Goal: Task Accomplishment & Management: Use online tool/utility

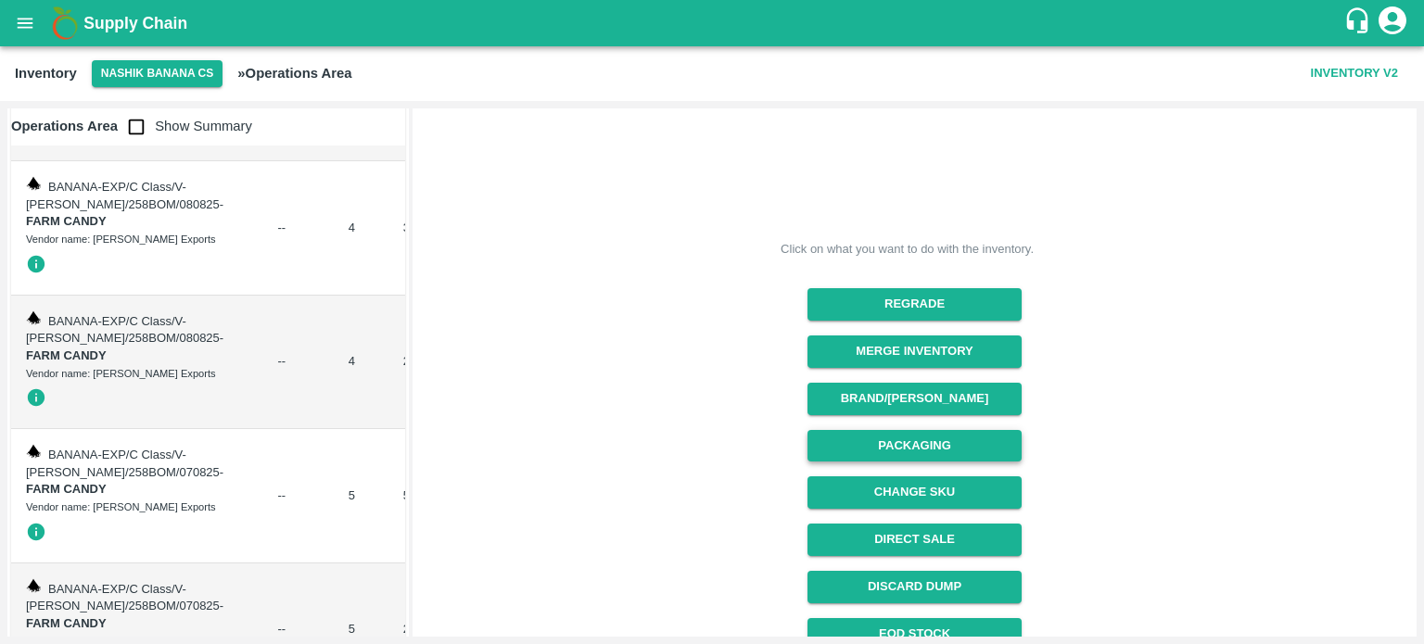
scroll to position [138, 0]
click at [877, 439] on button "Packaging" at bounding box center [914, 446] width 214 height 32
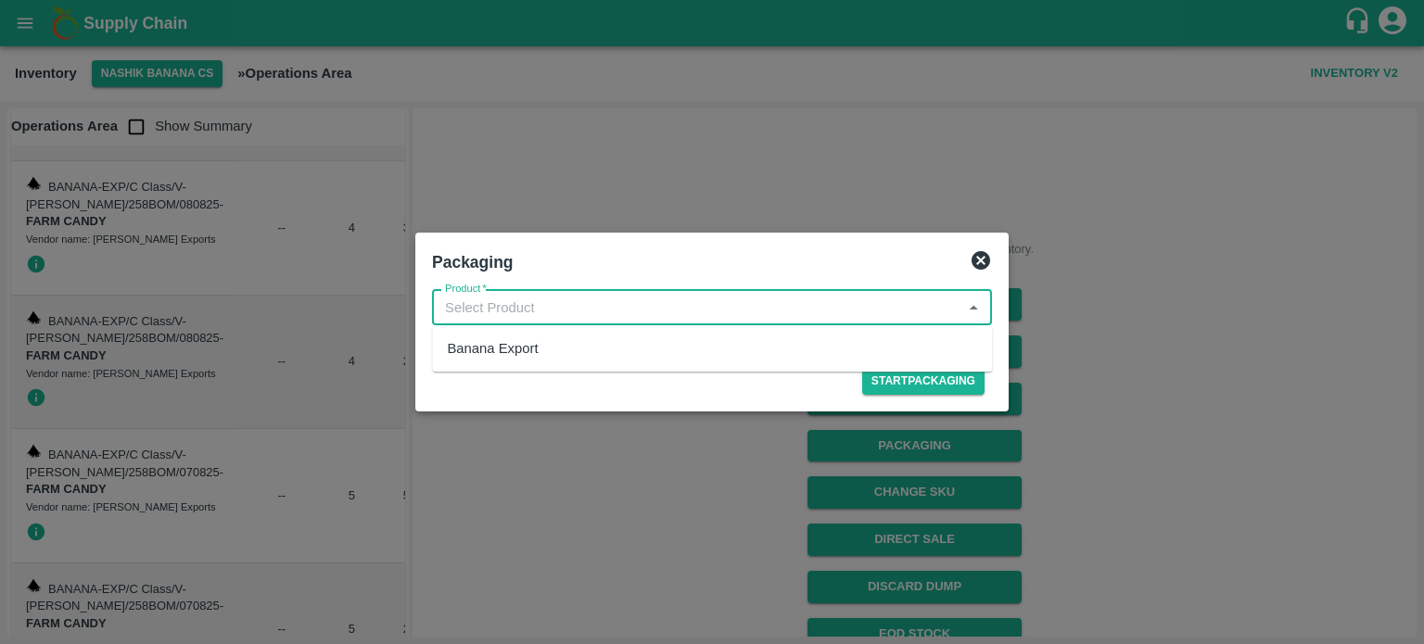
click at [504, 302] on input "Product   *" at bounding box center [697, 308] width 518 height 24
click at [499, 351] on div "Banana Export" at bounding box center [492, 348] width 91 height 20
type input "Banana Export"
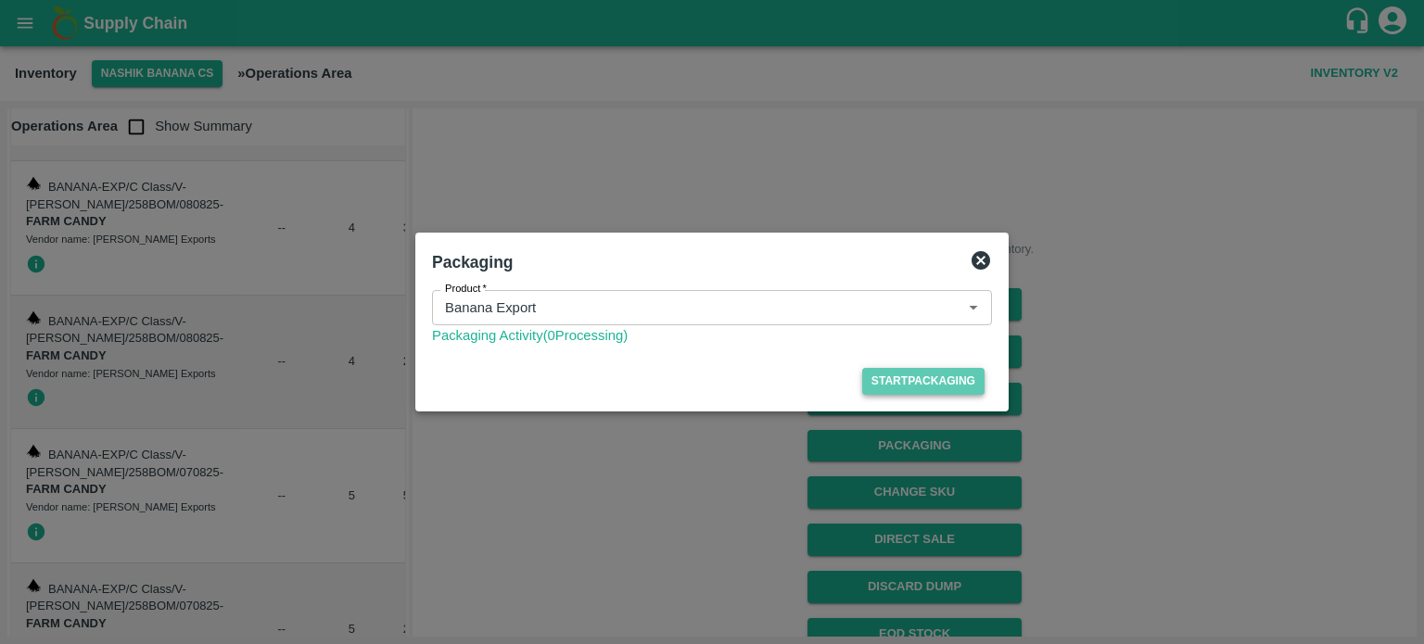
click at [925, 385] on button "Start Packaging" at bounding box center [923, 381] width 122 height 27
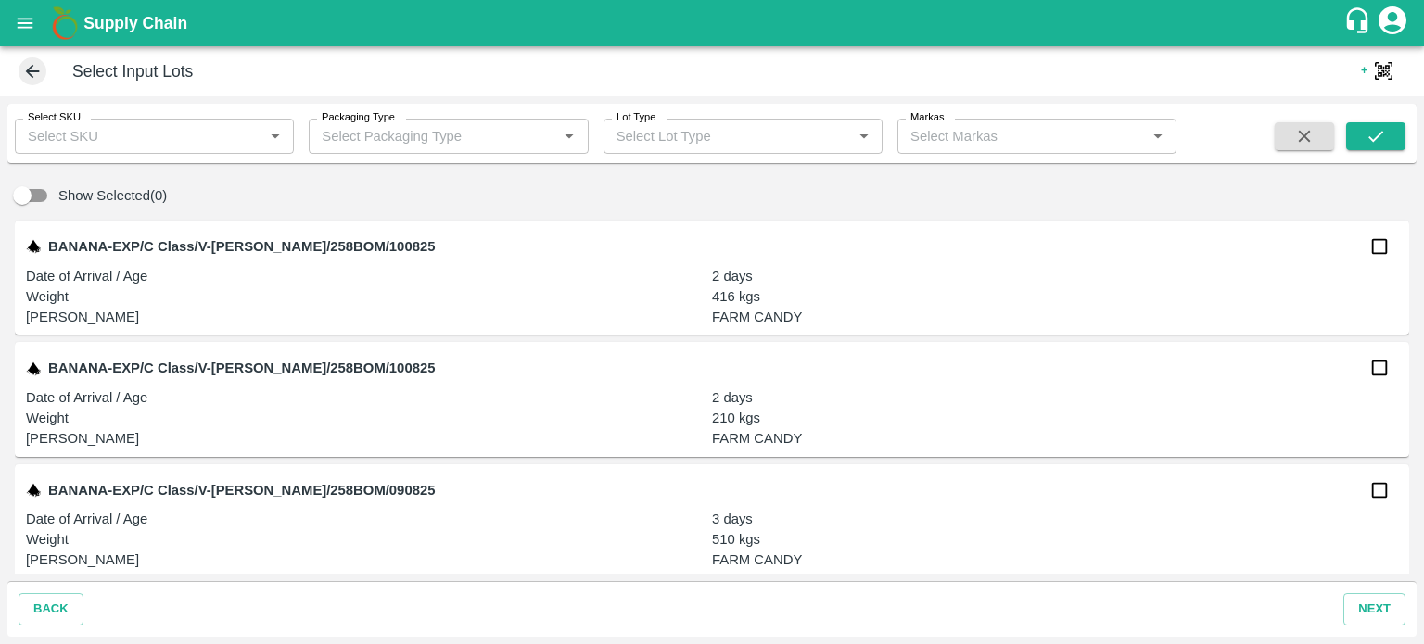
click at [96, 140] on input "Select SKU" at bounding box center [138, 136] width 237 height 24
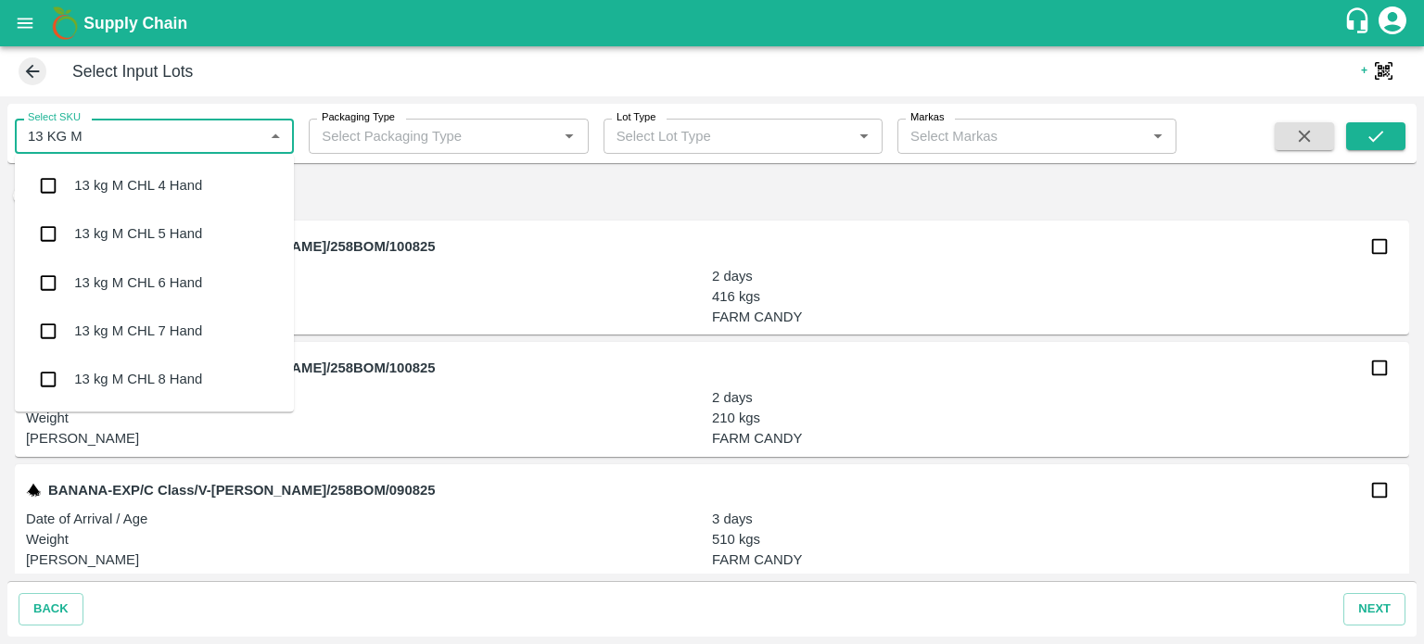
type input "13 KG M N"
click at [53, 184] on input "checkbox" at bounding box center [48, 185] width 37 height 37
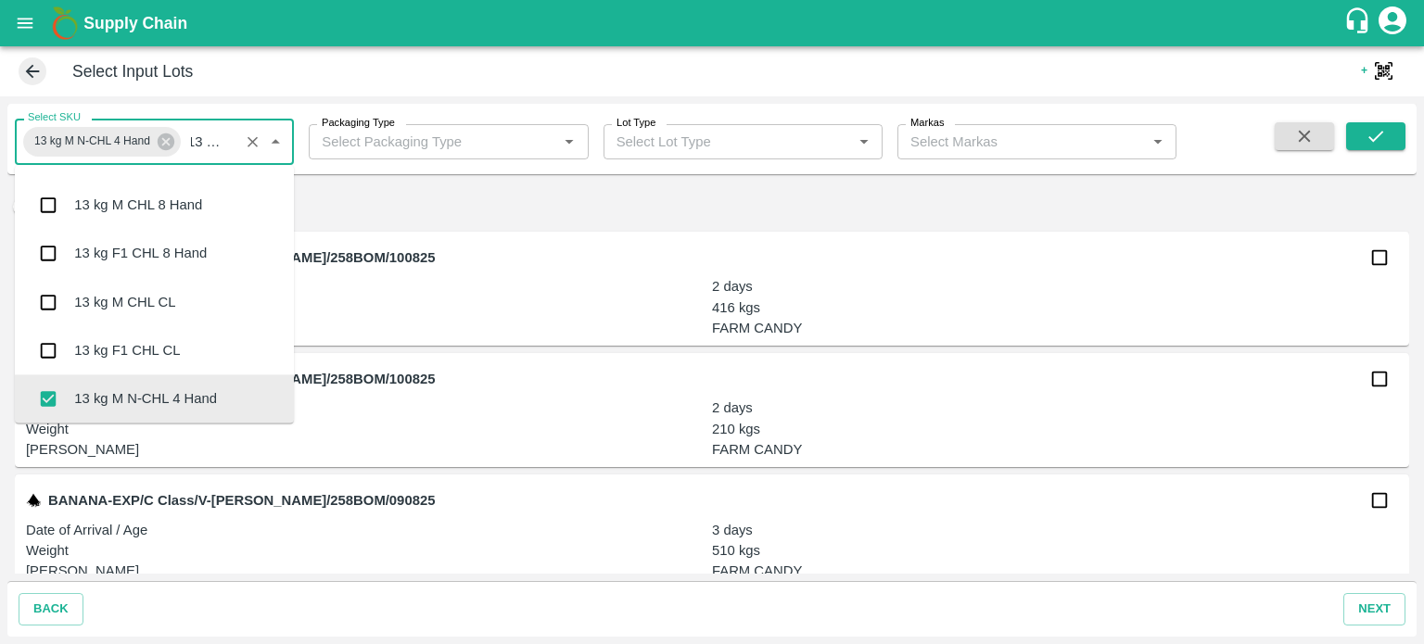
scroll to position [185, 0]
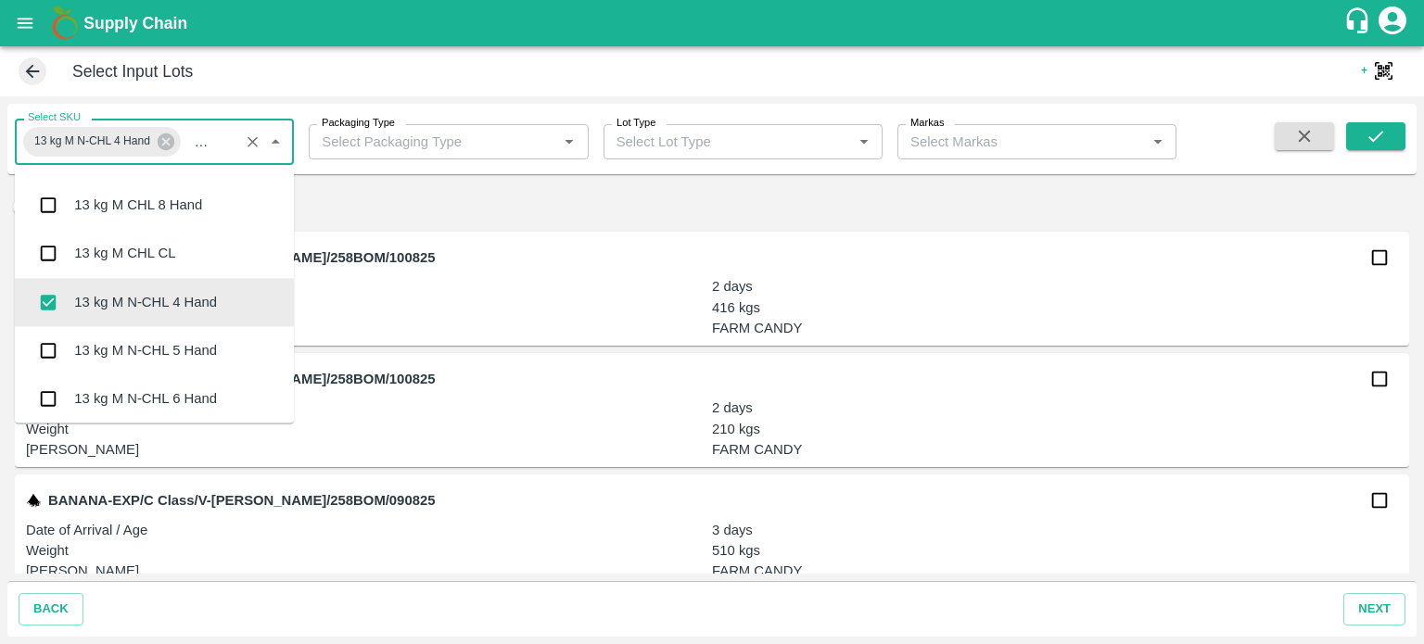
type input "13 KG M N"
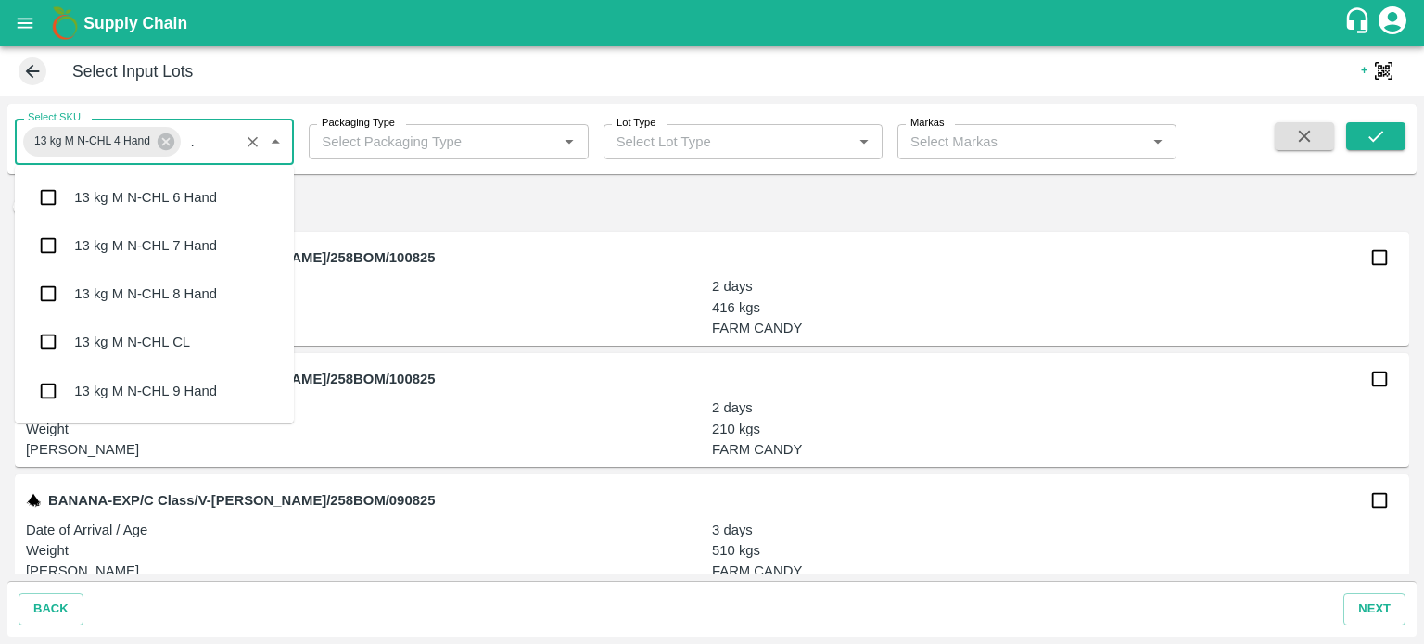
scroll to position [0, 0]
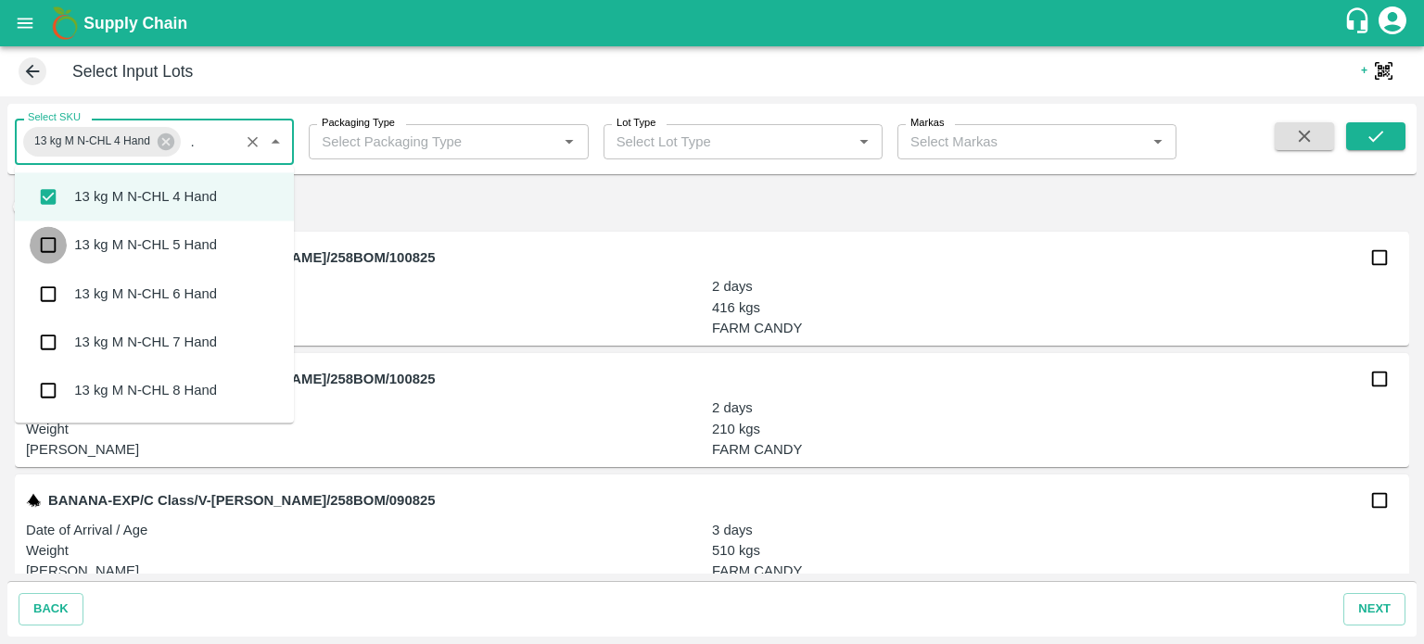
click at [44, 251] on input "checkbox" at bounding box center [48, 245] width 37 height 37
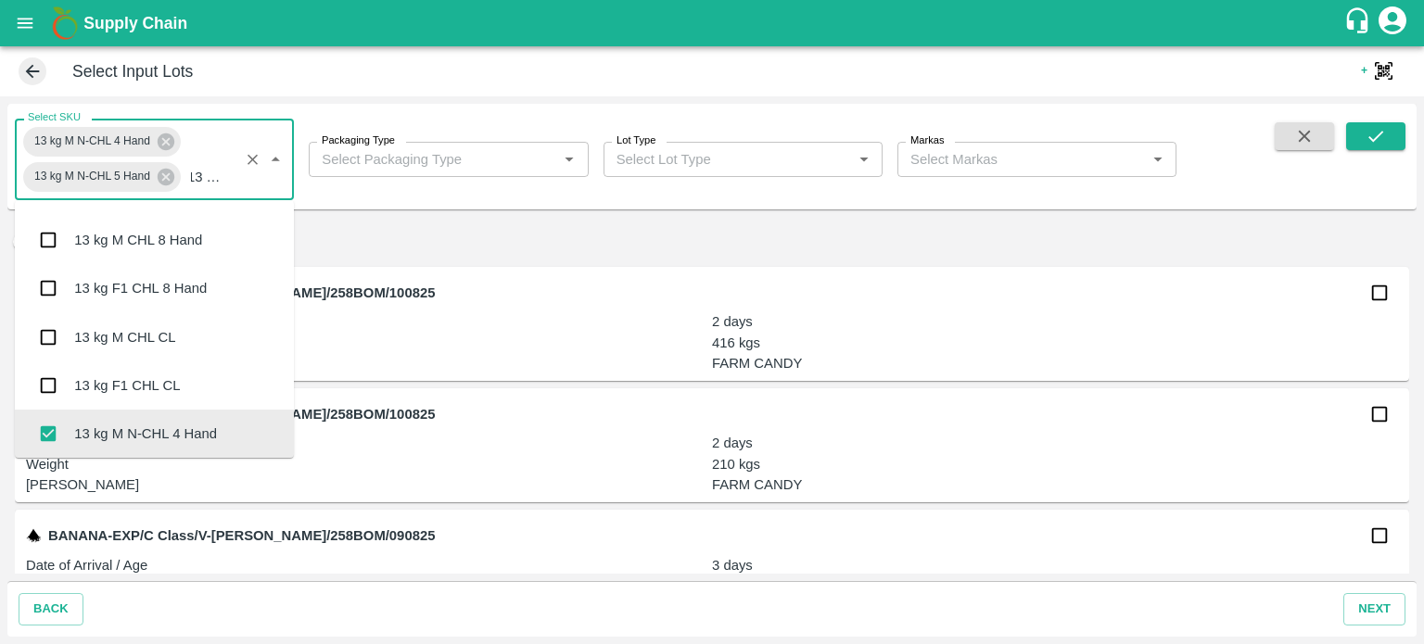
scroll to position [185, 0]
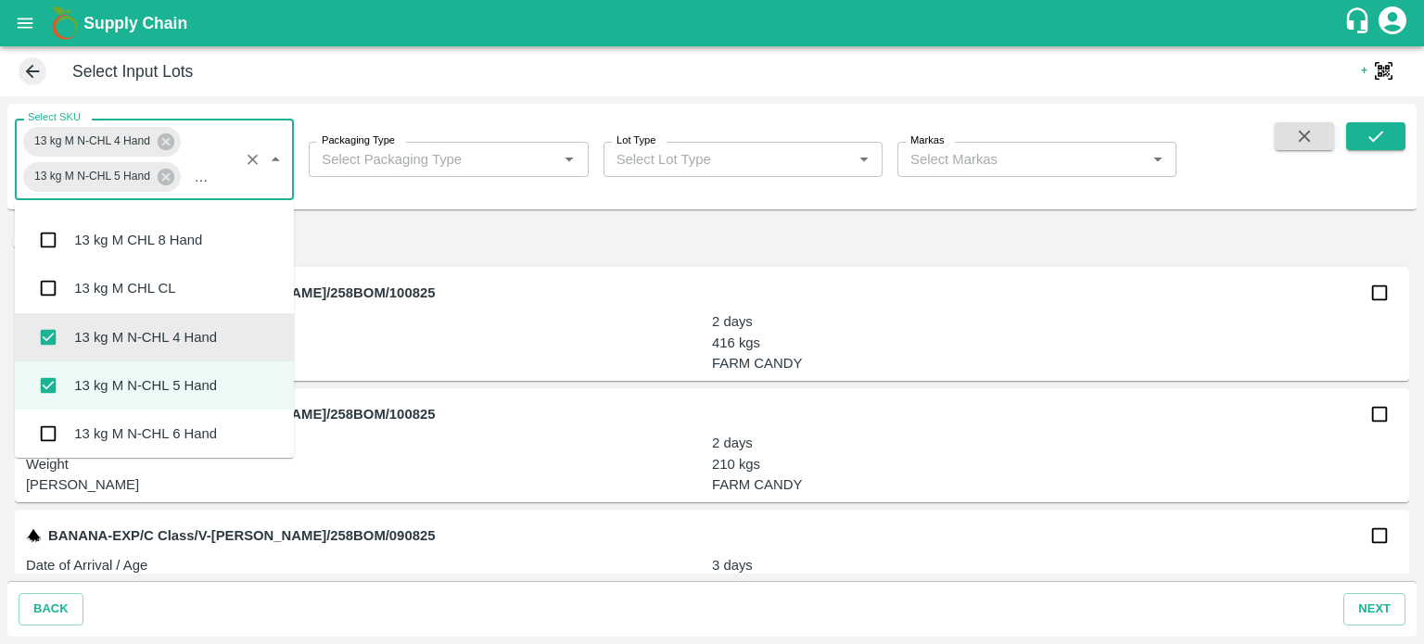
type input "13 KG M N"
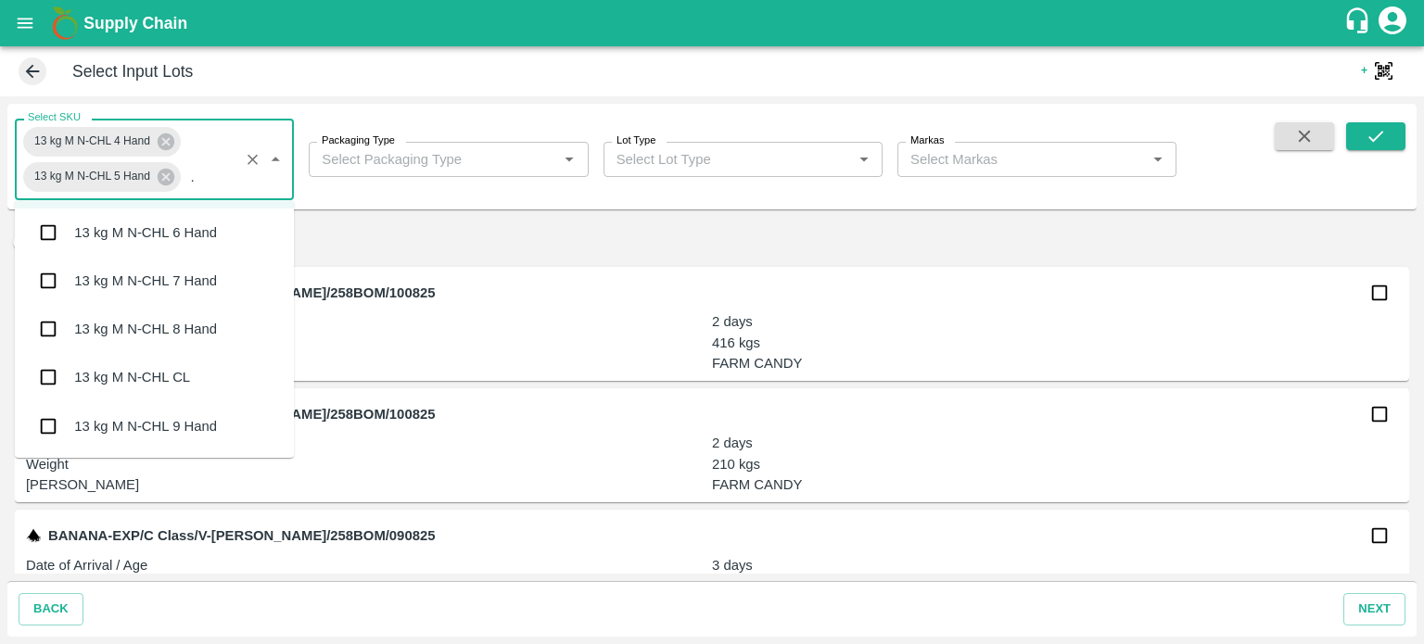
scroll to position [0, 0]
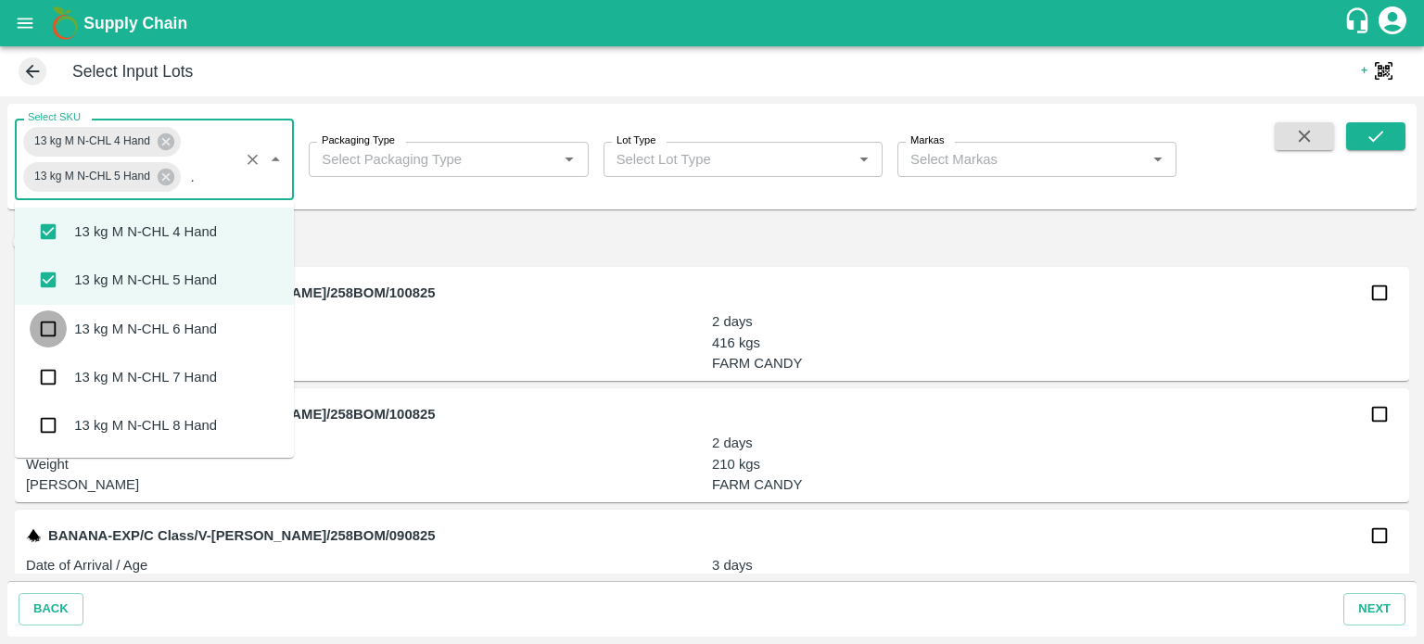
click at [53, 337] on input "checkbox" at bounding box center [48, 329] width 37 height 37
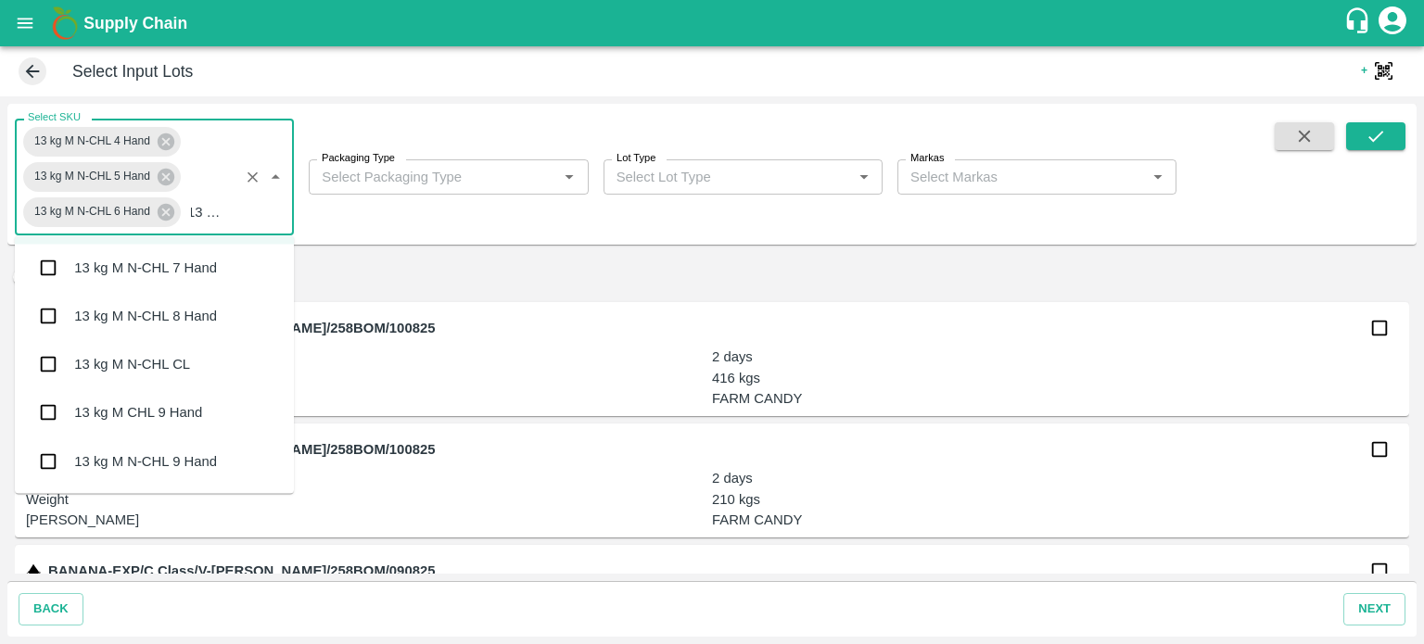
scroll to position [185, 0]
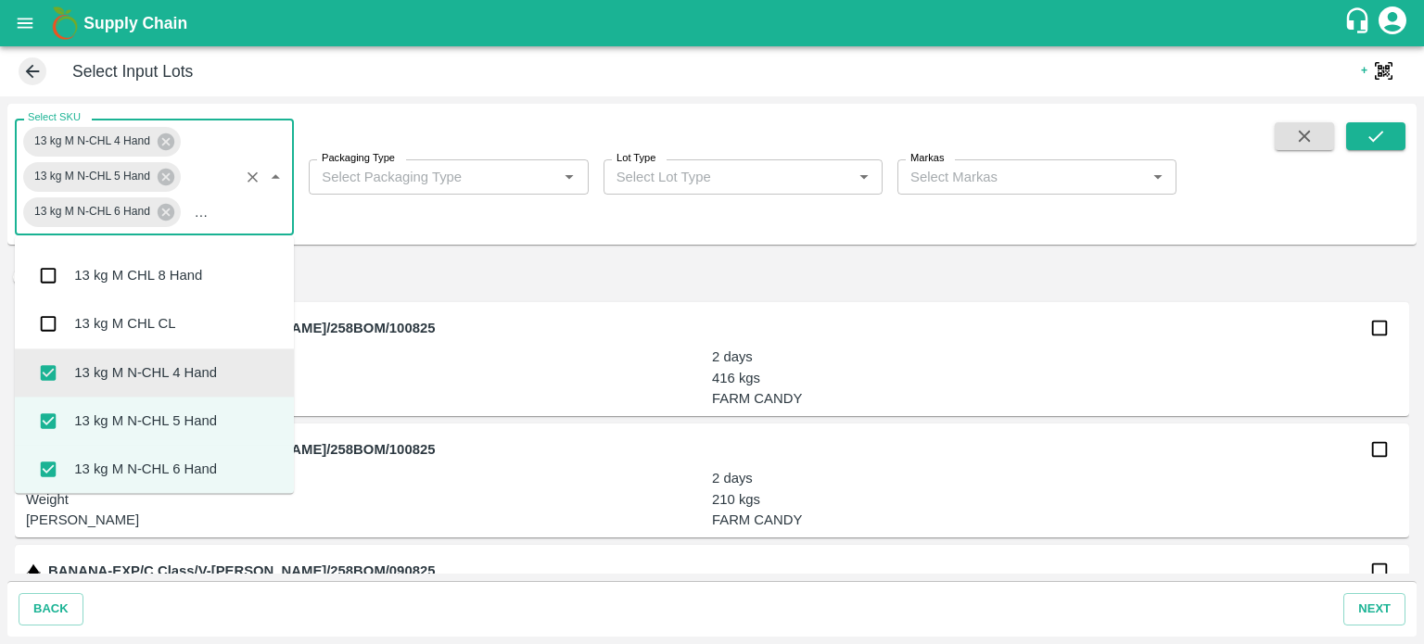
type input "13 KG M N"
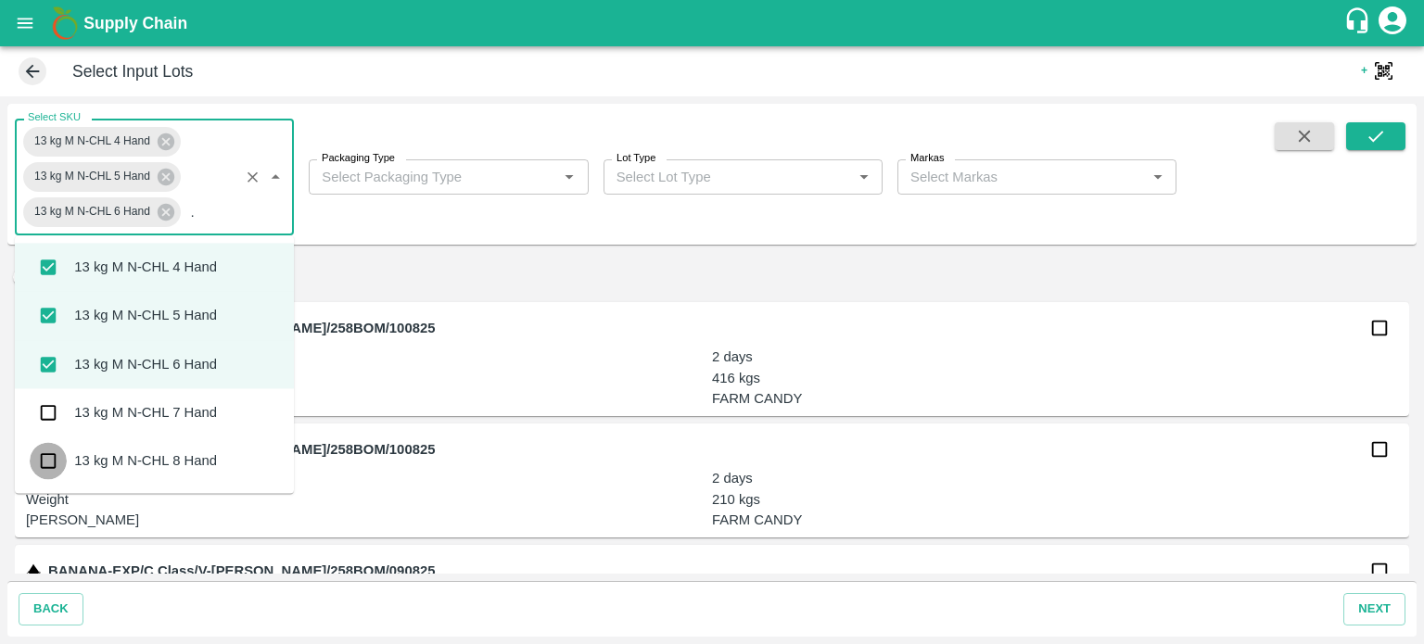
click at [47, 464] on input "checkbox" at bounding box center [48, 461] width 37 height 37
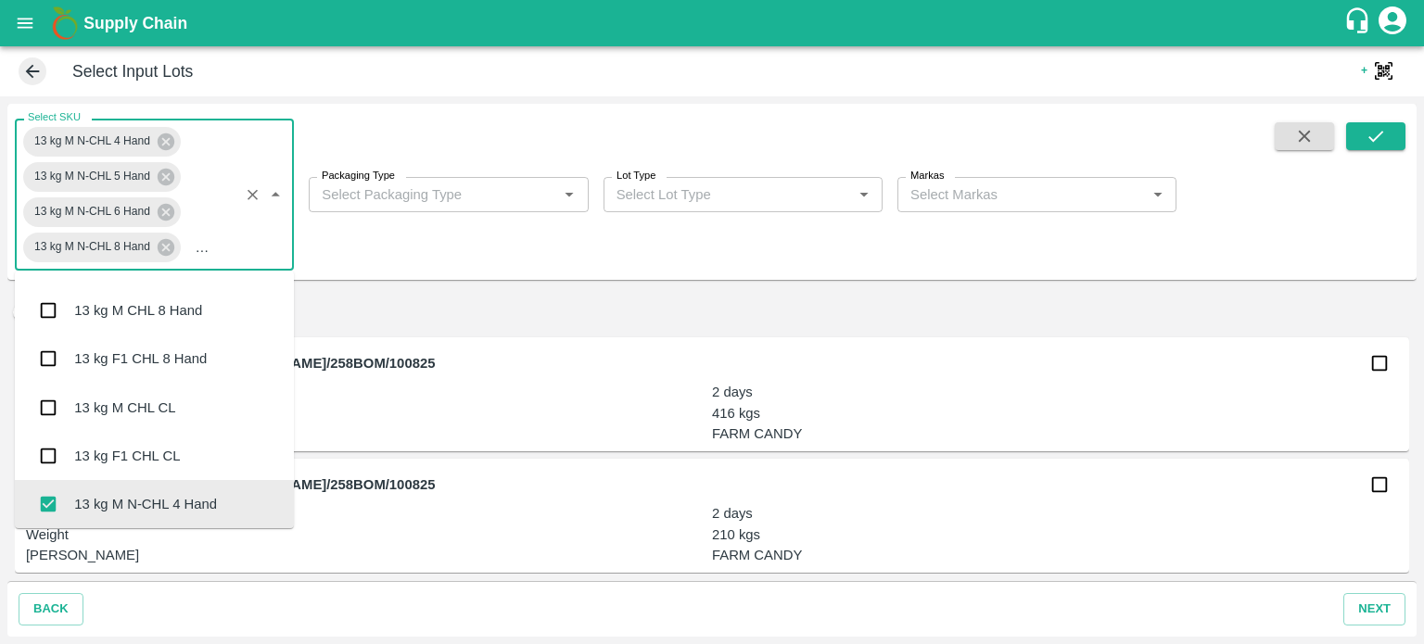
scroll to position [185, 0]
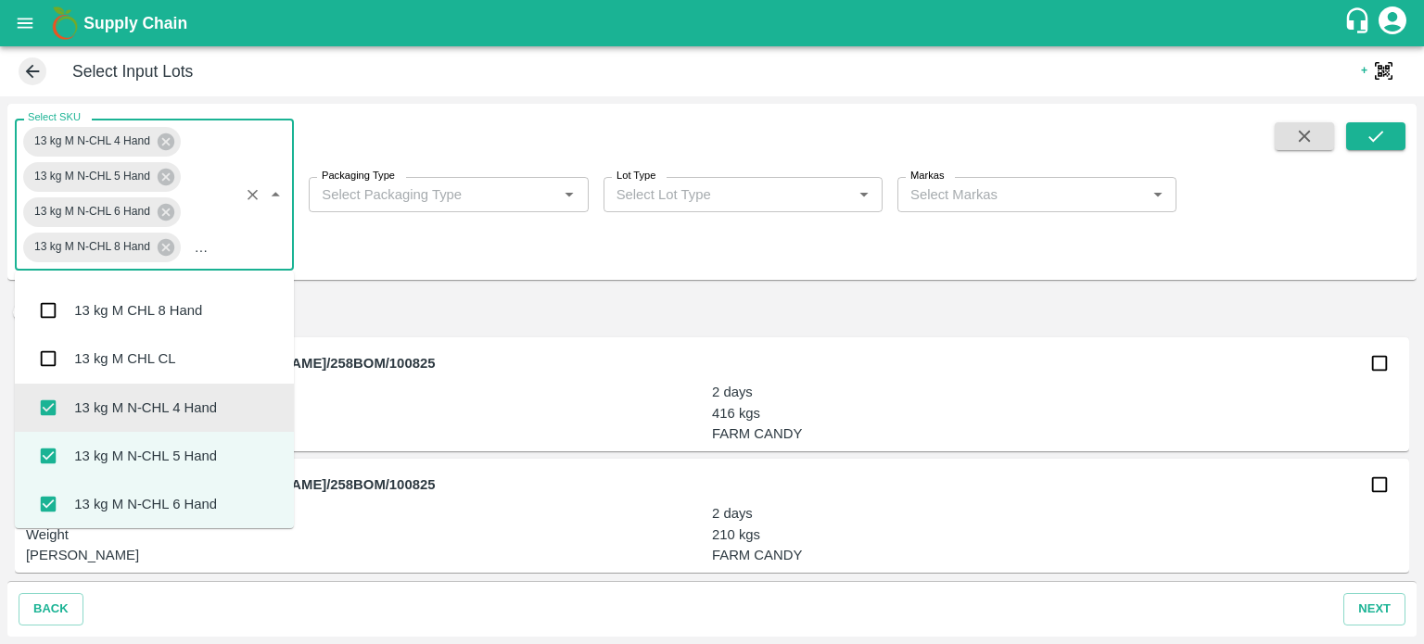
type input "13 KG M N"
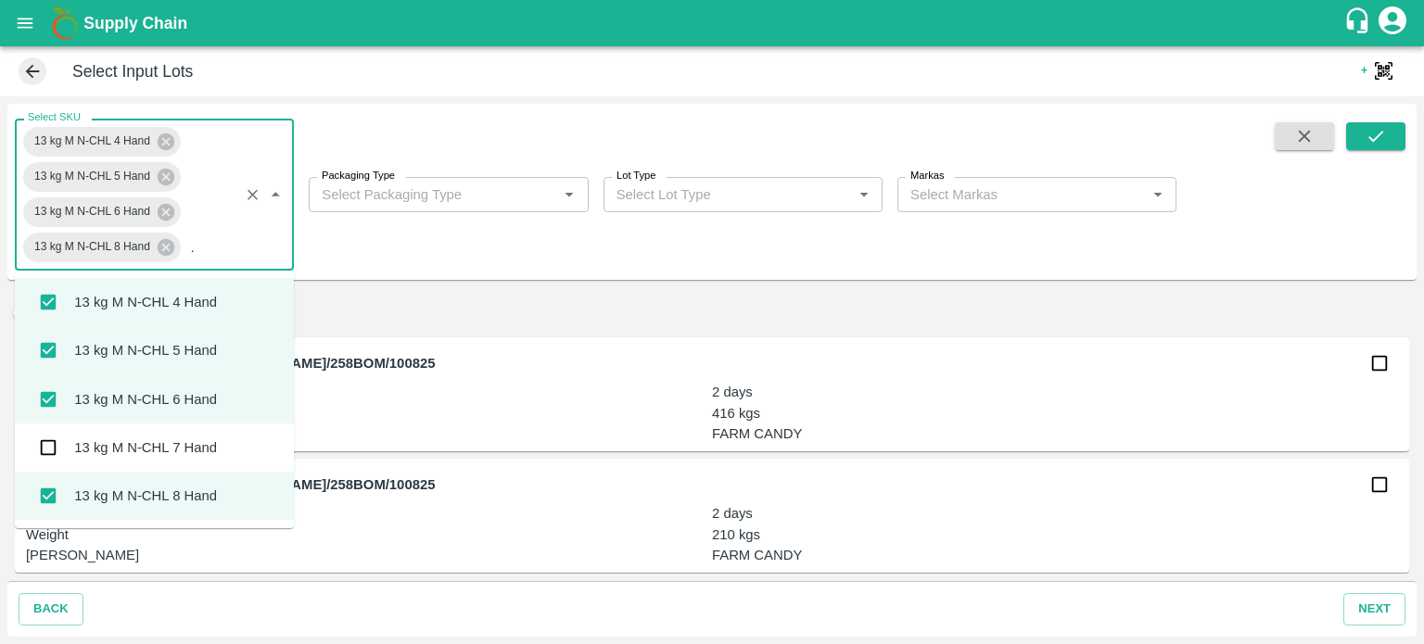
scroll to position [67, 0]
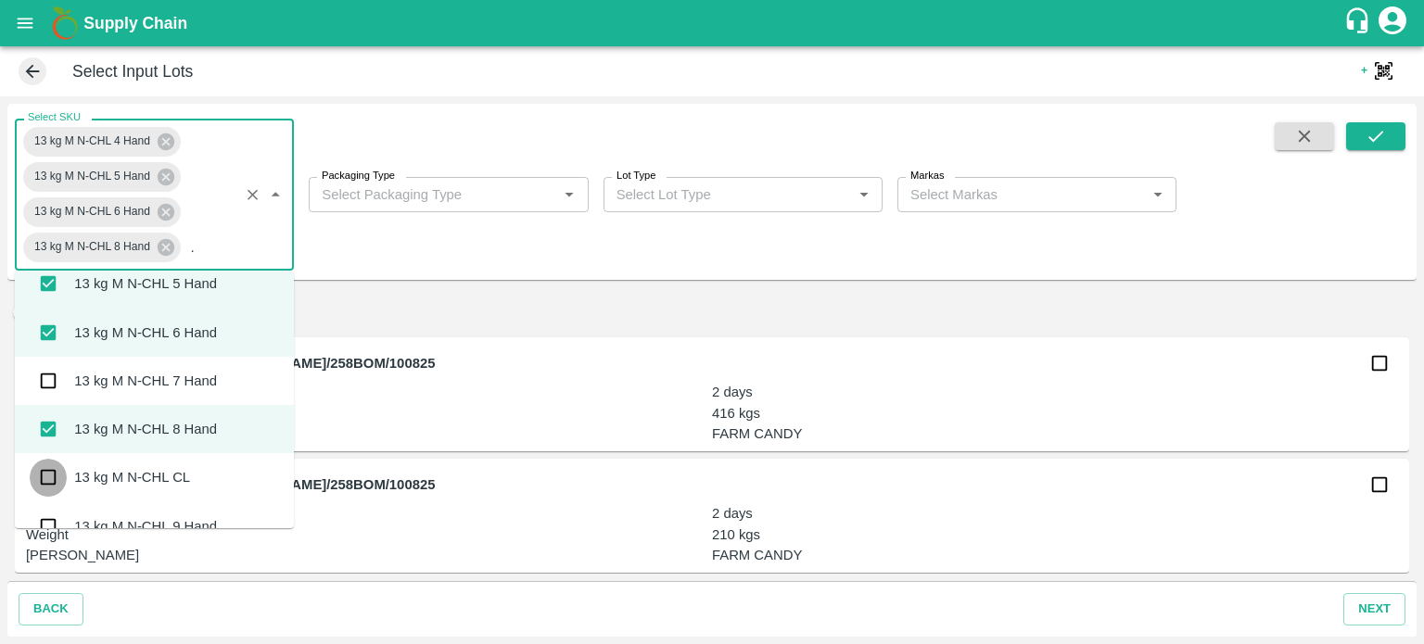
click at [51, 476] on input "checkbox" at bounding box center [48, 477] width 37 height 37
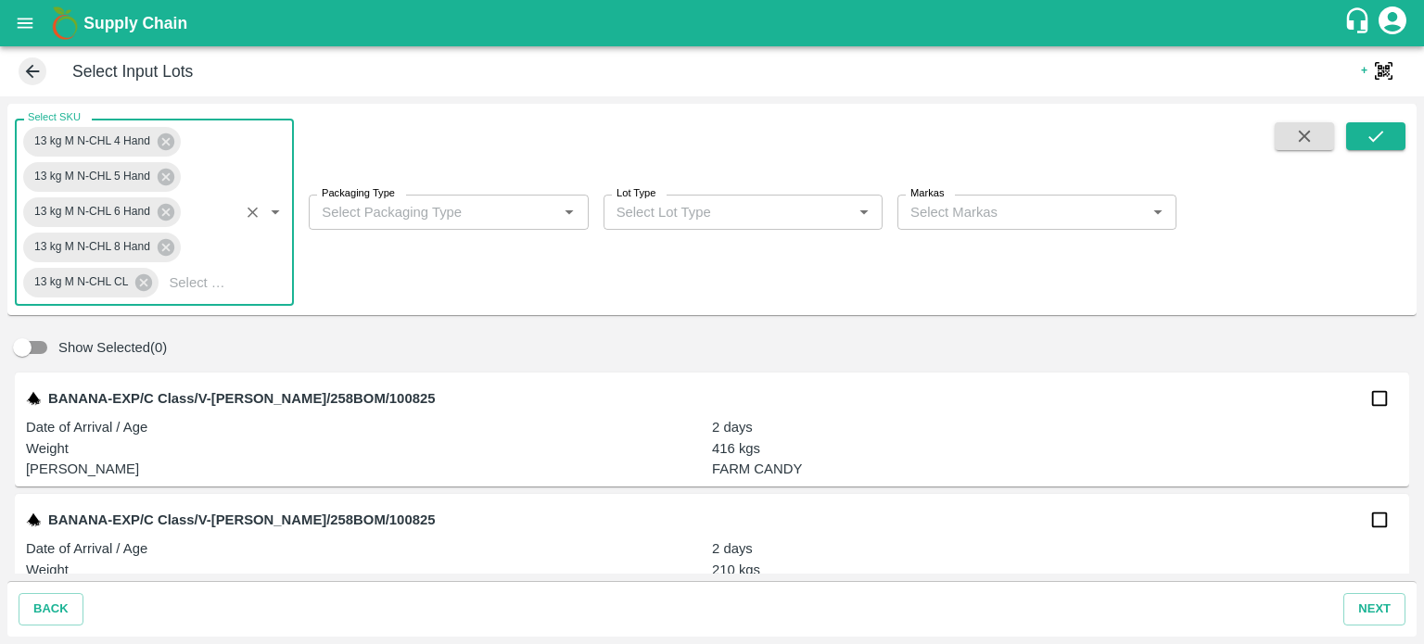
click at [448, 217] on body "Supply Chain Select Input Lots + QR Scanner Select SKU 13 kg M N-CHL 4 Hand 13 …" at bounding box center [712, 322] width 1424 height 644
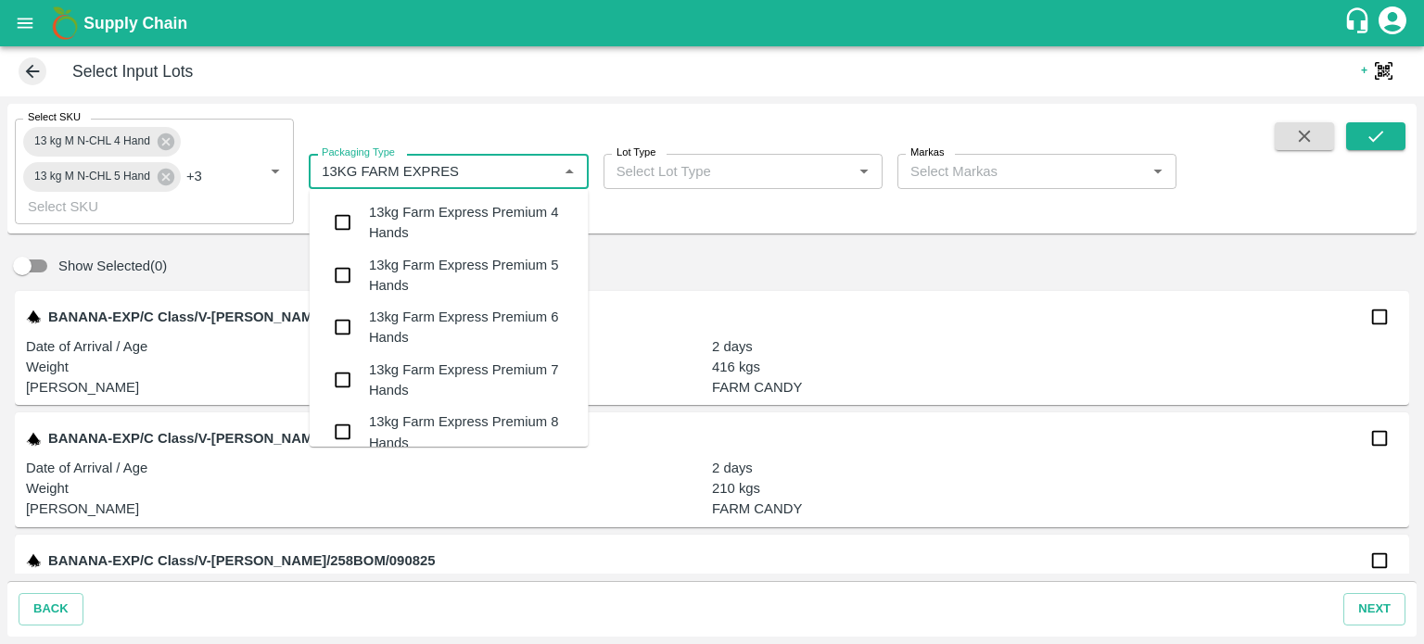
type input "13KG FARM EXPRESS"
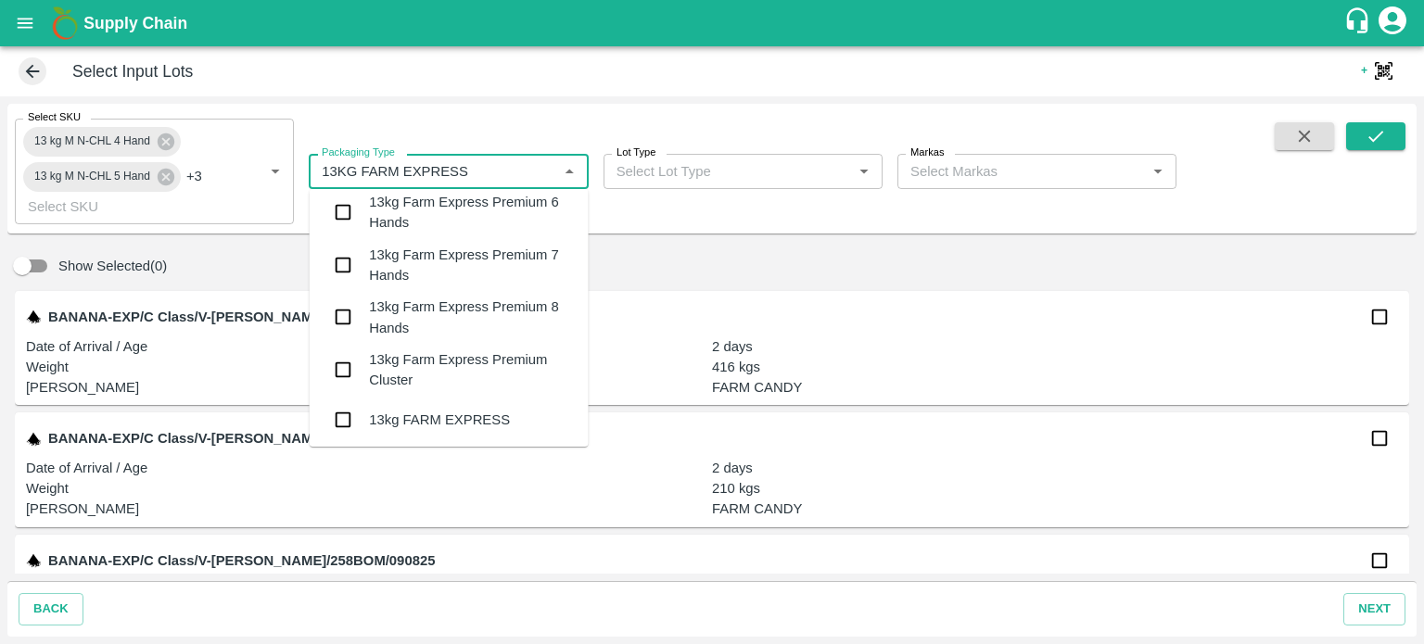
scroll to position [120, 0]
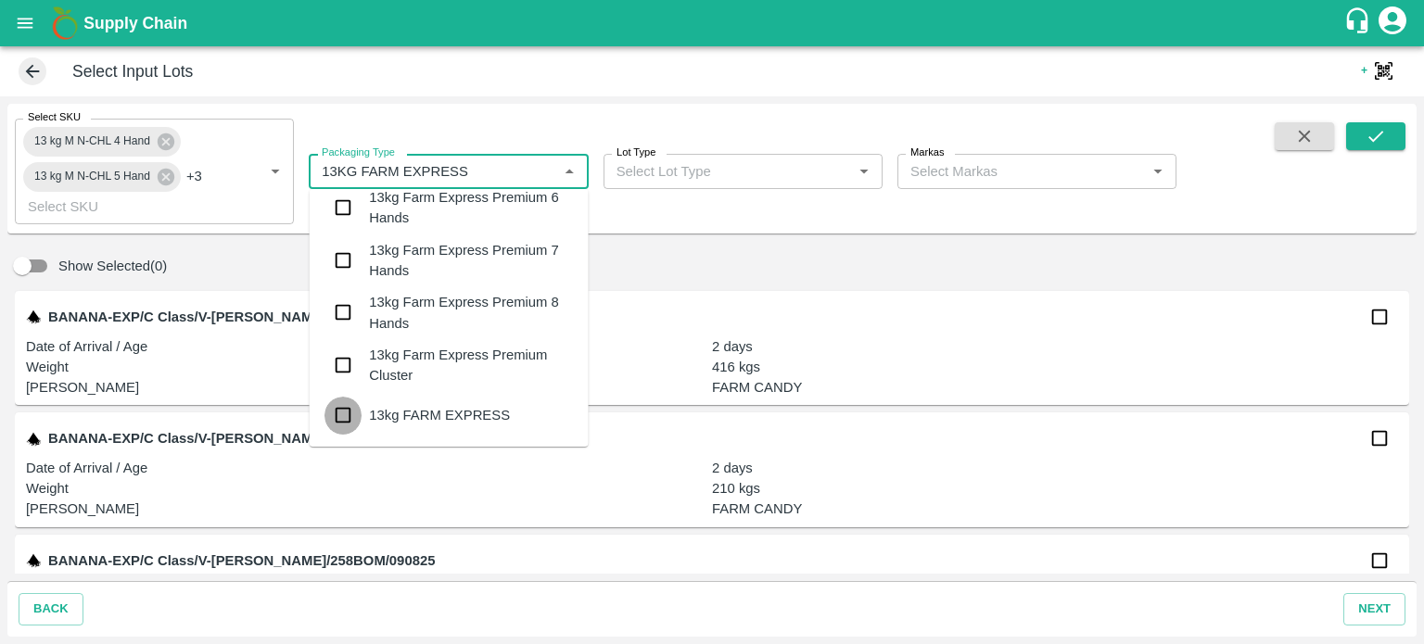
click at [336, 422] on input "checkbox" at bounding box center [342, 415] width 37 height 37
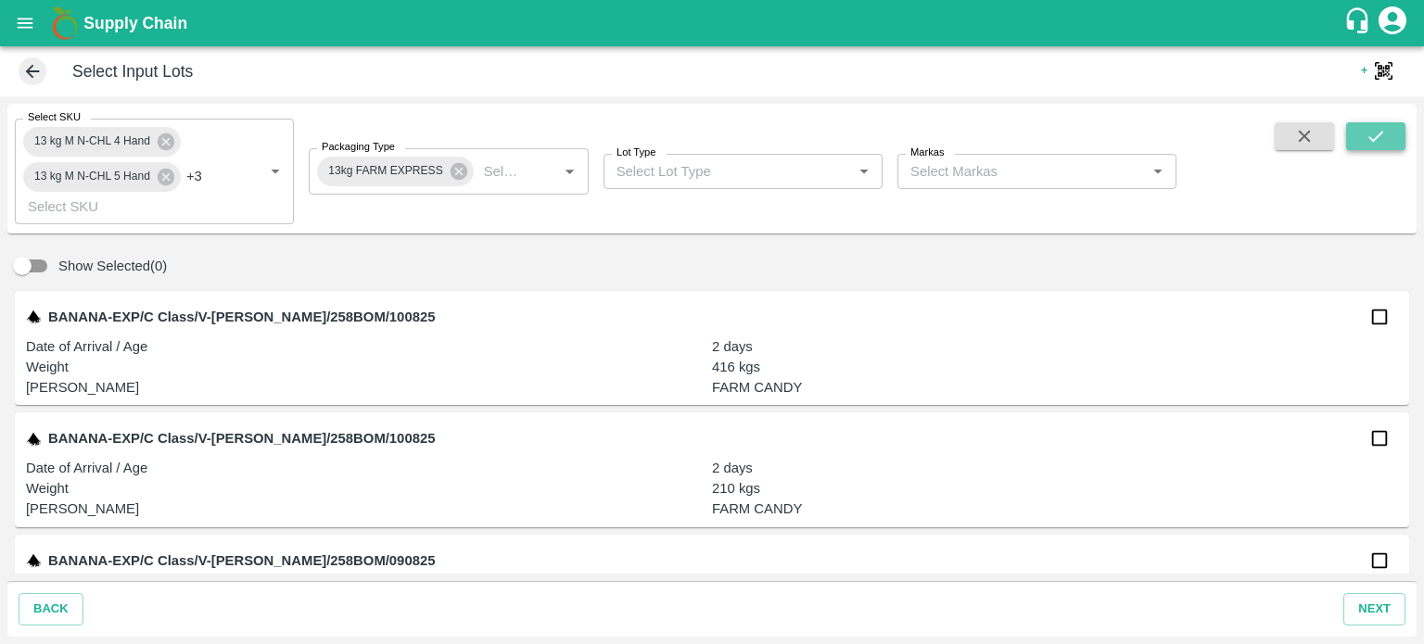
click at [1372, 140] on icon "submit" at bounding box center [1375, 136] width 15 height 11
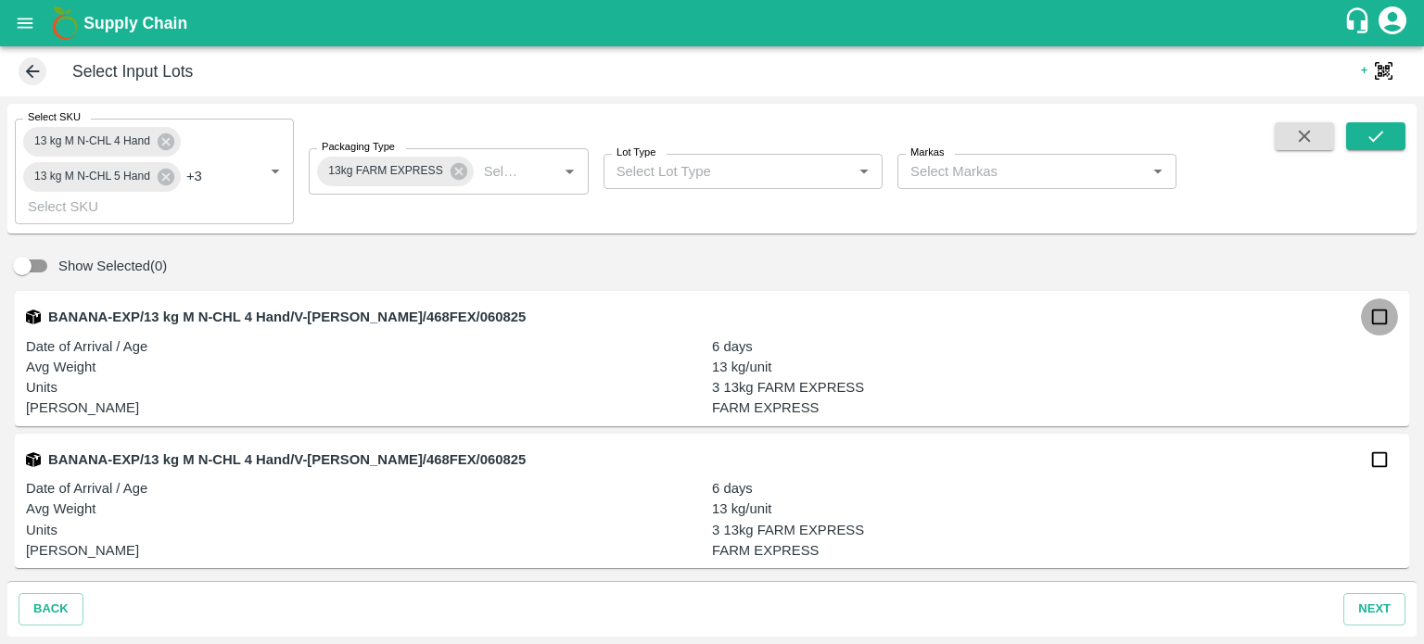
click at [1369, 316] on input "checkbox" at bounding box center [1379, 317] width 37 height 37
checkbox input "true"
click at [1371, 460] on input "checkbox" at bounding box center [1379, 459] width 37 height 37
checkbox input "true"
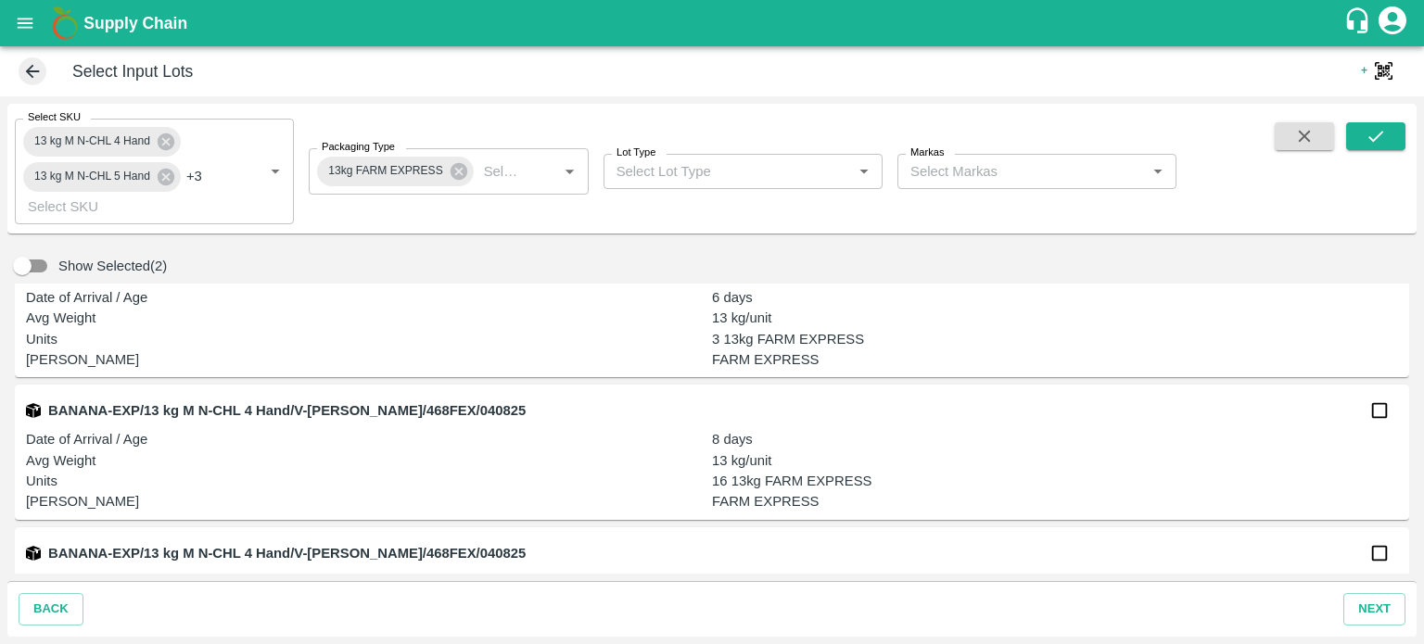
scroll to position [193, 0]
click at [1368, 418] on input "checkbox" at bounding box center [1379, 408] width 37 height 37
checkbox input "true"
click at [1369, 546] on input "checkbox" at bounding box center [1379, 551] width 37 height 37
checkbox input "true"
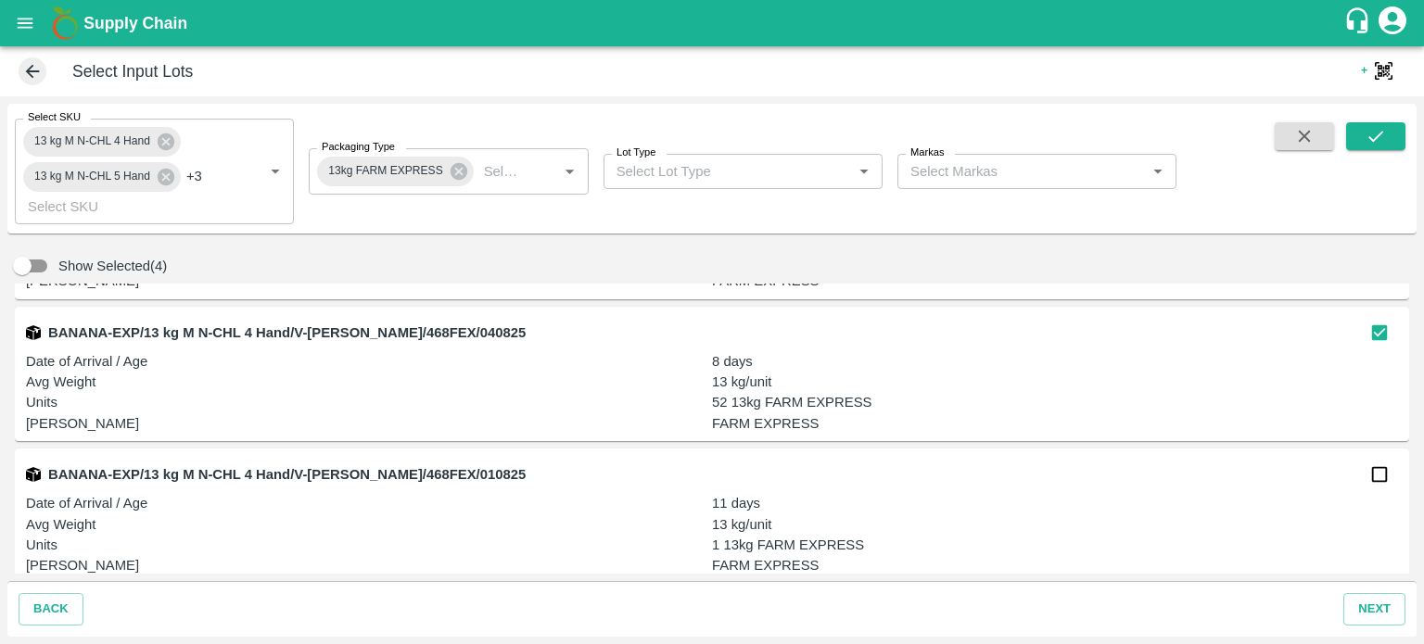
scroll to position [423, 0]
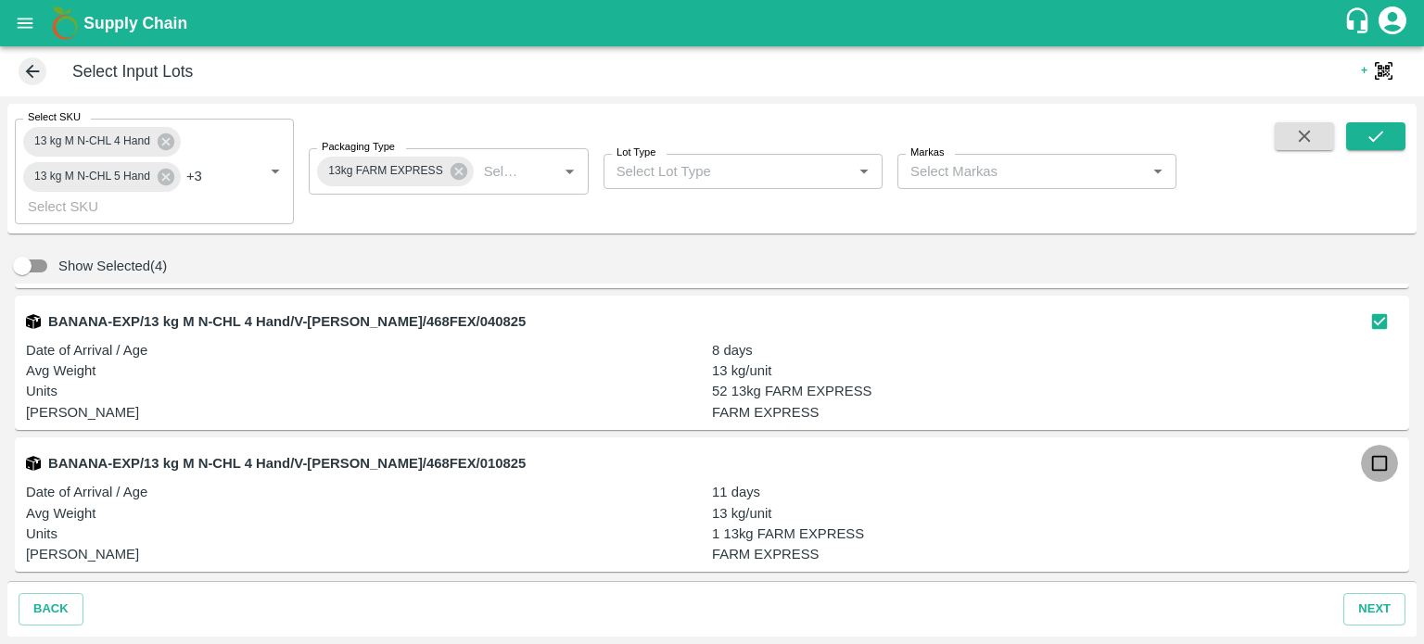
click at [1376, 460] on input "checkbox" at bounding box center [1379, 463] width 37 height 37
checkbox input "true"
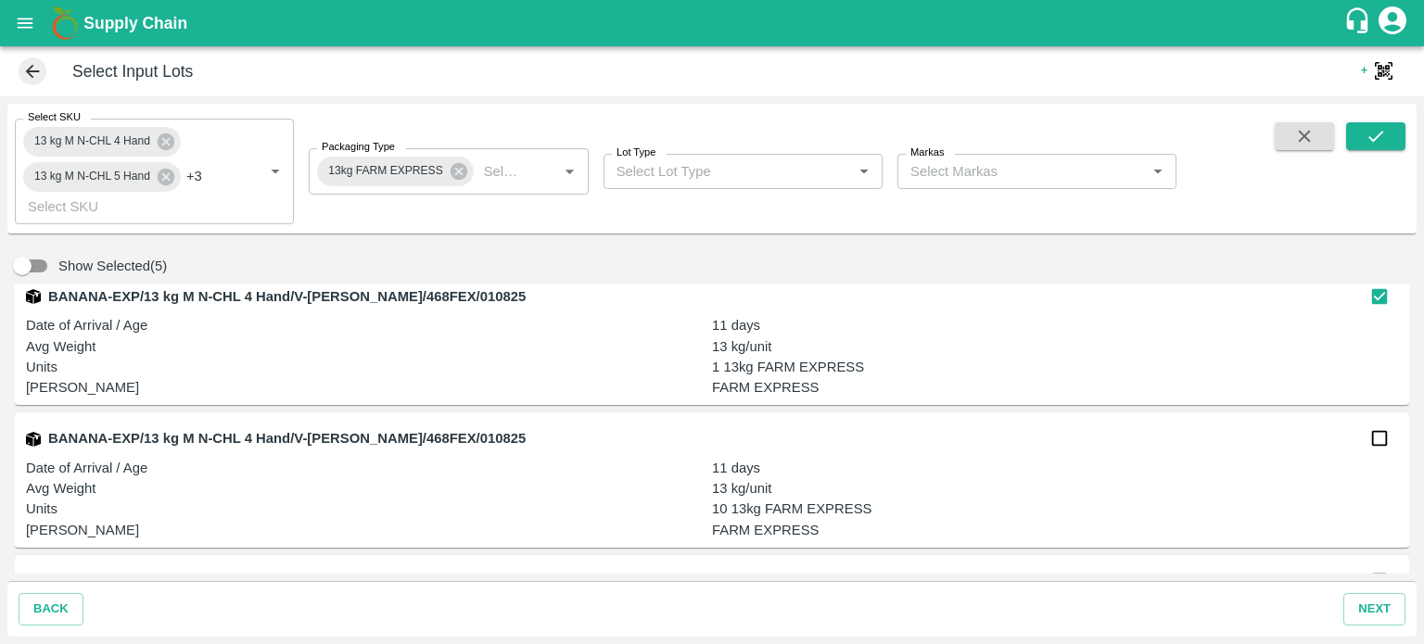
scroll to position [592, 0]
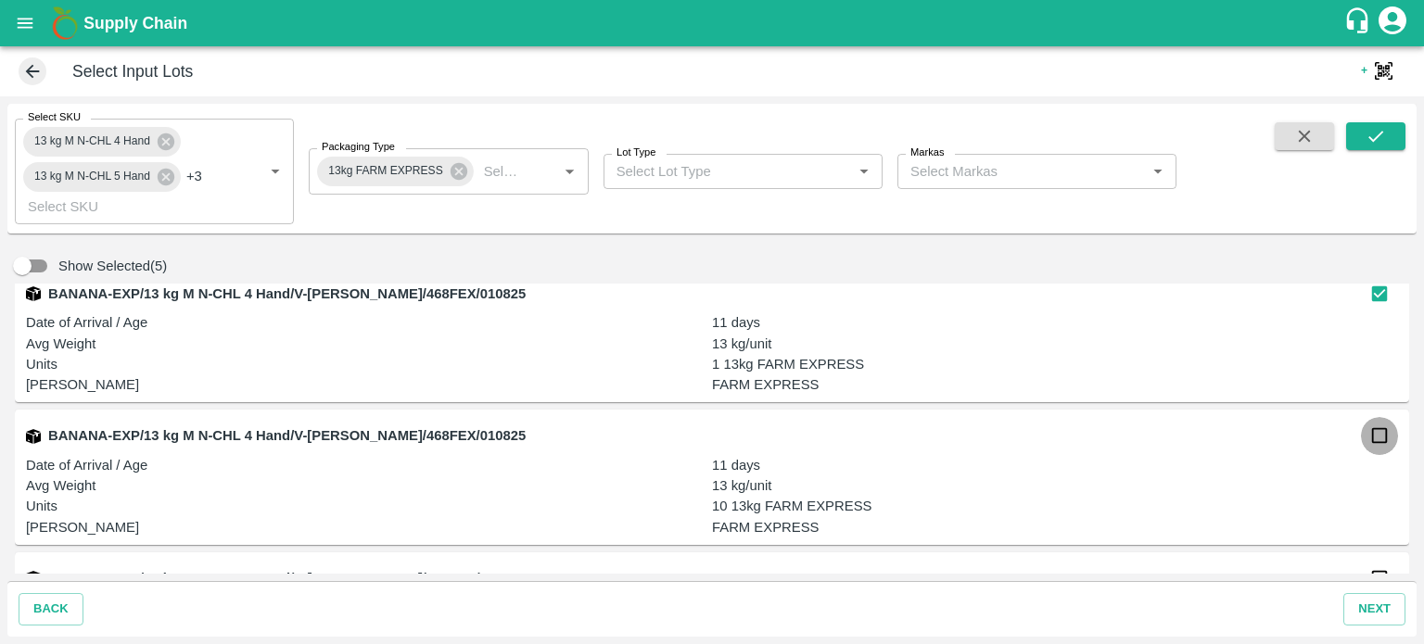
click at [1376, 443] on input "checkbox" at bounding box center [1379, 435] width 37 height 37
checkbox input "true"
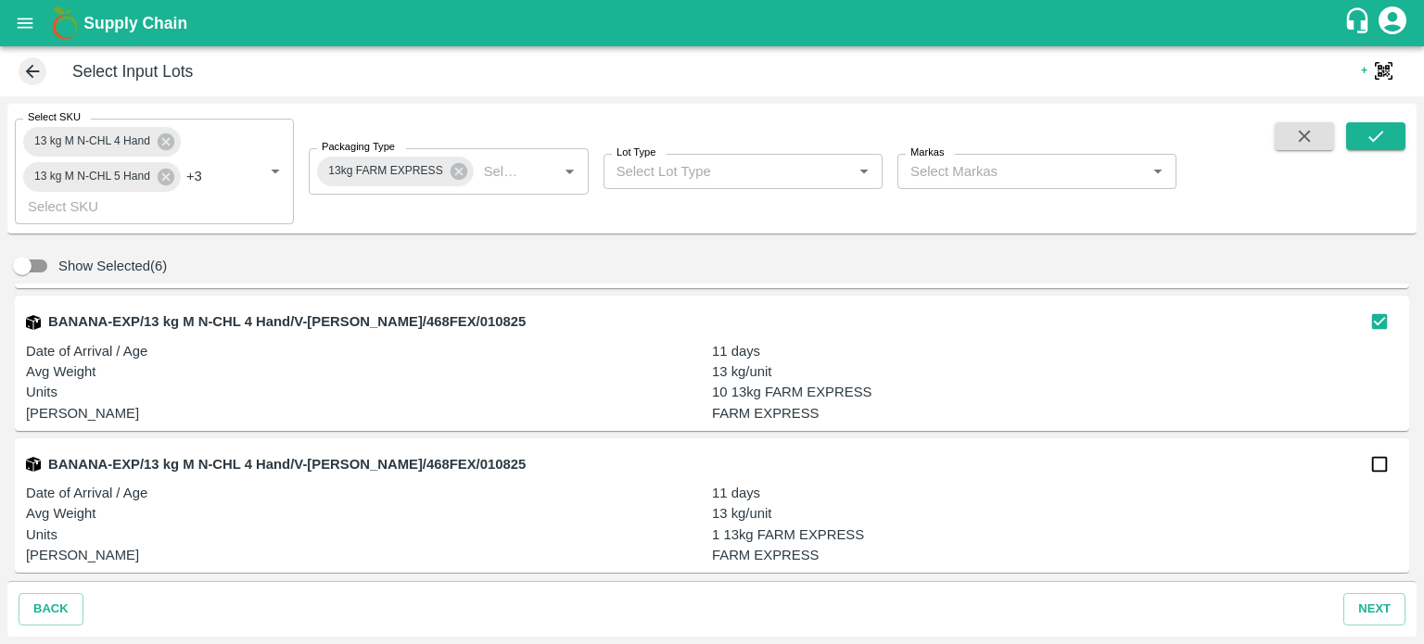
scroll to position [712, 0]
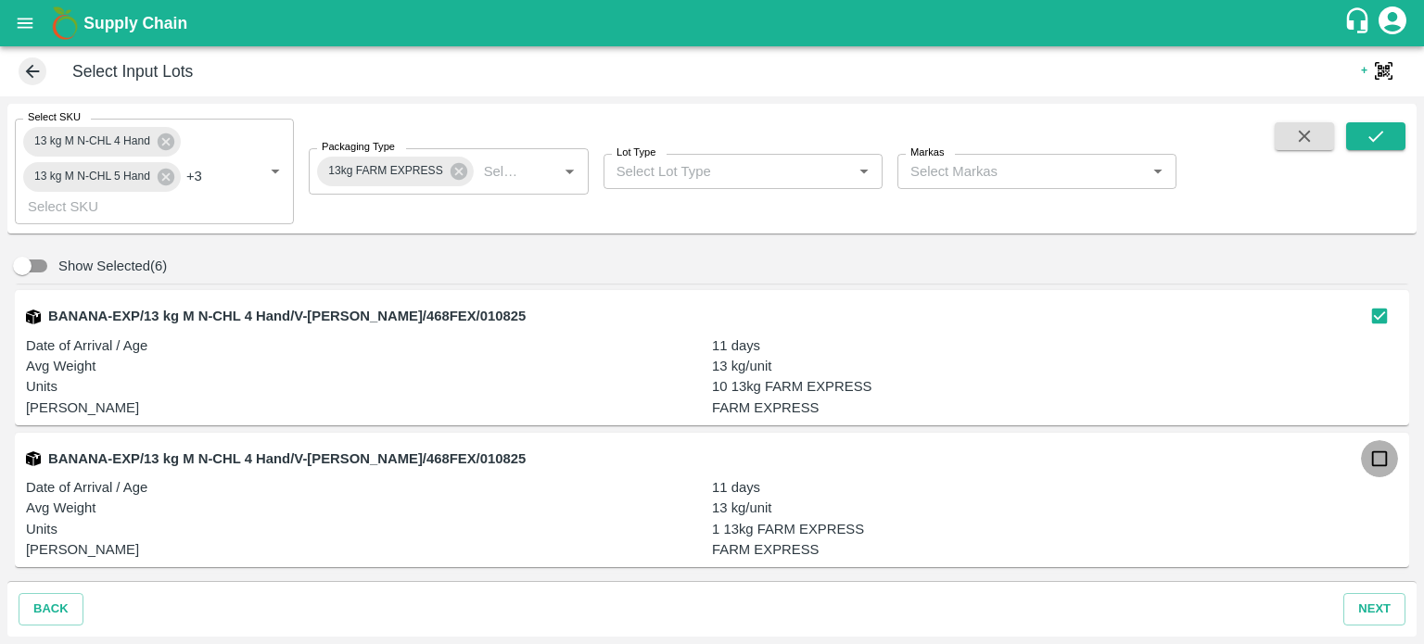
click at [1379, 458] on input "checkbox" at bounding box center [1379, 458] width 37 height 37
checkbox input "true"
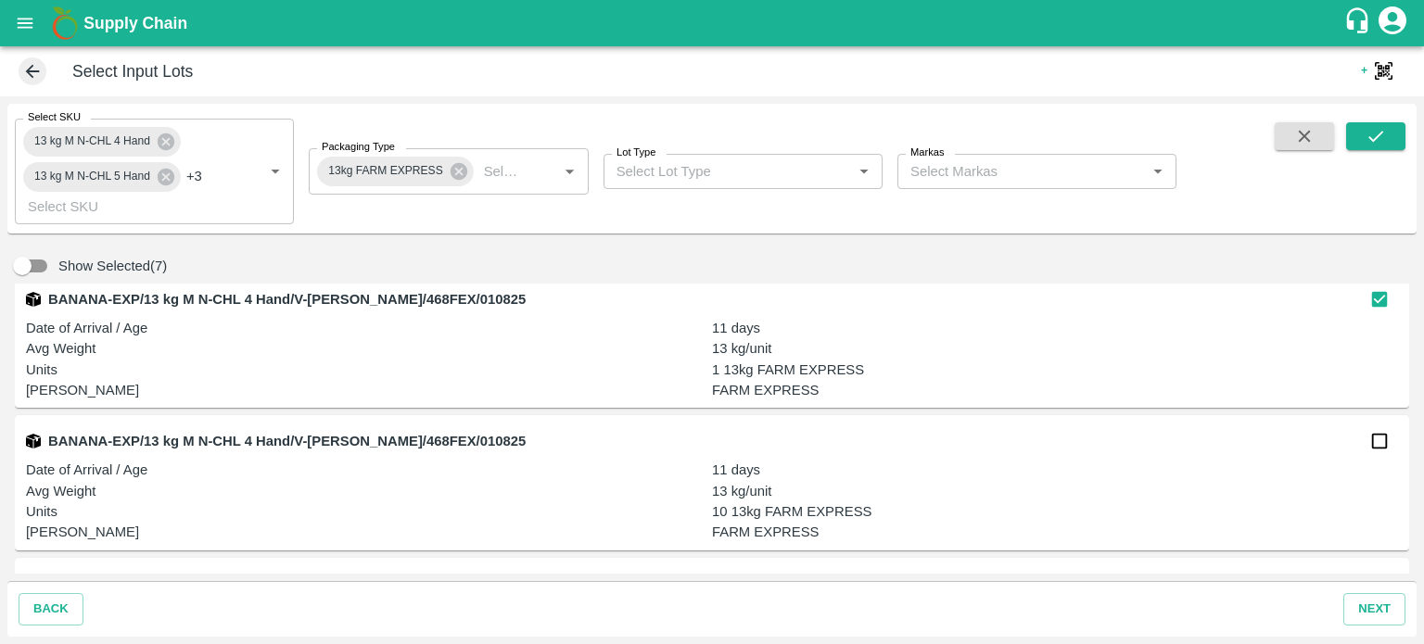
scroll to position [916, 0]
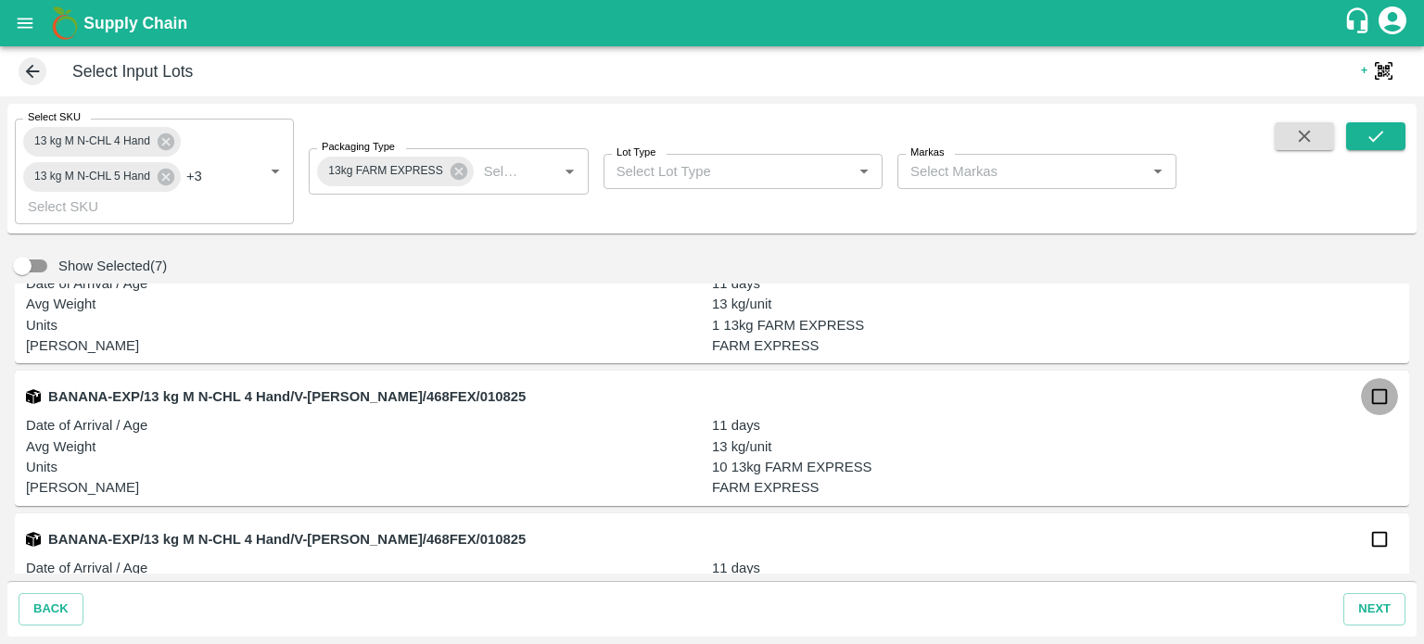
click at [1370, 402] on input "checkbox" at bounding box center [1379, 396] width 37 height 37
checkbox input "true"
click at [1372, 551] on input "checkbox" at bounding box center [1379, 539] width 37 height 37
checkbox input "true"
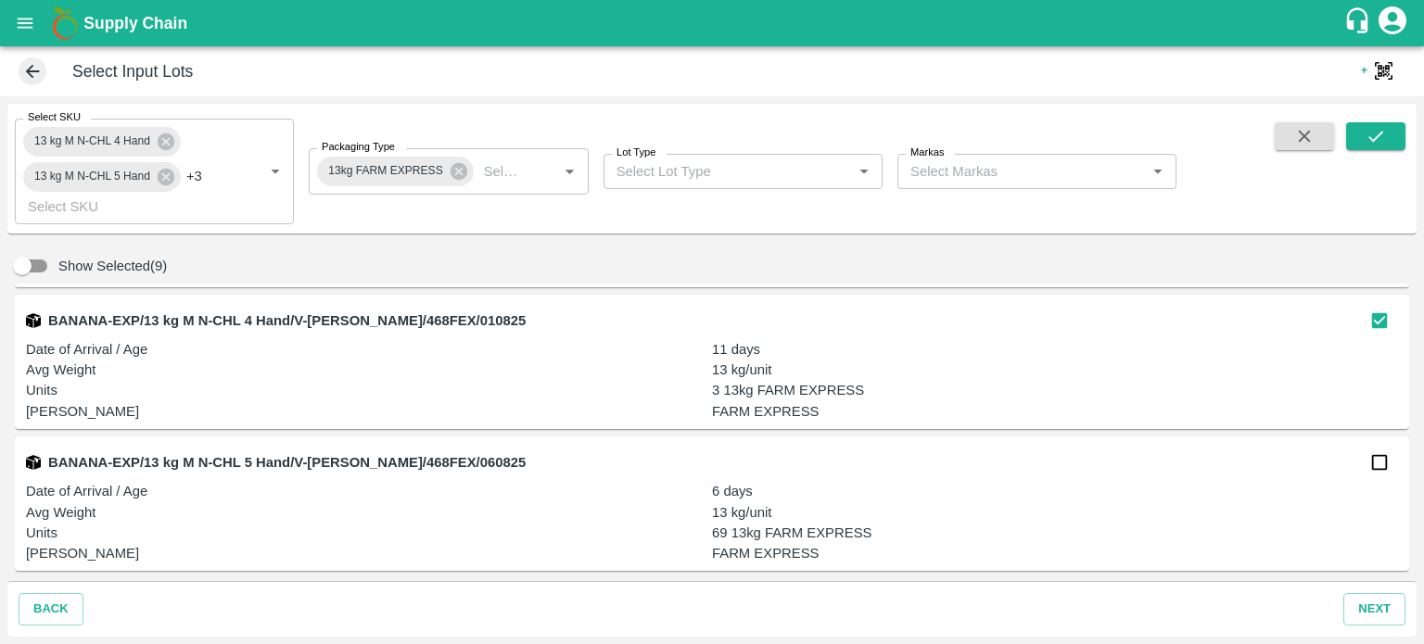
scroll to position [1150, 0]
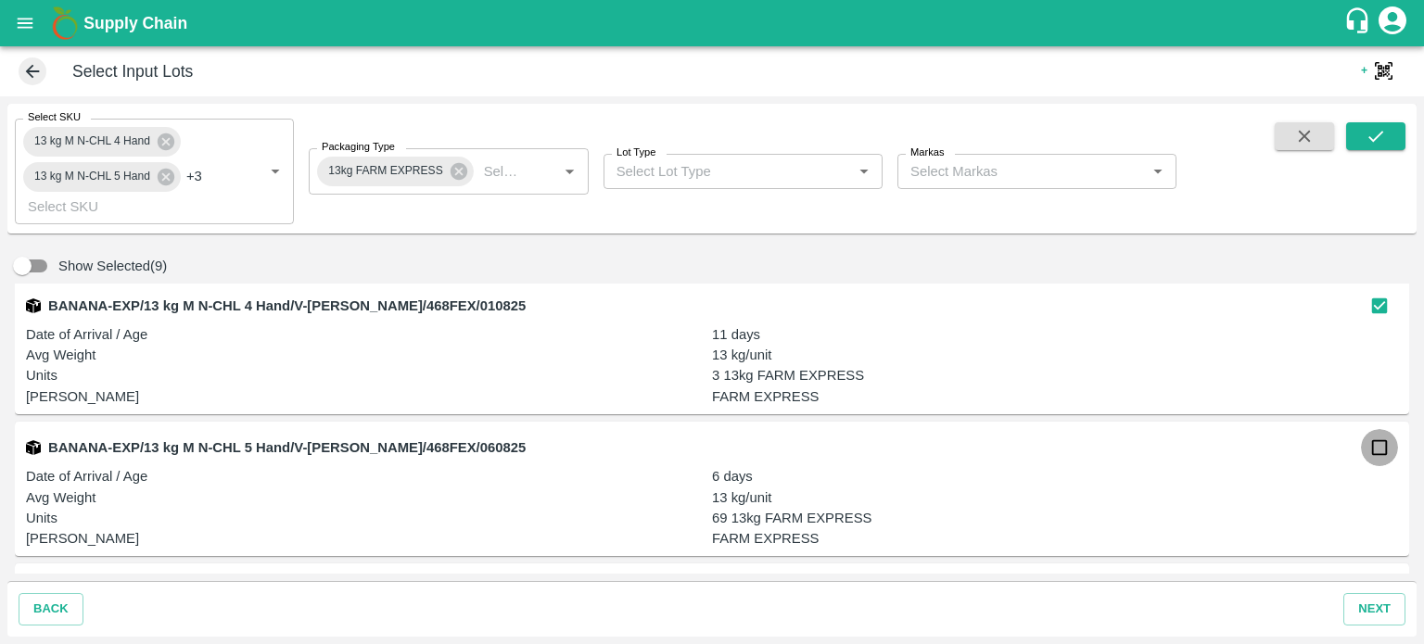
click at [1372, 453] on input "checkbox" at bounding box center [1379, 447] width 37 height 37
checkbox input "true"
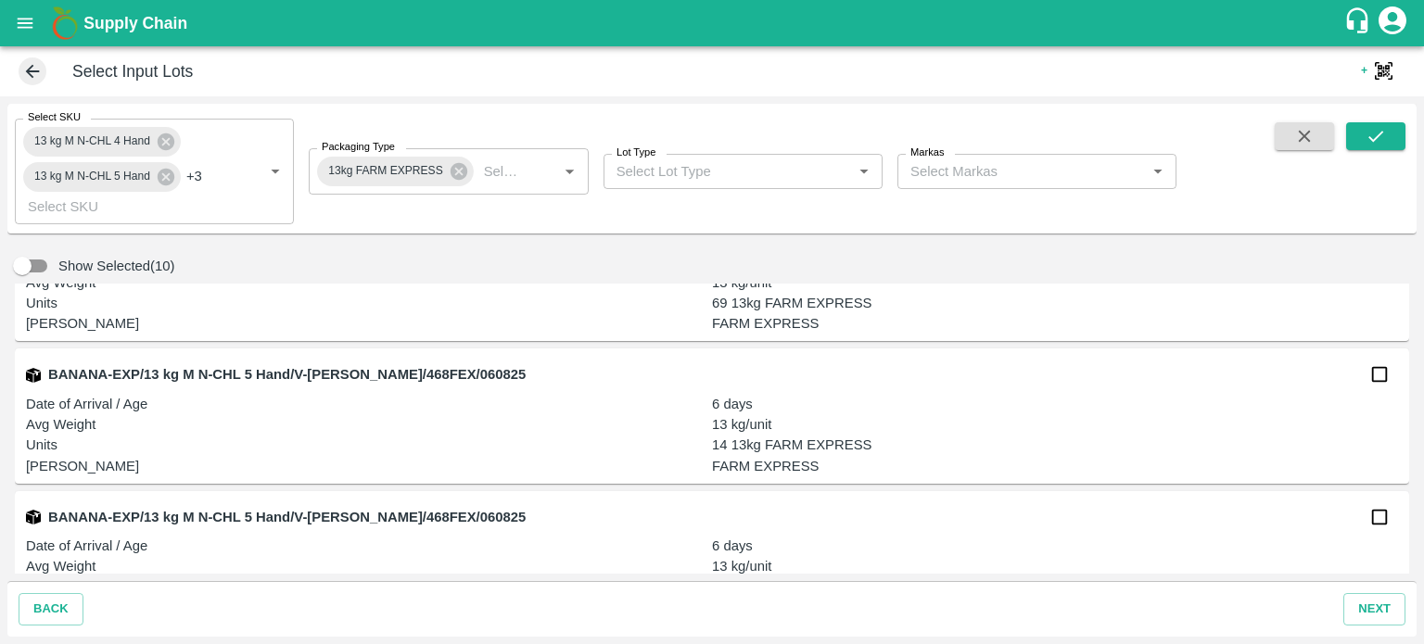
drag, startPoint x: 1378, startPoint y: 377, endPoint x: 1374, endPoint y: 522, distance: 144.7
click at [1374, 522] on div "BANANA-EXP/13 kg M N-CHL 4 Hand/V-MH-Shreya/468FEX/060825 Date of Arrival / Age…" at bounding box center [712, 429] width 1394 height 290
click at [1374, 522] on input "checkbox" at bounding box center [1379, 517] width 37 height 37
checkbox input "true"
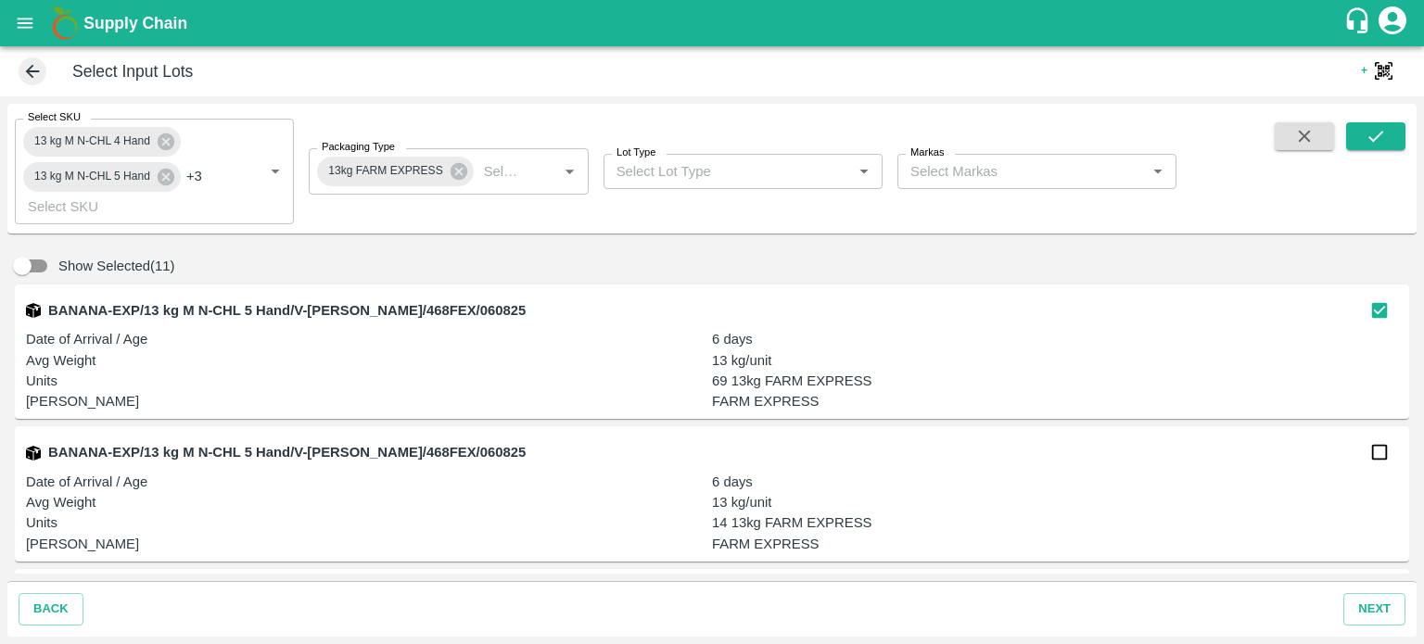
scroll to position [1361, 0]
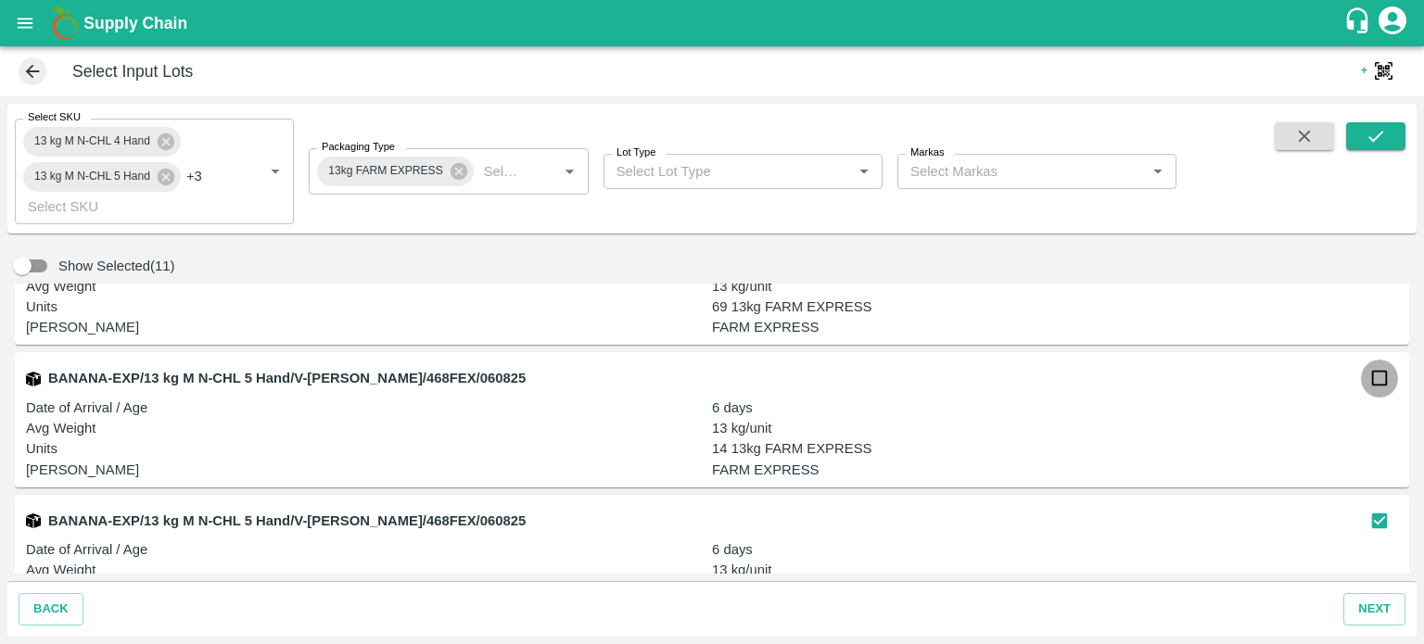
click at [1375, 386] on input "checkbox" at bounding box center [1379, 378] width 37 height 37
checkbox input "true"
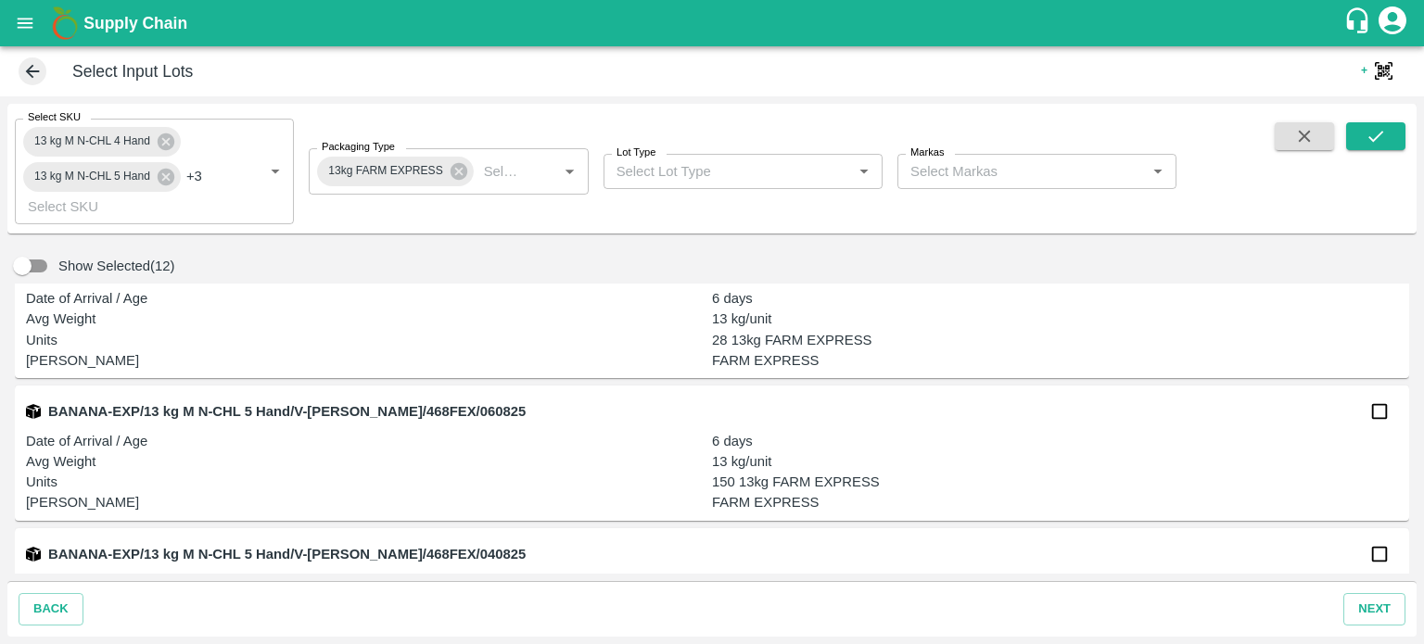
scroll to position [1613, 0]
click at [1372, 412] on input "checkbox" at bounding box center [1379, 410] width 37 height 37
checkbox input "true"
click at [1370, 554] on input "checkbox" at bounding box center [1379, 553] width 37 height 37
checkbox input "true"
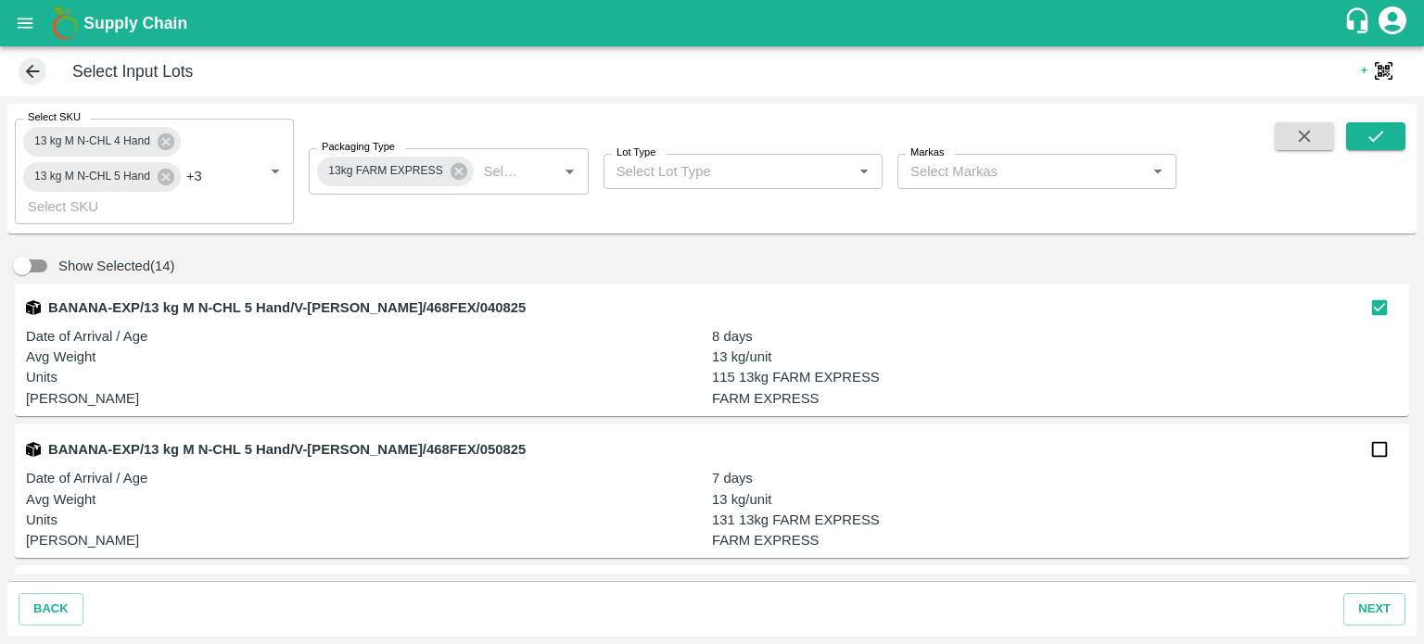
scroll to position [1861, 0]
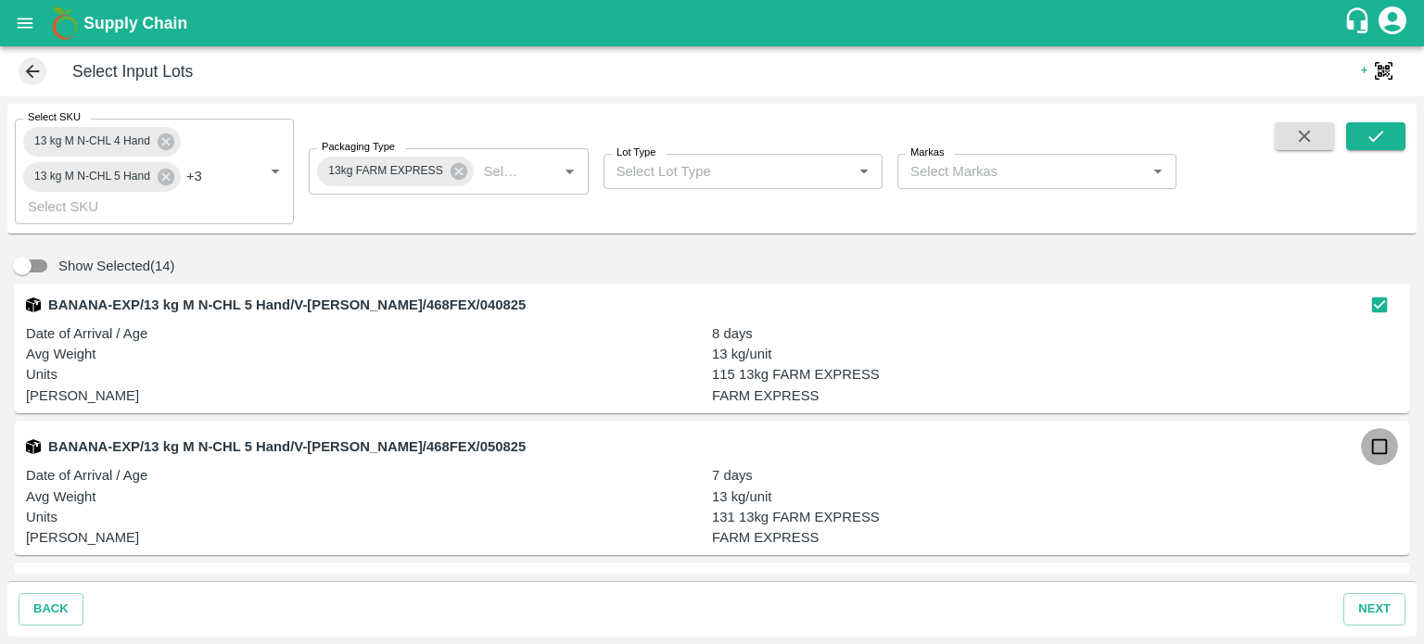
click at [1381, 451] on input "checkbox" at bounding box center [1379, 446] width 37 height 37
checkbox input "true"
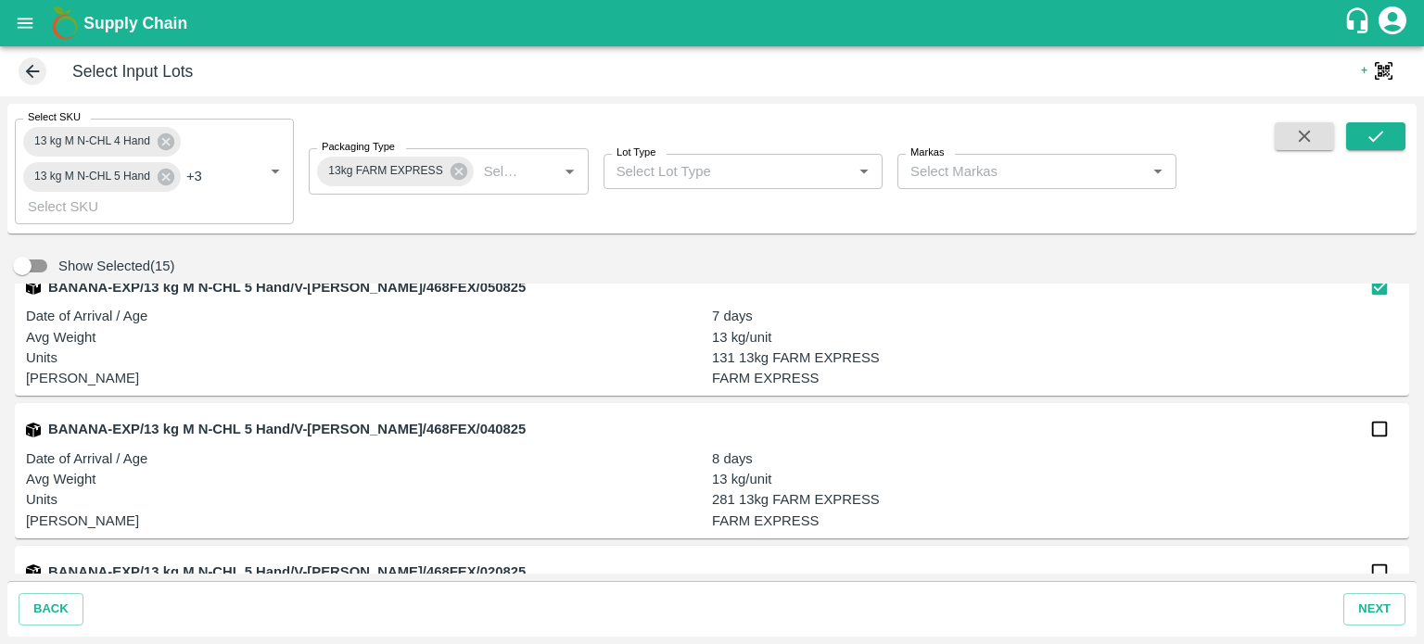
scroll to position [2069, 0]
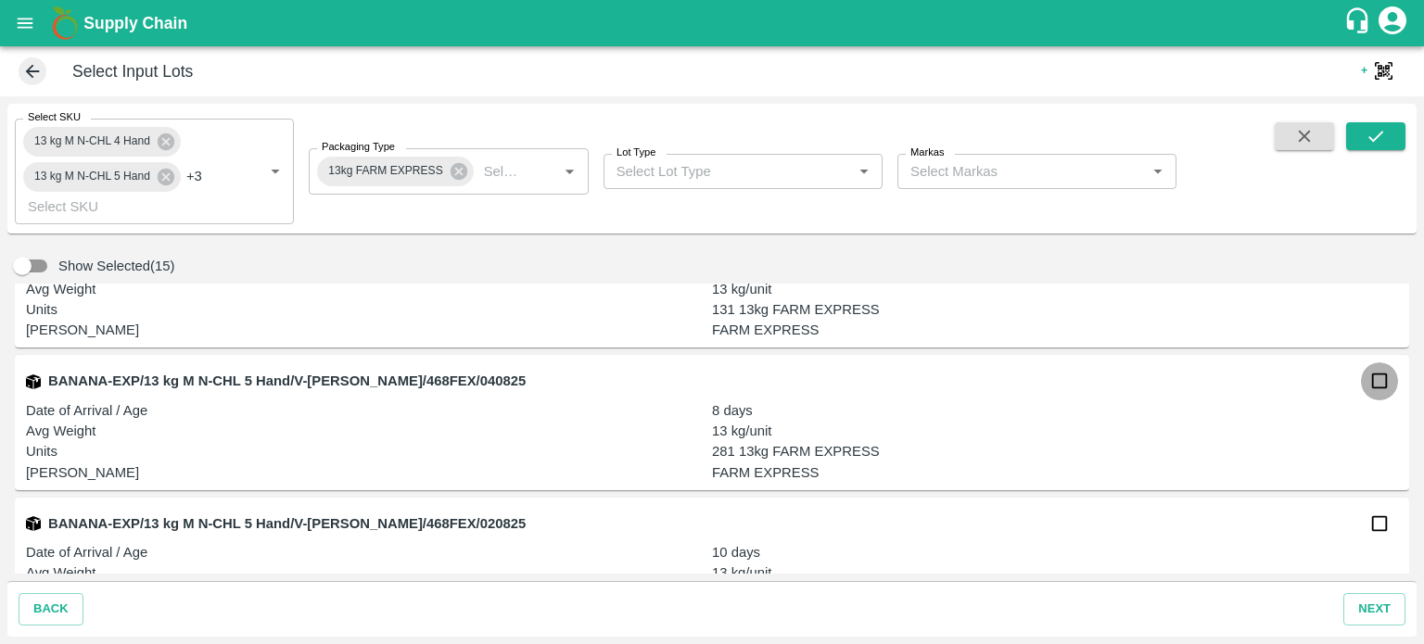
click at [1376, 385] on input "checkbox" at bounding box center [1379, 380] width 37 height 37
checkbox input "true"
click at [1375, 523] on input "checkbox" at bounding box center [1379, 523] width 37 height 37
checkbox input "true"
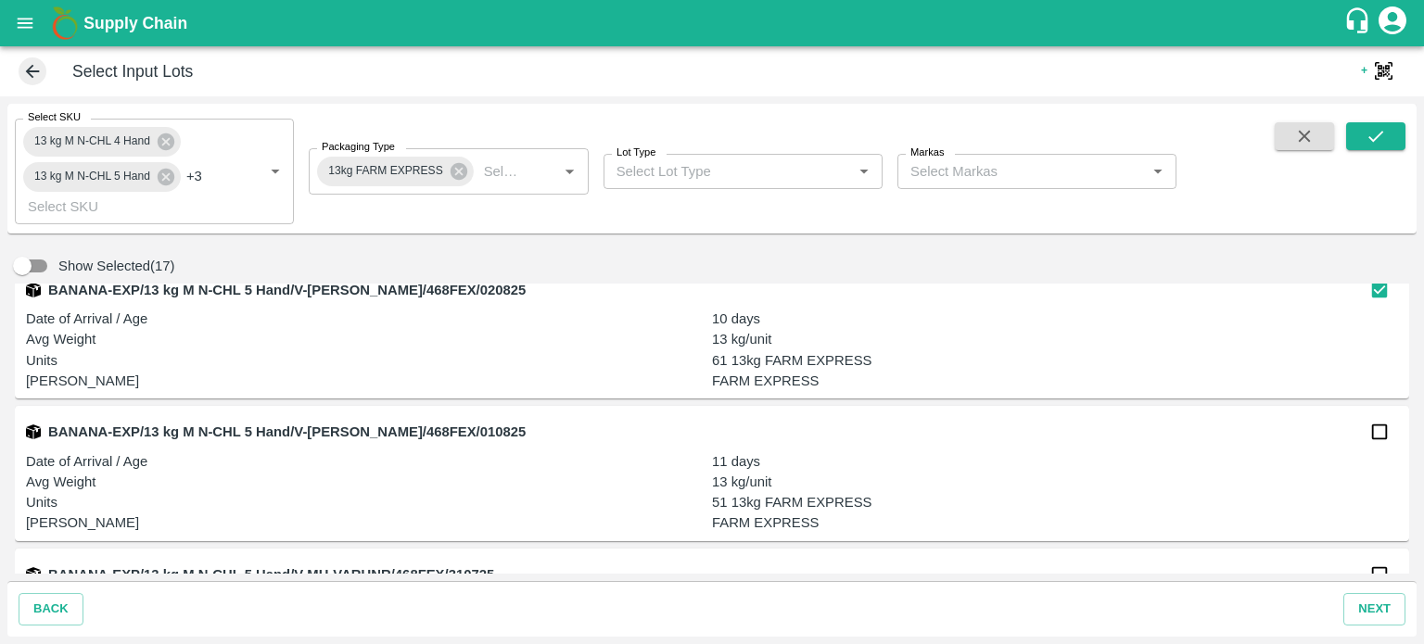
scroll to position [2307, 0]
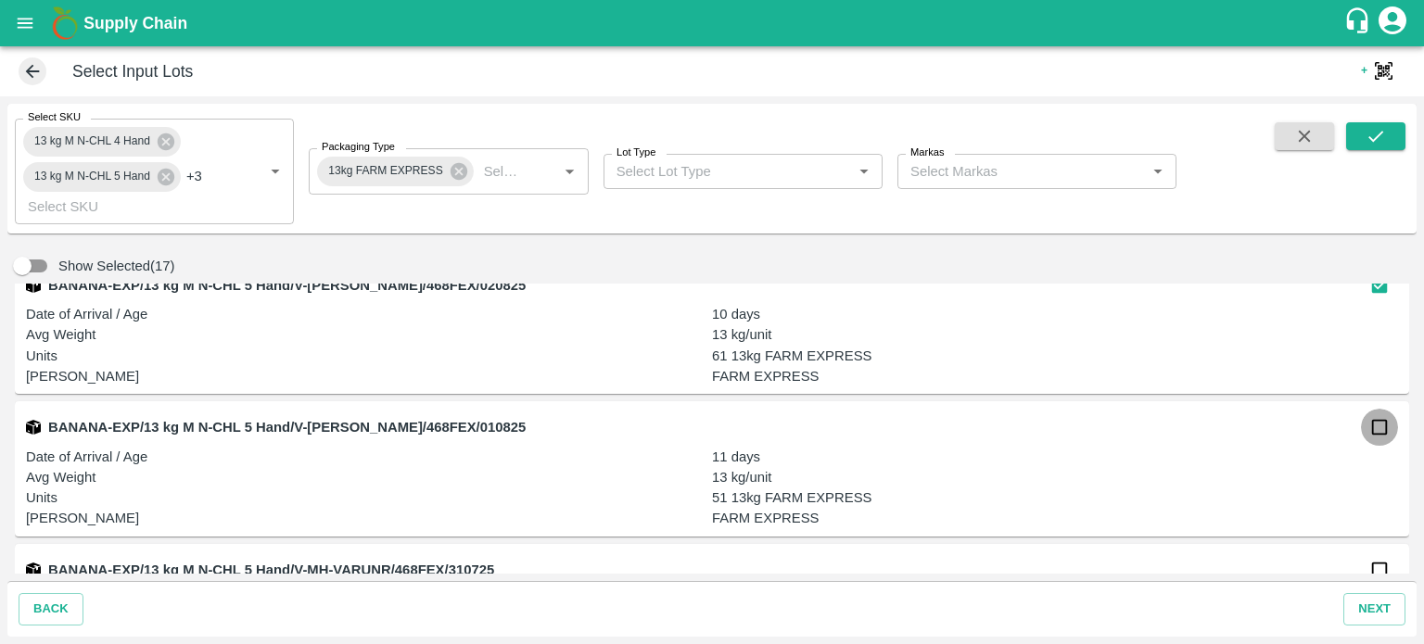
click at [1376, 431] on input "checkbox" at bounding box center [1379, 427] width 37 height 37
checkbox input "true"
click at [1379, 569] on input "checkbox" at bounding box center [1379, 570] width 37 height 37
checkbox input "true"
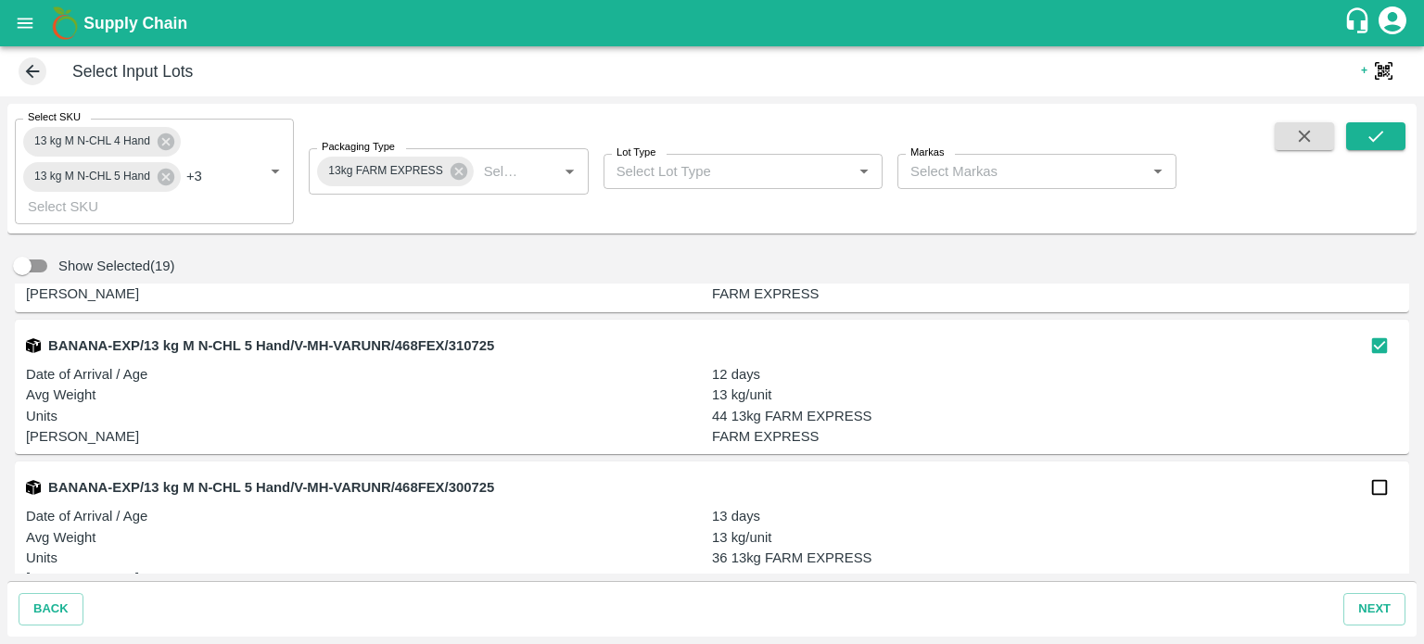
scroll to position [2561, 0]
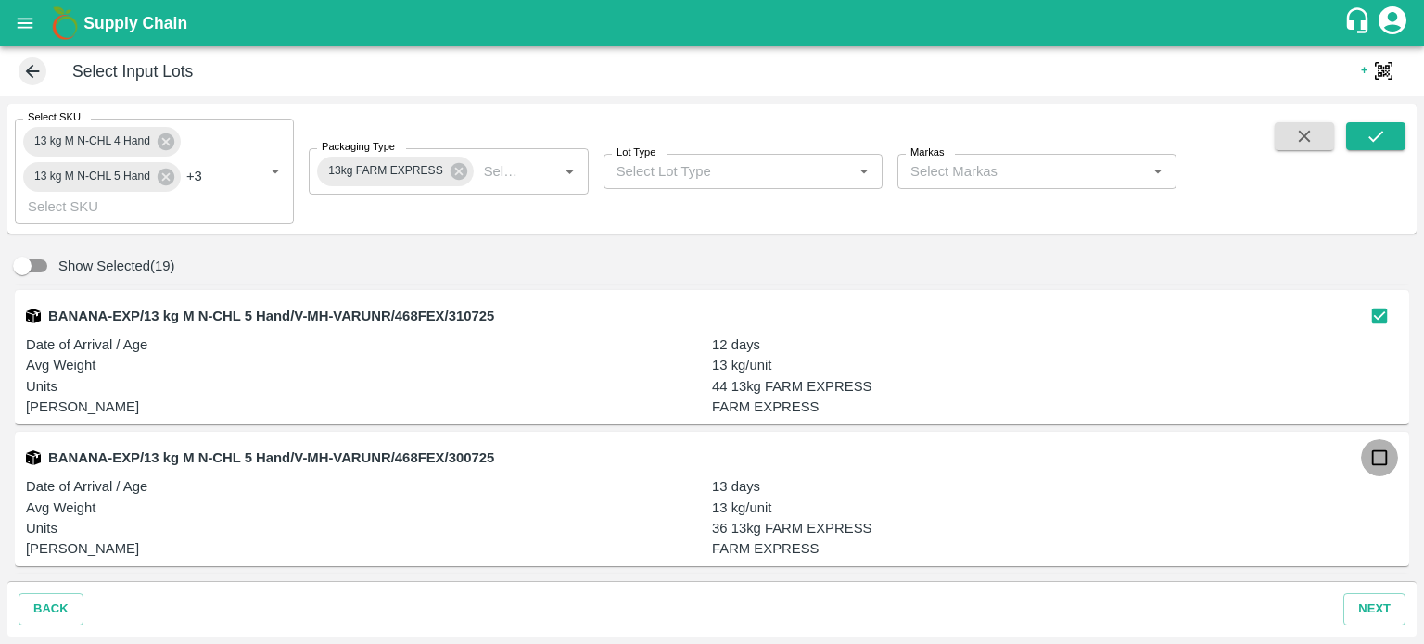
click at [1376, 459] on input "checkbox" at bounding box center [1379, 457] width 37 height 37
checkbox input "true"
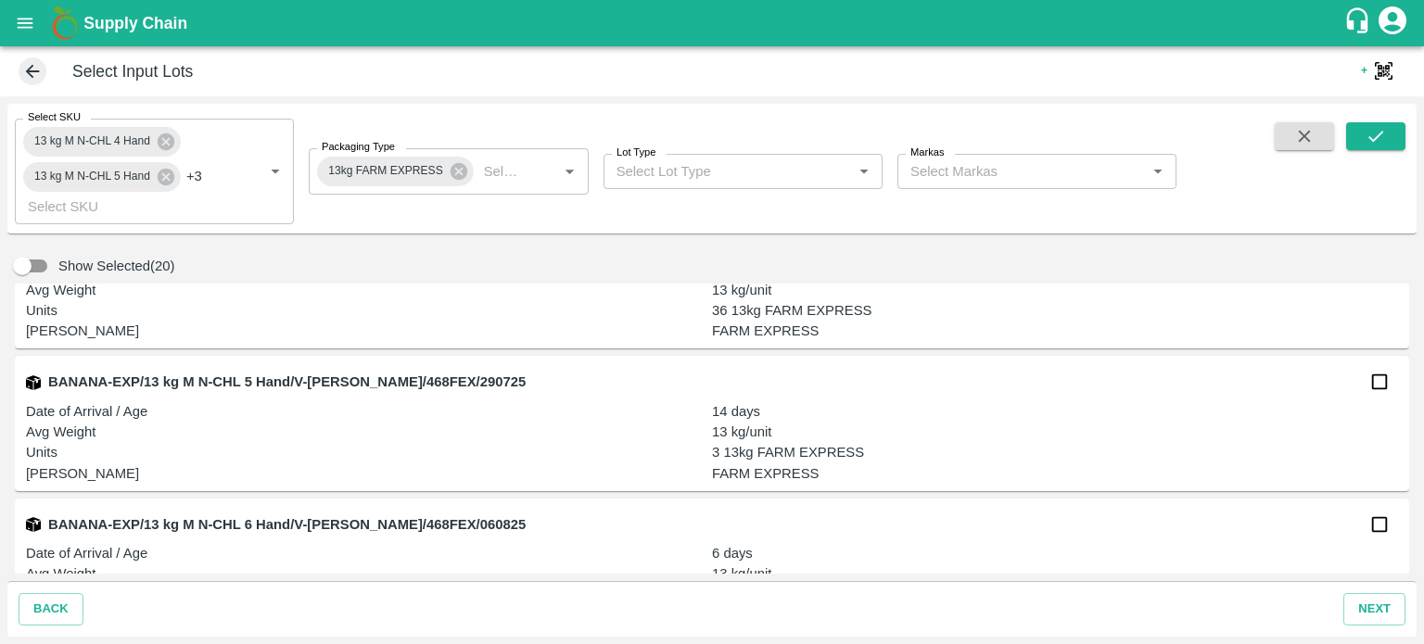
scroll to position [2780, 0]
click at [1372, 383] on input "checkbox" at bounding box center [1379, 380] width 37 height 37
checkbox input "true"
click at [1376, 526] on input "checkbox" at bounding box center [1379, 523] width 37 height 37
checkbox input "true"
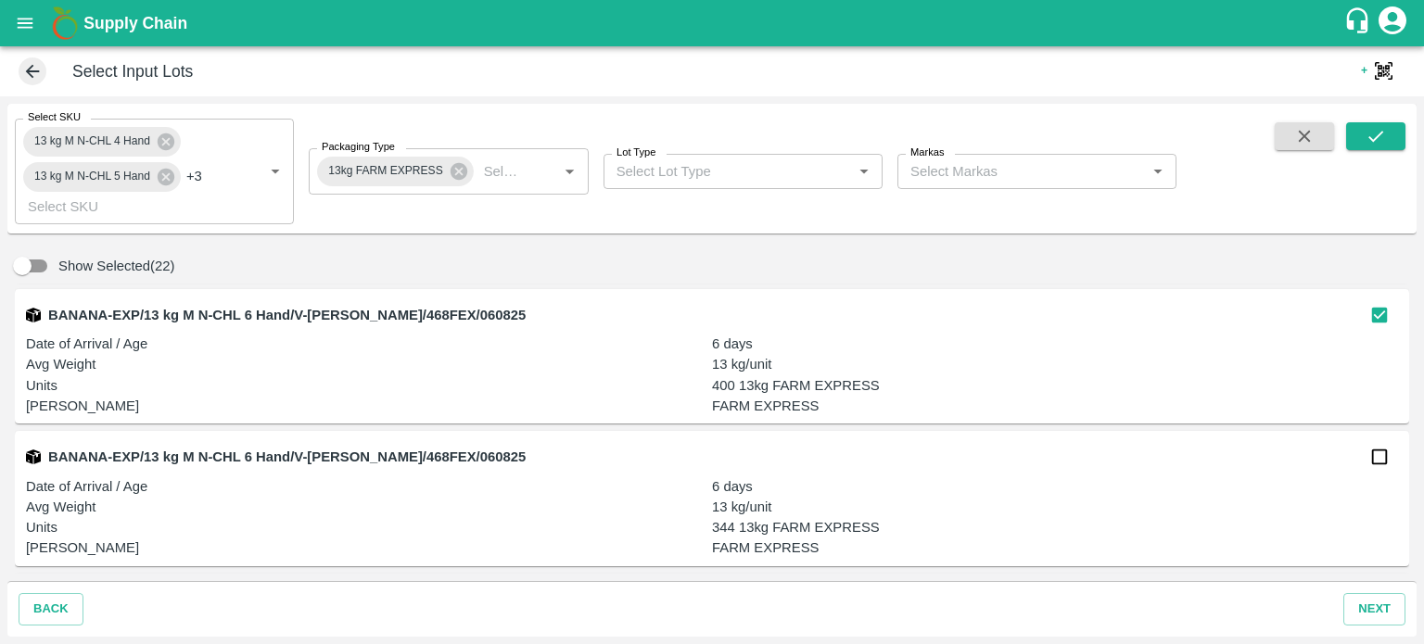
scroll to position [2996, 0]
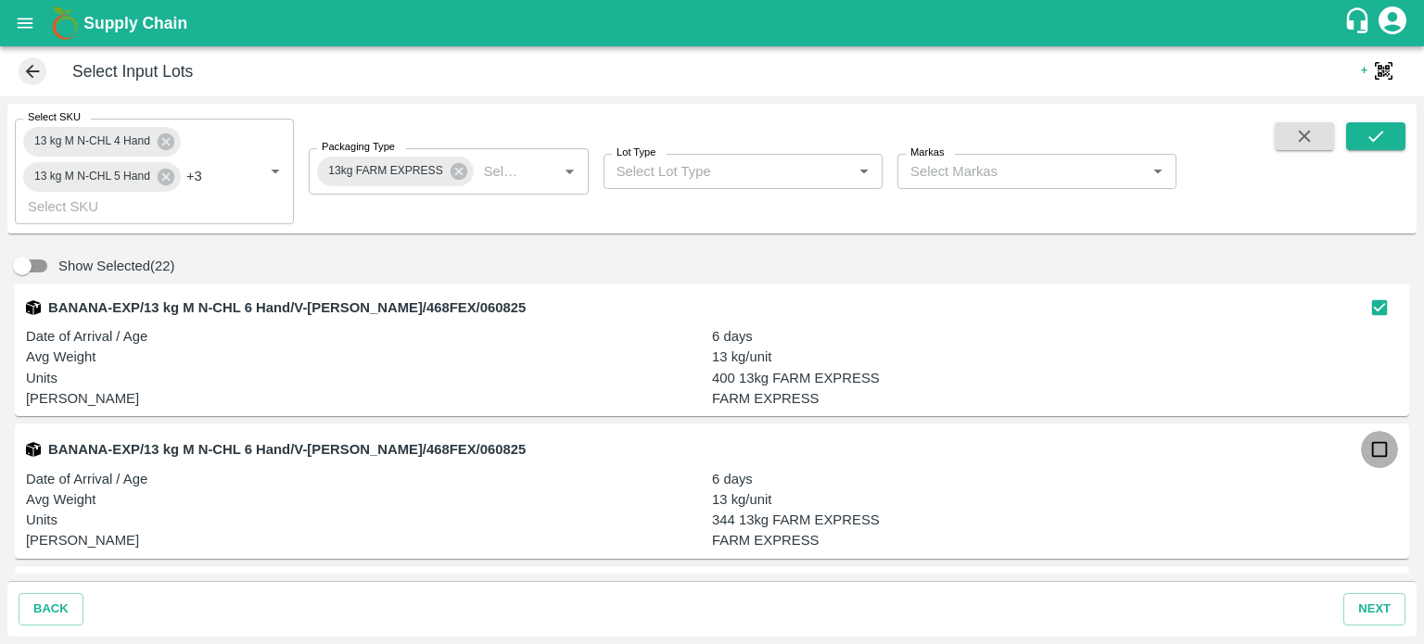
click at [1376, 458] on input "checkbox" at bounding box center [1379, 449] width 37 height 37
checkbox input "true"
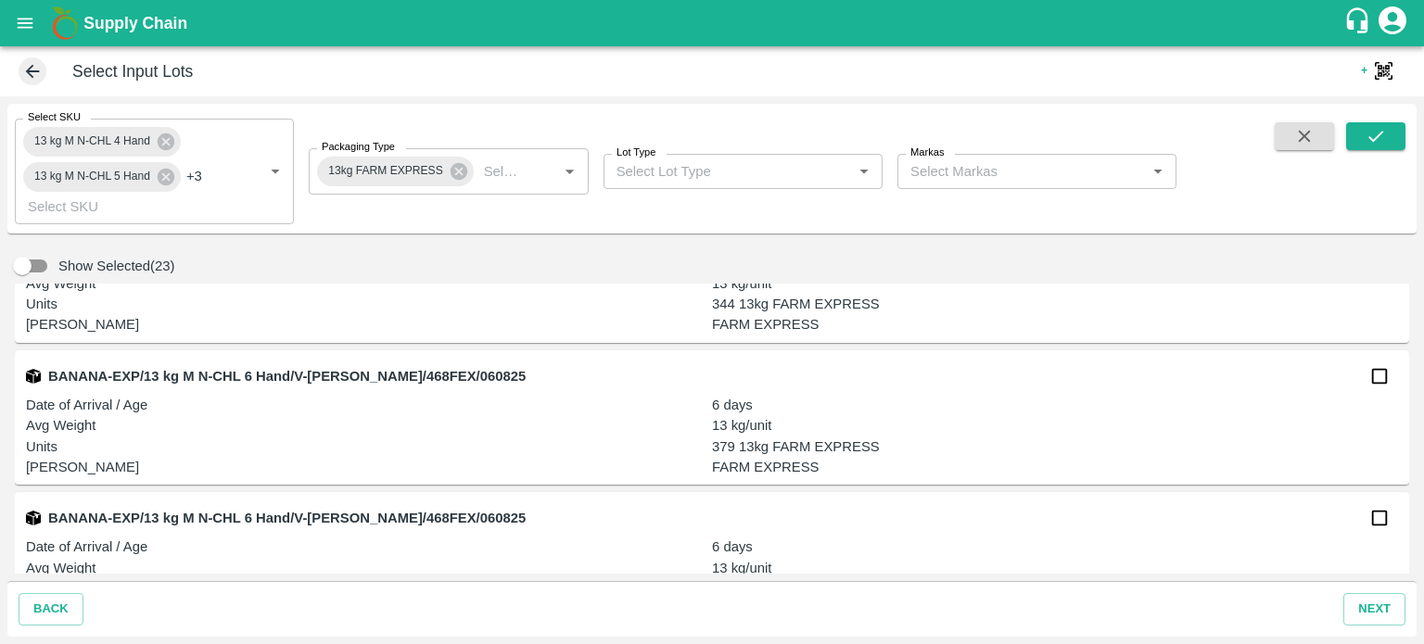
scroll to position [3231, 0]
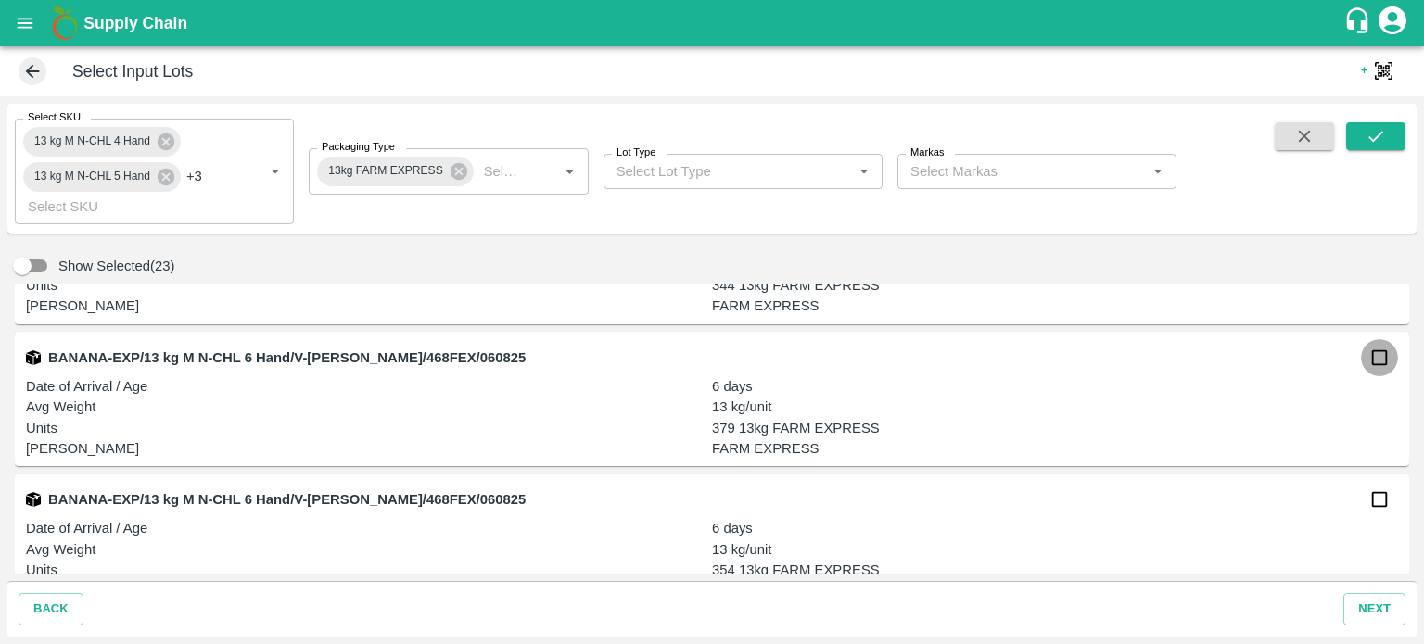
click at [1368, 366] on input "checkbox" at bounding box center [1379, 357] width 37 height 37
checkbox input "true"
click at [1373, 496] on input "checkbox" at bounding box center [1379, 499] width 37 height 37
checkbox input "true"
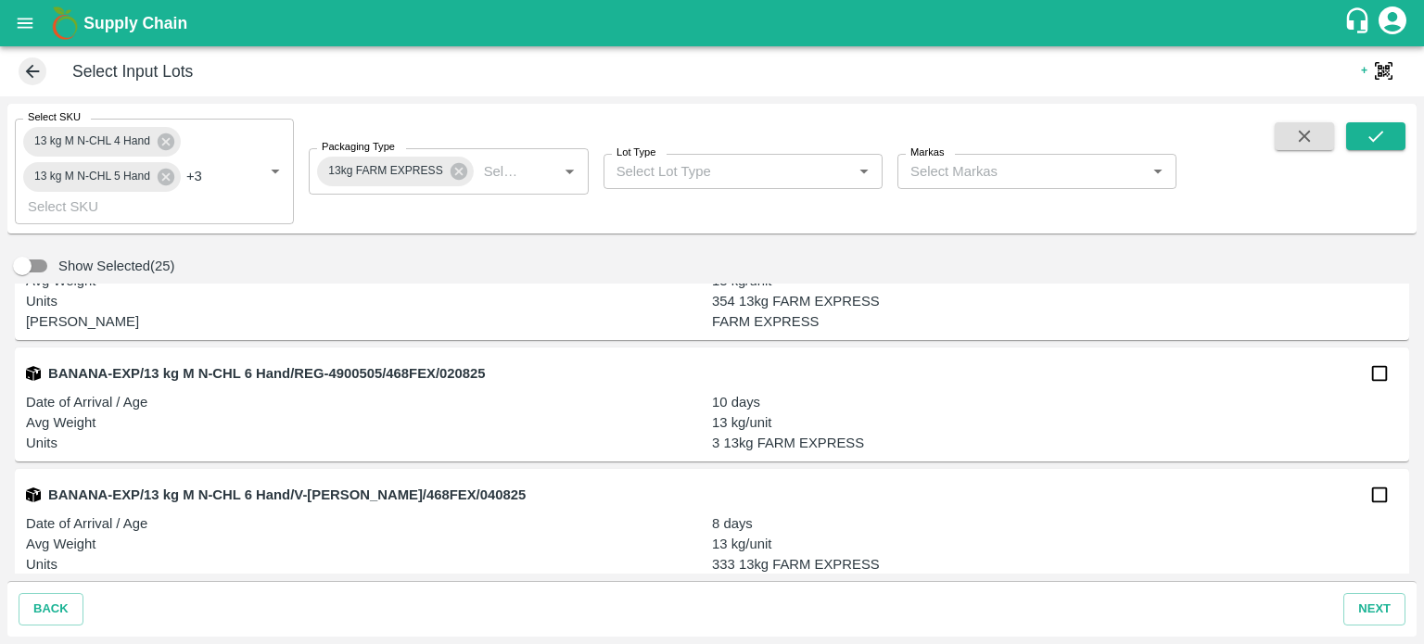
scroll to position [3501, 0]
click at [1380, 377] on input "checkbox" at bounding box center [1379, 371] width 37 height 37
checkbox input "true"
click at [1375, 494] on input "checkbox" at bounding box center [1379, 493] width 37 height 37
checkbox input "true"
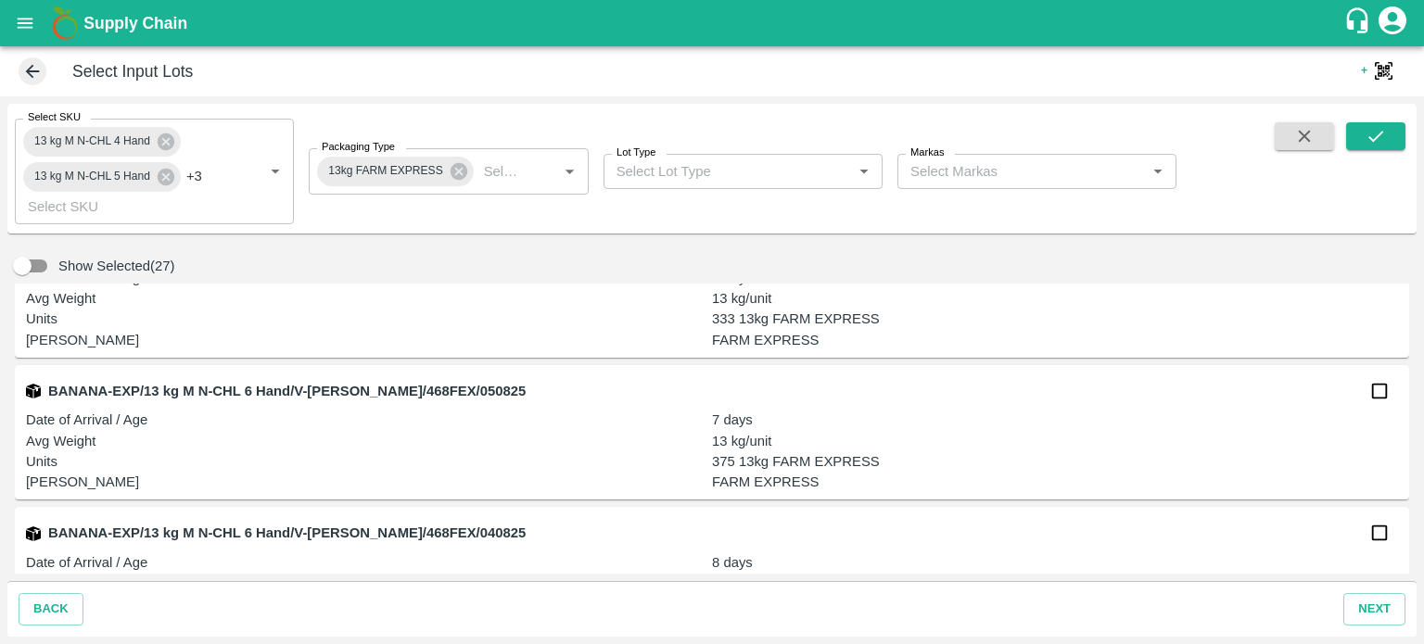
scroll to position [3746, 0]
click at [1375, 392] on input "checkbox" at bounding box center [1379, 390] width 37 height 37
checkbox input "true"
click at [1379, 535] on input "checkbox" at bounding box center [1379, 532] width 37 height 37
checkbox input "true"
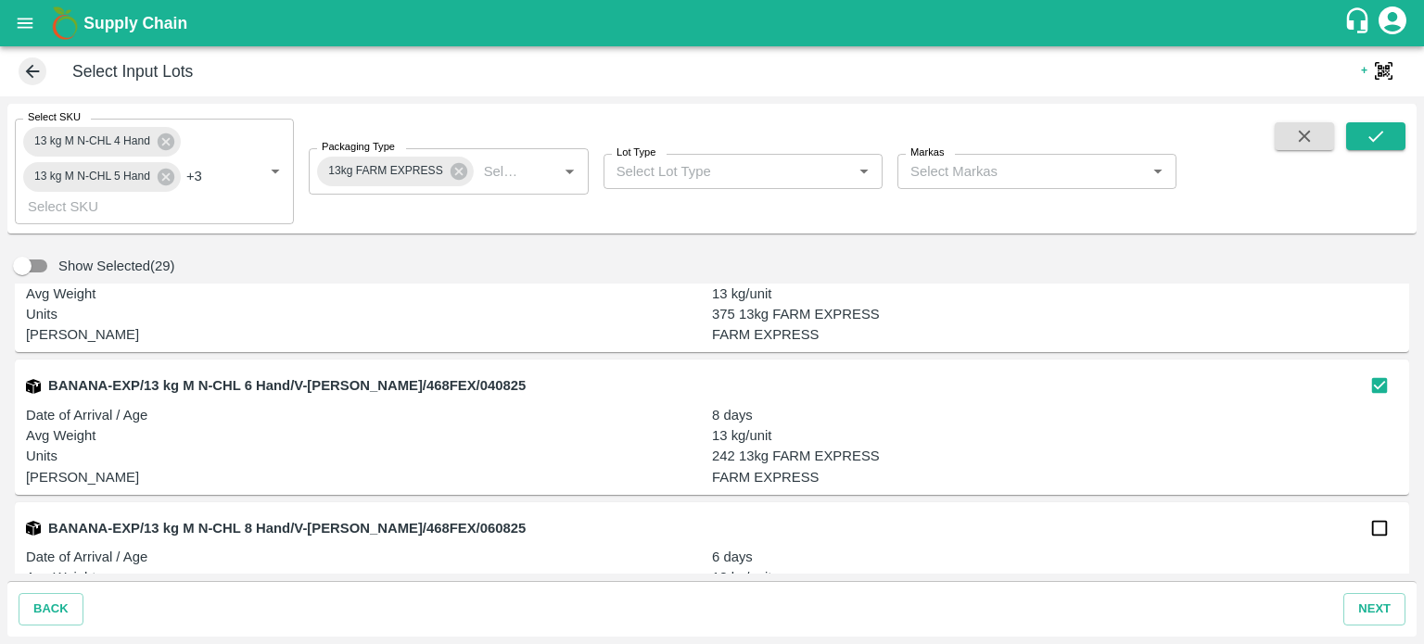
scroll to position [3963, 0]
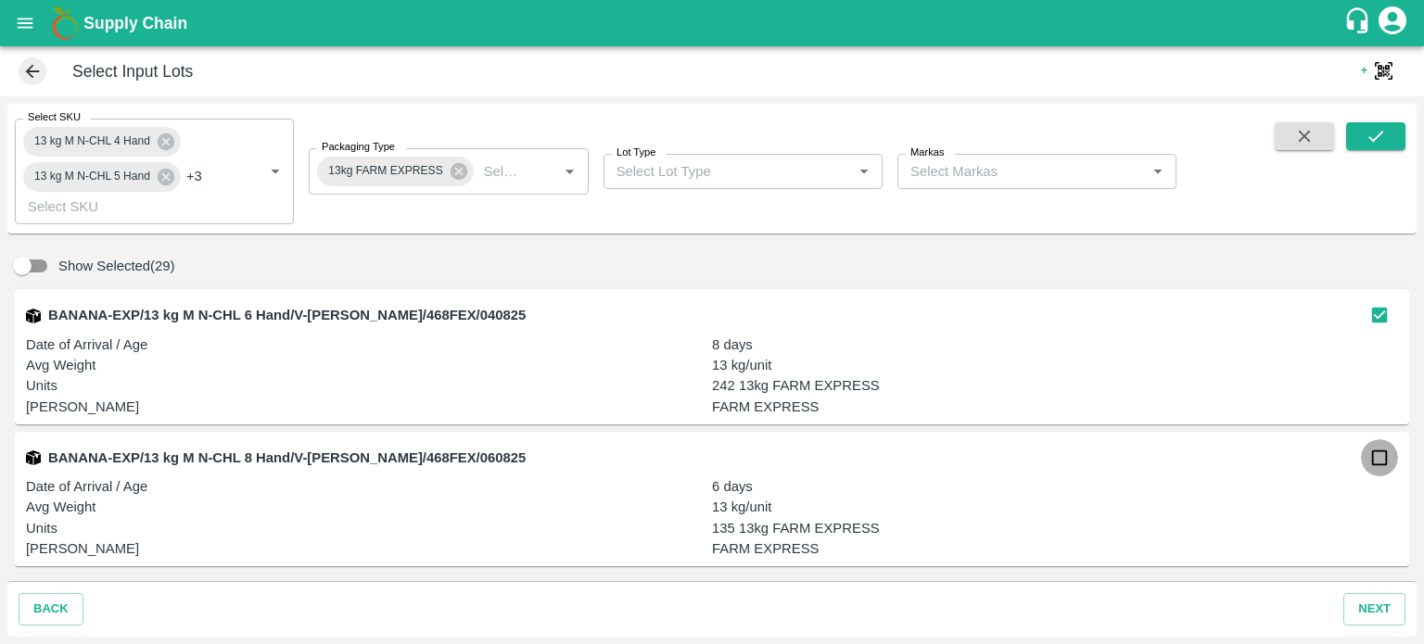
click at [1366, 463] on input "checkbox" at bounding box center [1379, 457] width 37 height 37
checkbox input "true"
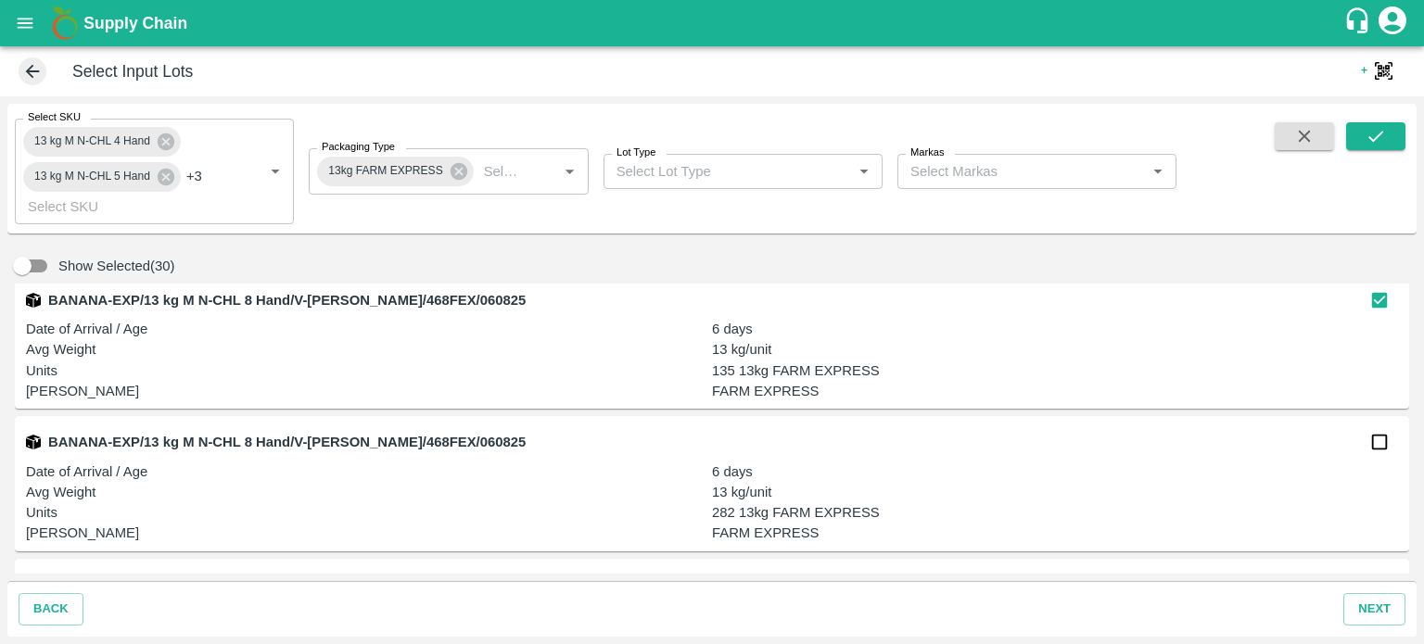
scroll to position [4161, 0]
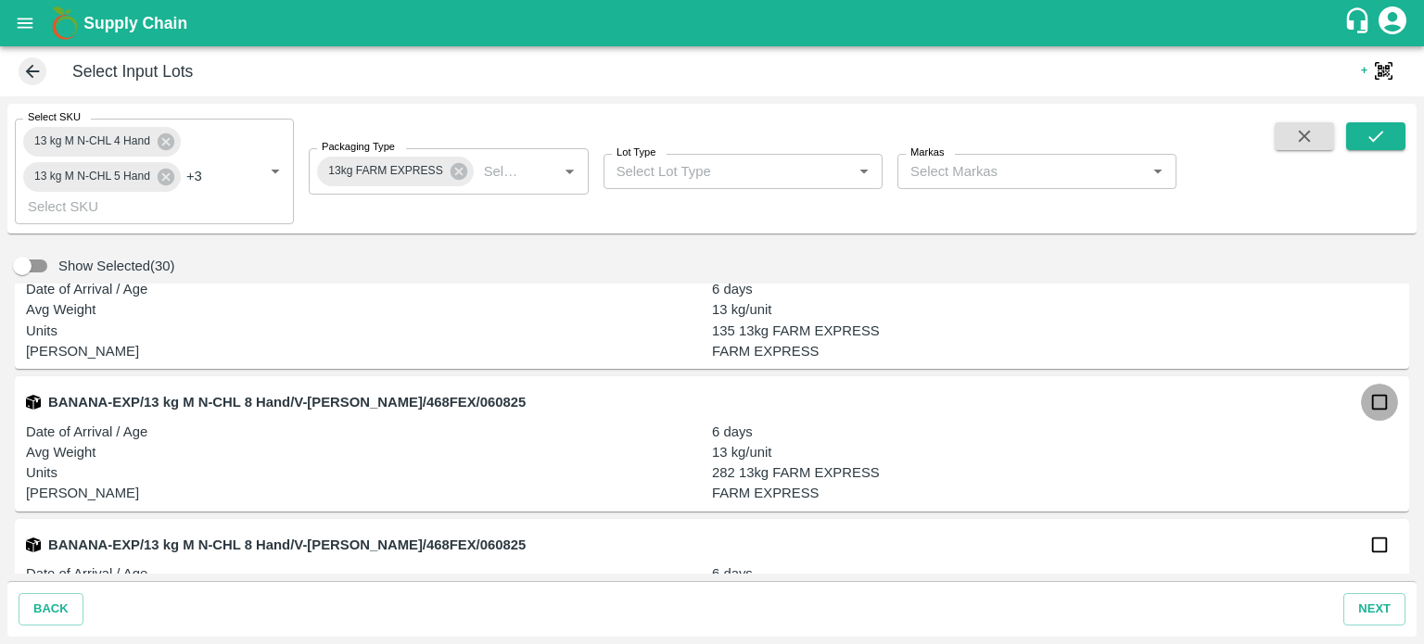
click at [1379, 413] on input "checkbox" at bounding box center [1379, 402] width 37 height 37
checkbox input "true"
click at [1376, 554] on input "checkbox" at bounding box center [1379, 545] width 37 height 37
checkbox input "true"
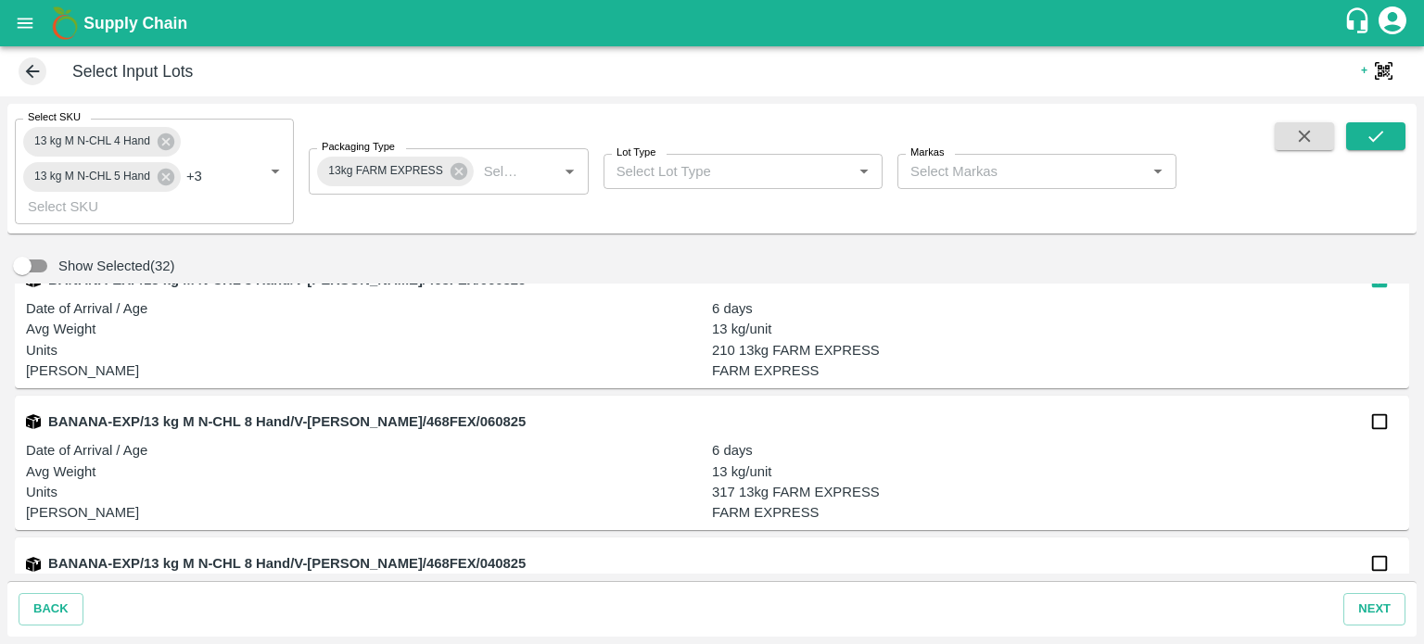
scroll to position [4428, 0]
click at [1372, 432] on input "checkbox" at bounding box center [1379, 419] width 37 height 37
checkbox input "true"
click at [1372, 563] on input "checkbox" at bounding box center [1379, 561] width 37 height 37
checkbox input "true"
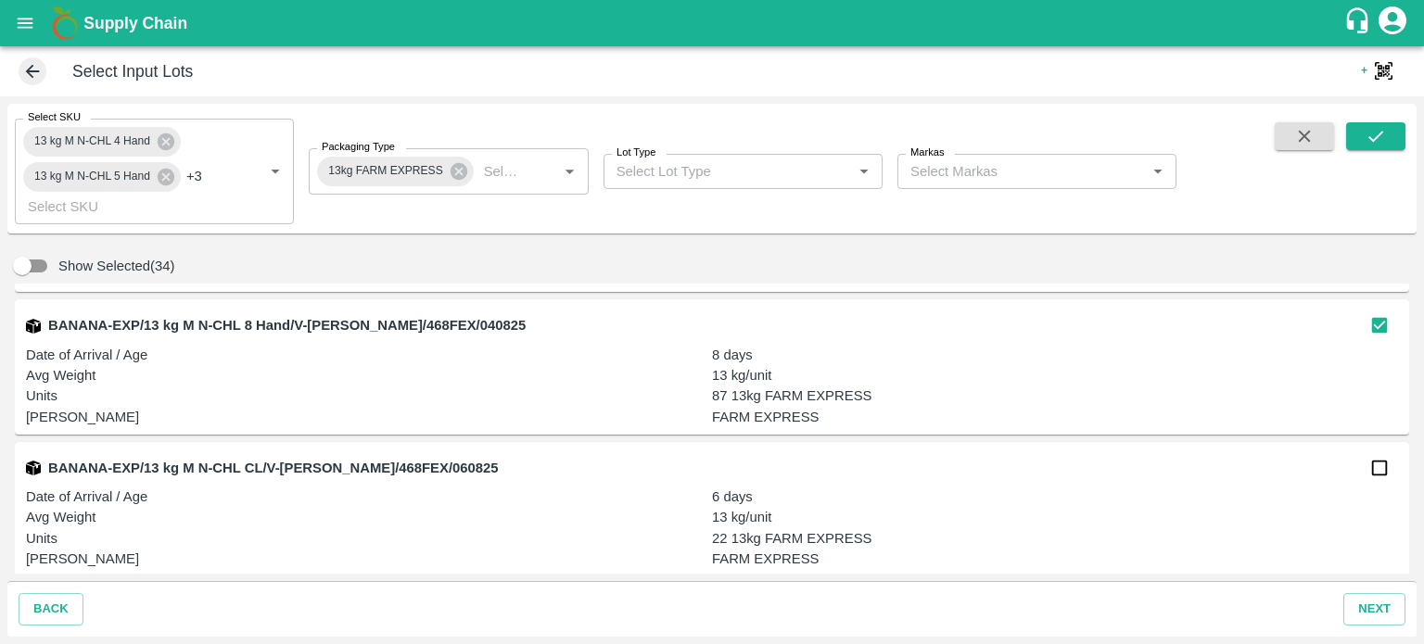
scroll to position [4696, 0]
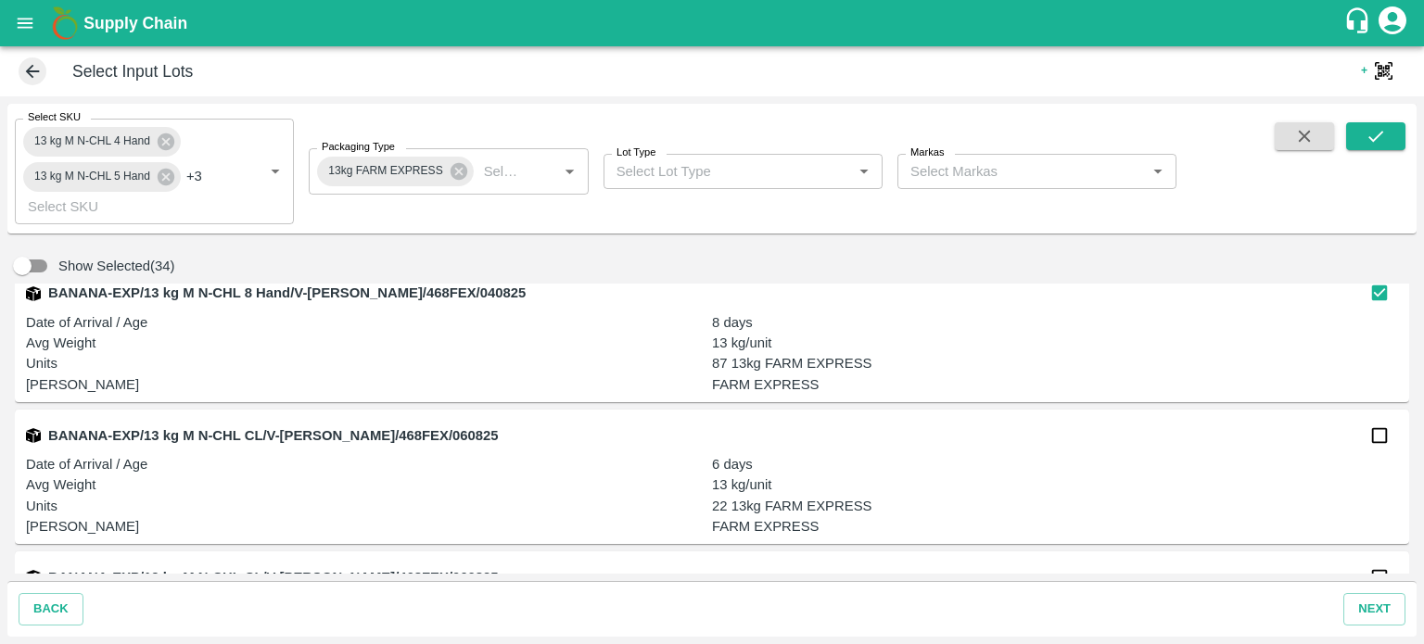
click at [1378, 429] on input "checkbox" at bounding box center [1379, 435] width 37 height 37
checkbox input "true"
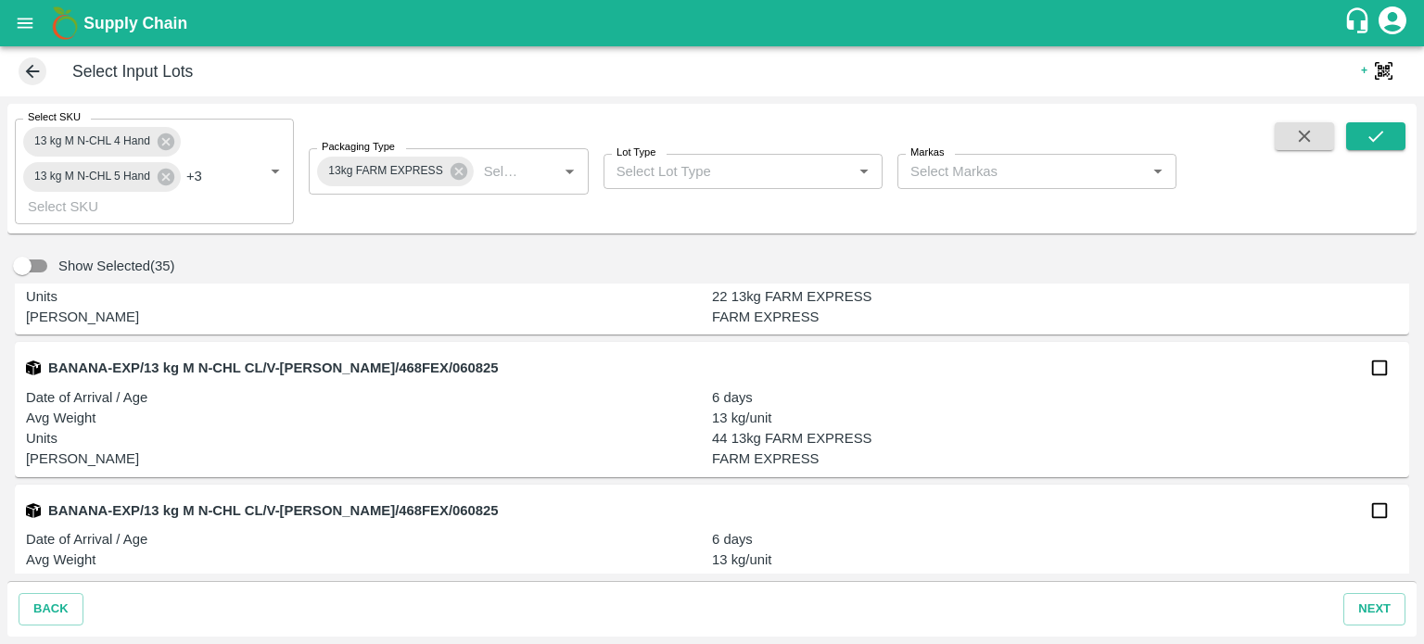
scroll to position [4908, 0]
click at [1376, 368] on input "checkbox" at bounding box center [1379, 366] width 37 height 37
checkbox input "true"
click at [1372, 508] on input "checkbox" at bounding box center [1379, 508] width 37 height 37
checkbox input "true"
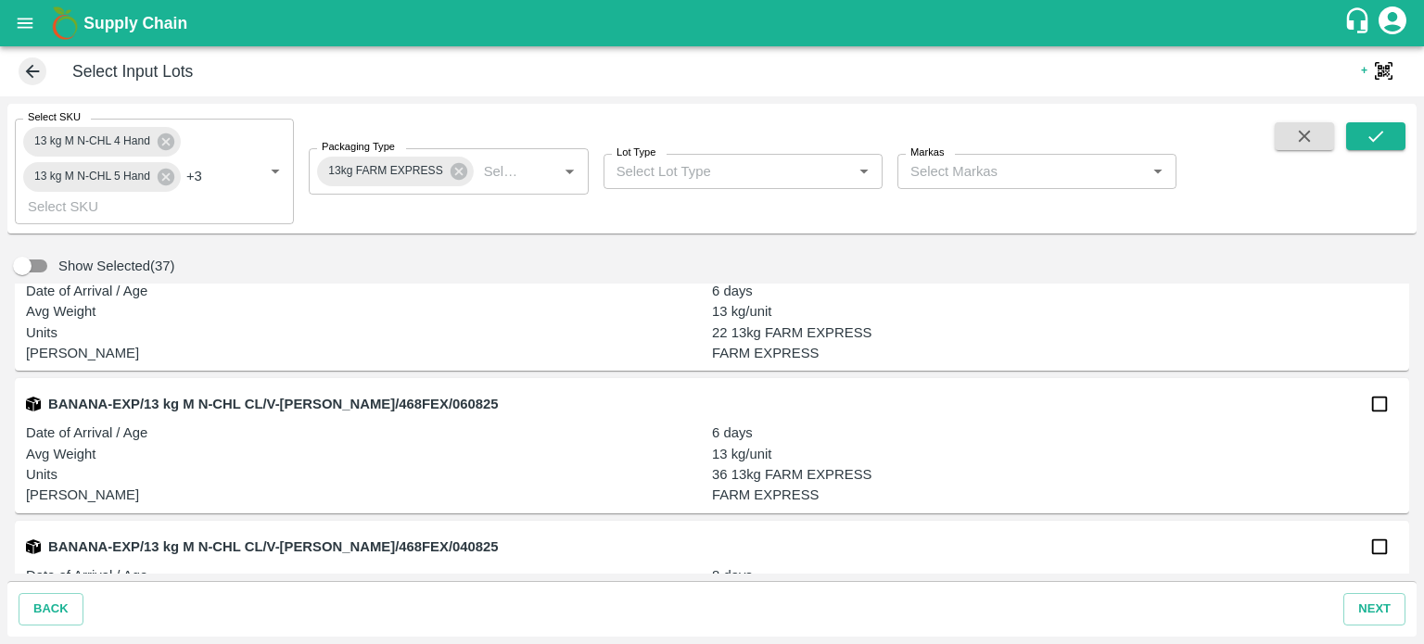
scroll to position [5175, 0]
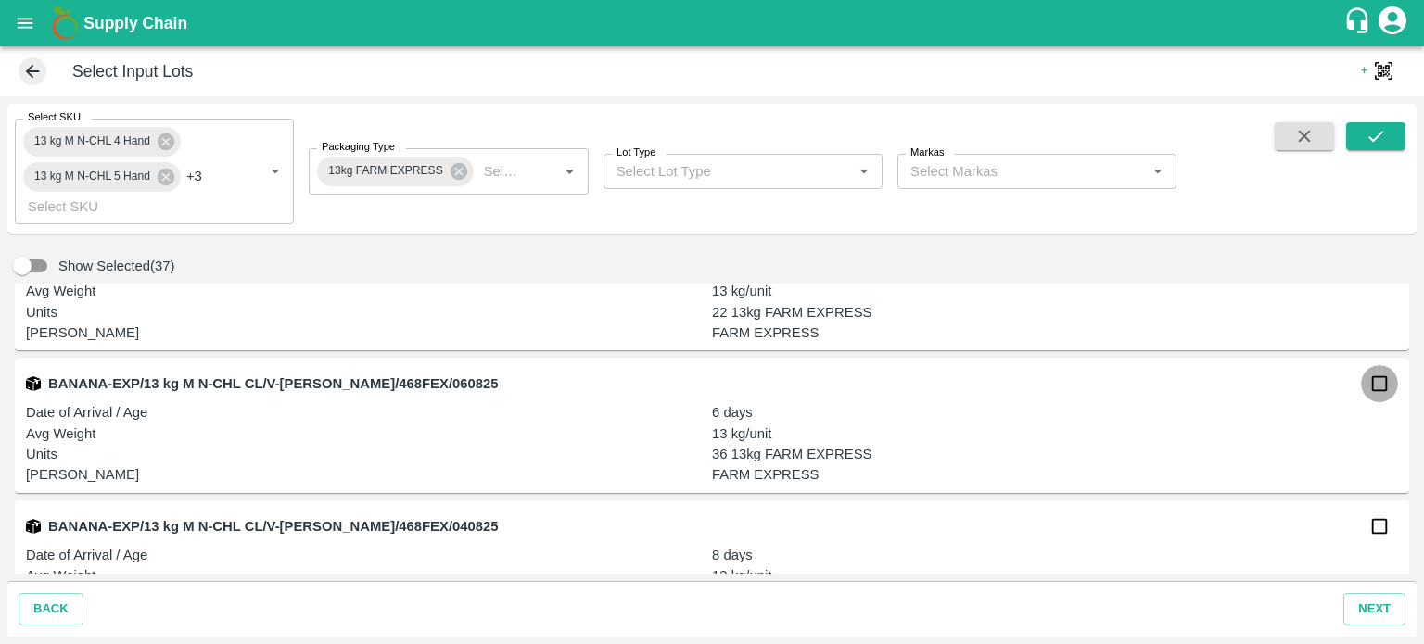
click at [1372, 392] on input "checkbox" at bounding box center [1379, 383] width 37 height 37
checkbox input "true"
click at [1375, 527] on input "checkbox" at bounding box center [1379, 526] width 37 height 37
checkbox input "true"
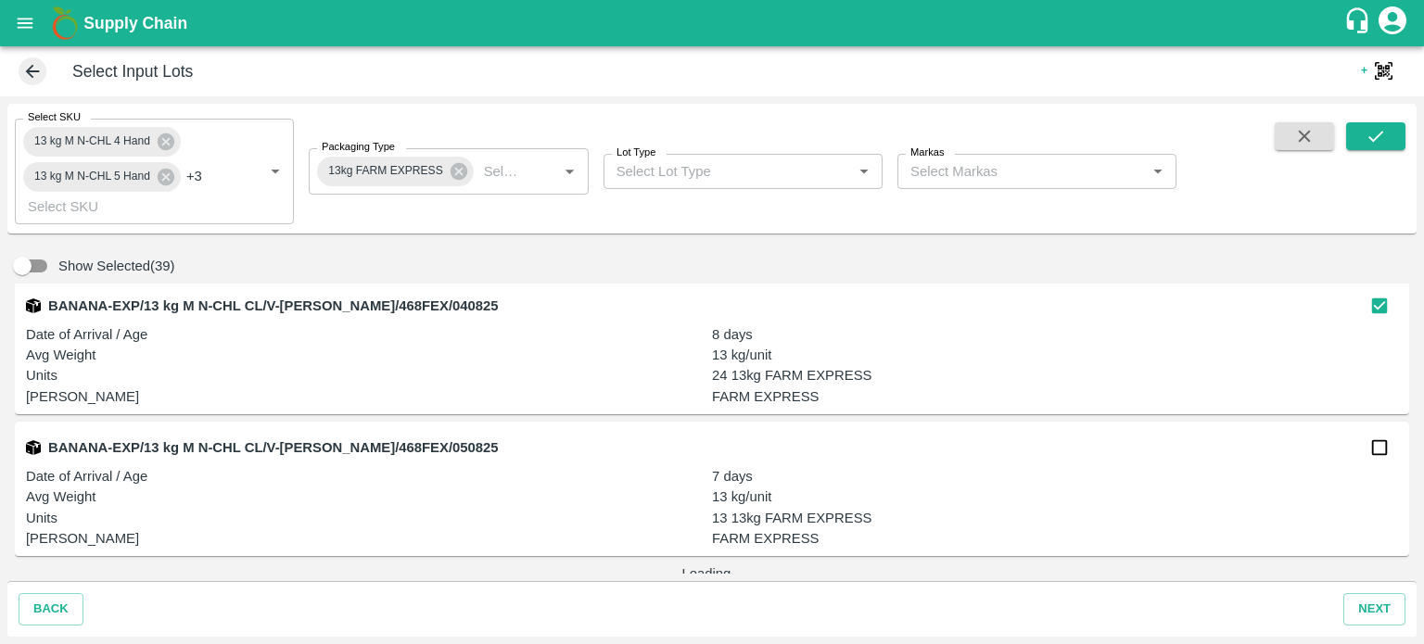
scroll to position [5395, 0]
click at [1374, 449] on input "checkbox" at bounding box center [1379, 447] width 37 height 37
checkbox input "true"
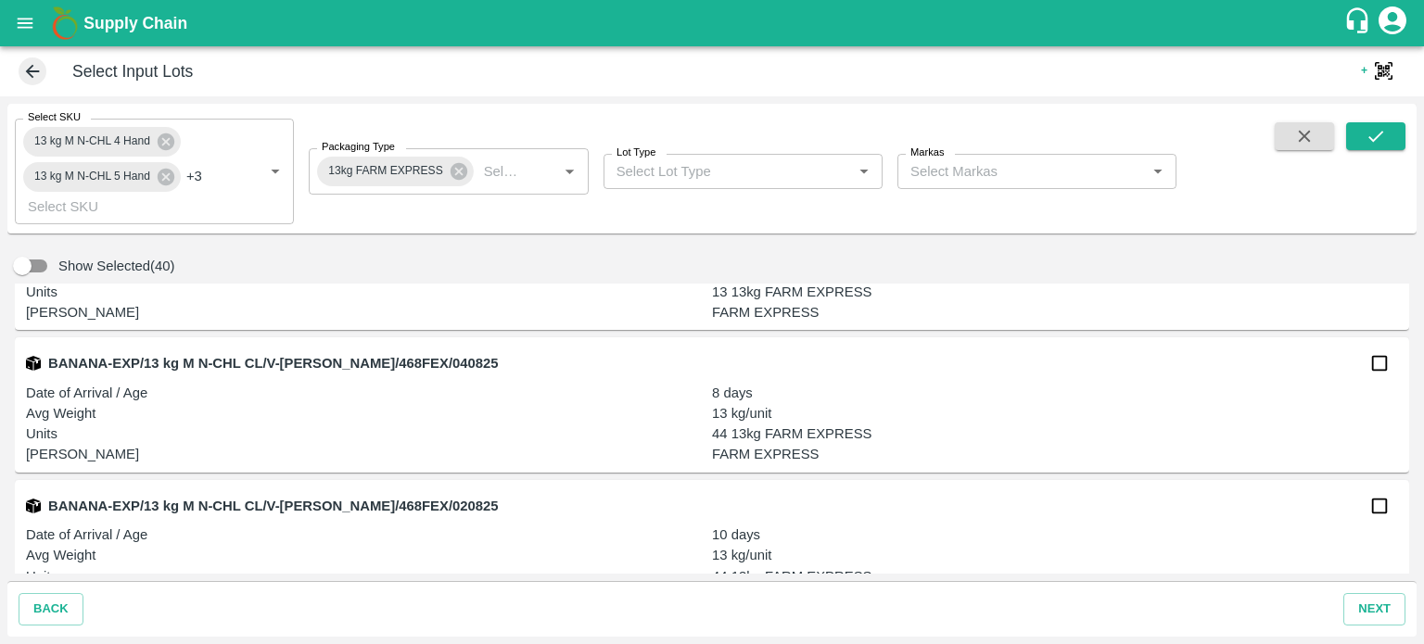
scroll to position [5652, 0]
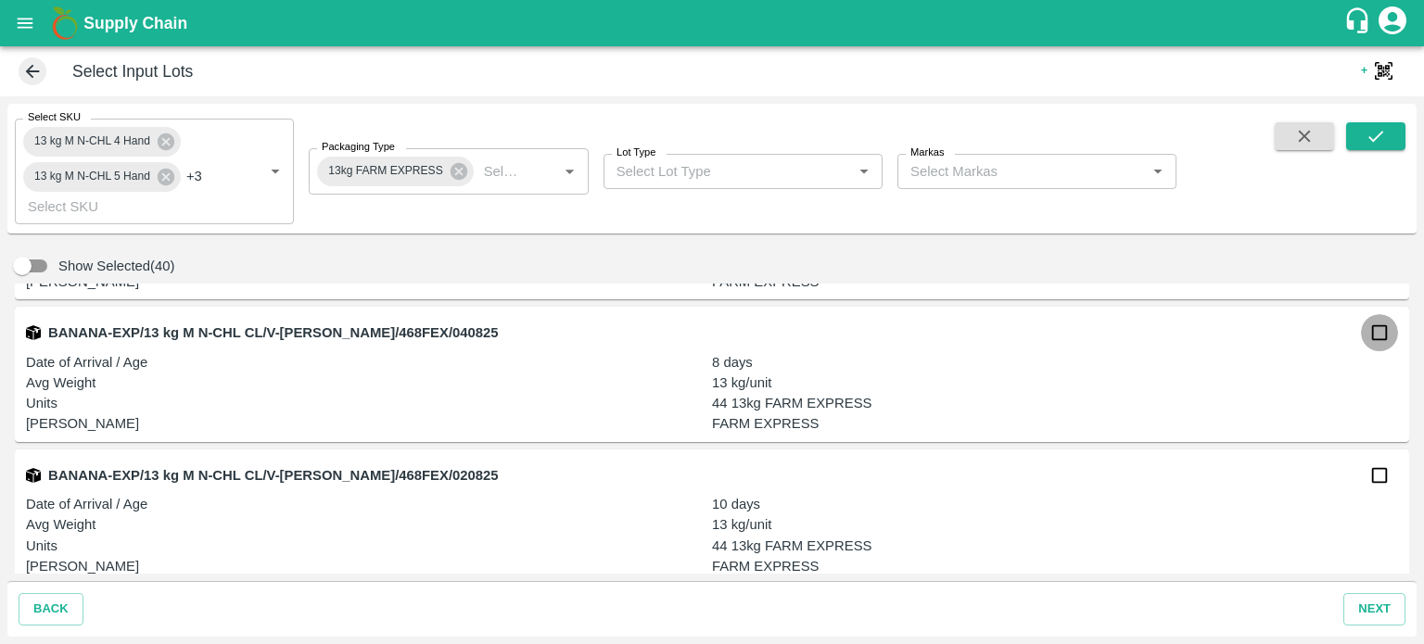
click at [1371, 337] on input "checkbox" at bounding box center [1379, 332] width 37 height 37
checkbox input "true"
click at [1368, 473] on input "checkbox" at bounding box center [1379, 475] width 37 height 37
checkbox input "true"
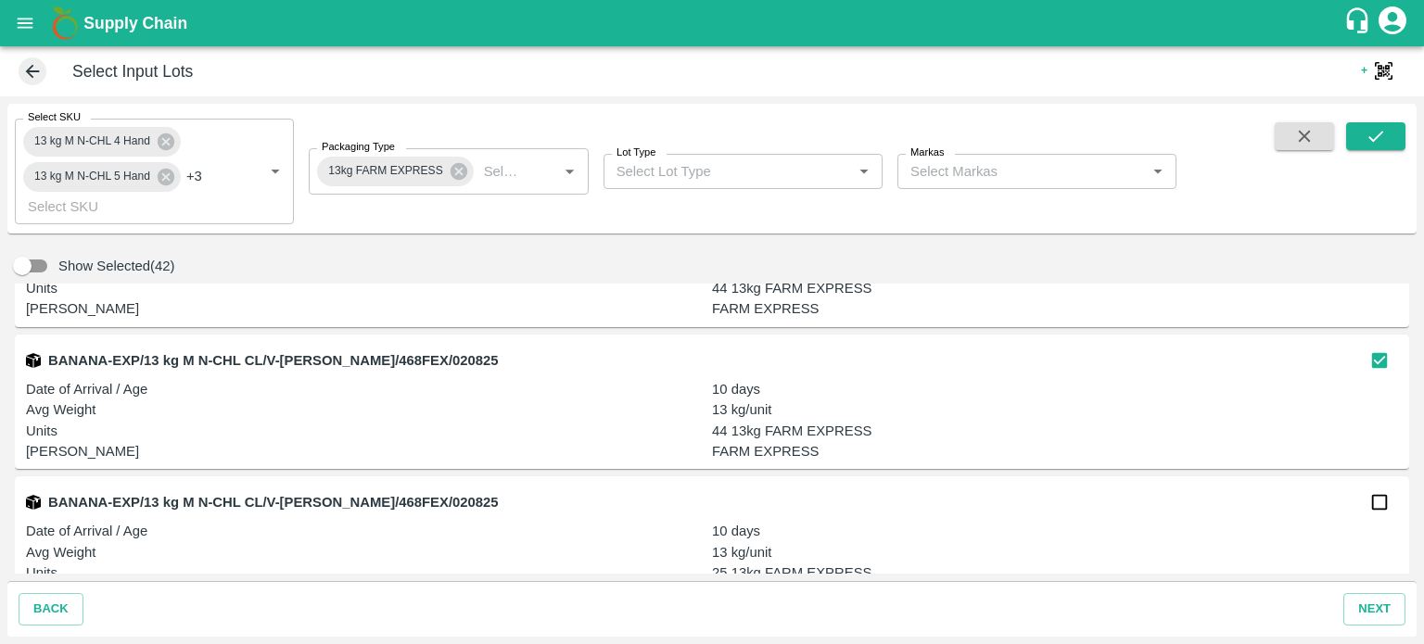
scroll to position [5812, 0]
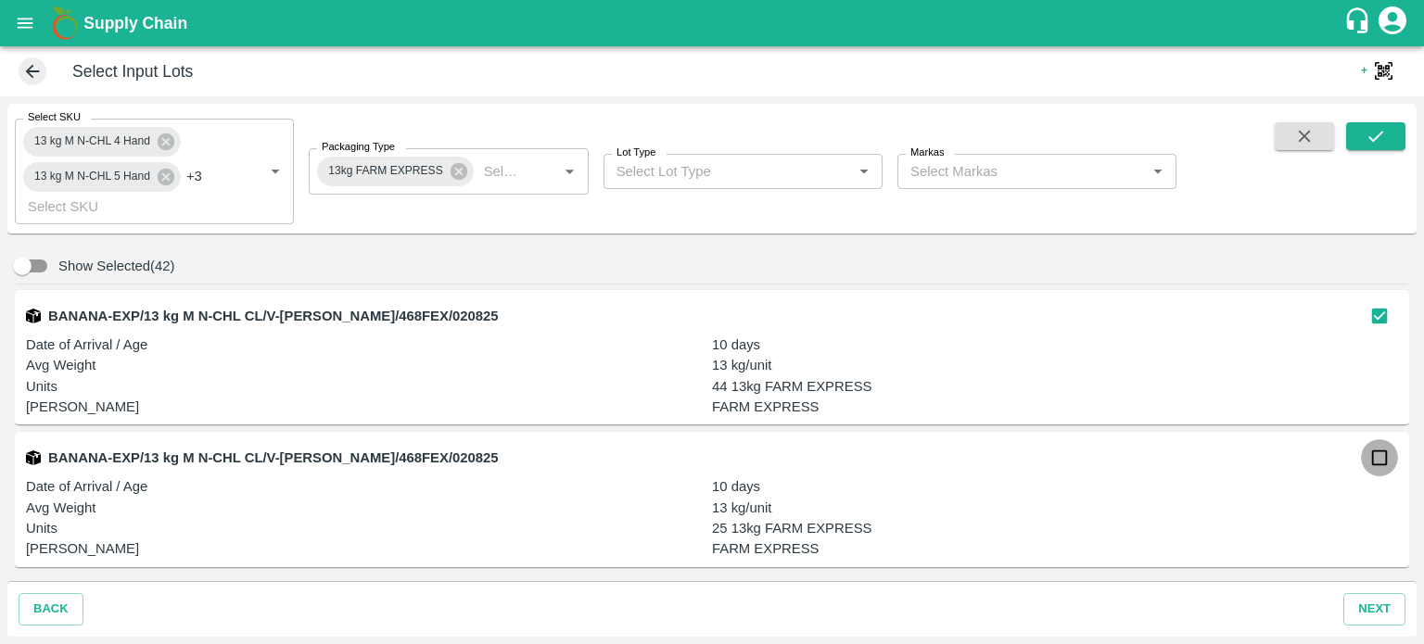
click at [1378, 465] on input "checkbox" at bounding box center [1379, 457] width 37 height 37
checkbox input "true"
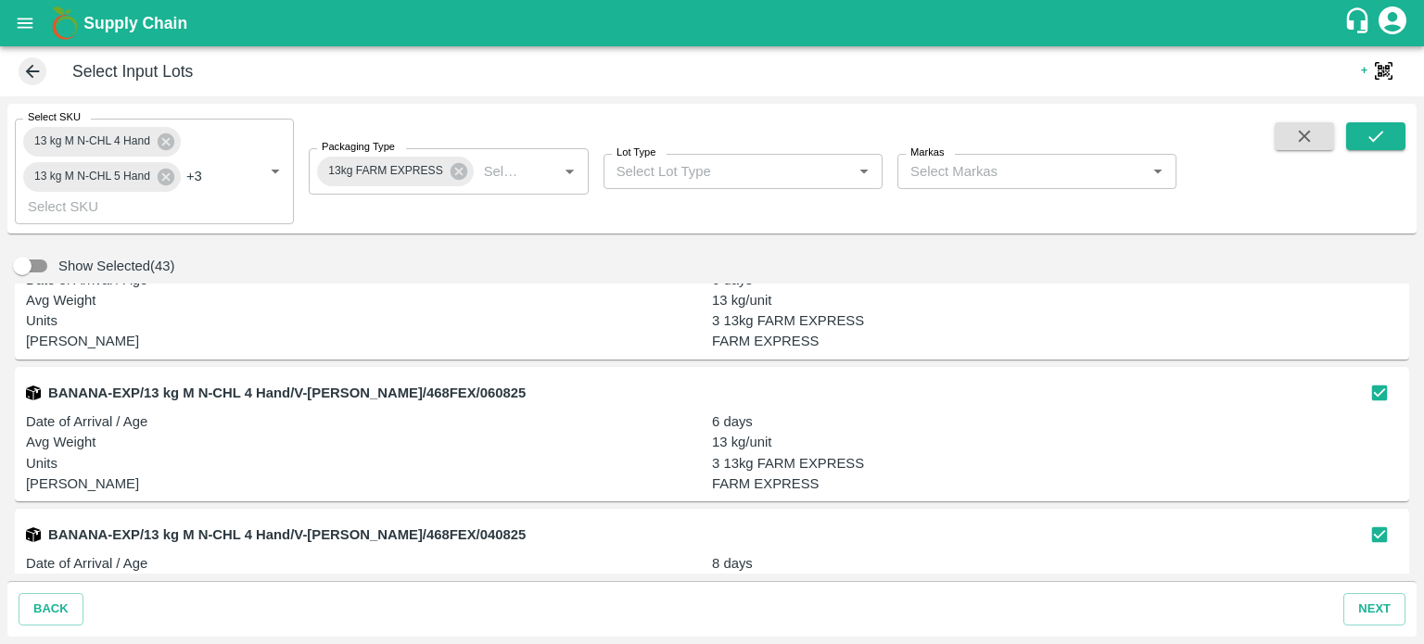
scroll to position [0, 0]
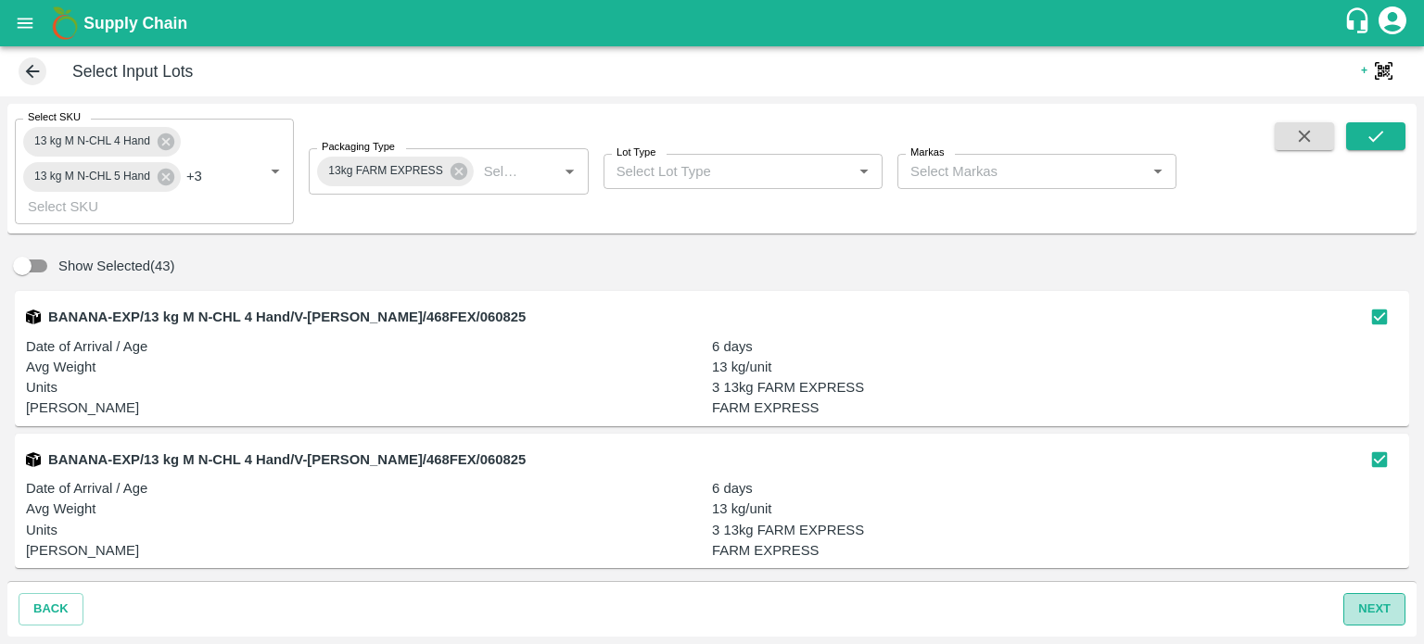
click at [1372, 607] on button "next" at bounding box center [1374, 609] width 62 height 32
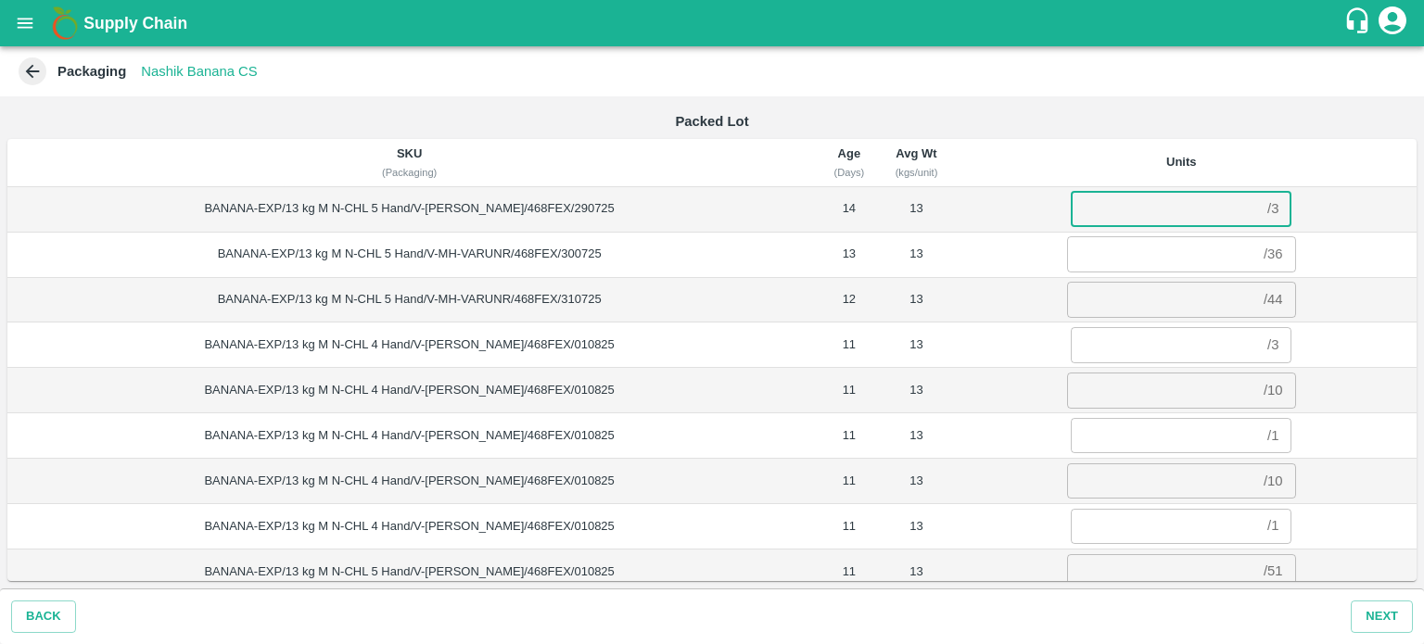
click at [1099, 207] on input "number" at bounding box center [1165, 208] width 189 height 35
type input "3"
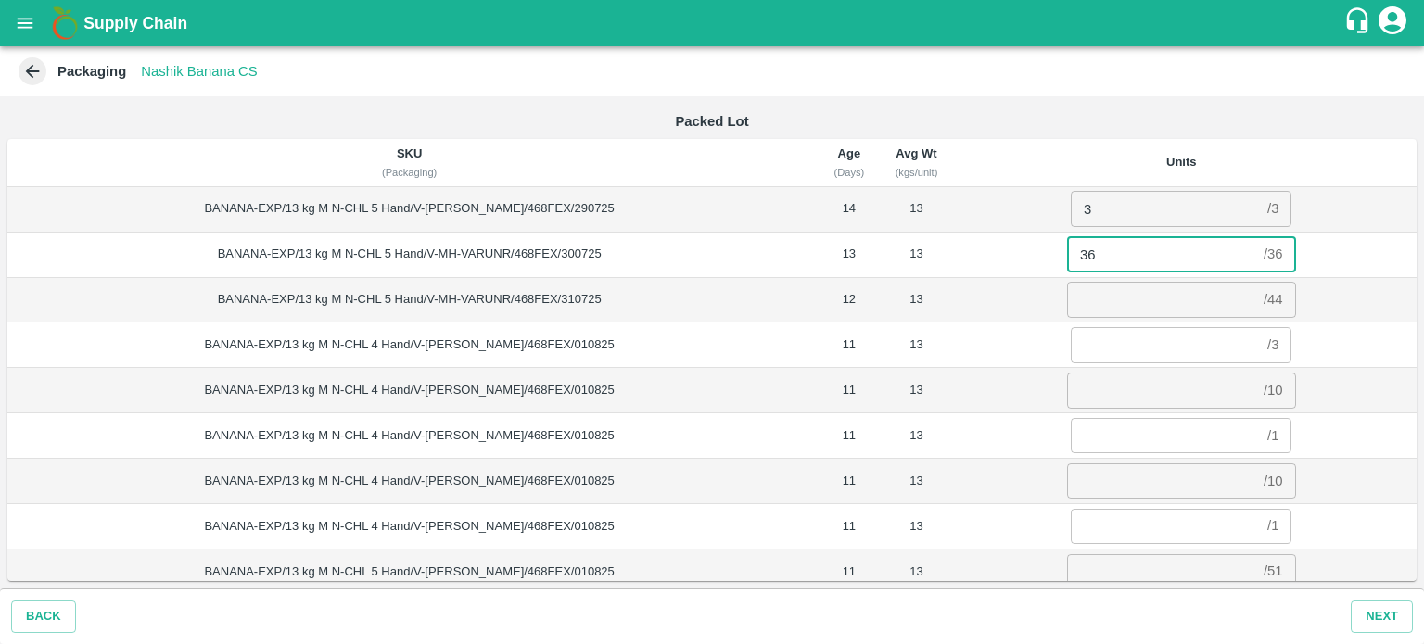
type input "36"
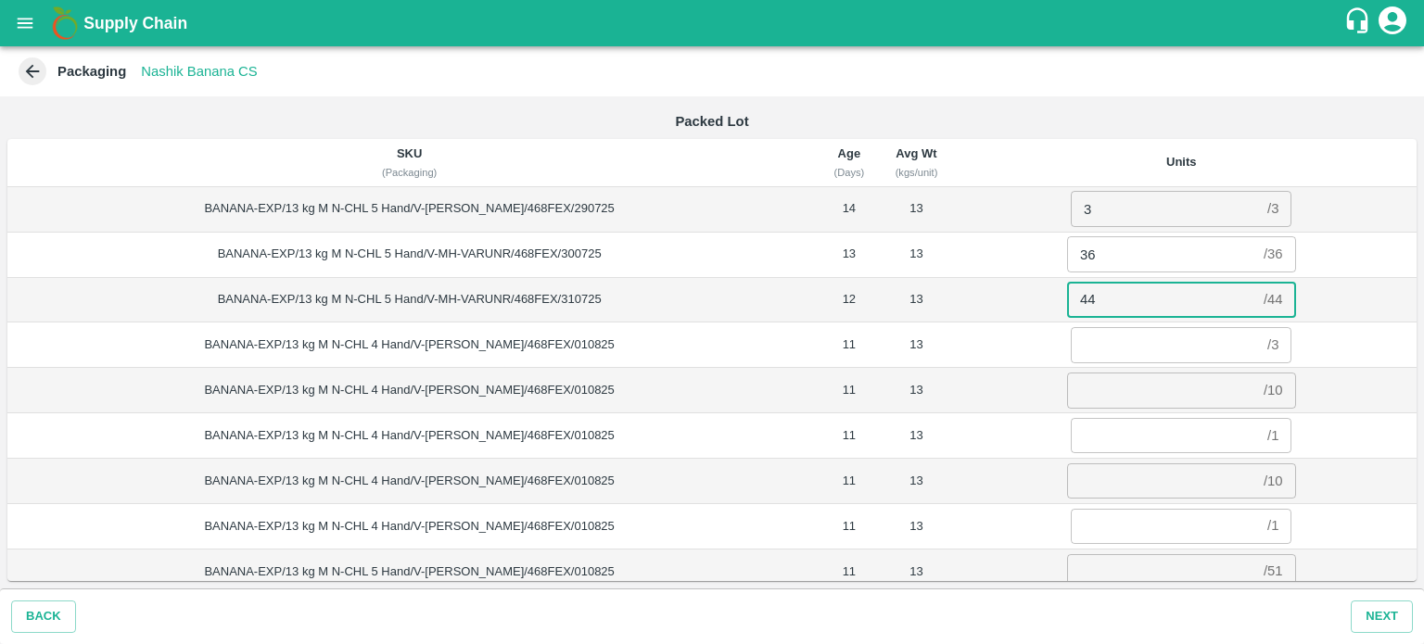
type input "44"
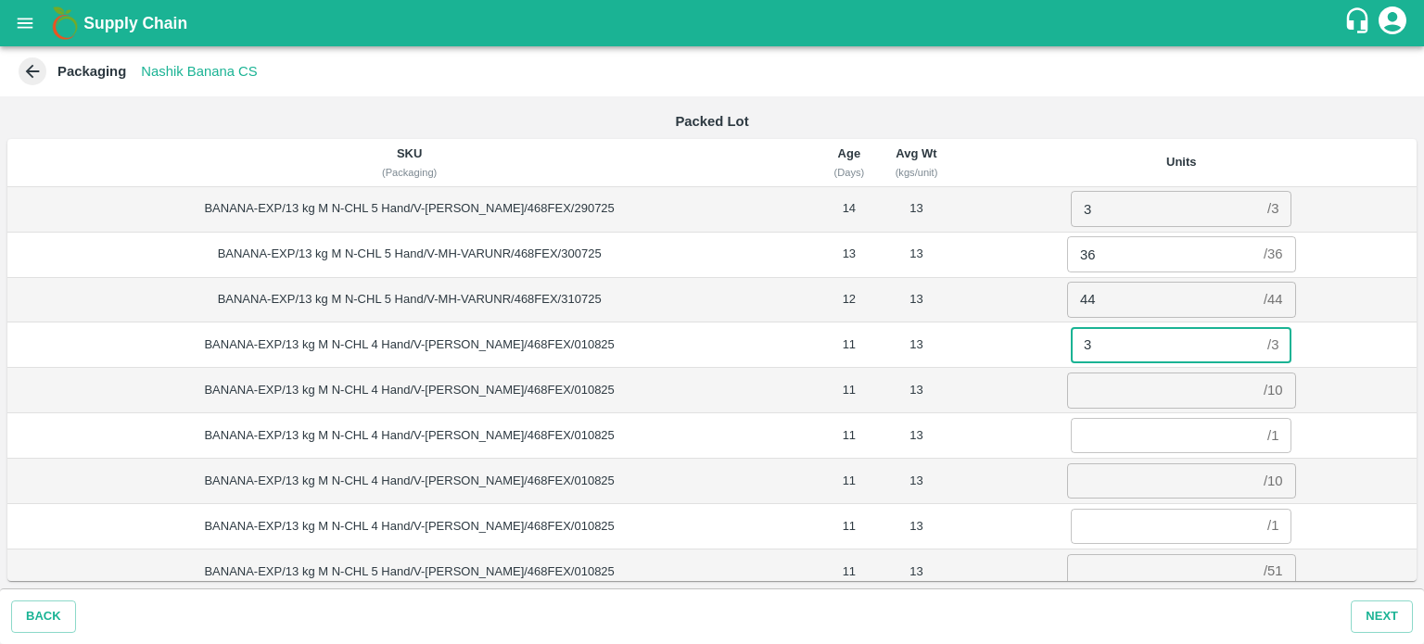
type input "3"
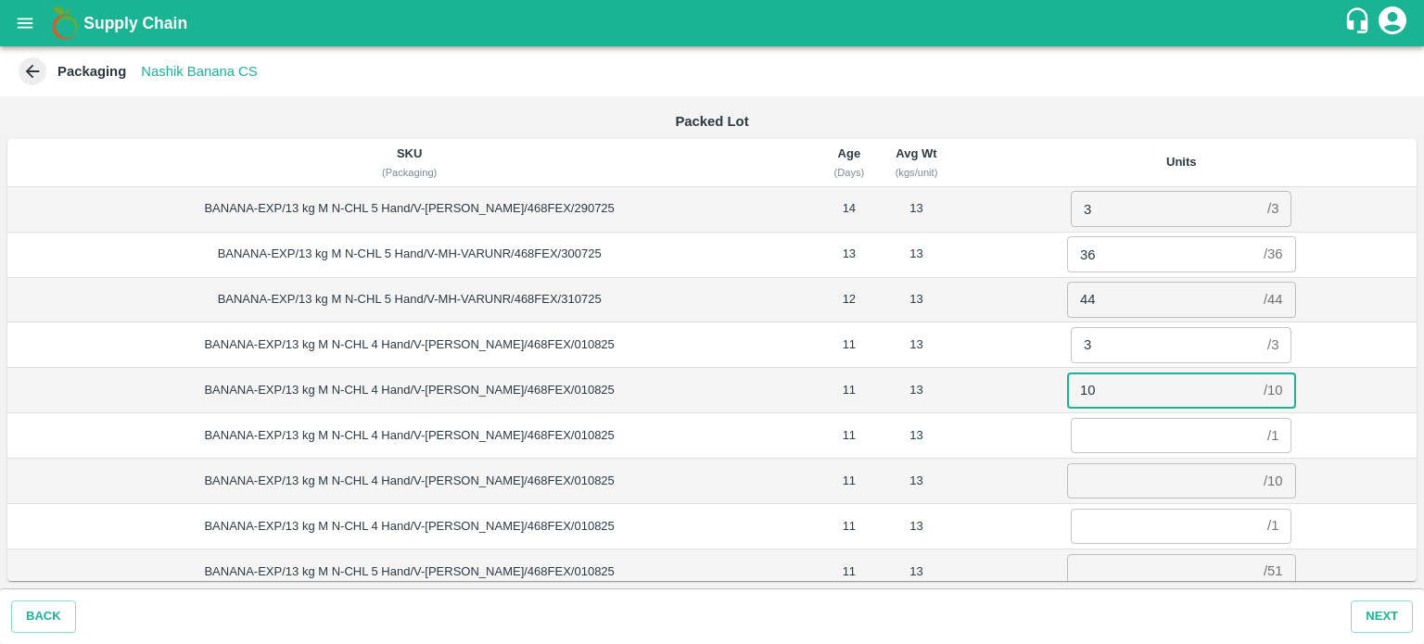
type input "10"
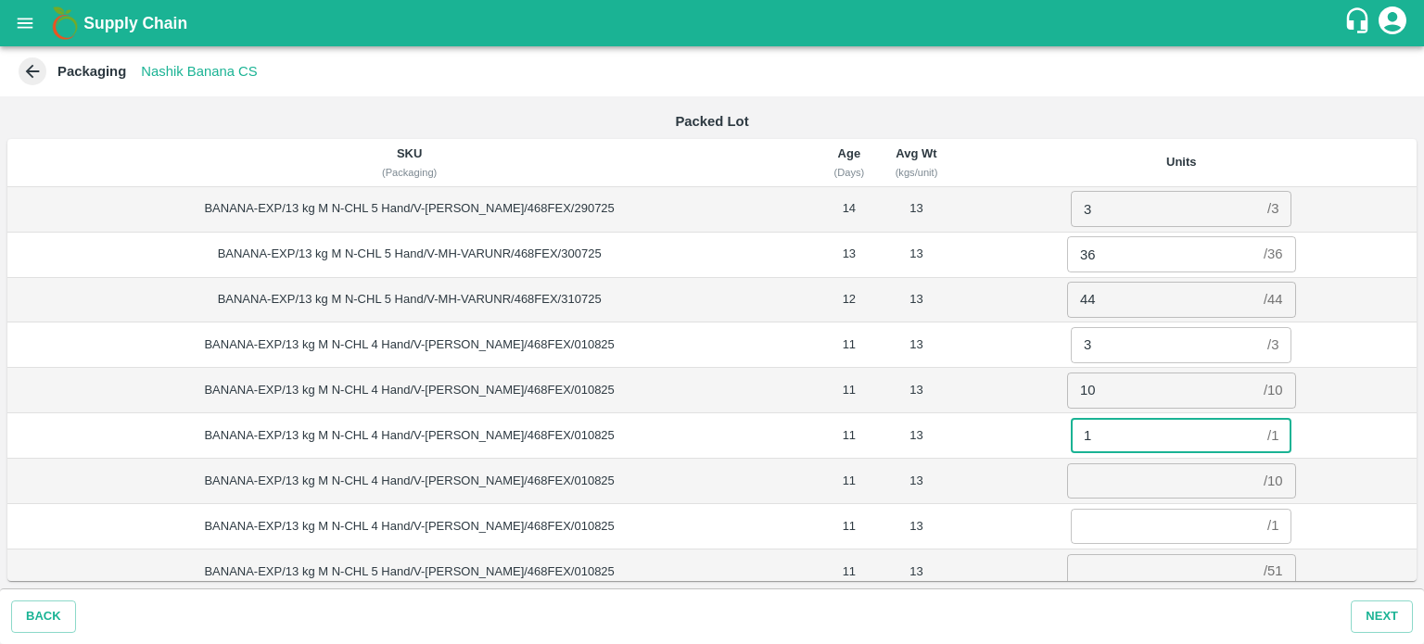
type input "1"
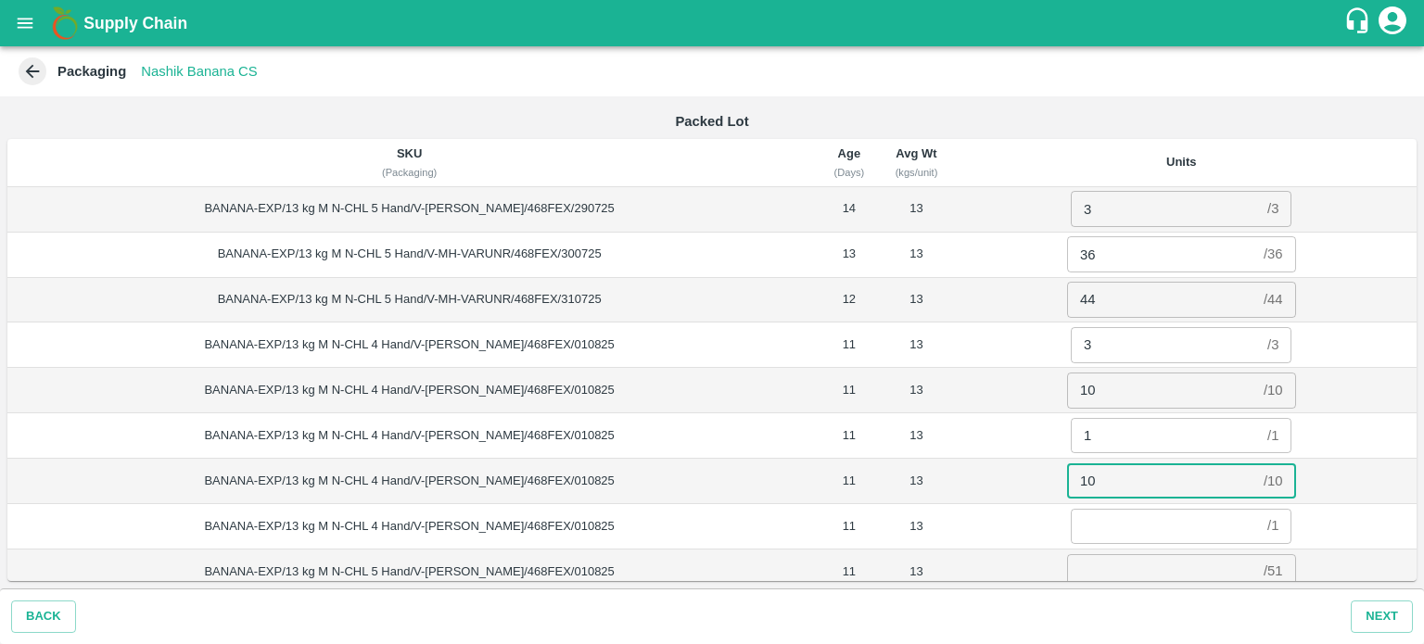
type input "10"
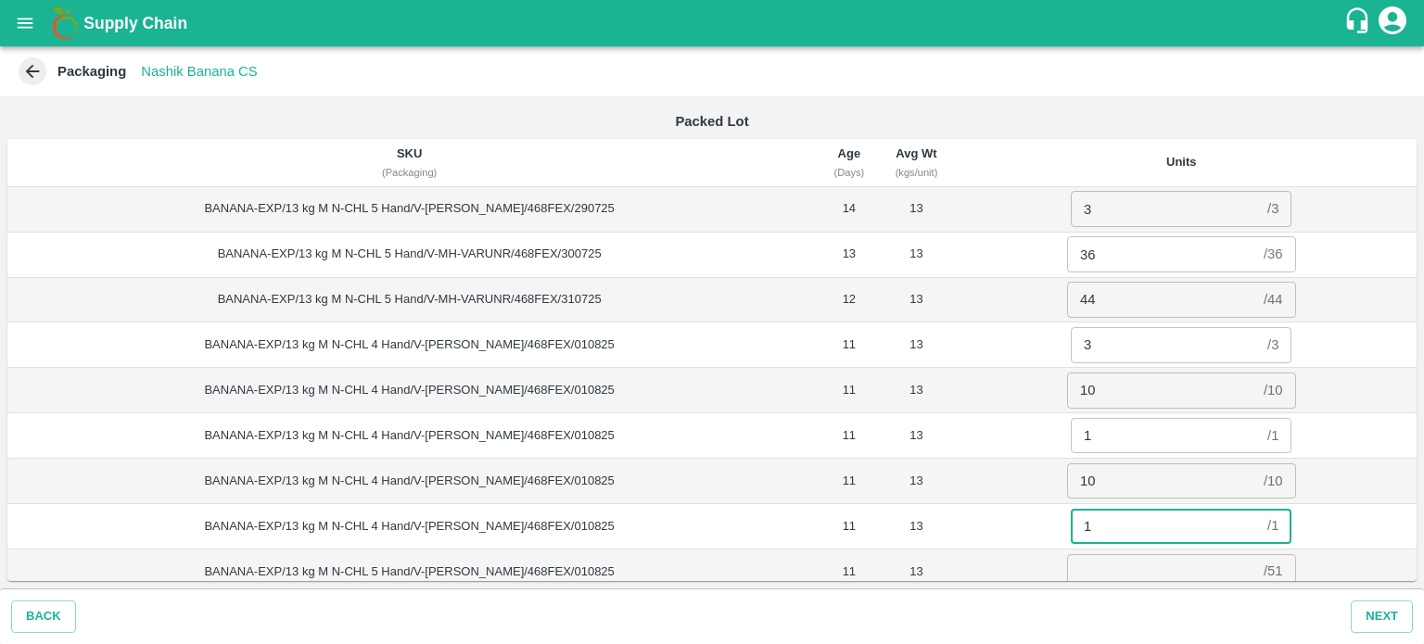
type input "1"
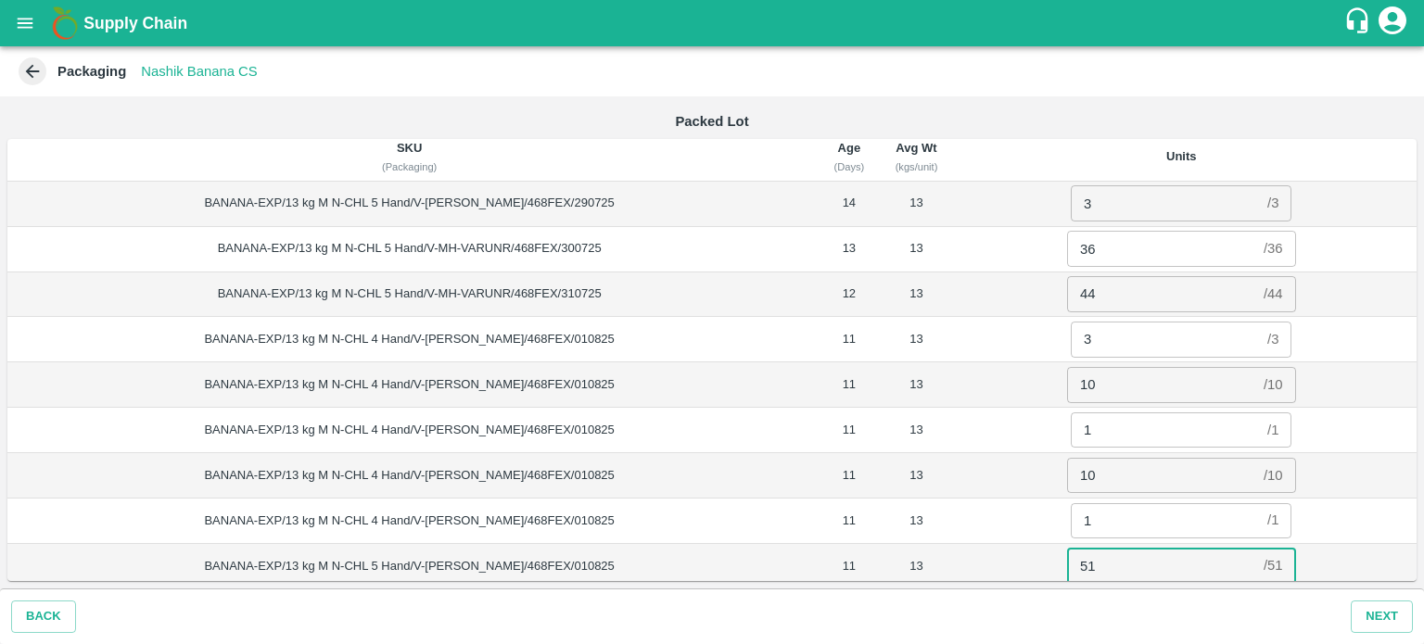
type input "51"
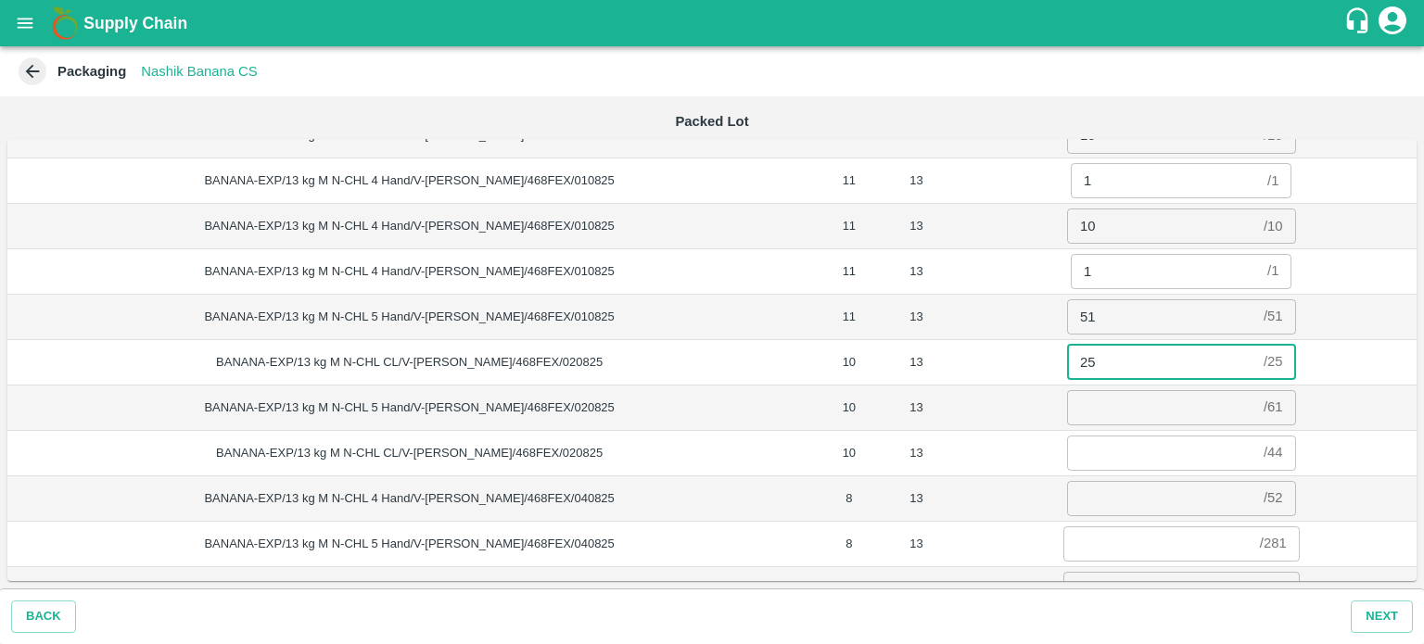
type input "25"
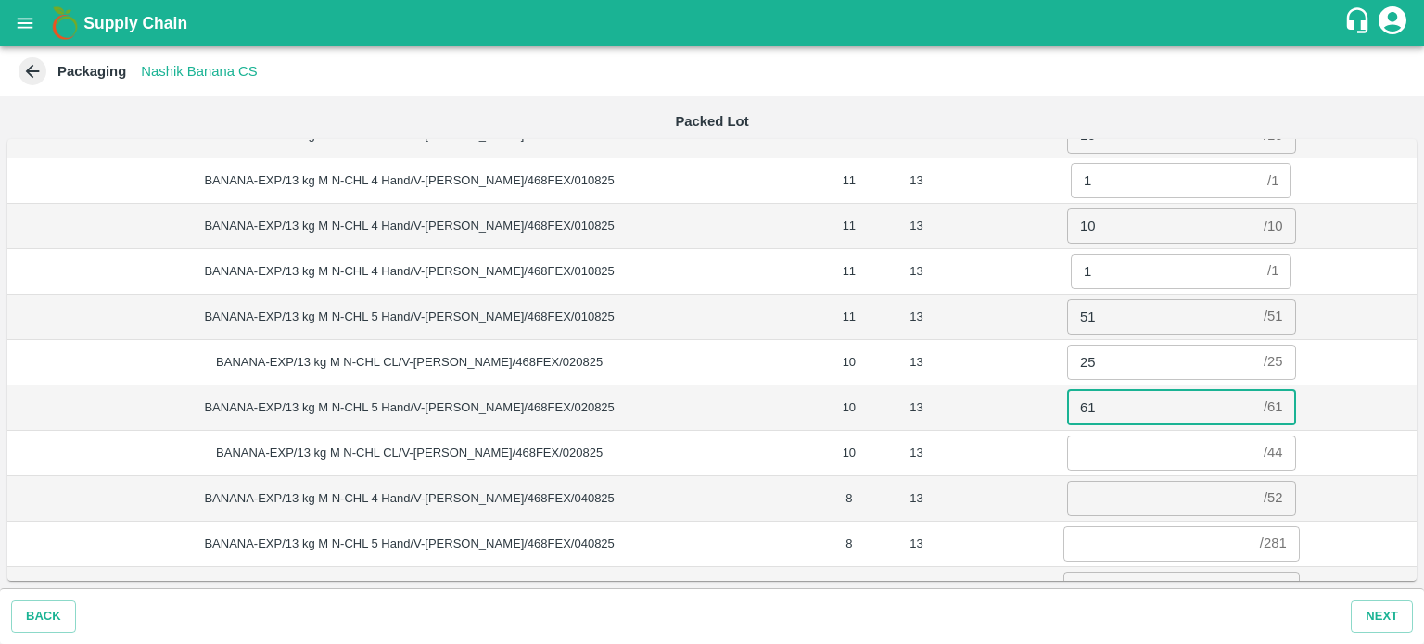
type input "61"
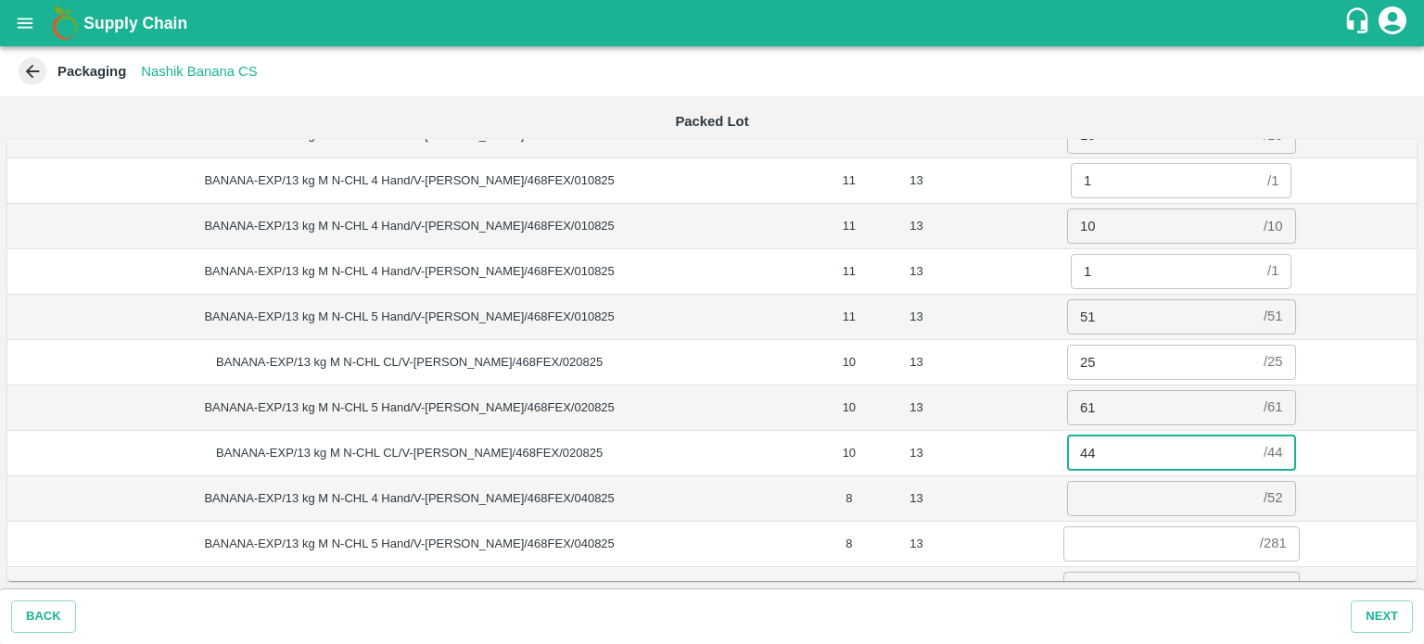
type input "44"
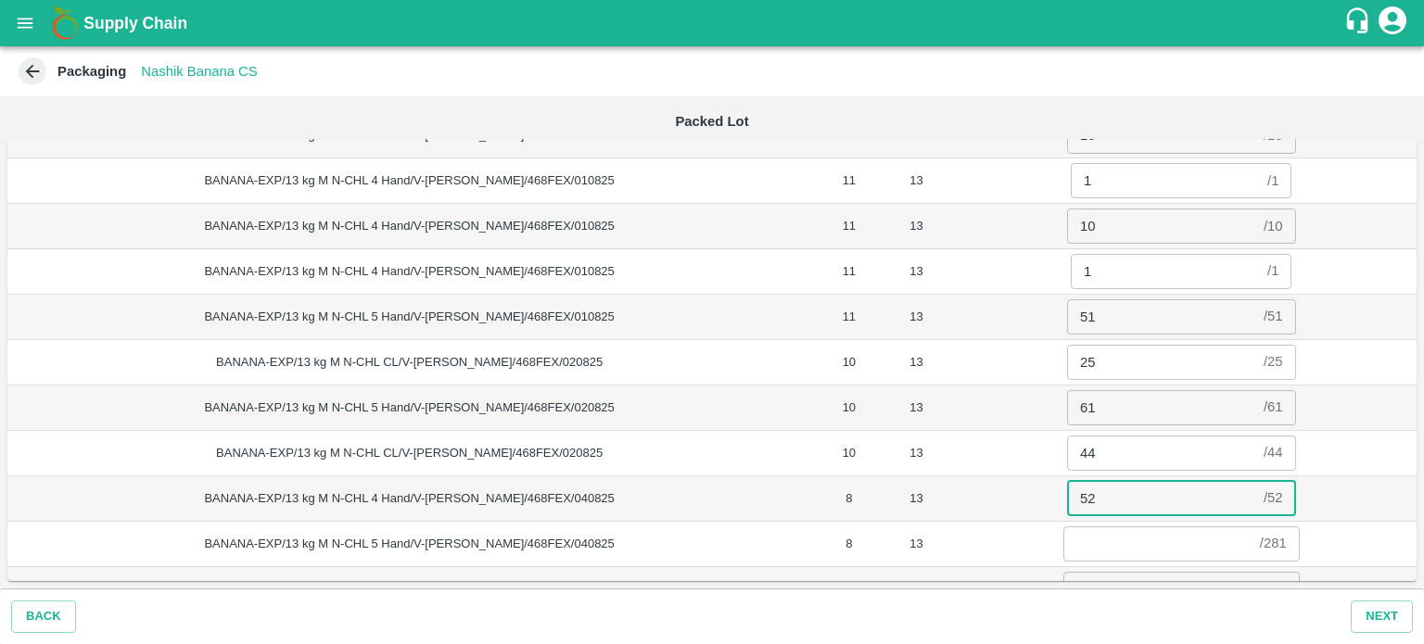
type input "52"
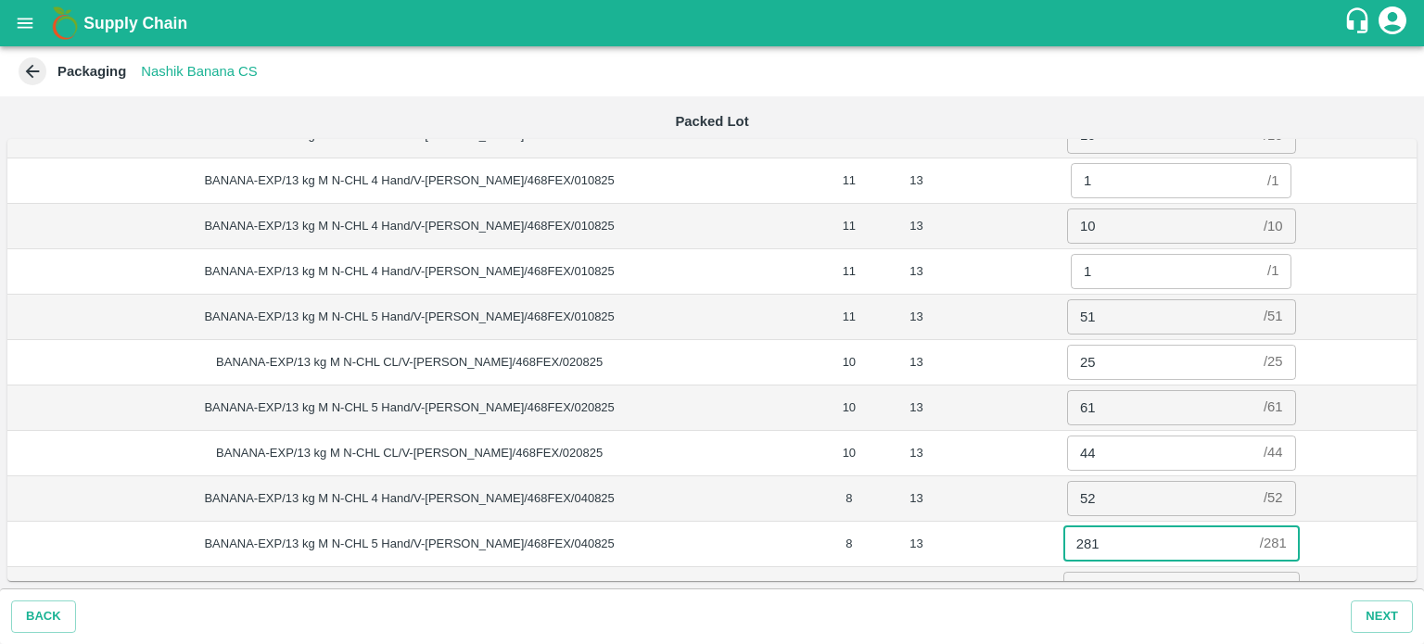
type input "281"
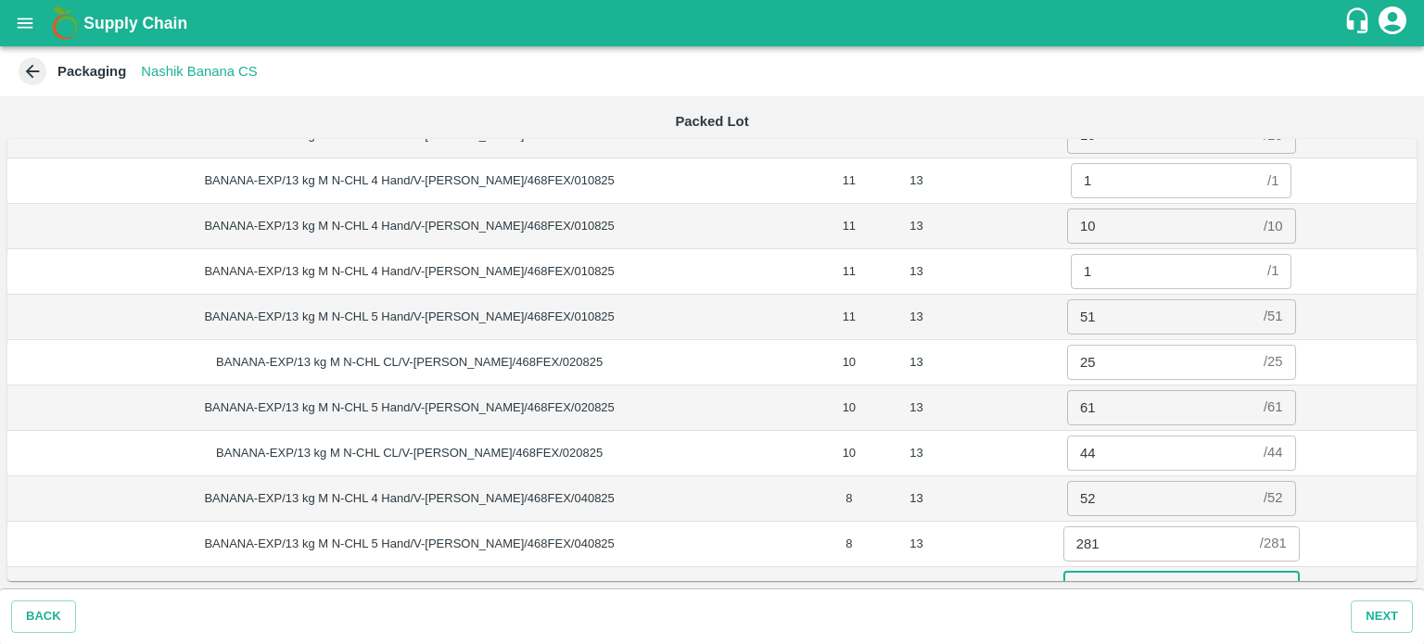
scroll to position [277, 0]
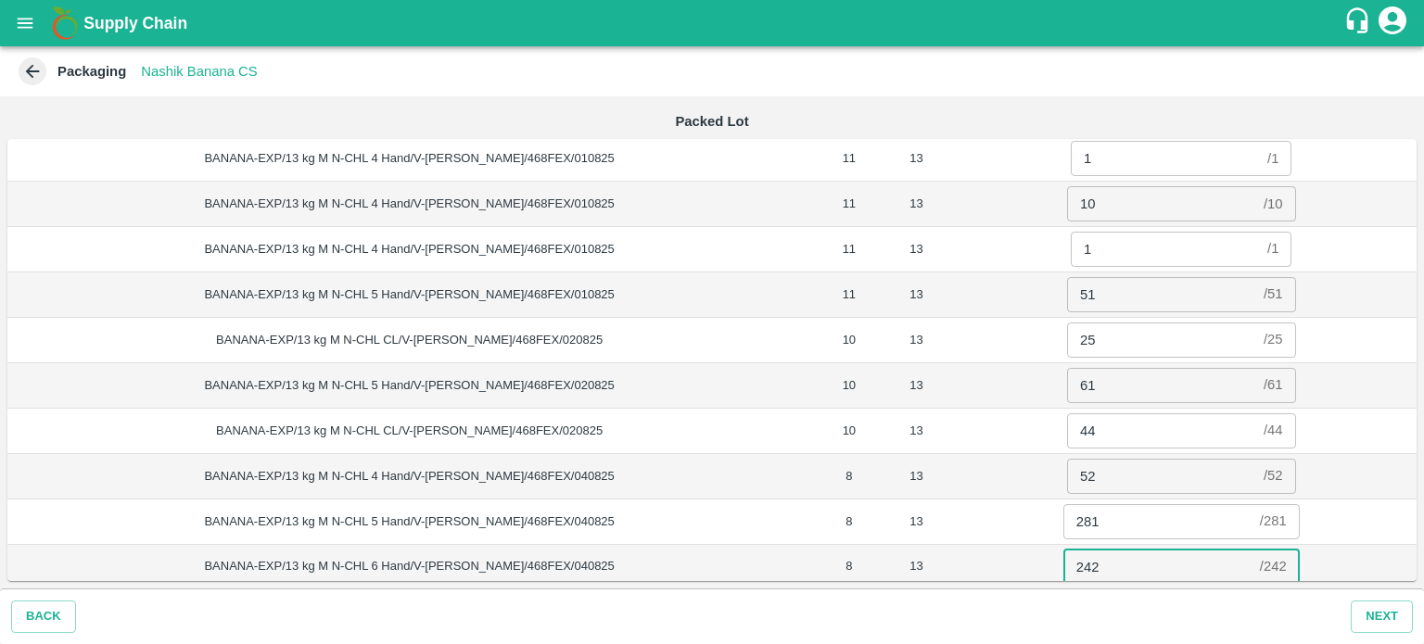
type input "242"
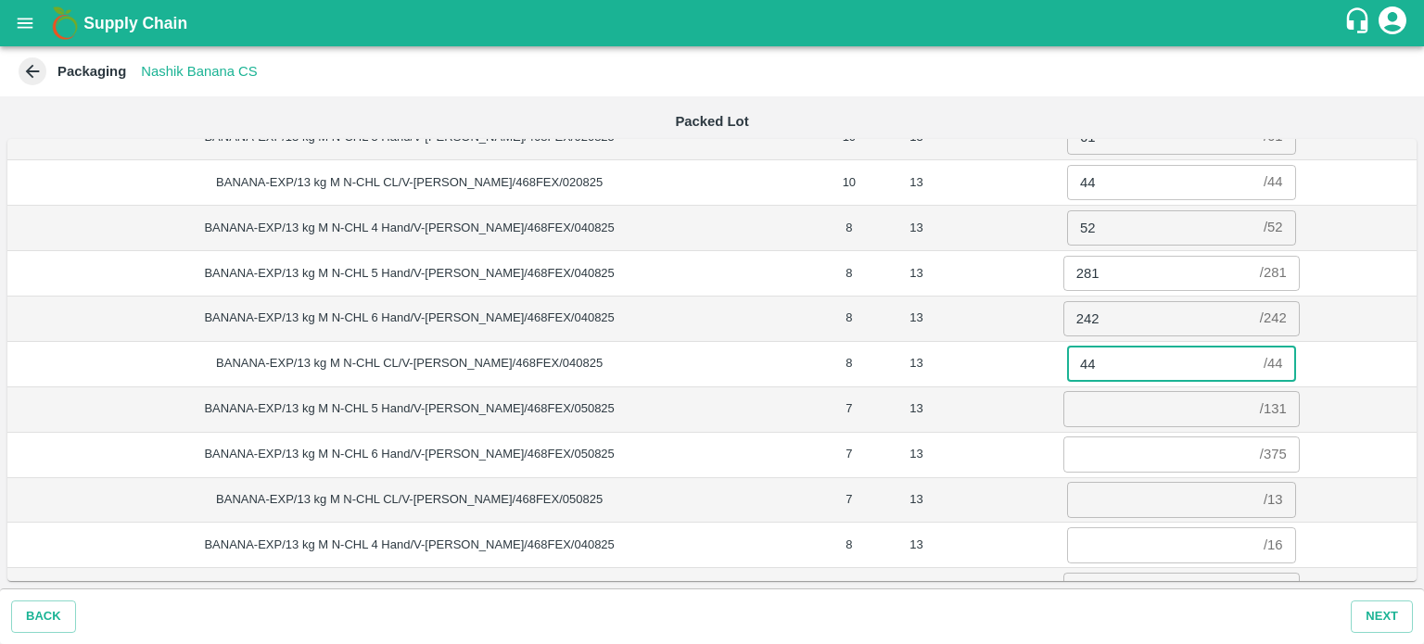
type input "44"
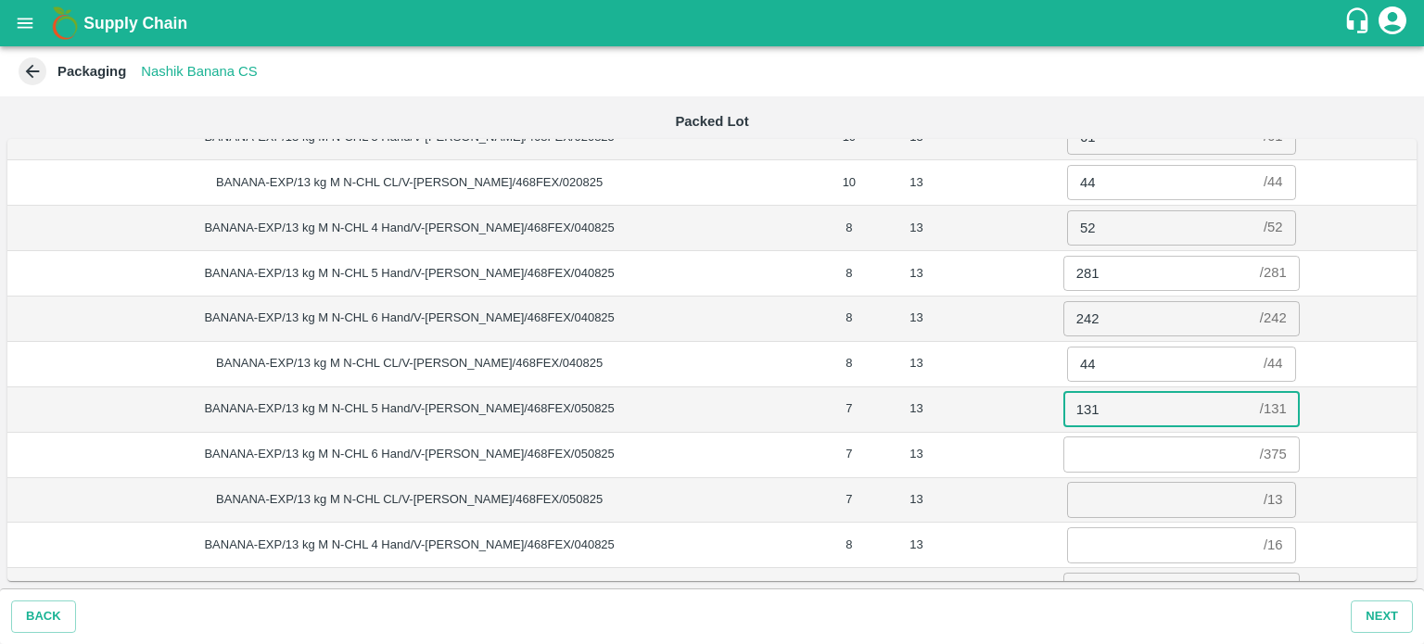
type input "131"
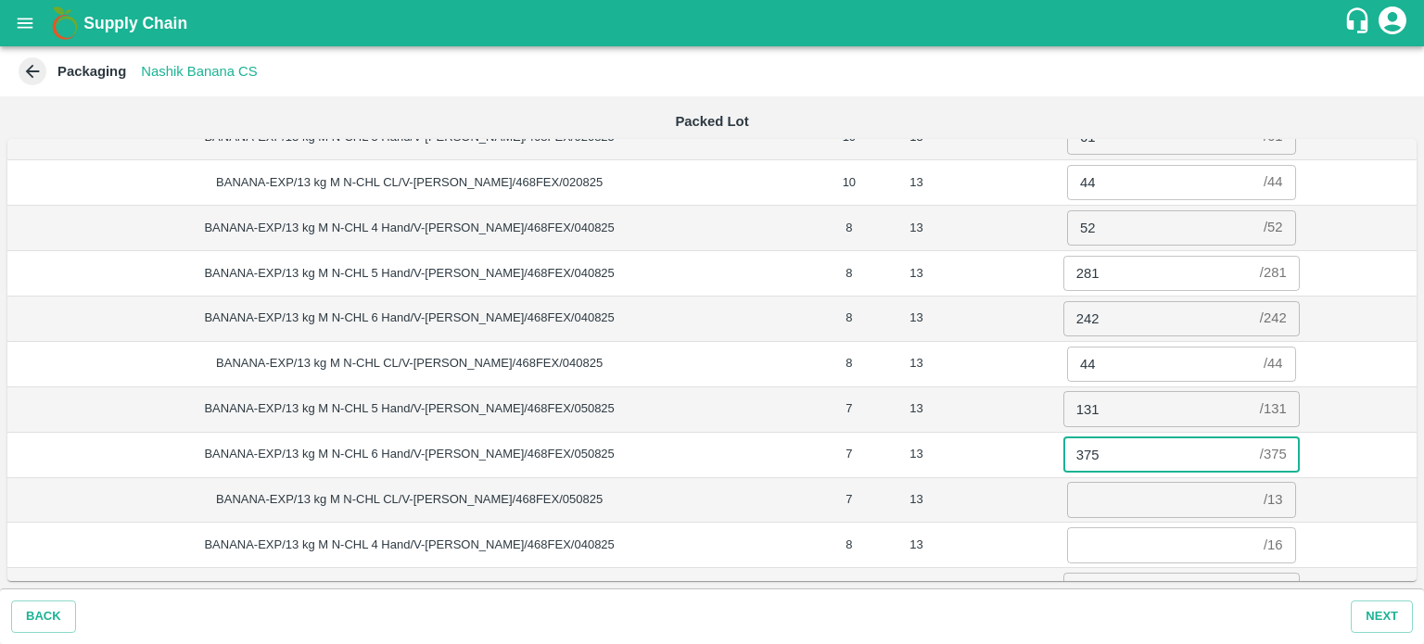
type input "375"
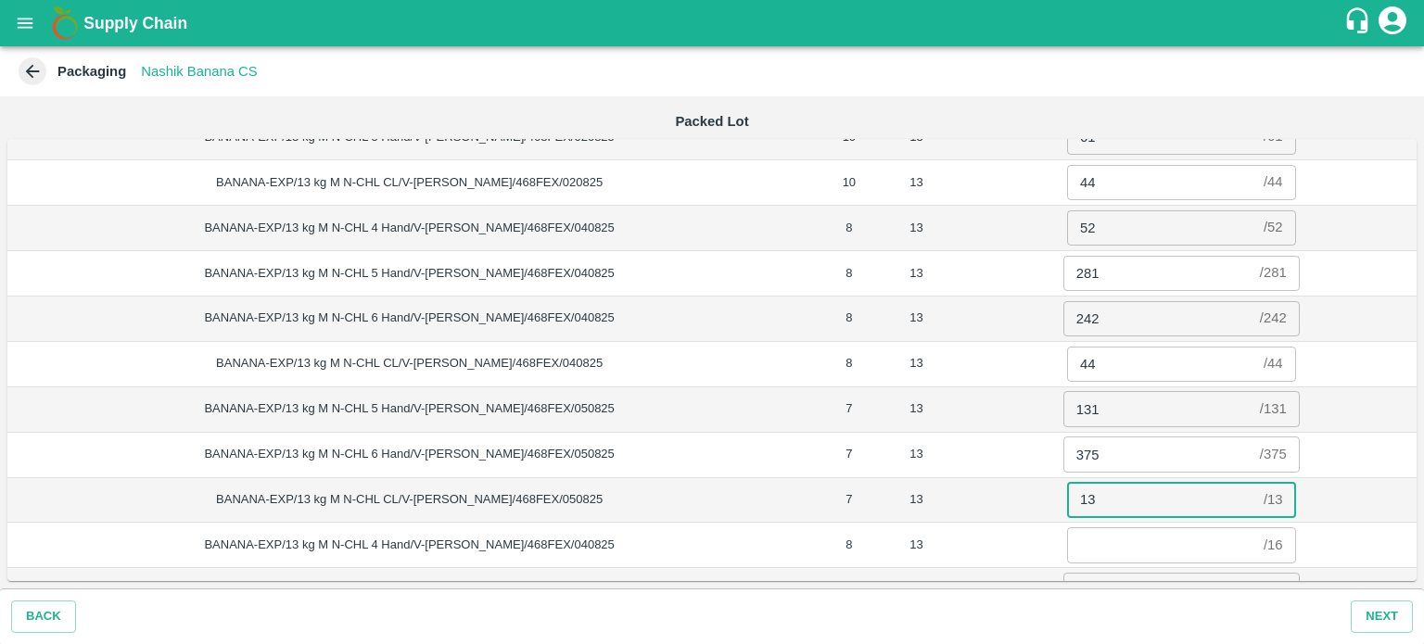
type input "13"
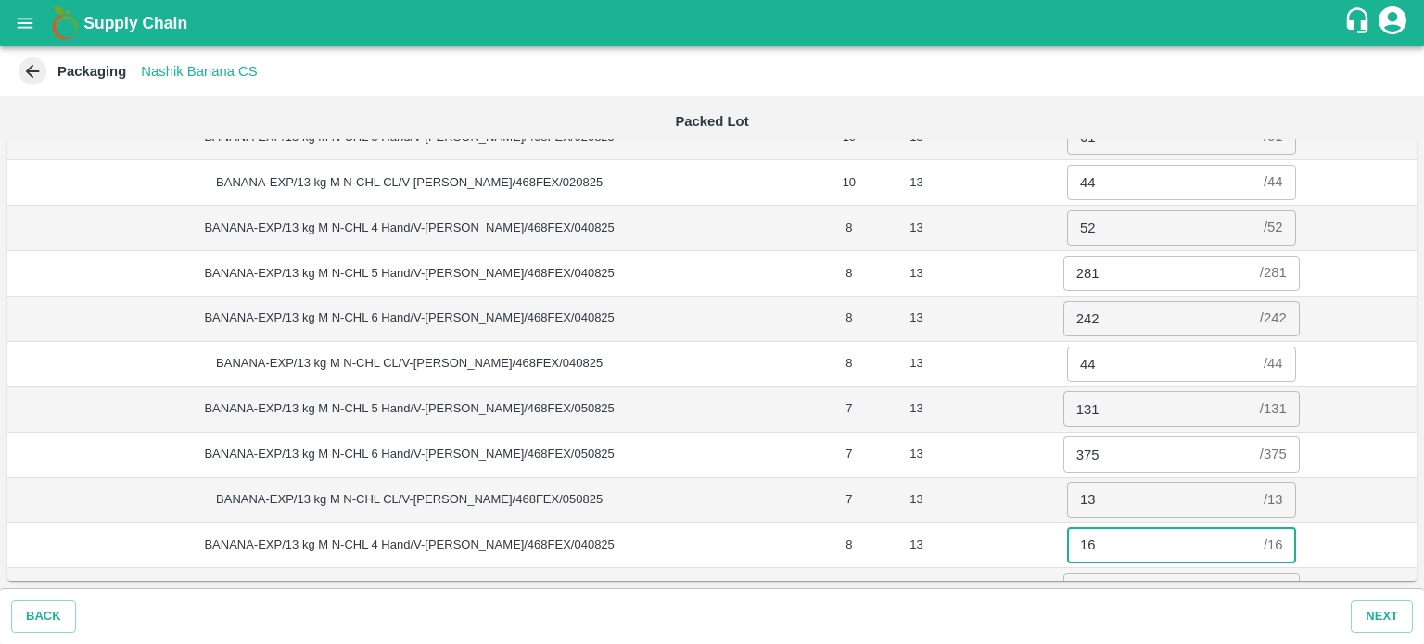
type input "16"
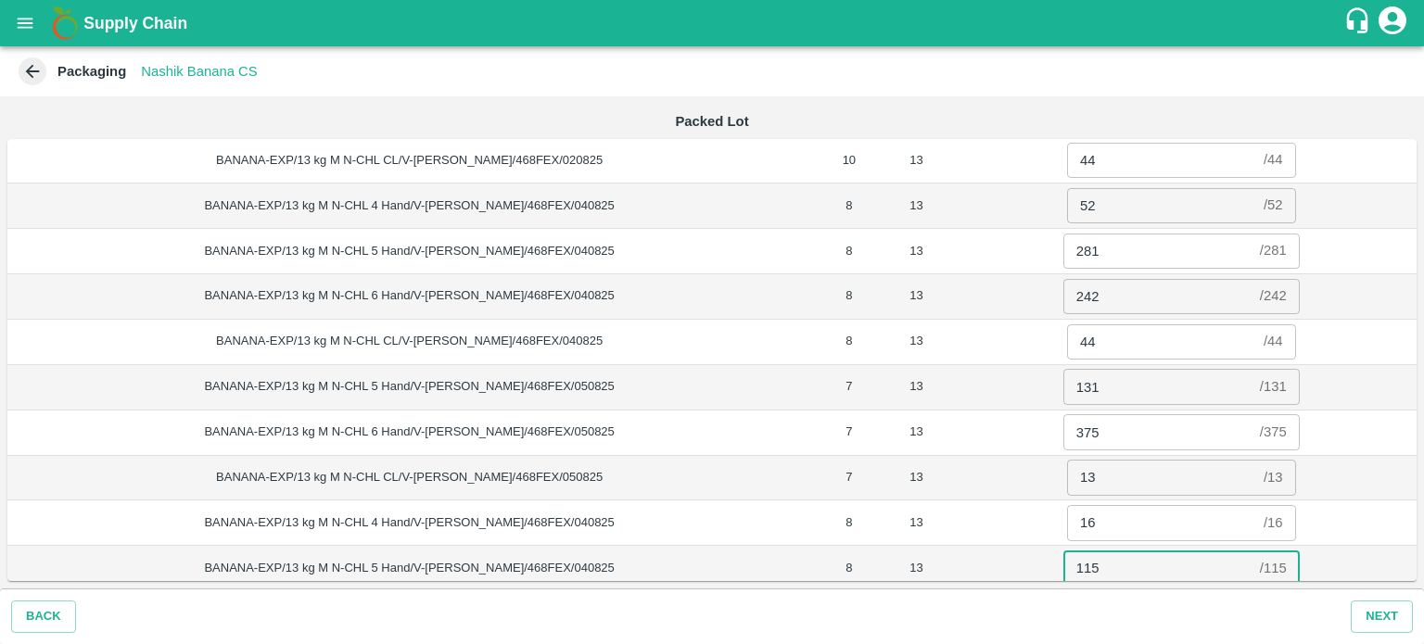
type input "115"
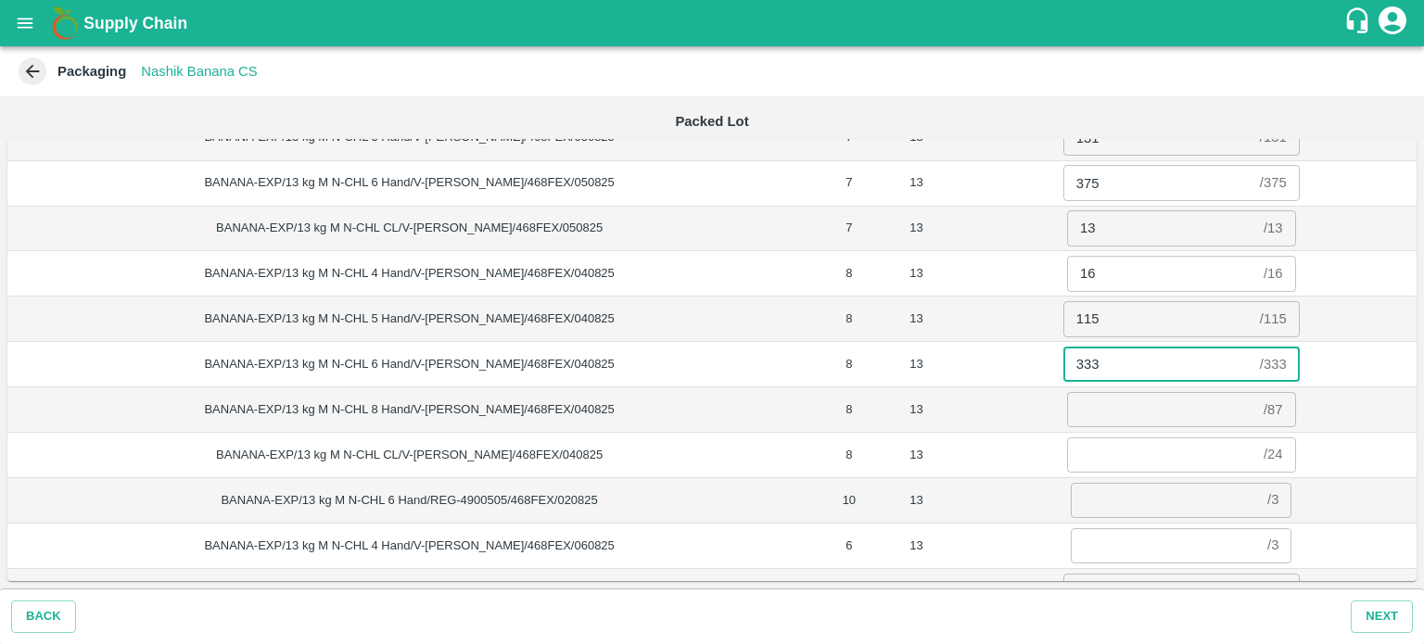
type input "333"
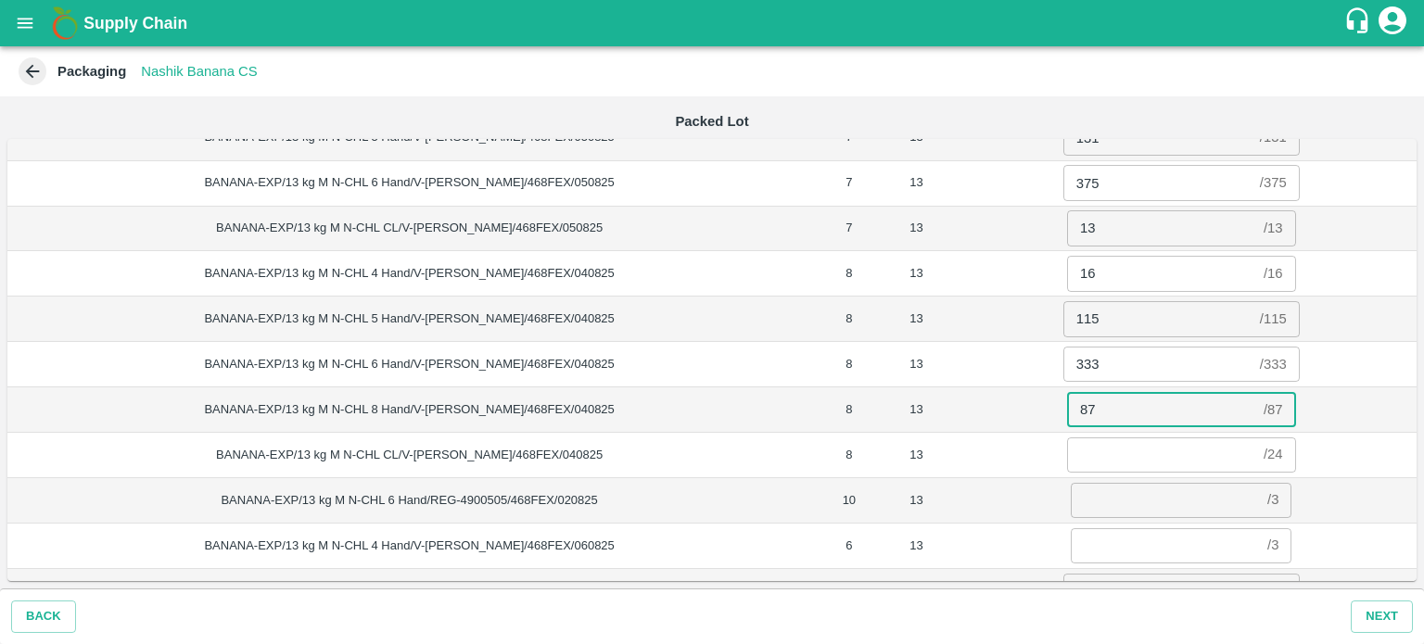
type input "87"
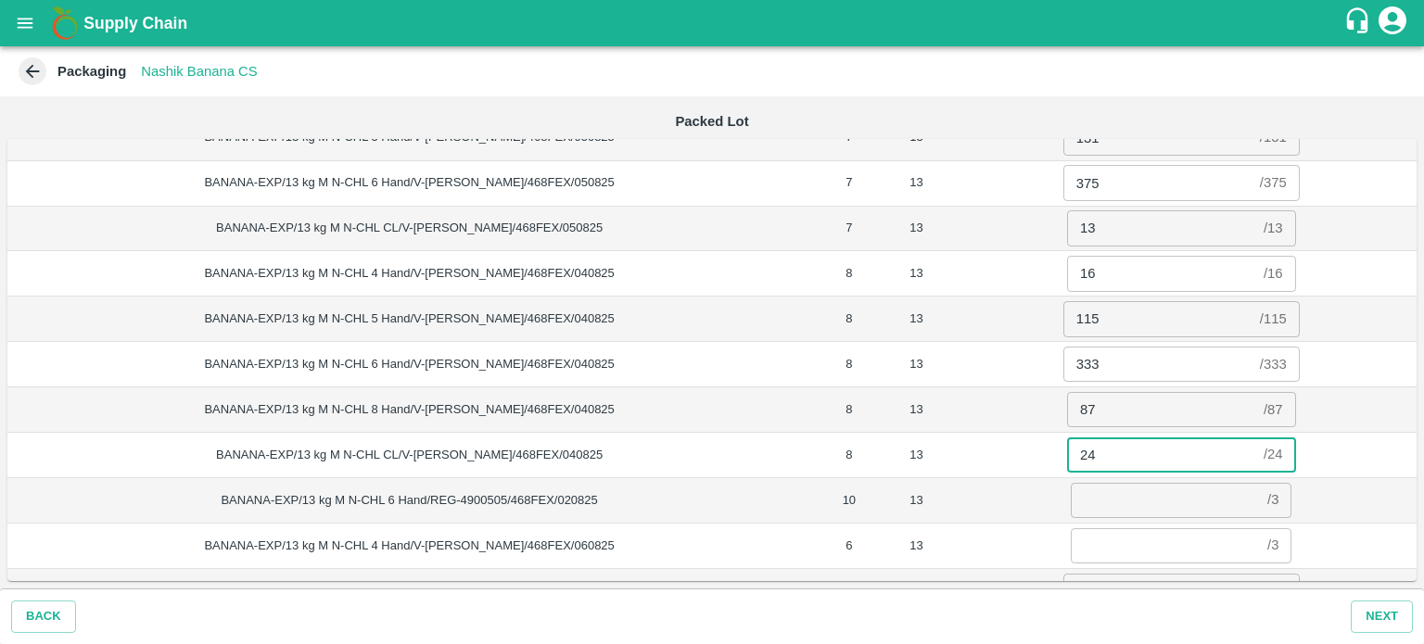
type input "24"
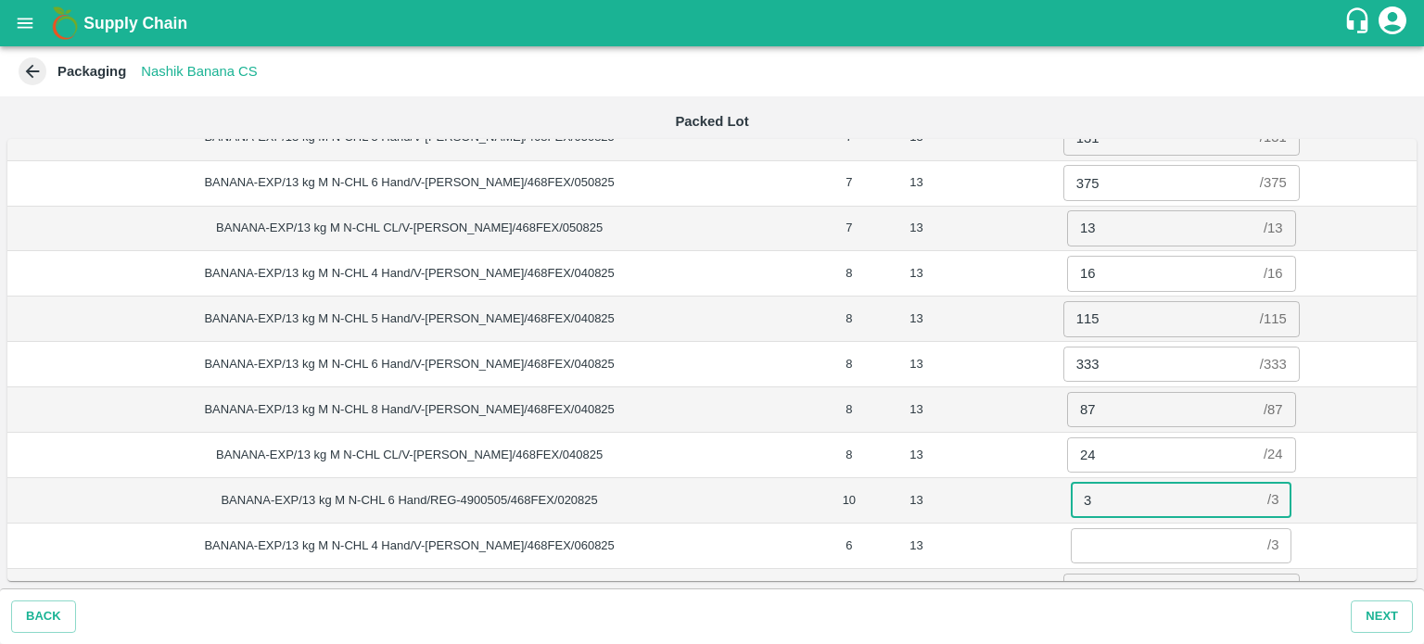
type input "3"
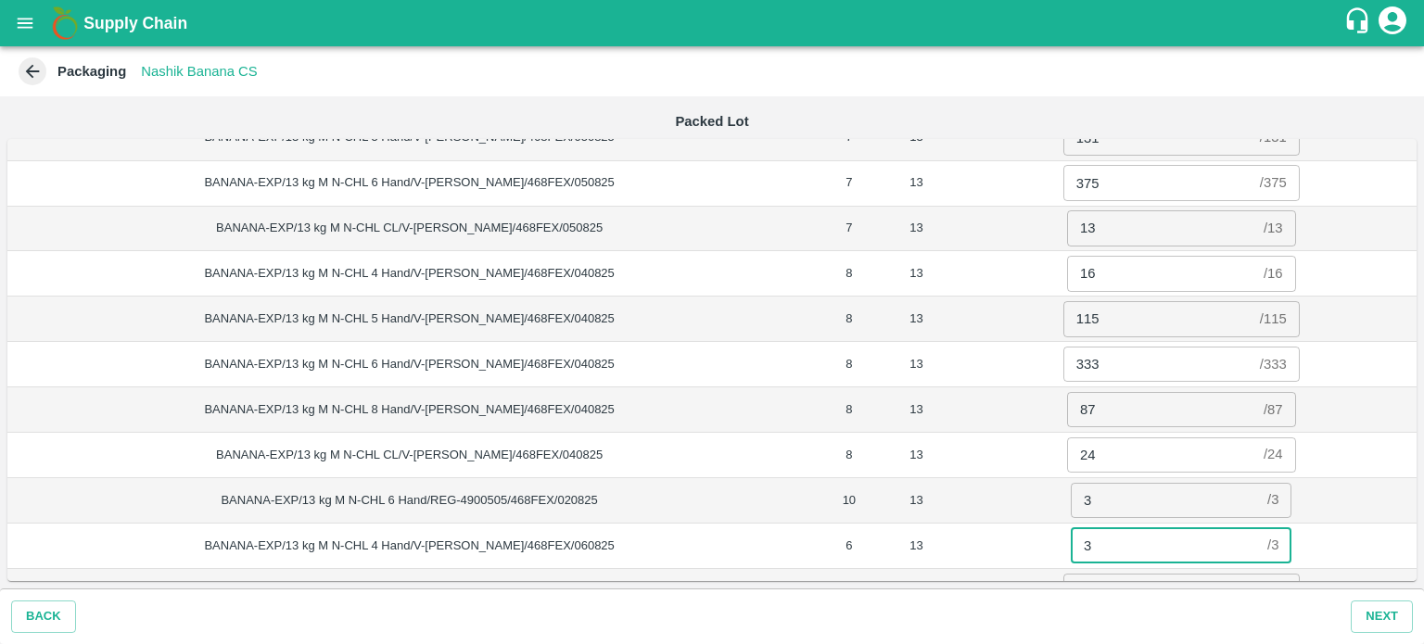
type input "3"
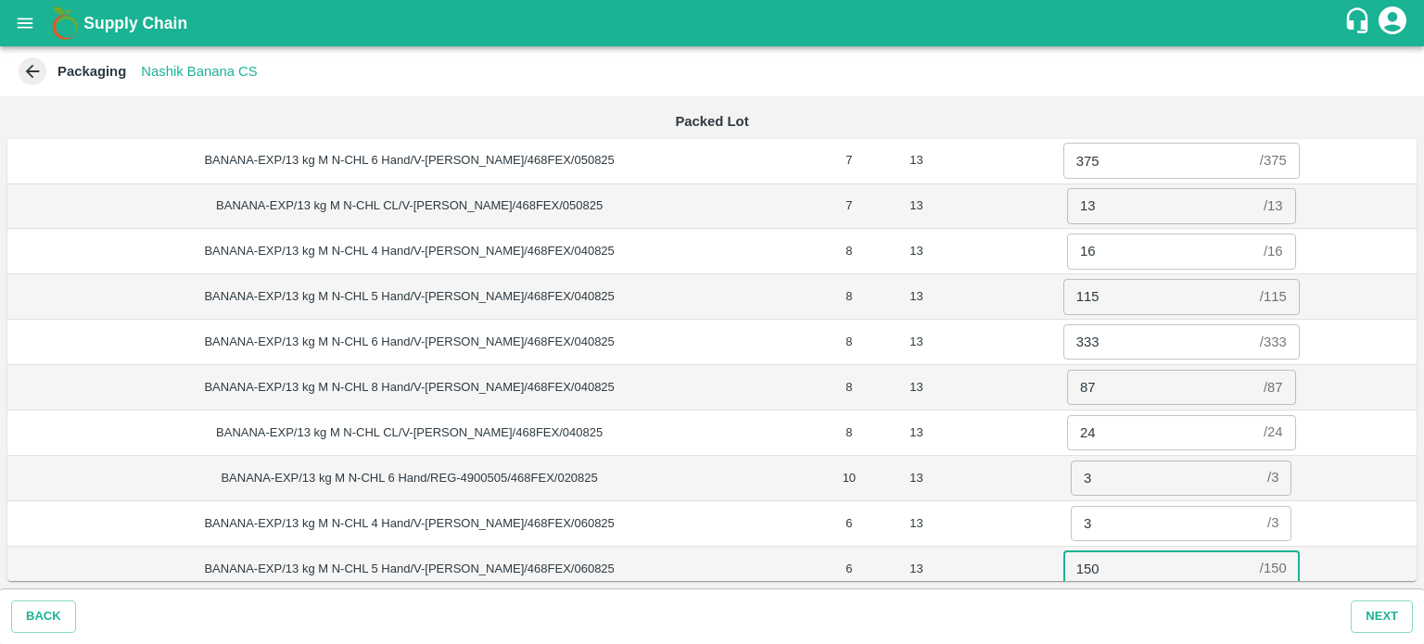
type input "150"
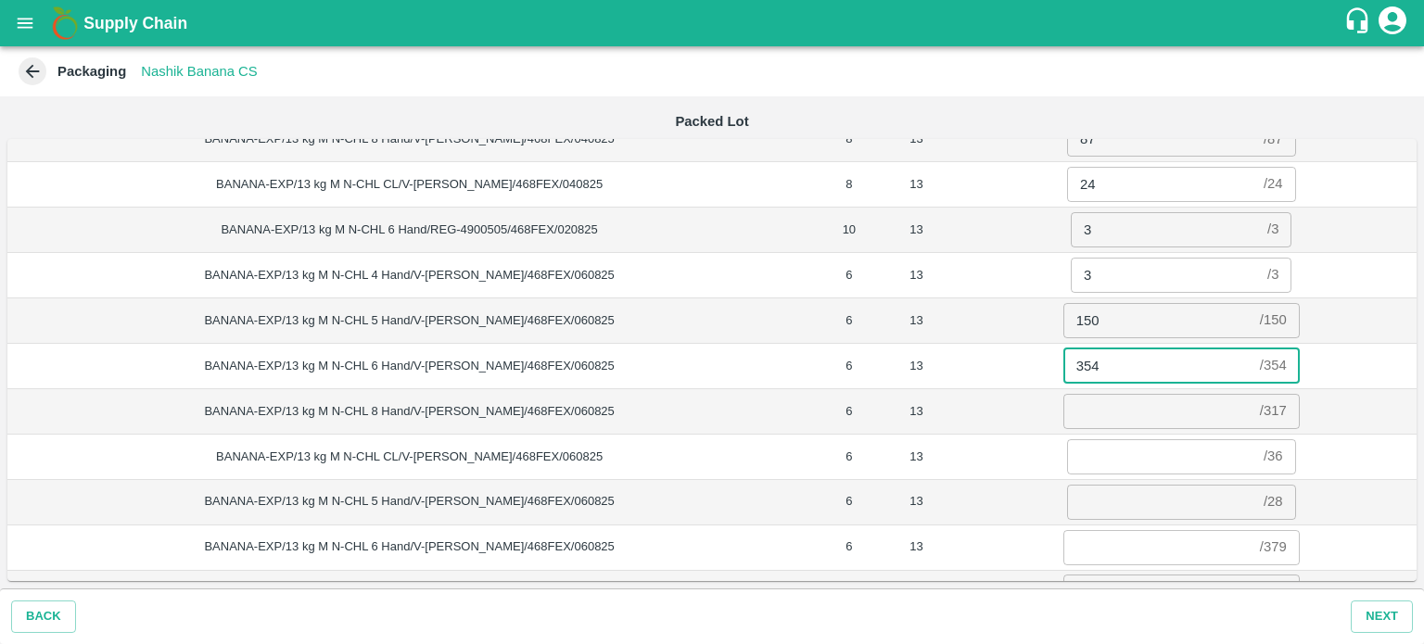
type input "354"
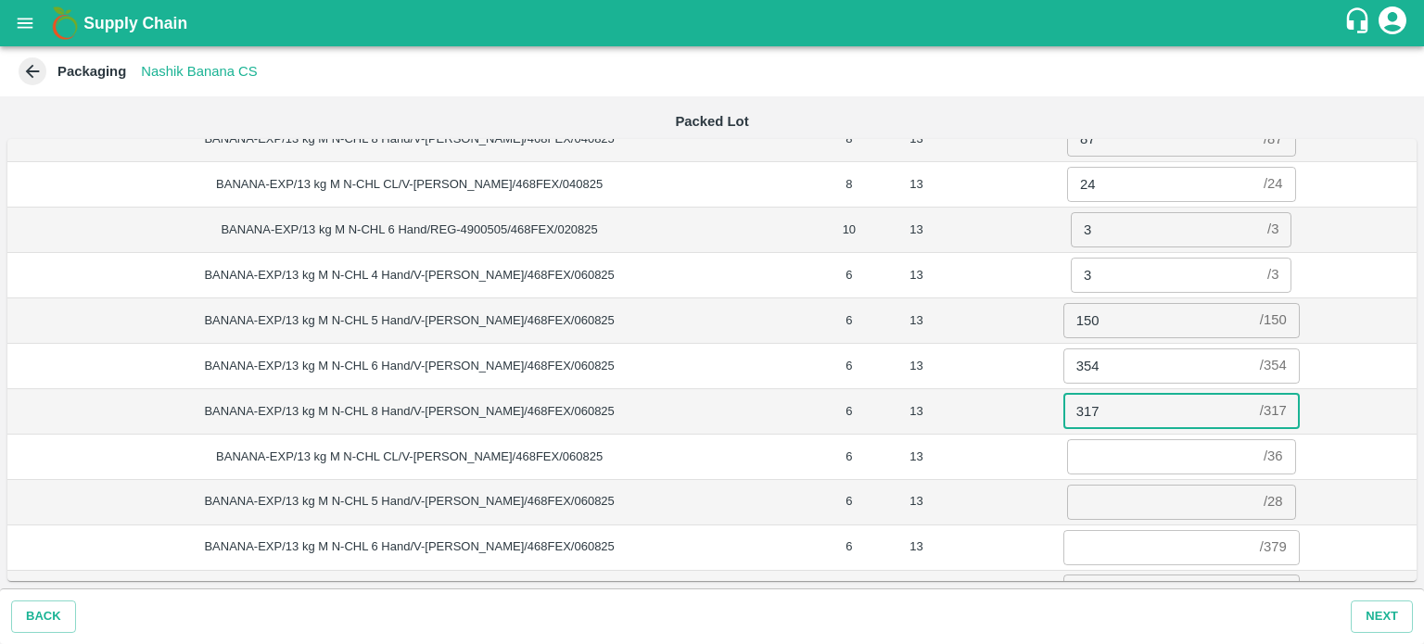
type input "317"
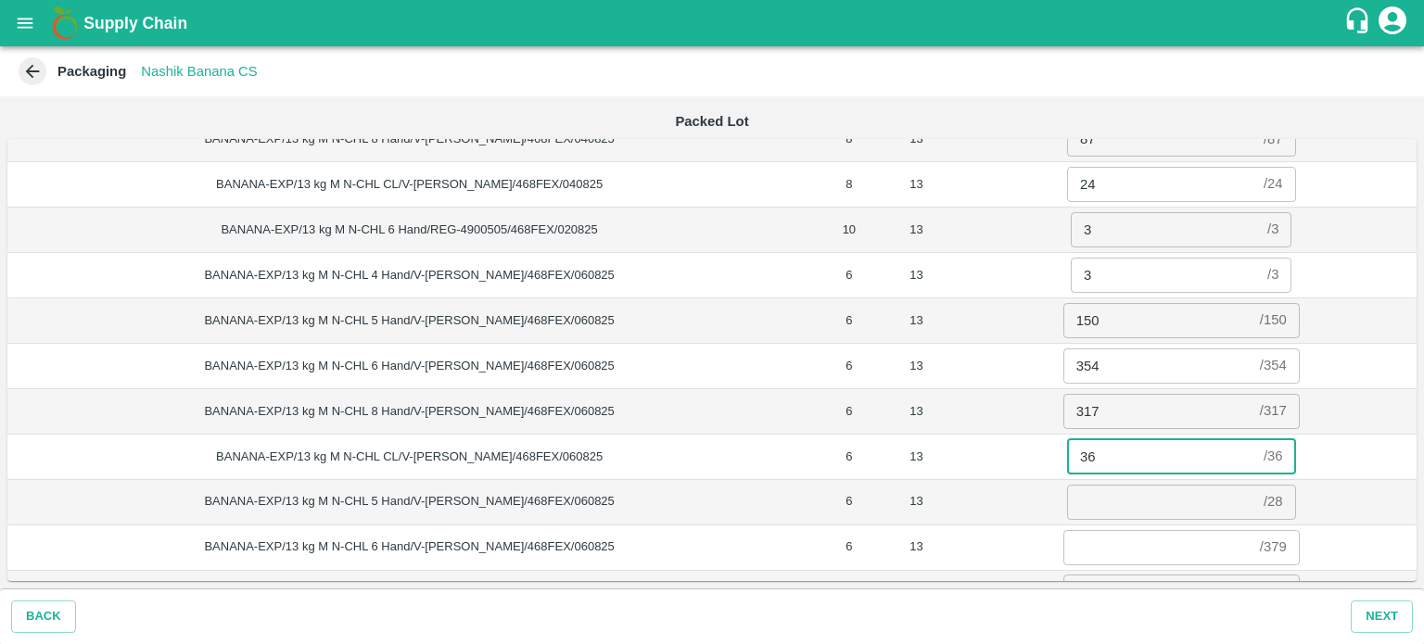
type input "36"
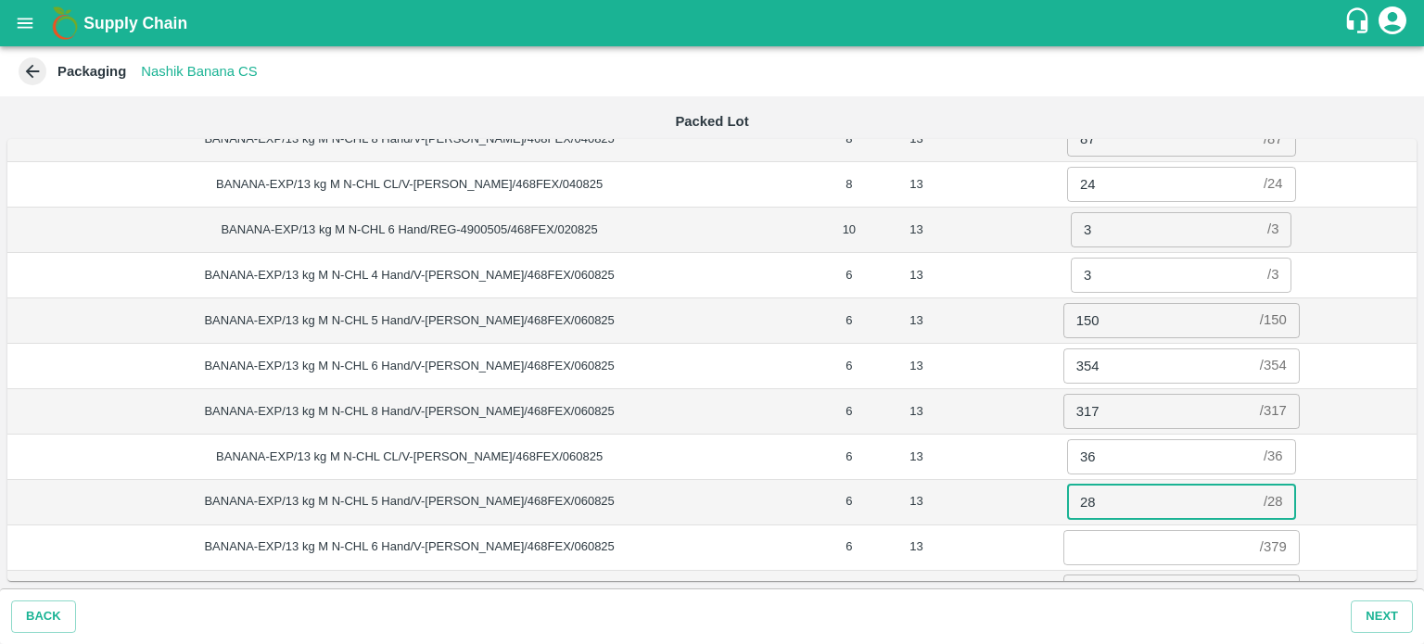
type input "28"
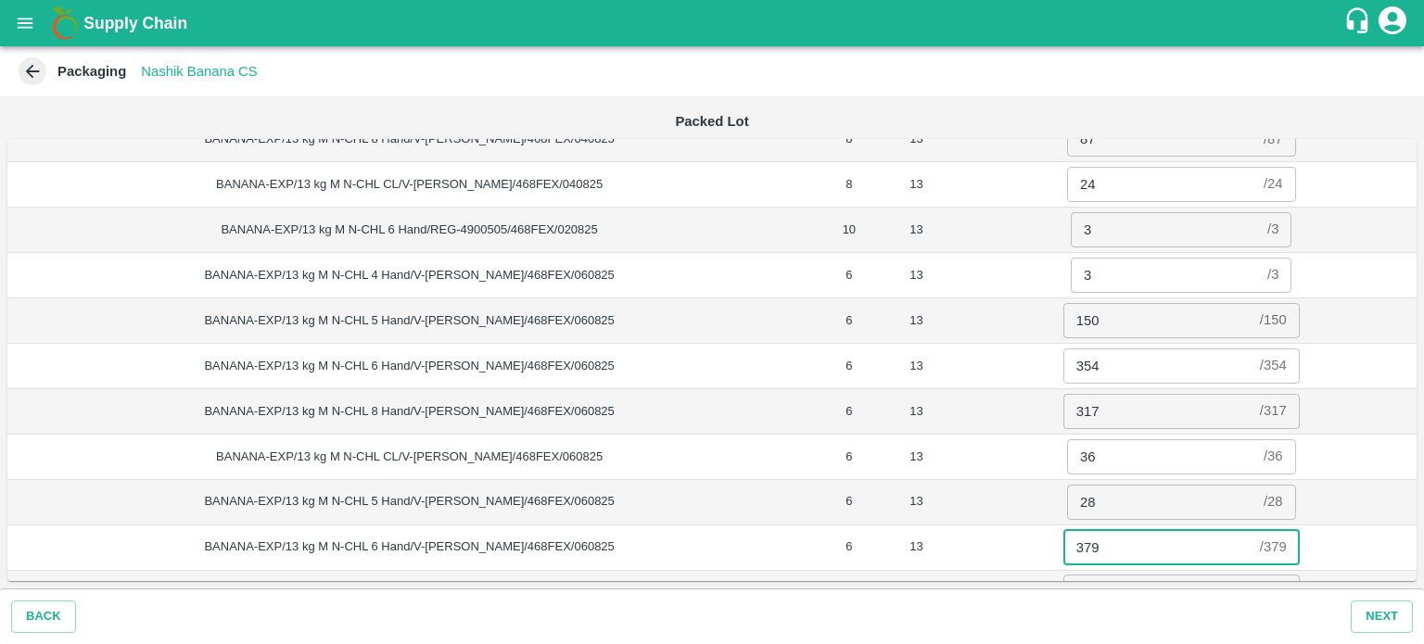
type input "379"
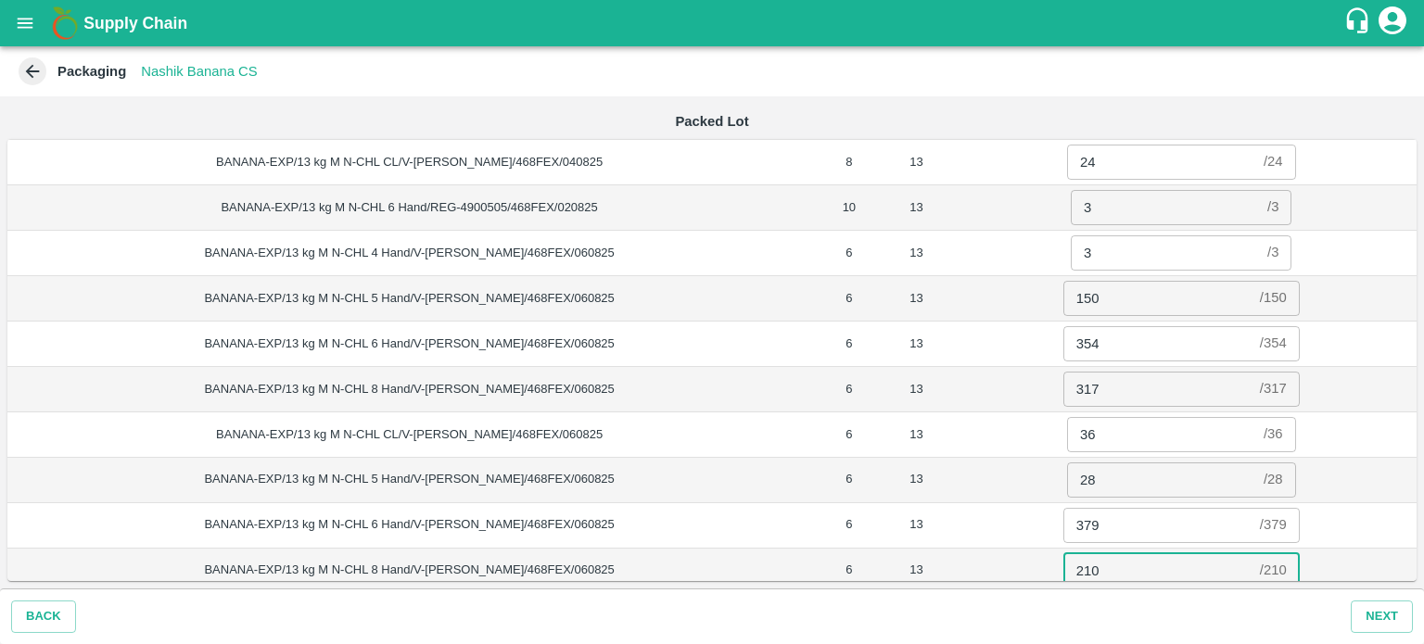
type input "210"
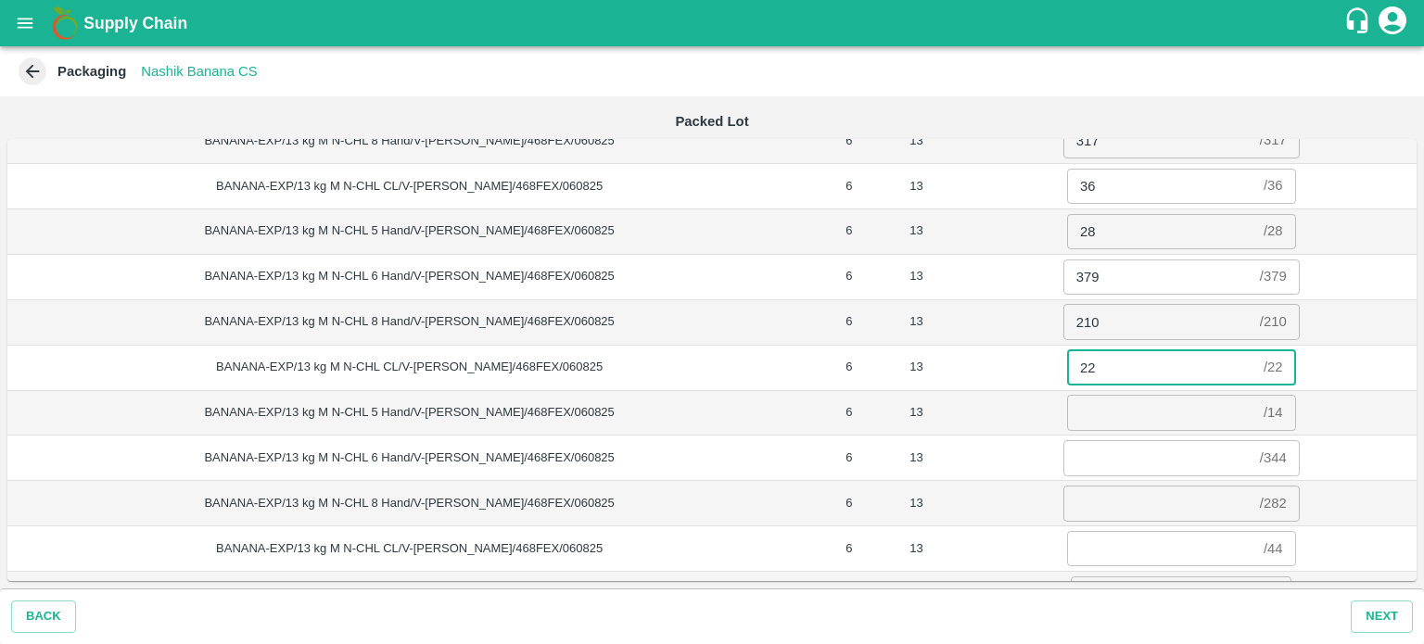
type input "22"
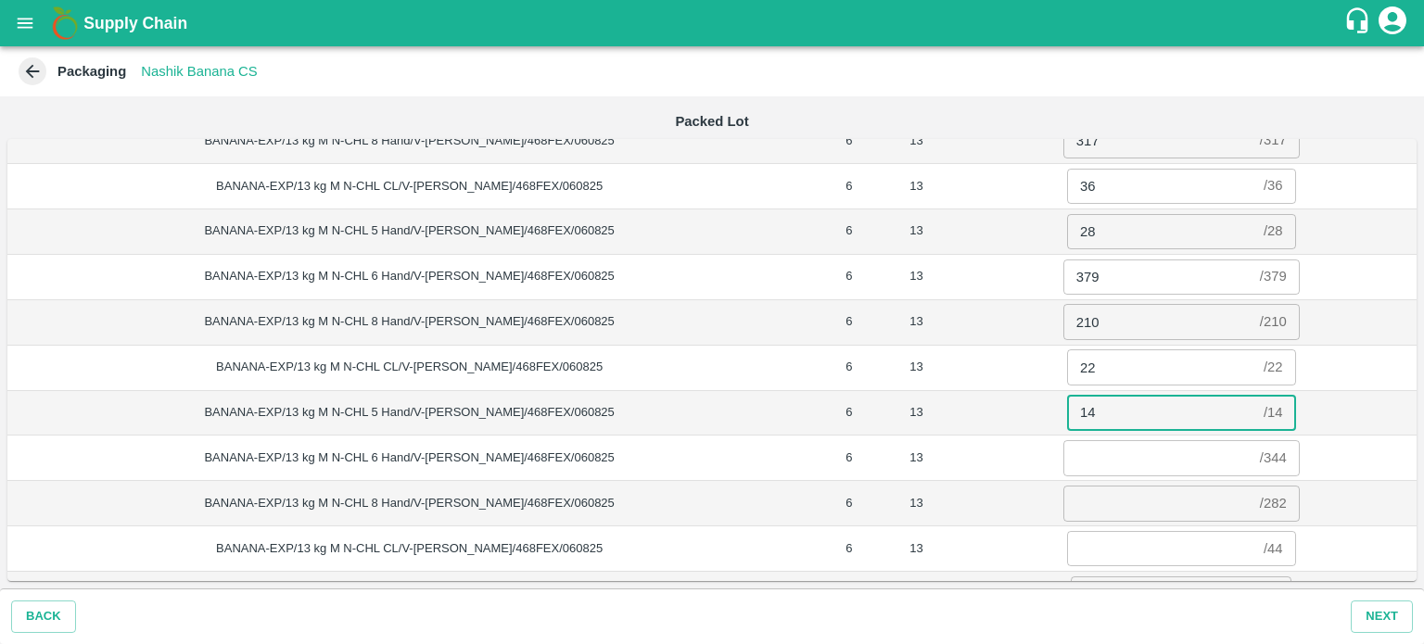
type input "14"
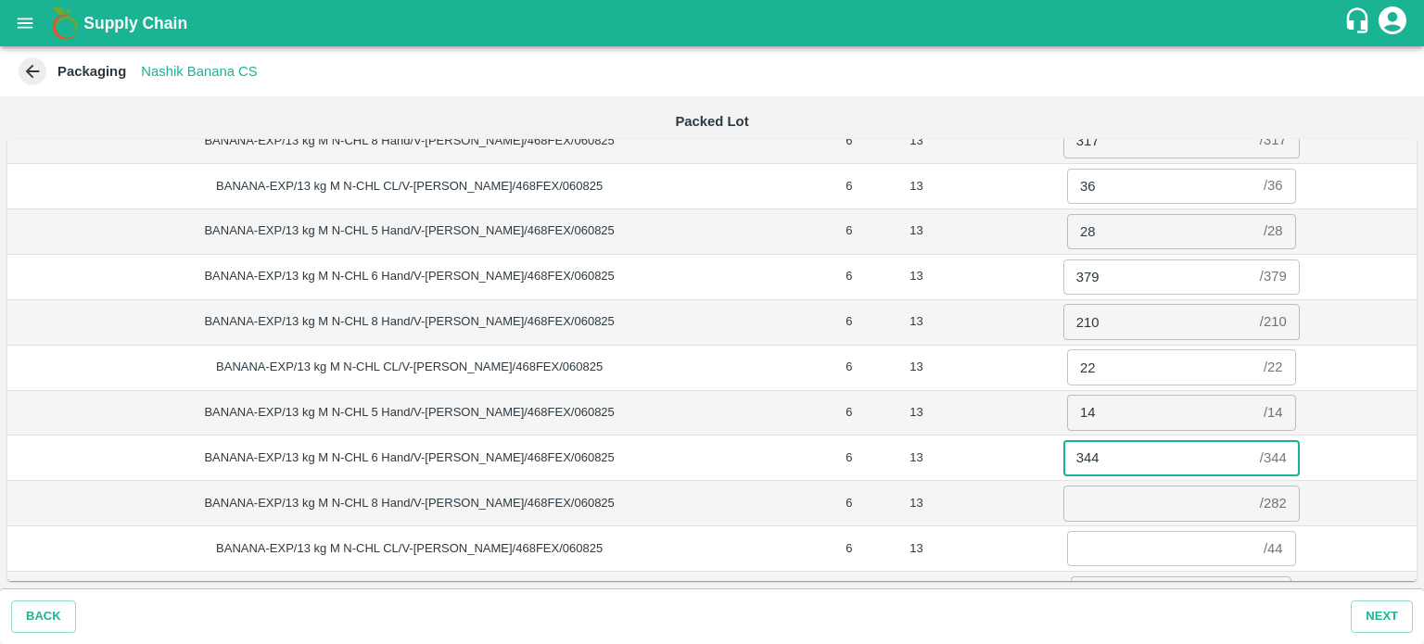
type input "344"
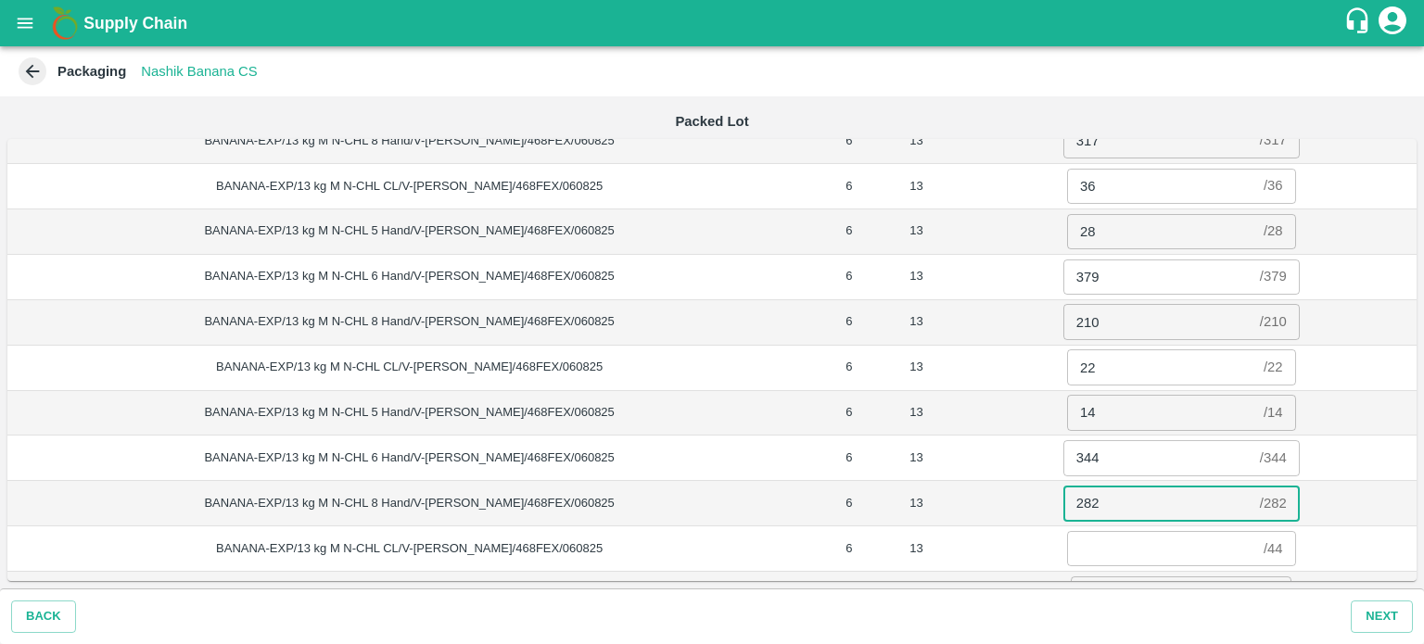
type input "282"
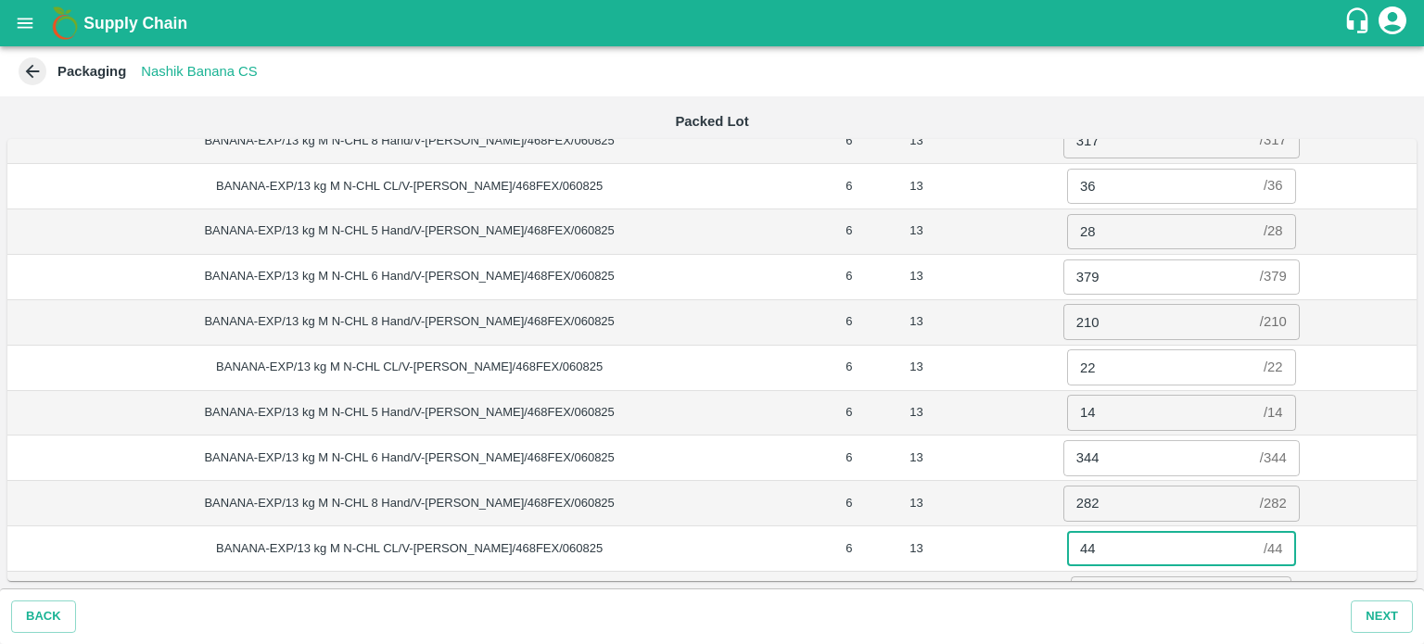
type input "44"
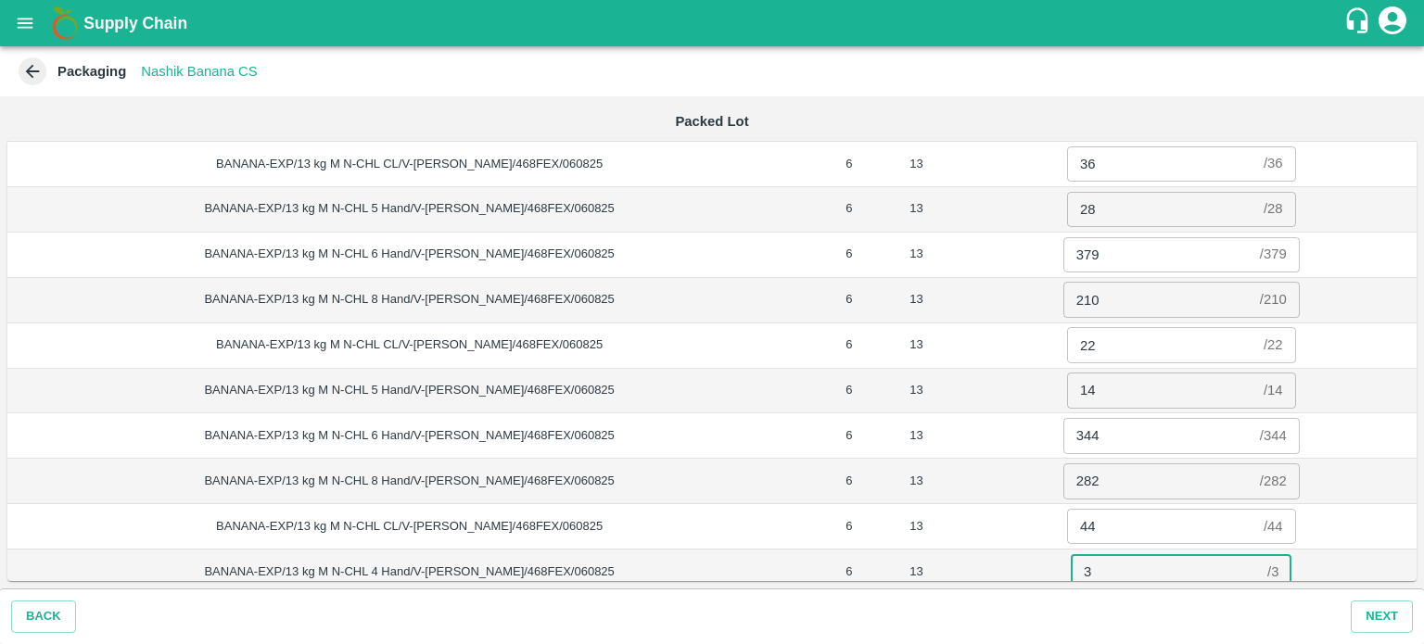
type input "3"
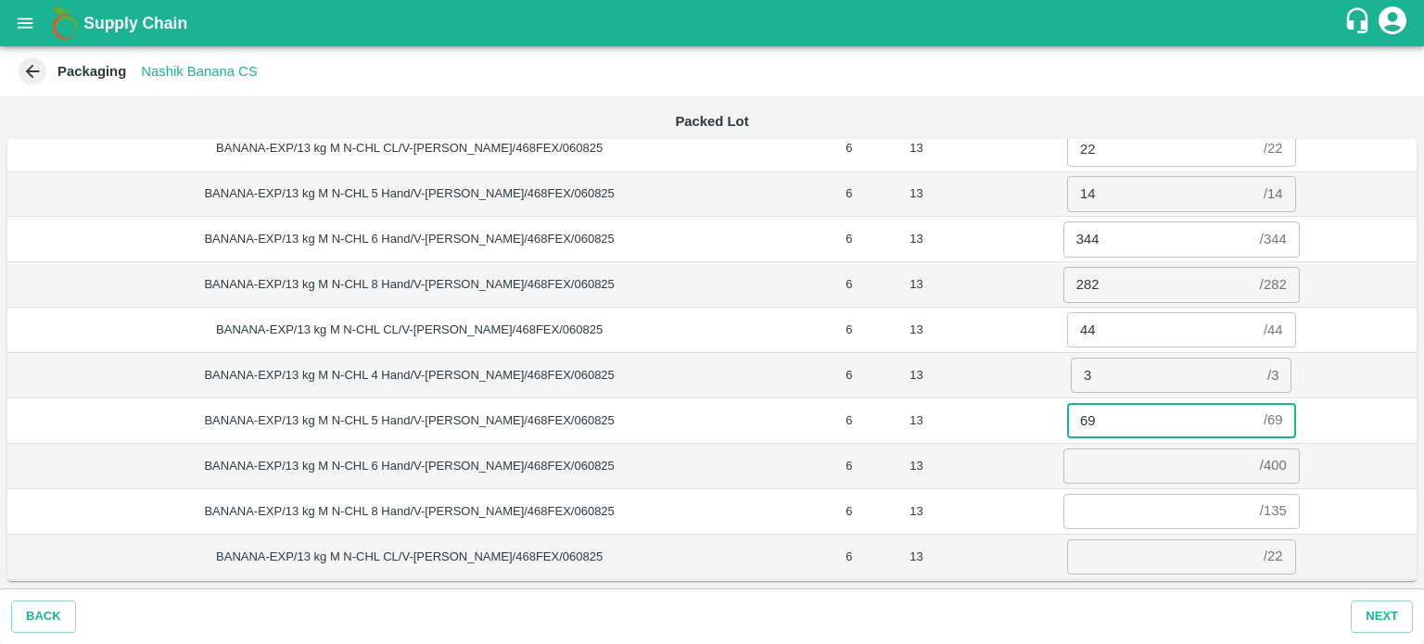
type input "69"
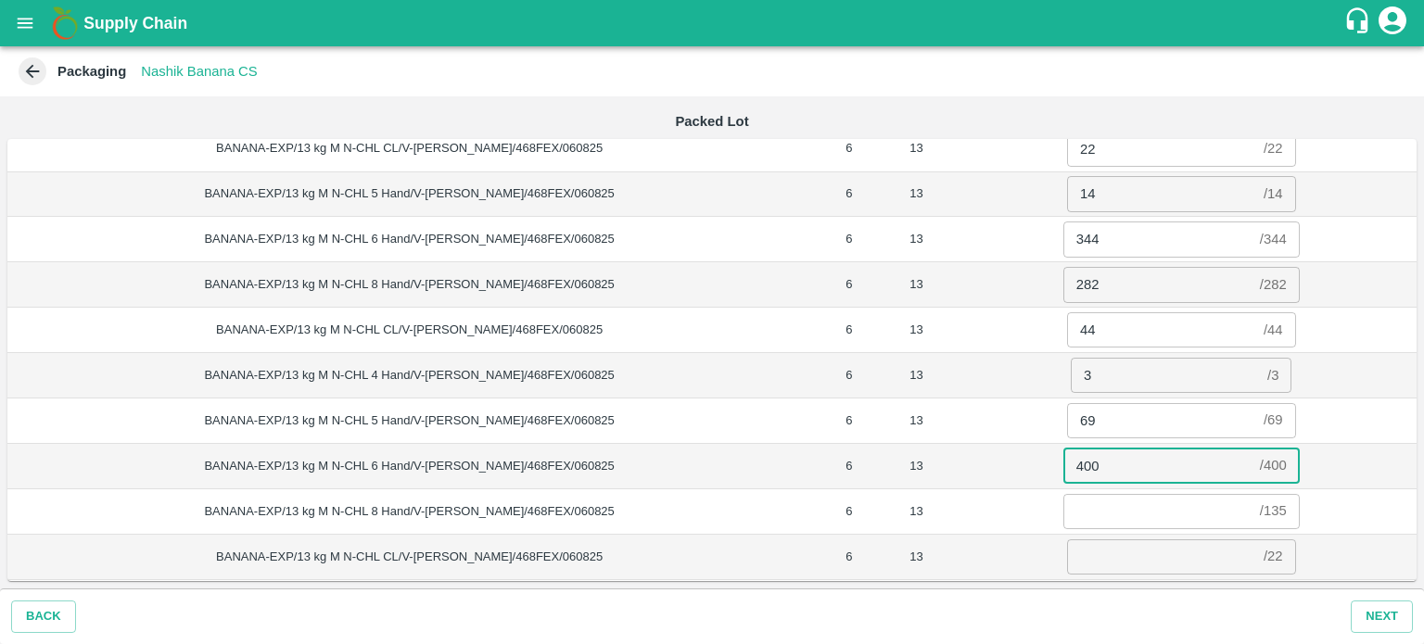
type input "400"
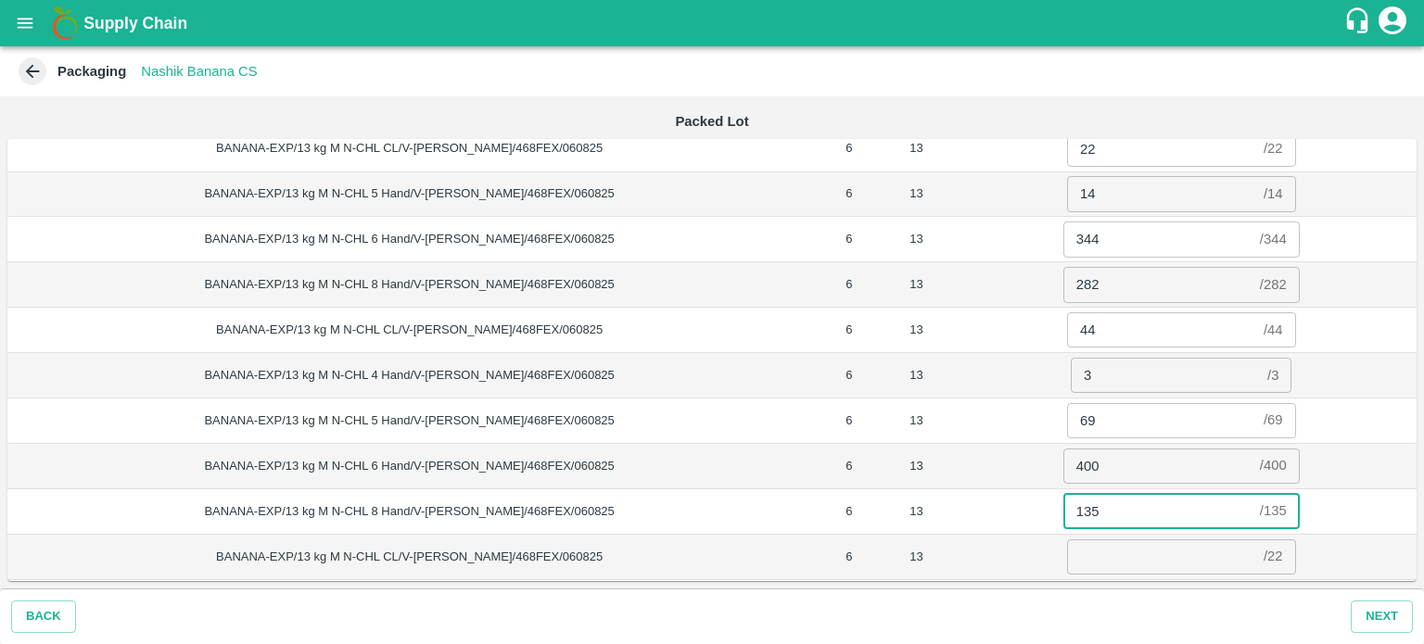
type input "135"
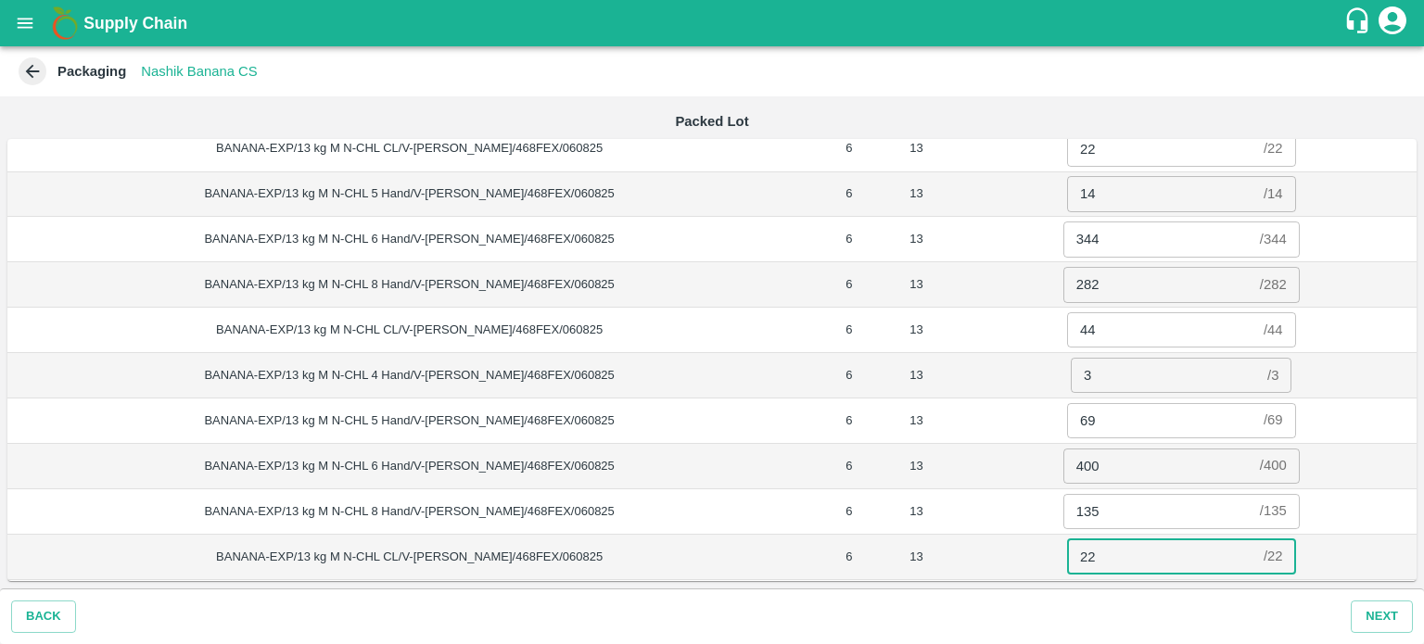
type input "22"
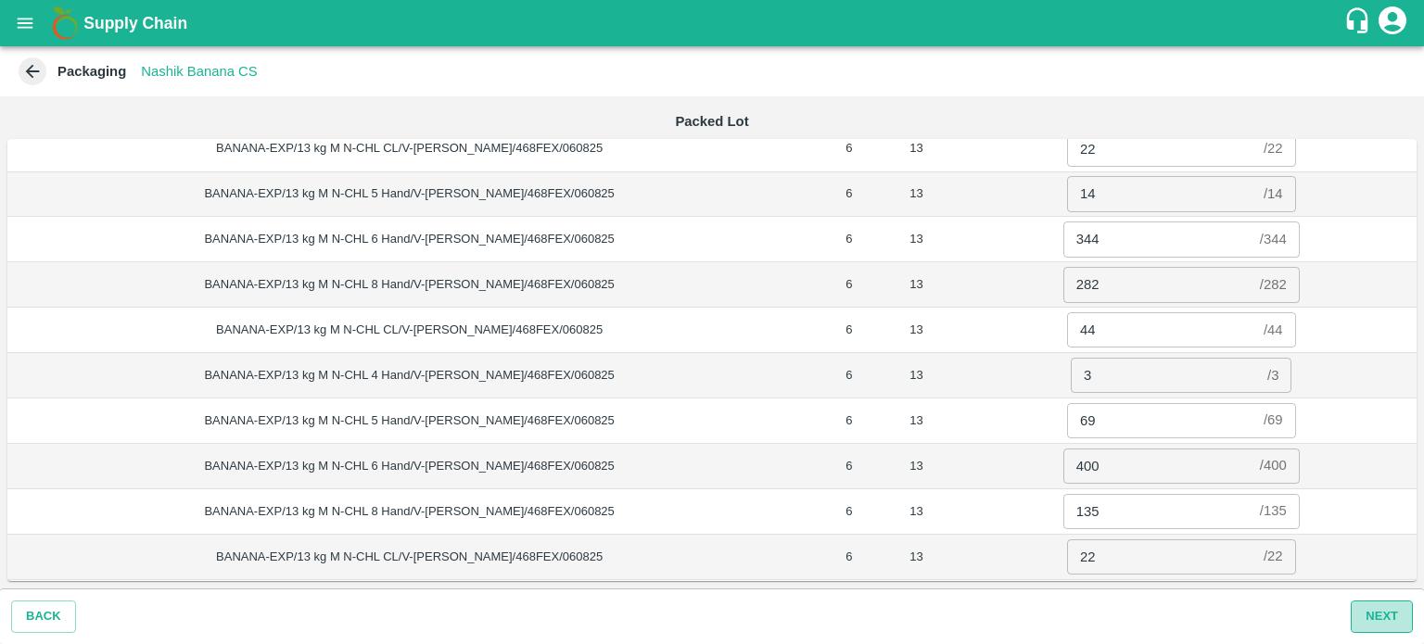
click at [1376, 616] on button "Next" at bounding box center [1382, 617] width 62 height 32
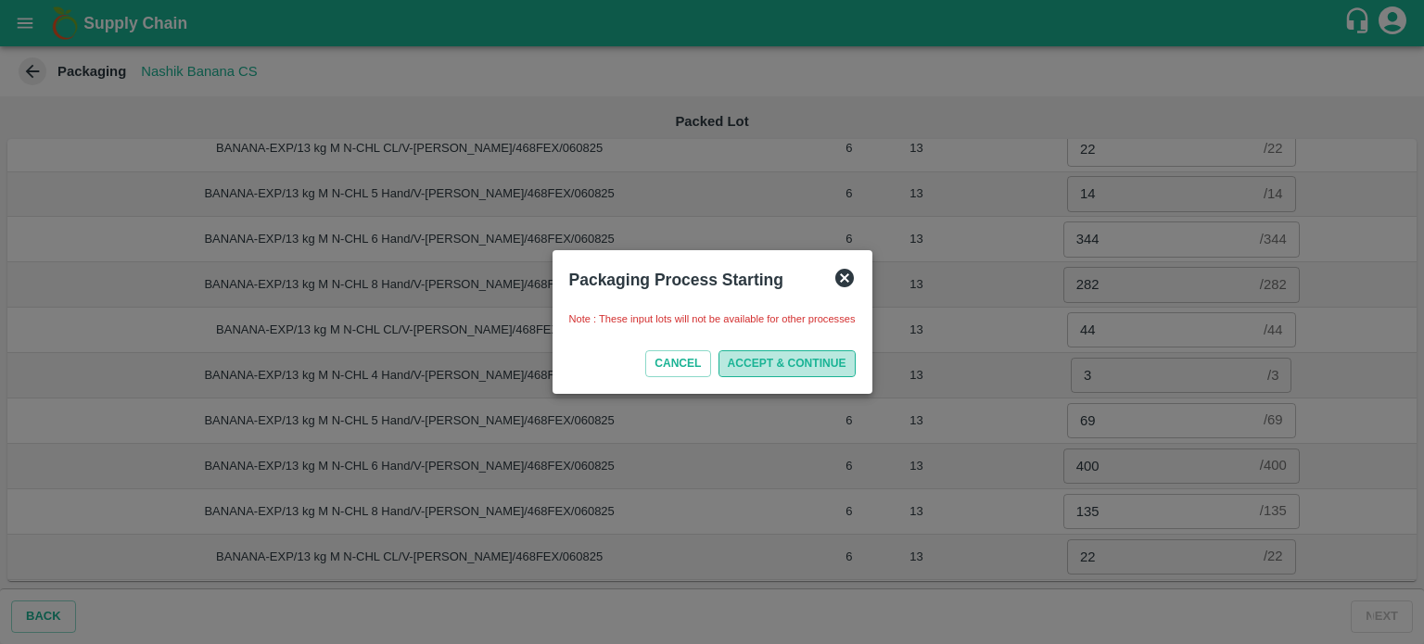
click at [808, 362] on button "ACCEPT & CONTINUE" at bounding box center [786, 363] width 137 height 27
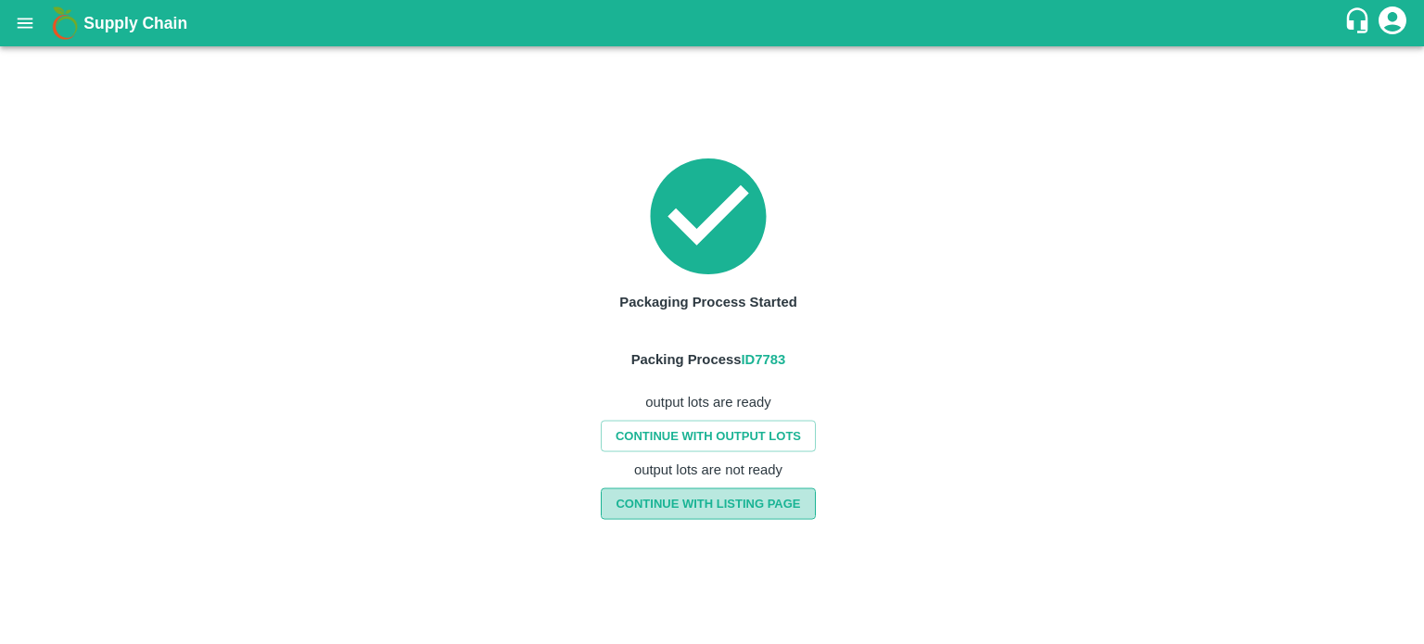
click at [697, 502] on link "CONTINUE WITH LISTING PAGE" at bounding box center [708, 504] width 214 height 32
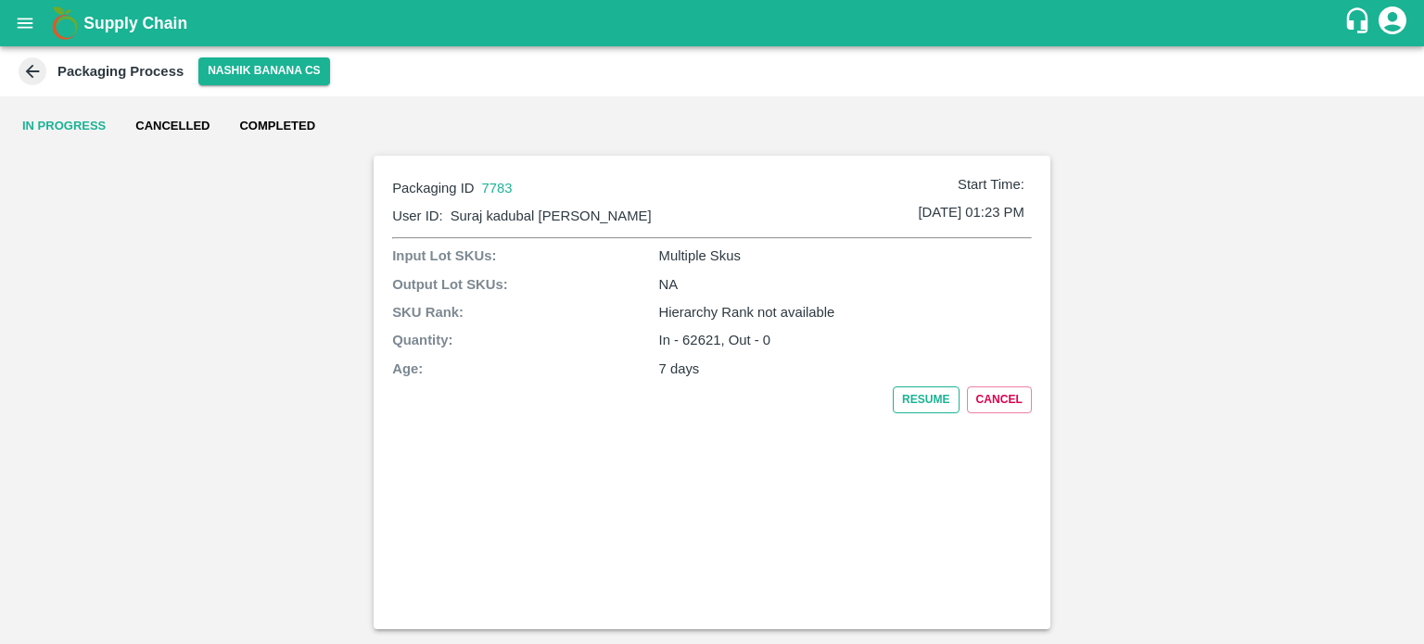
click at [920, 396] on button "Resume" at bounding box center [926, 400] width 67 height 27
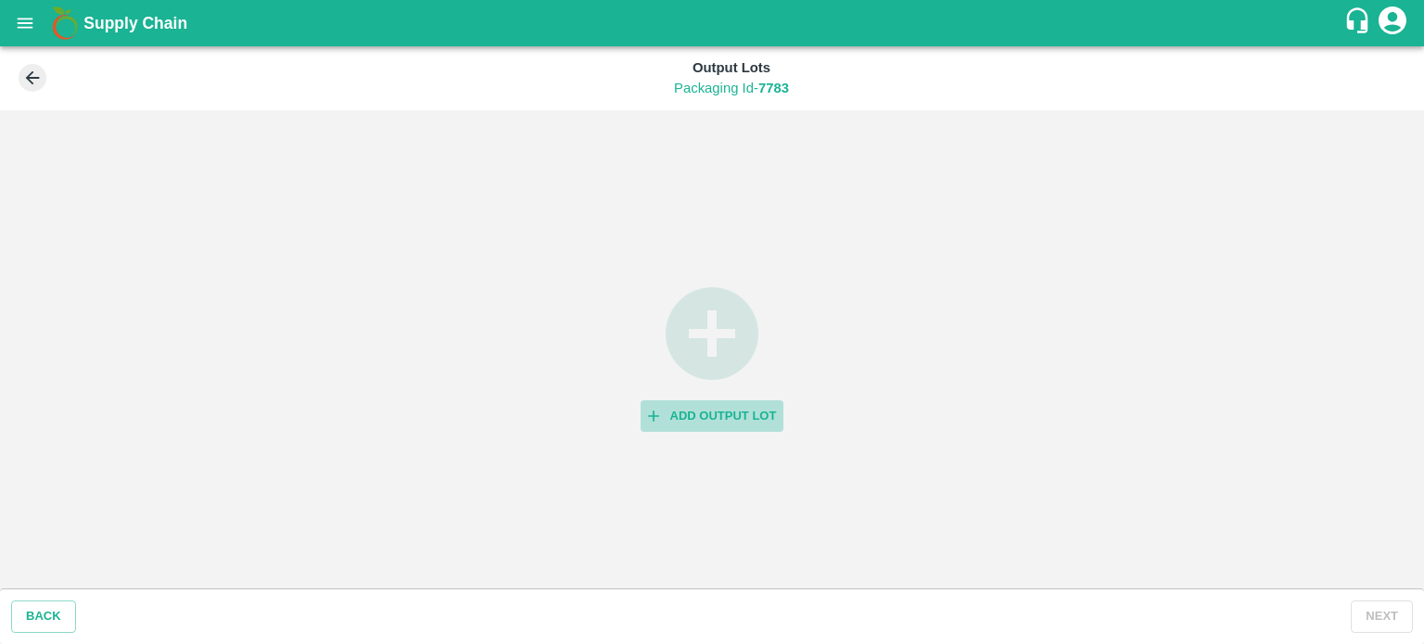
click at [691, 414] on button "Add Output Lot" at bounding box center [713, 416] width 144 height 32
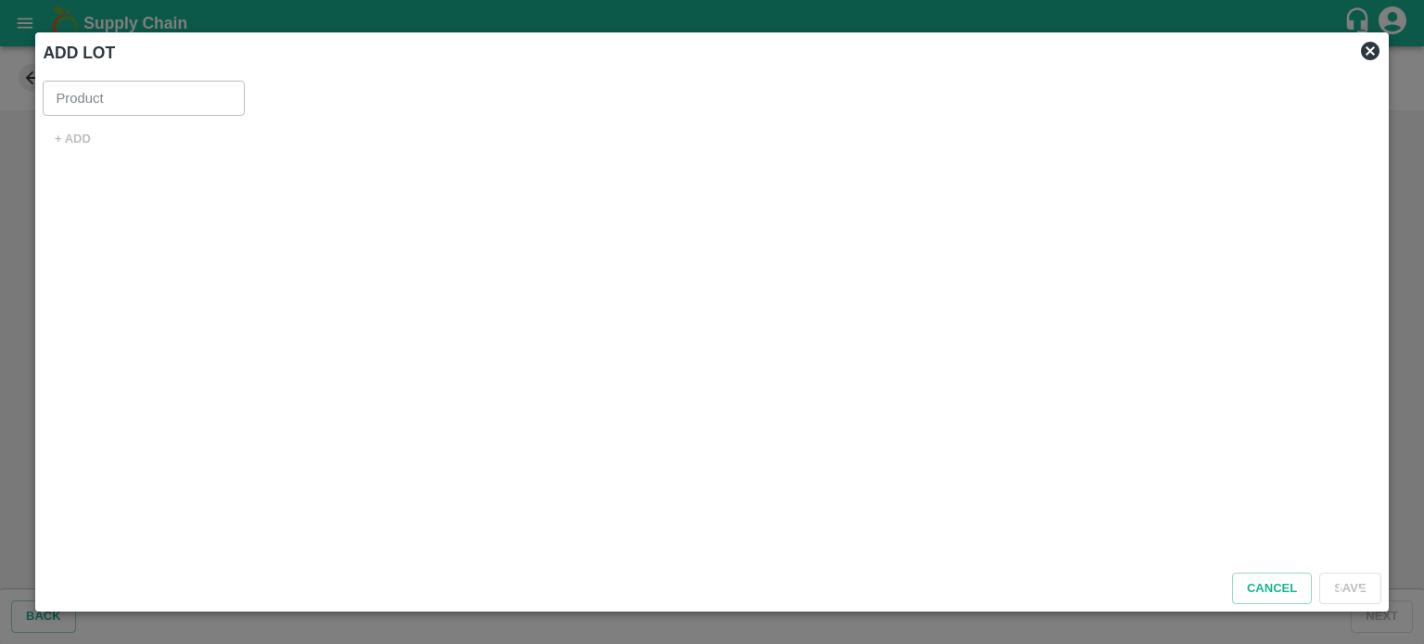
click at [70, 134] on span "+ ADD" at bounding box center [712, 139] width 1338 height 32
click at [1372, 55] on icon at bounding box center [1370, 51] width 19 height 19
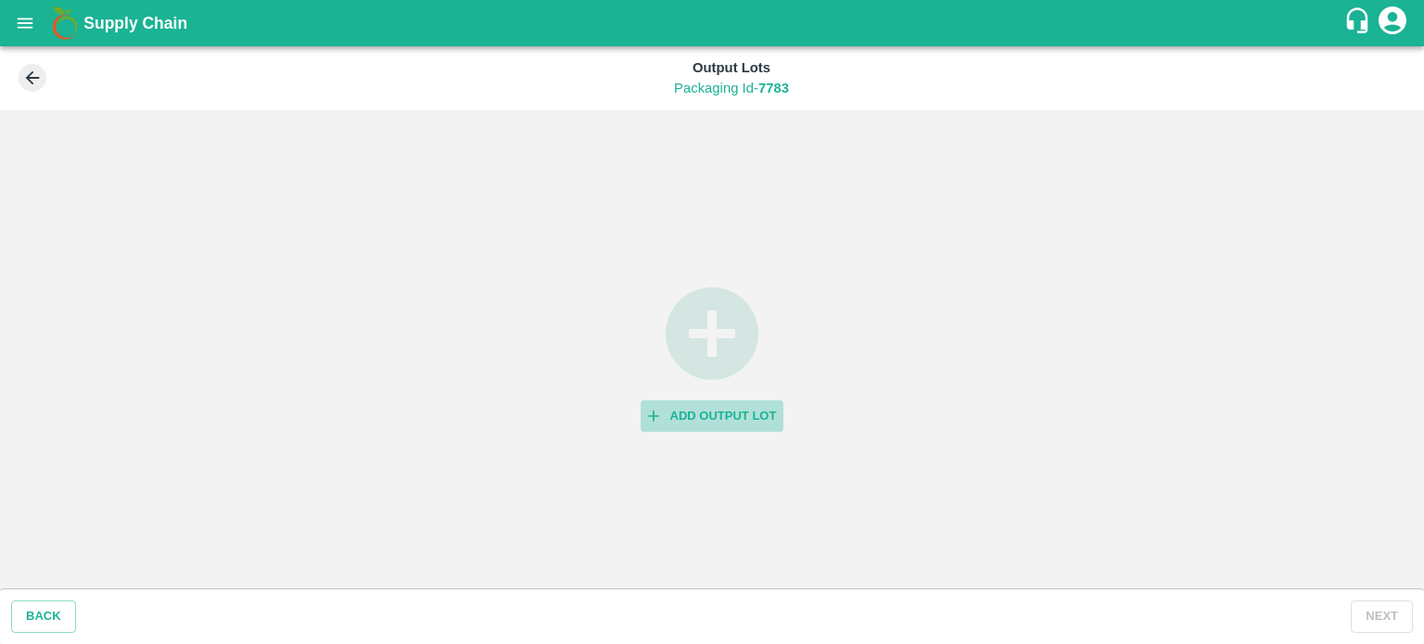
click at [690, 409] on button "Add Output Lot" at bounding box center [713, 416] width 144 height 32
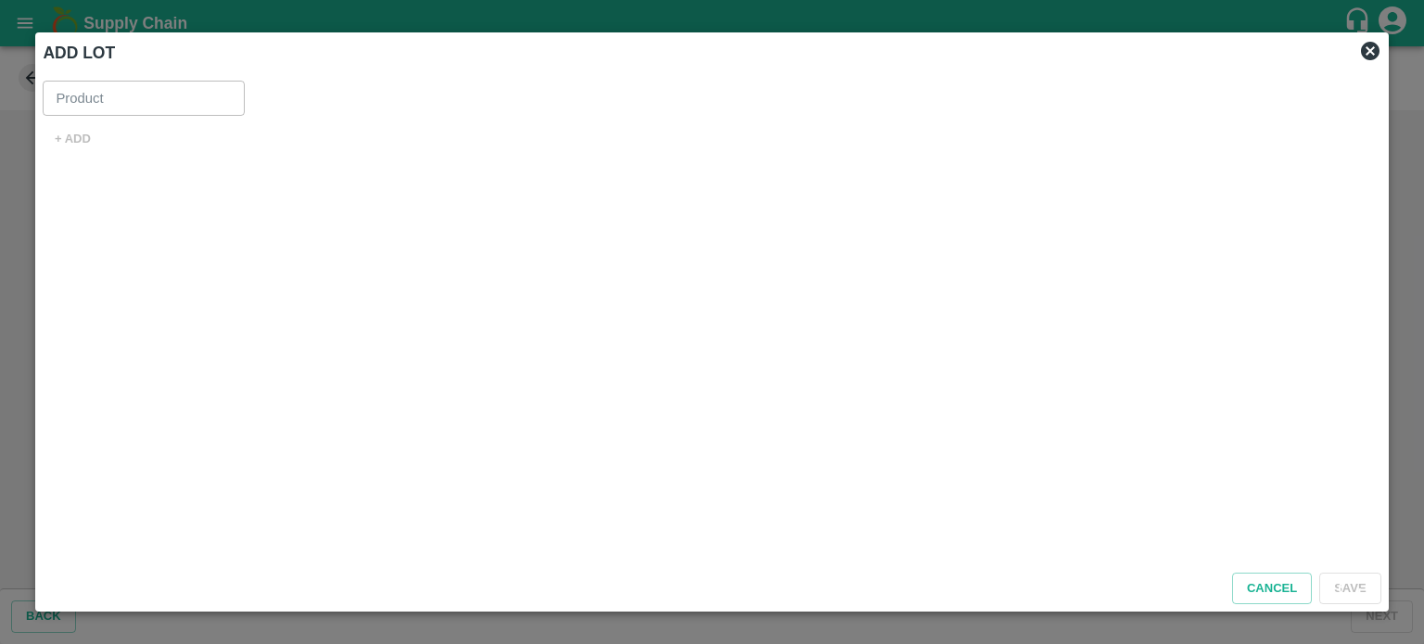
click at [70, 136] on span "+ ADD" at bounding box center [712, 139] width 1338 height 32
click at [1369, 47] on icon at bounding box center [1370, 51] width 19 height 19
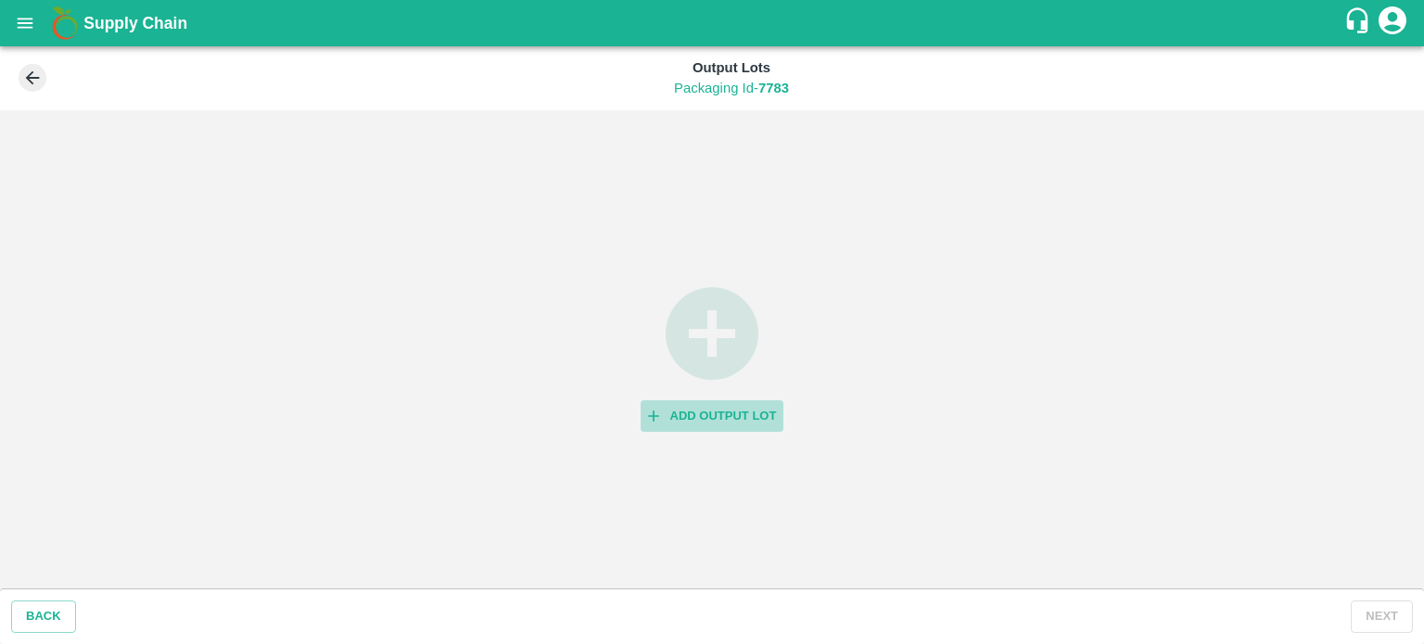
click at [658, 422] on icon "button" at bounding box center [653, 416] width 19 height 19
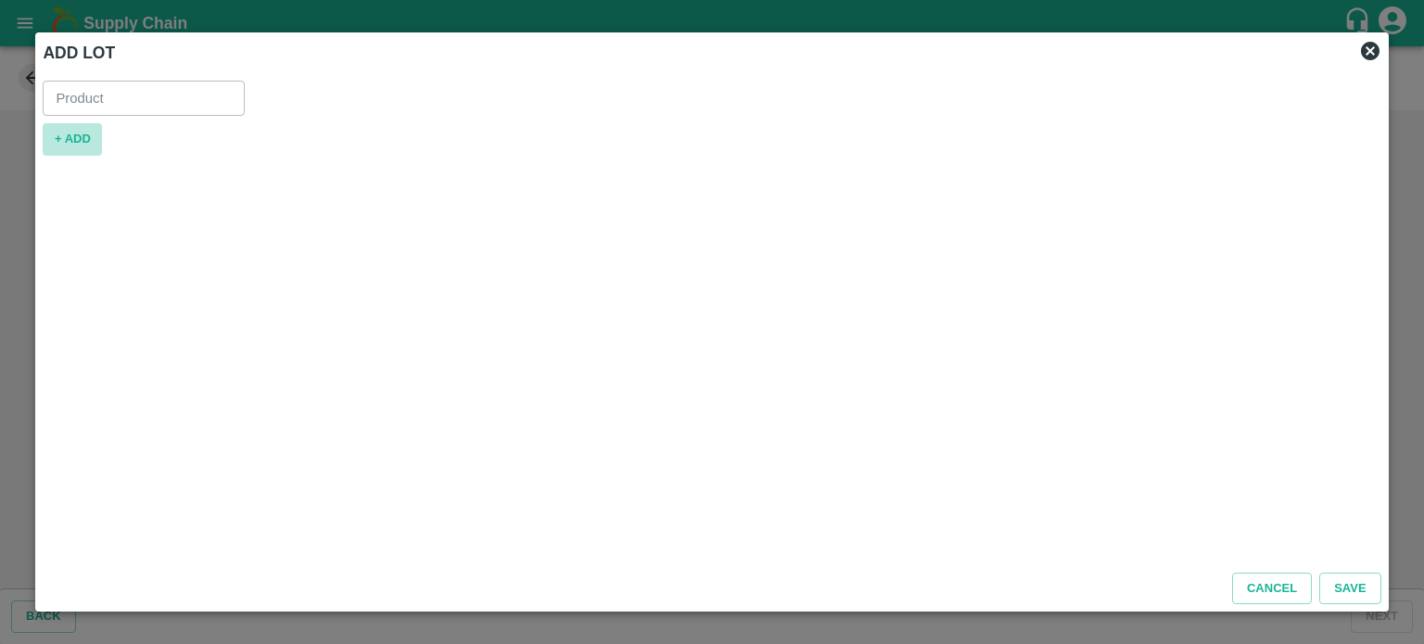
click at [71, 137] on button "+ ADD" at bounding box center [72, 139] width 59 height 32
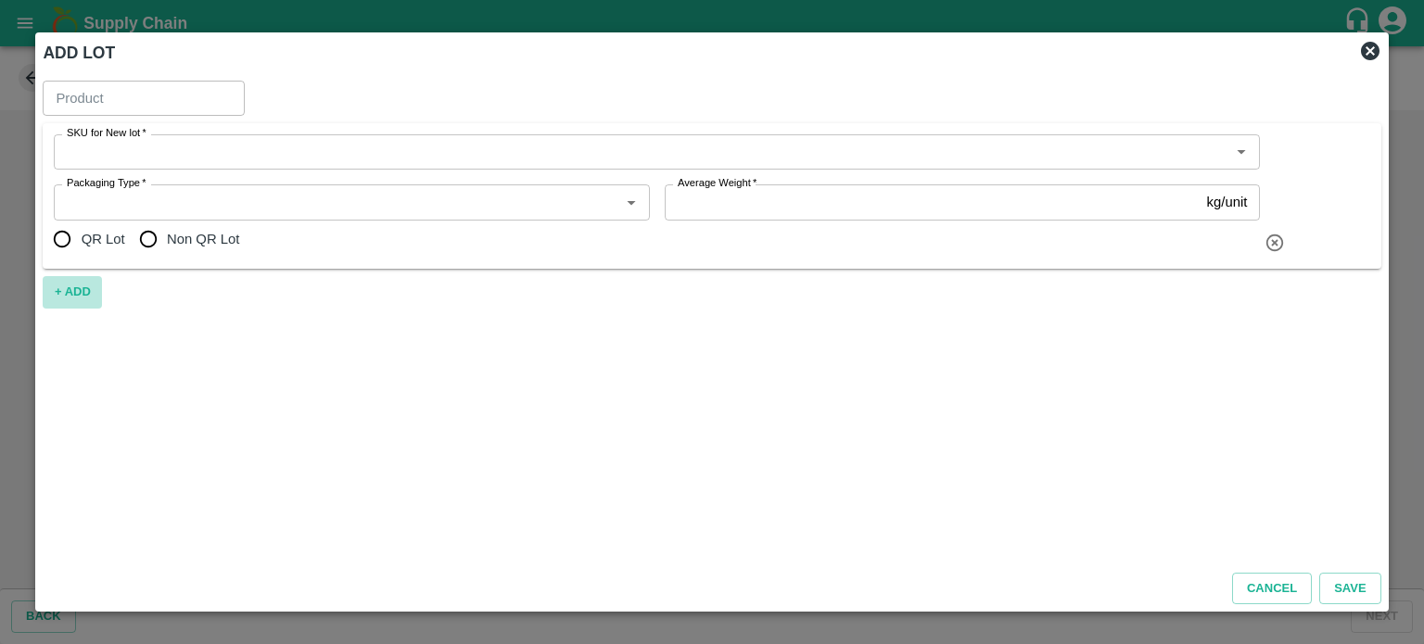
click at [67, 296] on button "+ ADD" at bounding box center [72, 292] width 59 height 32
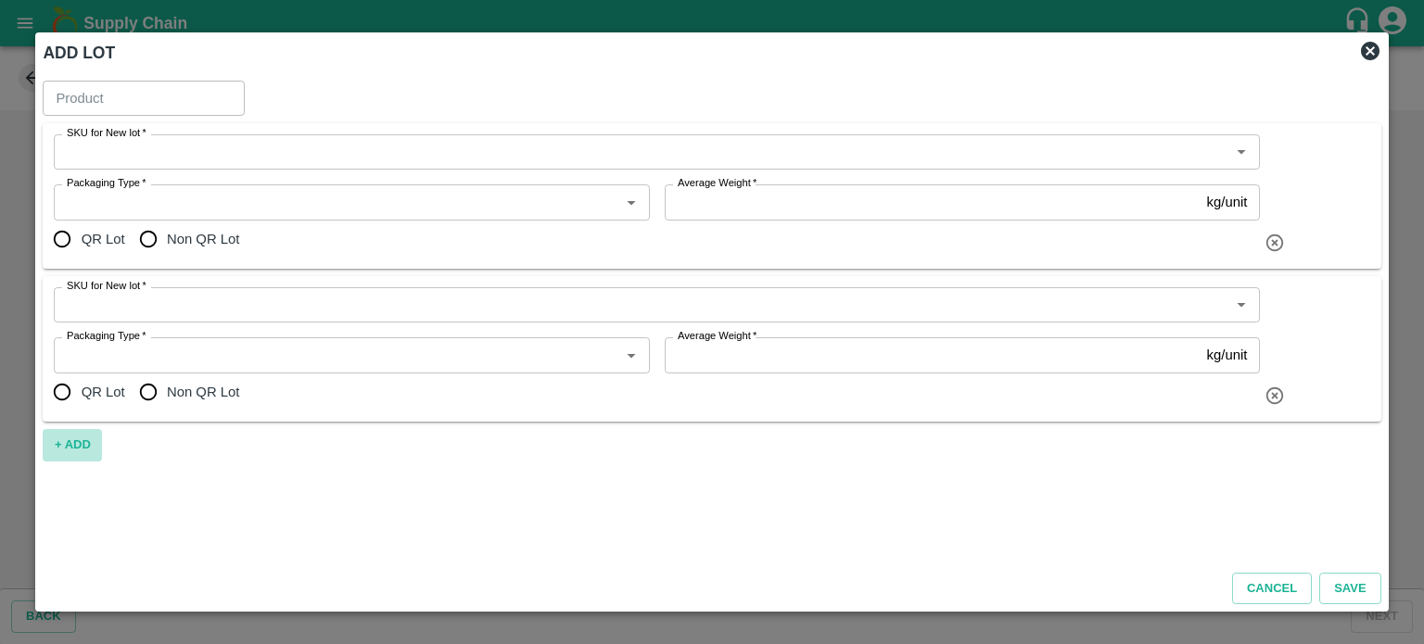
click at [63, 453] on button "+ ADD" at bounding box center [72, 445] width 59 height 32
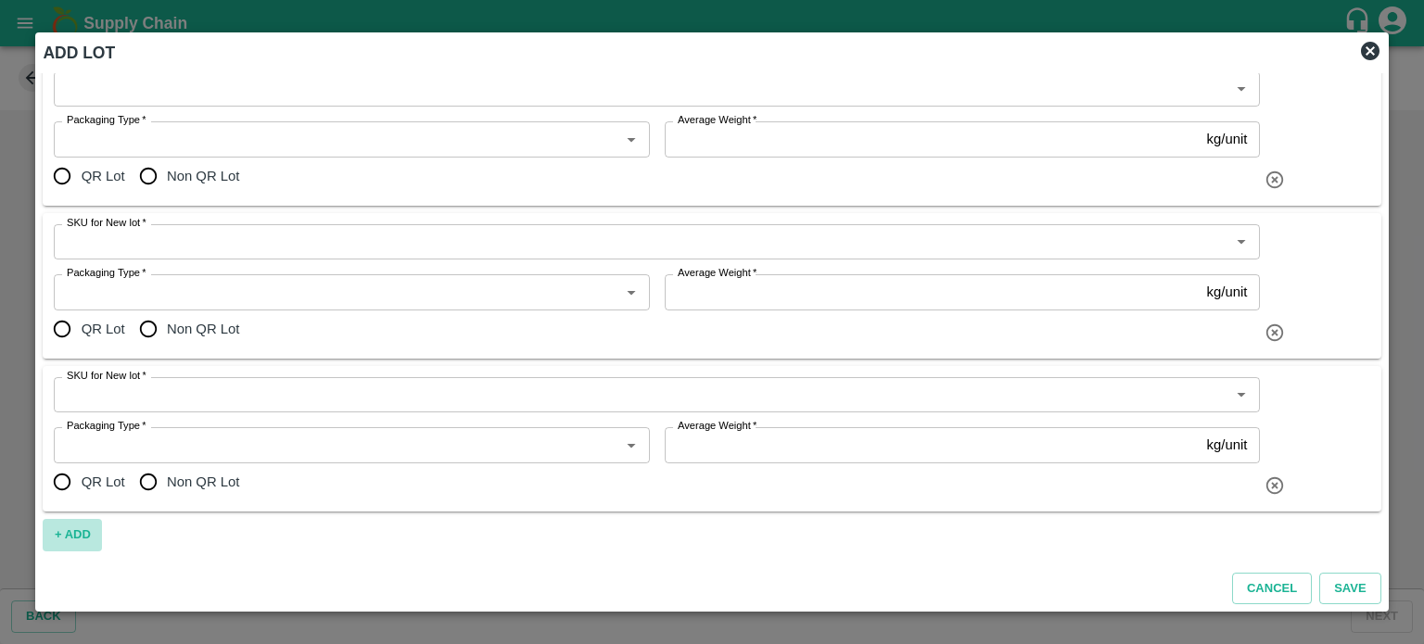
click at [70, 534] on button "+ ADD" at bounding box center [72, 535] width 59 height 32
click at [69, 528] on button "+ ADD" at bounding box center [72, 535] width 59 height 32
type input "Banana Export"
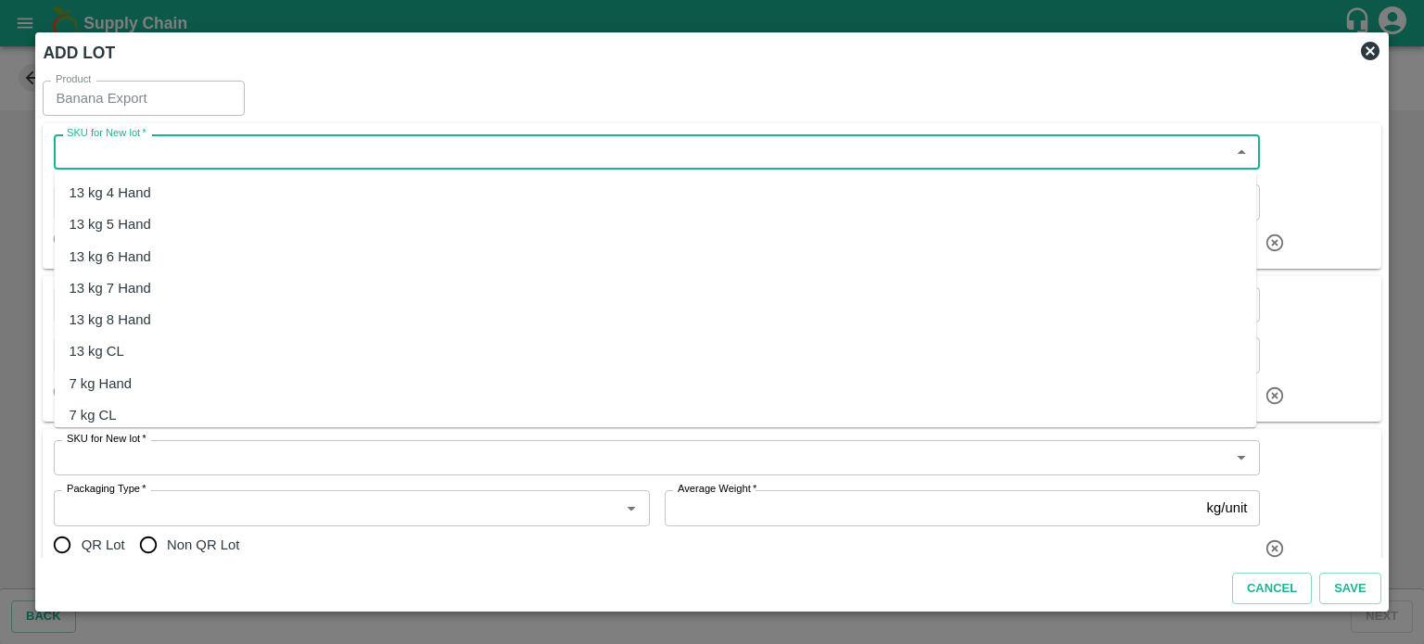
click at [230, 152] on input "SKU for New lot   *" at bounding box center [641, 152] width 1164 height 24
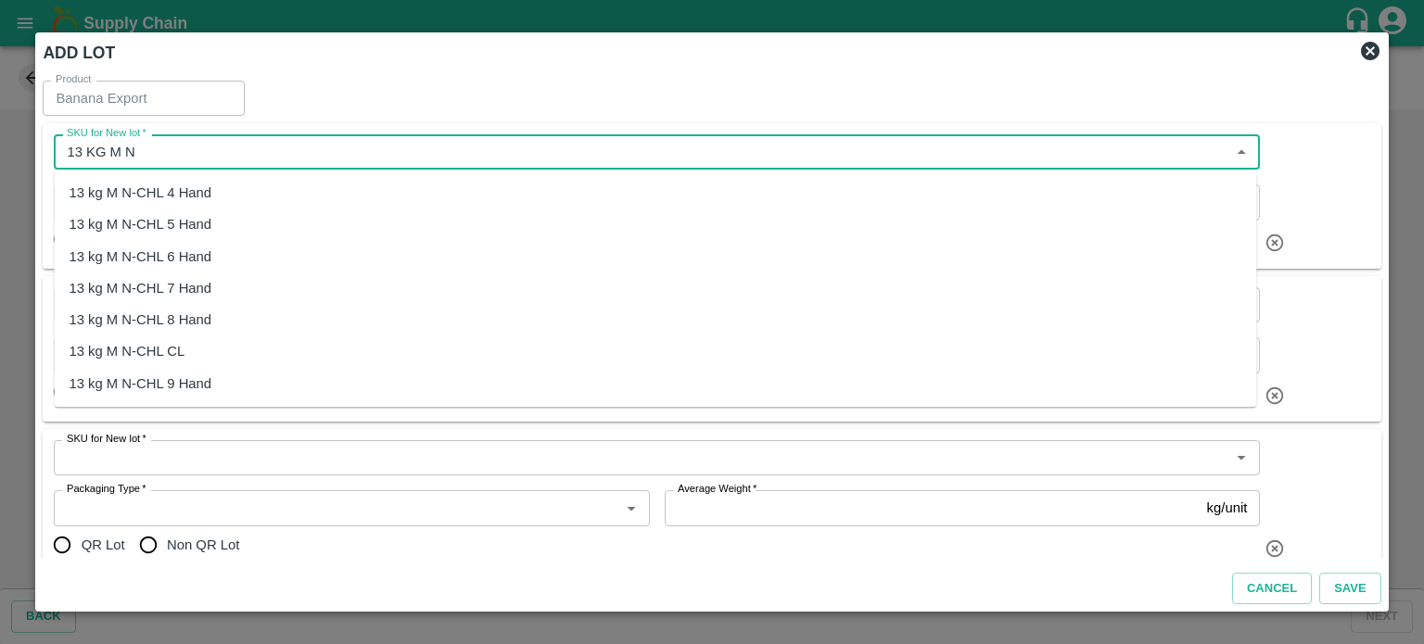
click at [193, 191] on div "13 kg M N-CHL 4 Hand" at bounding box center [140, 193] width 143 height 20
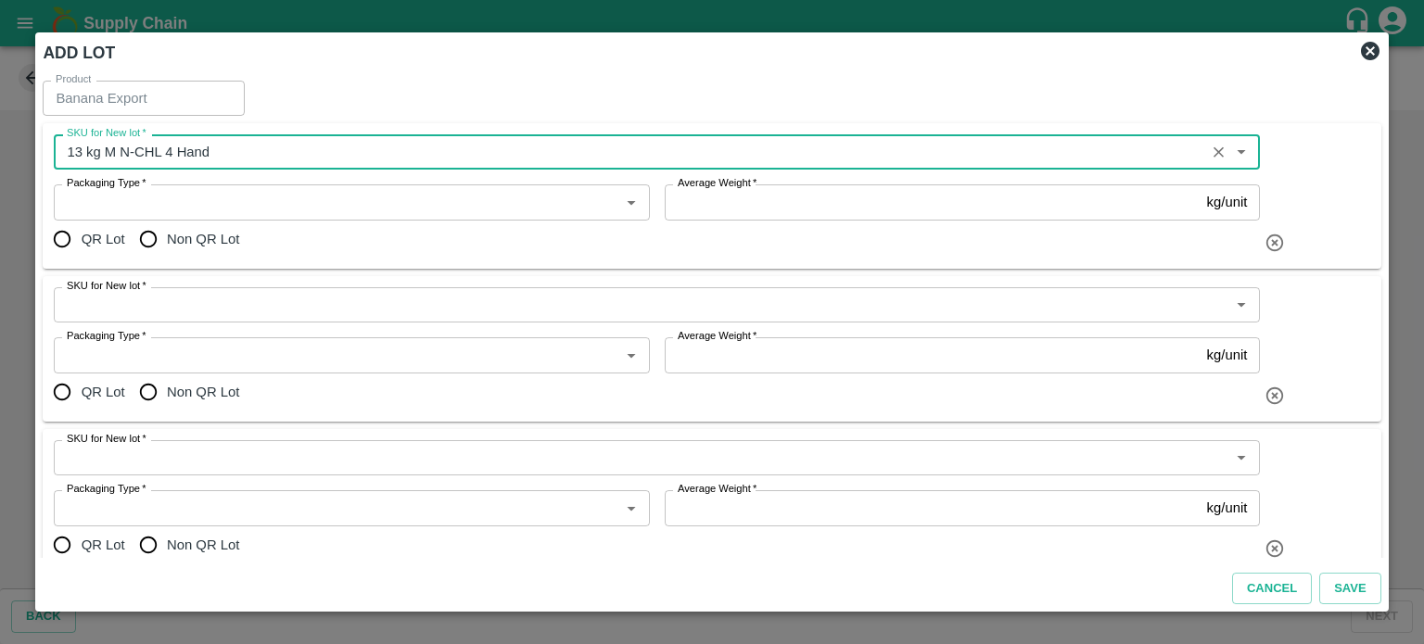
type input "13 kg M N-CHL 4 Hand"
click at [186, 306] on input "SKU for New lot   *" at bounding box center [641, 305] width 1164 height 24
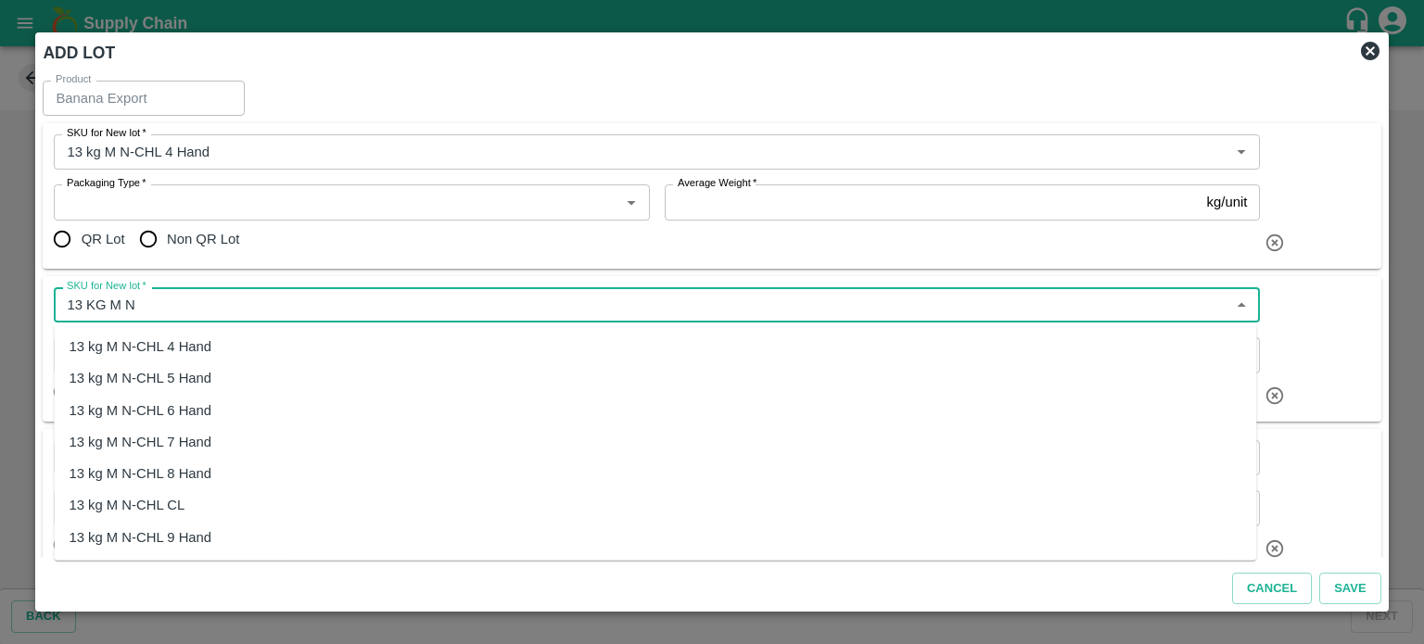
click at [179, 377] on div "13 kg M N-CHL 5 Hand" at bounding box center [140, 378] width 143 height 20
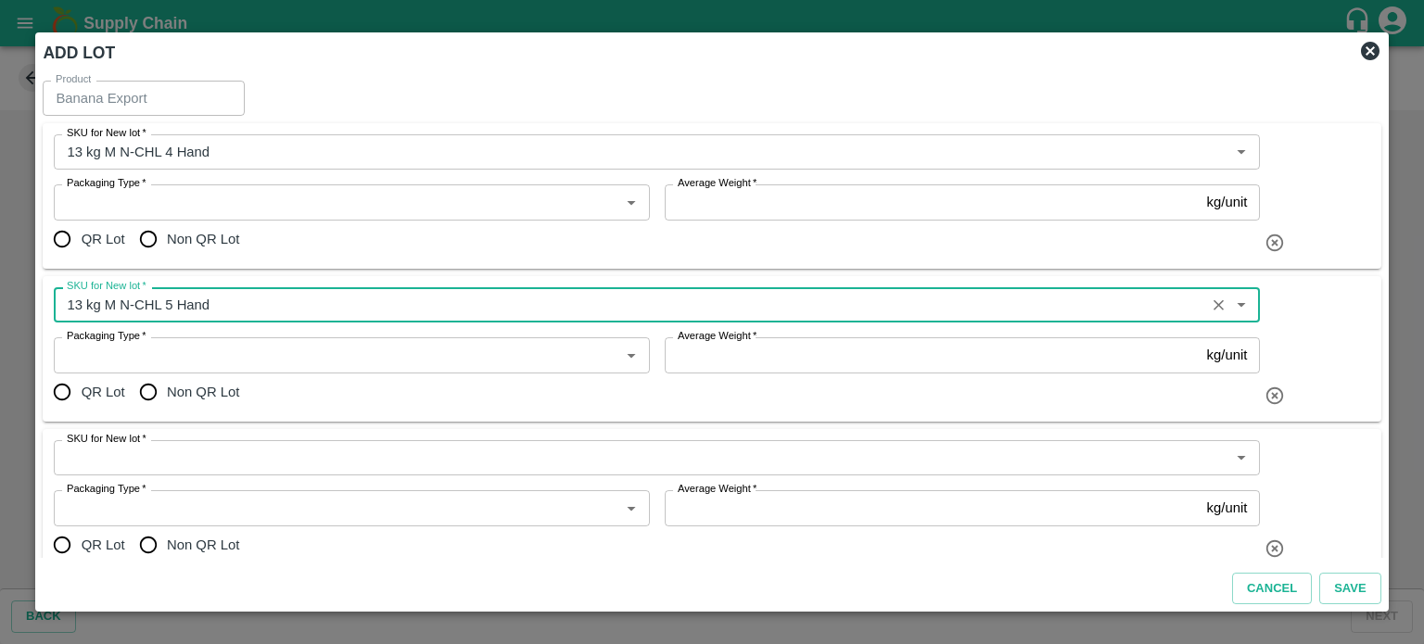
type input "13 kg M N-CHL 5 Hand"
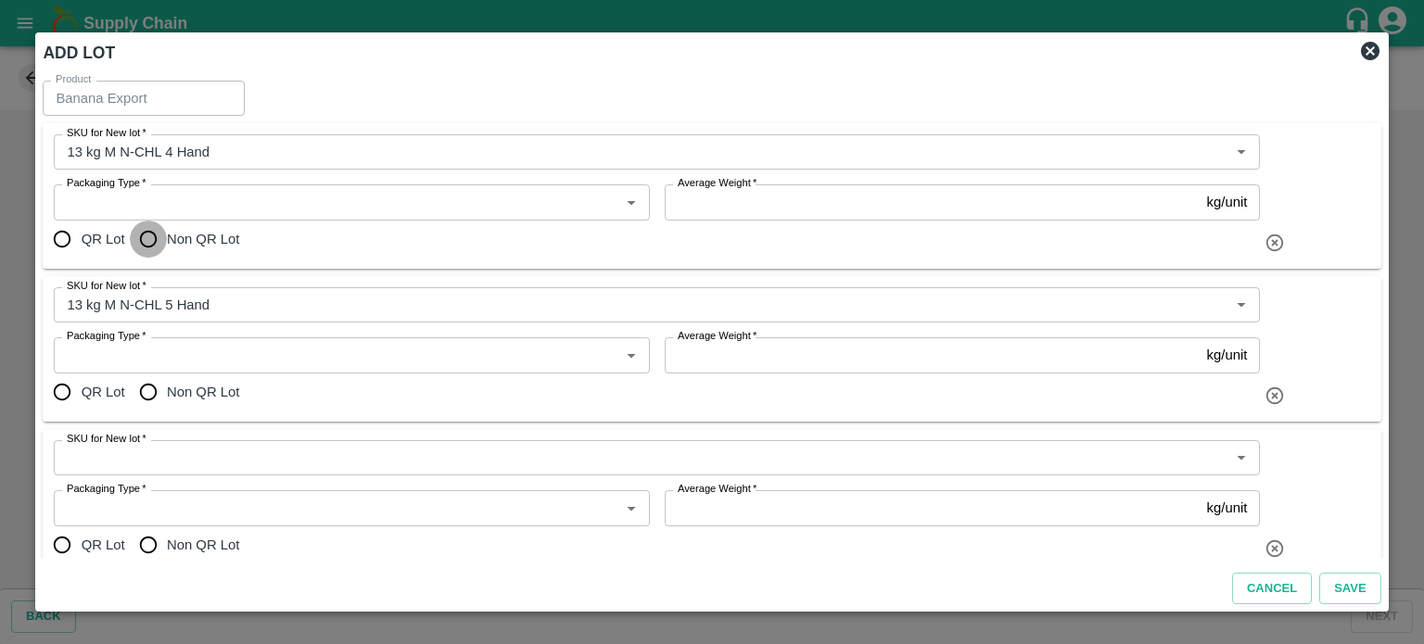
click at [151, 235] on input "Non QR Lot" at bounding box center [148, 239] width 37 height 37
radio input "true"
click at [152, 396] on input "Non QR Lot" at bounding box center [148, 392] width 37 height 37
radio input "true"
click at [165, 459] on input "SKU for New lot   *" at bounding box center [641, 458] width 1164 height 24
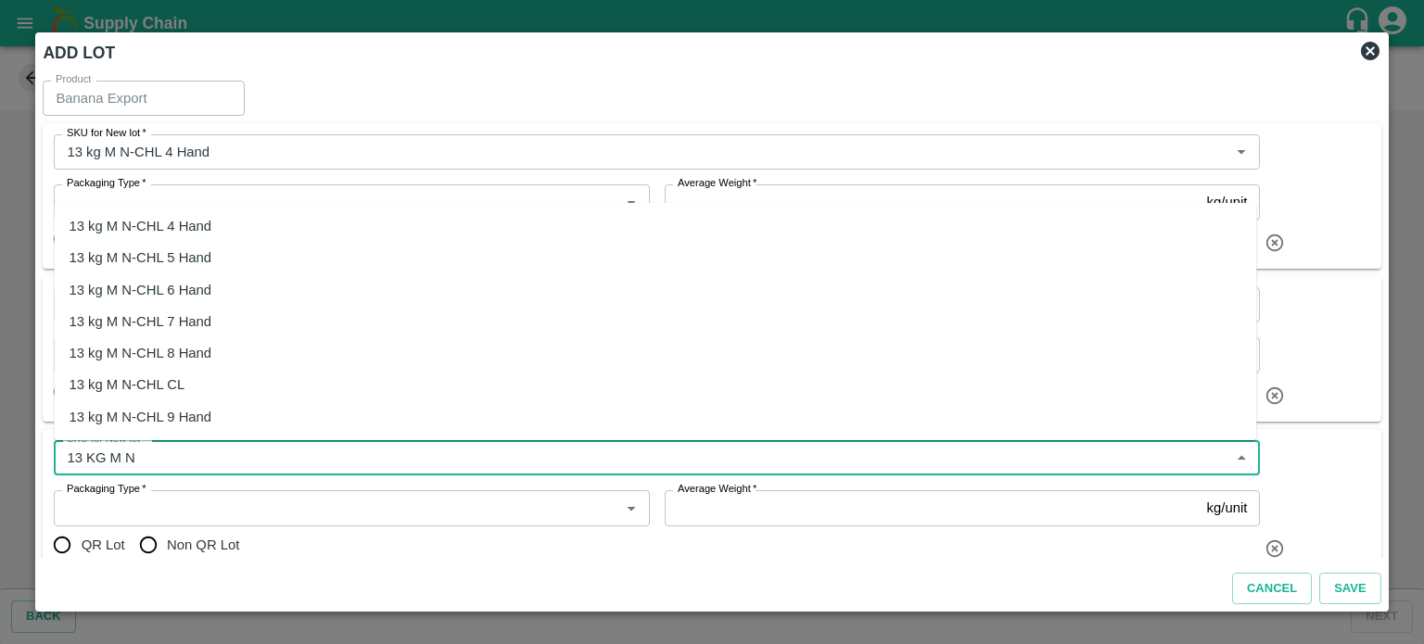
click at [183, 277] on div "13 kg M N-CHL 6 Hand" at bounding box center [655, 290] width 1202 height 32
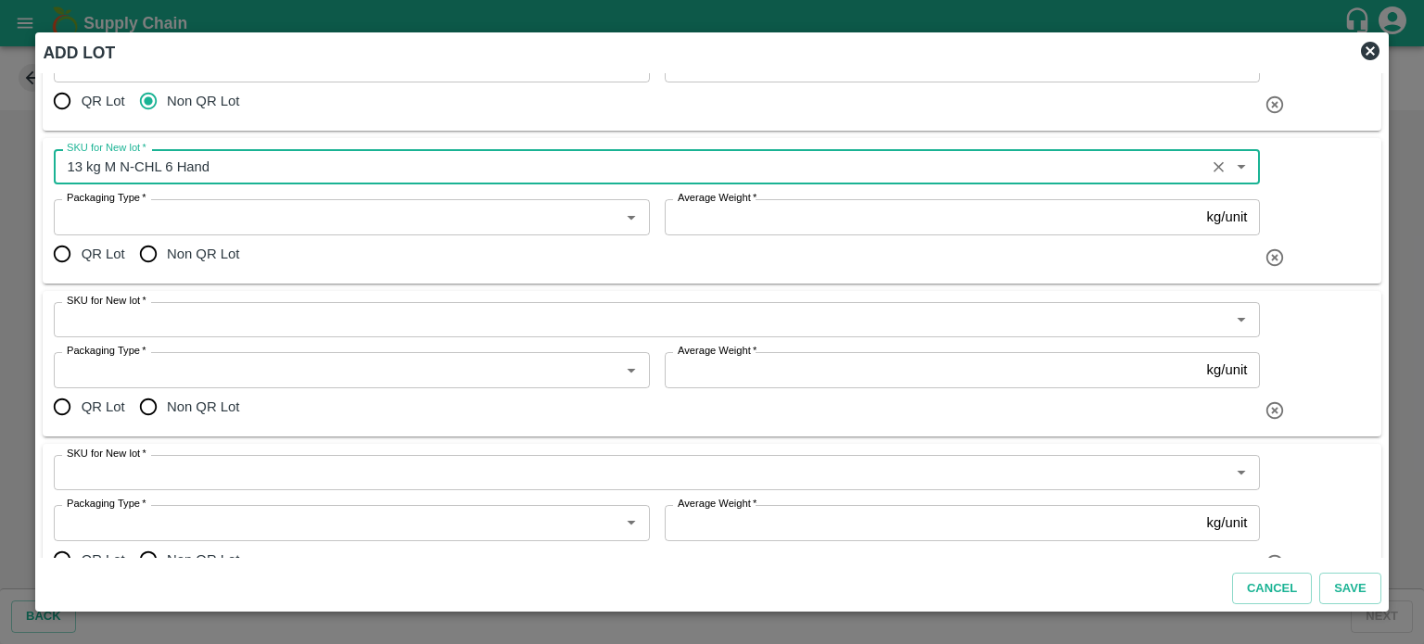
scroll to position [293, 0]
type input "13 kg M N-CHL 6 Hand"
click at [146, 254] on input "Non QR Lot" at bounding box center [148, 252] width 37 height 37
radio input "true"
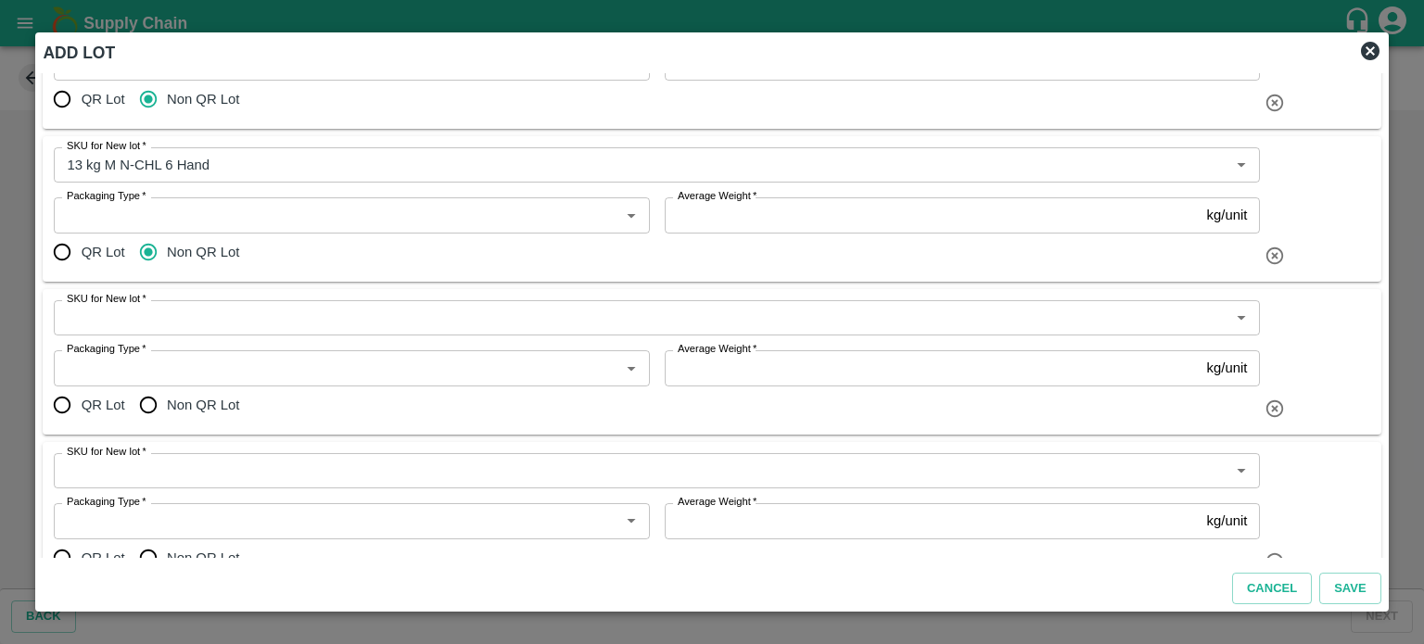
click at [173, 318] on input "SKU for New lot   *" at bounding box center [641, 318] width 1164 height 24
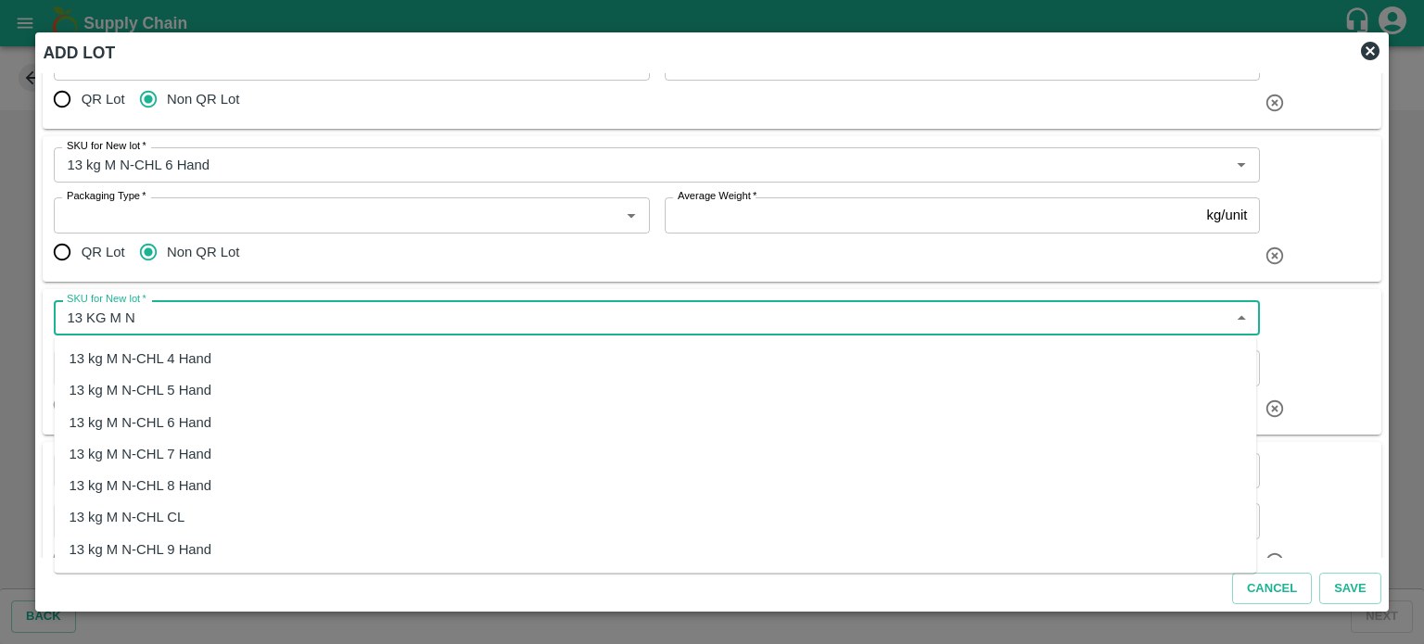
click at [184, 487] on div "13 kg M N-CHL 8 Hand" at bounding box center [140, 486] width 143 height 20
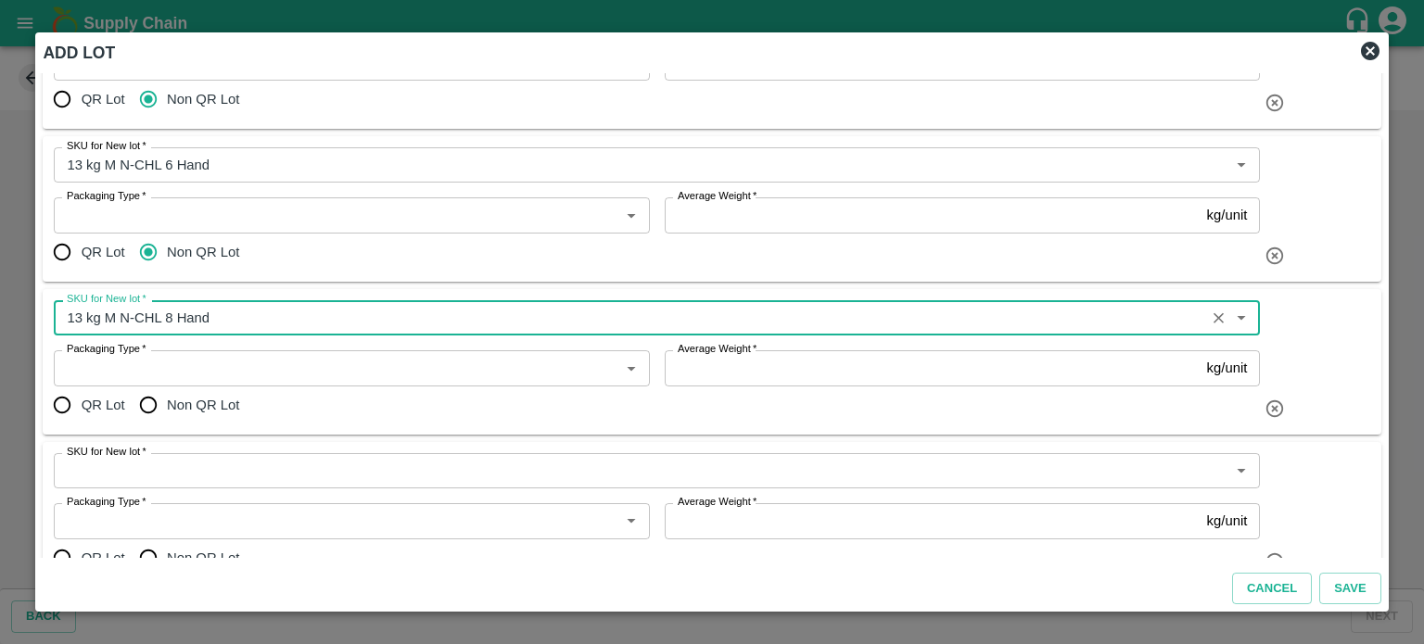
type input "13 kg M N-CHL 8 Hand"
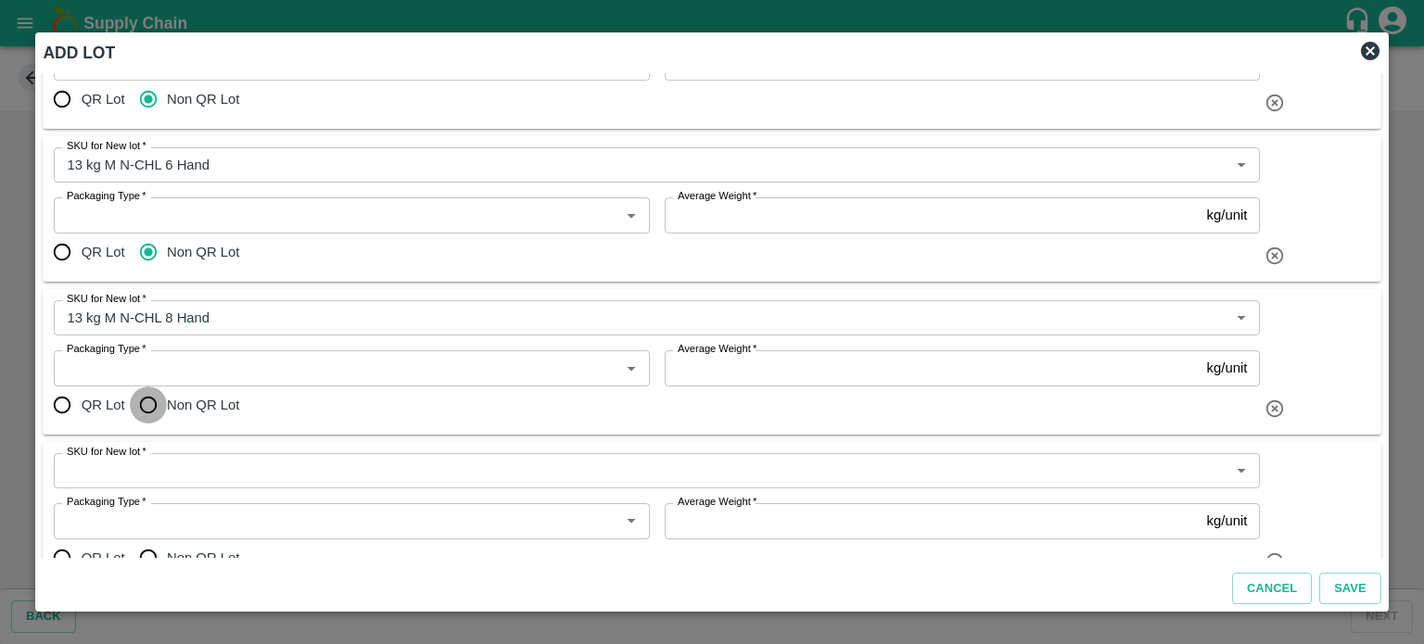
click at [146, 407] on input "Non QR Lot" at bounding box center [148, 405] width 37 height 37
radio input "true"
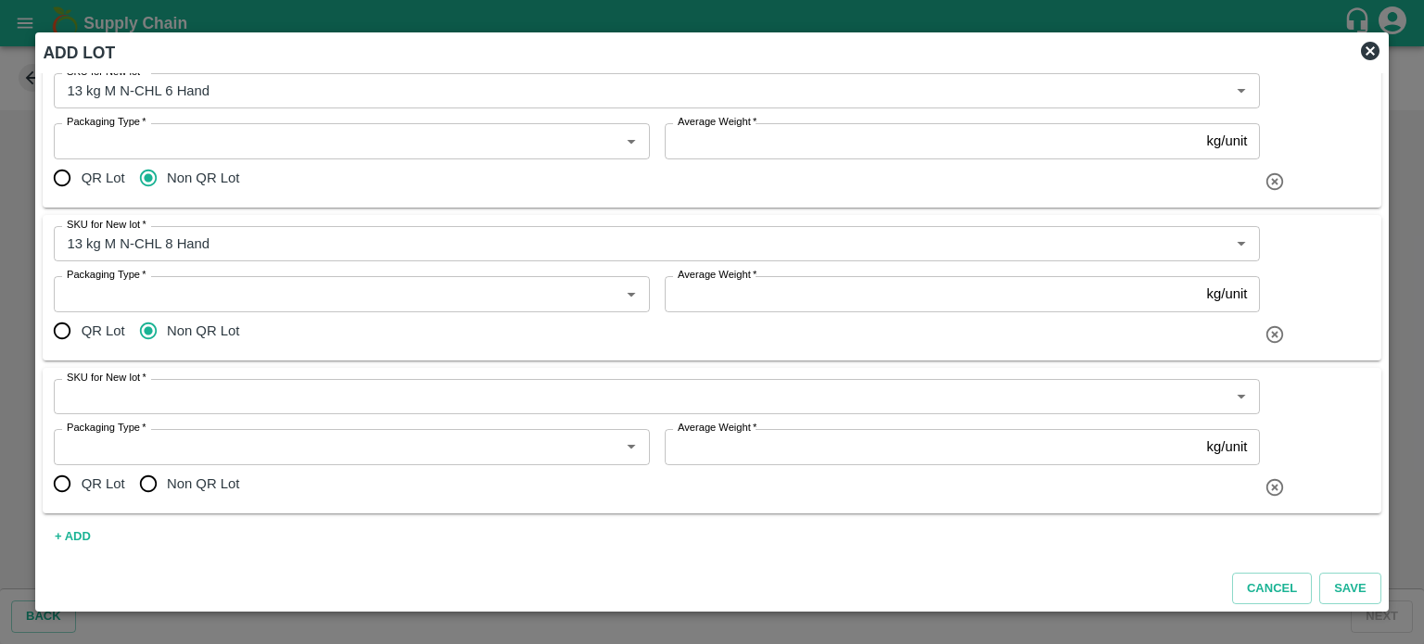
scroll to position [369, 0]
click at [209, 396] on input "SKU for New lot   *" at bounding box center [641, 395] width 1164 height 24
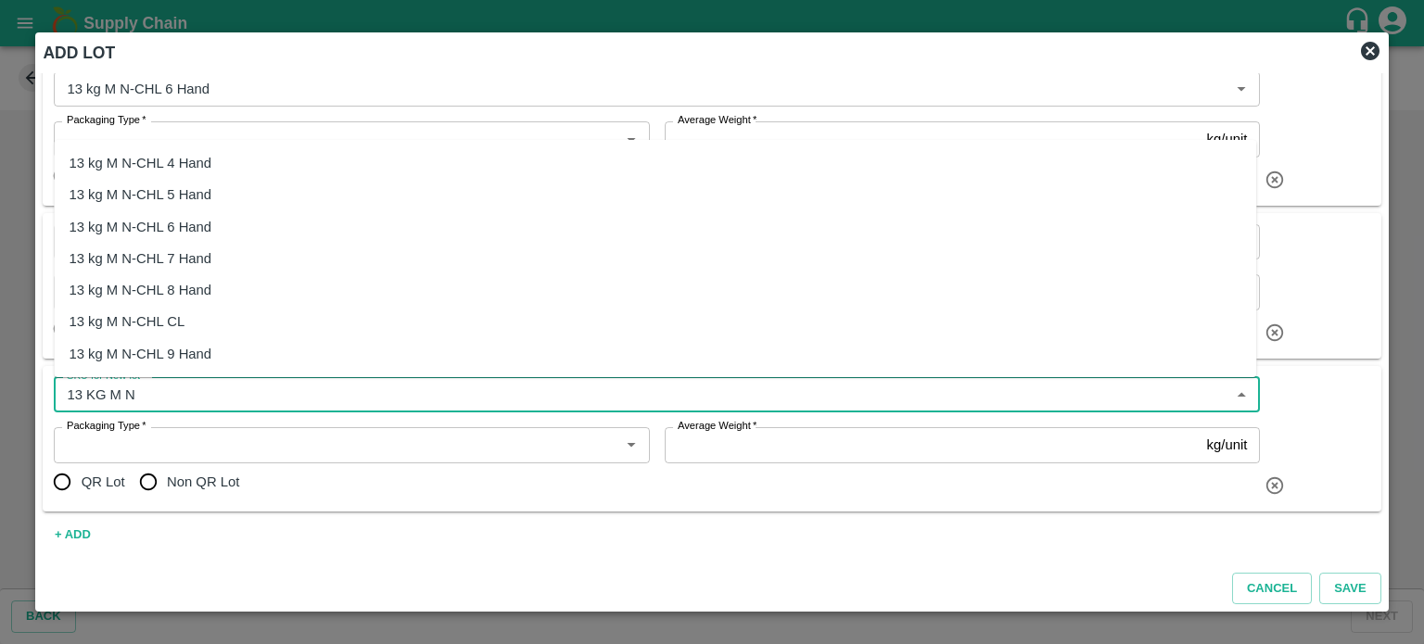
click at [161, 315] on div "13 kg M N-CHL CL" at bounding box center [127, 321] width 116 height 20
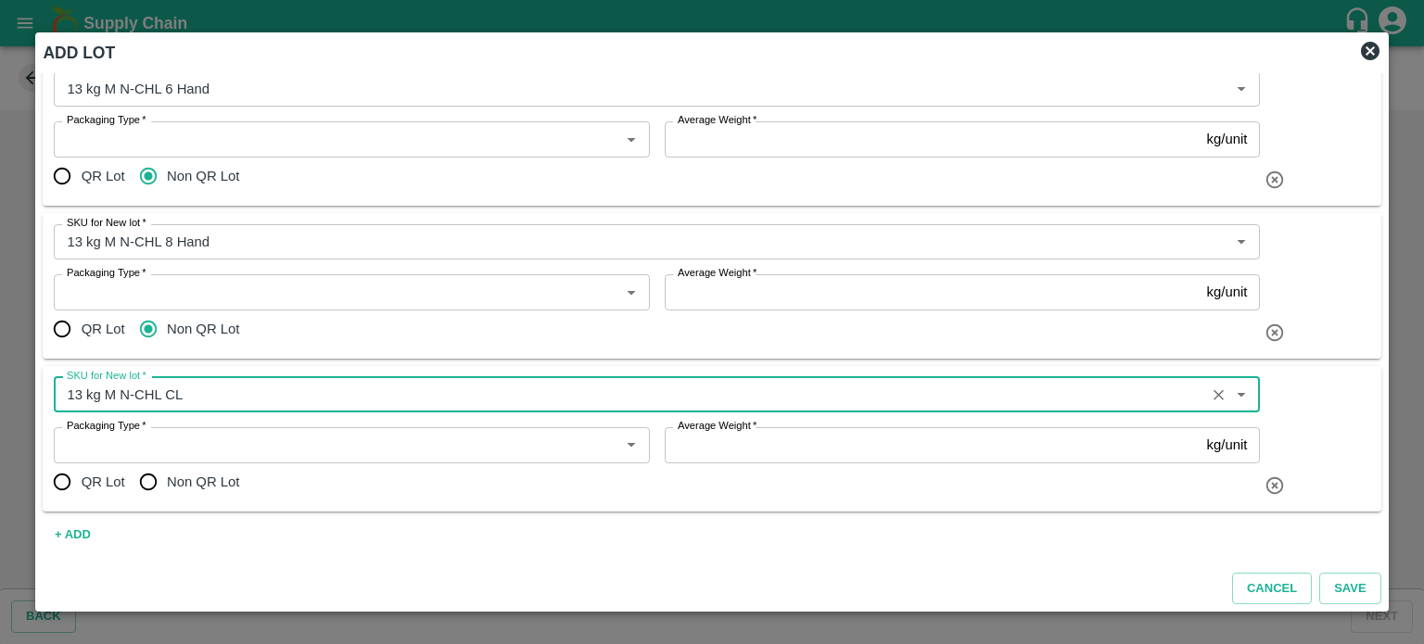
type input "13 kg M N-CHL CL"
click at [146, 477] on input "Non QR Lot" at bounding box center [148, 482] width 37 height 37
radio input "true"
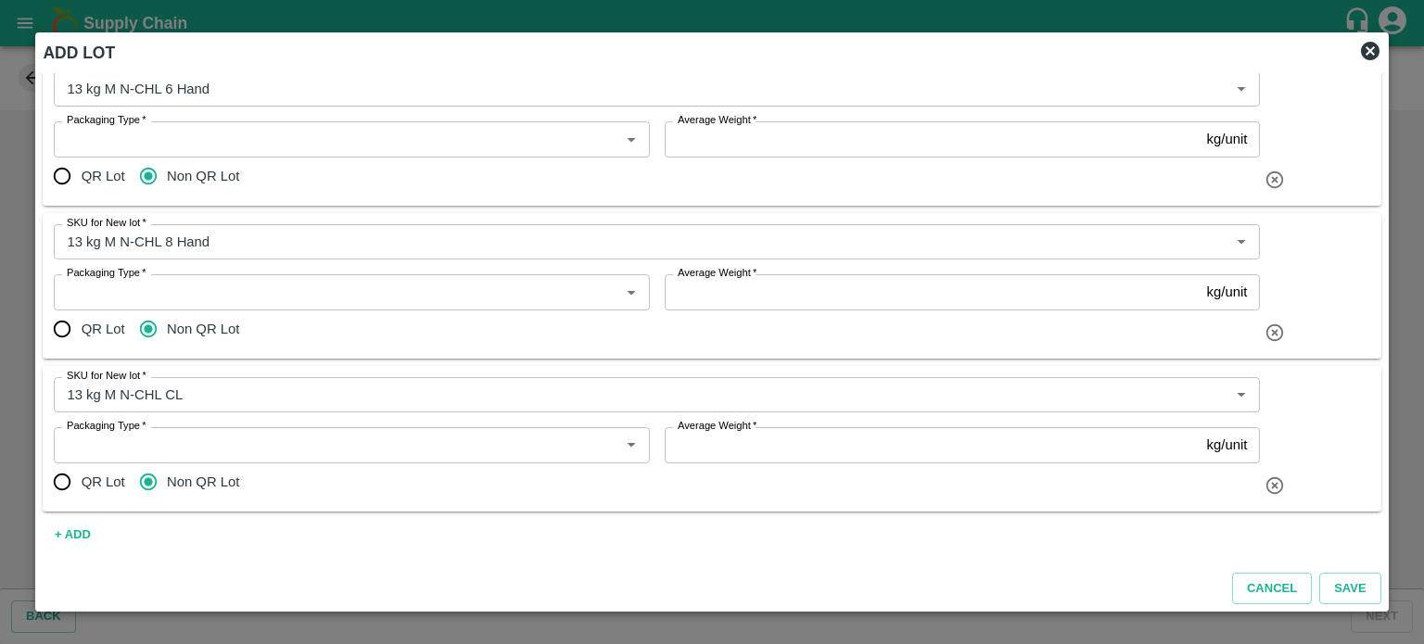
click at [219, 446] on input "Packaging Type   *" at bounding box center [335, 445] width 553 height 24
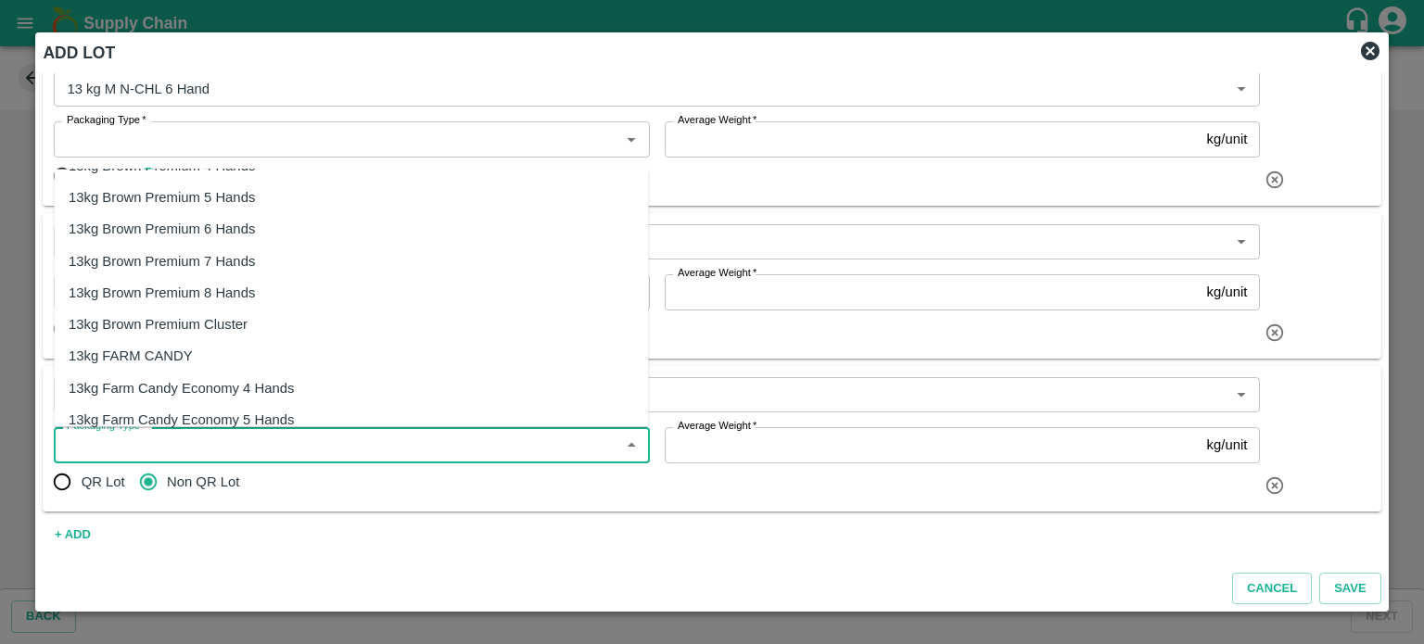
scroll to position [221, 0]
click at [163, 355] on div "13kg FARM CANDY" at bounding box center [131, 353] width 124 height 20
type input "13kg FARM CANDY"
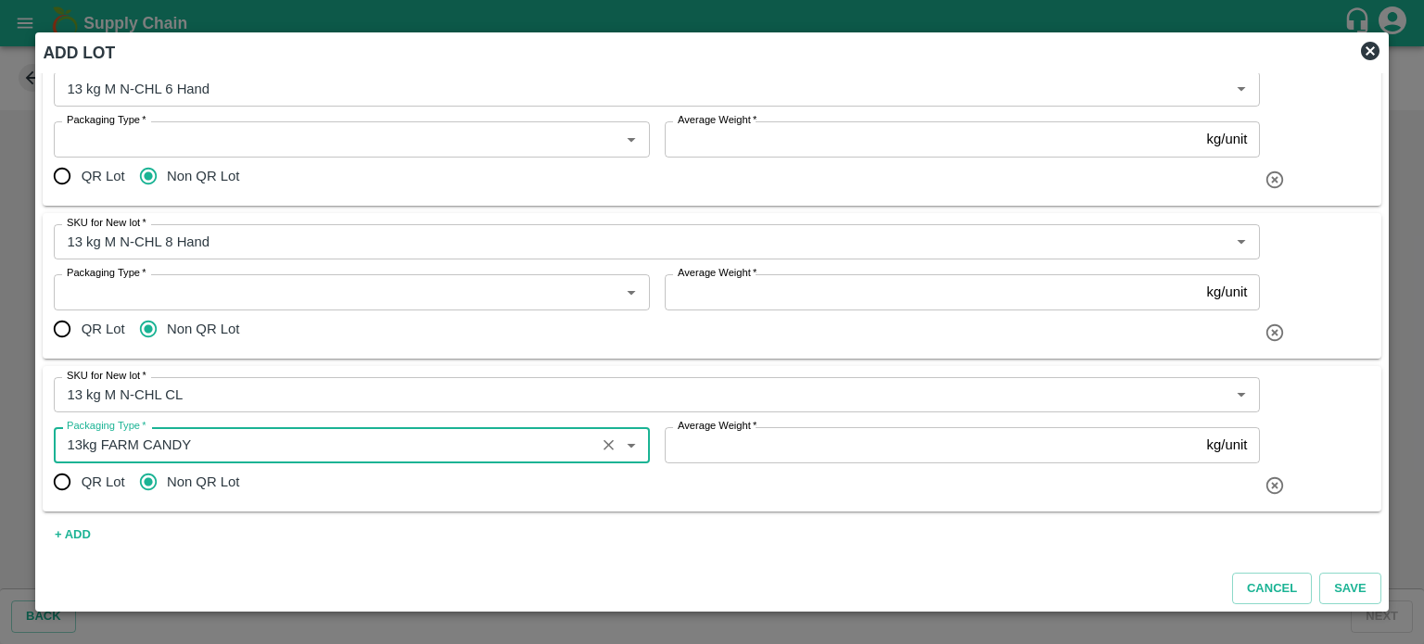
click at [193, 292] on input "Packaging Type   *" at bounding box center [335, 292] width 553 height 24
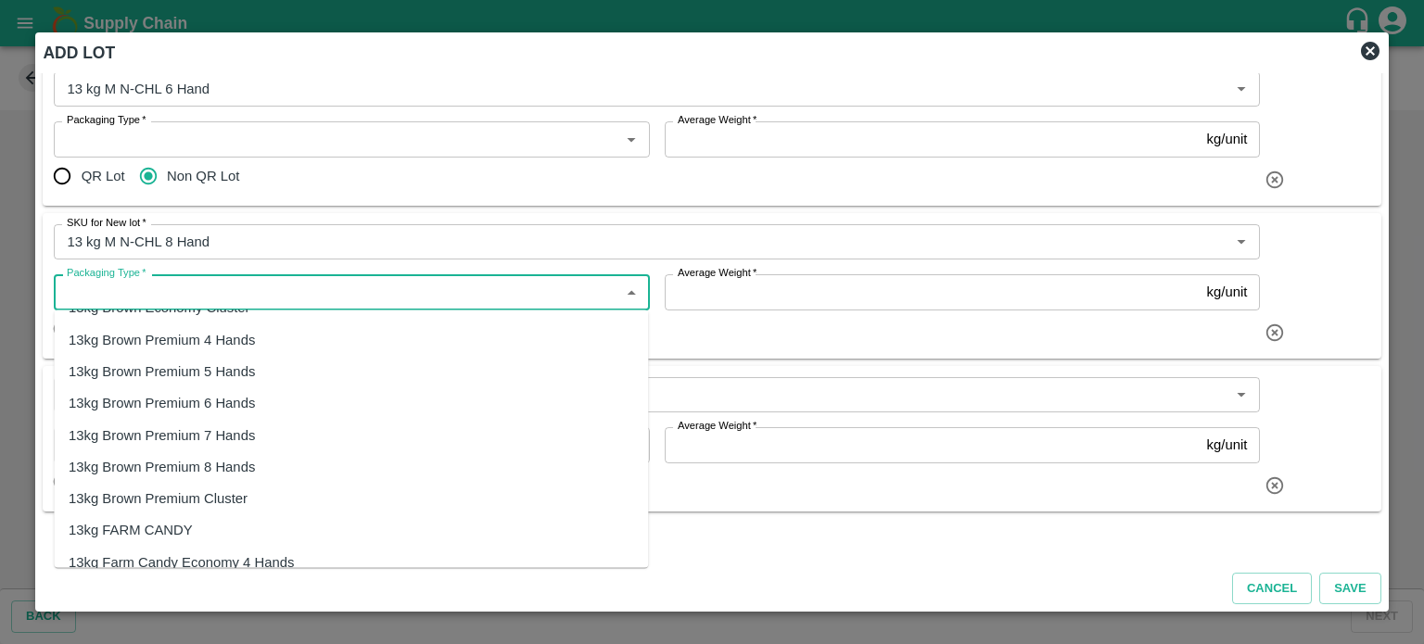
scroll to position [185, 0]
click at [167, 529] on div "13kg FARM CANDY" at bounding box center [131, 529] width 124 height 20
type input "13kg FARM CANDY"
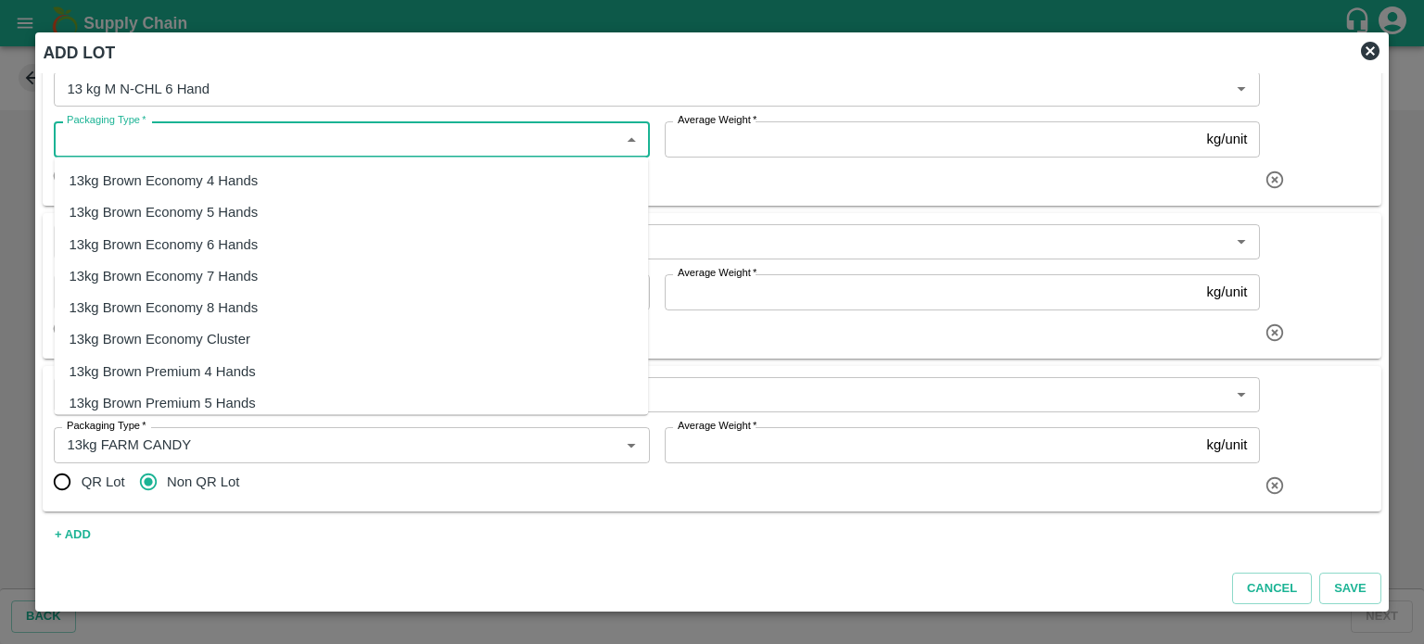
click at [218, 145] on input "Packaging Type   *" at bounding box center [335, 139] width 553 height 24
click at [148, 349] on div "13kg FARM CANDY" at bounding box center [131, 339] width 124 height 20
type input "13kg FARM CANDY"
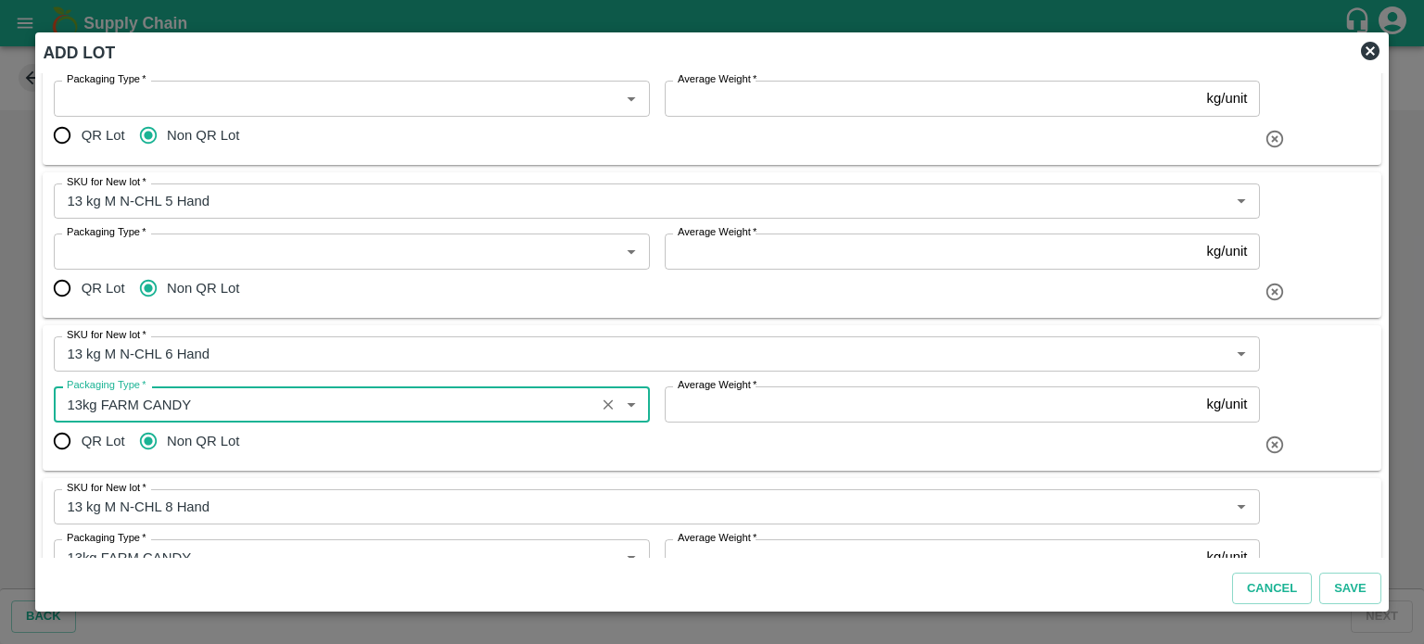
scroll to position [102, 0]
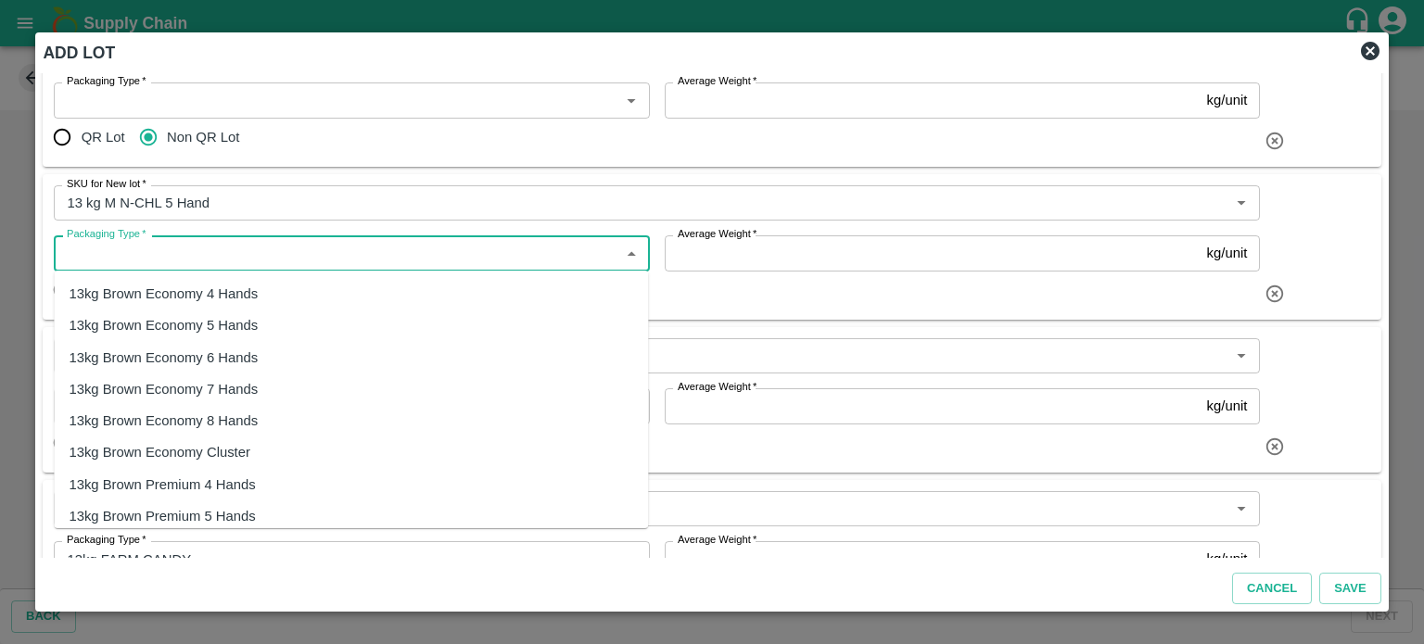
click at [252, 256] on input "Packaging Type   *" at bounding box center [335, 253] width 553 height 24
click at [151, 511] on div "13kg FARM CANDY" at bounding box center [131, 515] width 124 height 20
type input "13kg FARM CANDY"
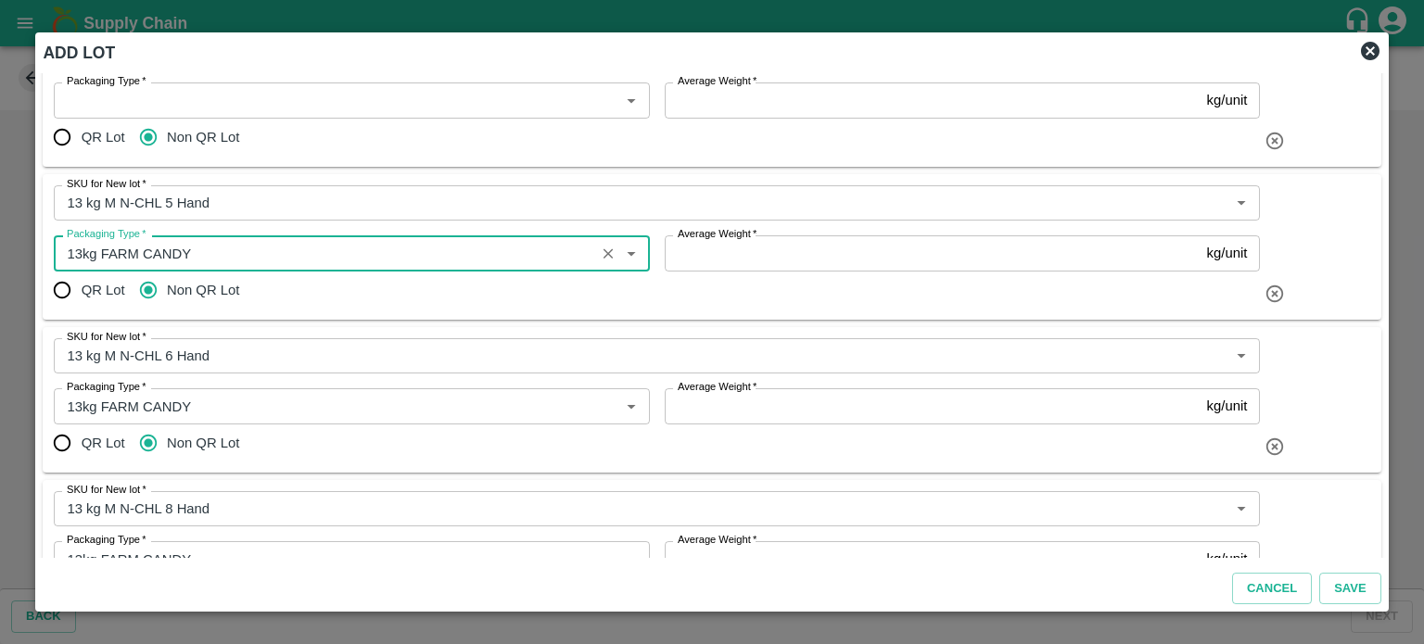
scroll to position [0, 0]
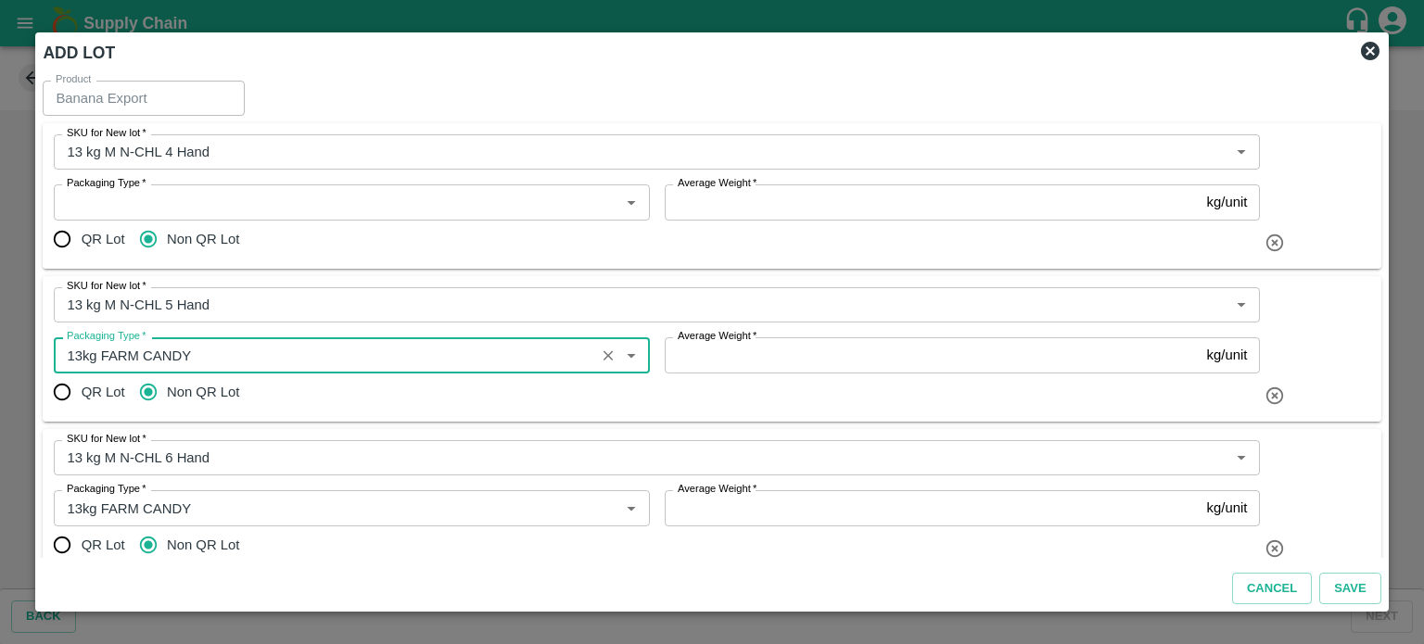
click at [268, 198] on input "Packaging Type   *" at bounding box center [335, 202] width 553 height 24
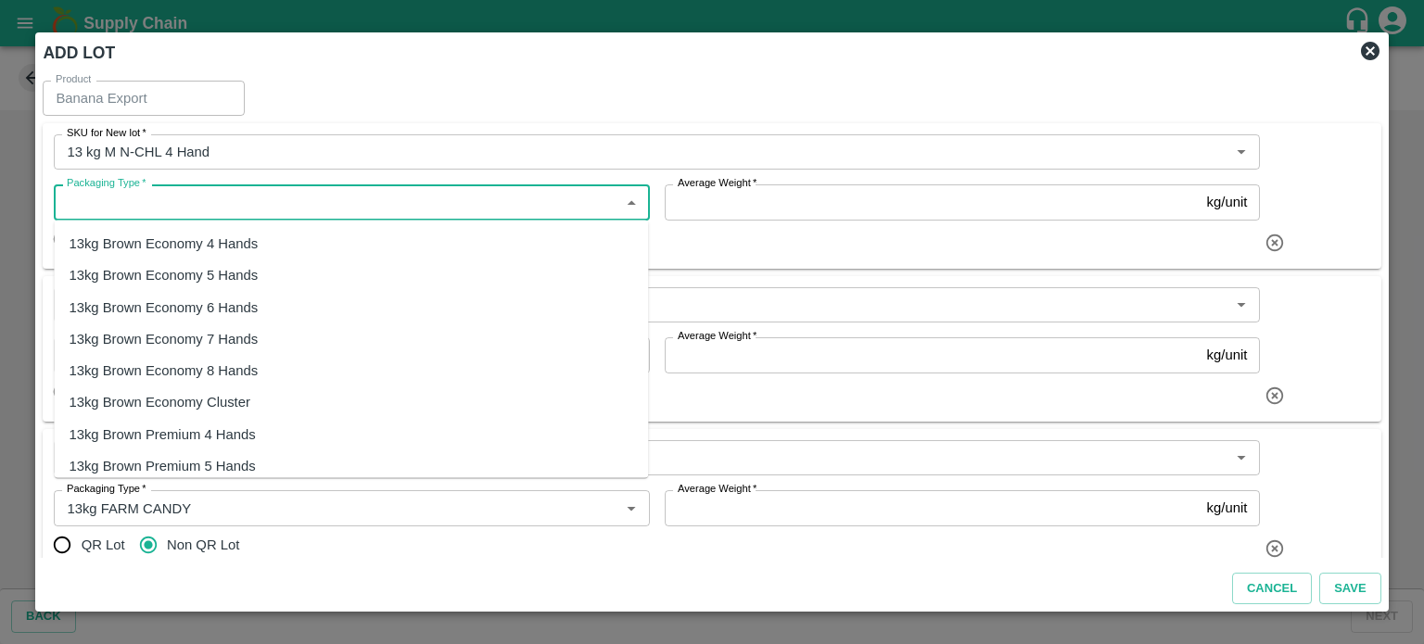
scroll to position [193, 0]
click at [158, 429] on div "13kg FARM CANDY" at bounding box center [131, 432] width 124 height 20
type input "13kg FARM CANDY"
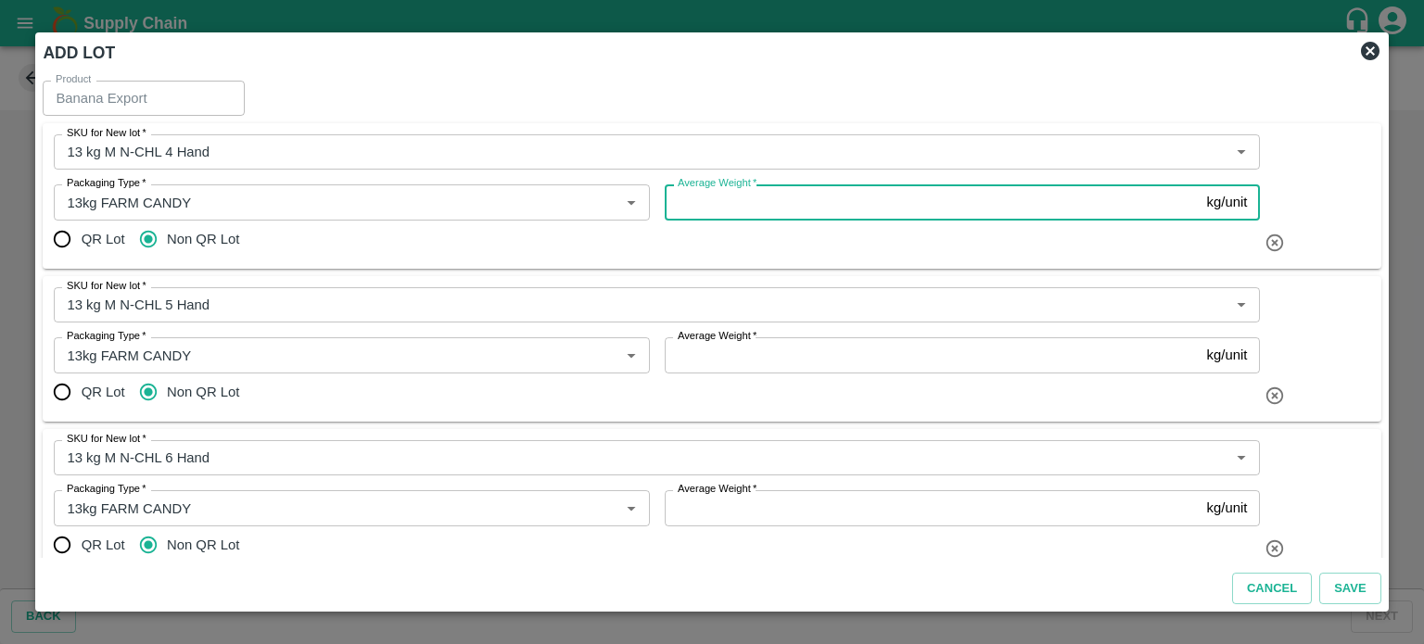
click at [749, 204] on input "Average Weight   *" at bounding box center [932, 201] width 535 height 35
type input "13"
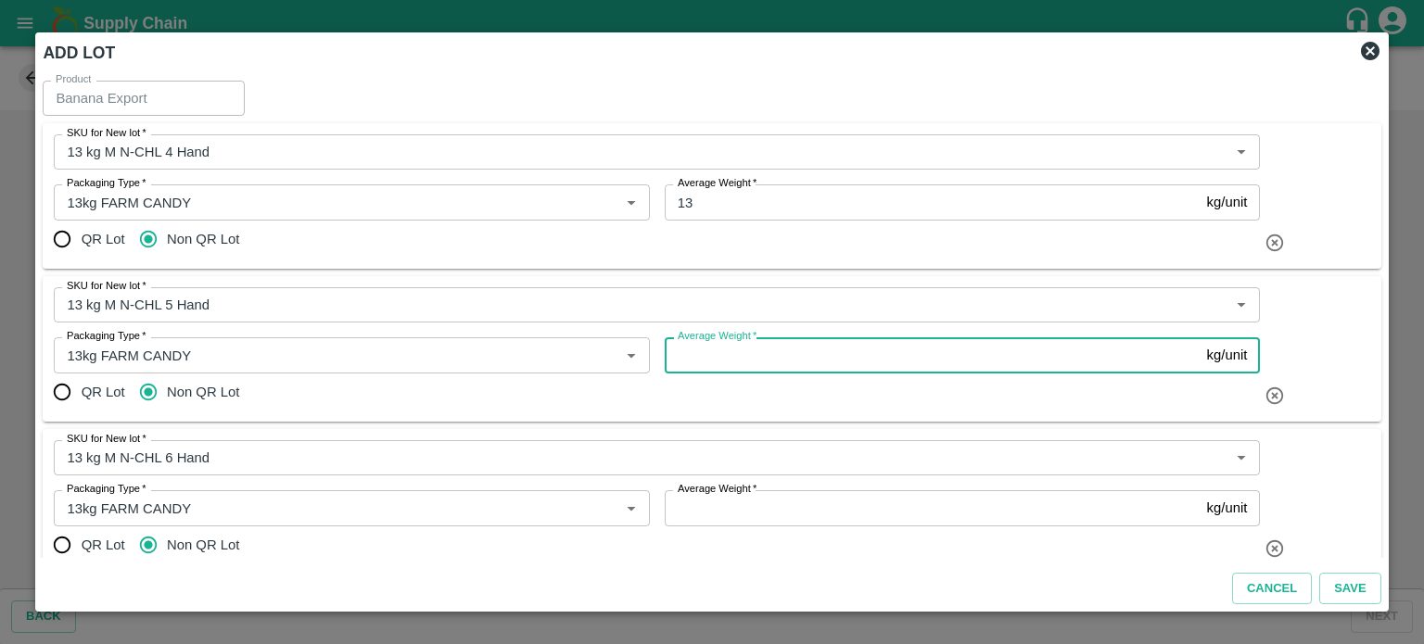
click at [720, 360] on input "Average Weight   *" at bounding box center [932, 354] width 535 height 35
paste input "13"
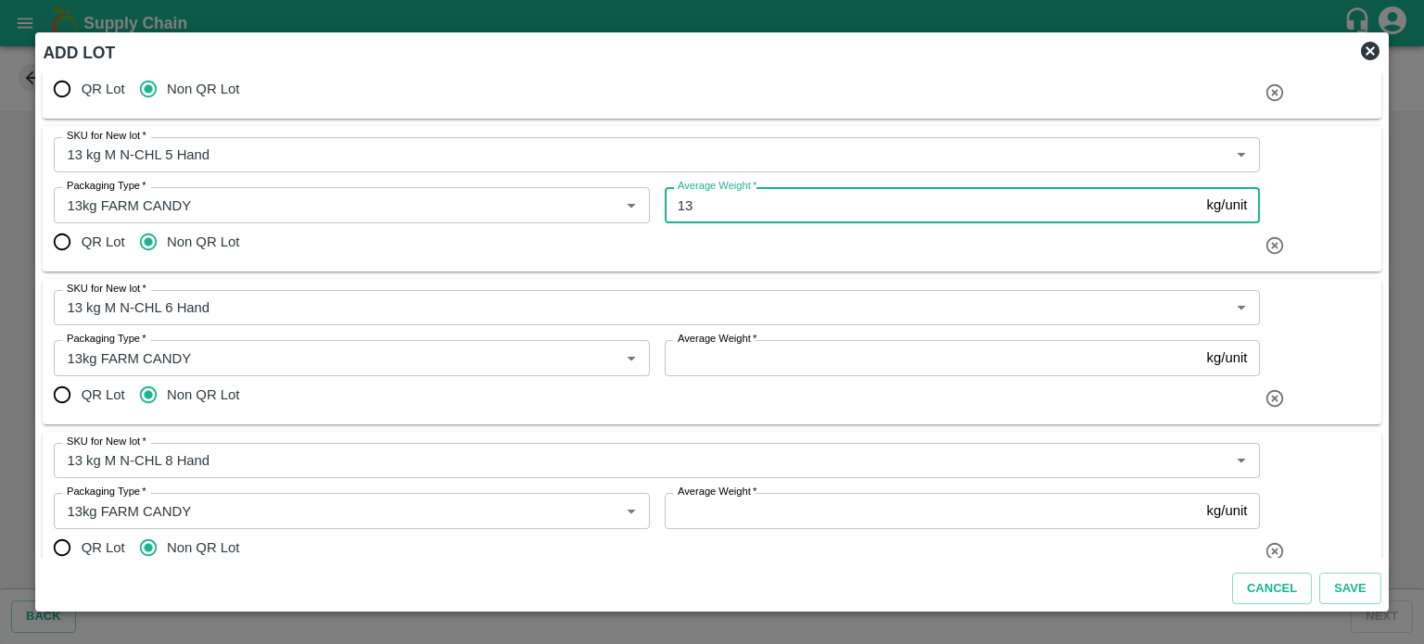
scroll to position [152, 0]
type input "13"
click at [753, 362] on input "Average Weight   *" at bounding box center [932, 355] width 535 height 35
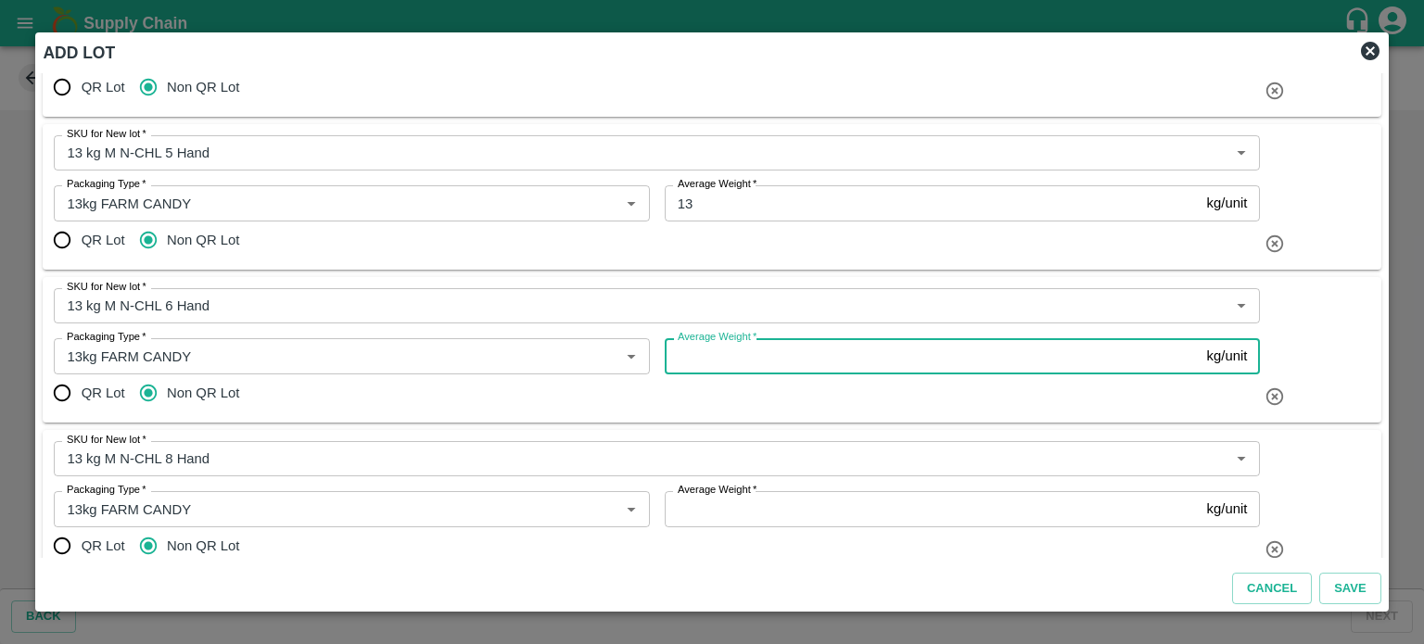
paste input "13"
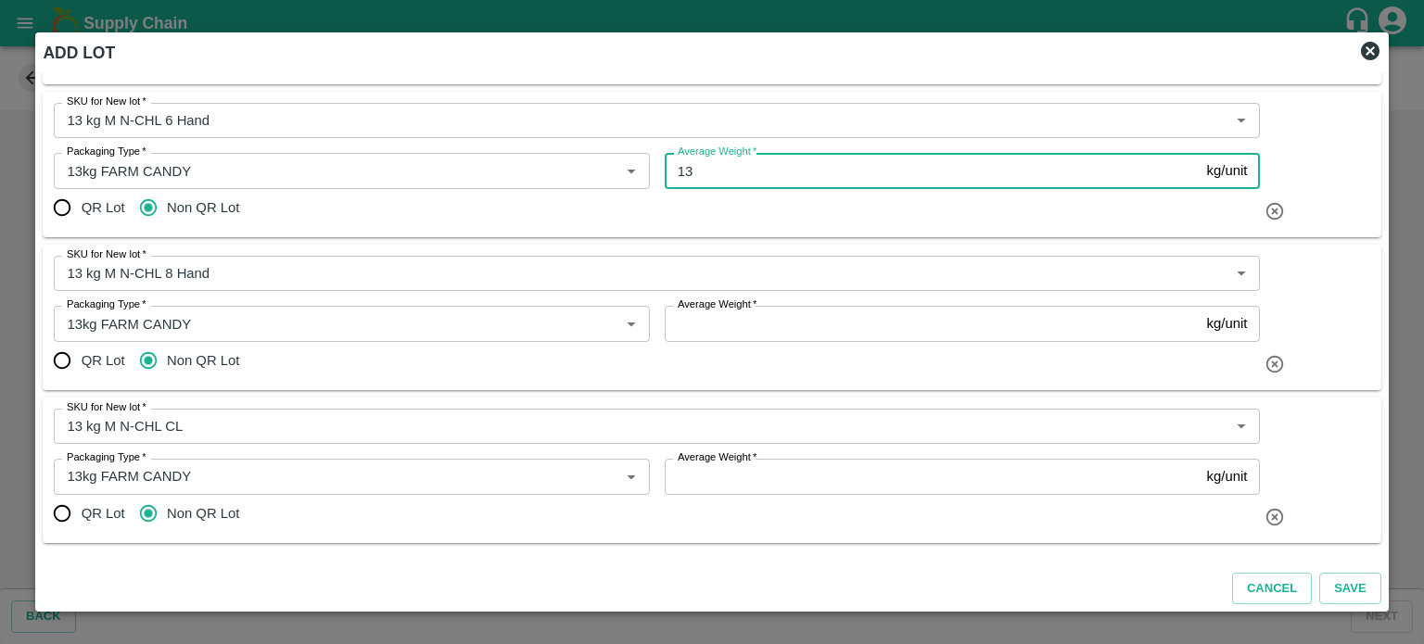
scroll to position [349, 0]
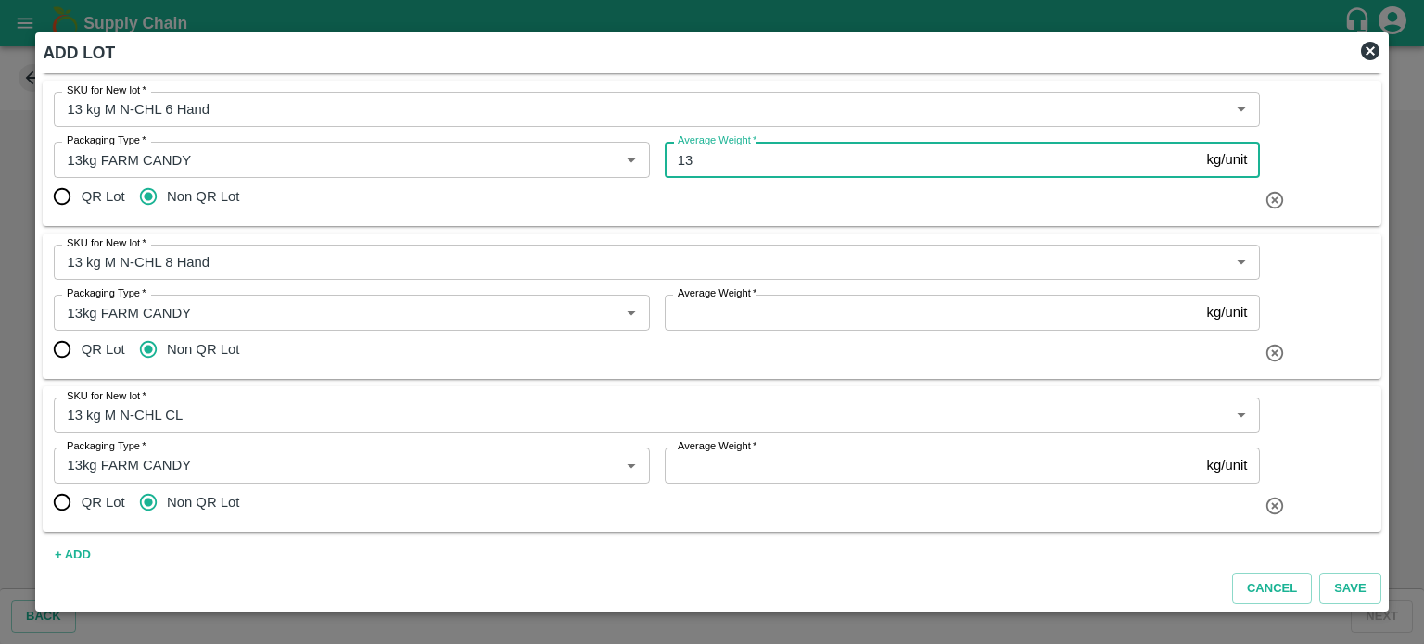
type input "13"
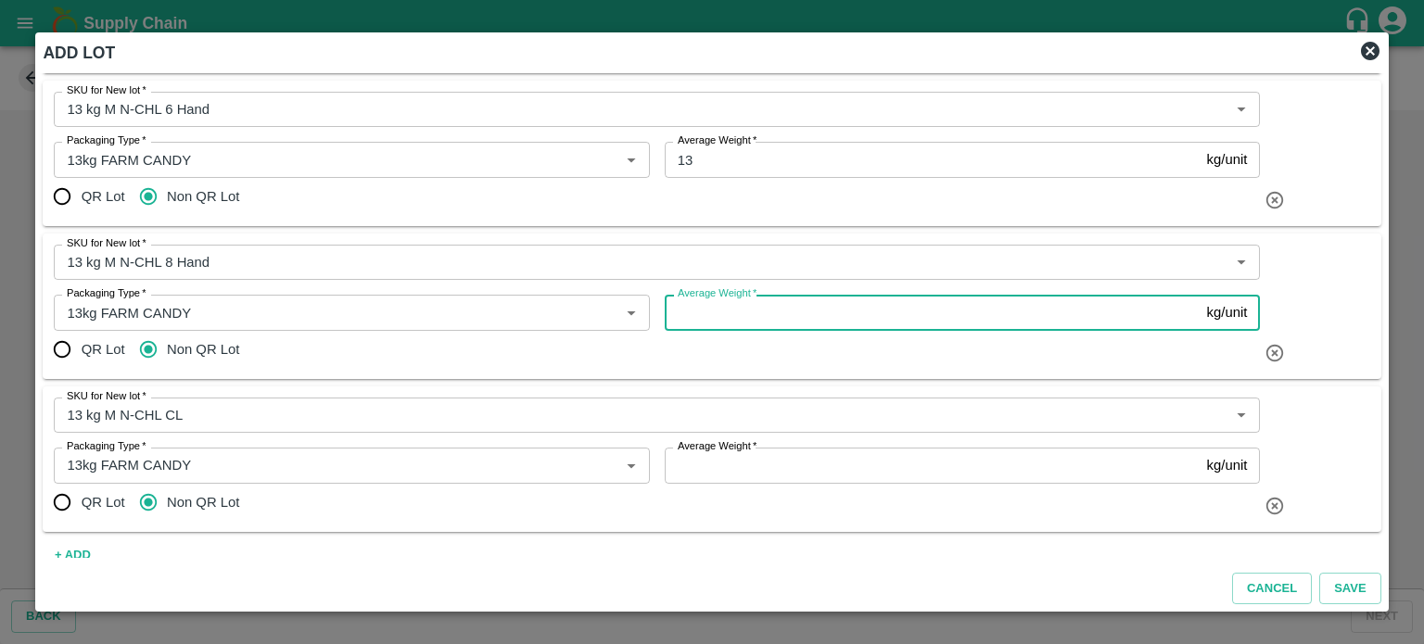
click at [723, 317] on input "Average Weight   *" at bounding box center [932, 312] width 535 height 35
paste input "13"
type input "13"
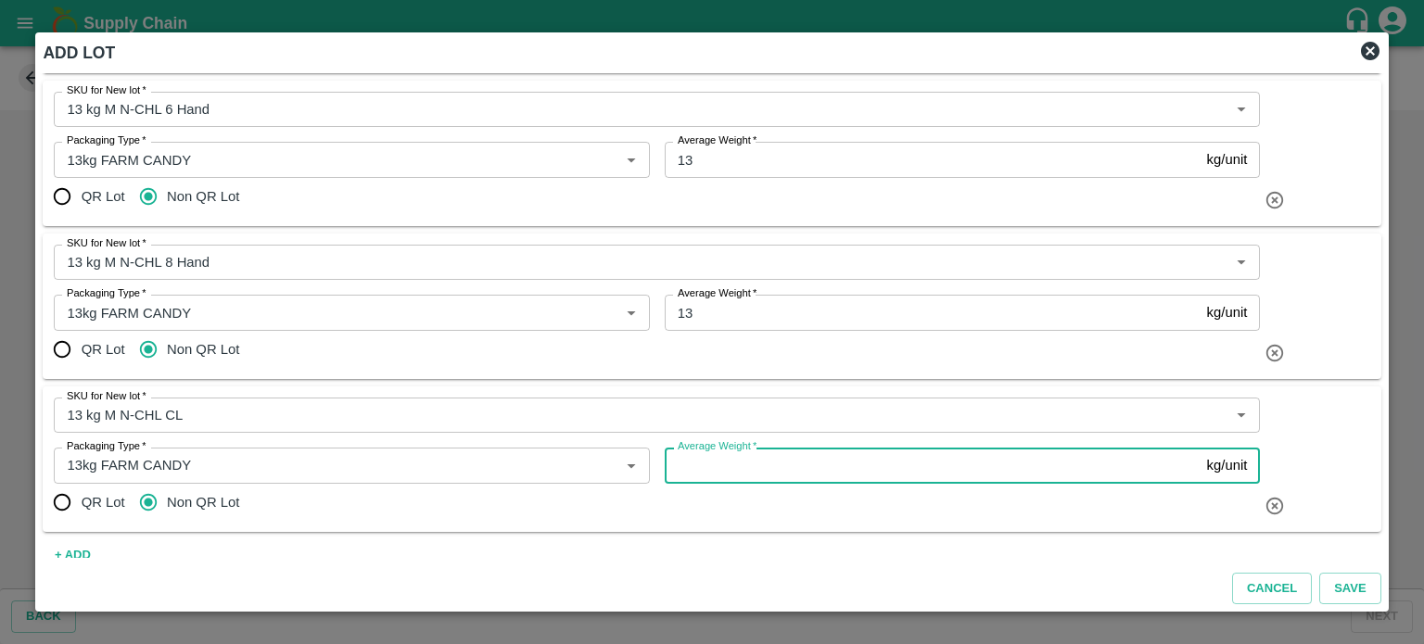
click at [728, 468] on input "Average Weight   *" at bounding box center [932, 465] width 535 height 35
paste input "13"
type input "13"
click at [779, 511] on div "QR Lot Non QR Lot" at bounding box center [657, 502] width 1206 height 37
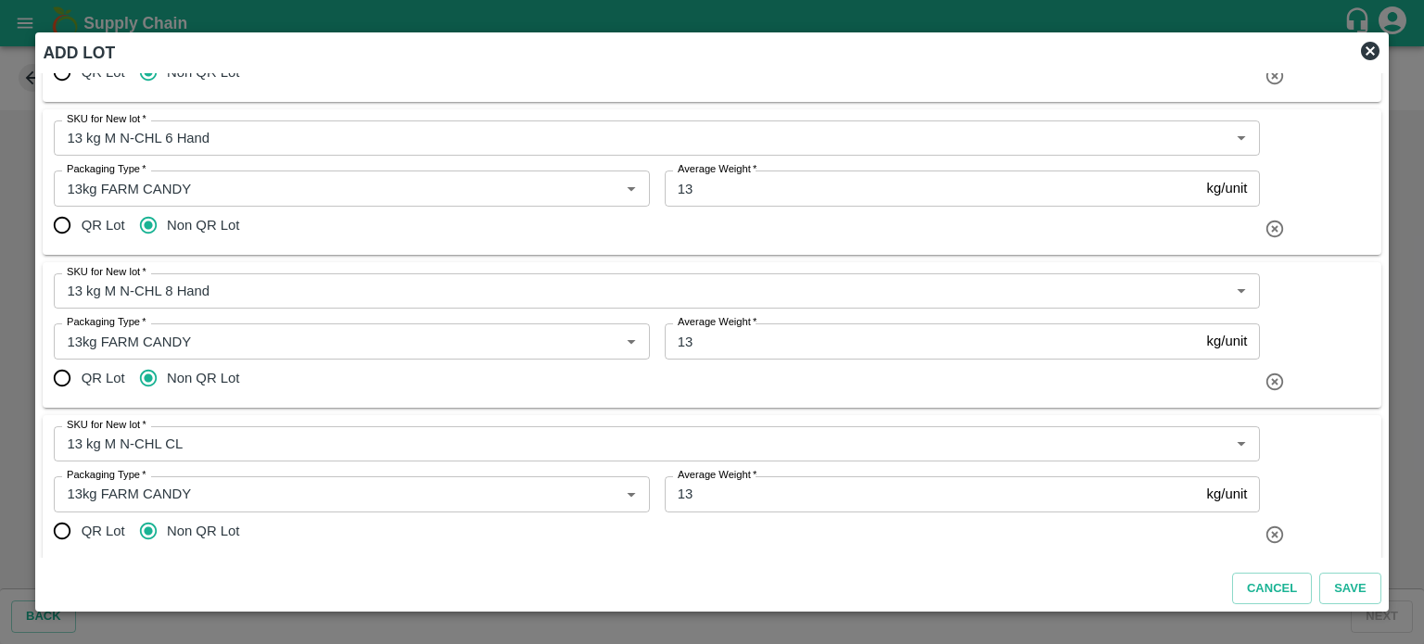
scroll to position [369, 0]
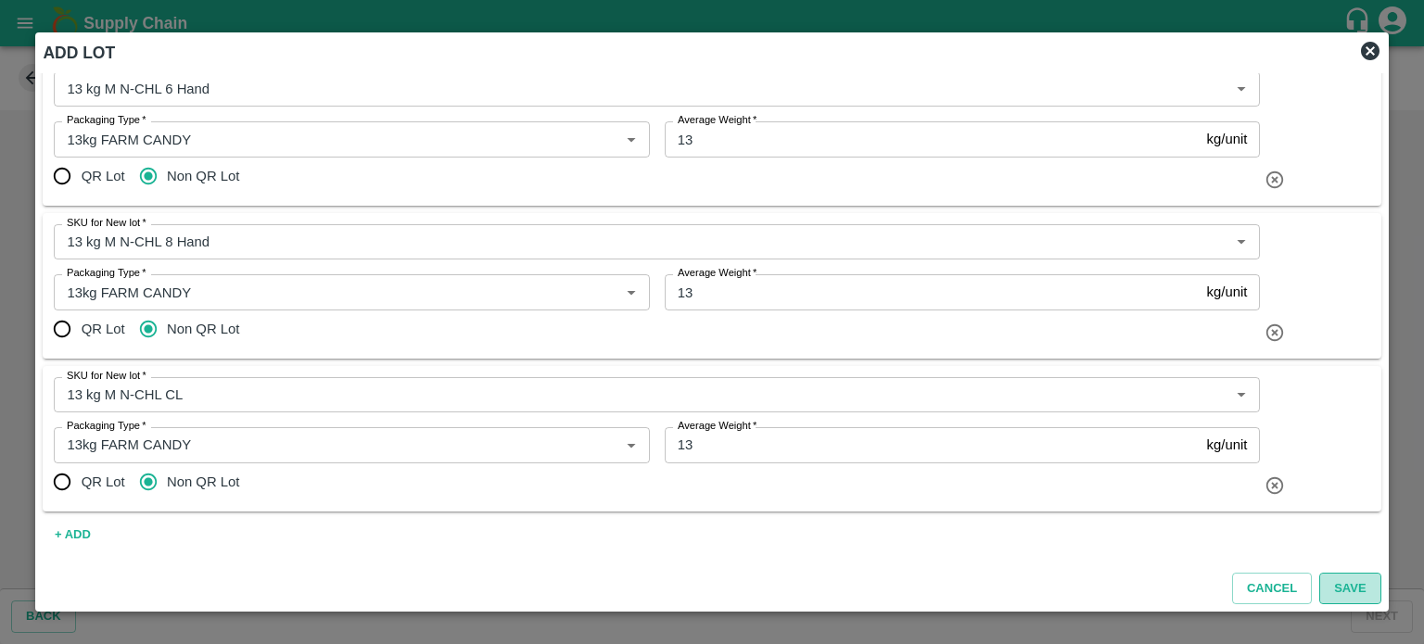
click at [1341, 585] on button "Save" at bounding box center [1349, 589] width 61 height 32
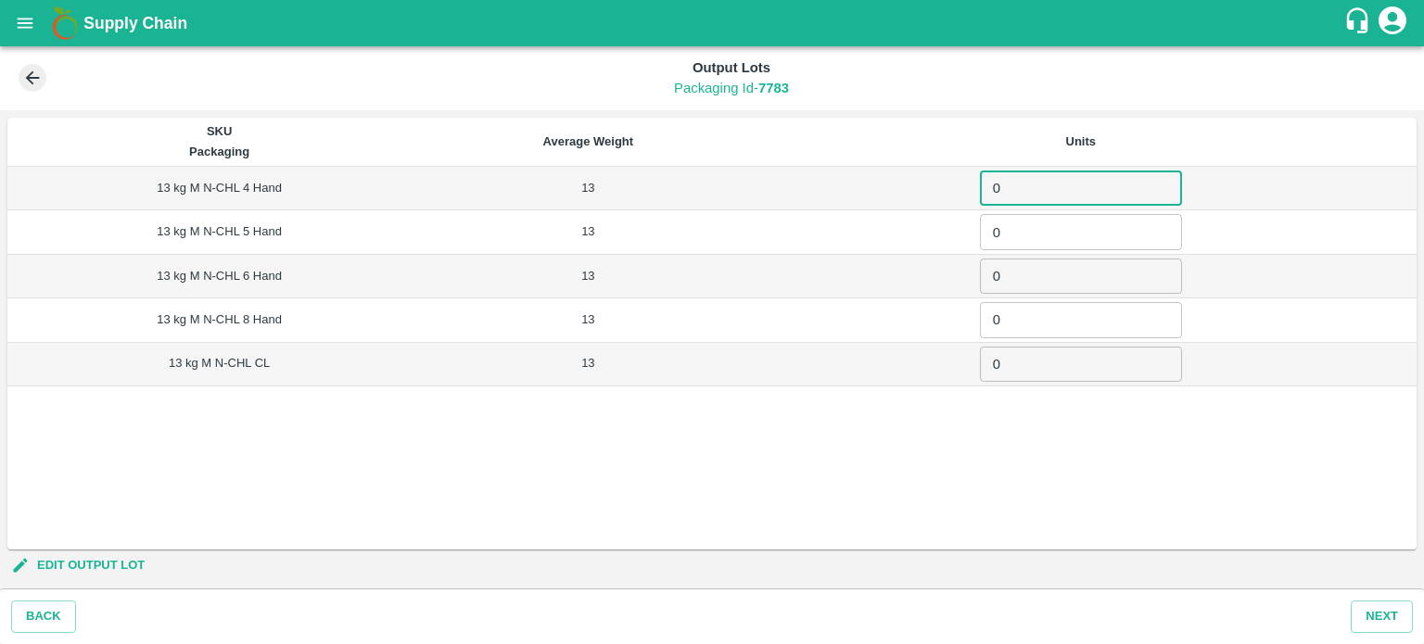
click at [1025, 184] on input "0" at bounding box center [1081, 188] width 202 height 35
type input "25"
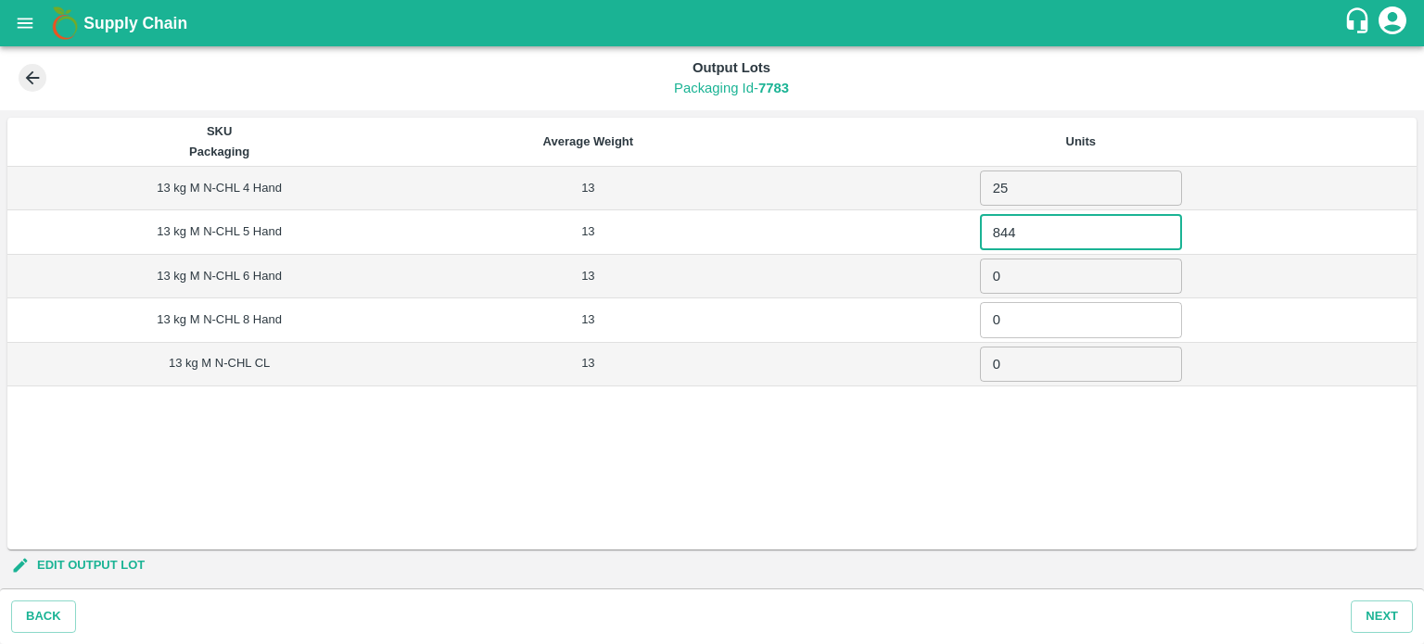
type input "844"
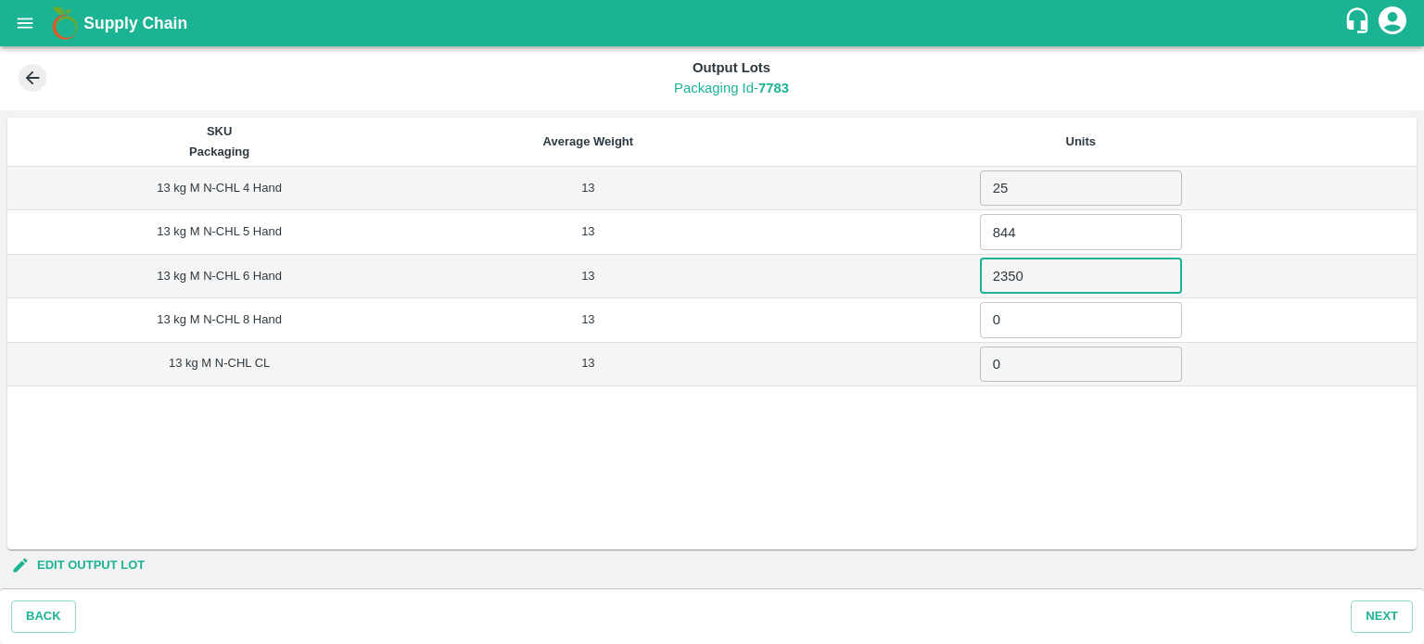
type input "2350"
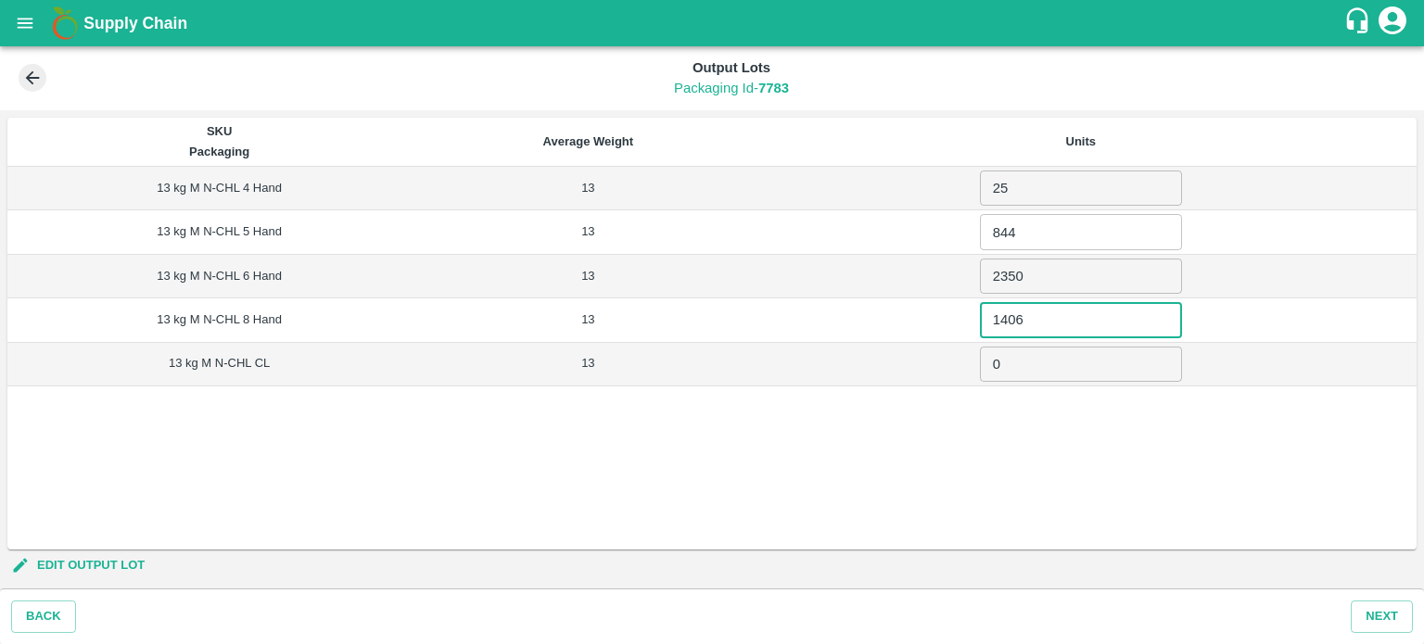
type input "1406"
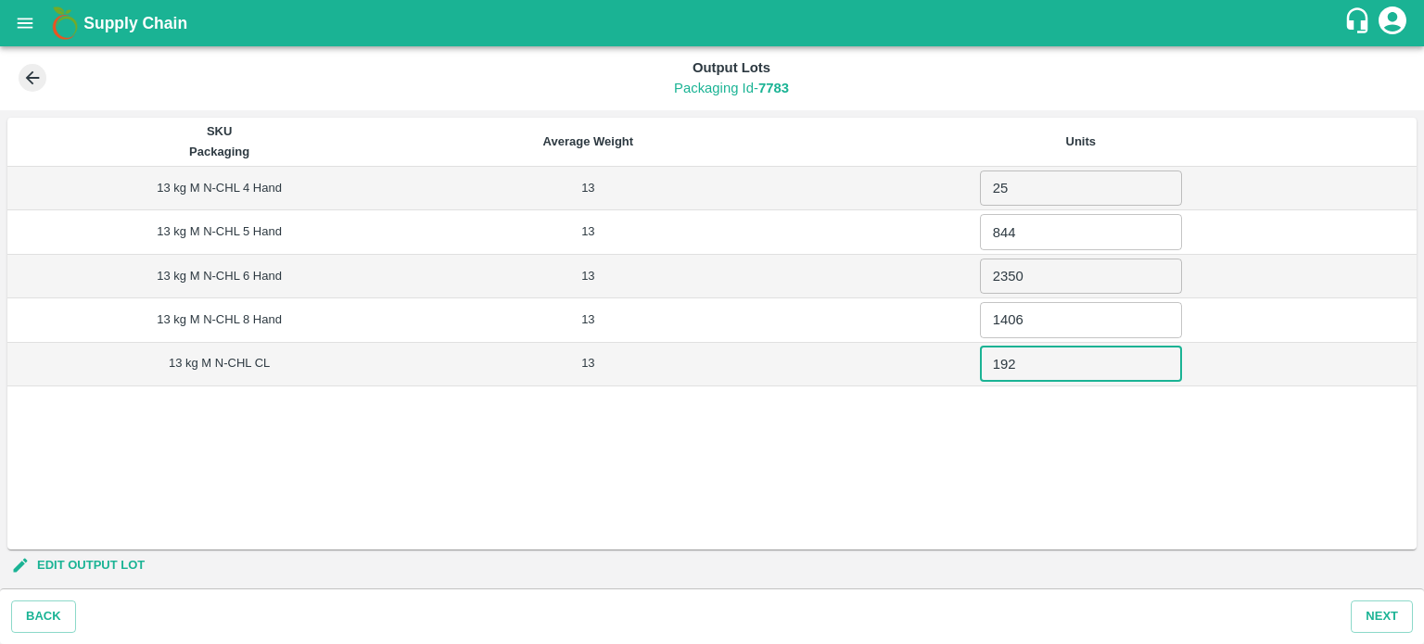
type input "192"
click at [824, 440] on div "SKU Packaging Average Weight Units 13 kg M N-CHL 4 Hand 13 25 ​ 13 kg M N-CHL 5…" at bounding box center [711, 334] width 1409 height 432
click at [1381, 620] on button "Next" at bounding box center [1382, 617] width 62 height 32
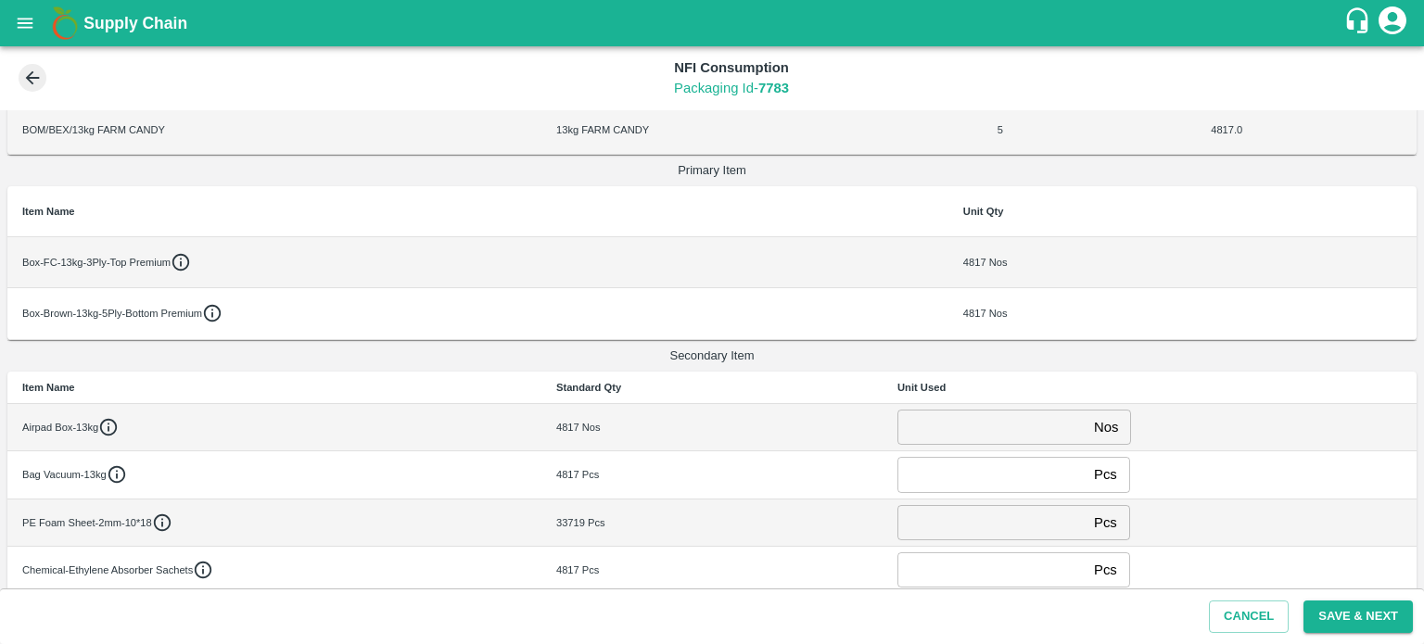
scroll to position [104, 0]
click at [942, 414] on input "number" at bounding box center [991, 427] width 189 height 35
type input "0"
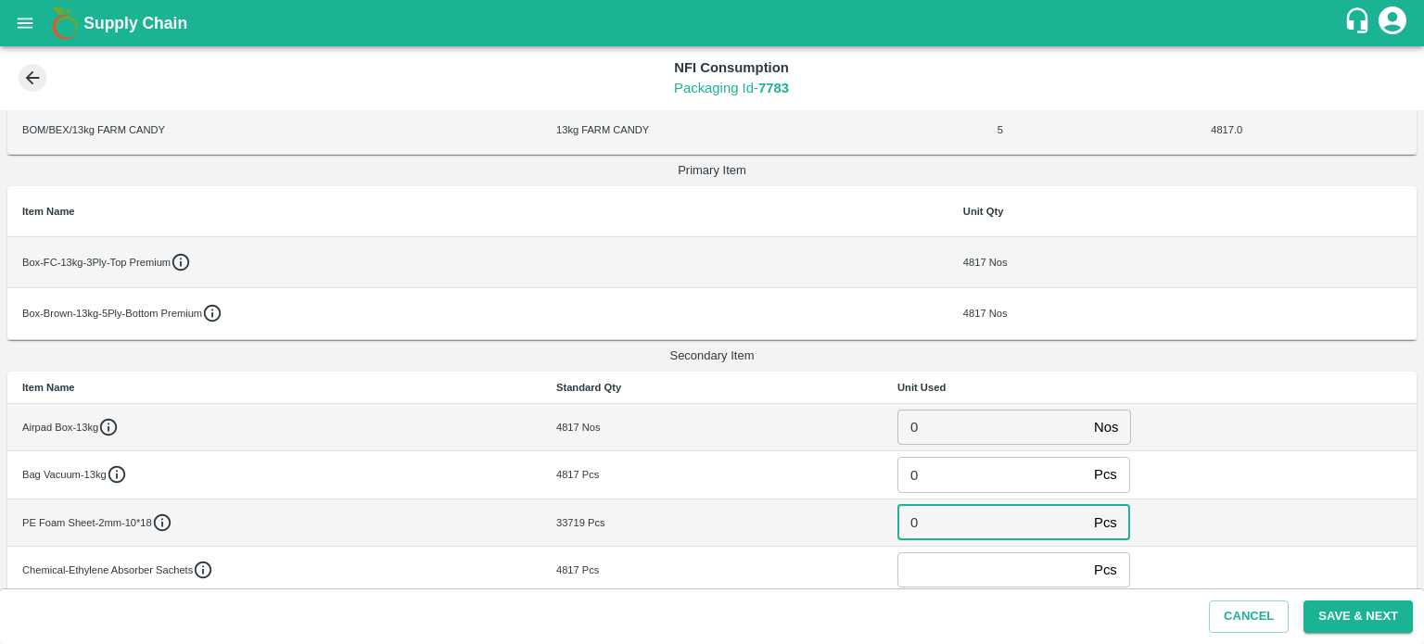
type input "0"
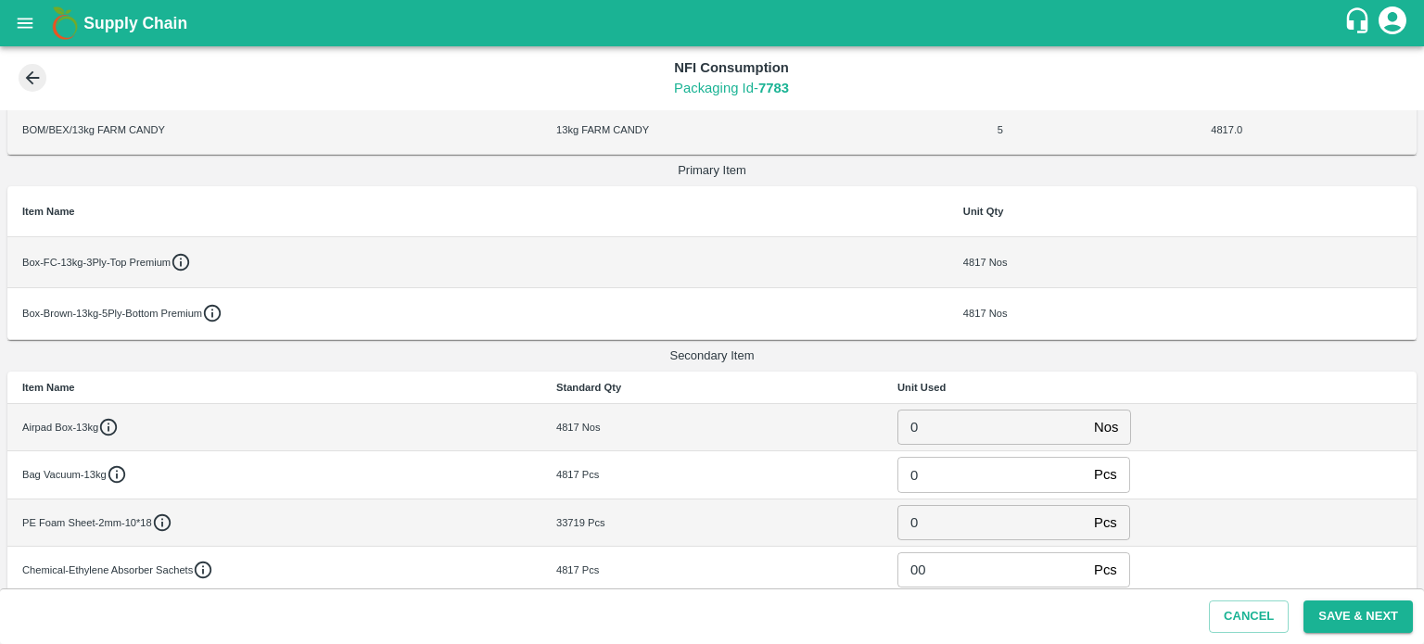
scroll to position [370, 0]
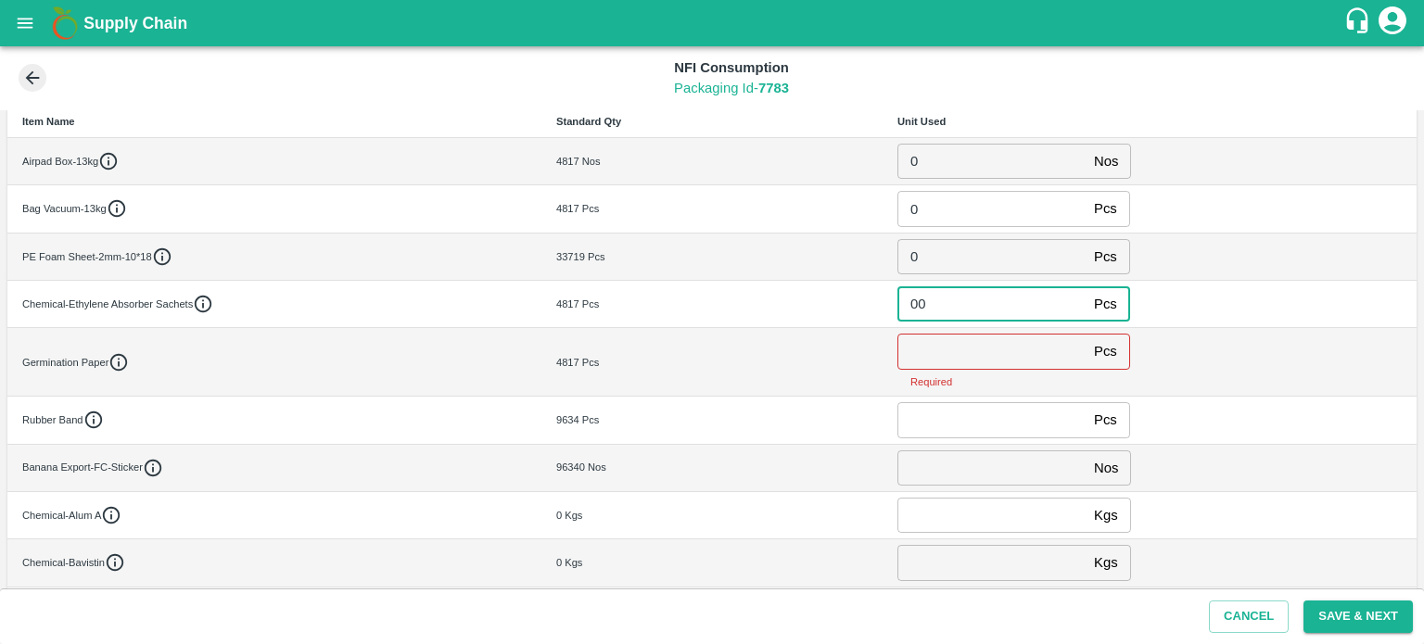
click at [944, 297] on input "00" at bounding box center [991, 303] width 189 height 35
type input "0"
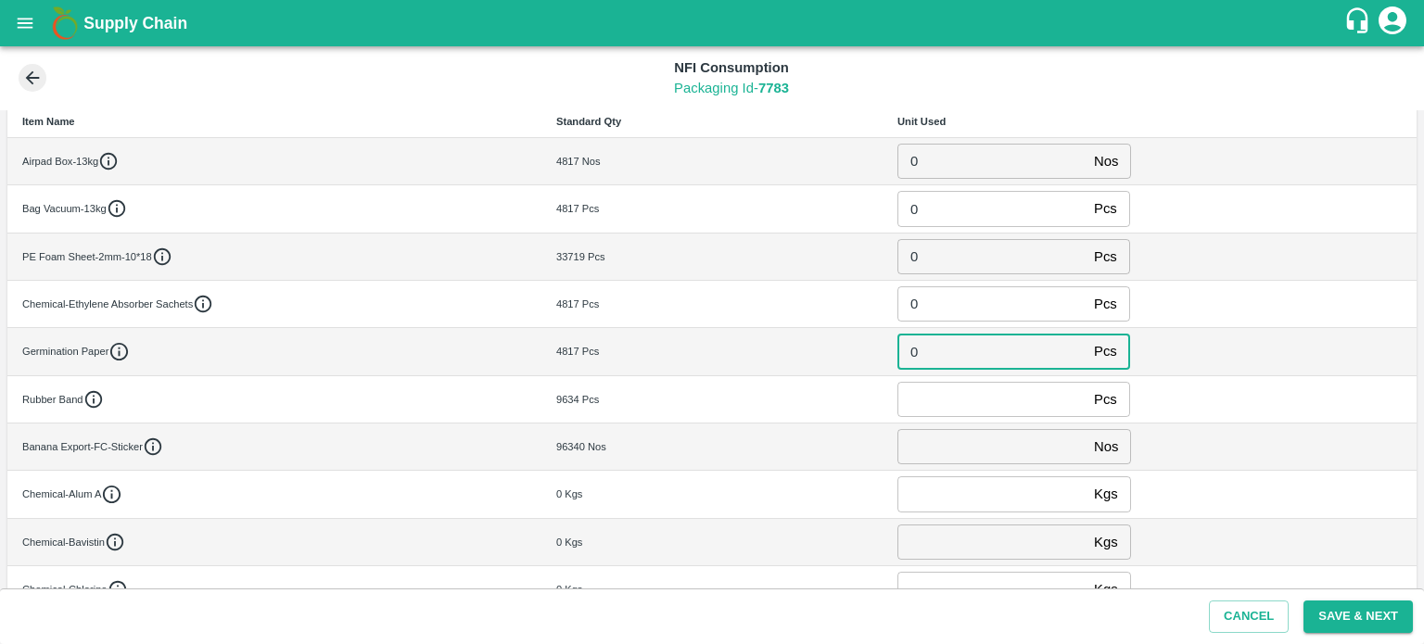
type input "0"
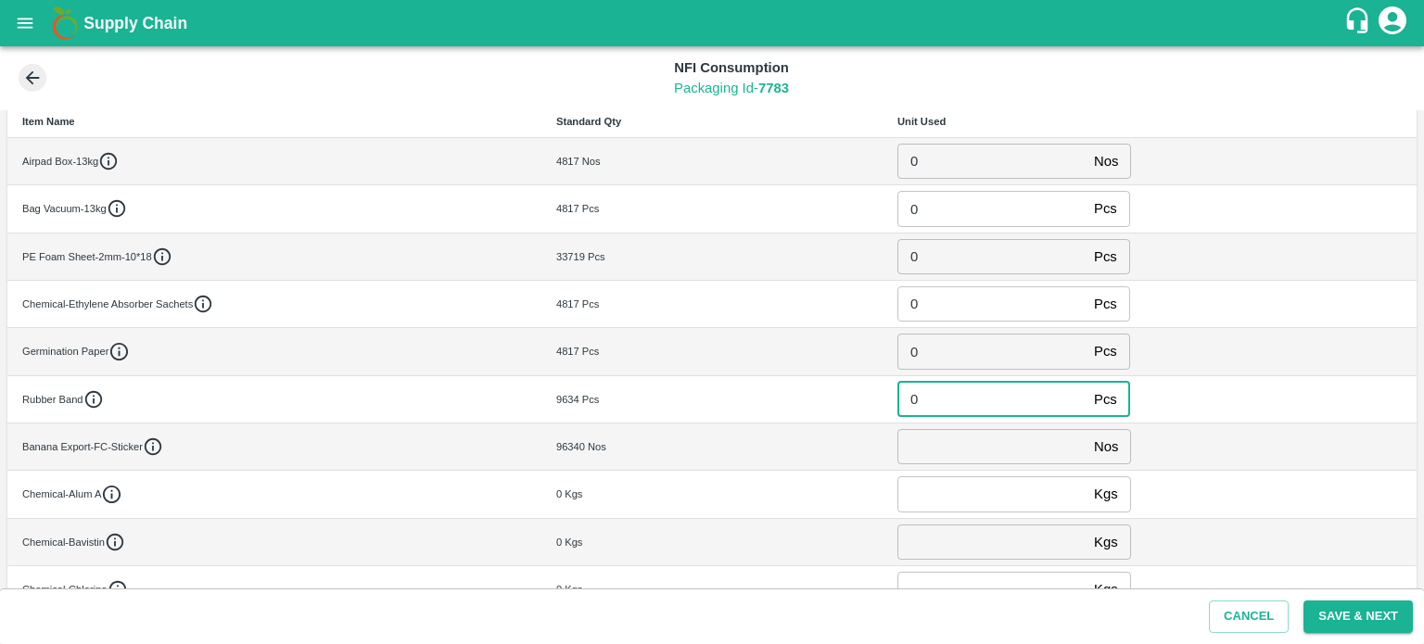
type input "0"
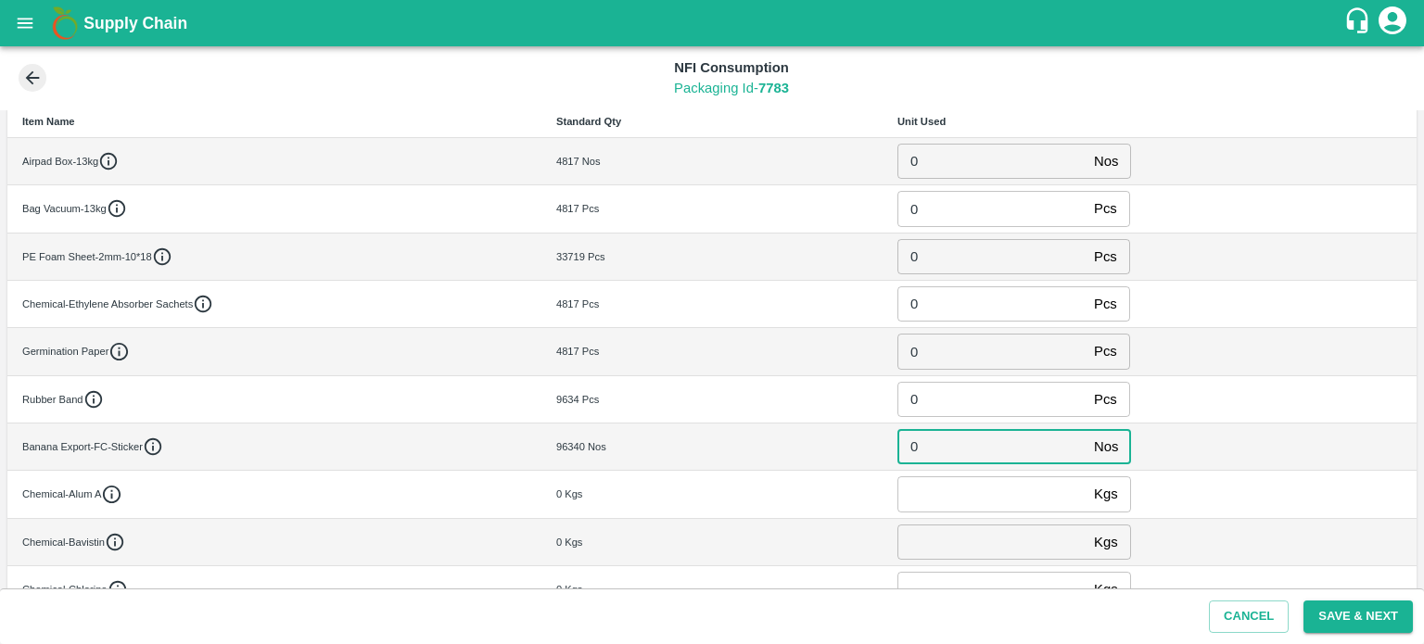
type input "0"
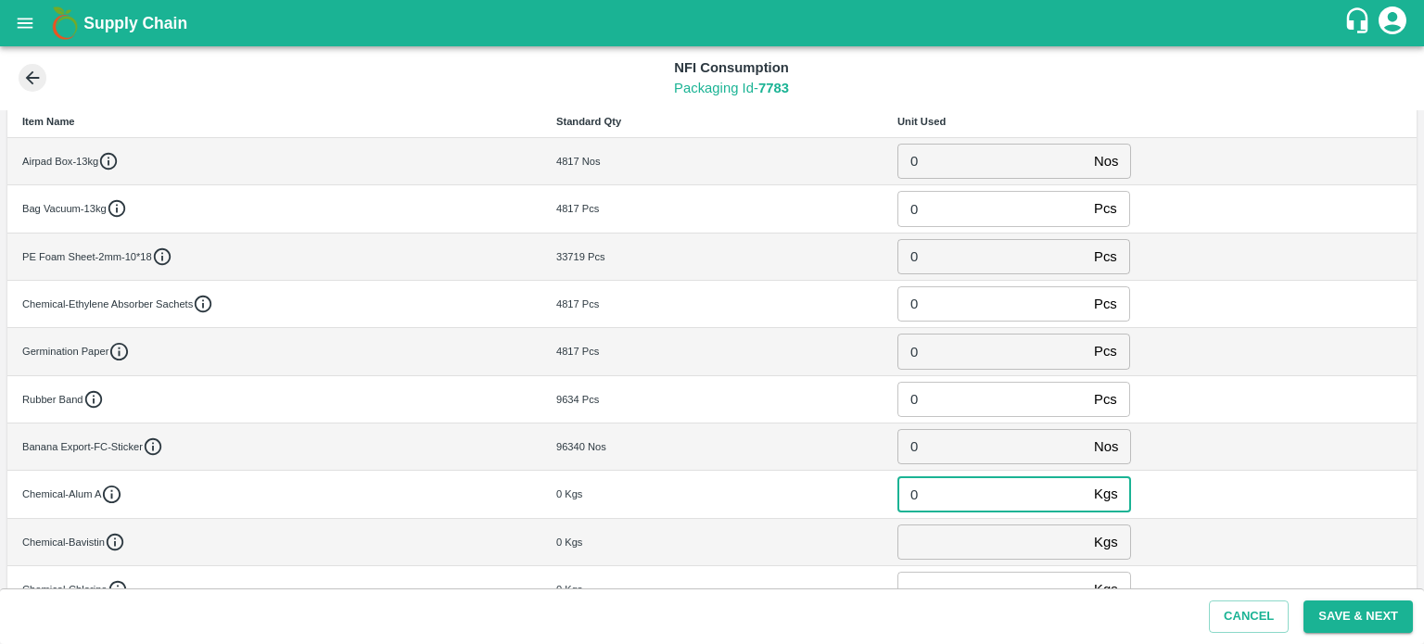
type input "0"
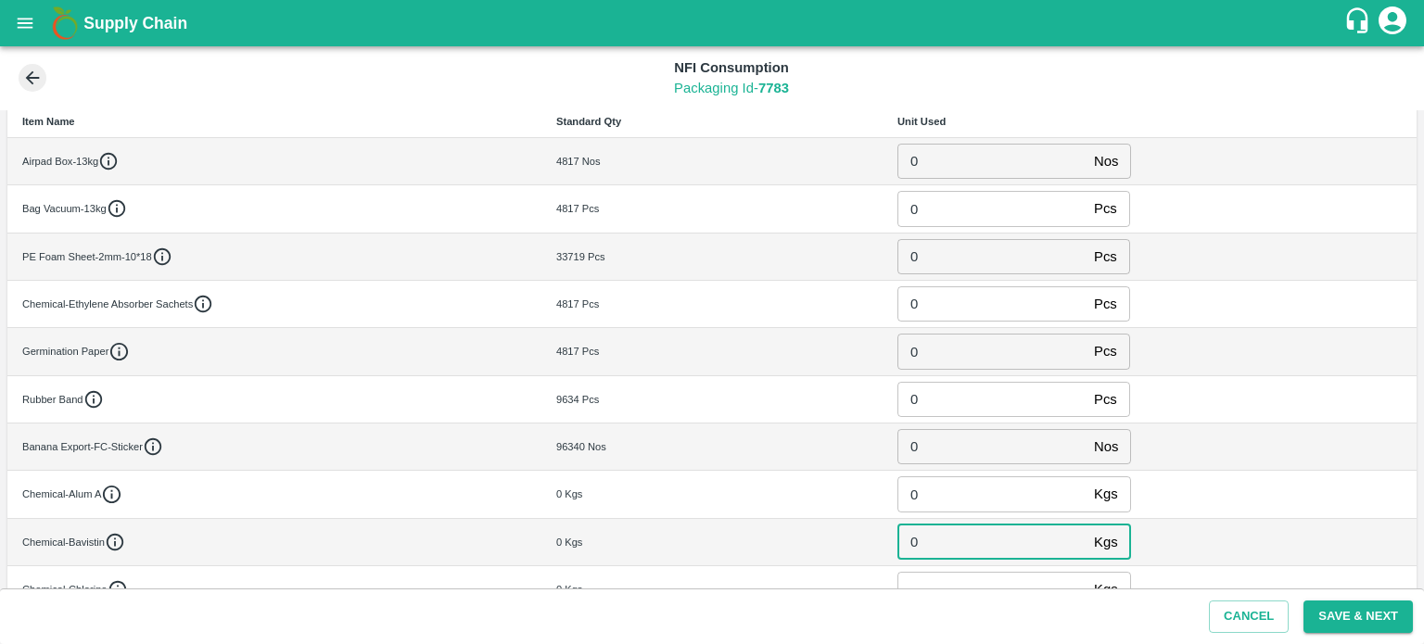
type input "0"
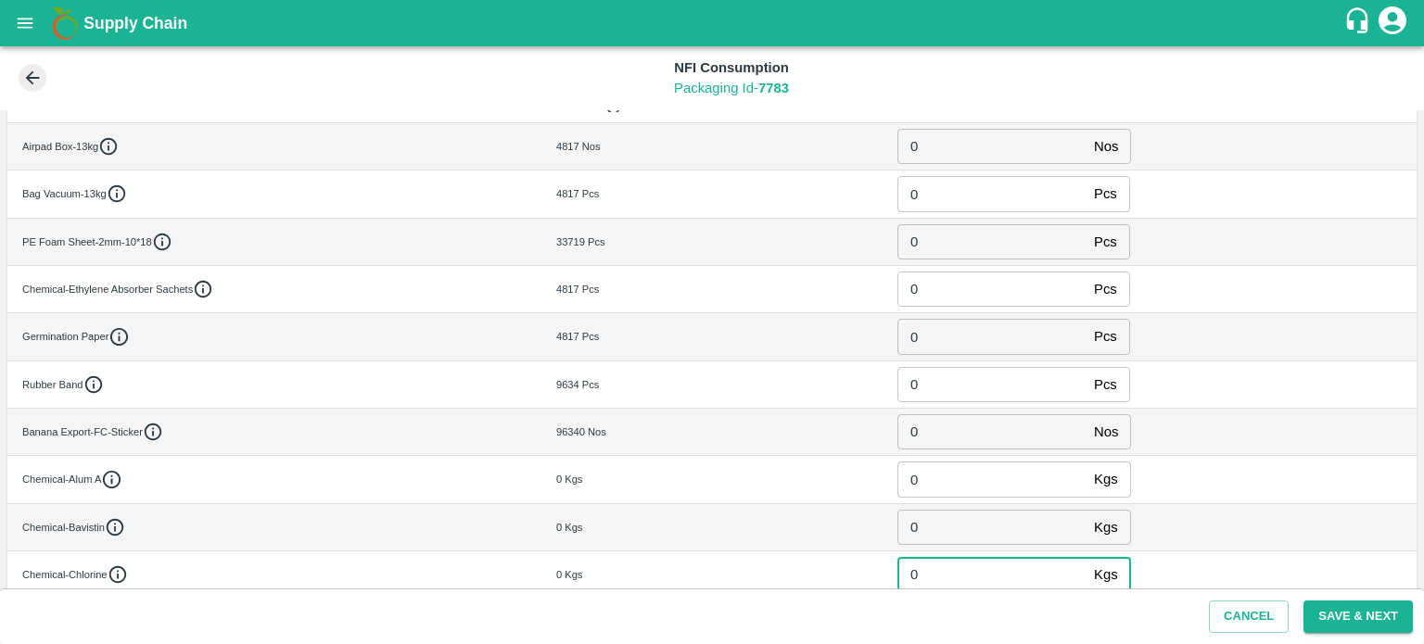
type input "0"
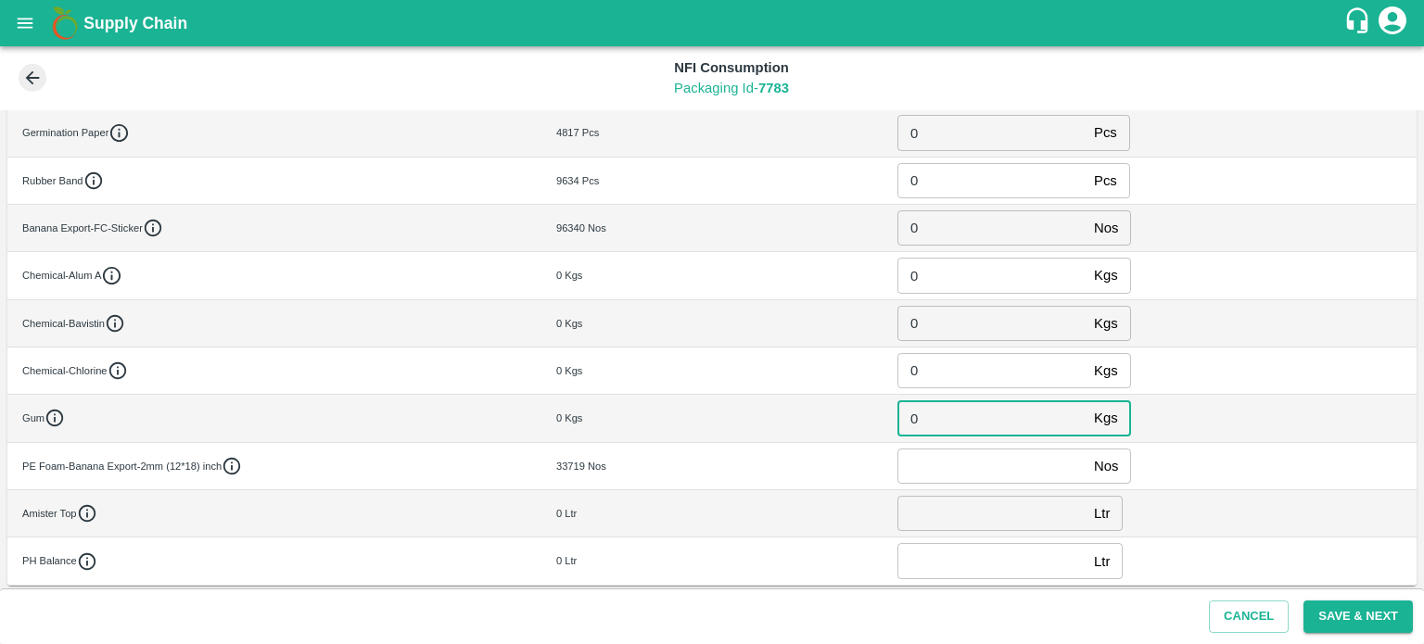
type input "0"
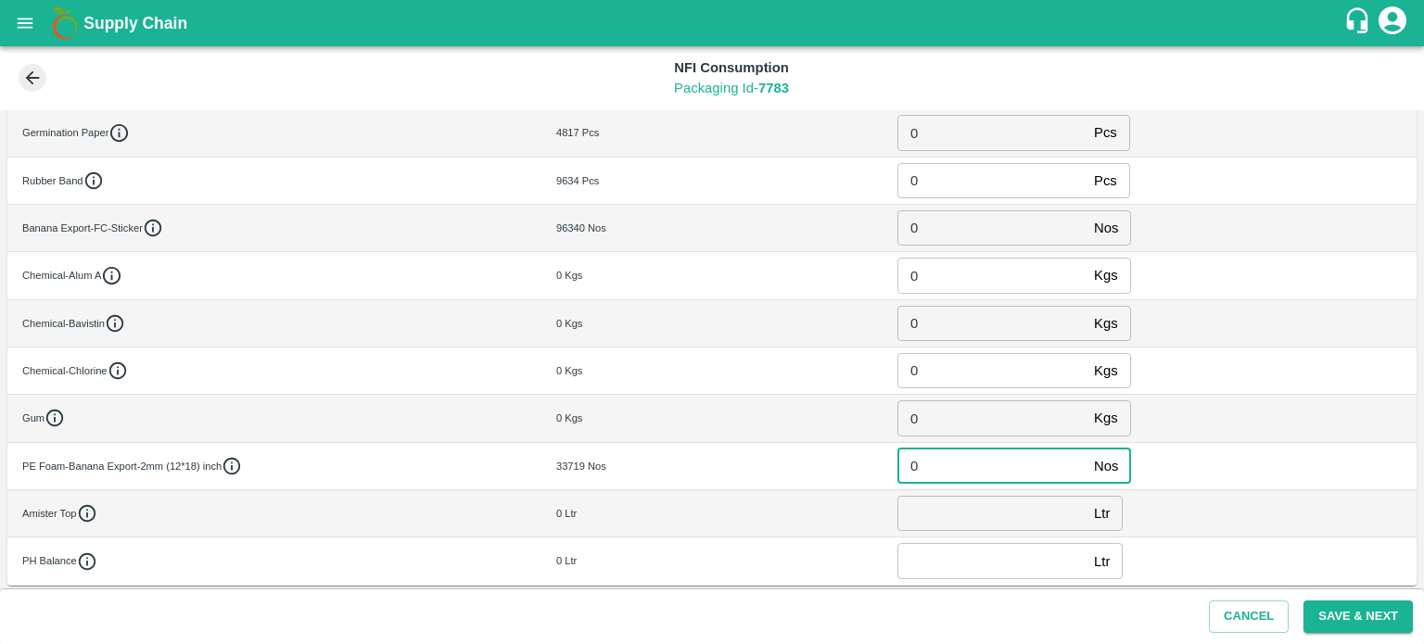
type input "0"
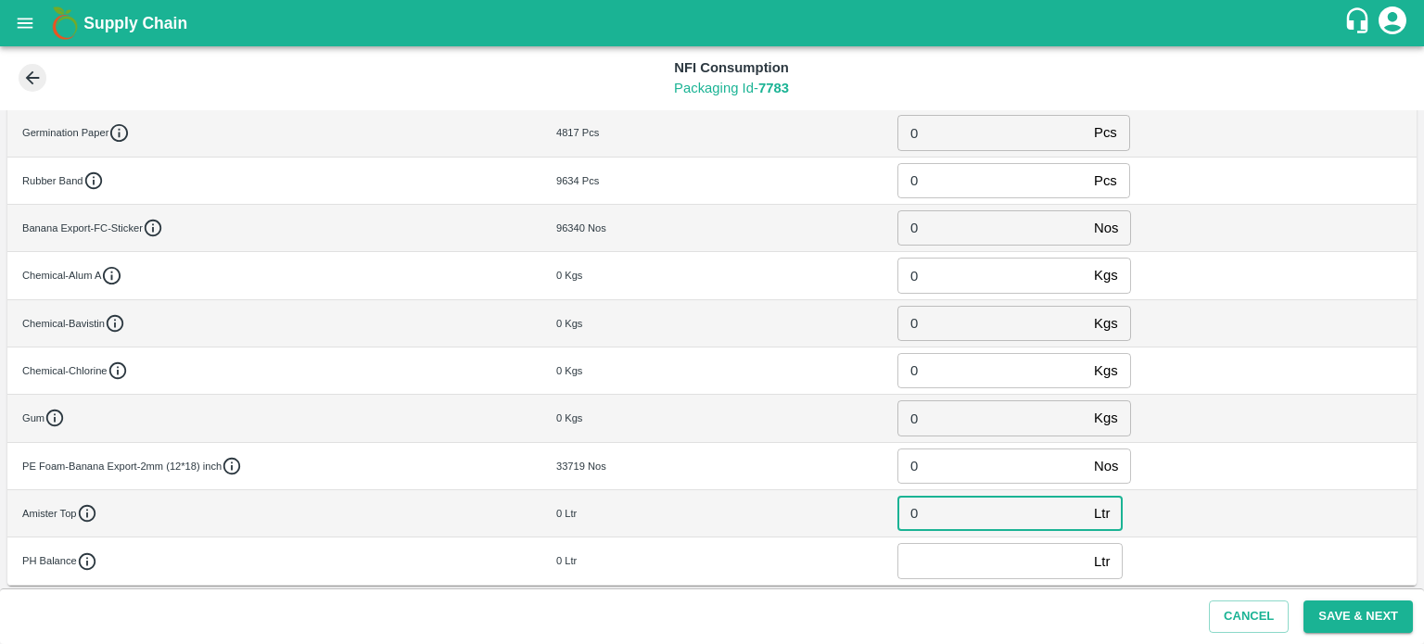
type input "0"
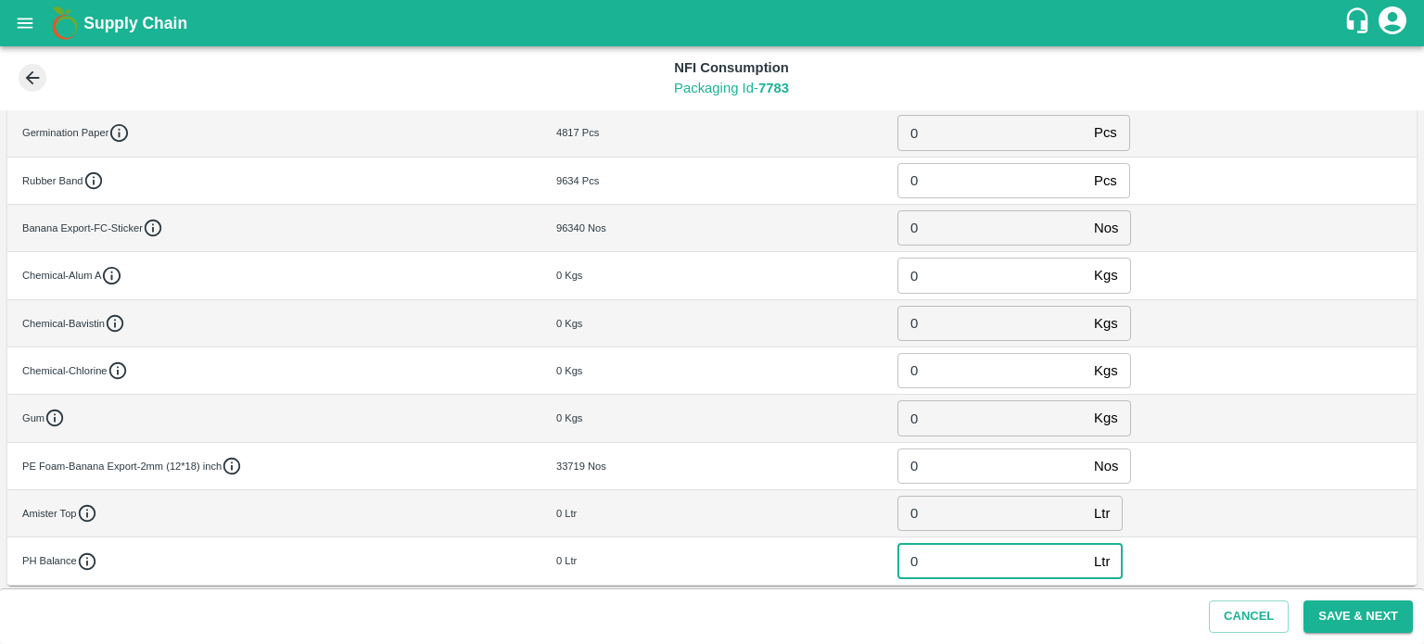
type input "0"
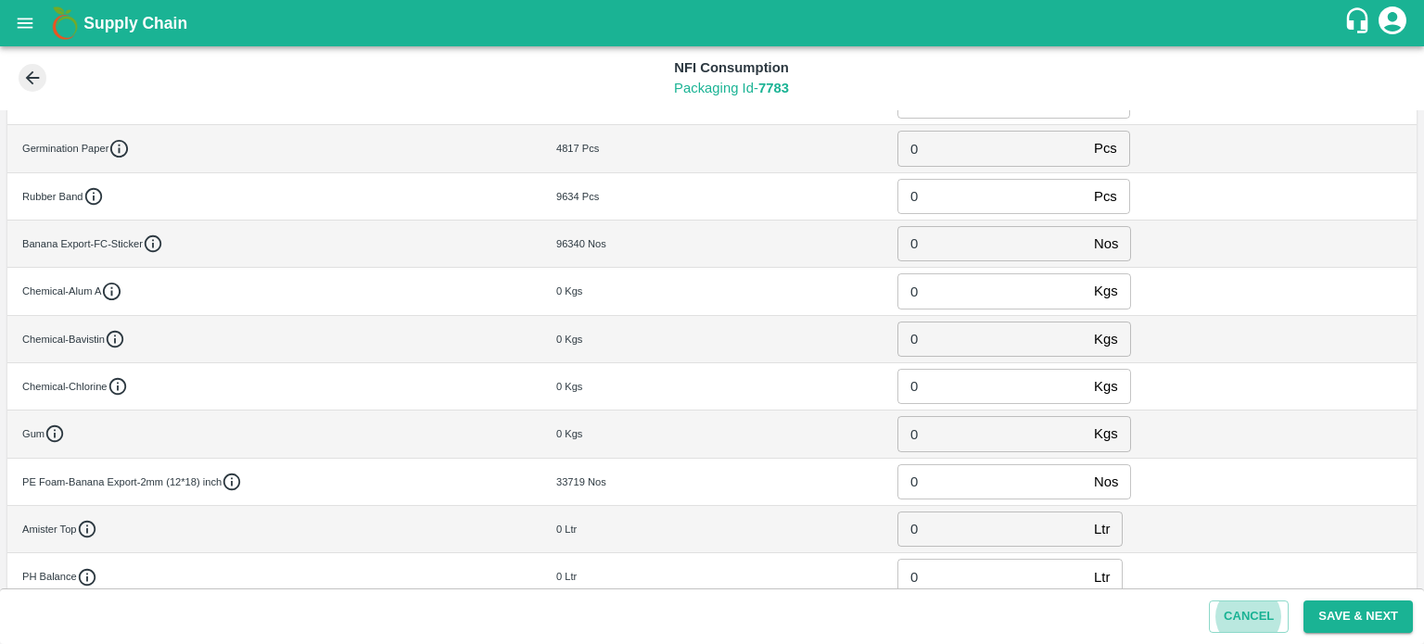
scroll to position [588, 0]
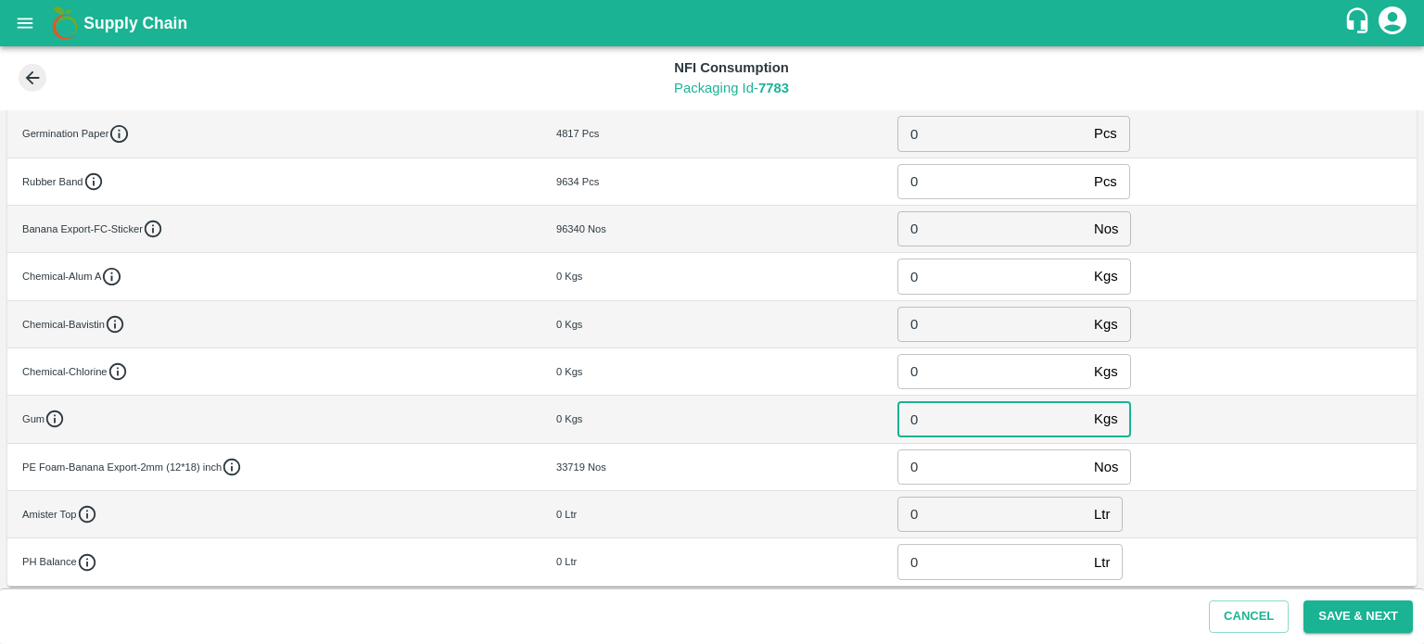
click at [925, 414] on input "0" at bounding box center [991, 418] width 189 height 35
type input "12"
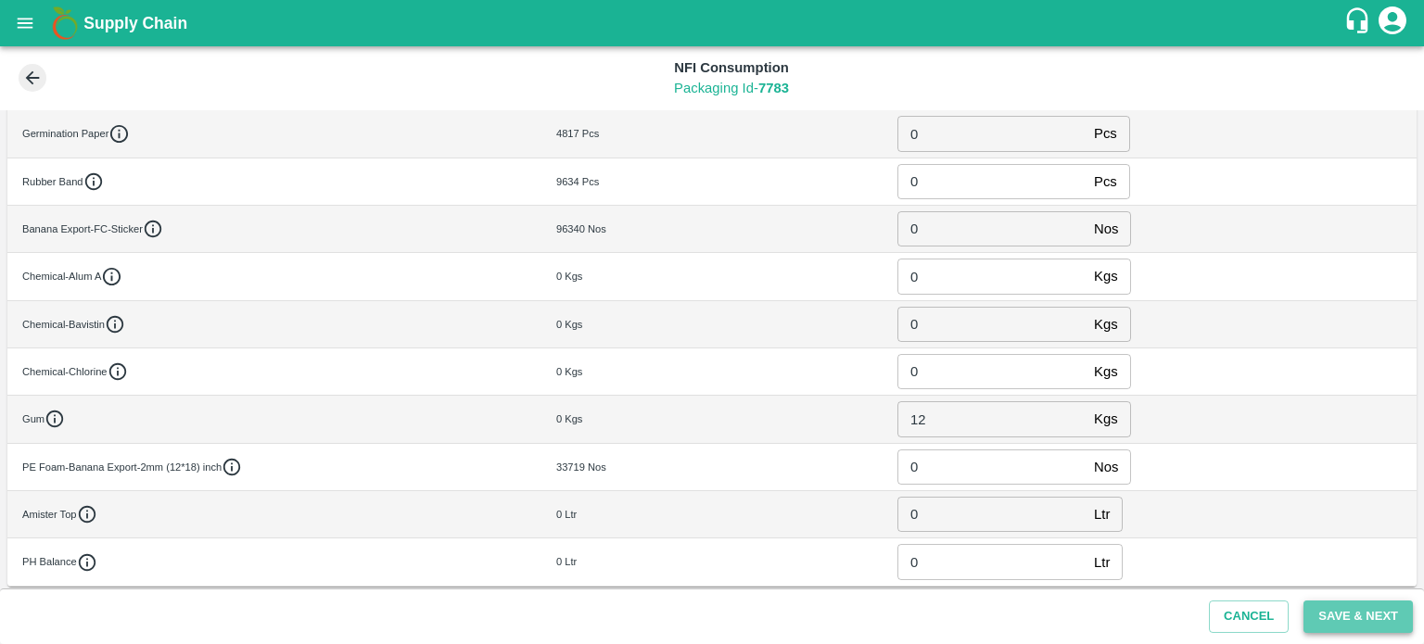
click at [1363, 619] on button "Save & Next" at bounding box center [1357, 617] width 109 height 32
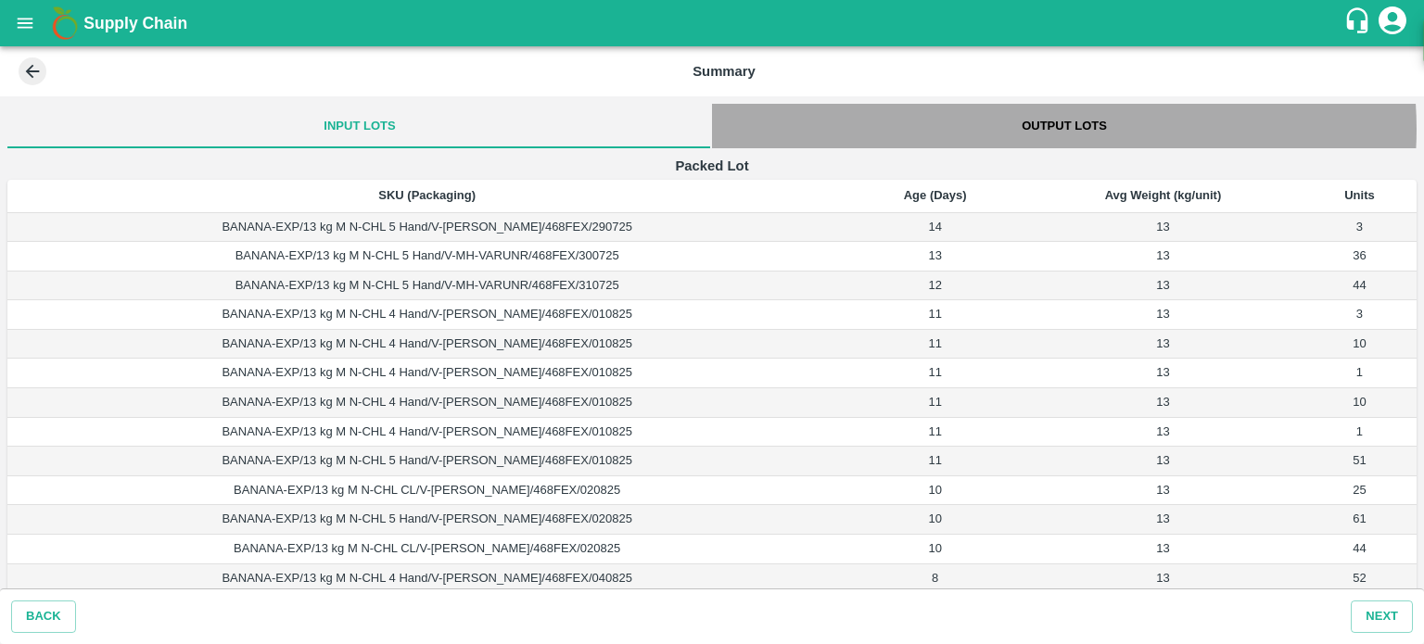
click at [1048, 129] on button "Output Lots" at bounding box center [1064, 126] width 705 height 44
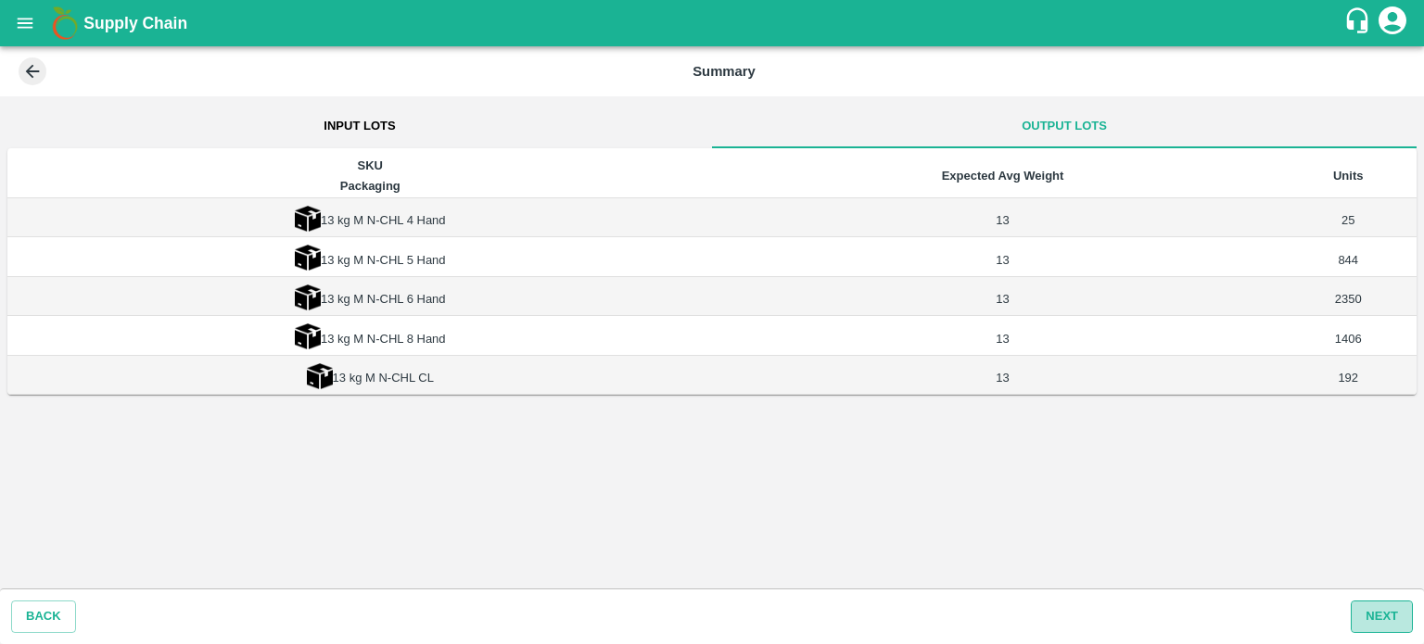
click at [1393, 618] on button "Next" at bounding box center [1382, 617] width 62 height 32
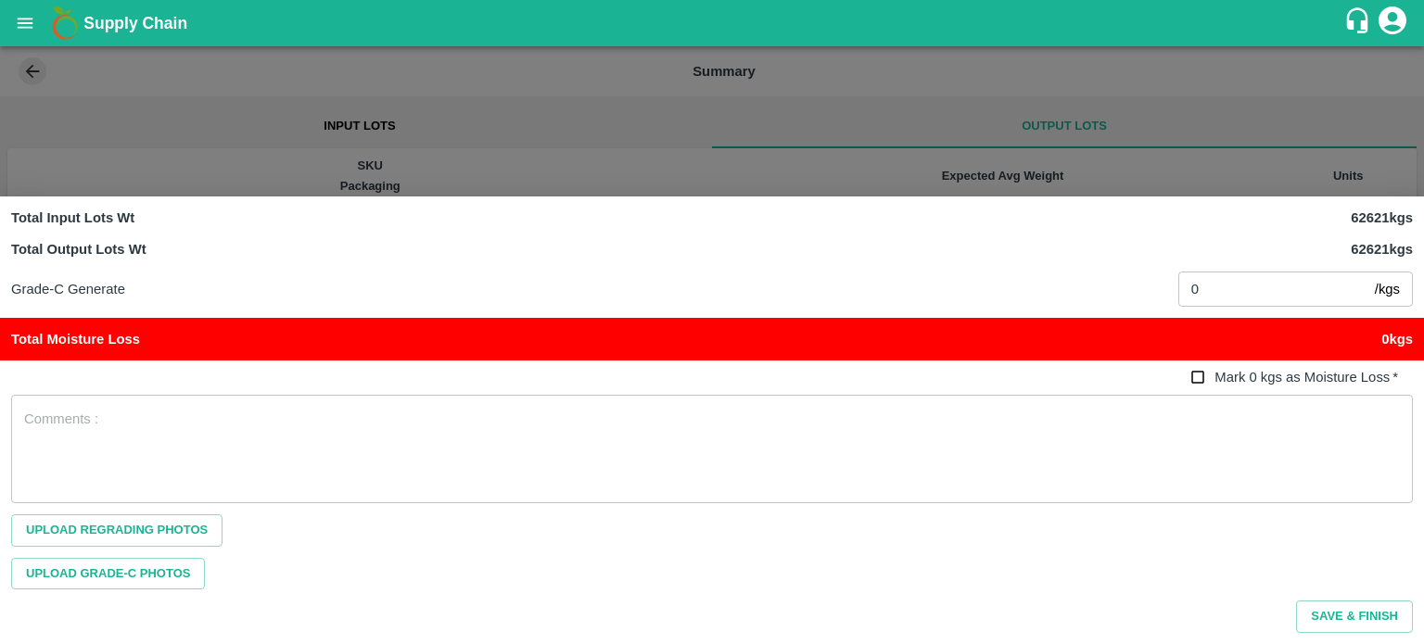
click at [1194, 376] on input "Mark 0 kgs as Moisture Loss   *" at bounding box center [1198, 378] width 34 height 34
checkbox input "true"
click at [1349, 616] on button "Save & Finish" at bounding box center [1354, 617] width 117 height 32
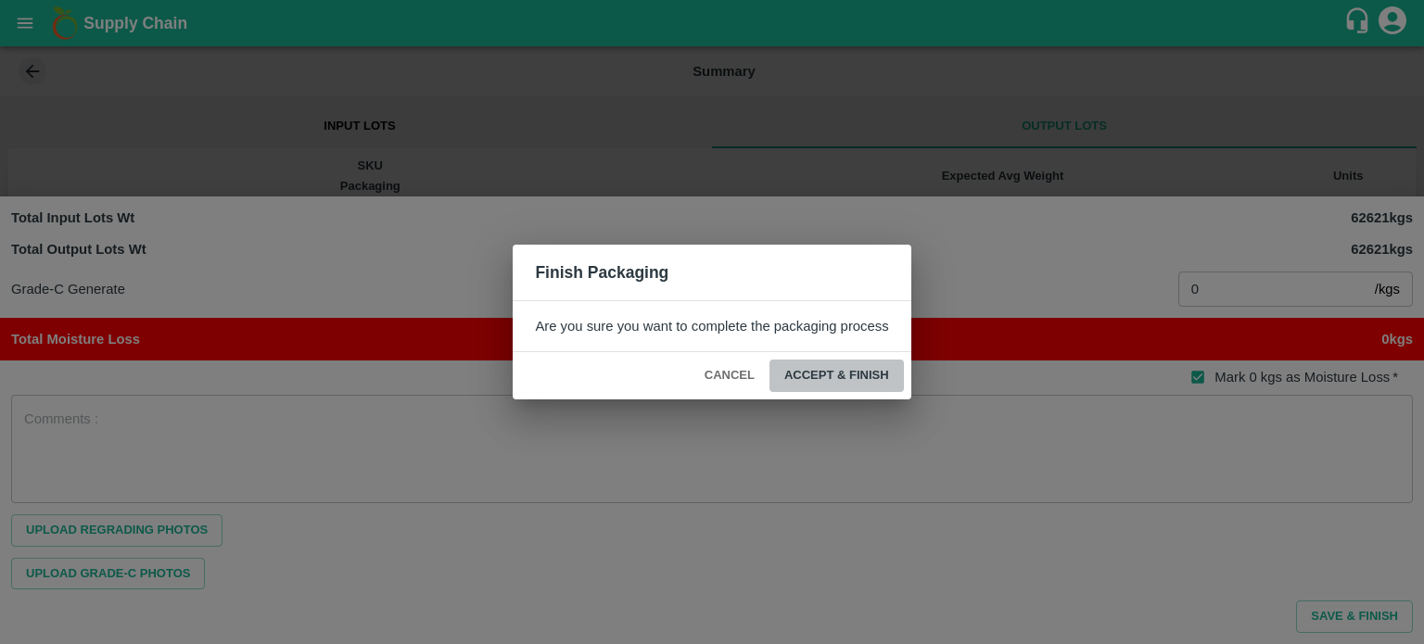
click at [838, 381] on button "ACCEPT & FINISH" at bounding box center [836, 376] width 134 height 32
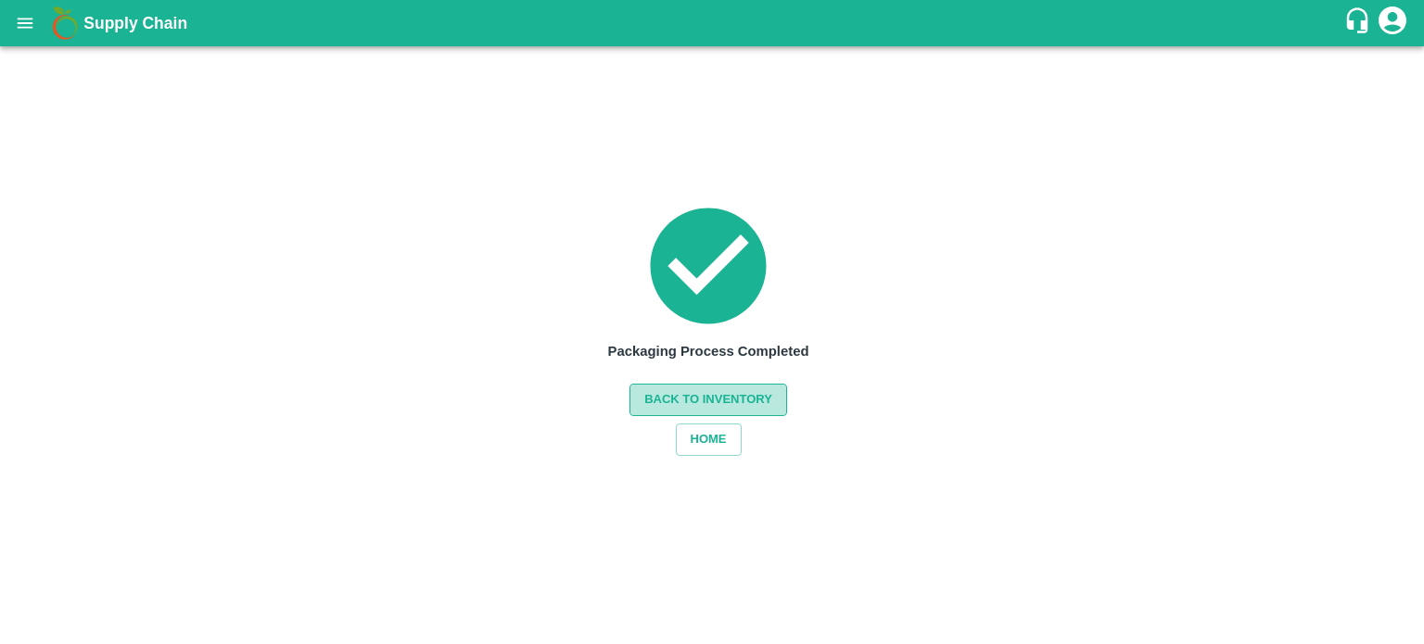
click at [726, 406] on button "Back to Inventory" at bounding box center [708, 400] width 158 height 32
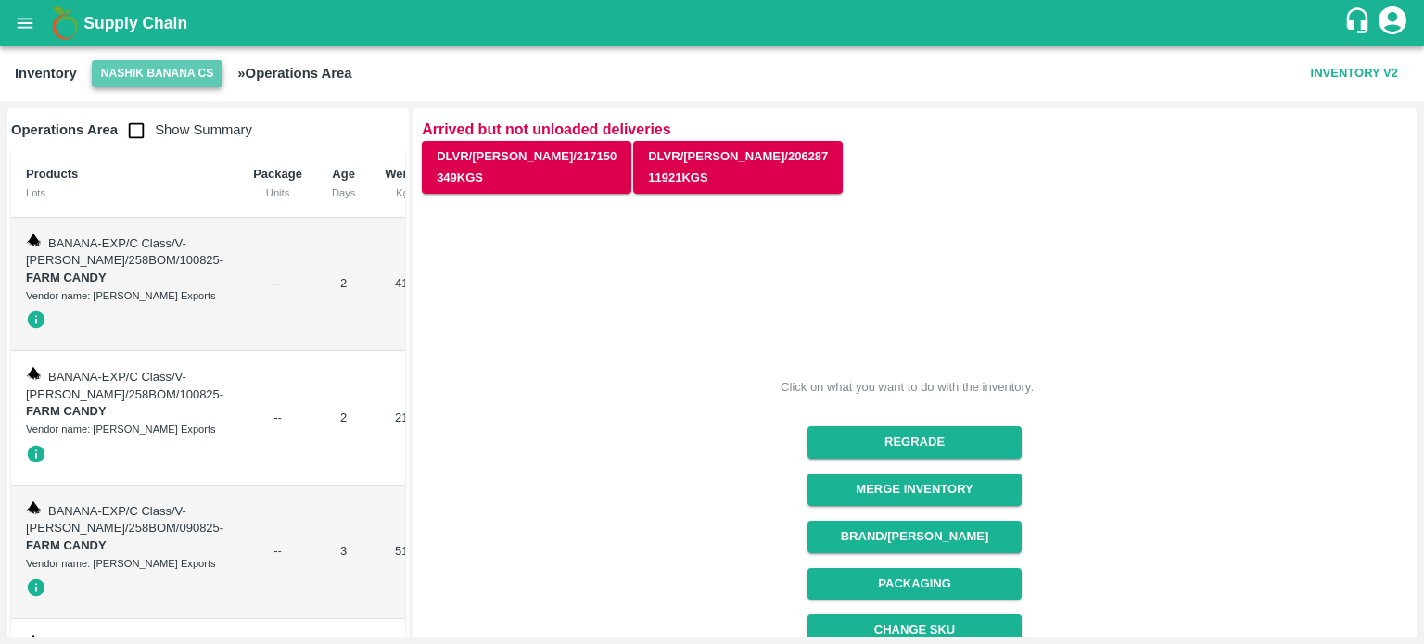
click at [151, 76] on button "Nashik Banana CS" at bounding box center [158, 73] width 132 height 27
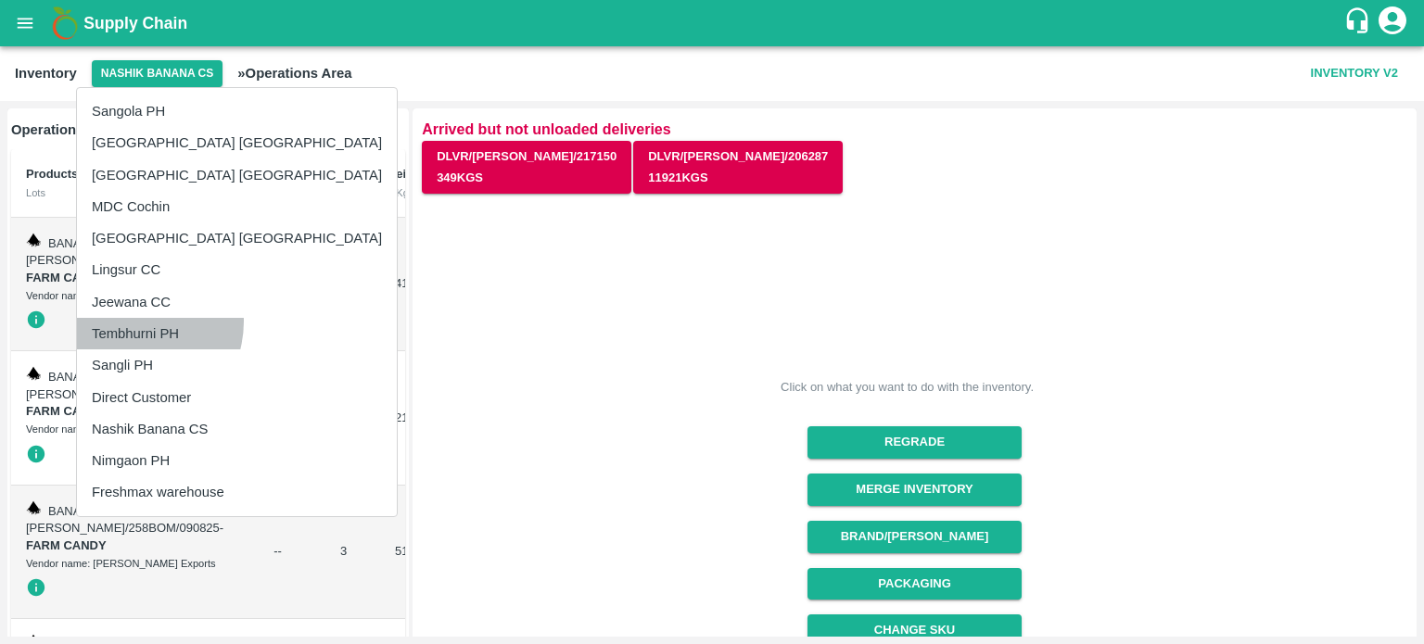
click at [131, 322] on li "Tembhurni PH" at bounding box center [237, 334] width 320 height 32
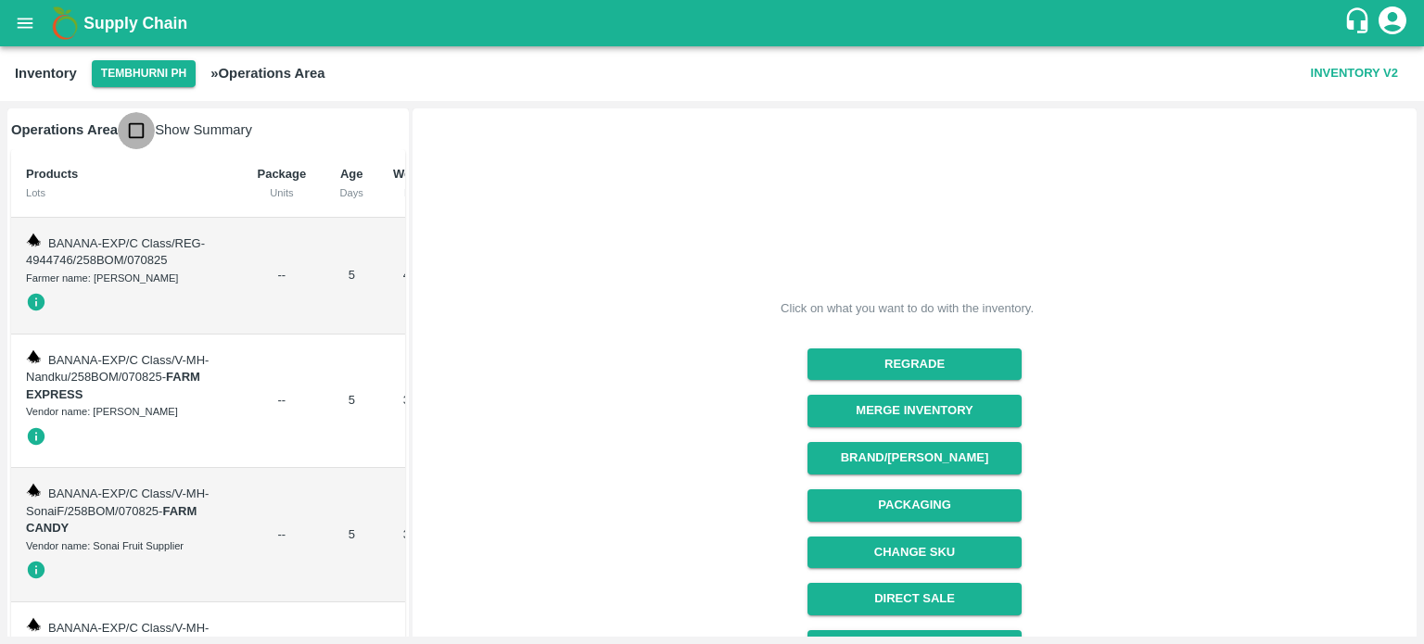
click at [133, 137] on input "checkbox" at bounding box center [136, 130] width 37 height 37
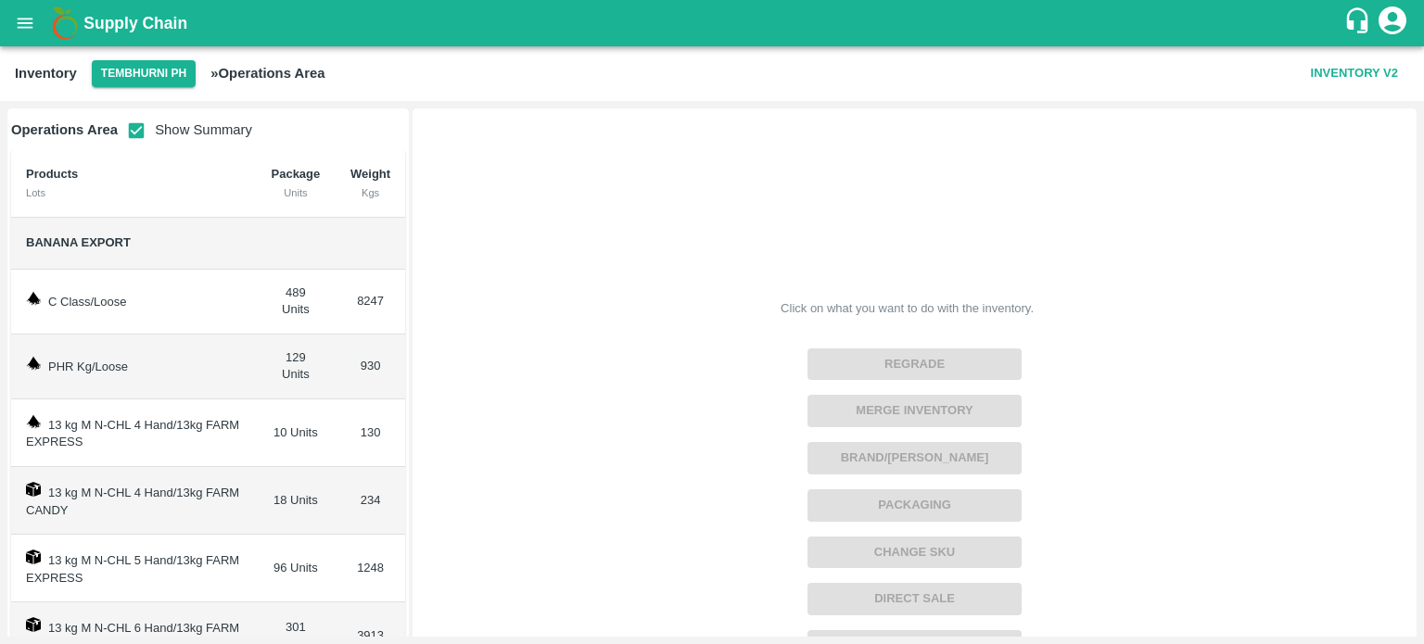
scroll to position [222, 0]
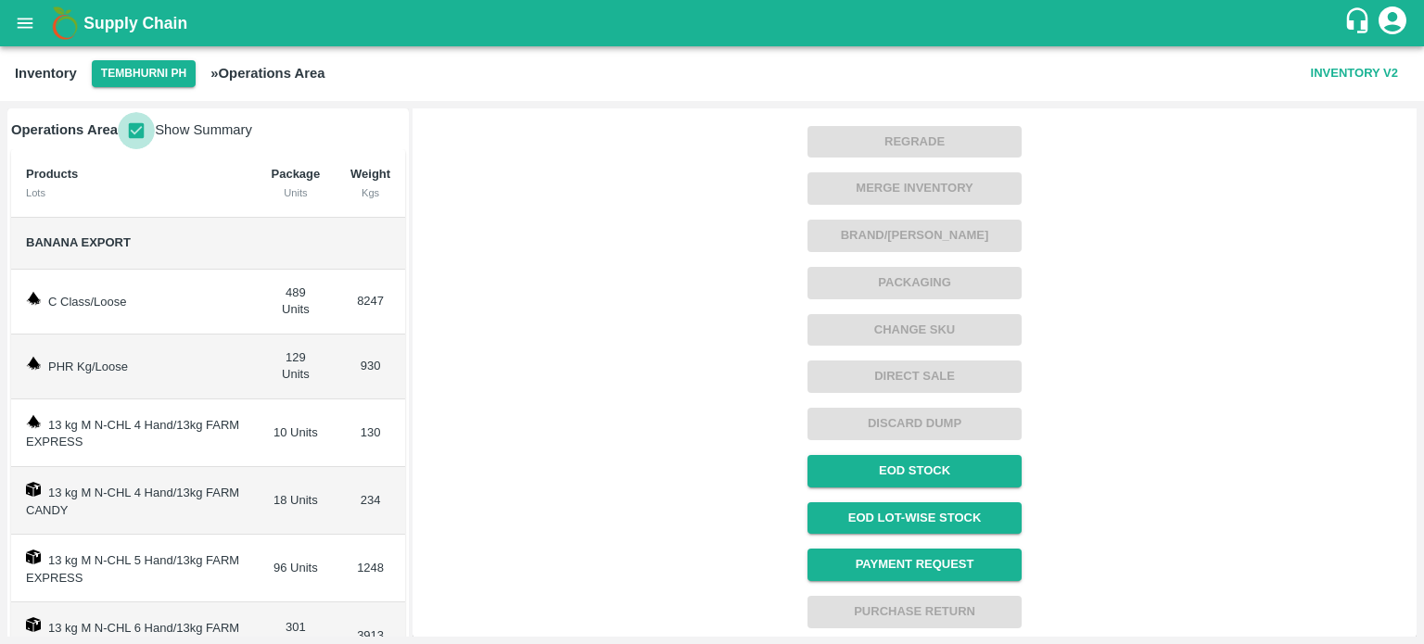
click at [133, 125] on input "checkbox" at bounding box center [136, 130] width 37 height 37
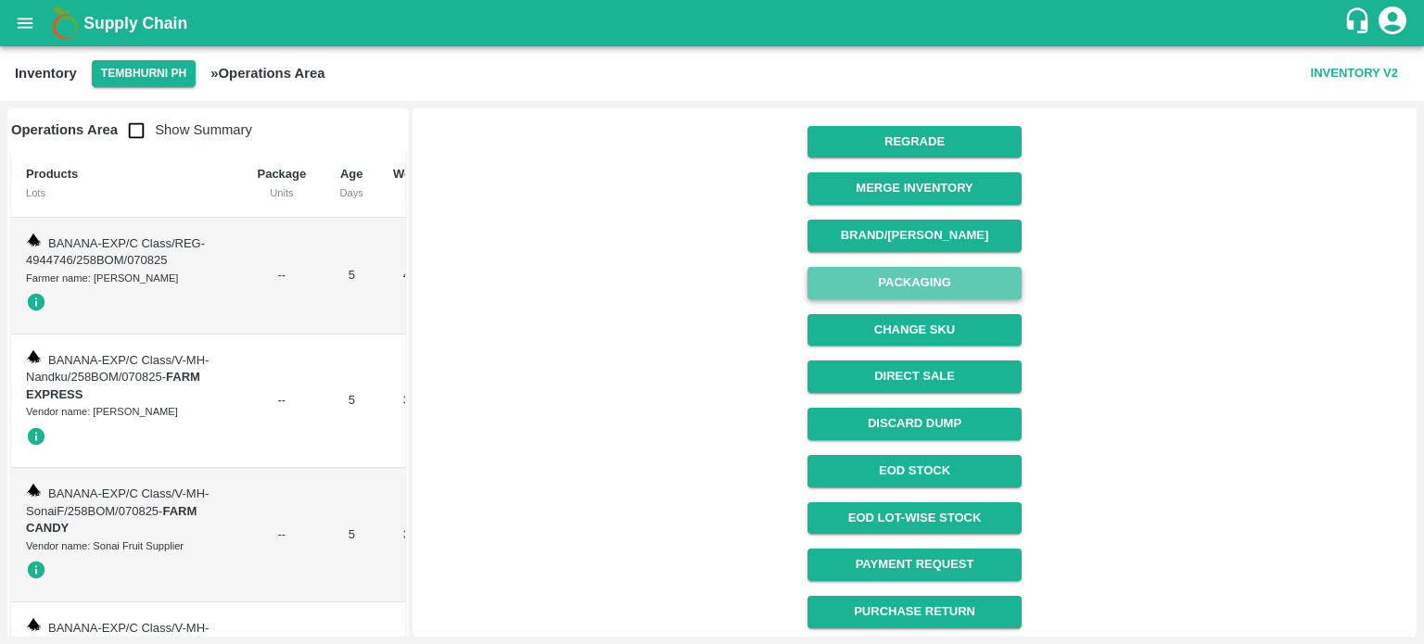
click at [920, 276] on button "Packaging" at bounding box center [914, 283] width 214 height 32
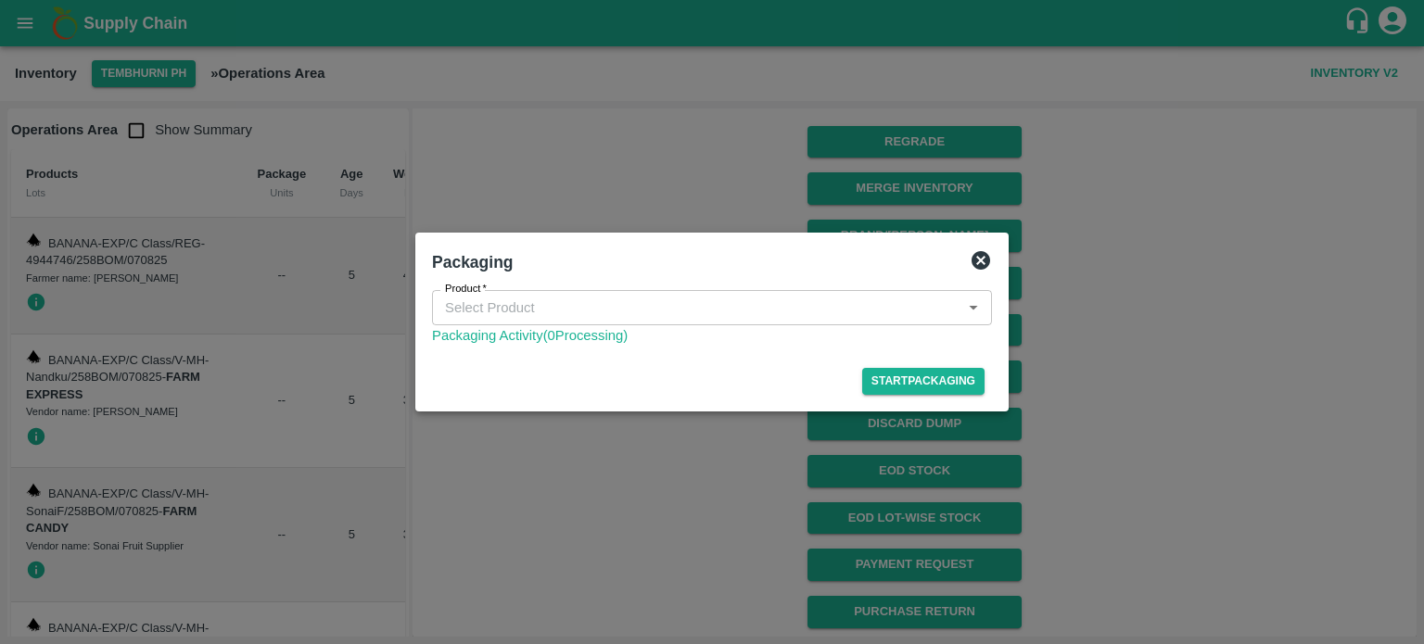
click at [979, 242] on div "Packaging" at bounding box center [712, 262] width 575 height 41
click at [980, 261] on icon at bounding box center [981, 260] width 22 height 22
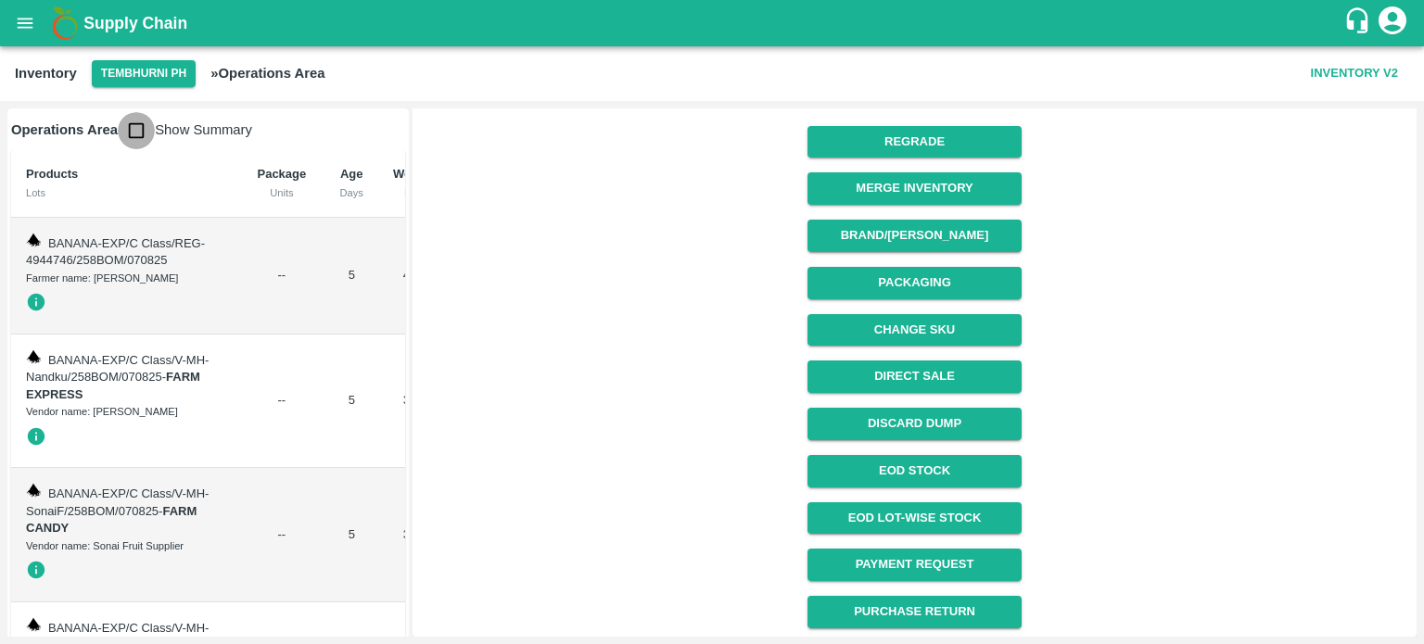
click at [135, 132] on input "checkbox" at bounding box center [136, 130] width 37 height 37
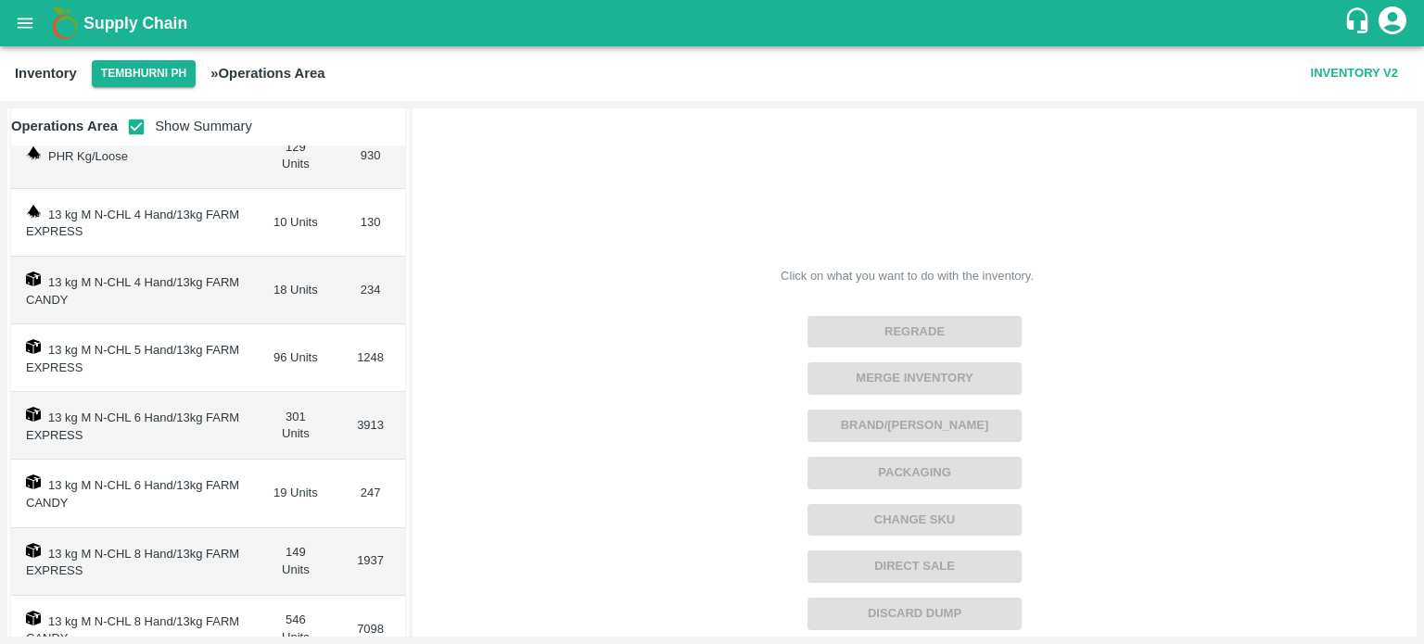
scroll to position [0, 0]
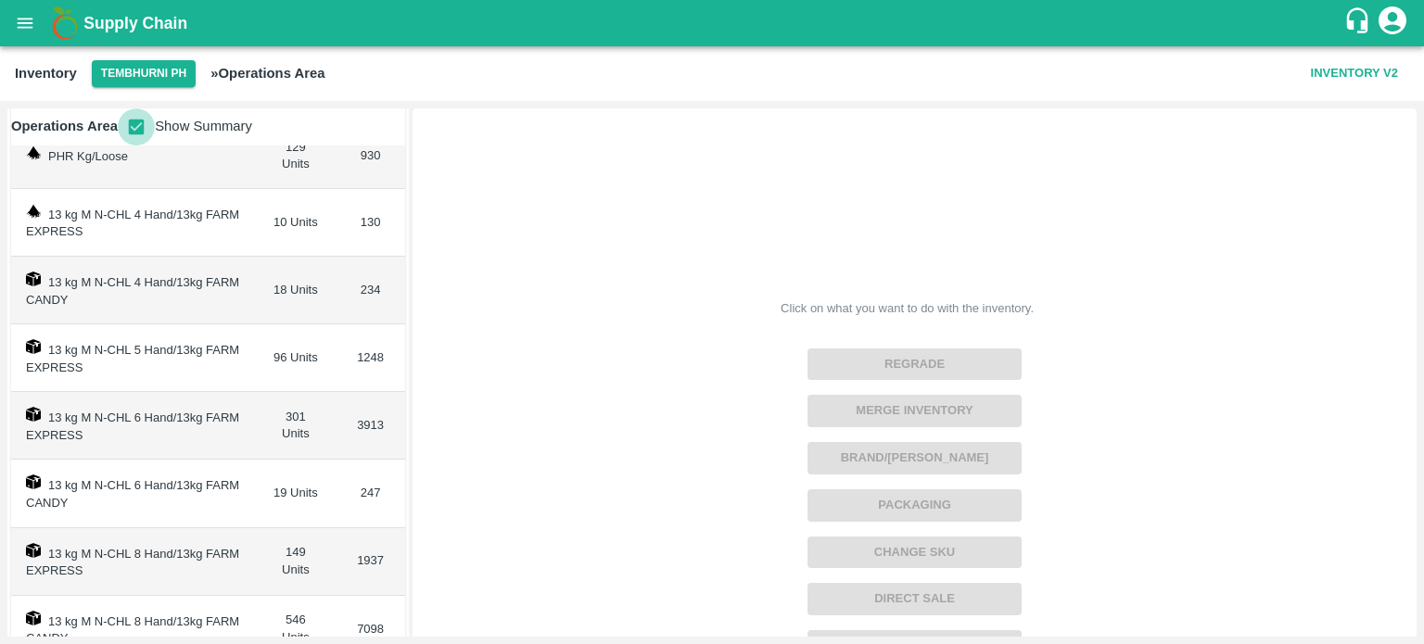
click at [135, 129] on input "checkbox" at bounding box center [136, 126] width 37 height 37
checkbox input "false"
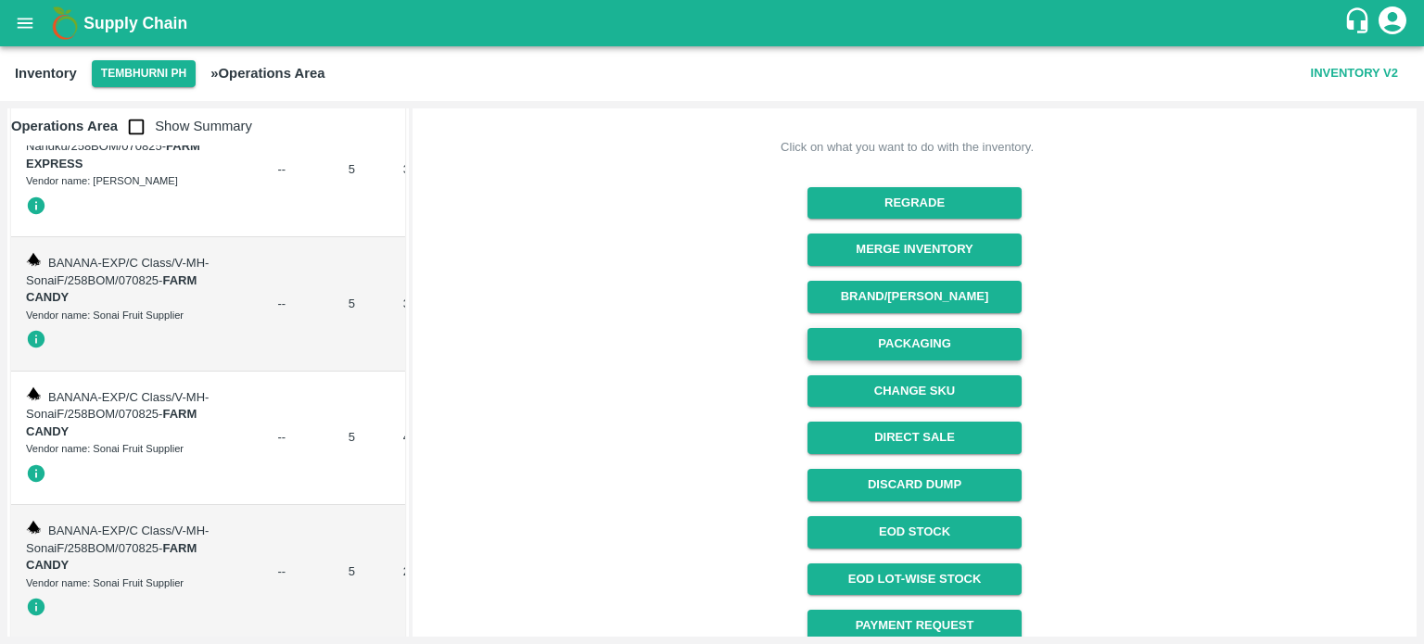
scroll to position [174, 0]
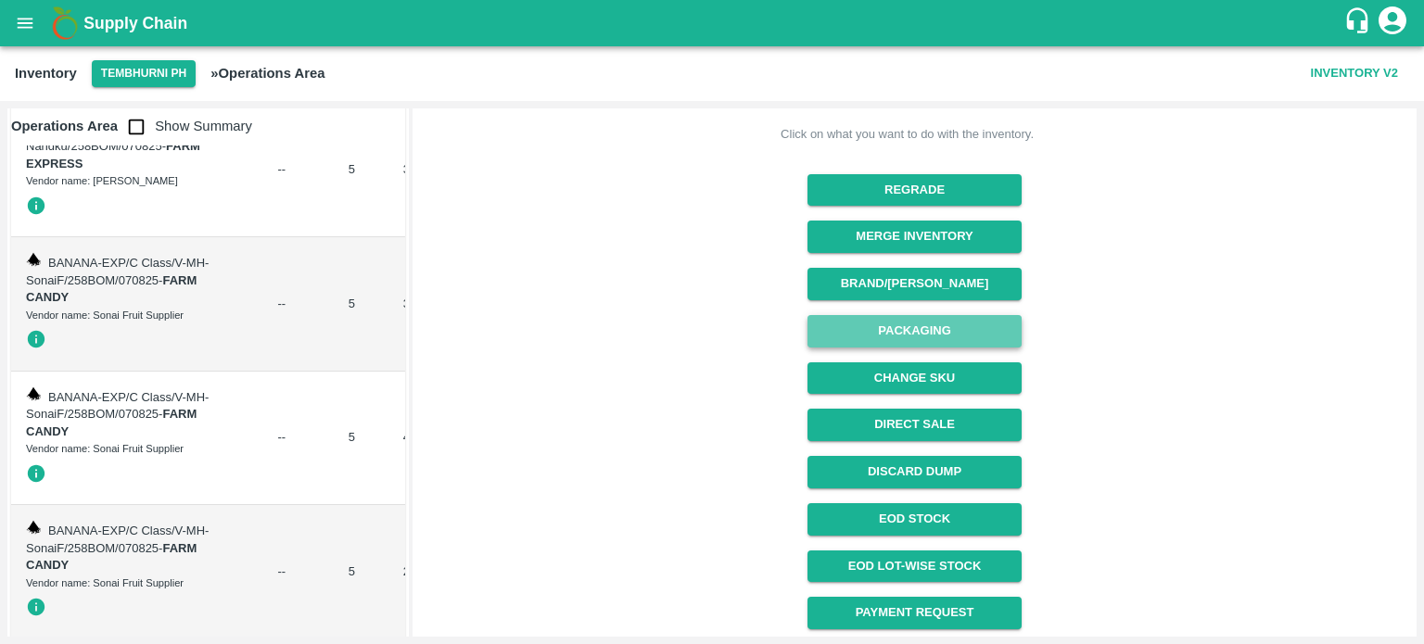
click at [944, 335] on button "Packaging" at bounding box center [914, 331] width 214 height 32
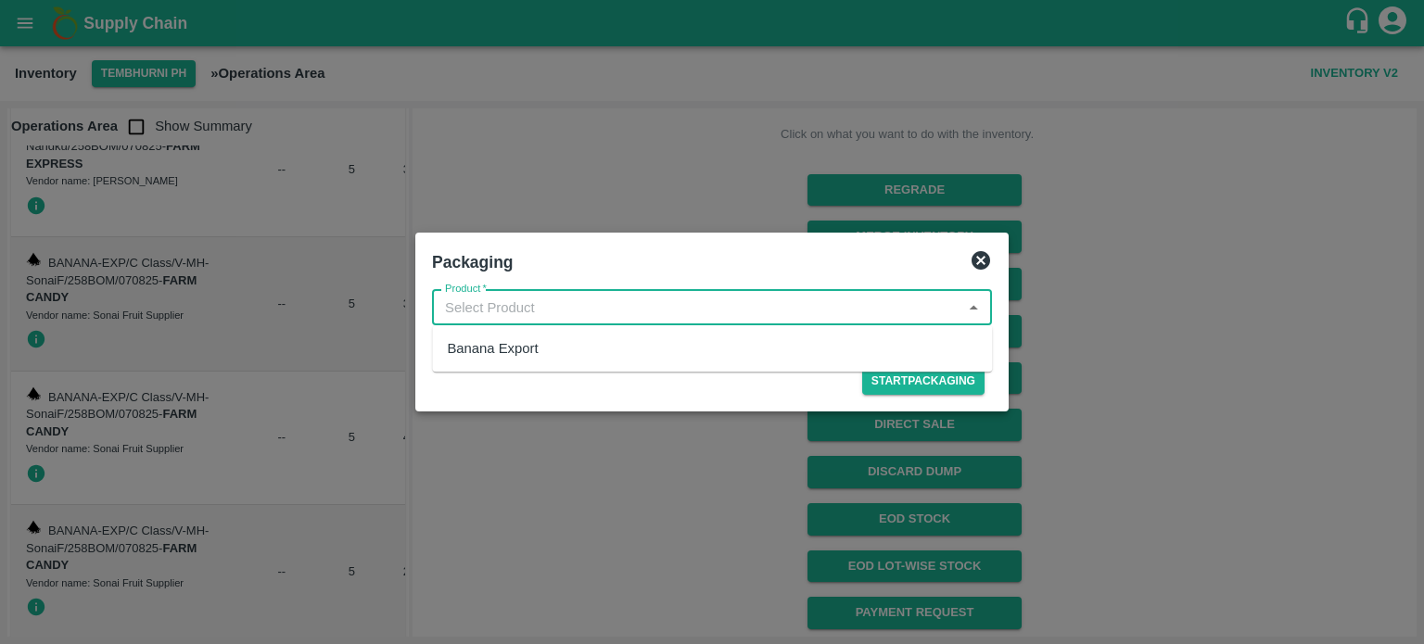
click at [527, 319] on input "Product   *" at bounding box center [697, 308] width 518 height 24
click at [523, 351] on div "Banana Export" at bounding box center [492, 348] width 91 height 20
type input "Banana Export"
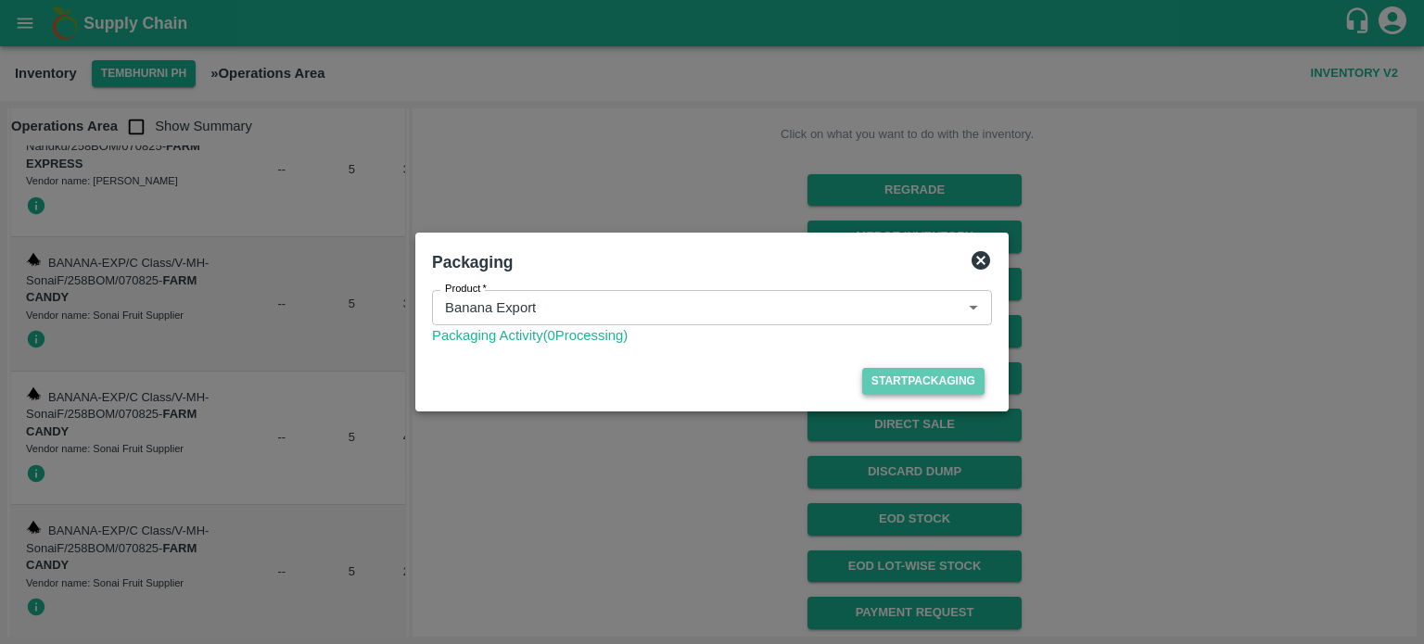
click at [936, 377] on button "Start Packaging" at bounding box center [923, 381] width 122 height 27
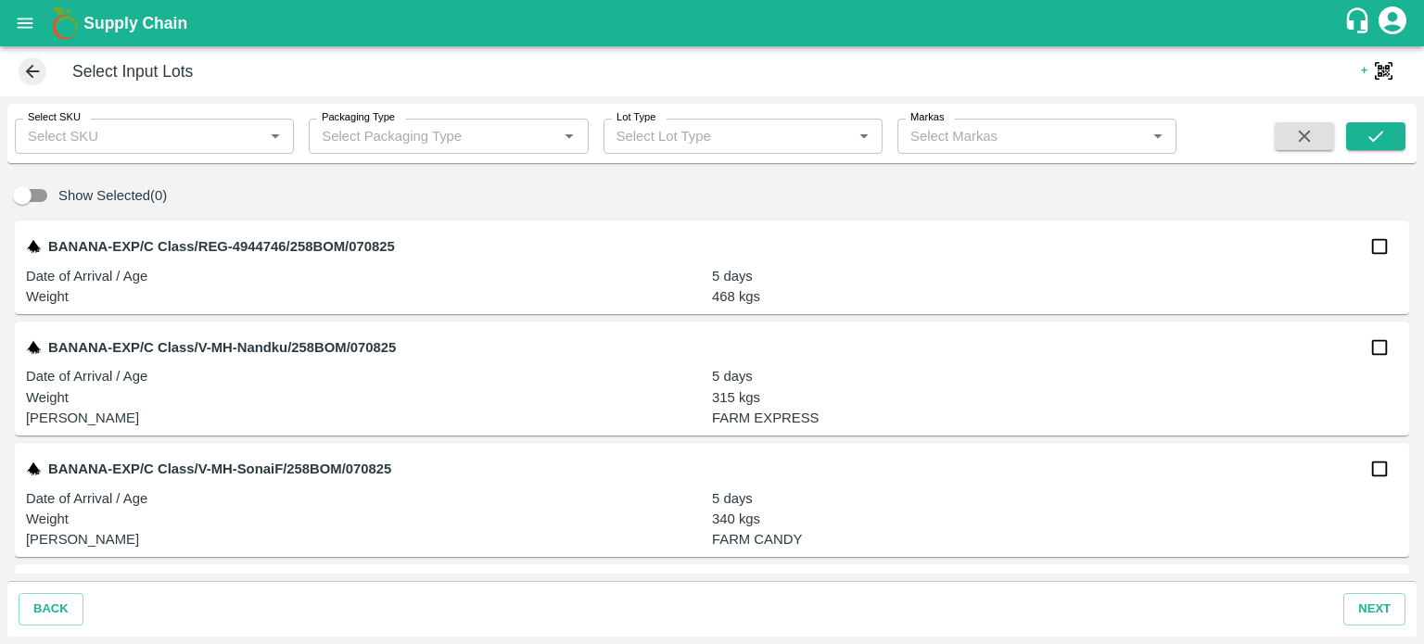
click at [134, 135] on input "Select SKU" at bounding box center [138, 136] width 237 height 24
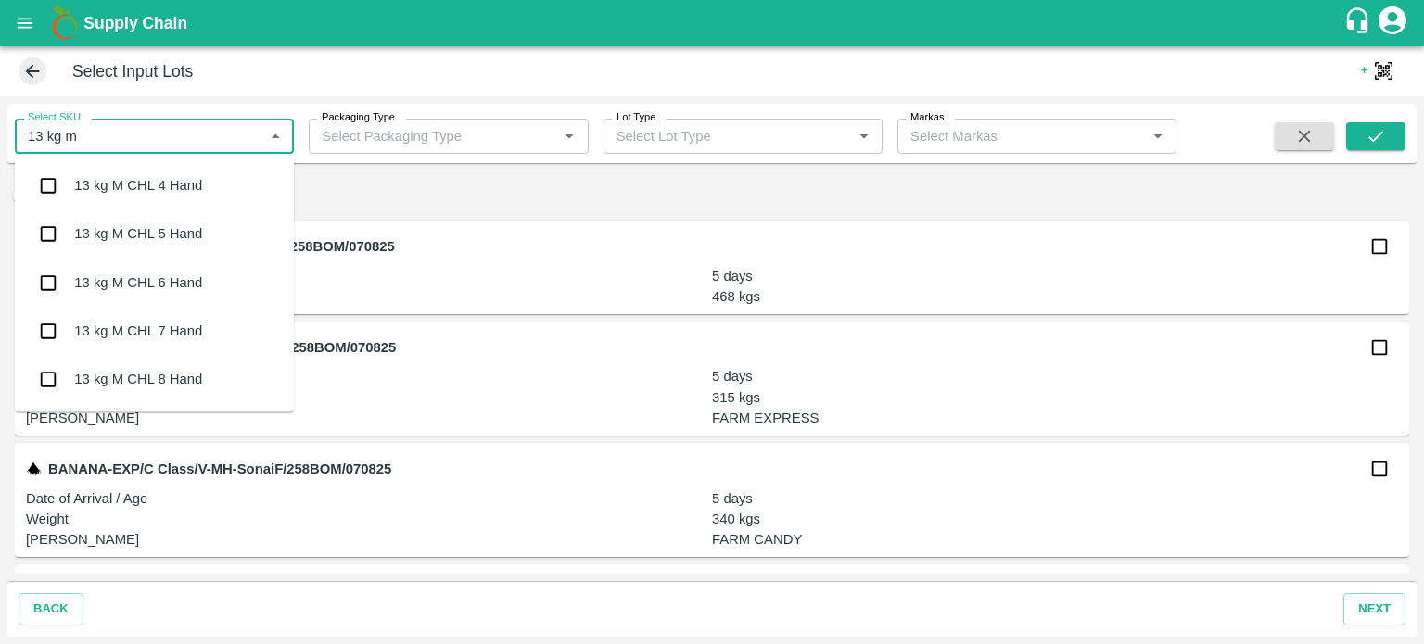
type input "13 kg m n"
click at [43, 181] on input "checkbox" at bounding box center [48, 185] width 37 height 37
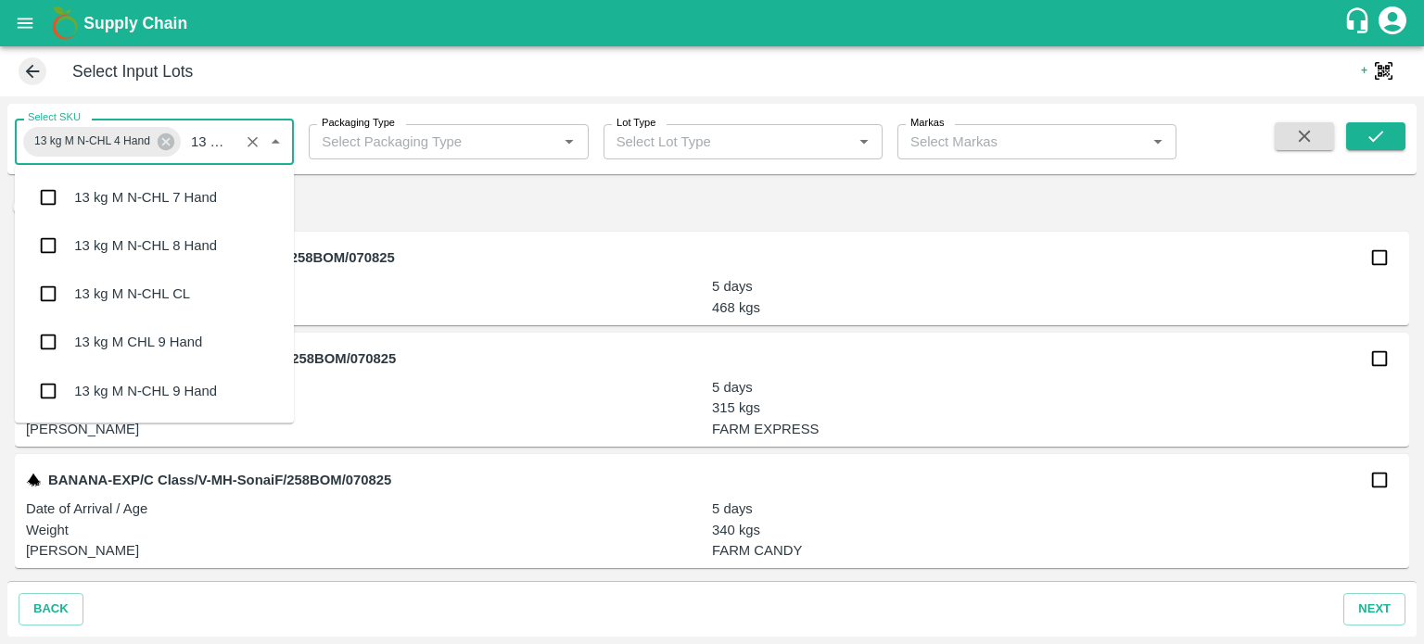
scroll to position [185, 0]
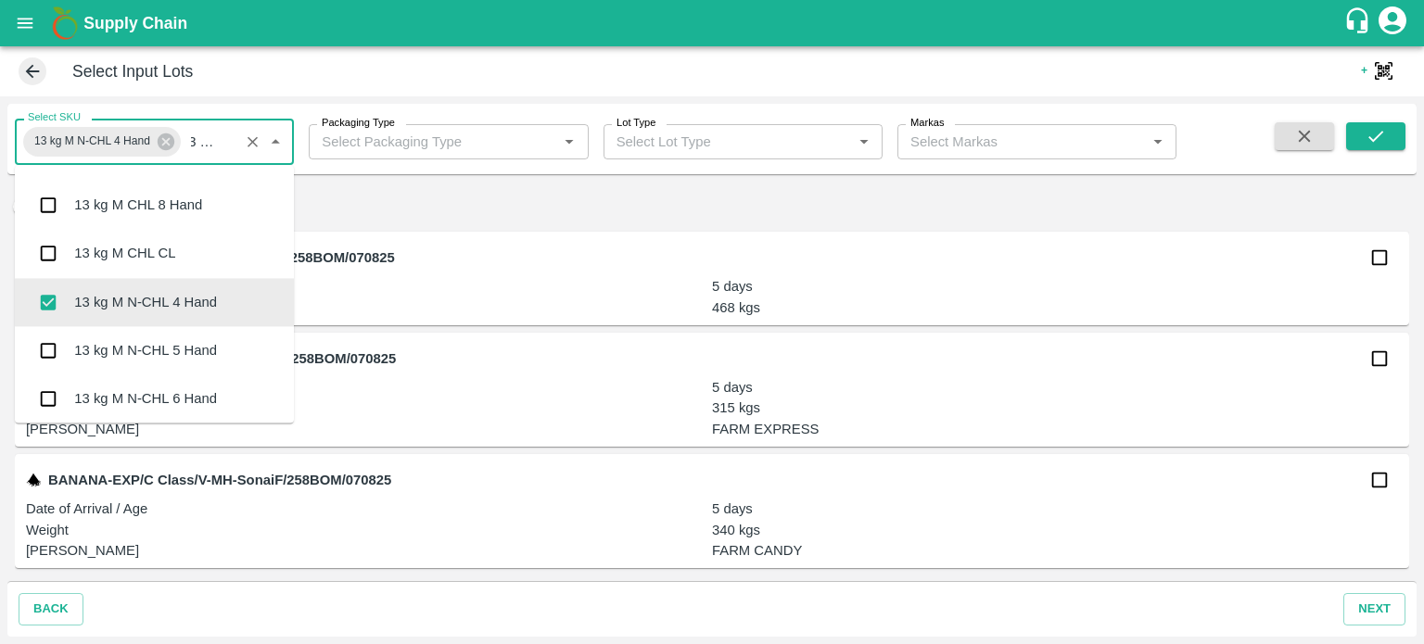
type input "13 kg m n"
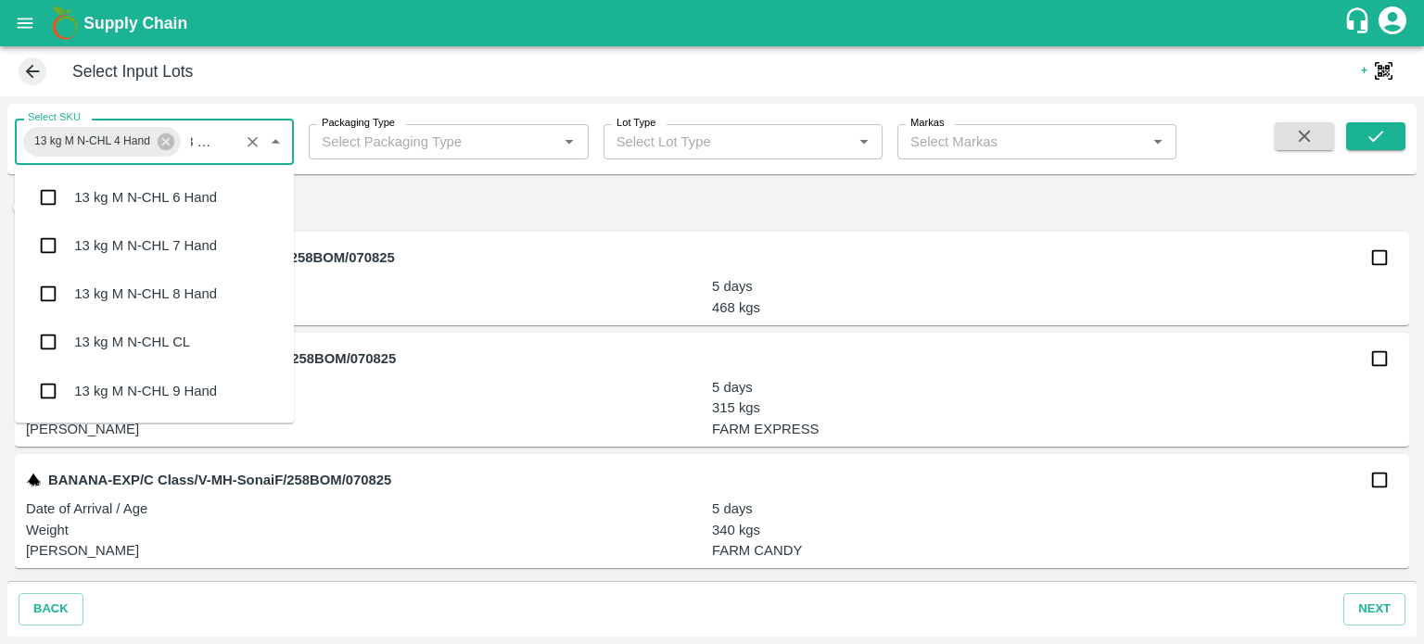
scroll to position [0, 0]
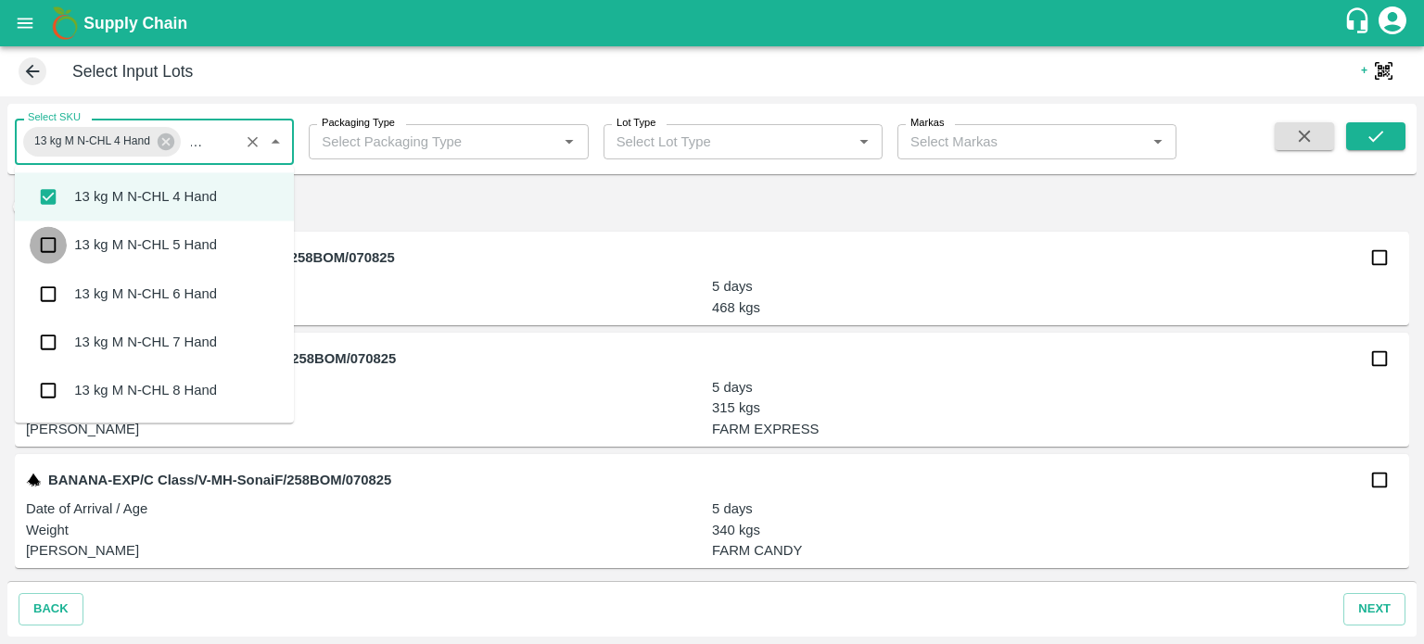
click at [46, 242] on input "checkbox" at bounding box center [48, 245] width 37 height 37
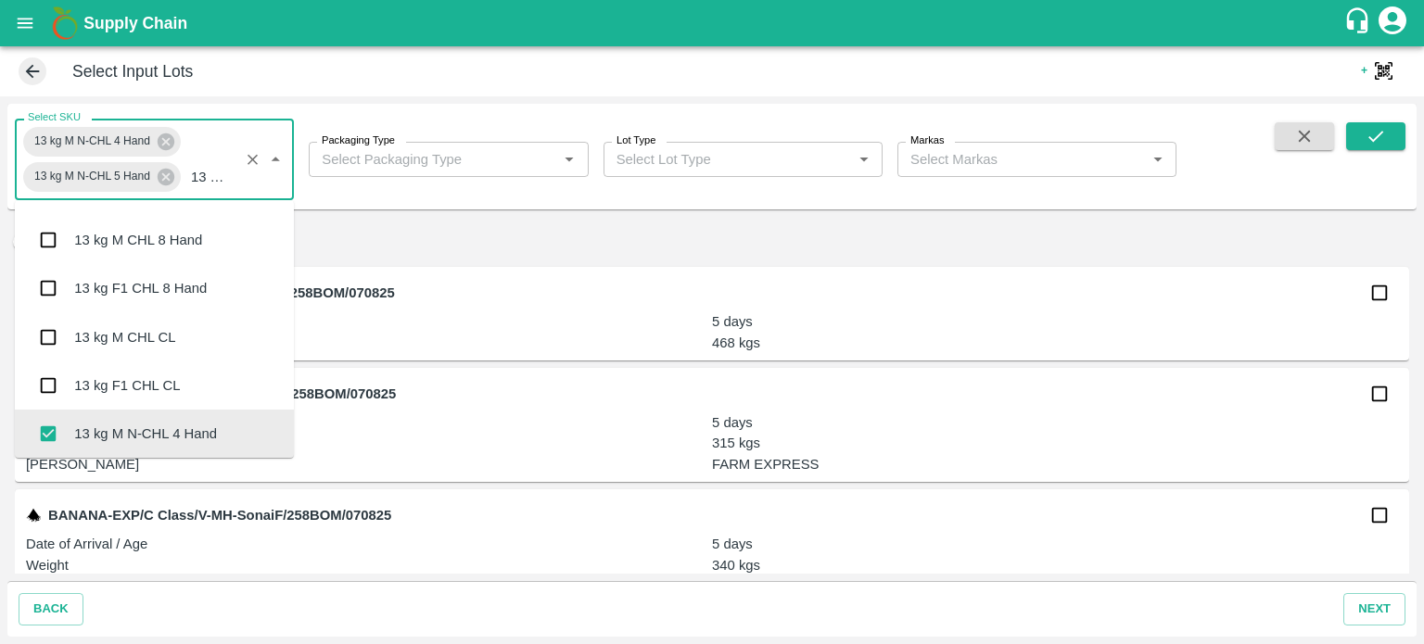
scroll to position [185, 0]
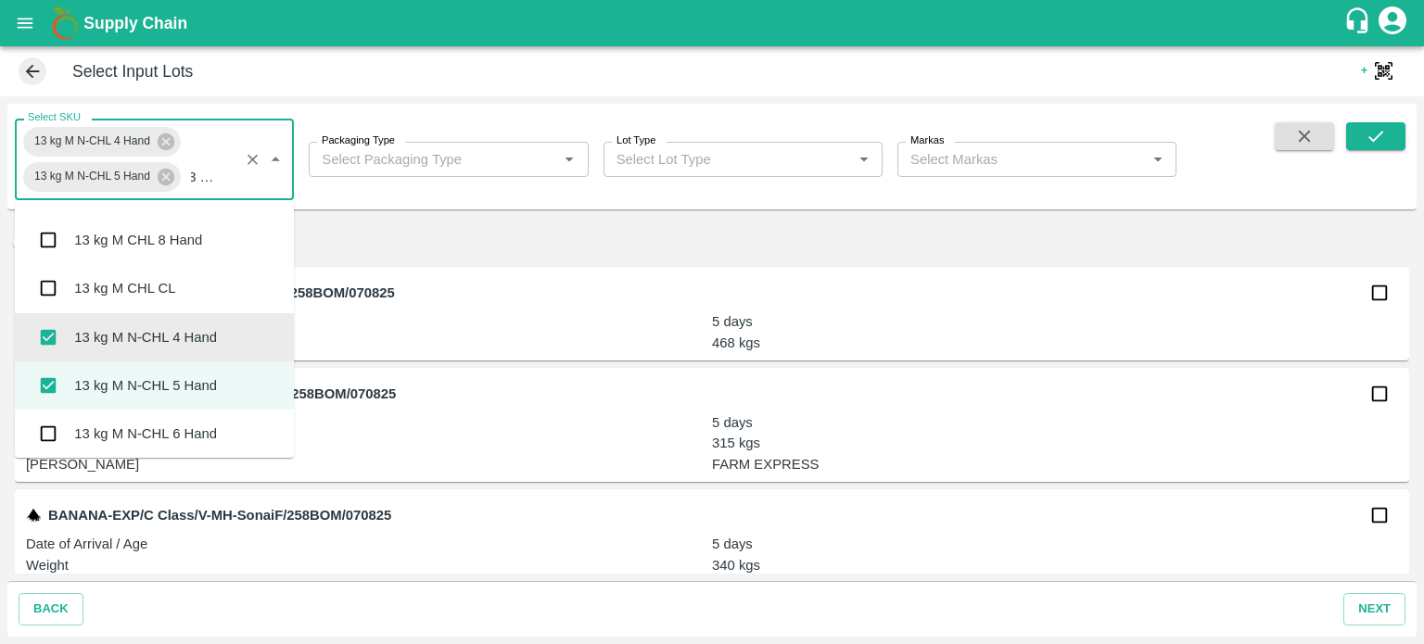
type input "13 kg m n"
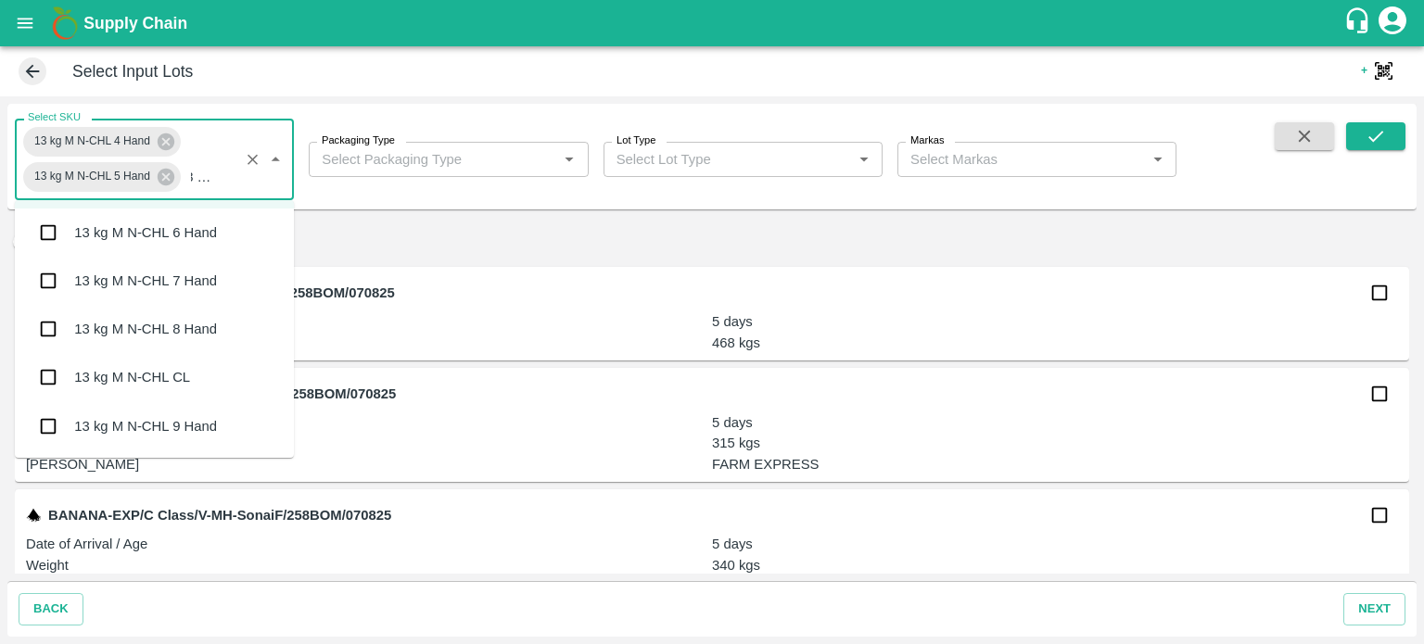
scroll to position [0, 0]
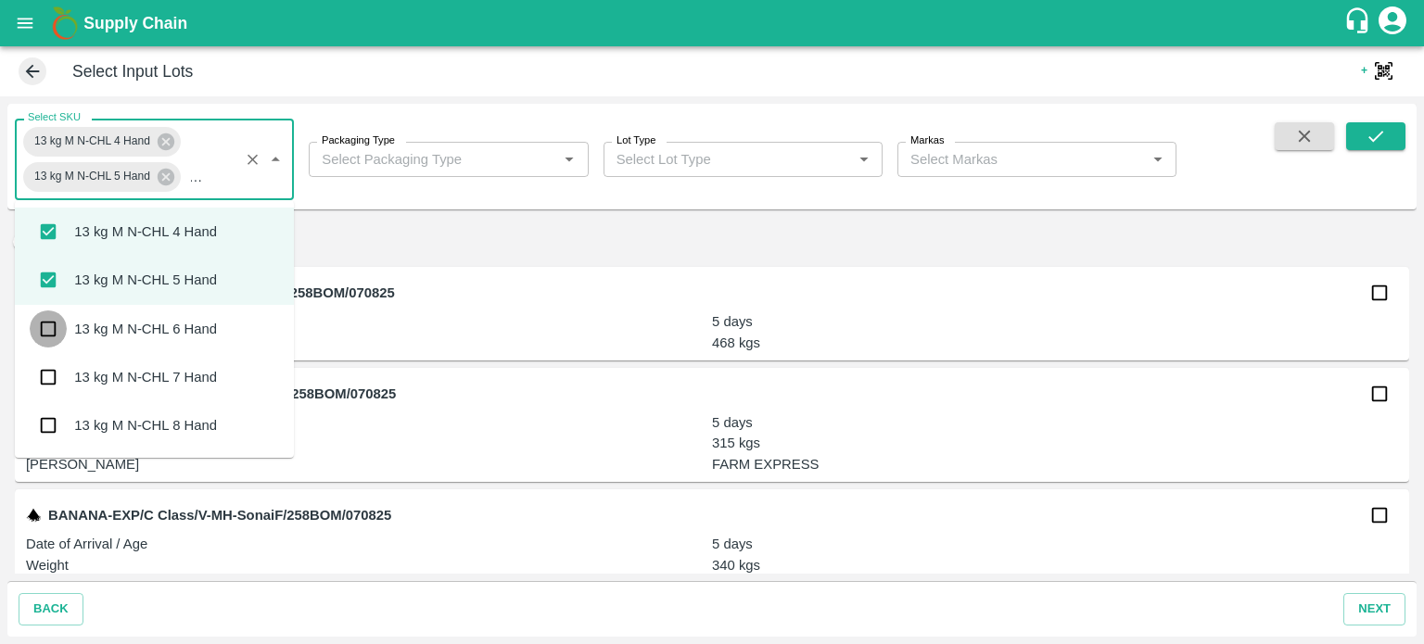
click at [52, 332] on input "checkbox" at bounding box center [48, 329] width 37 height 37
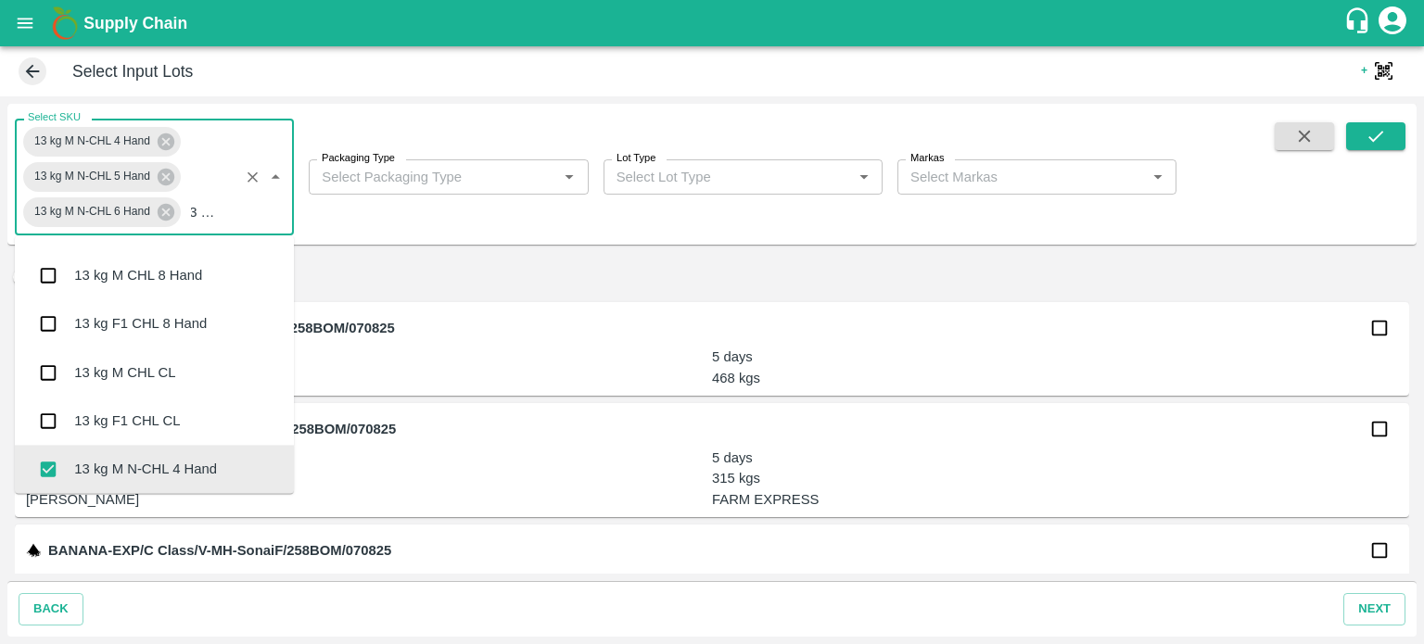
scroll to position [185, 0]
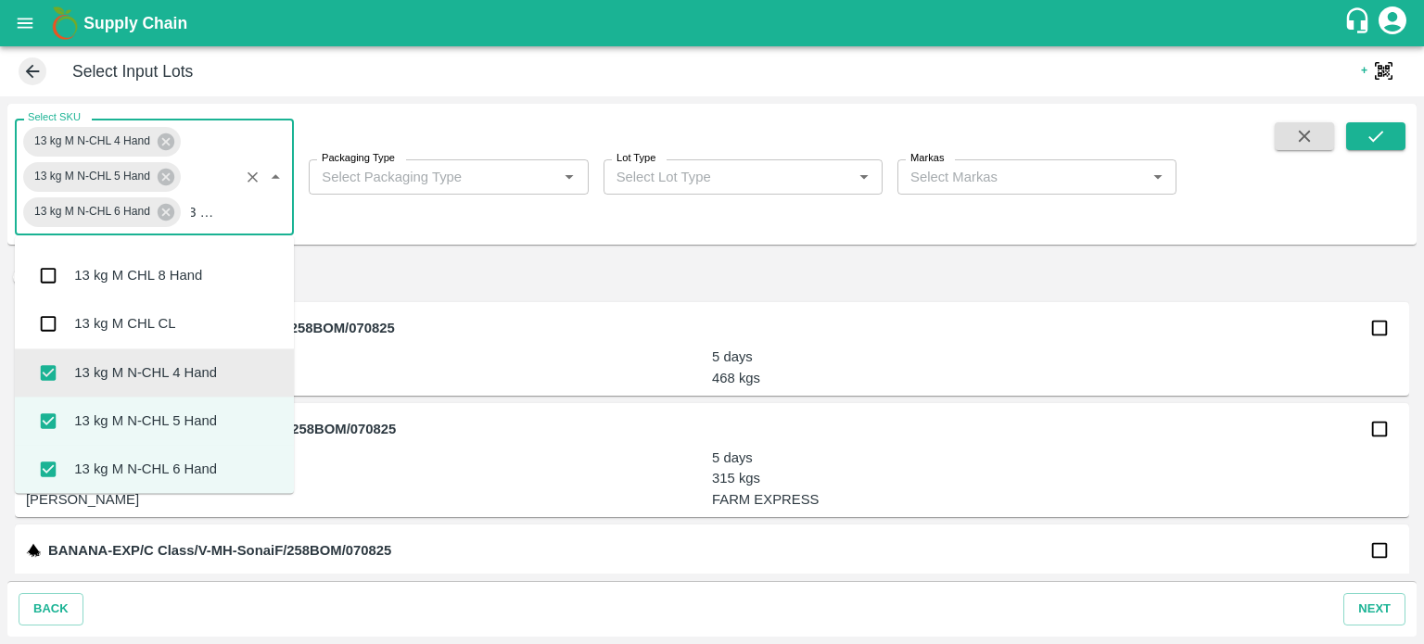
type input "13 kg m n"
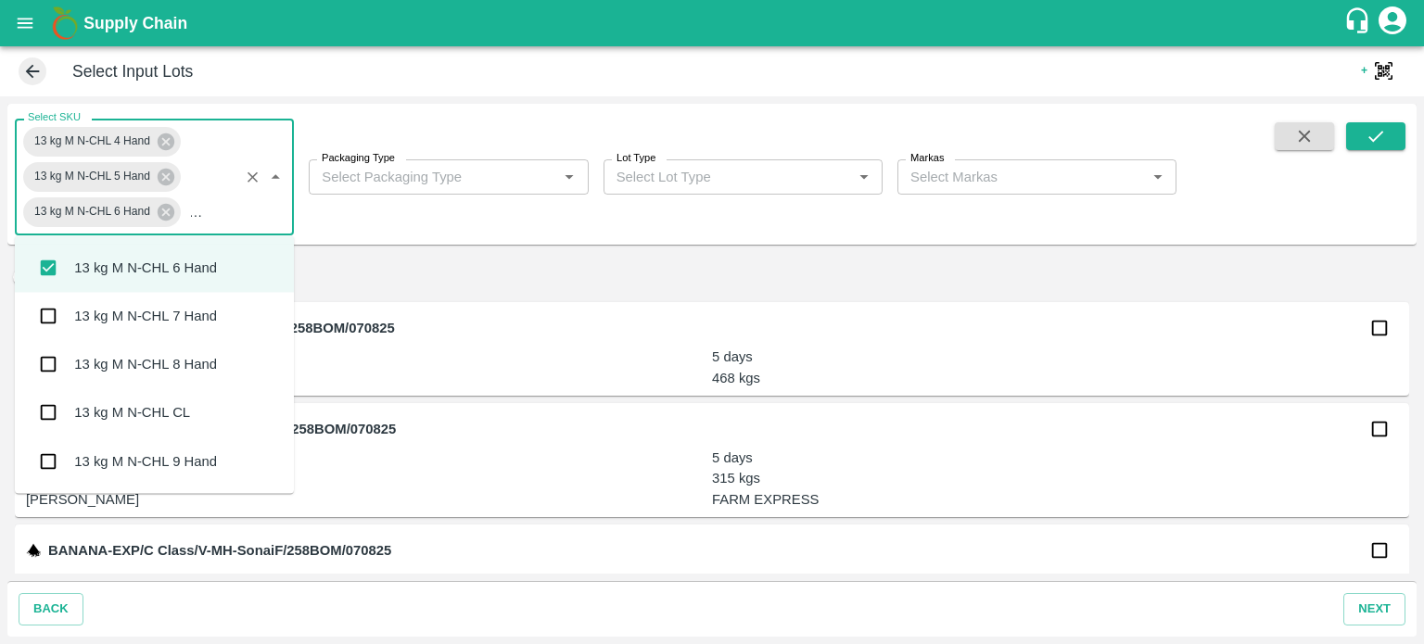
scroll to position [0, 0]
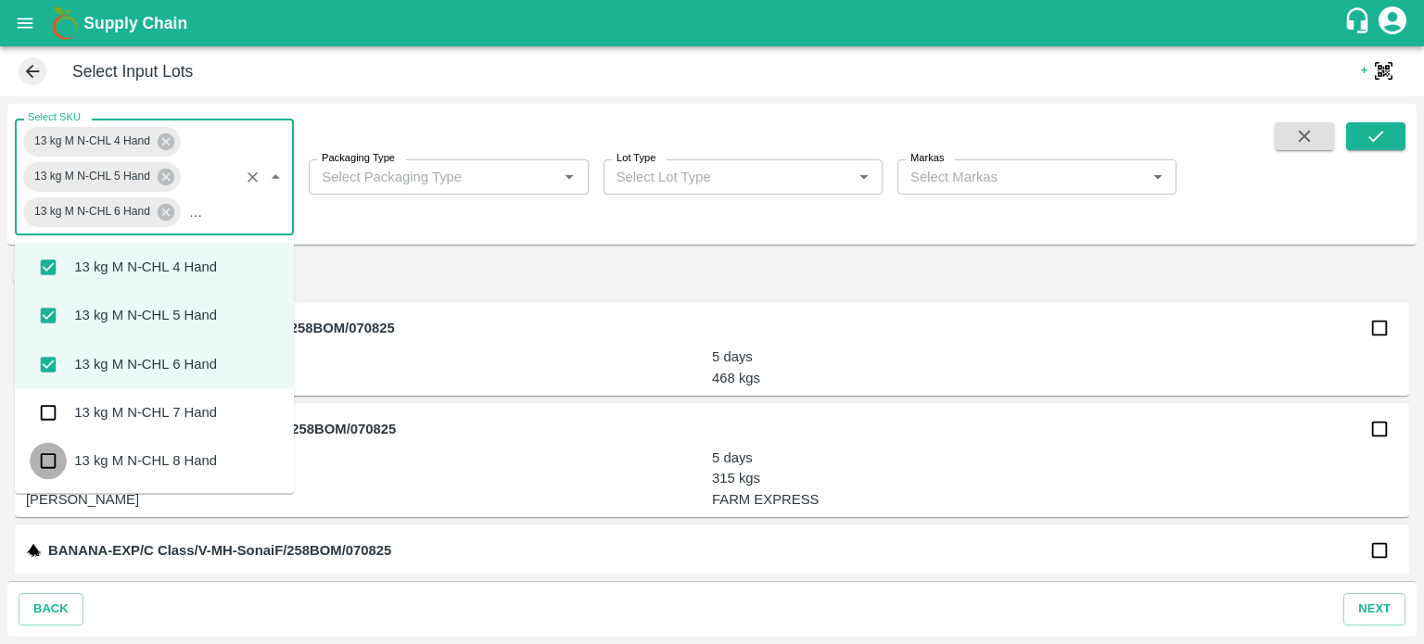
click at [46, 463] on input "checkbox" at bounding box center [48, 461] width 37 height 37
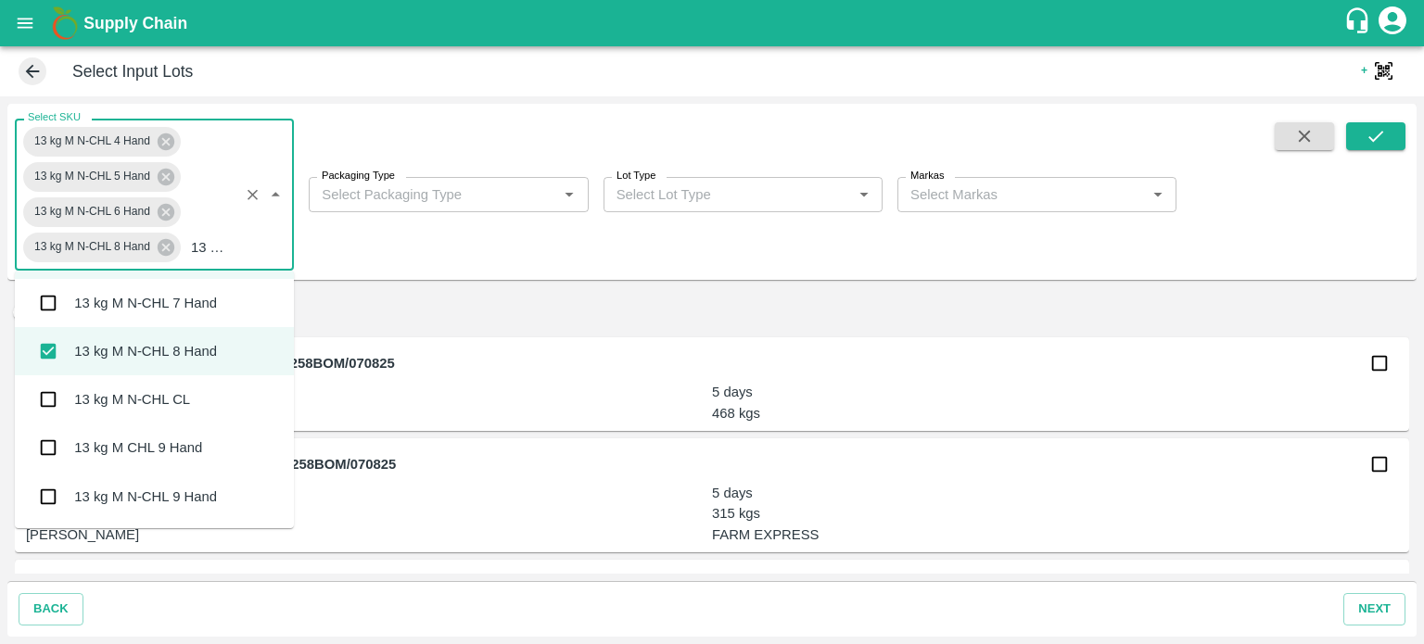
scroll to position [185, 0]
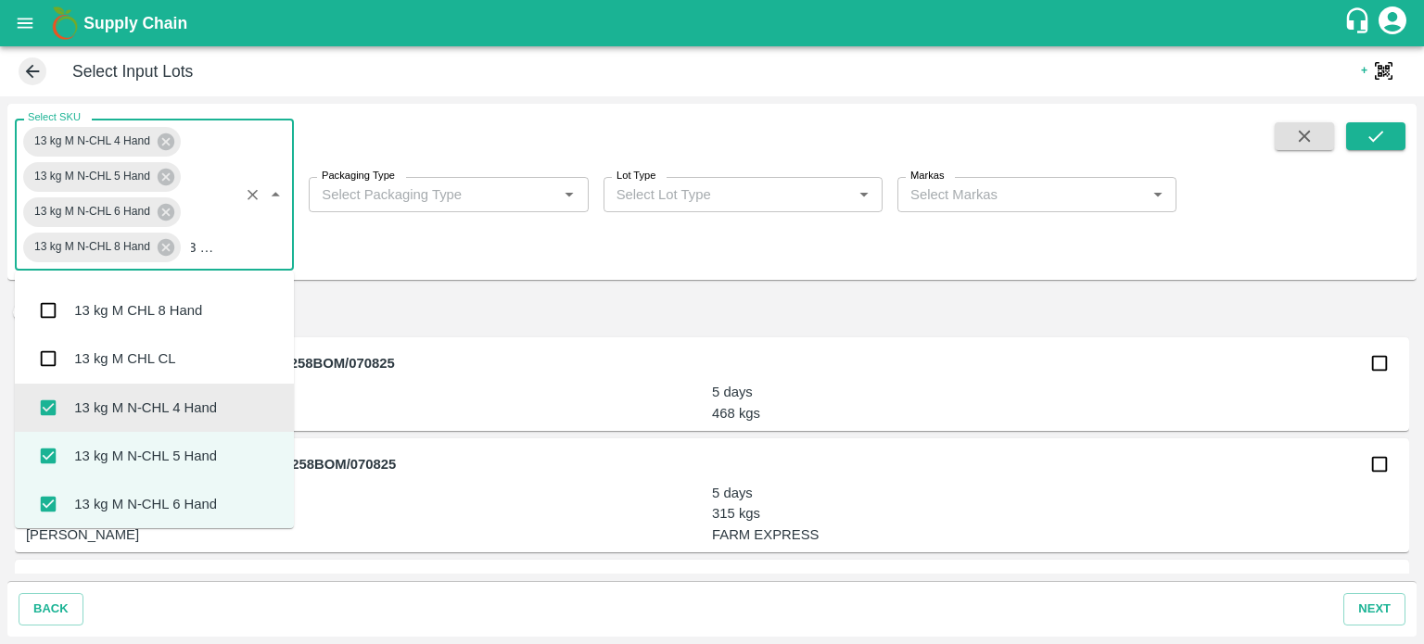
type input "13 kg m n"
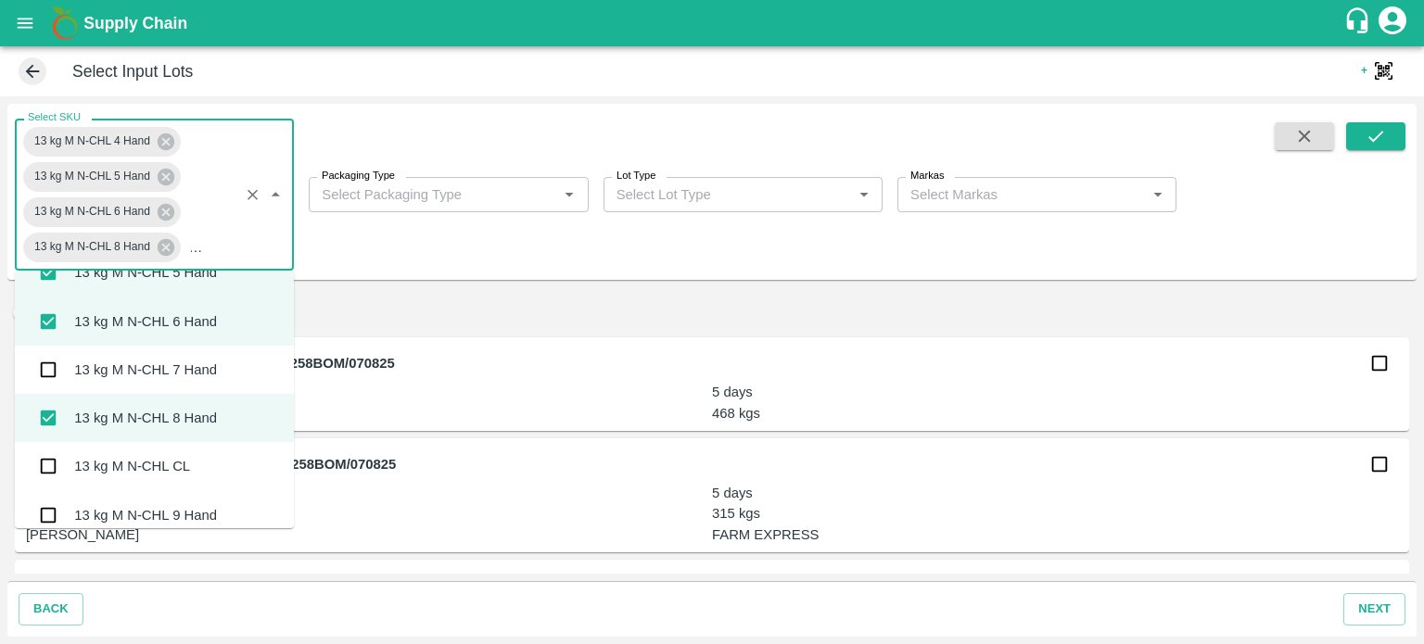
scroll to position [95, 0]
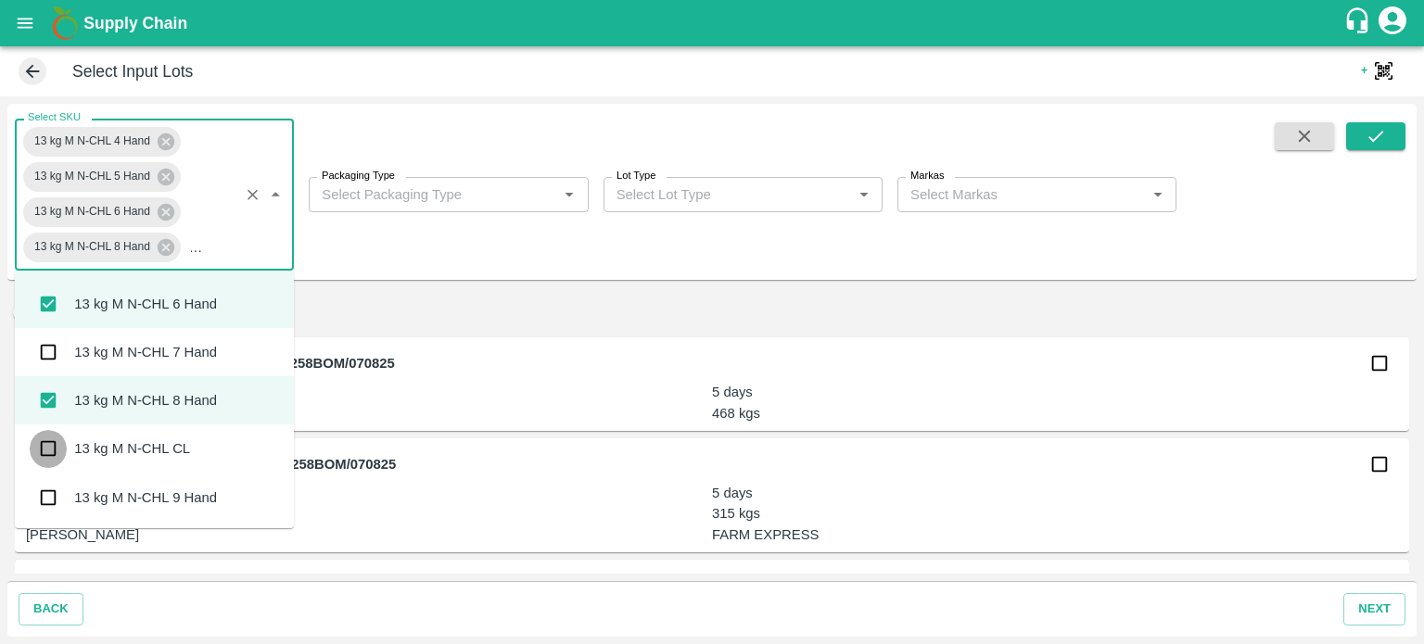
click at [47, 454] on input "checkbox" at bounding box center [48, 448] width 37 height 37
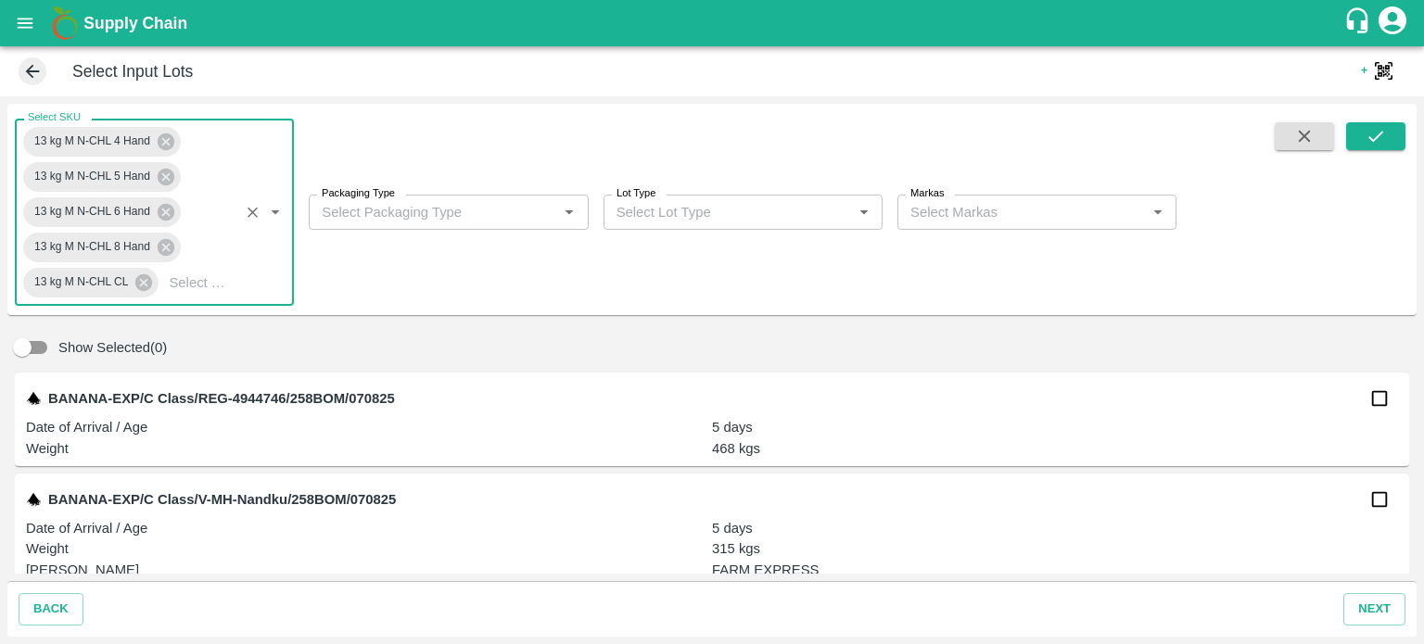
scroll to position [0, 0]
click at [444, 210] on body "Supply Chain Select Input Lots + QR Scanner Select SKU 13 kg M N-CHL 4 Hand 13 …" at bounding box center [712, 322] width 1424 height 644
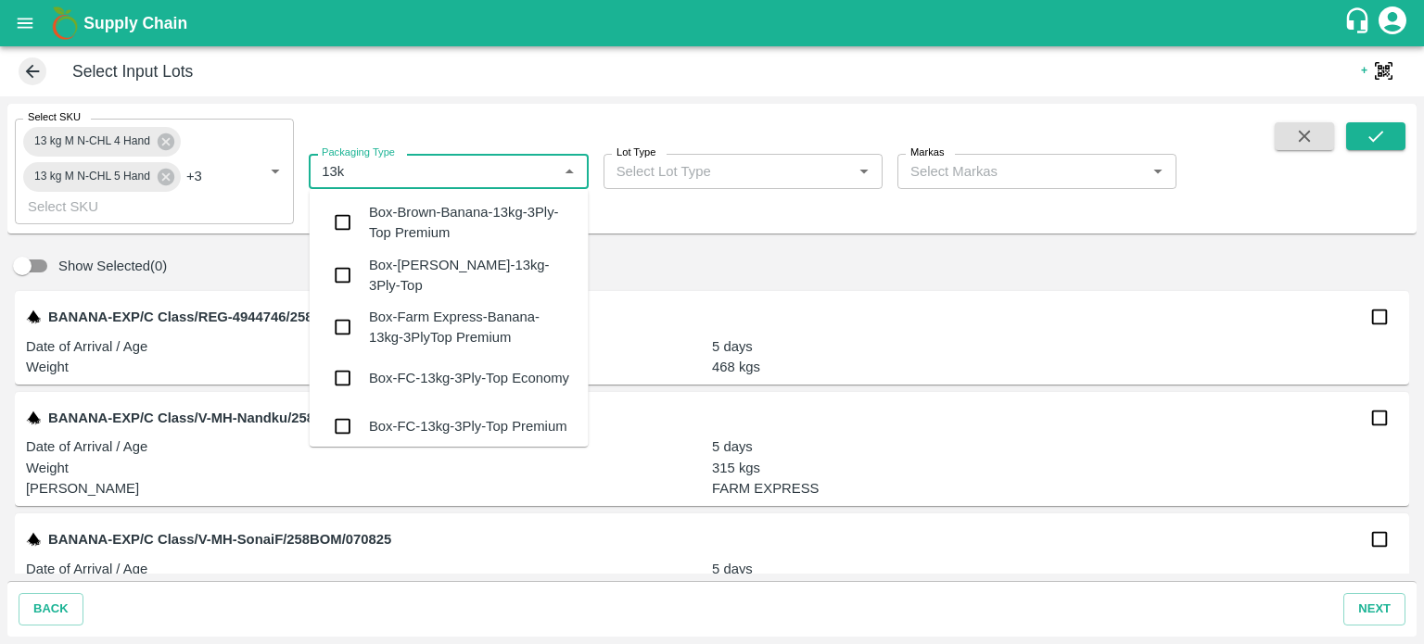
type input "13kg"
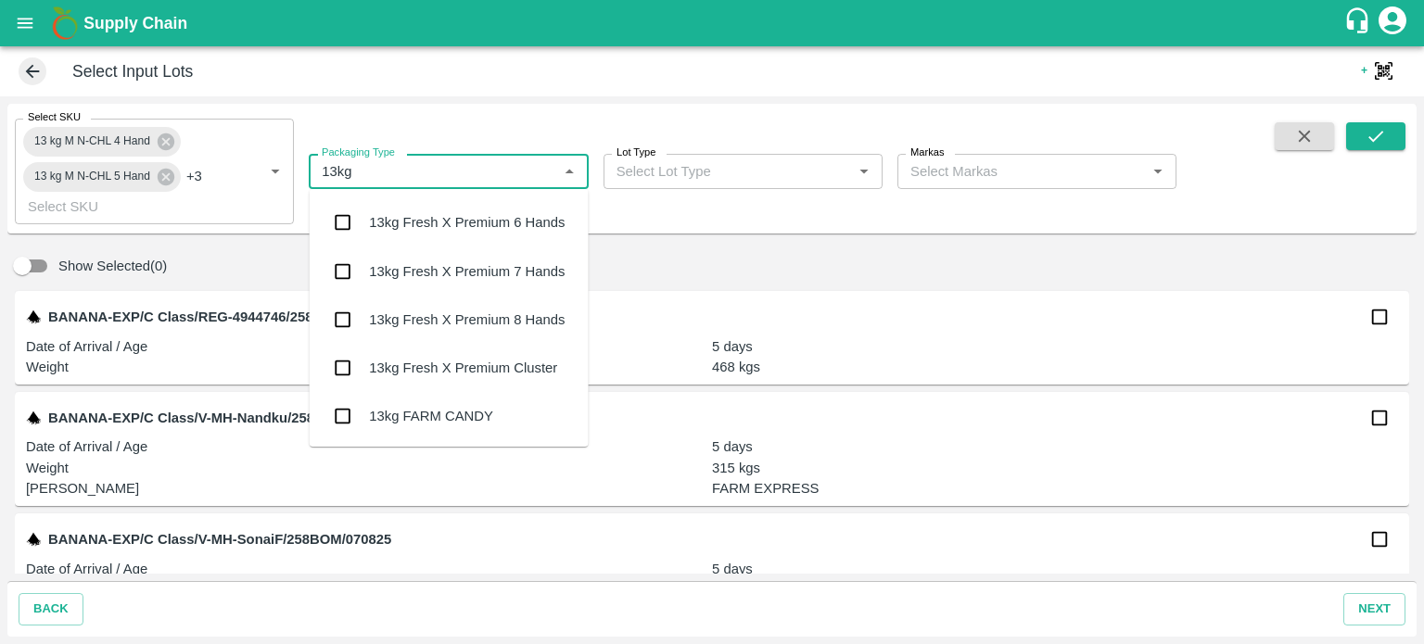
scroll to position [2998, 0]
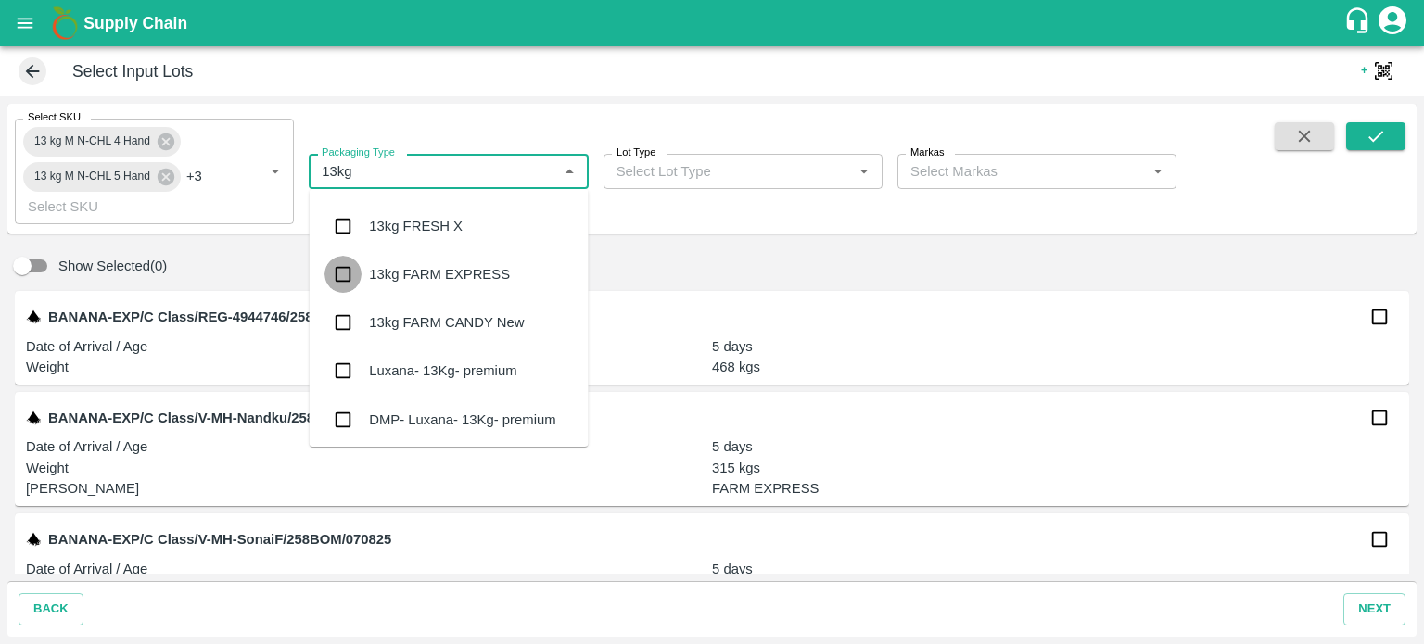
click at [335, 270] on input "checkbox" at bounding box center [342, 274] width 37 height 37
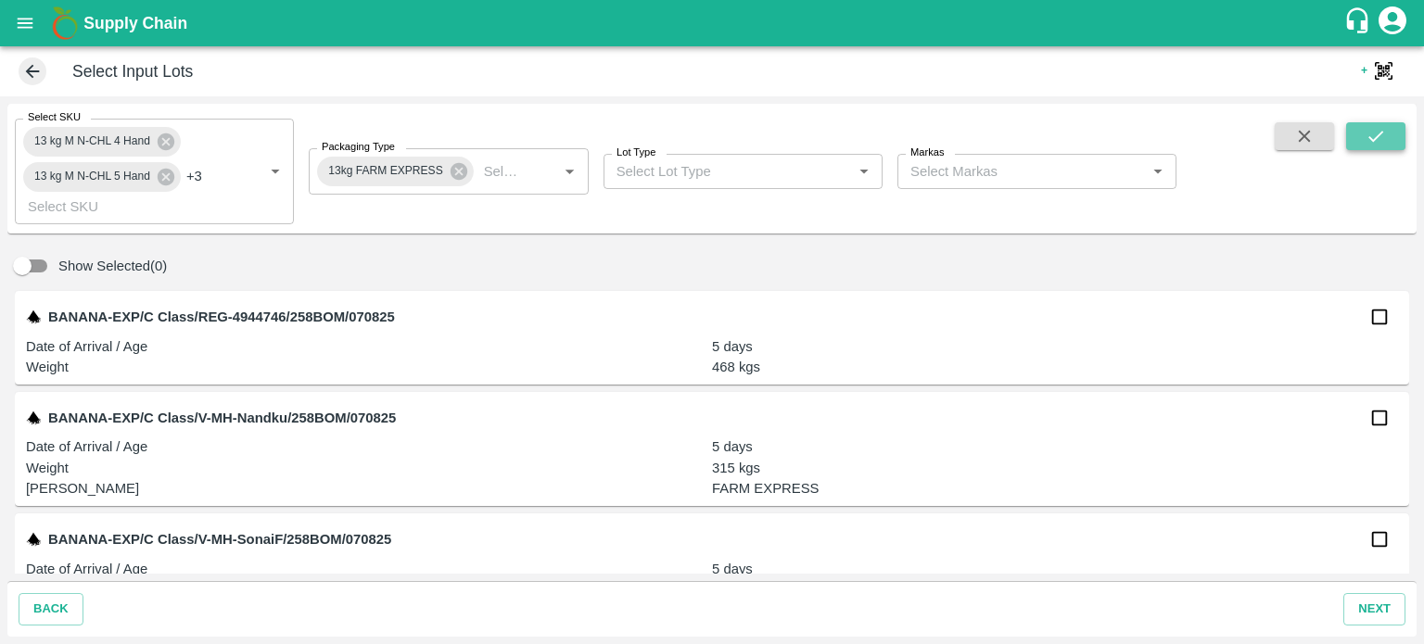
click at [1374, 139] on icon "submit" at bounding box center [1375, 136] width 15 height 11
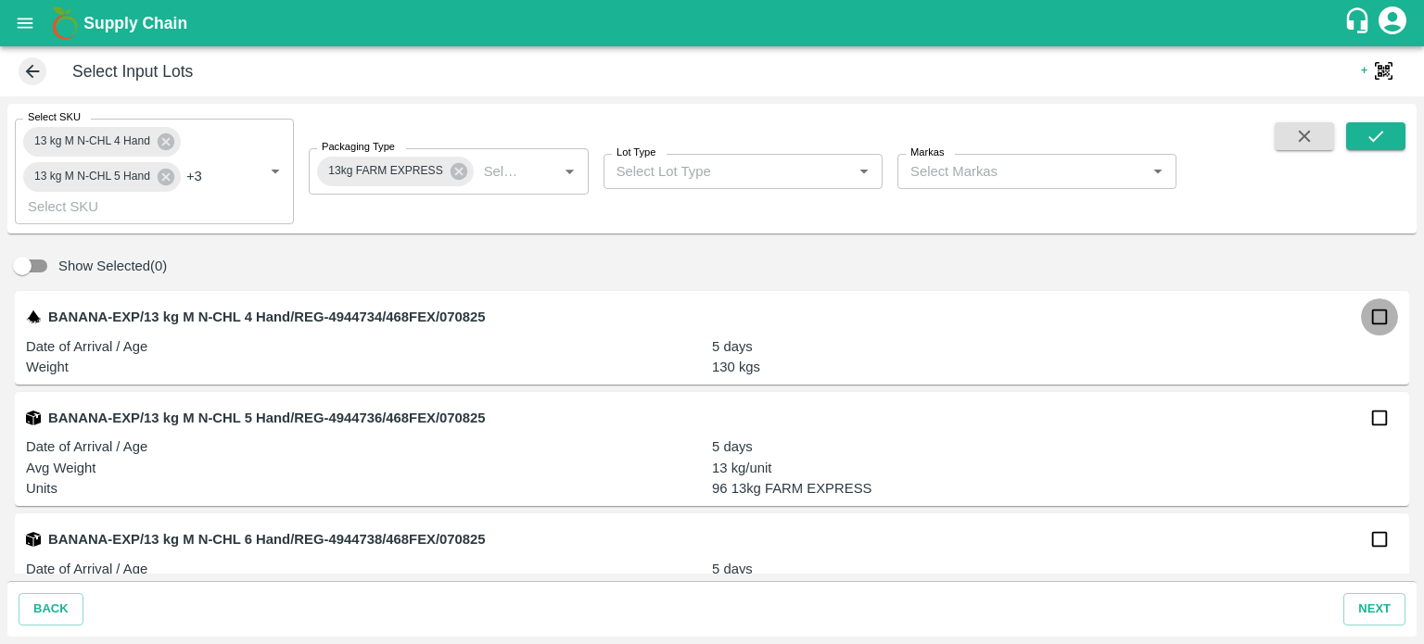
click at [1376, 319] on input "checkbox" at bounding box center [1379, 317] width 37 height 37
checkbox input "true"
click at [1371, 421] on input "checkbox" at bounding box center [1379, 418] width 37 height 37
checkbox input "true"
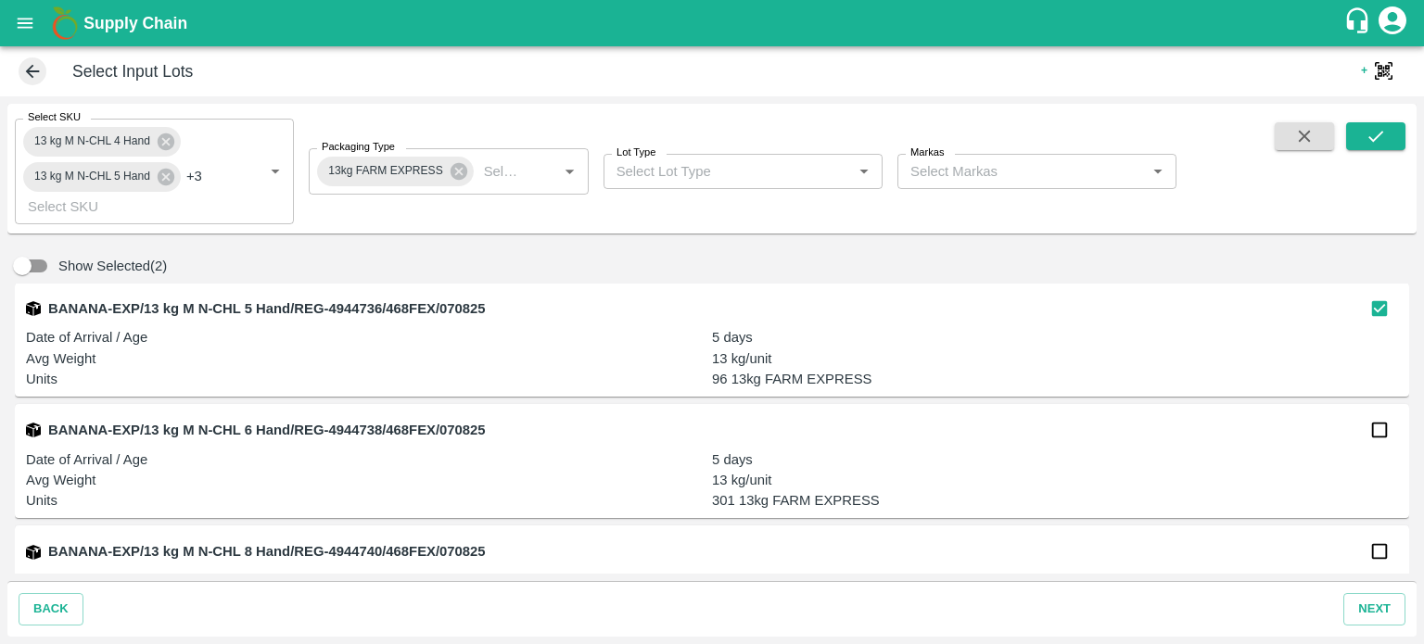
scroll to position [114, 0]
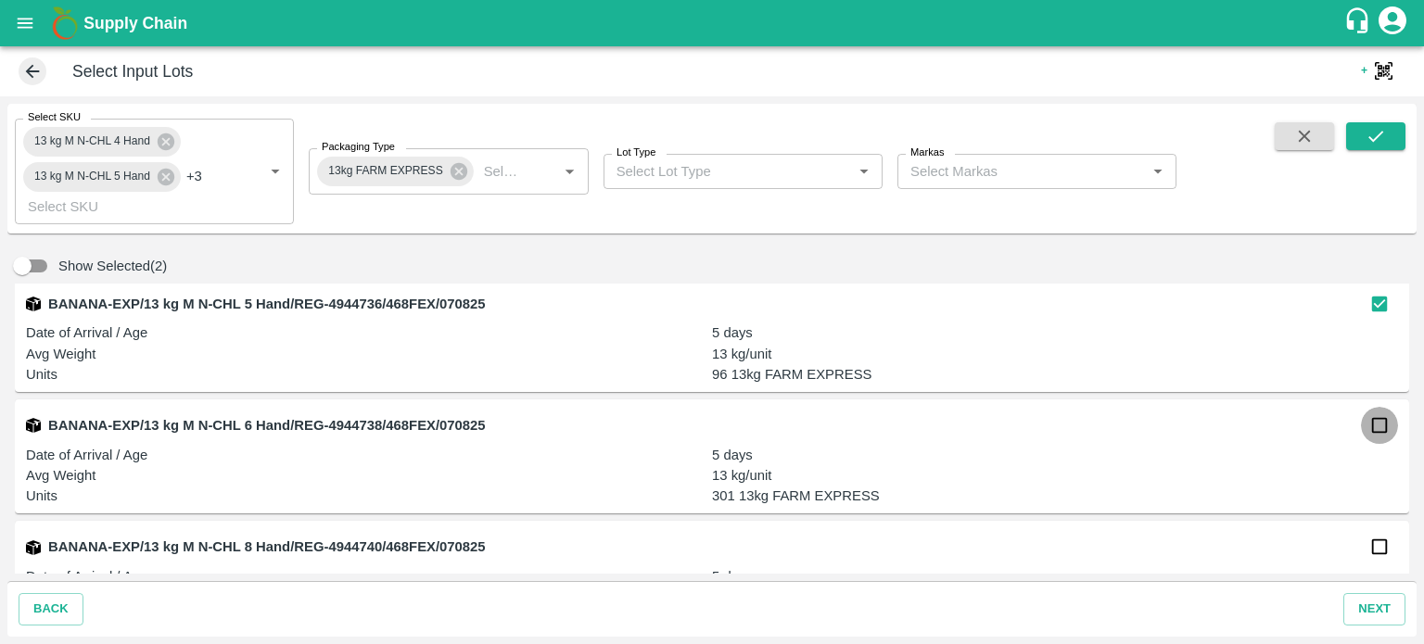
click at [1372, 427] on input "checkbox" at bounding box center [1379, 425] width 37 height 37
checkbox input "true"
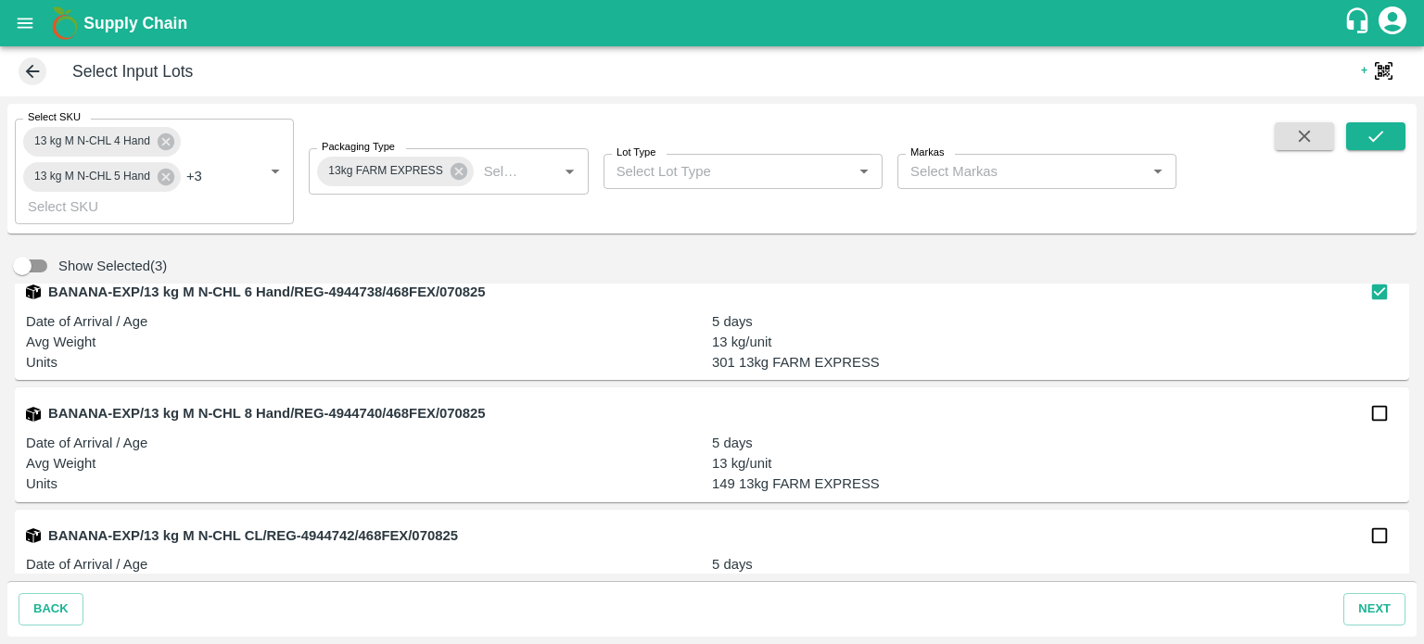
scroll to position [259, 0]
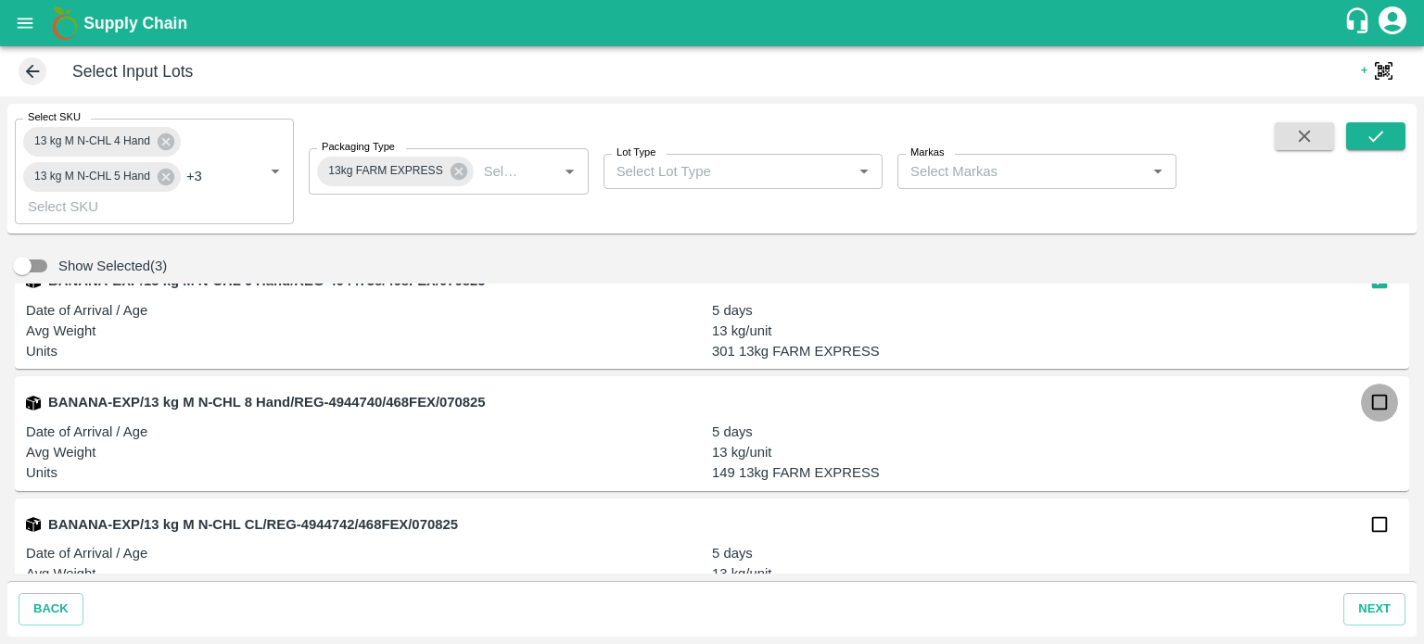
click at [1375, 408] on input "checkbox" at bounding box center [1379, 402] width 37 height 37
checkbox input "true"
click at [1381, 526] on input "checkbox" at bounding box center [1379, 524] width 37 height 37
checkbox input "true"
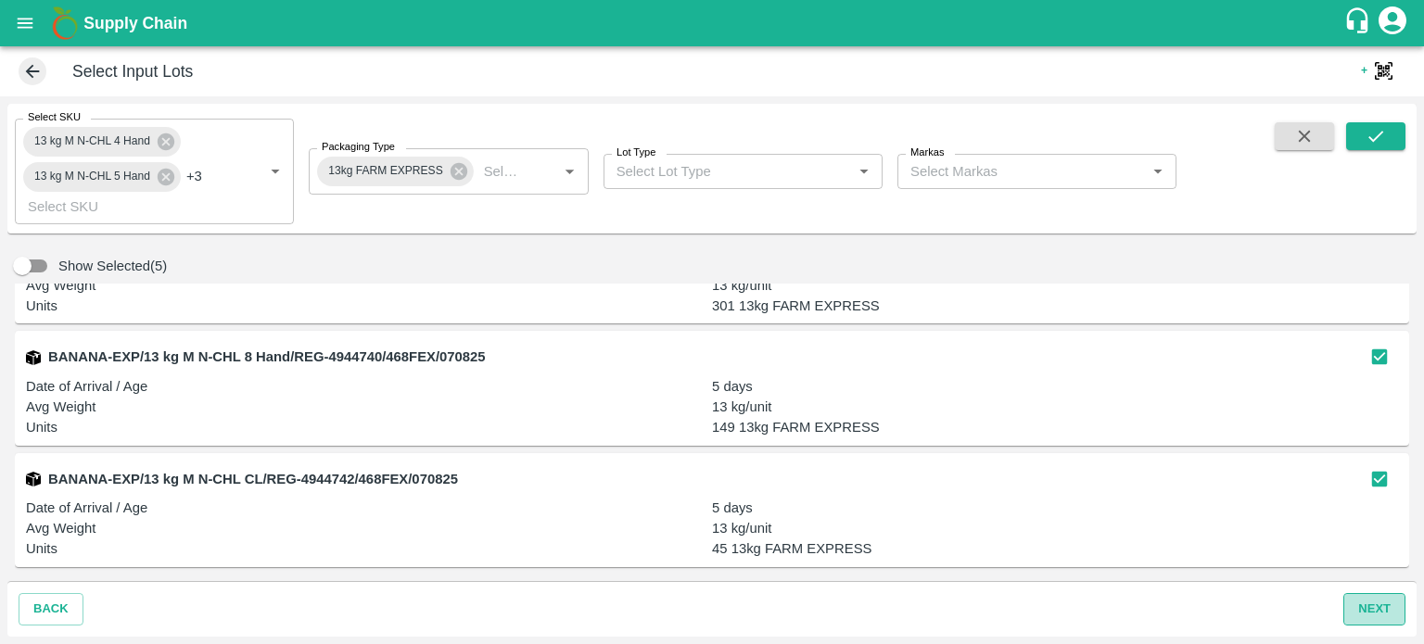
click at [1359, 613] on button "next" at bounding box center [1374, 609] width 62 height 32
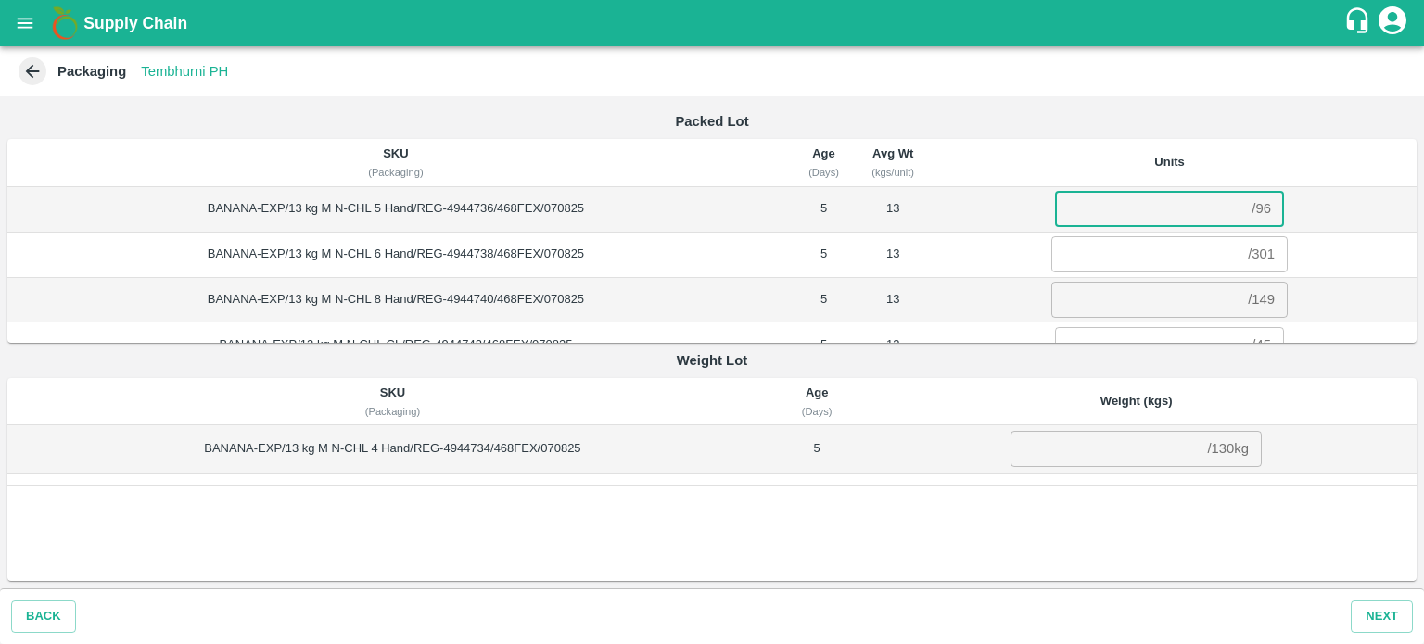
click at [1103, 201] on input "number" at bounding box center [1149, 208] width 189 height 35
type input "96"
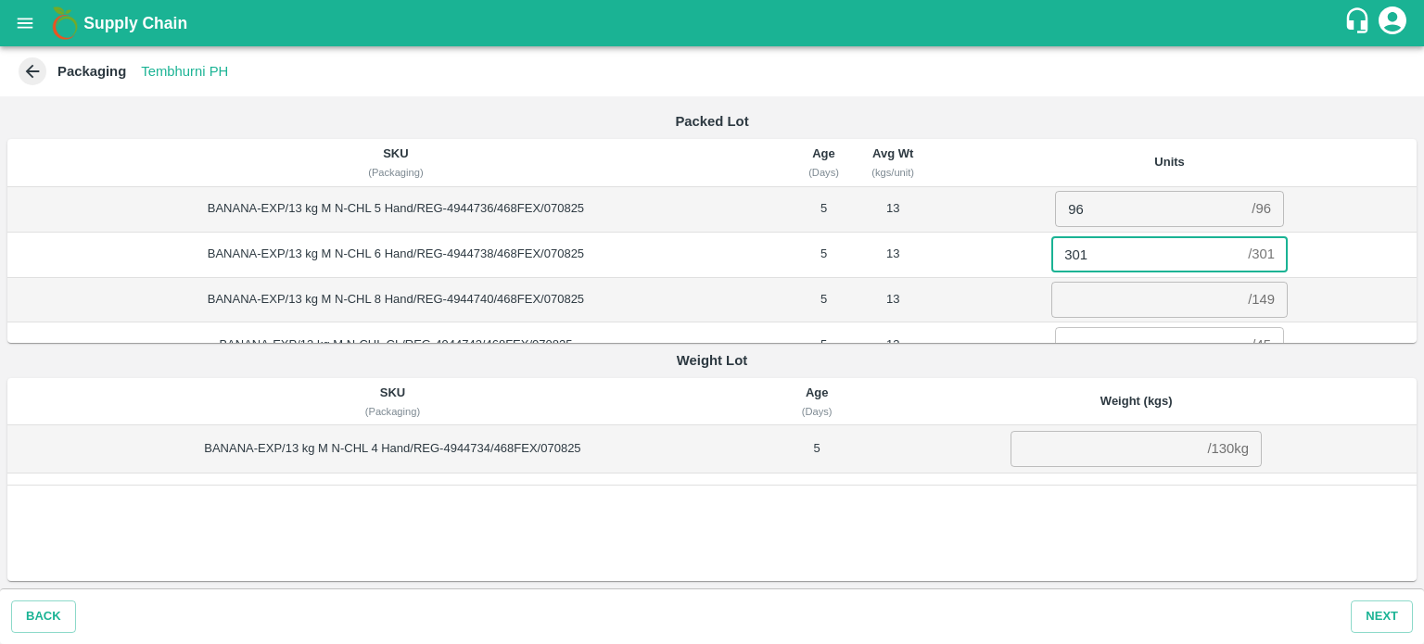
type input "301"
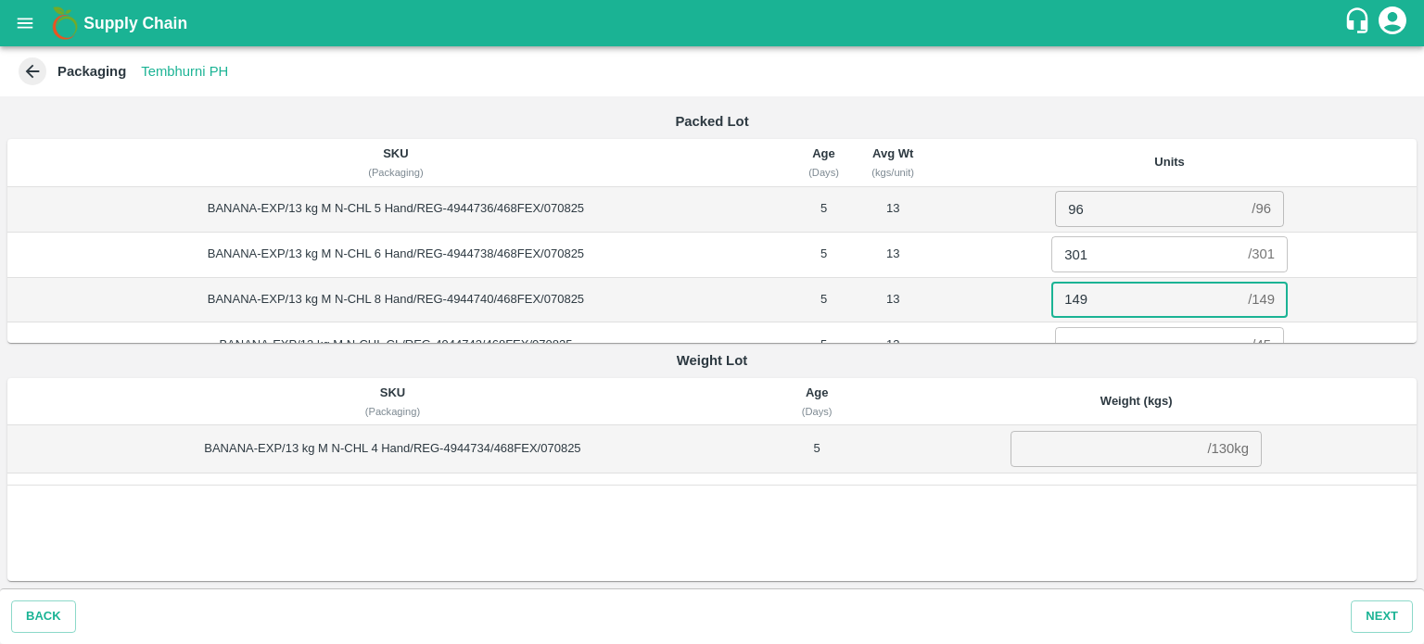
type input "149"
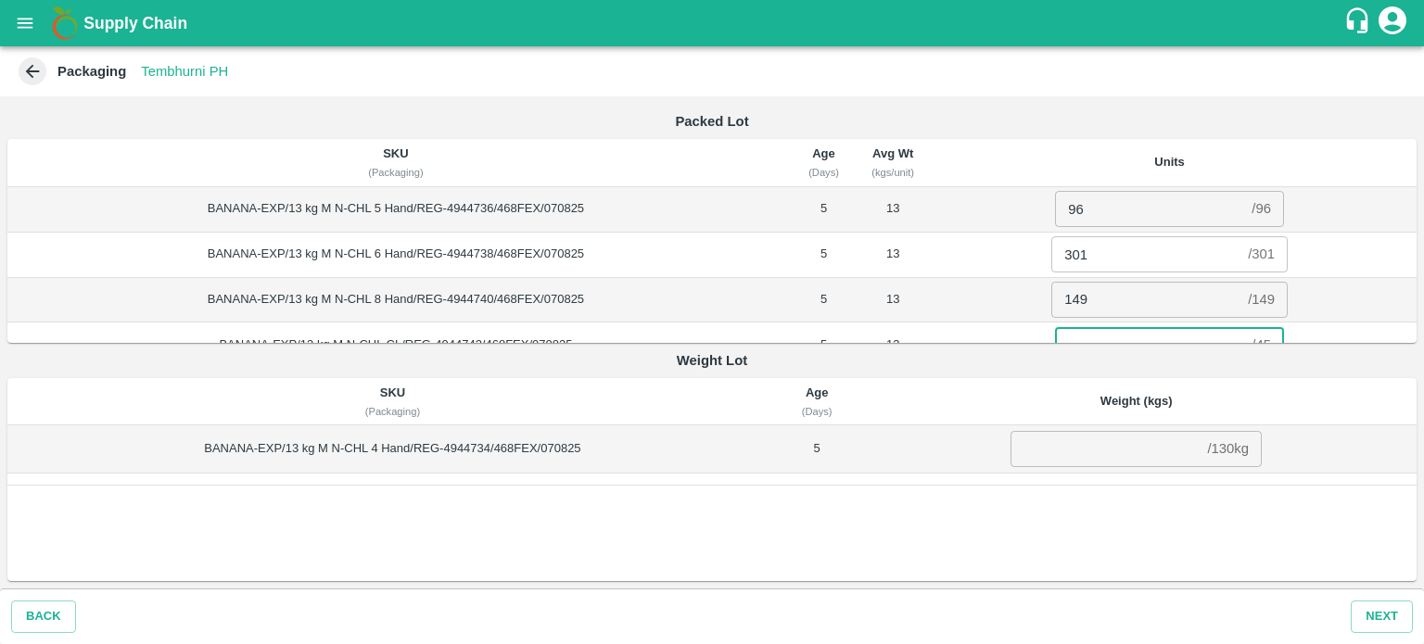
scroll to position [19, 0]
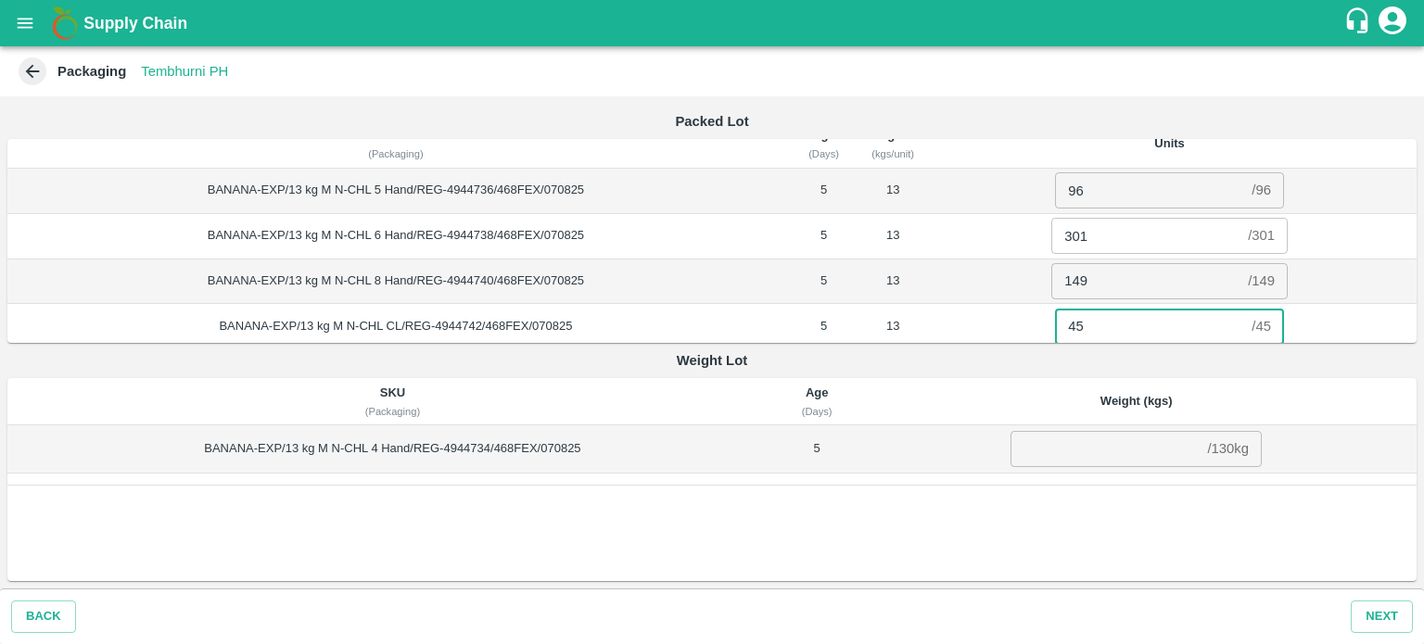
type input "45"
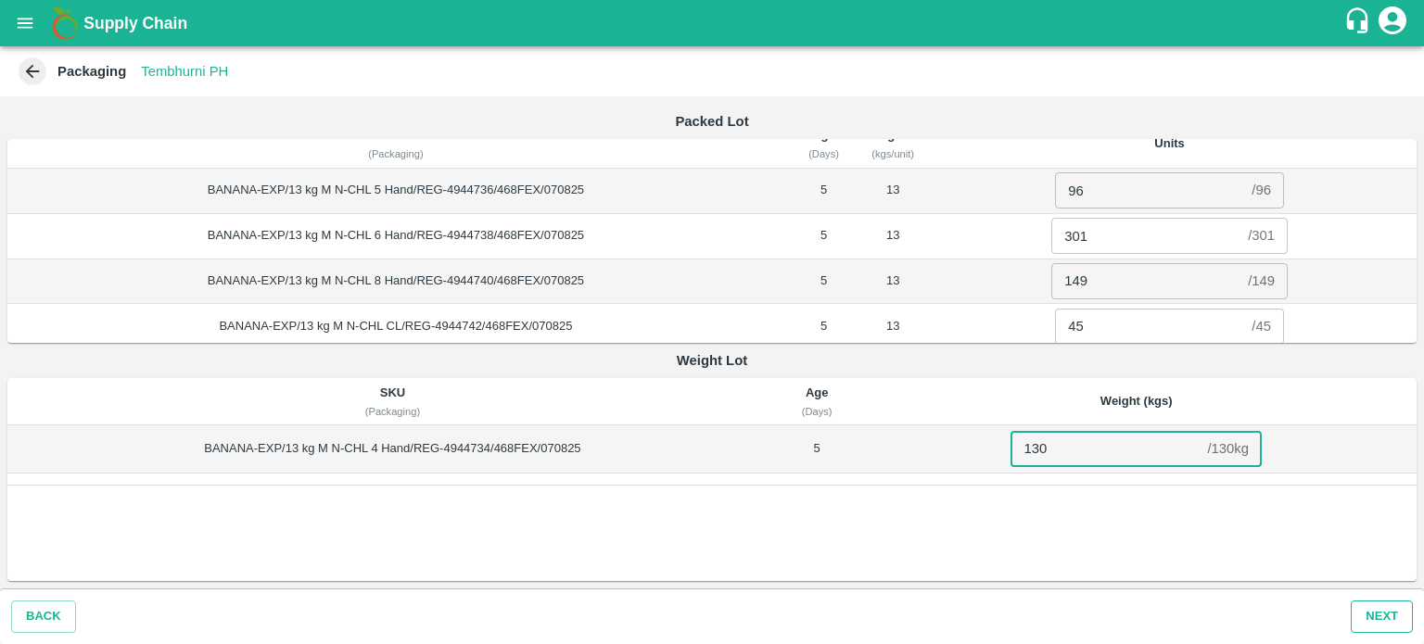
type input "130"
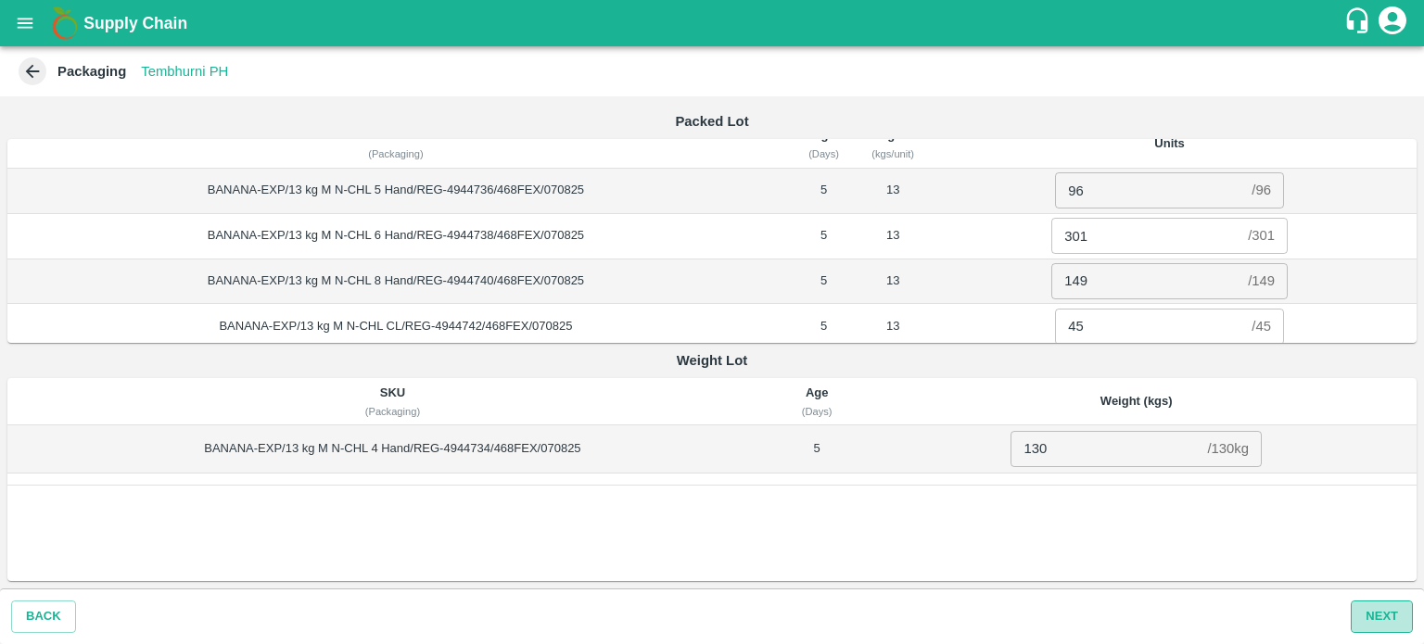
click at [1367, 622] on button "Next" at bounding box center [1382, 617] width 62 height 32
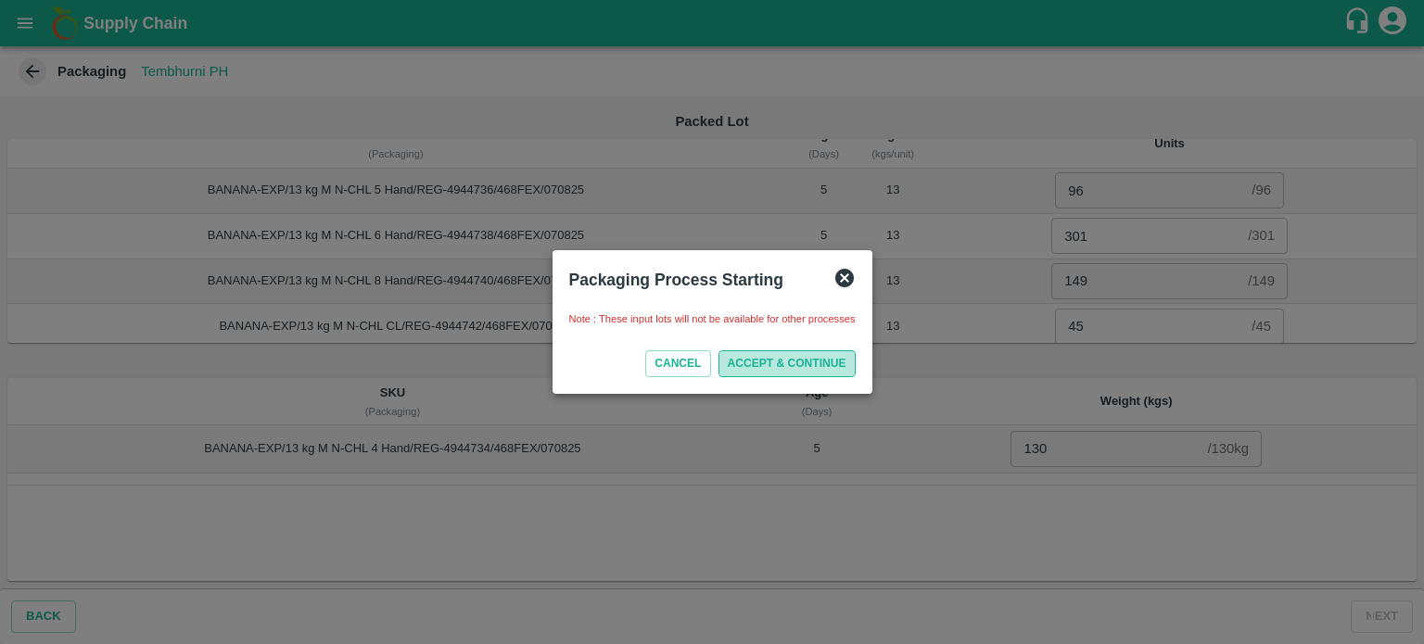
click at [763, 363] on button "ACCEPT & CONTINUE" at bounding box center [786, 363] width 137 height 27
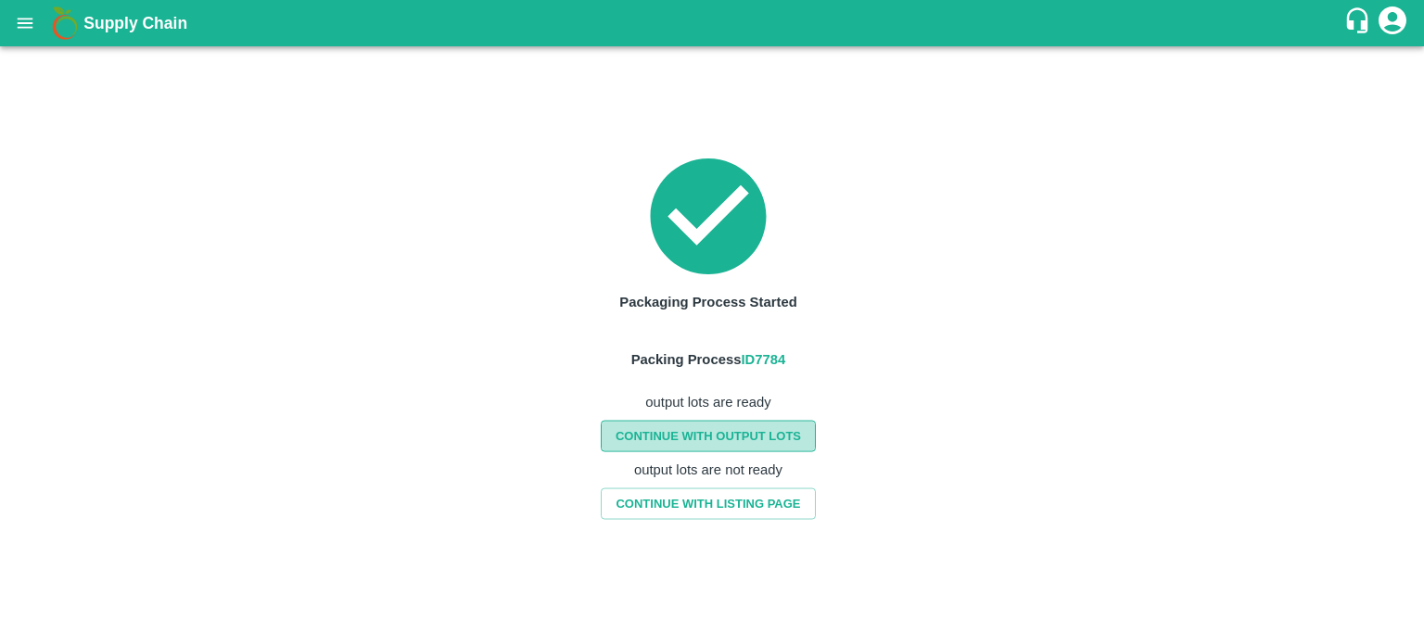
click at [680, 432] on link "CONTINUE WITH OUTPUT LOTS" at bounding box center [708, 436] width 215 height 32
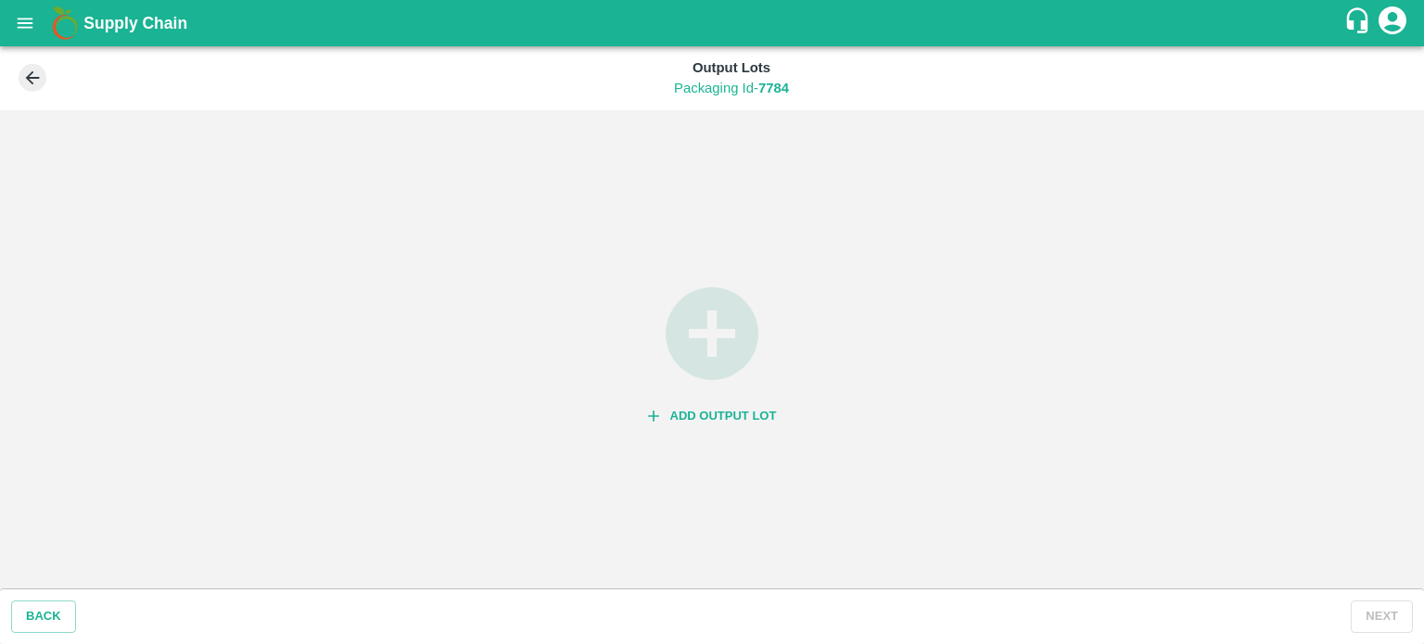
click at [728, 413] on button "Add Output Lot" at bounding box center [713, 416] width 144 height 32
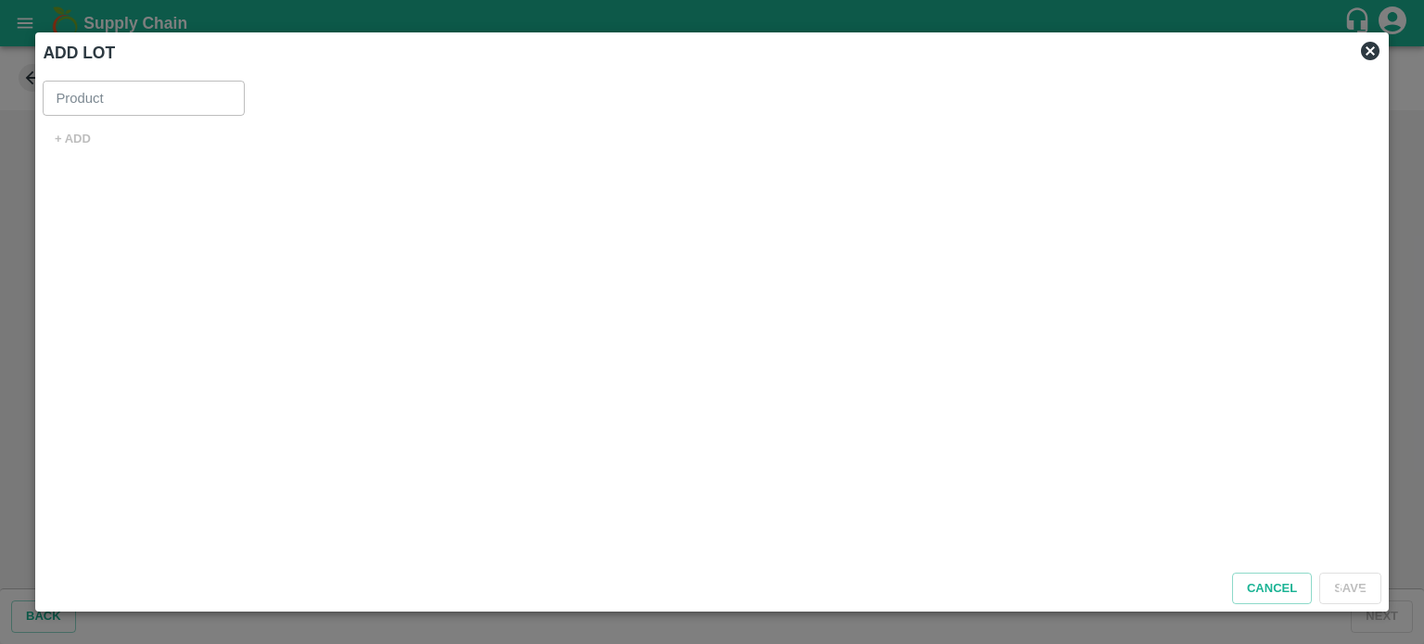
type input "Banana Export"
click at [65, 133] on button "+ ADD" at bounding box center [72, 139] width 59 height 32
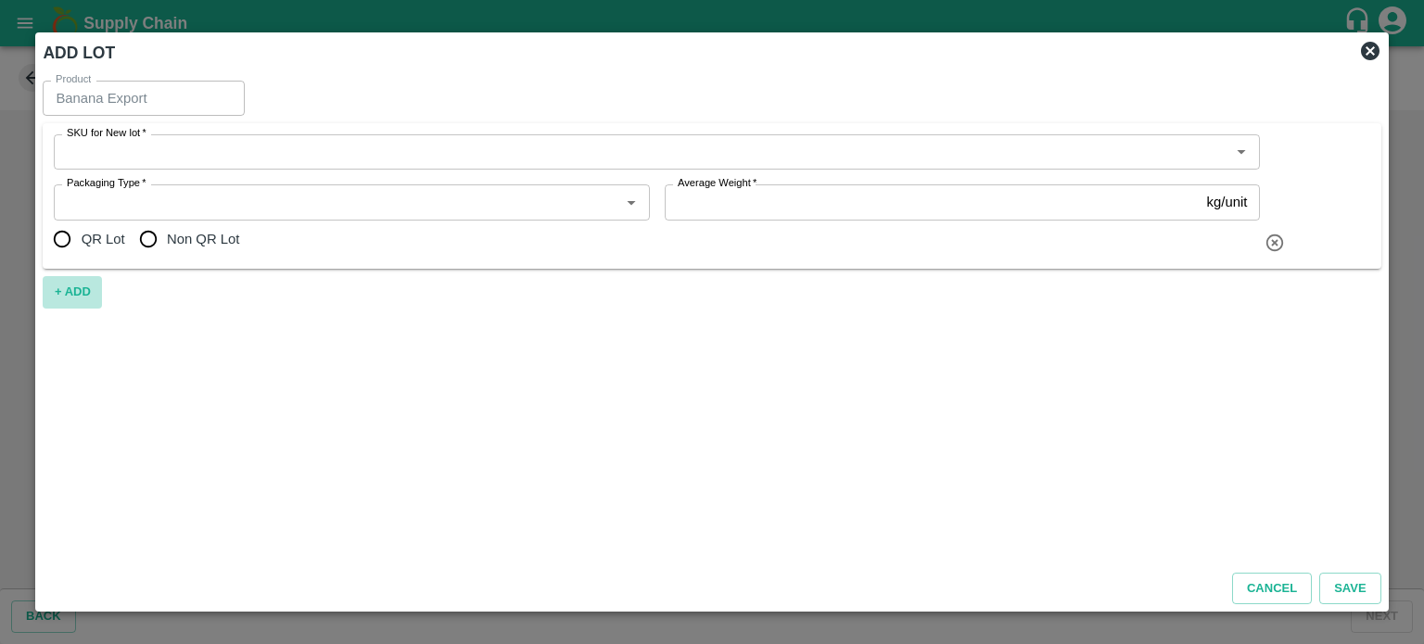
click at [76, 288] on button "+ ADD" at bounding box center [72, 292] width 59 height 32
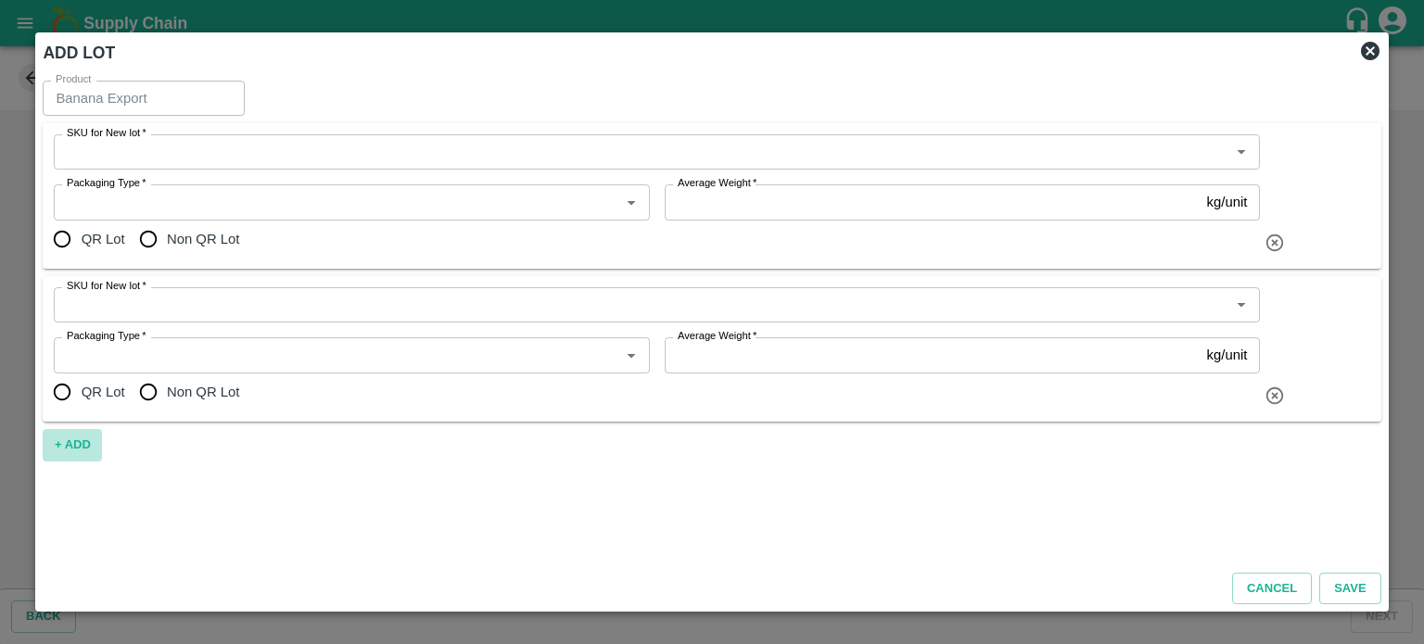
click at [73, 441] on button "+ ADD" at bounding box center [72, 445] width 59 height 32
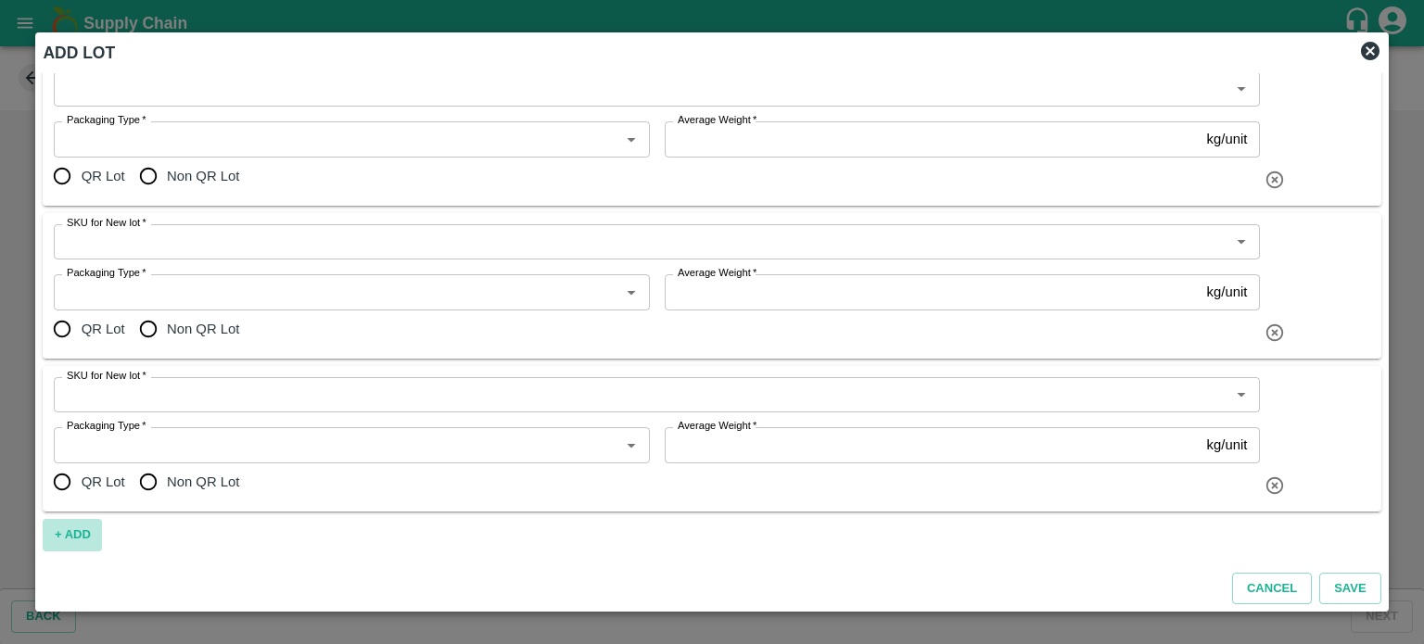
click at [88, 524] on button "+ ADD" at bounding box center [72, 535] width 59 height 32
click at [60, 534] on button "+ ADD" at bounding box center [72, 535] width 59 height 32
click at [138, 484] on input "Non QR Lot" at bounding box center [148, 482] width 37 height 37
radio input "true"
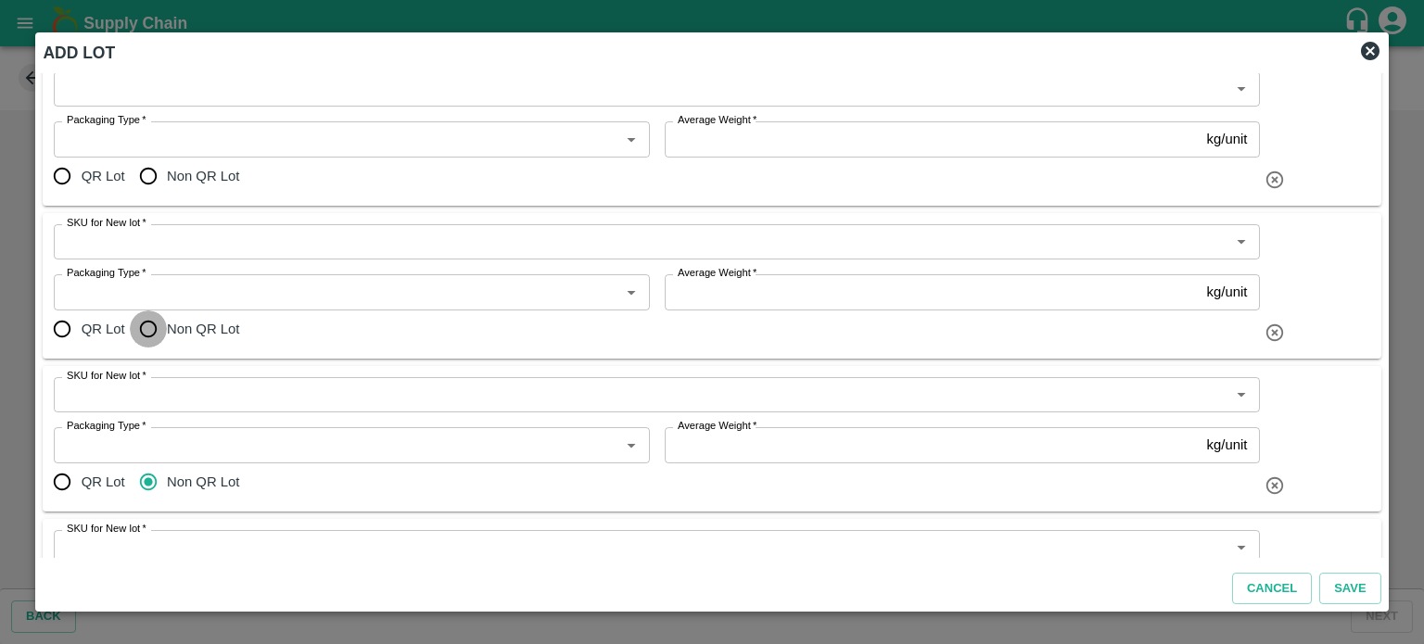
click at [145, 332] on input "Non QR Lot" at bounding box center [148, 329] width 37 height 37
radio input "true"
click at [148, 173] on input "Non QR Lot" at bounding box center [148, 176] width 37 height 37
radio input "true"
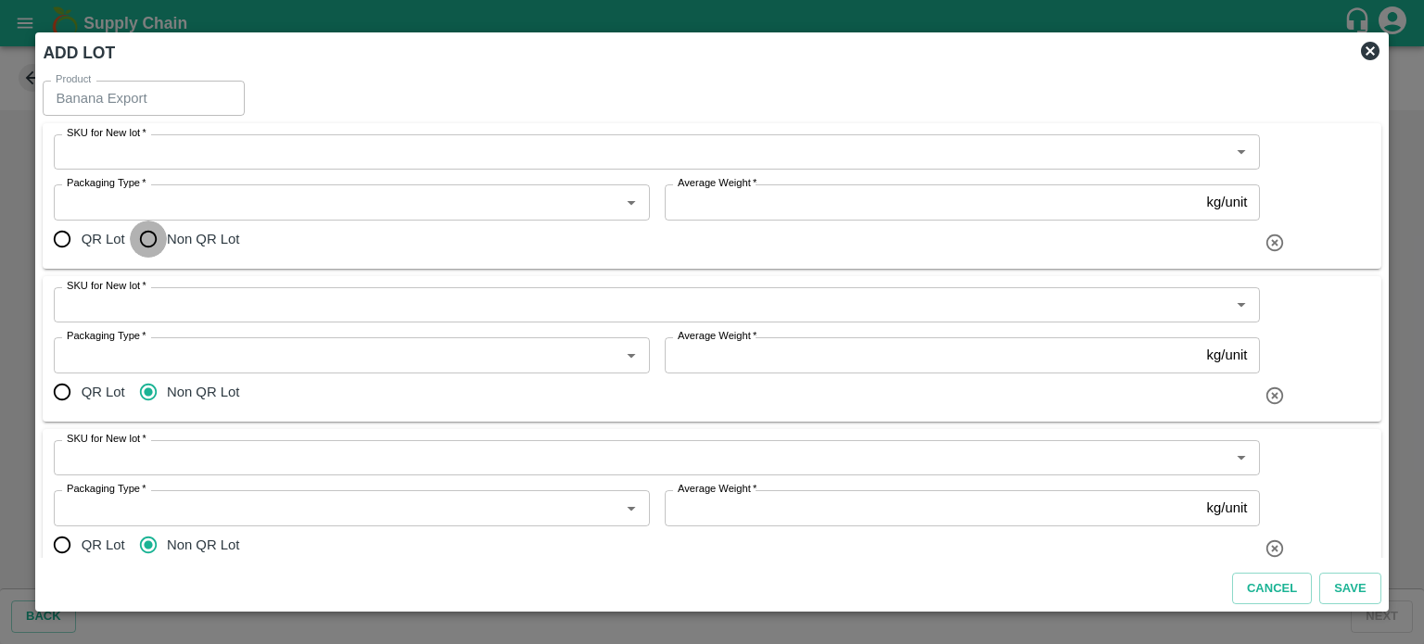
click at [145, 240] on input "Non QR Lot" at bounding box center [148, 239] width 37 height 37
radio input "true"
click at [176, 156] on input "SKU for New lot   *" at bounding box center [641, 152] width 1164 height 24
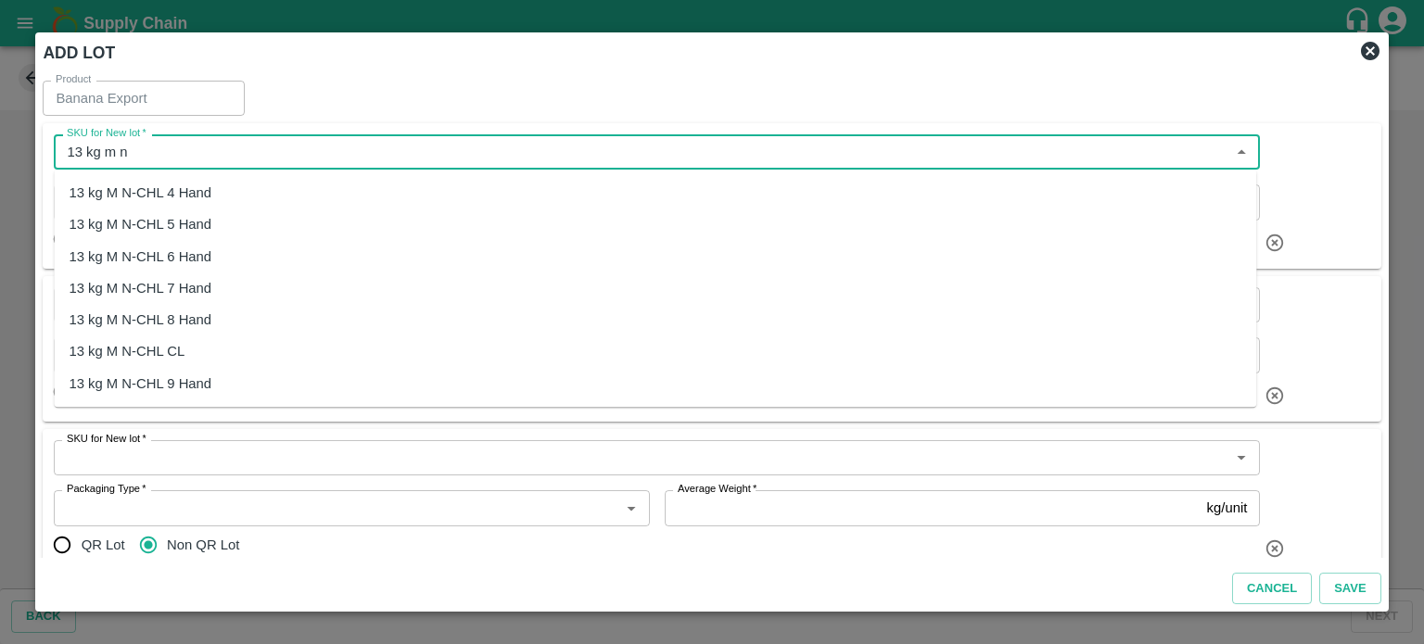
click at [177, 203] on div "13 kg M N-CHL 4 Hand" at bounding box center [655, 193] width 1202 height 32
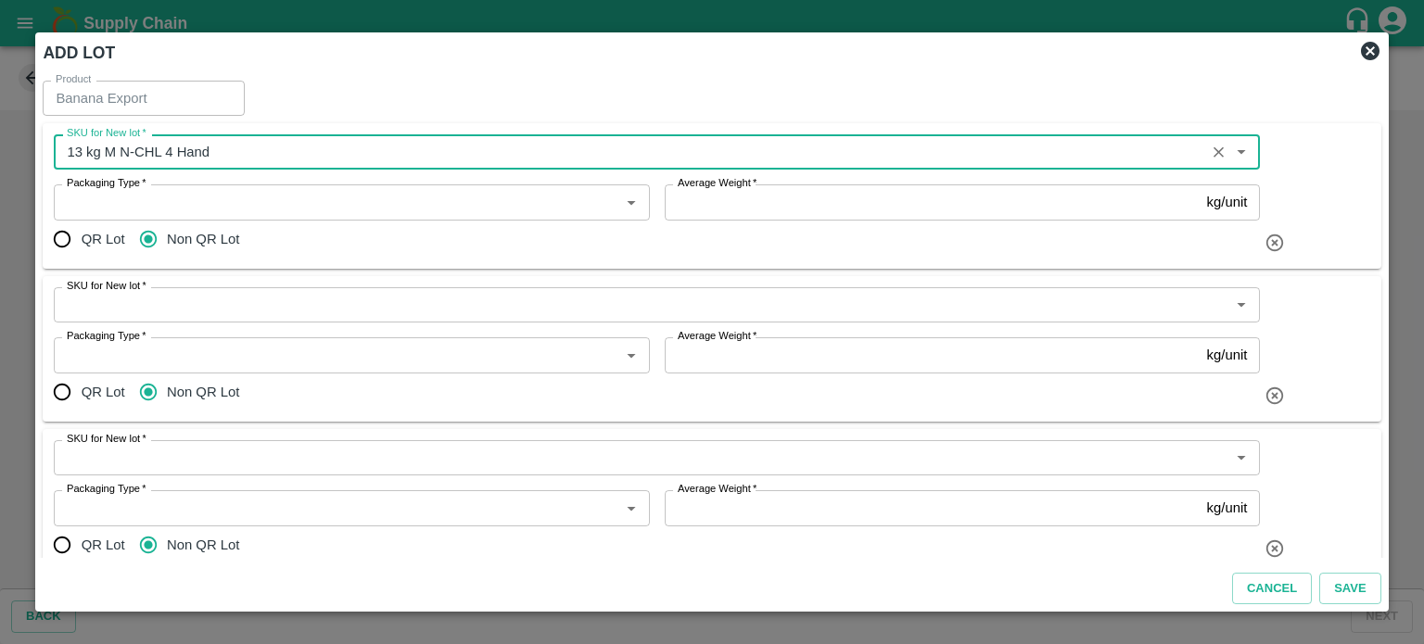
type input "13 kg M N-CHL 4 Hand"
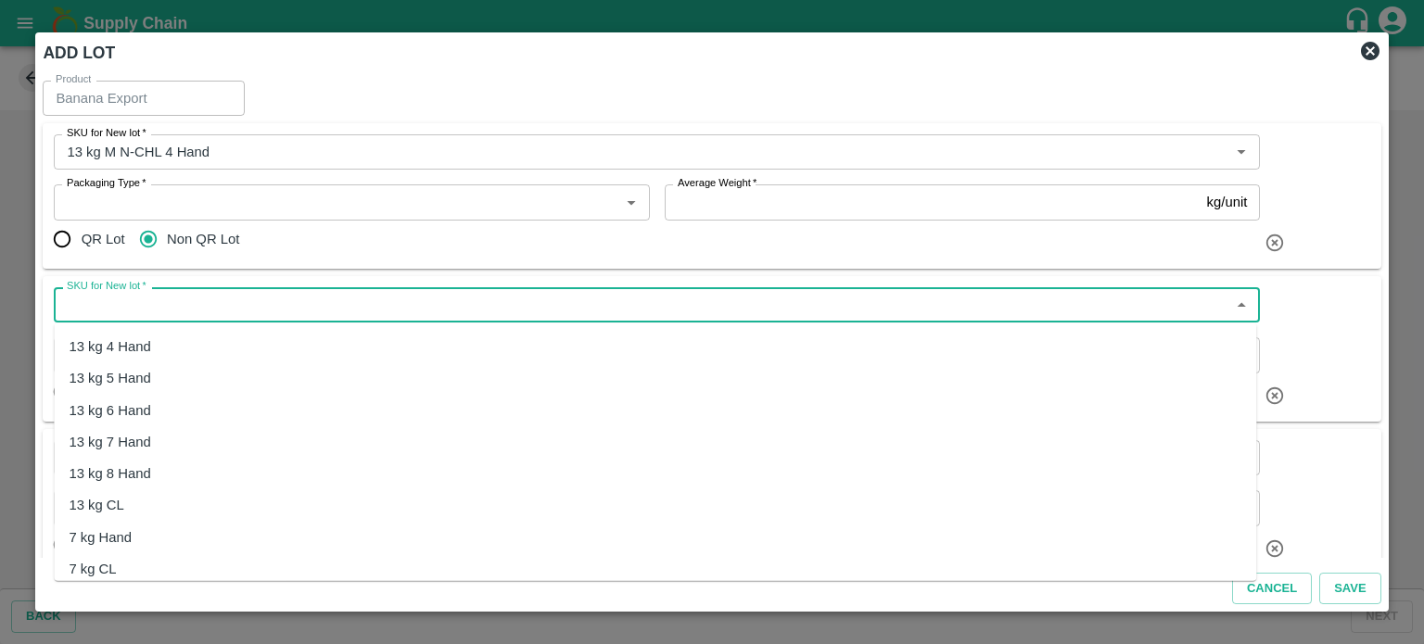
click at [164, 307] on input "SKU for New lot   *" at bounding box center [641, 305] width 1164 height 24
click at [172, 374] on div "13 kg M N-CHL 5 Hand" at bounding box center [140, 378] width 143 height 20
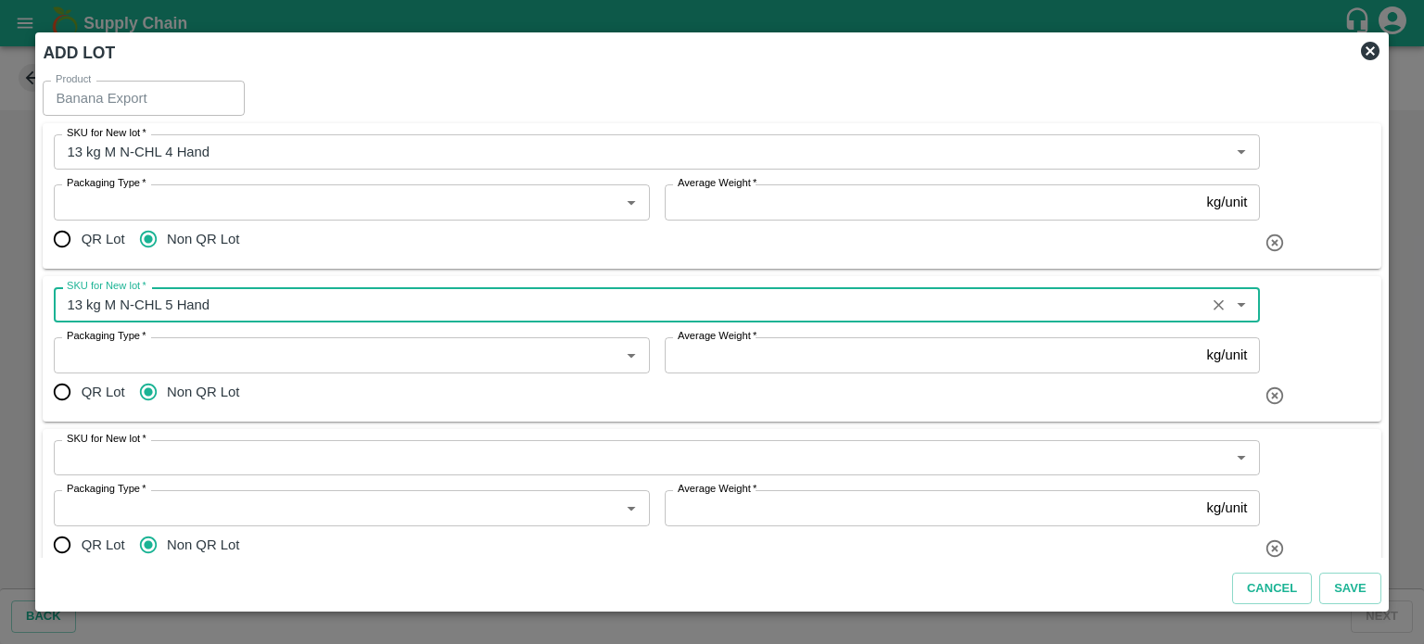
type input "13 kg M N-CHL 5 Hand"
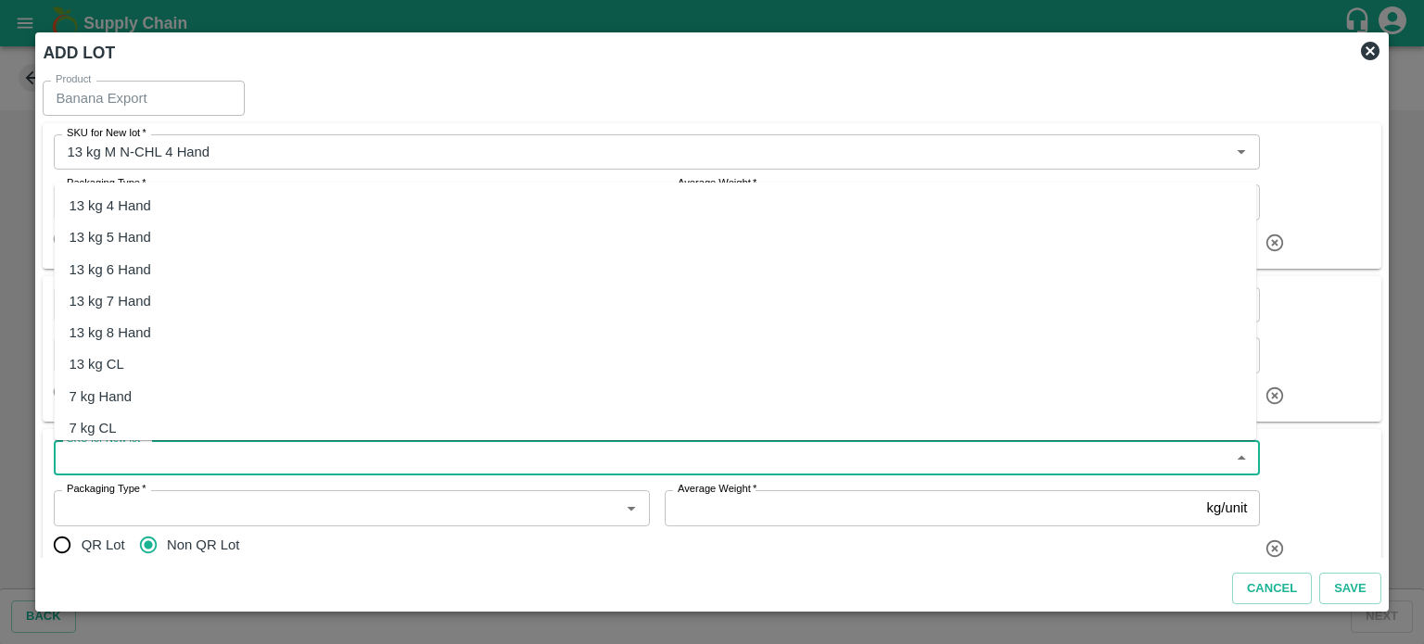
click at [180, 463] on input "SKU for New lot   *" at bounding box center [641, 458] width 1164 height 24
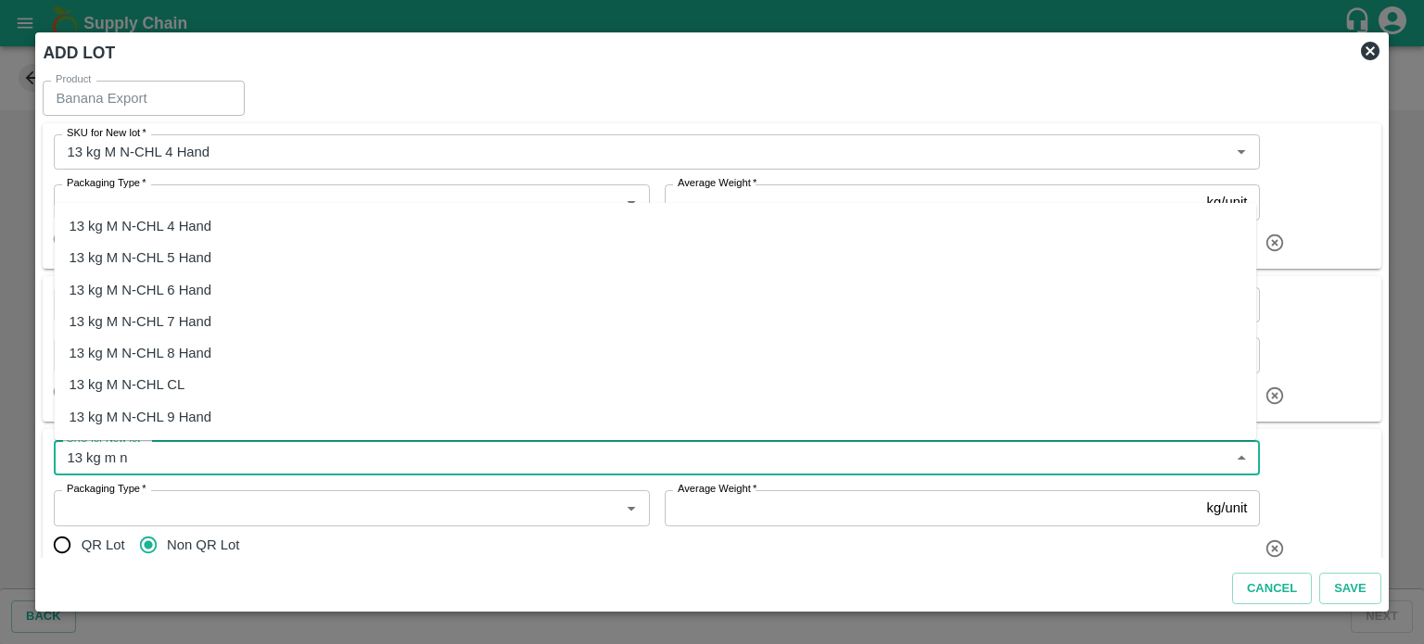
click at [197, 289] on div "13 kg M N-CHL 6 Hand" at bounding box center [140, 290] width 143 height 20
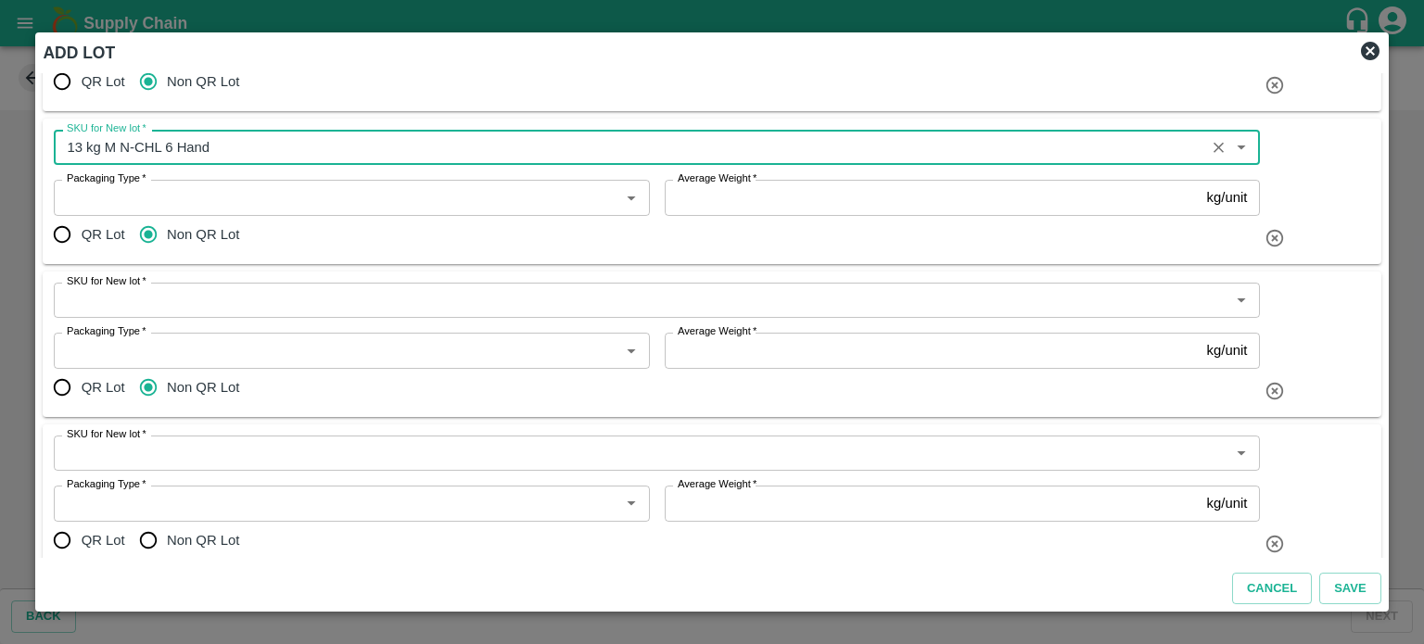
scroll to position [344, 0]
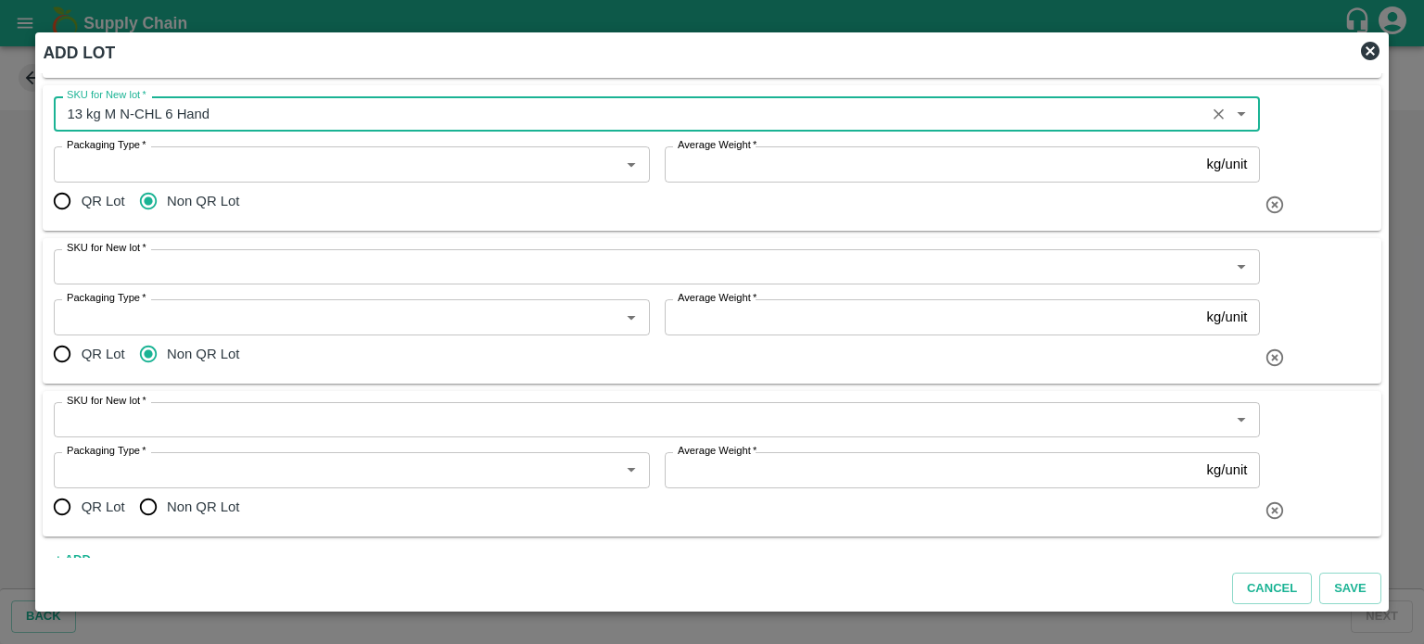
type input "13 kg M N-CHL 6 Hand"
click at [167, 270] on input "SKU for New lot   *" at bounding box center [641, 267] width 1164 height 24
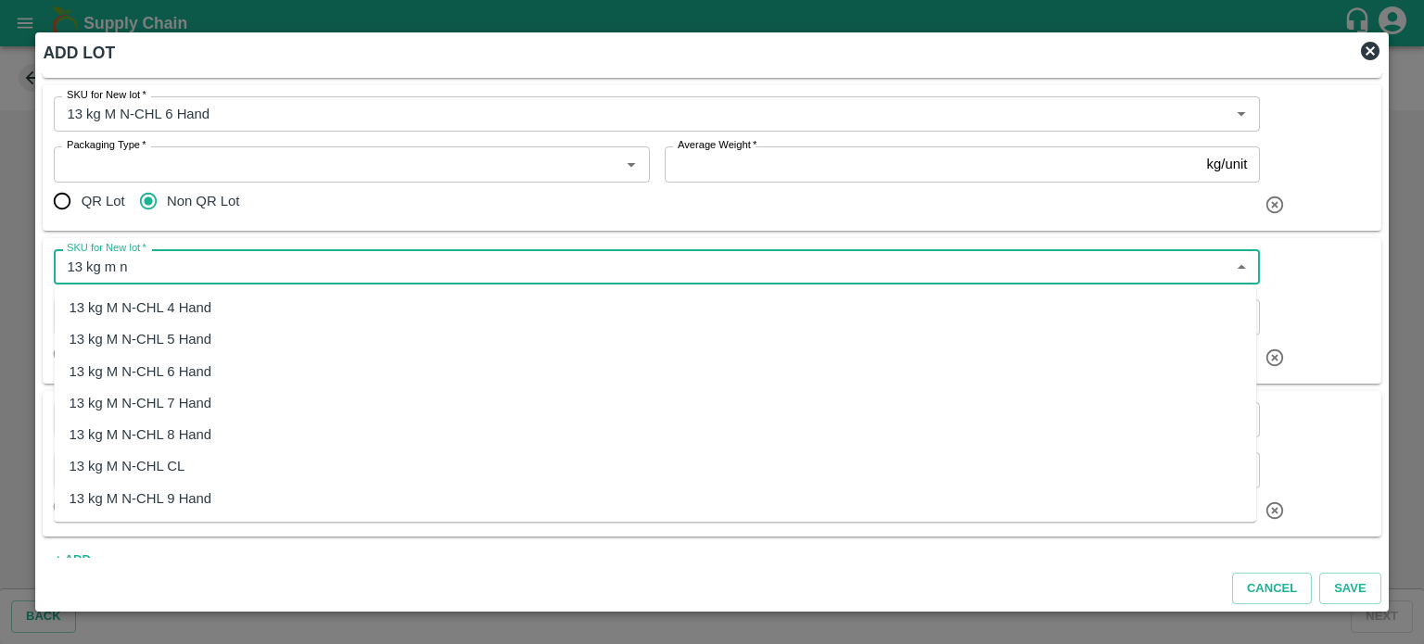
click at [172, 433] on div "13 kg M N-CHL 8 Hand" at bounding box center [140, 435] width 143 height 20
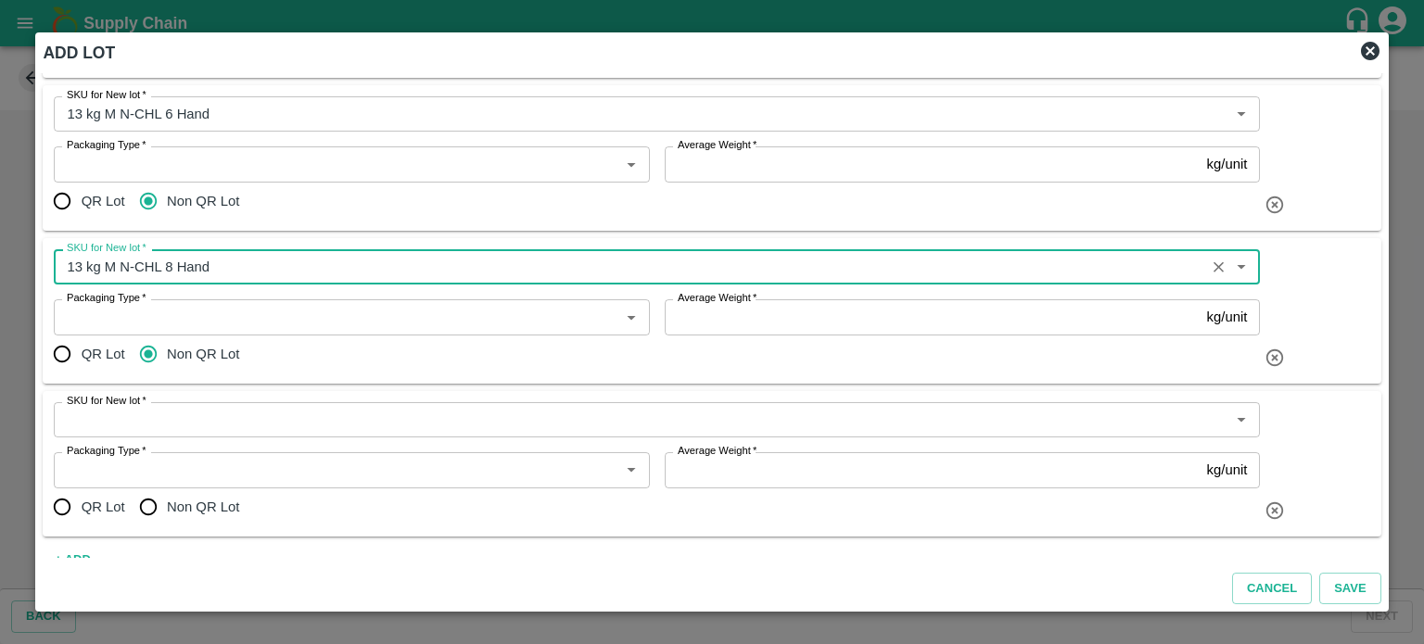
type input "13 kg M N-CHL 8 Hand"
click at [221, 429] on input "SKU for New lot   *" at bounding box center [641, 420] width 1164 height 24
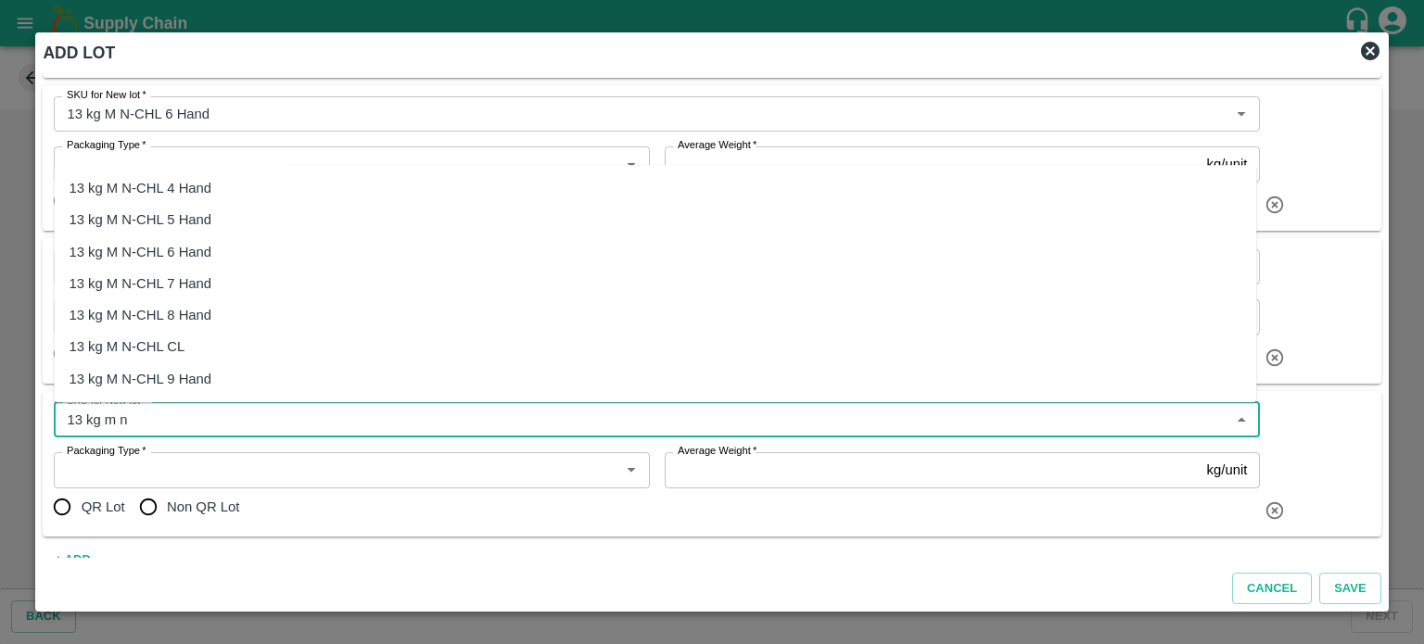
click at [147, 348] on div "13 kg M N-CHL CL" at bounding box center [127, 347] width 116 height 20
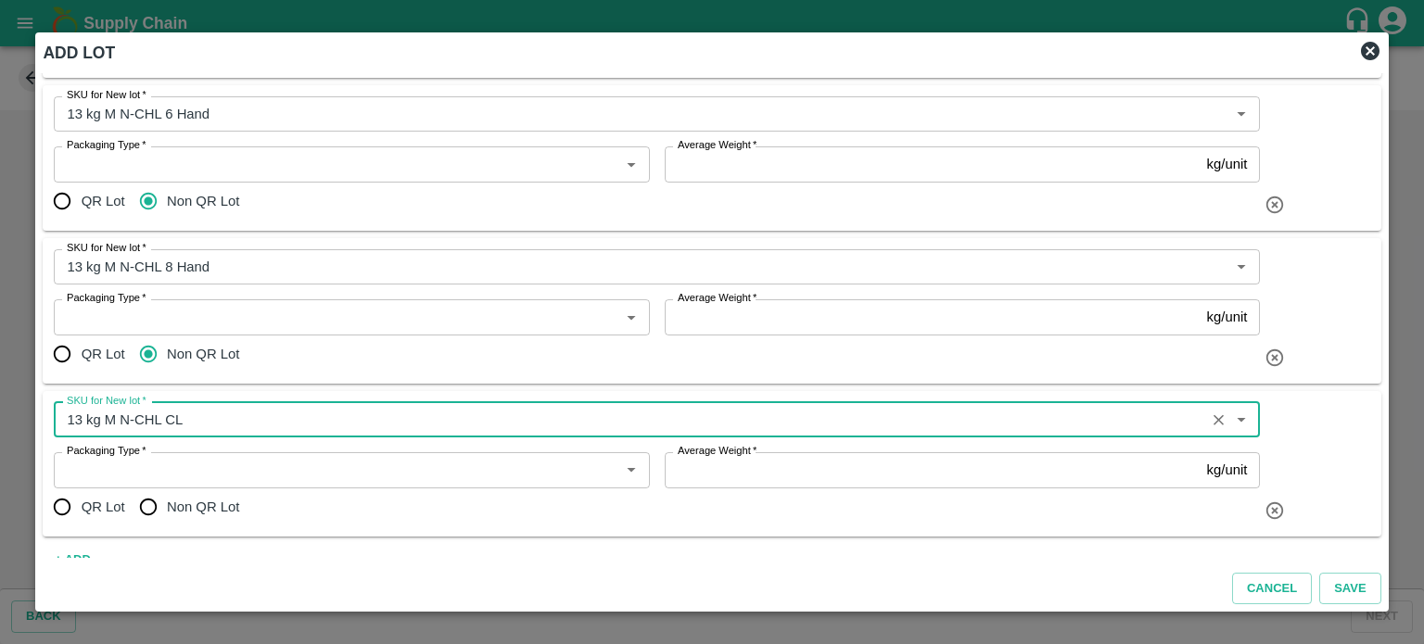
type input "13 kg M N-CHL CL"
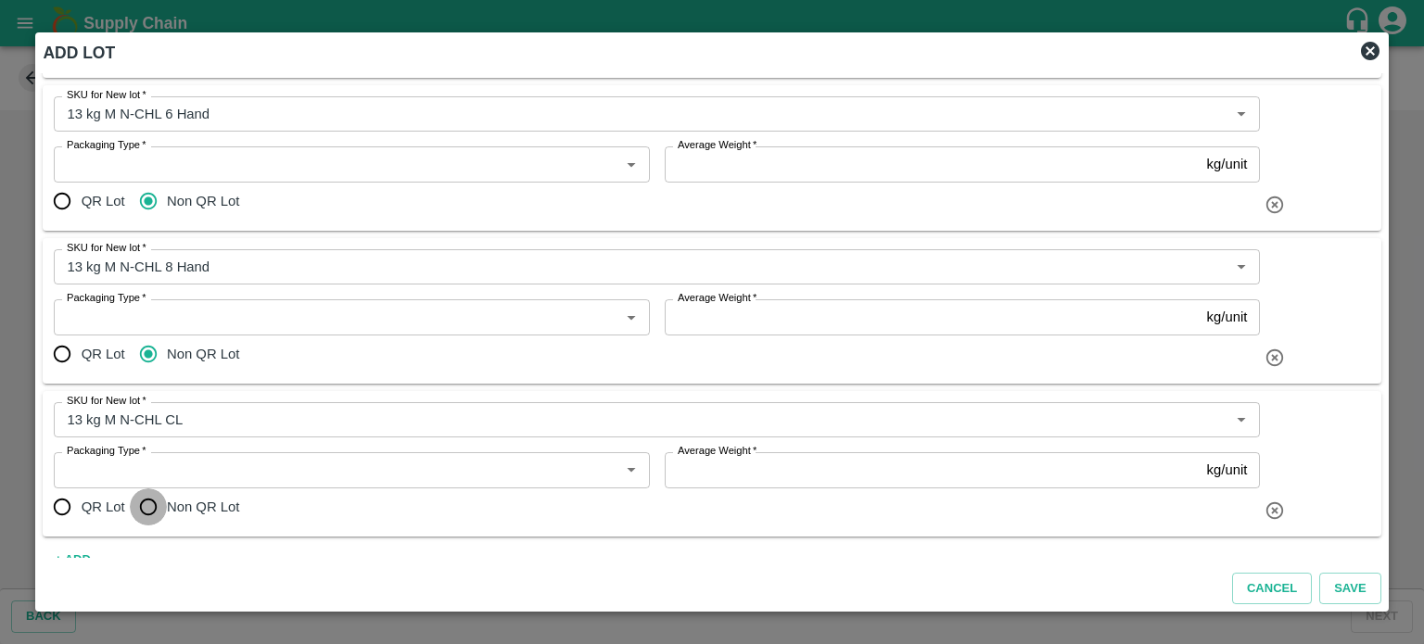
click at [147, 515] on input "Non QR Lot" at bounding box center [148, 507] width 37 height 37
radio input "true"
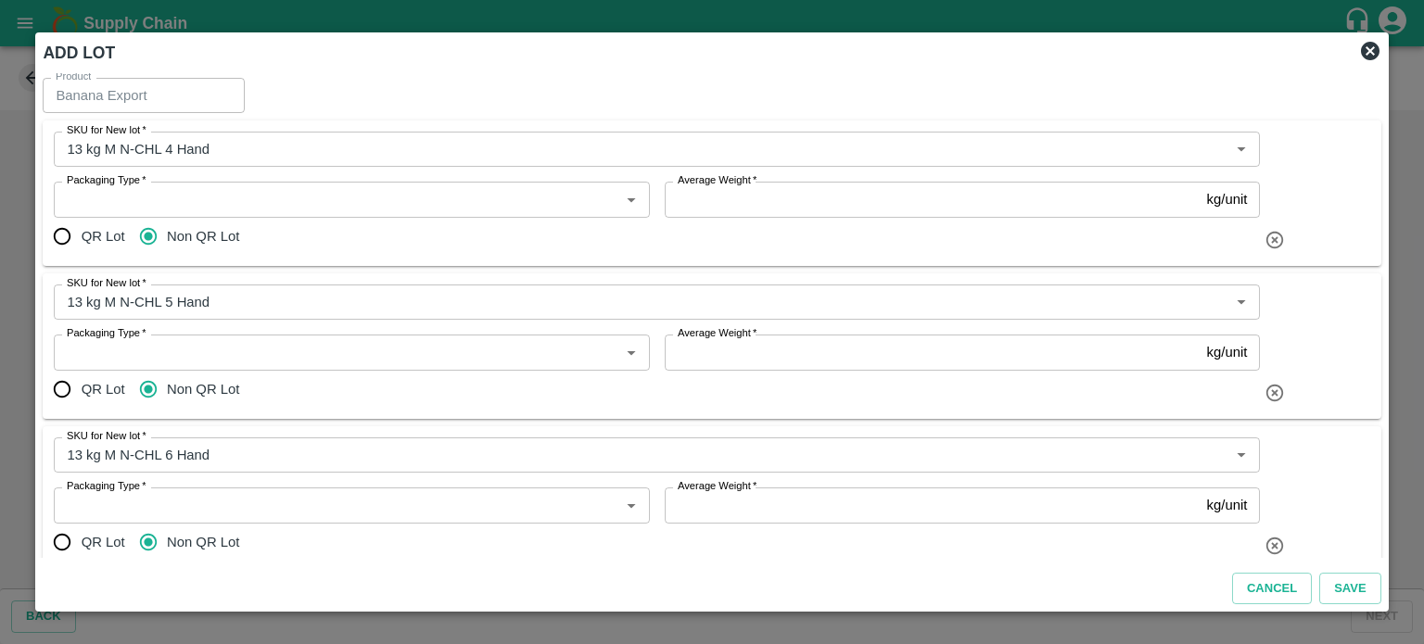
scroll to position [0, 0]
click at [210, 211] on input "Packaging Type   *" at bounding box center [335, 202] width 553 height 24
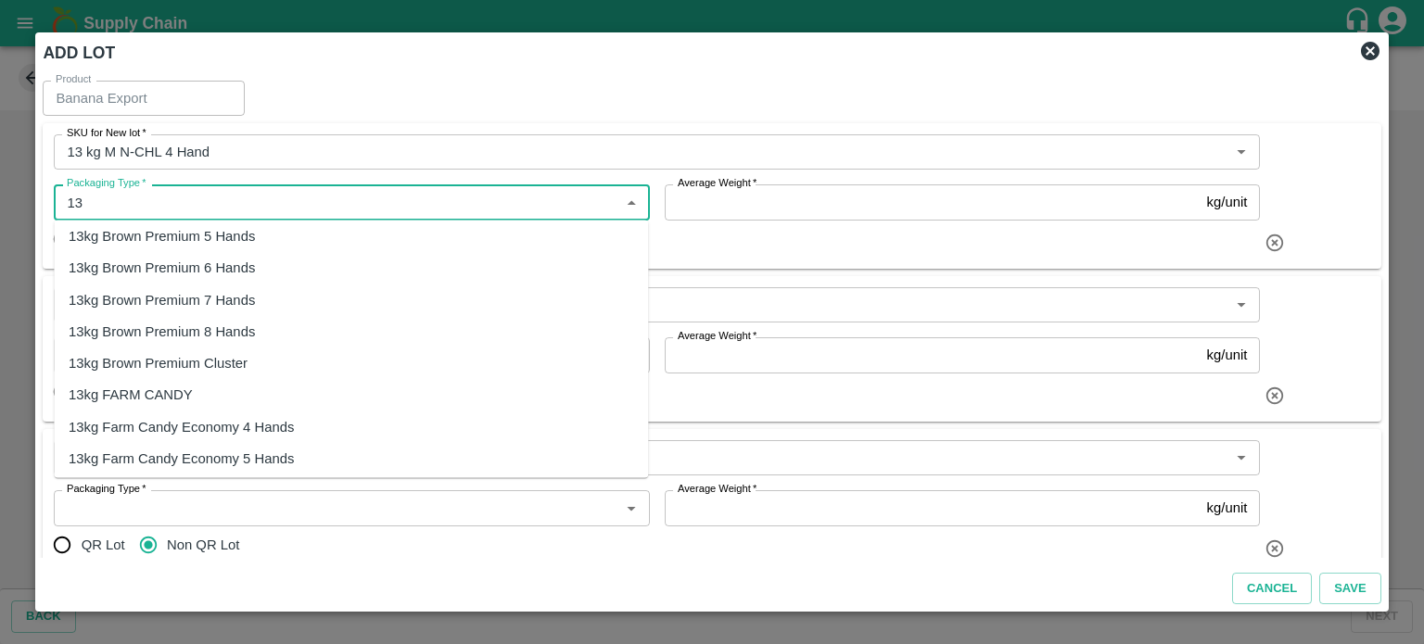
scroll to position [237, 0]
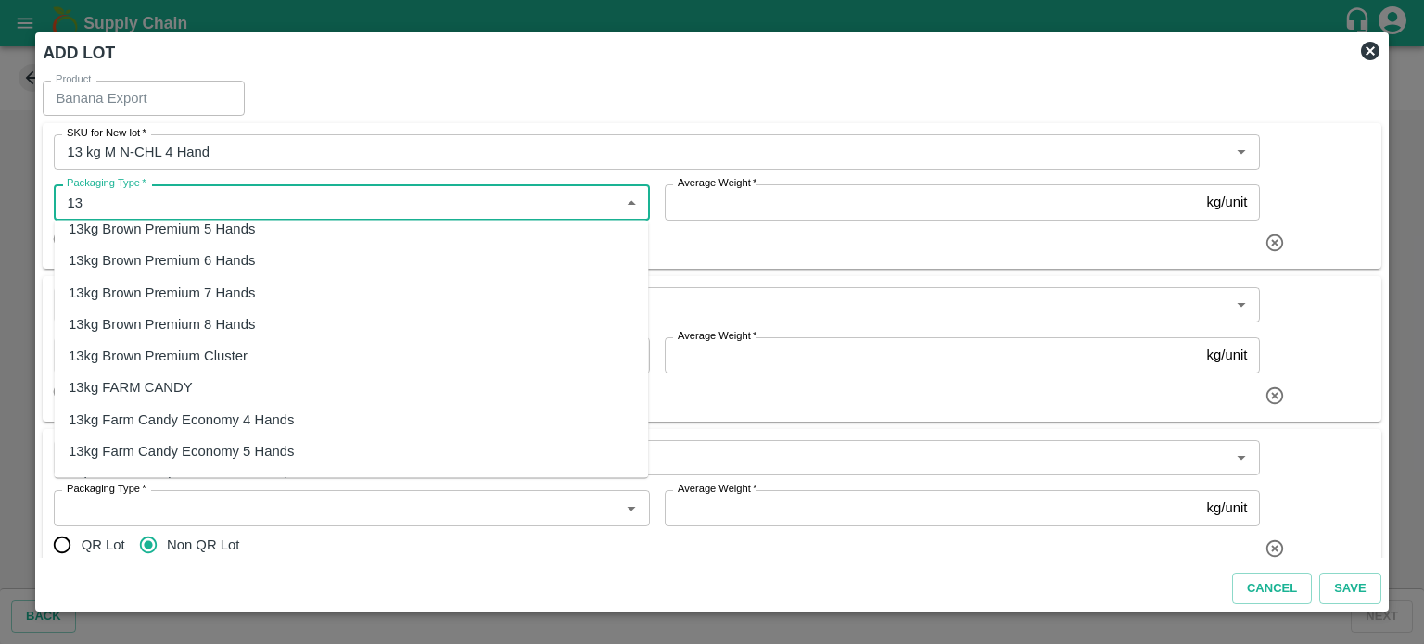
click at [146, 388] on div "13kg FARM CANDY" at bounding box center [131, 387] width 124 height 20
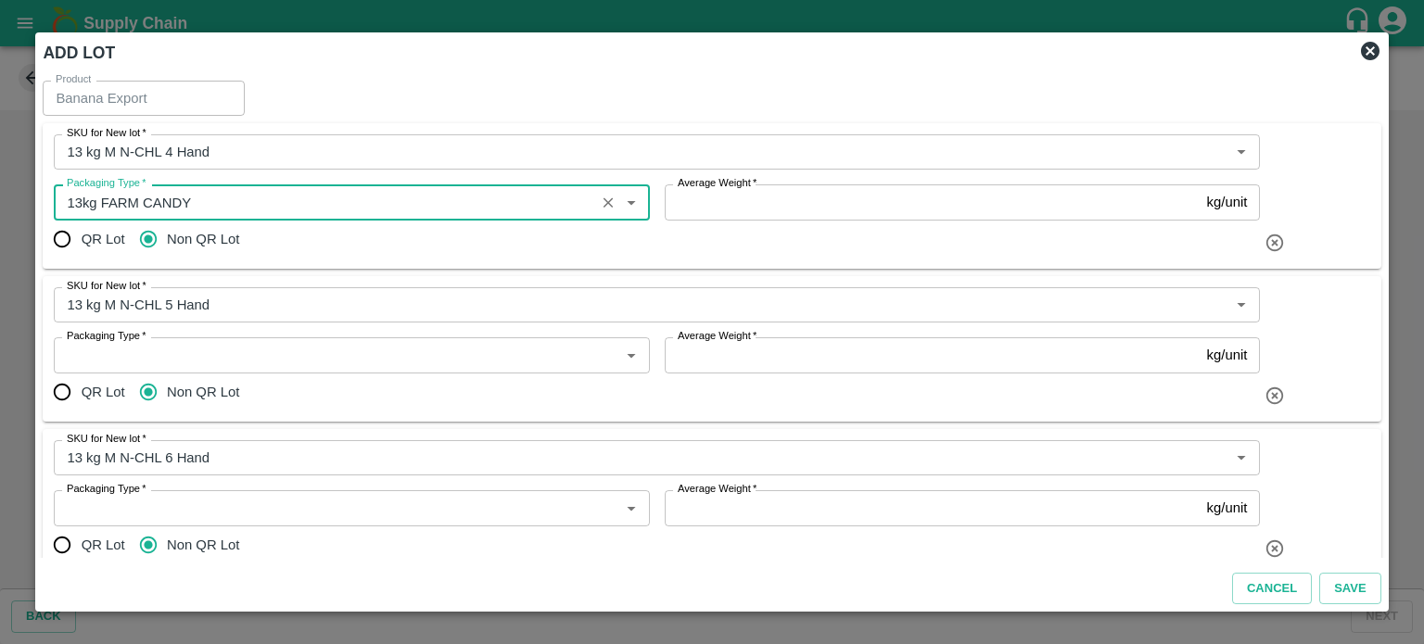
type input "13kg FARM CANDY"
click at [183, 352] on input "Packaging Type   *" at bounding box center [335, 355] width 553 height 24
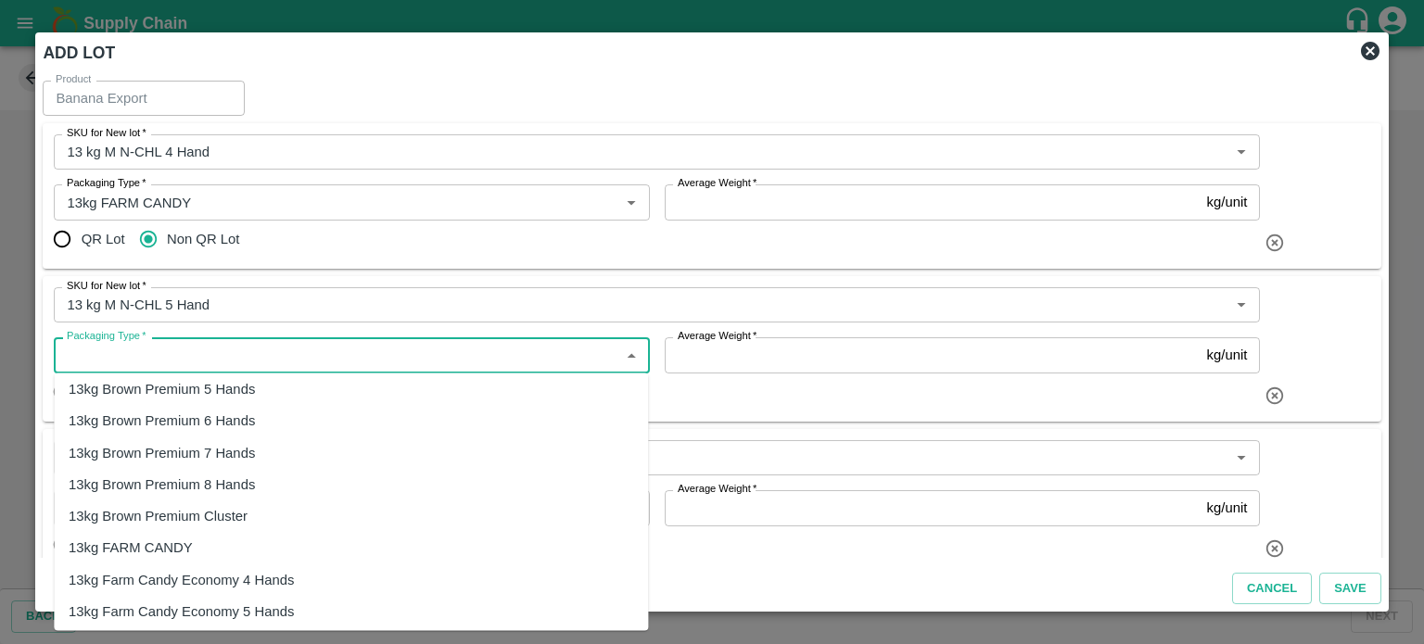
scroll to position [232, 0]
click at [159, 550] on div "13kg FARM CANDY" at bounding box center [131, 546] width 124 height 20
type input "13kg FARM CANDY"
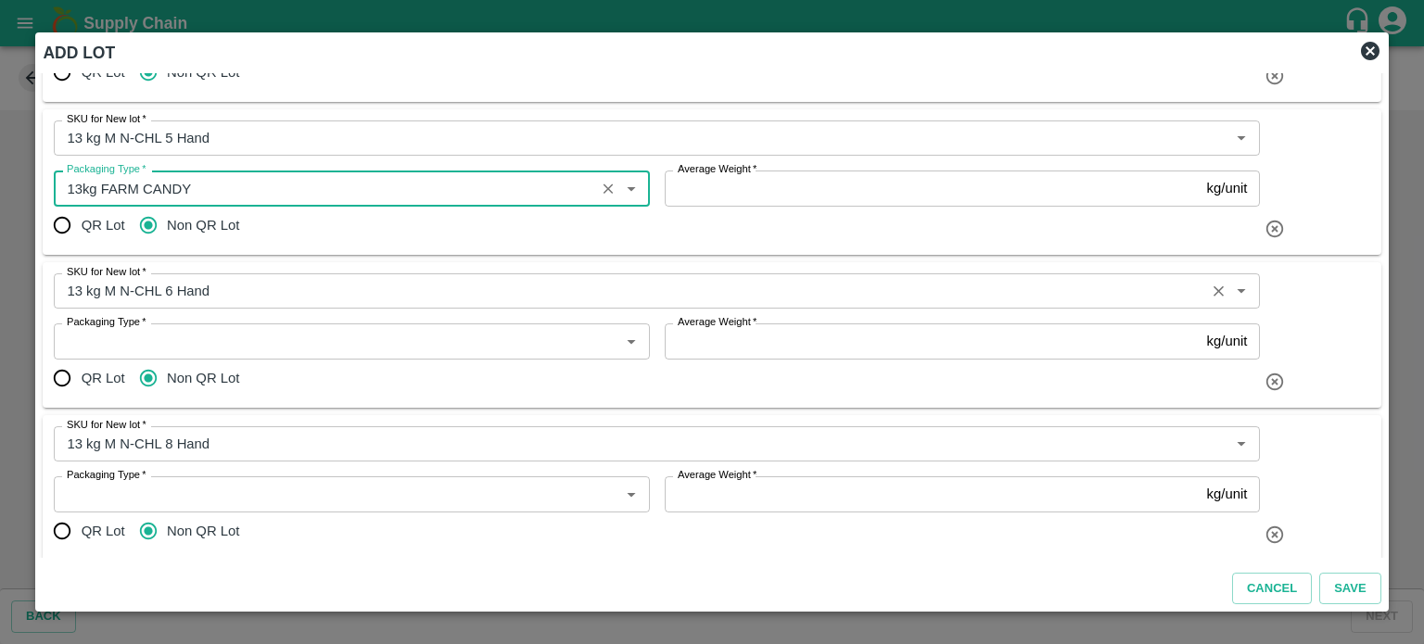
scroll to position [178, 0]
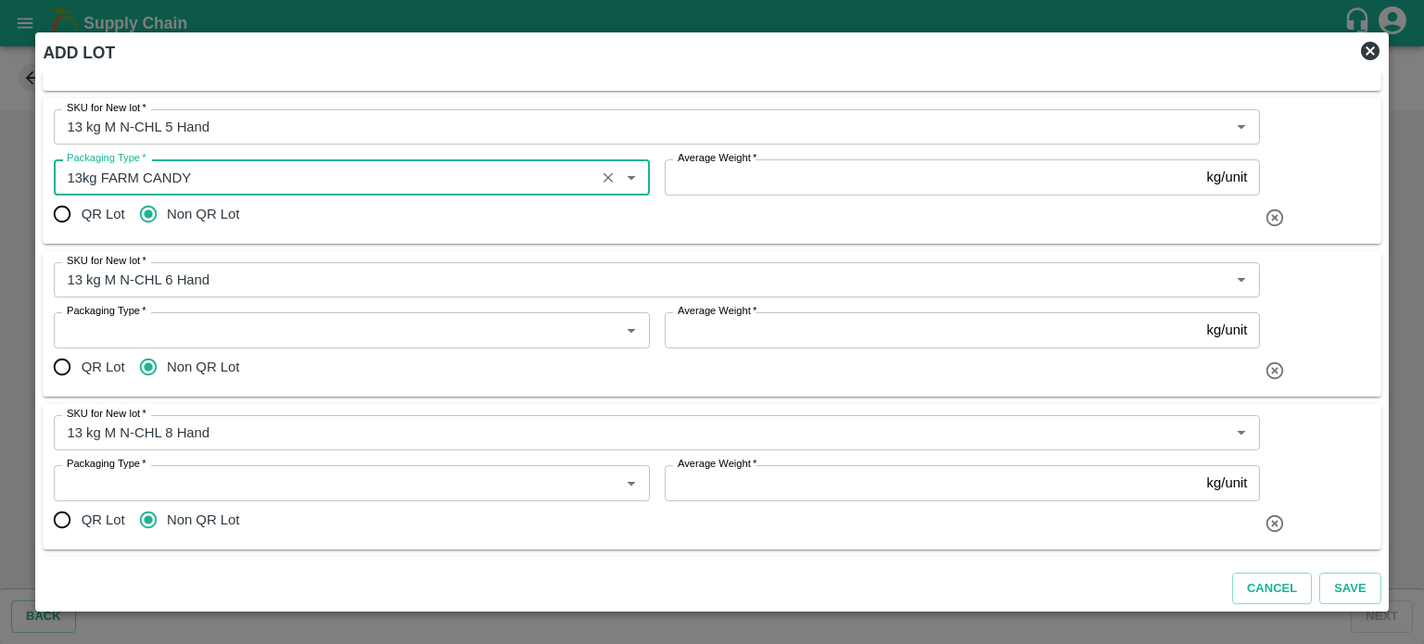
click at [175, 333] on input "Packaging Type   *" at bounding box center [335, 330] width 553 height 24
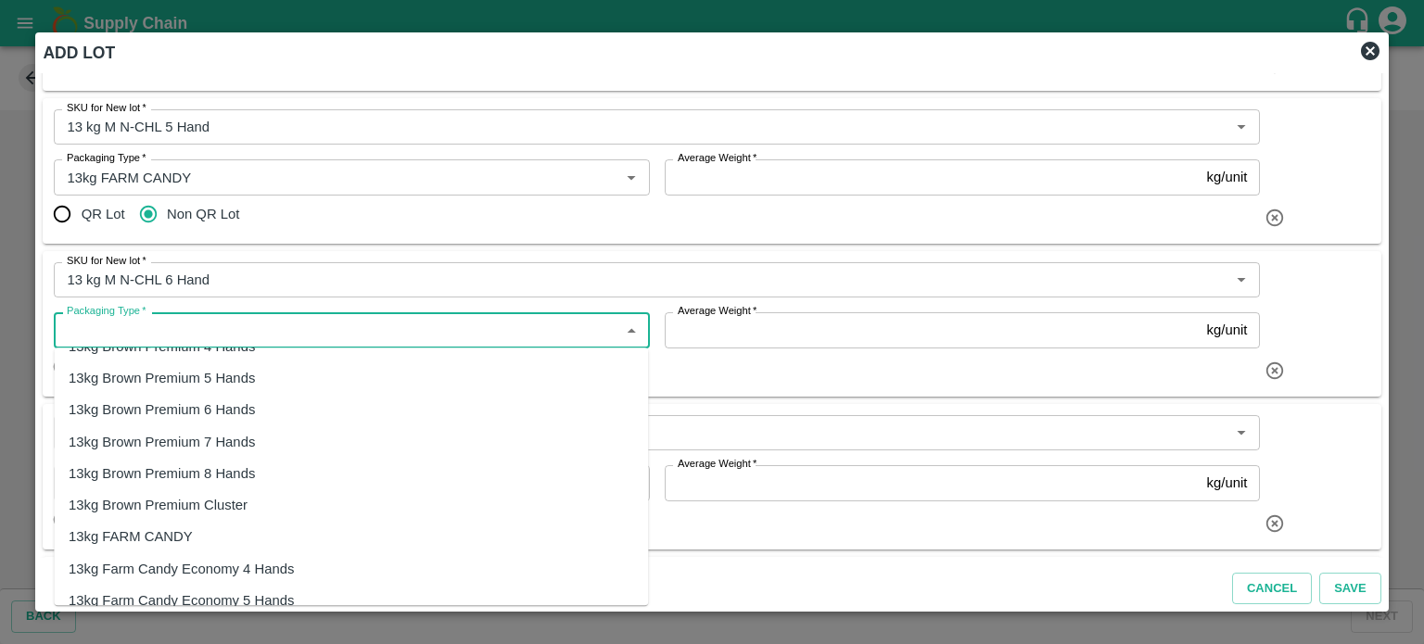
scroll to position [219, 0]
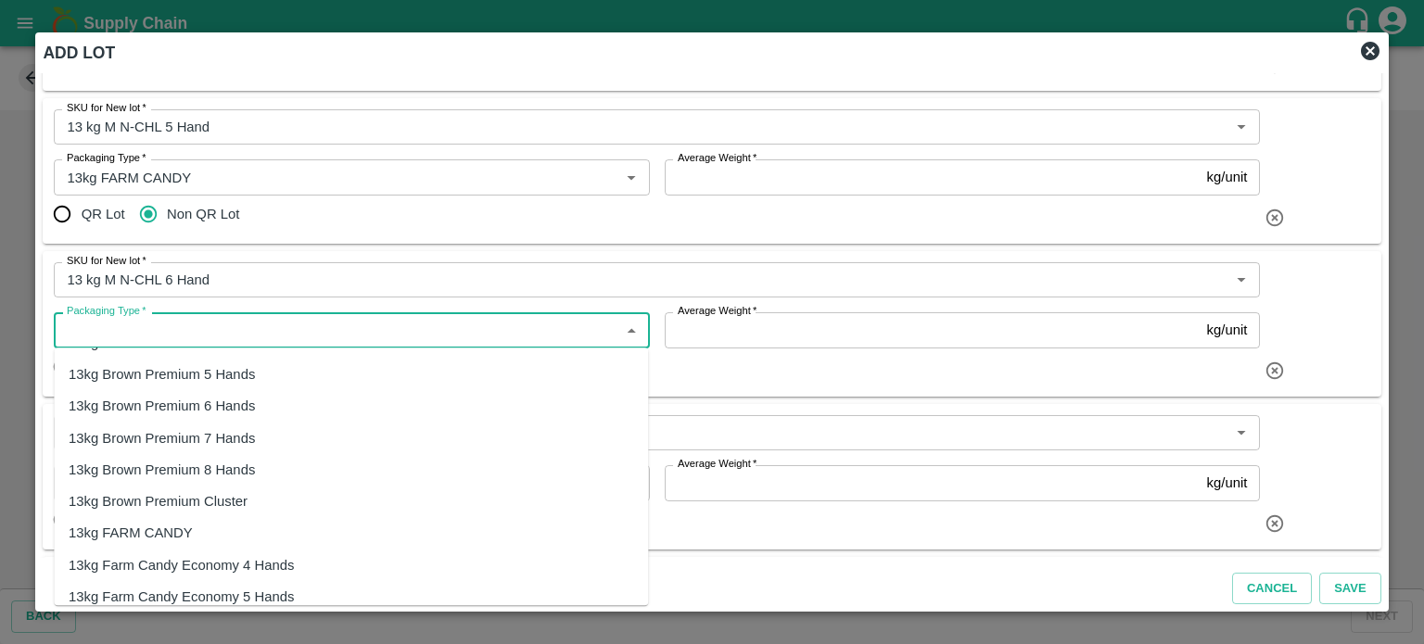
click at [150, 529] on div "13kg FARM CANDY" at bounding box center [131, 534] width 124 height 20
type input "13kg FARM CANDY"
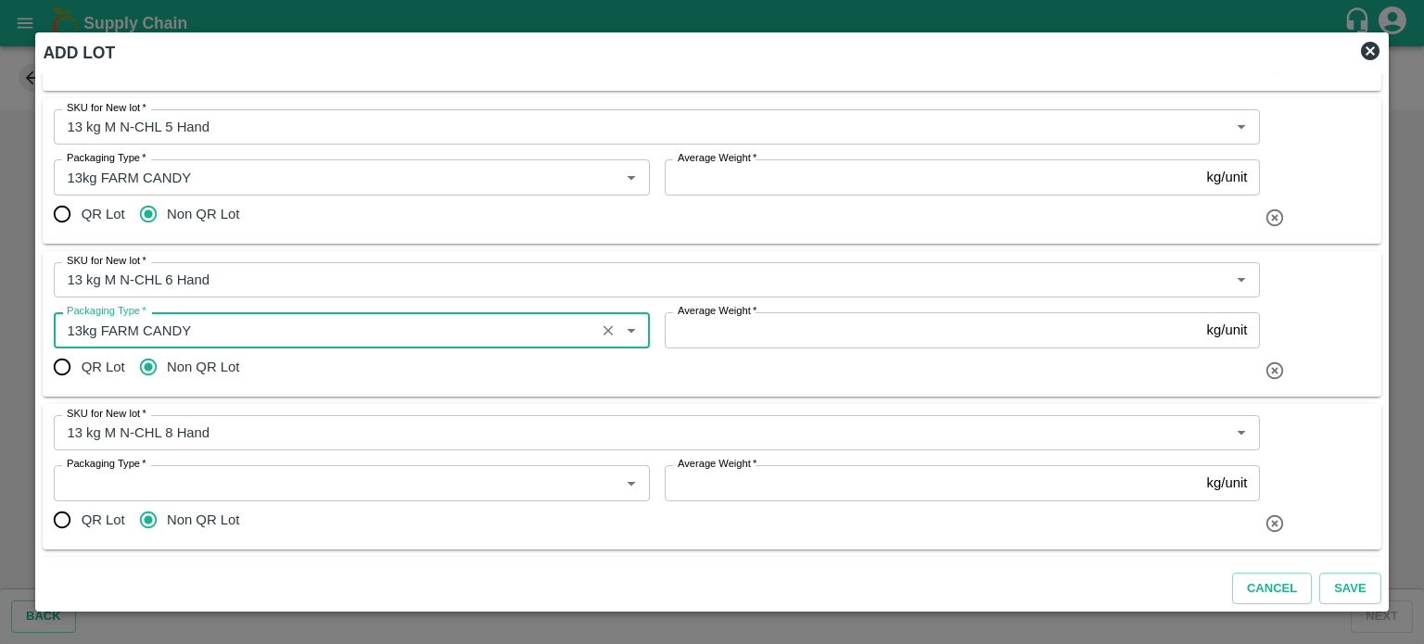
scroll to position [369, 0]
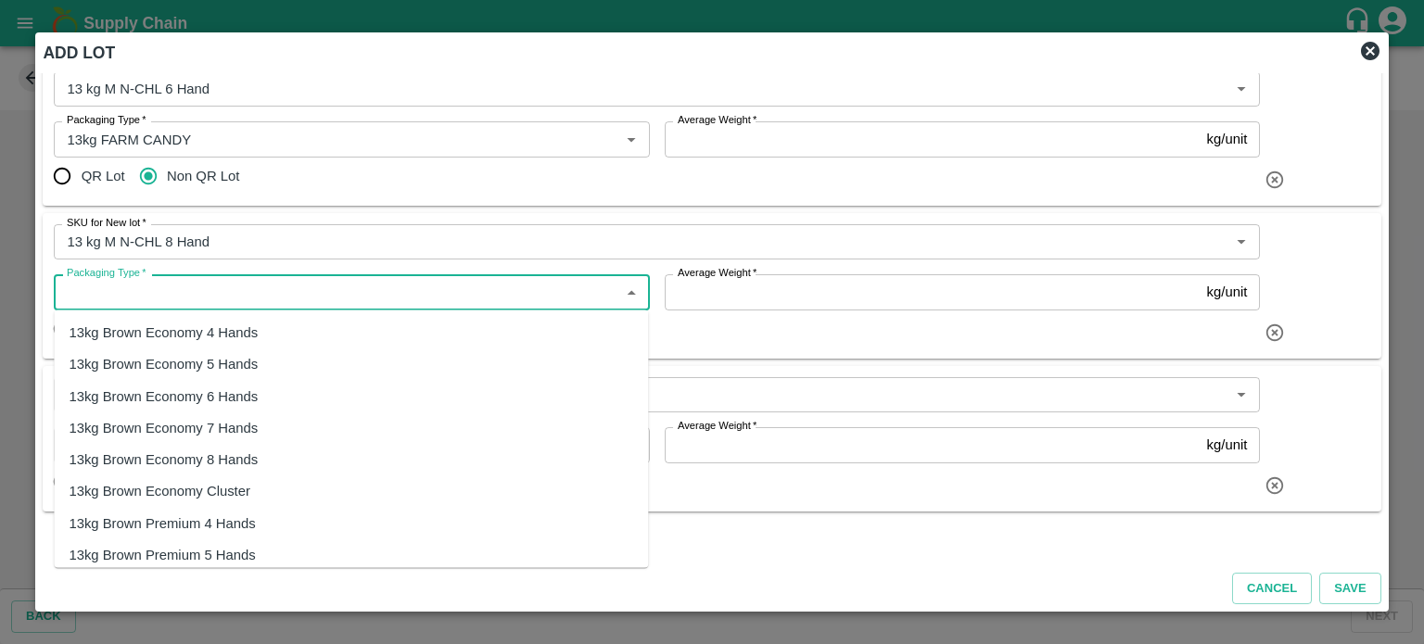
click at [183, 287] on input "Packaging Type   *" at bounding box center [335, 292] width 553 height 24
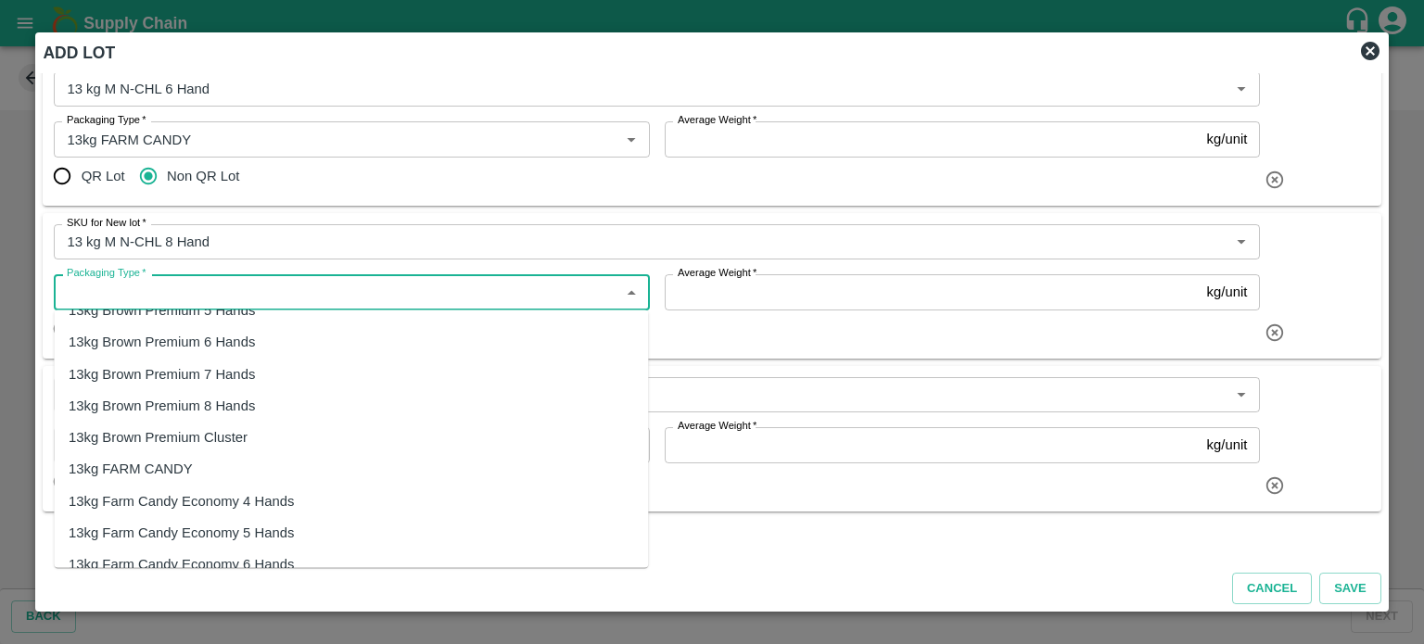
scroll to position [263, 0]
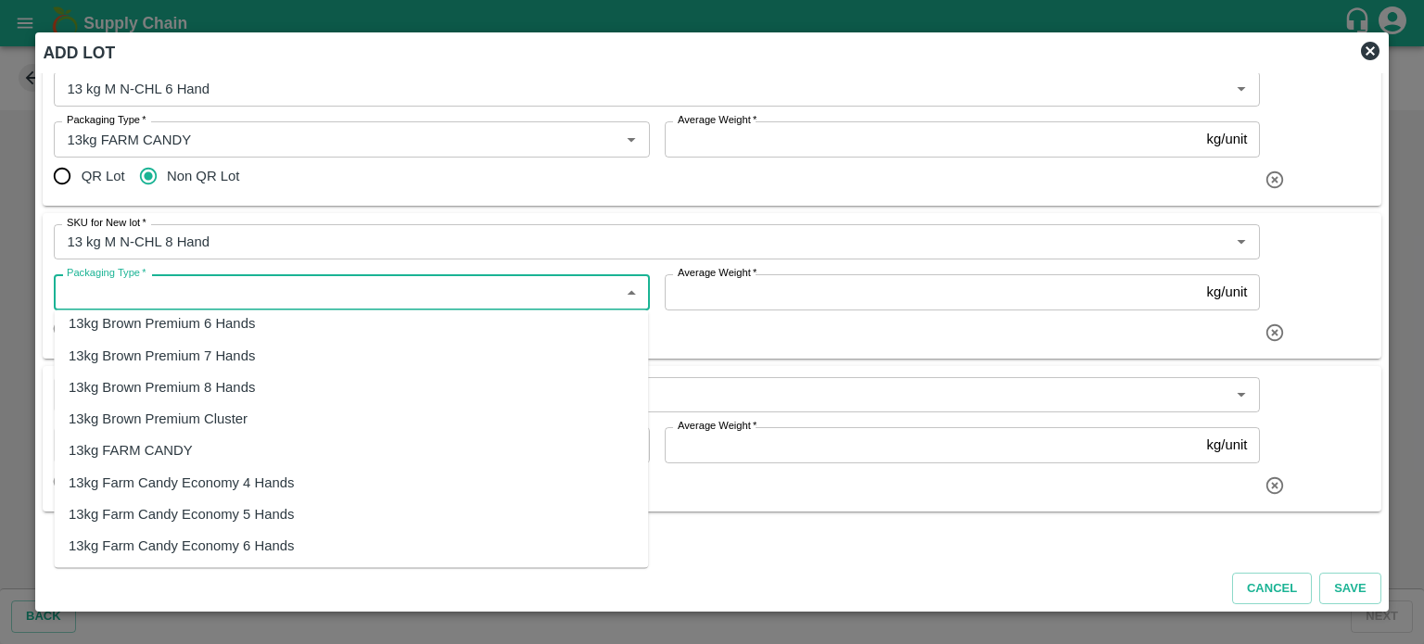
click at [174, 448] on div "13kg FARM CANDY" at bounding box center [131, 451] width 124 height 20
type input "13kg FARM CANDY"
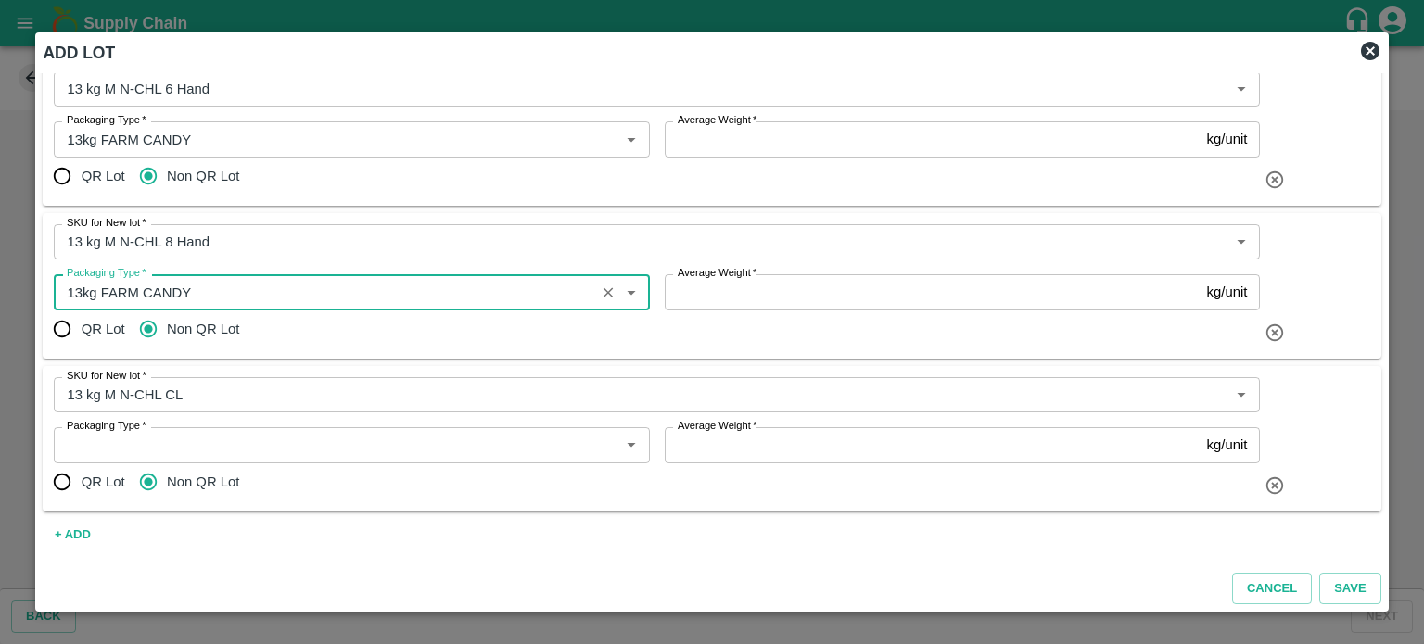
click at [208, 448] on input "Packaging Type   *" at bounding box center [335, 445] width 553 height 24
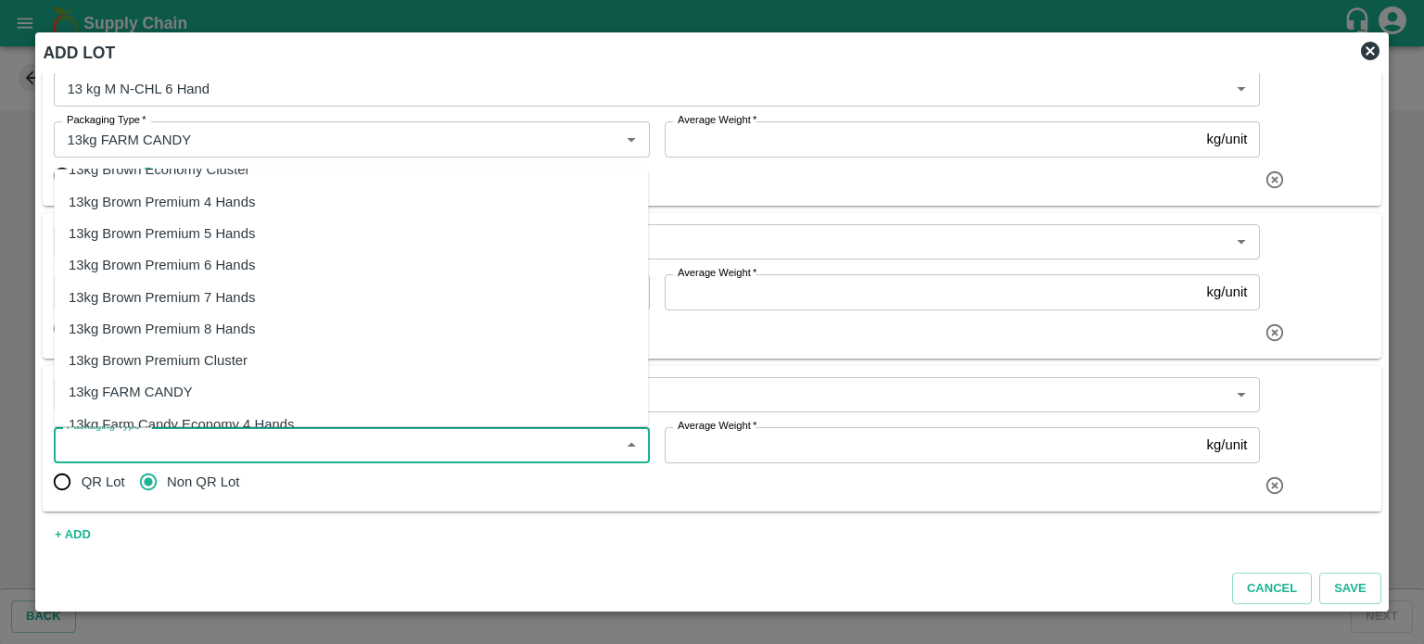
scroll to position [203, 0]
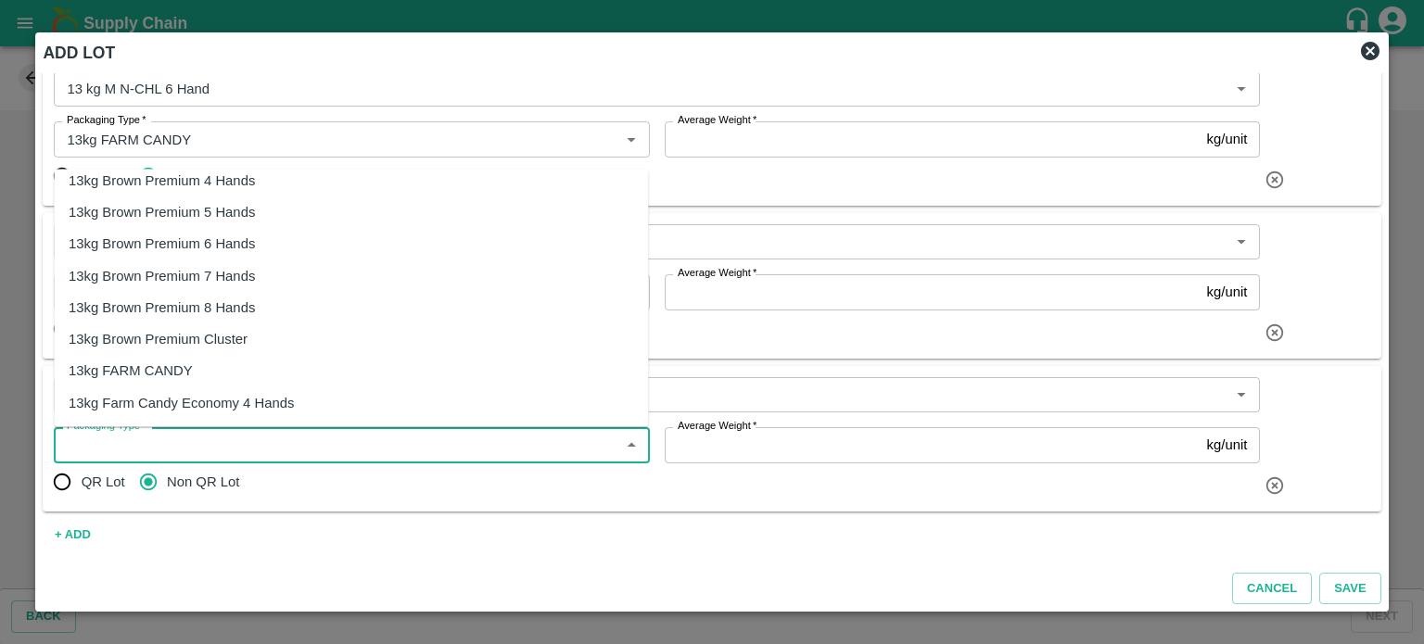
click at [142, 370] on div "13kg FARM CANDY" at bounding box center [131, 371] width 124 height 20
type input "13kg FARM CANDY"
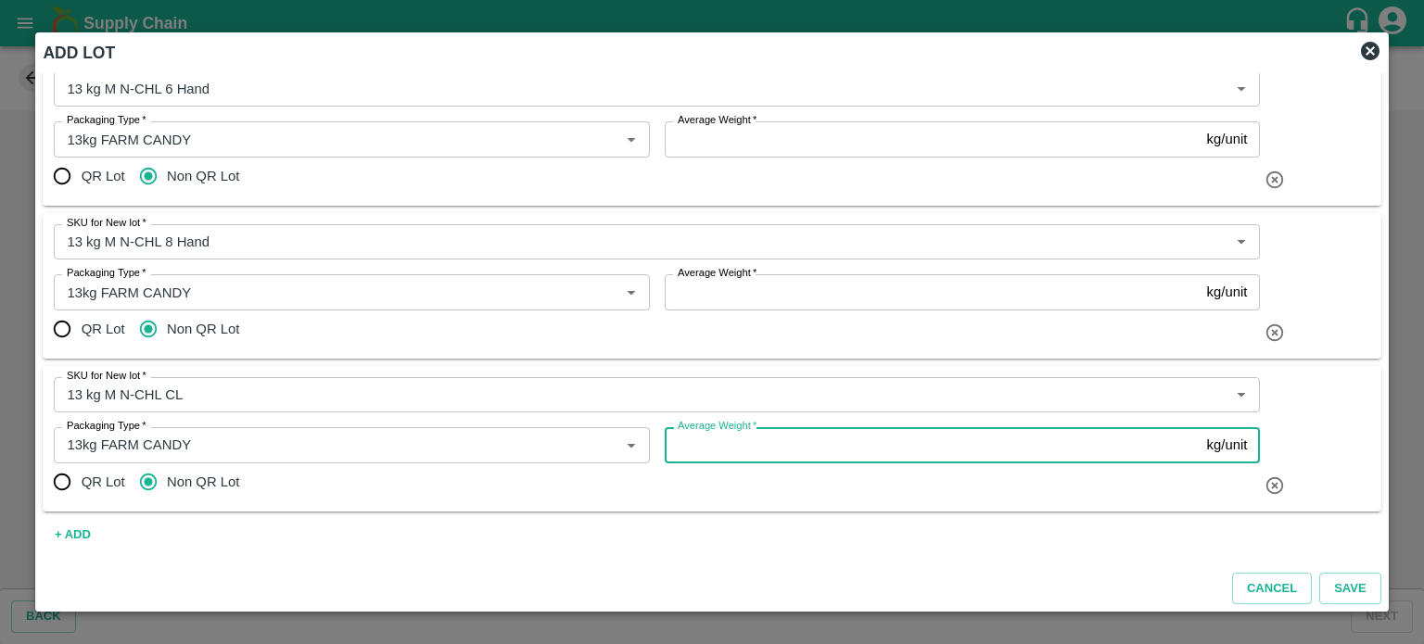
click at [701, 453] on input "Average Weight   *" at bounding box center [932, 444] width 535 height 35
type input "13"
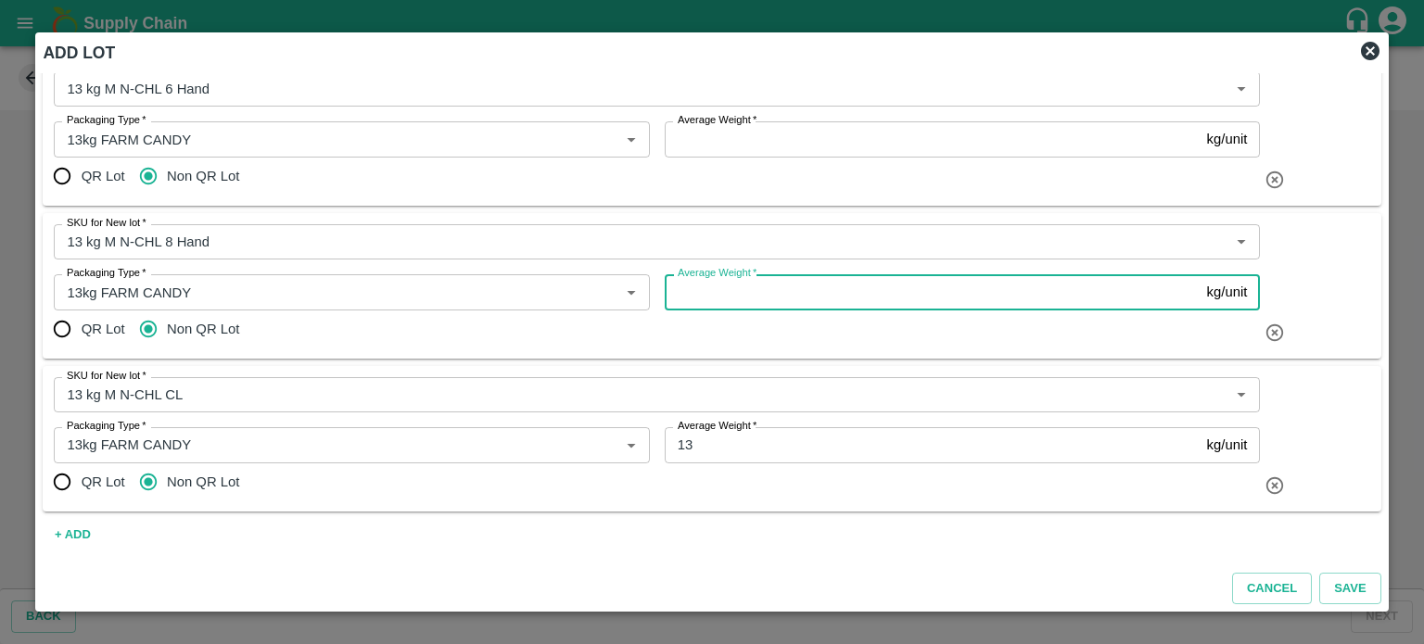
click at [715, 293] on input "Average Weight   *" at bounding box center [932, 291] width 535 height 35
type input "13"
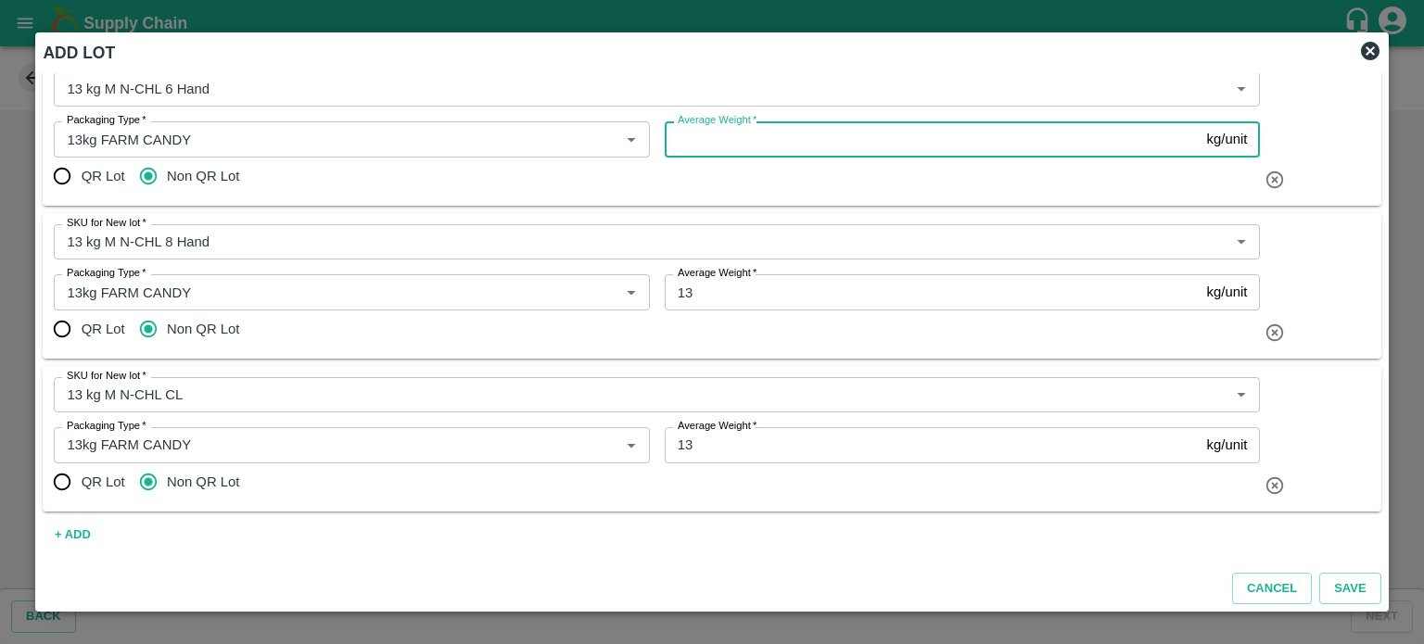
click at [732, 147] on input "Average Weight   *" at bounding box center [932, 138] width 535 height 35
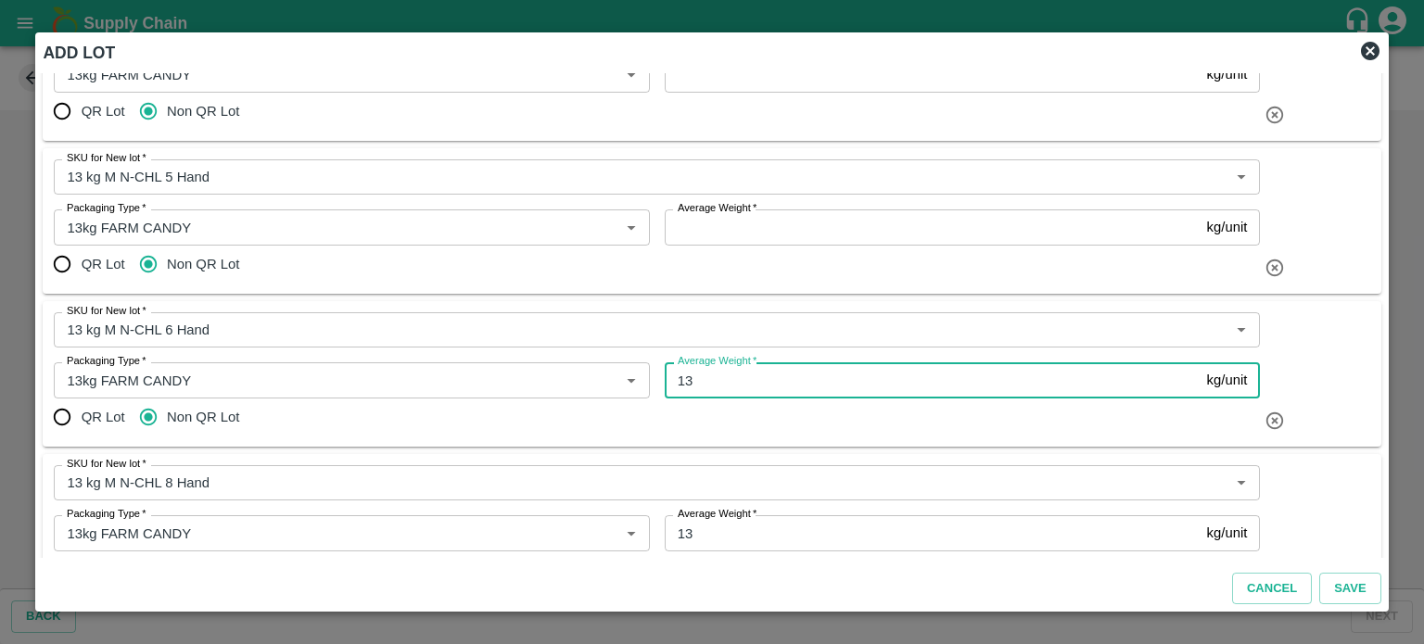
scroll to position [128, 0]
type input "13"
click at [718, 226] on input "Average Weight   *" at bounding box center [932, 227] width 535 height 35
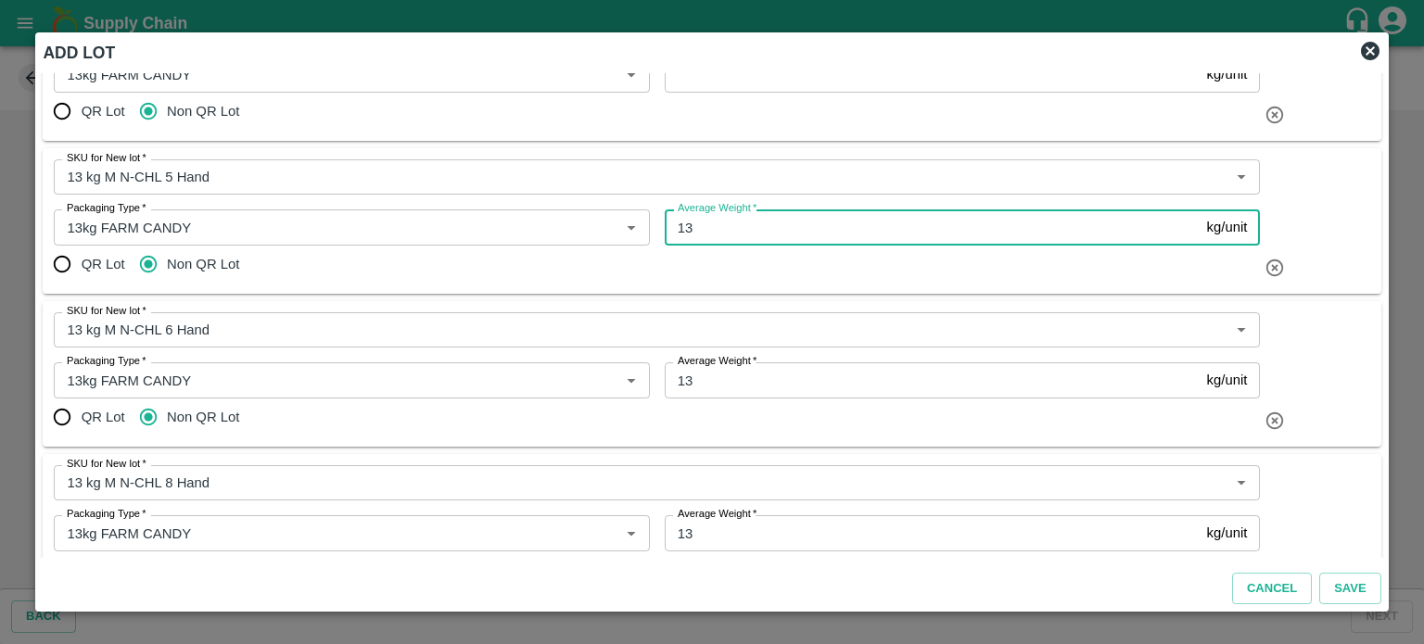
scroll to position [0, 0]
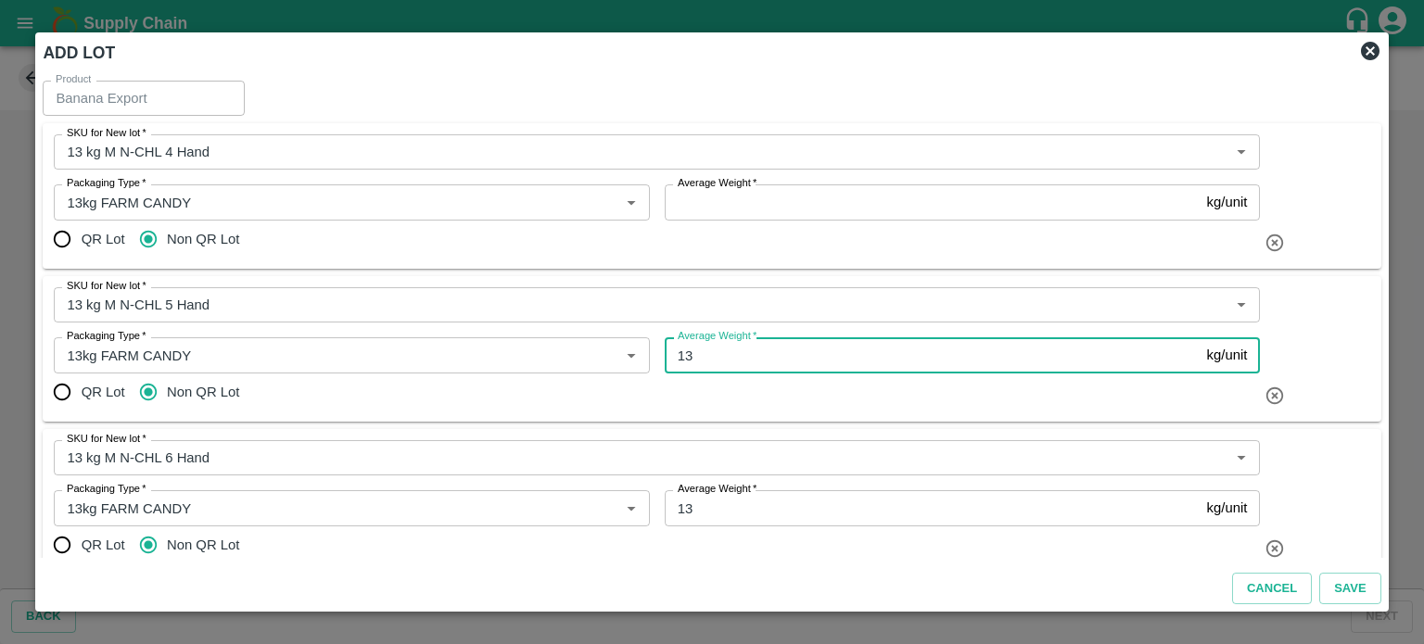
type input "13"
click at [696, 204] on input "Average Weight   *" at bounding box center [932, 201] width 535 height 35
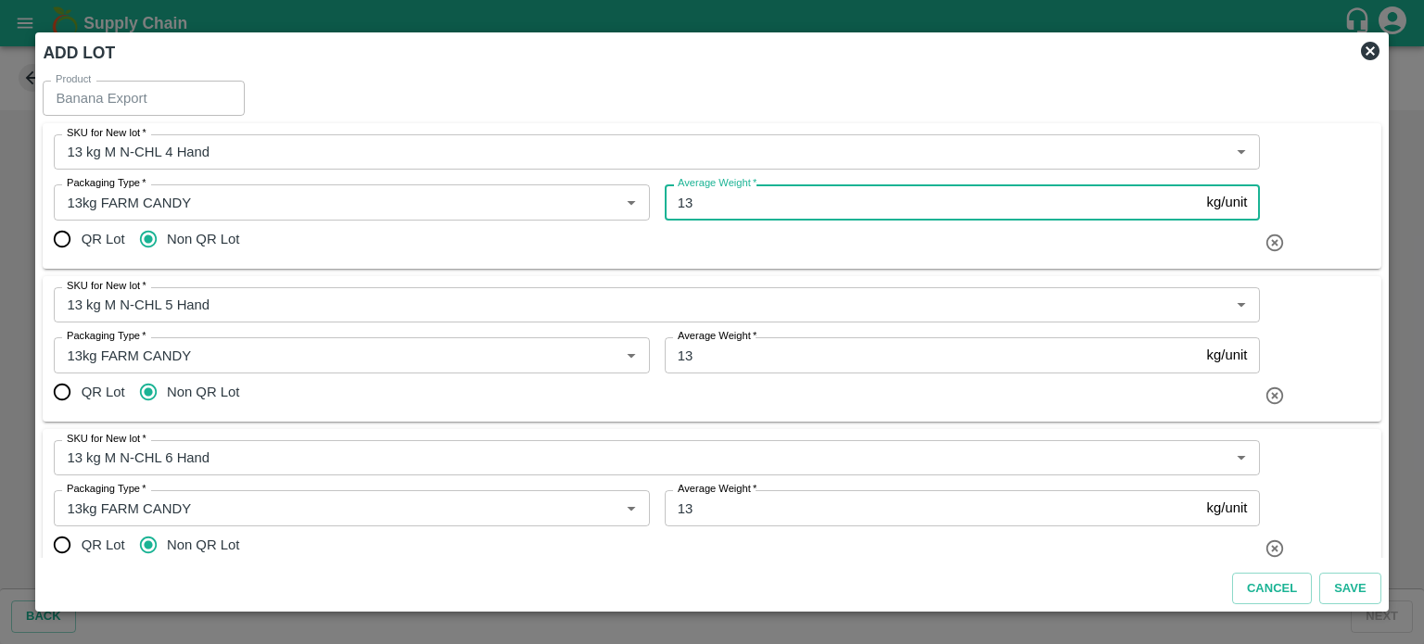
type input "13"
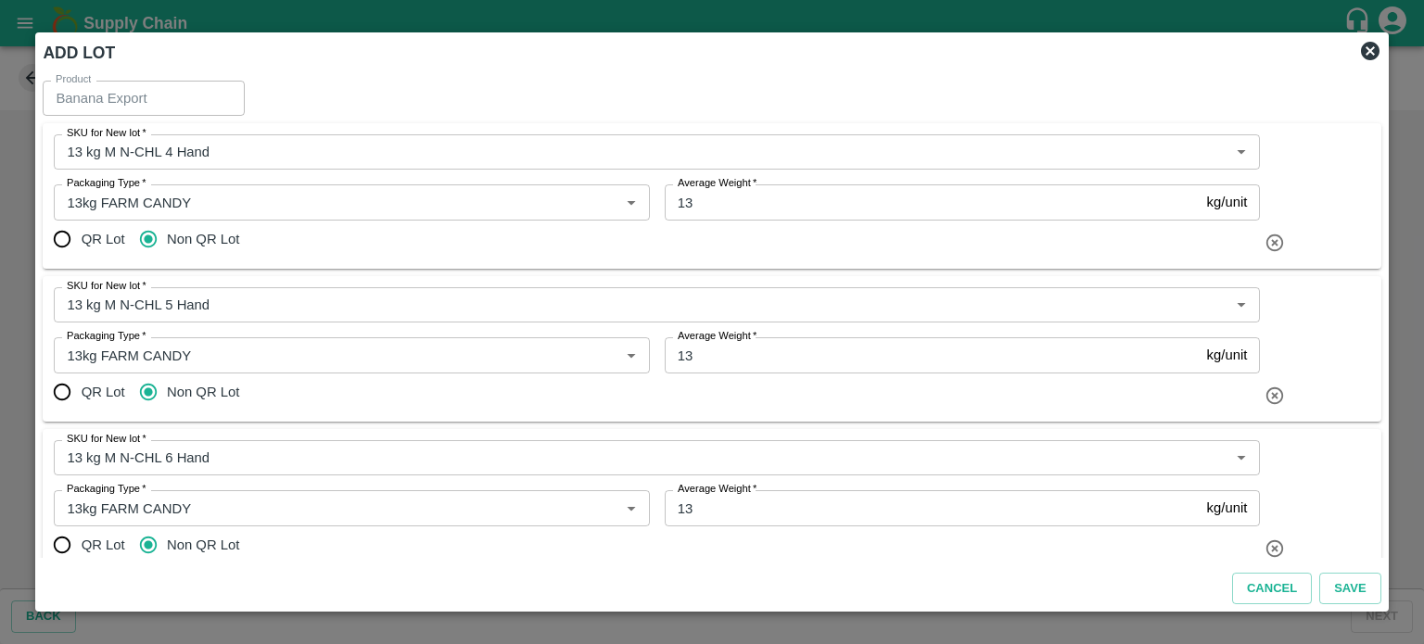
click at [679, 253] on div "QR Lot Non QR Lot" at bounding box center [657, 239] width 1206 height 37
click at [1348, 581] on button "Save" at bounding box center [1349, 589] width 61 height 32
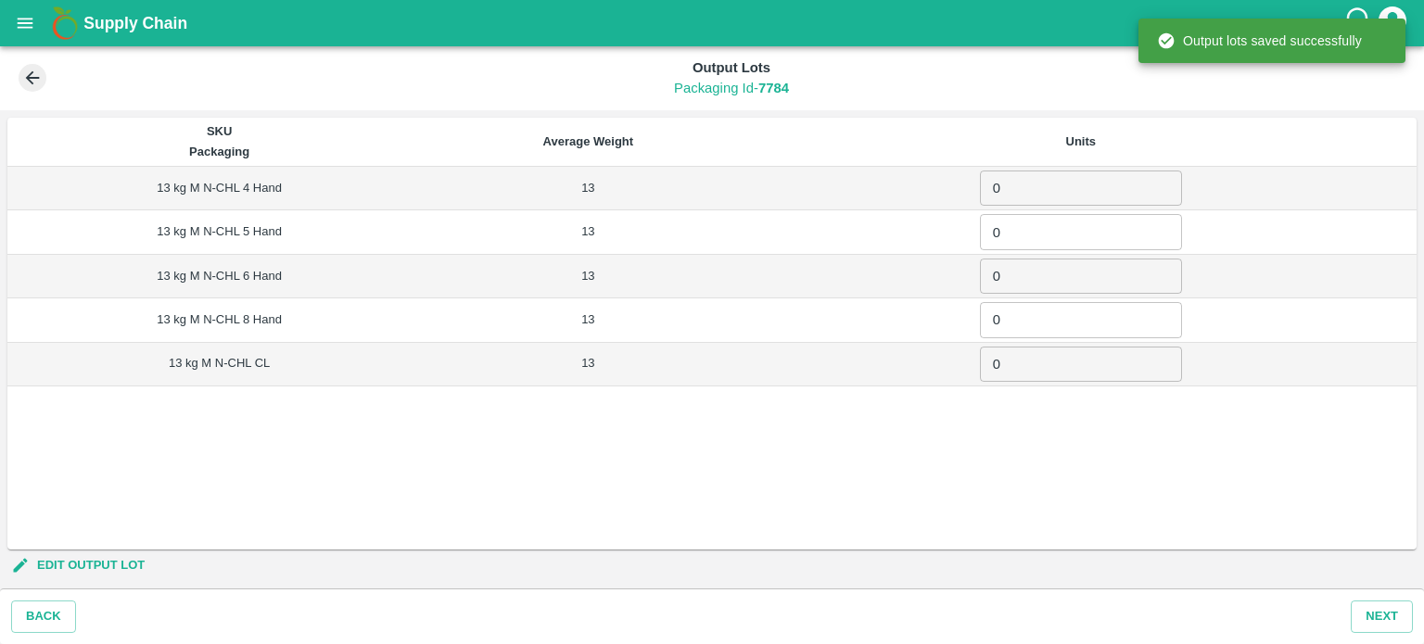
click at [1031, 184] on input "0" at bounding box center [1081, 188] width 202 height 35
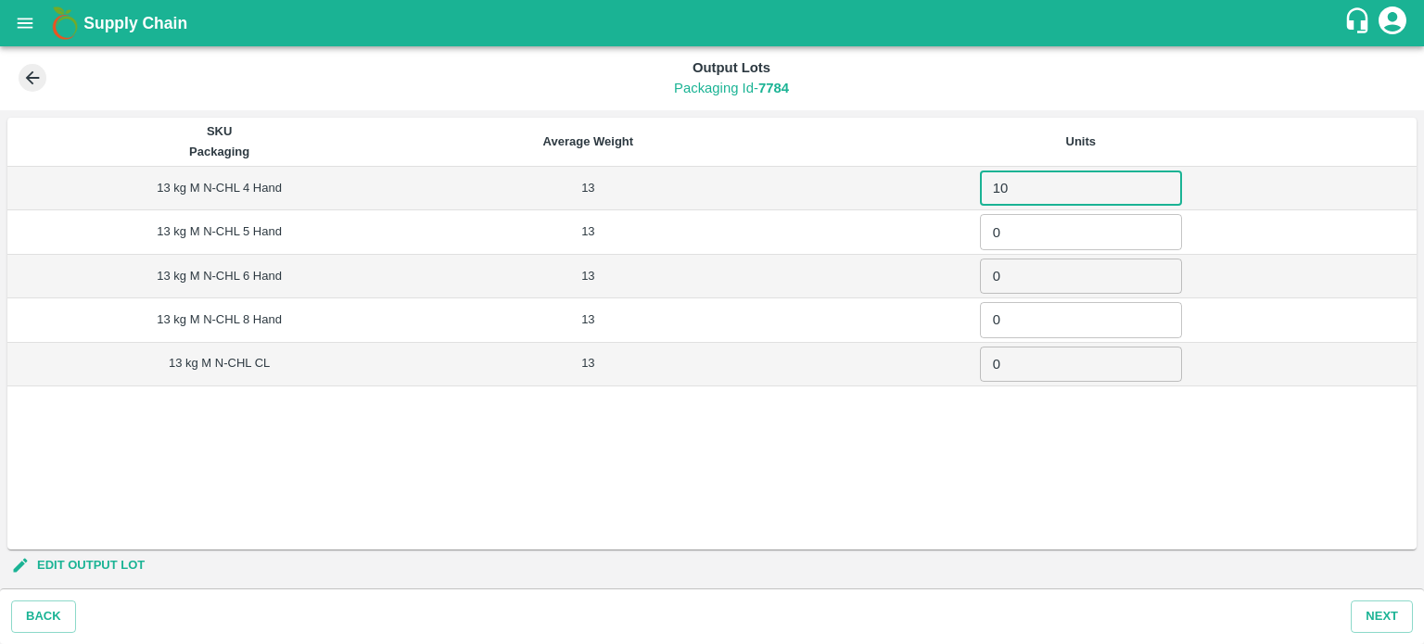
type input "10"
type input "96"
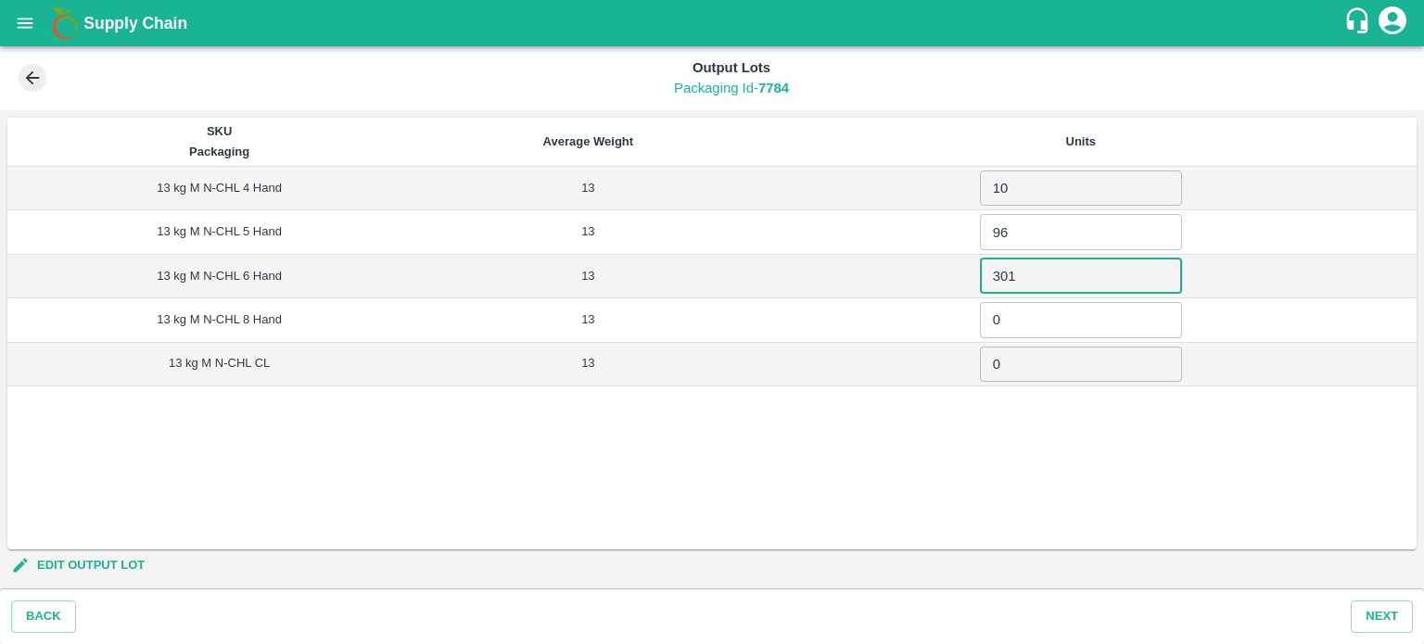
type input "301"
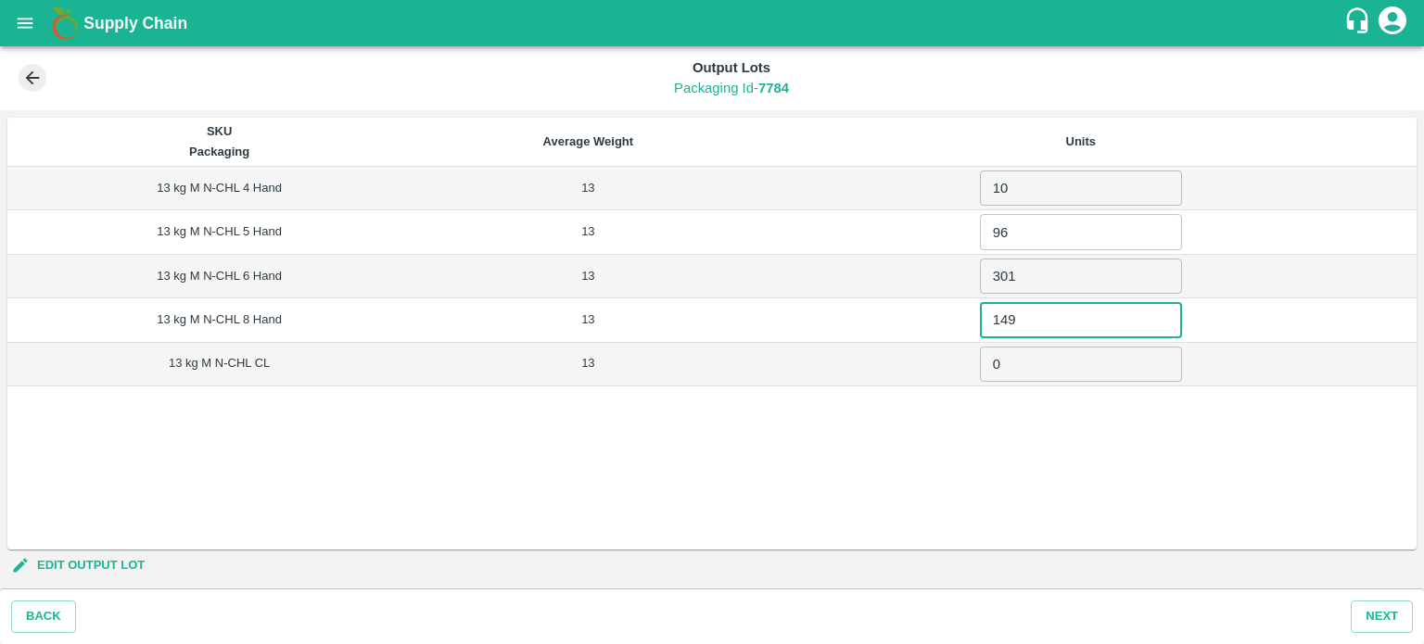
type input "149"
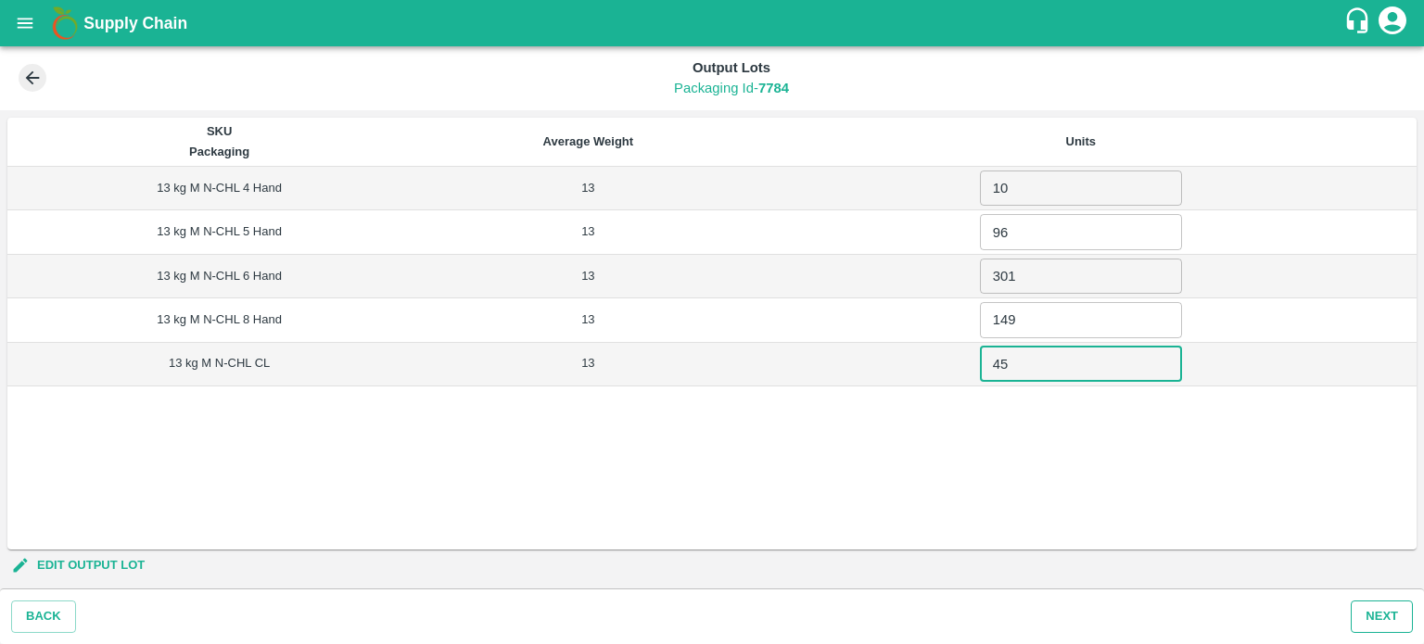
type input "45"
click at [1381, 613] on button "Next" at bounding box center [1382, 617] width 62 height 32
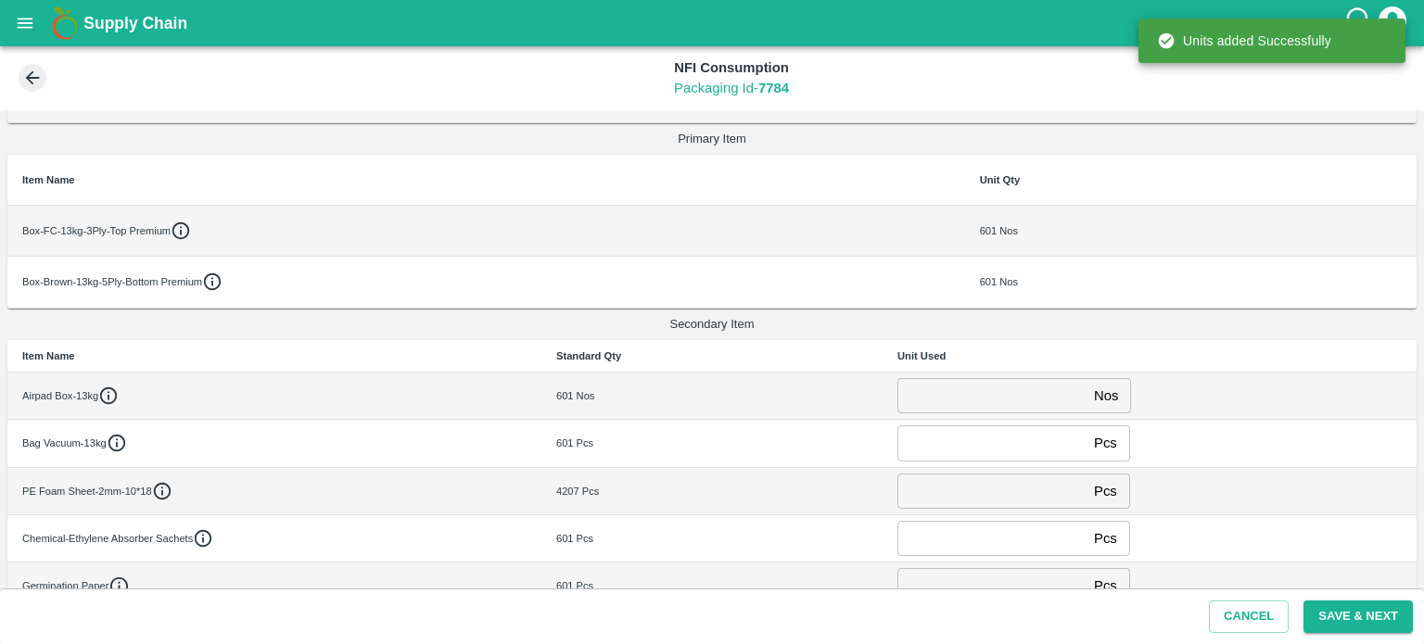
scroll to position [136, 0]
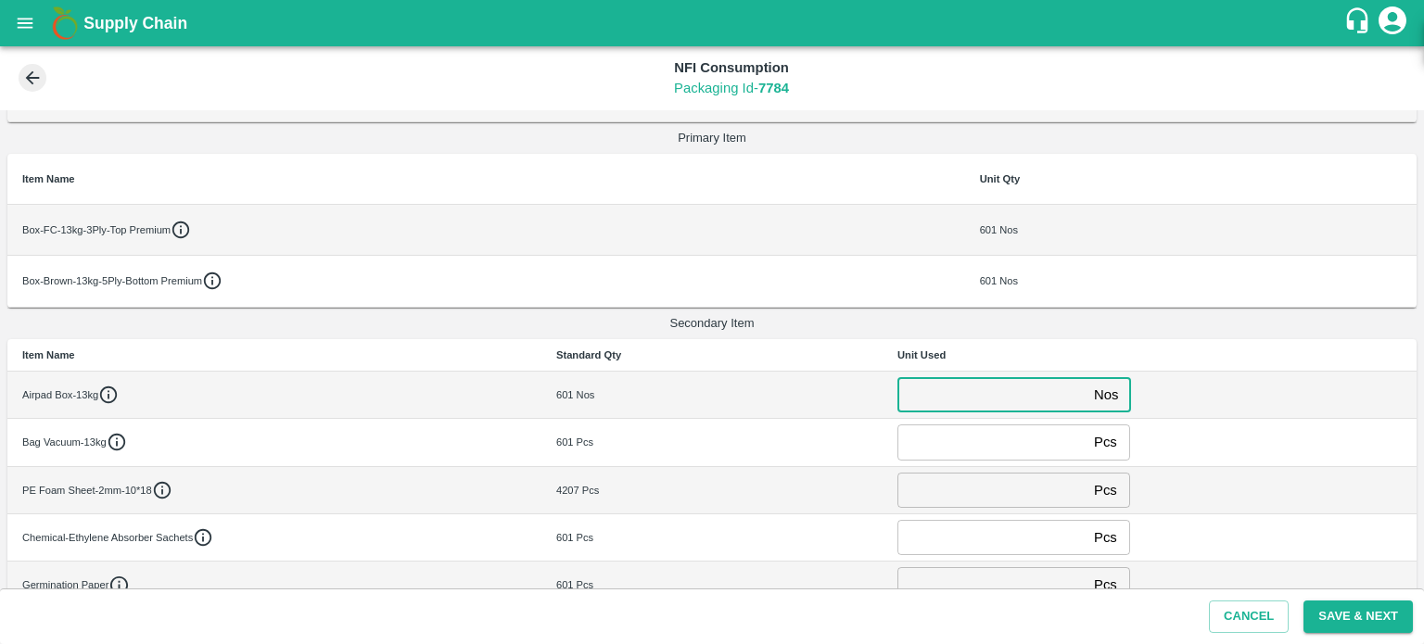
click at [917, 391] on input "number" at bounding box center [991, 394] width 189 height 35
type input "0"
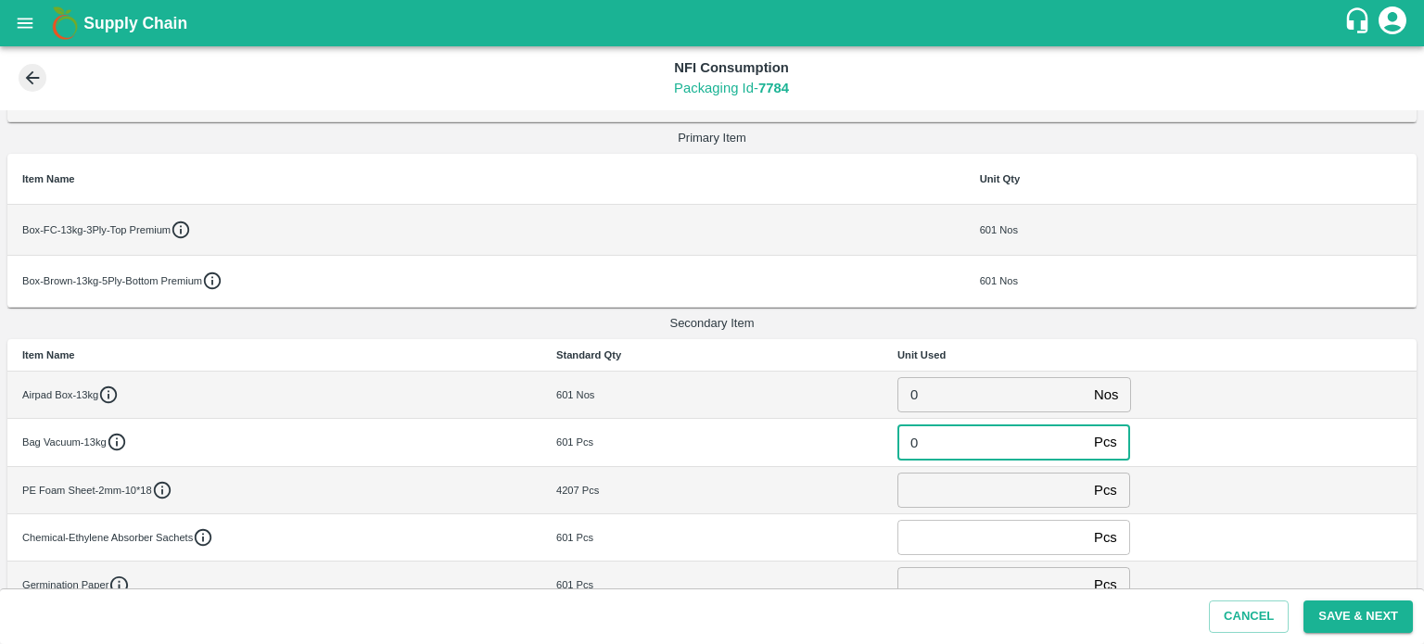
type input "0"
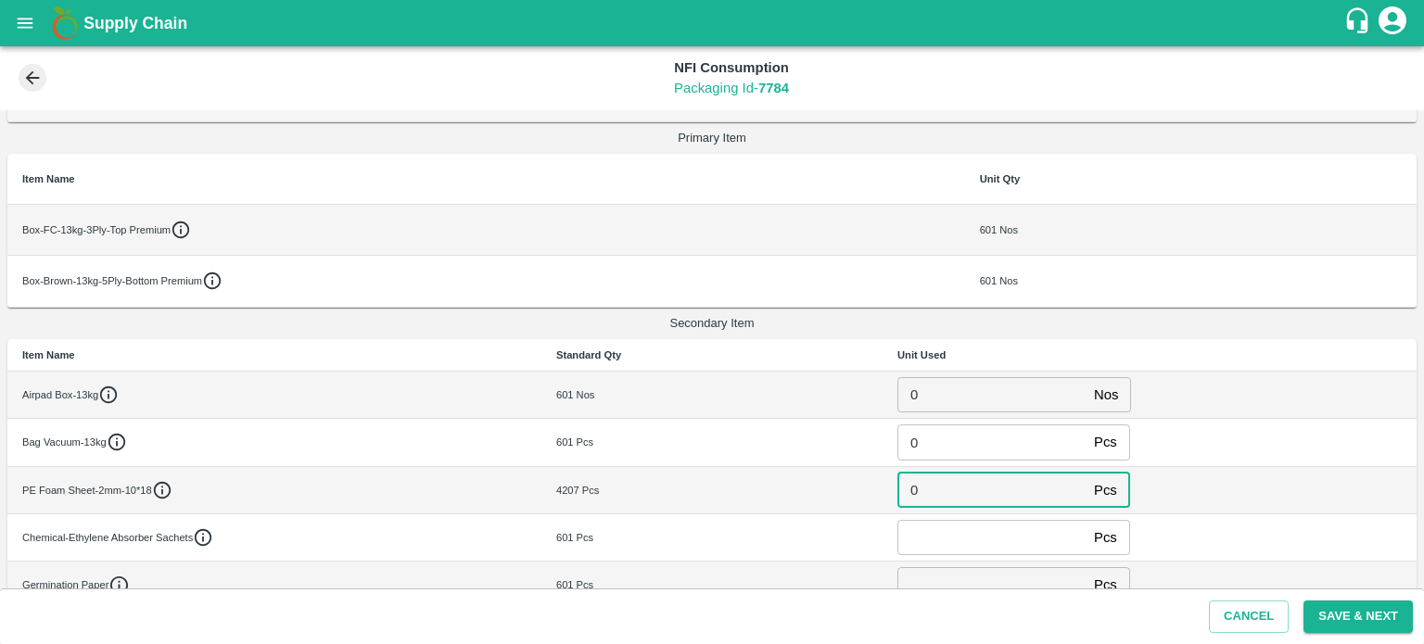
type input "0"
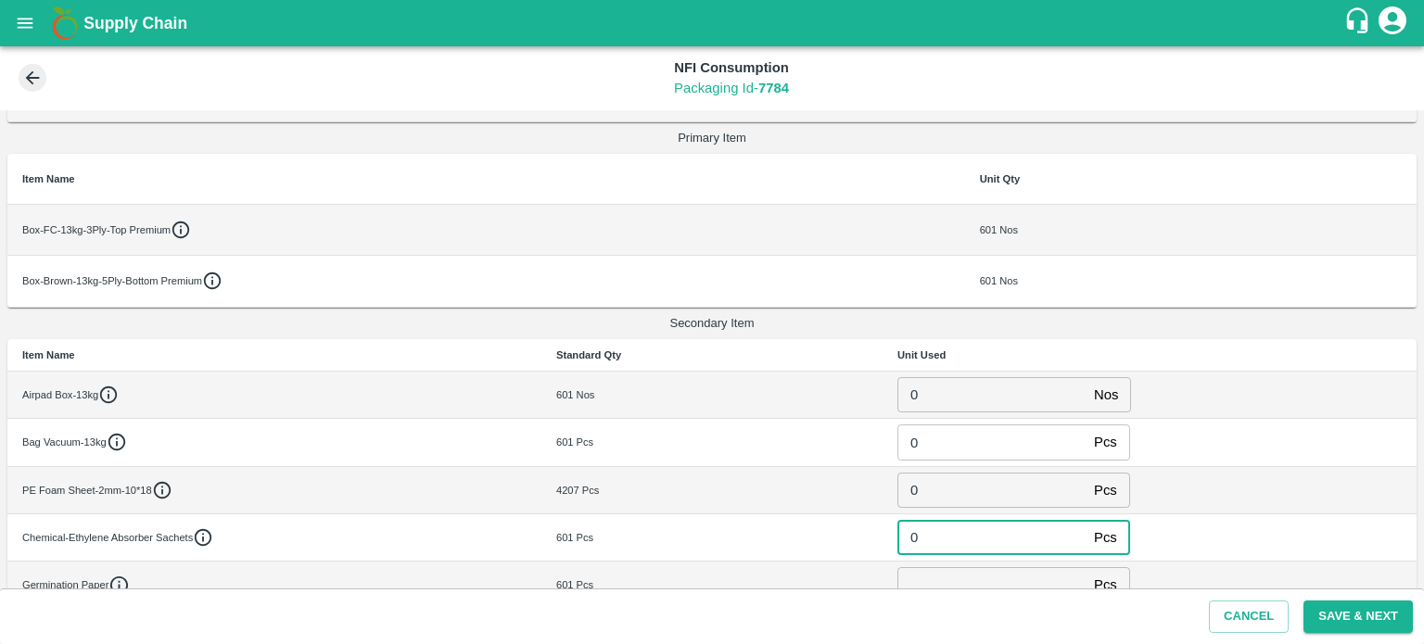
type input "0"
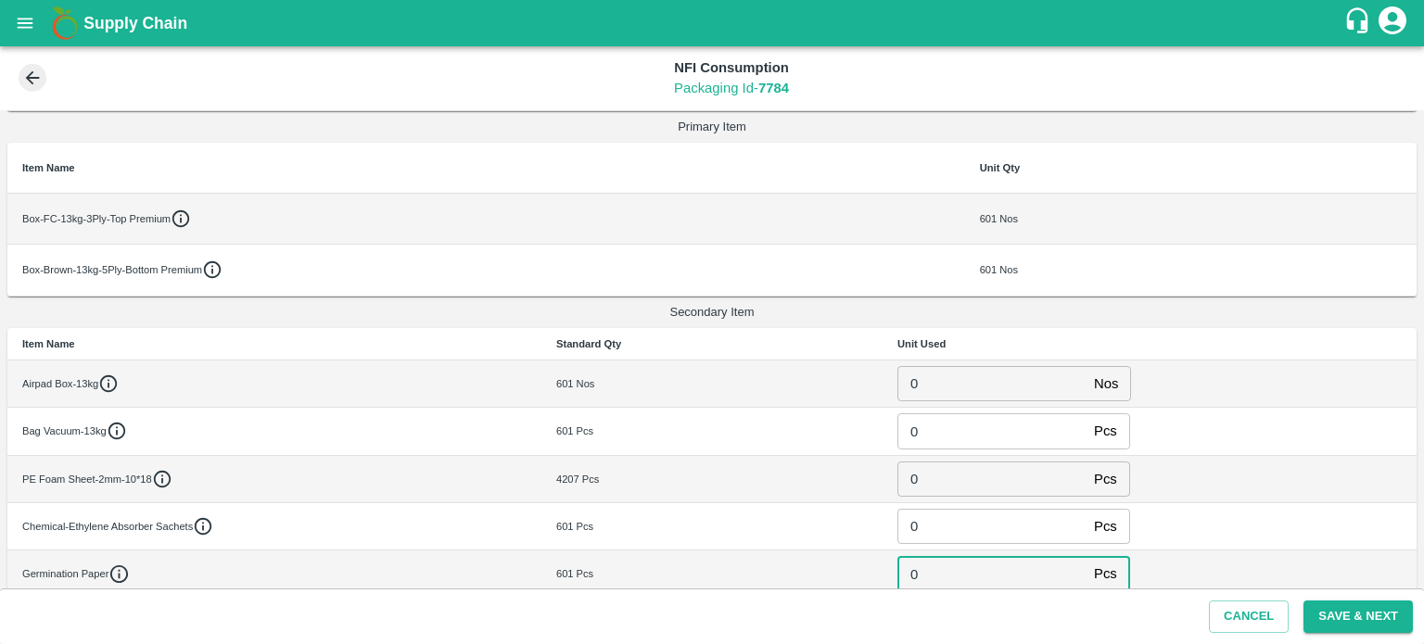
type input "0"
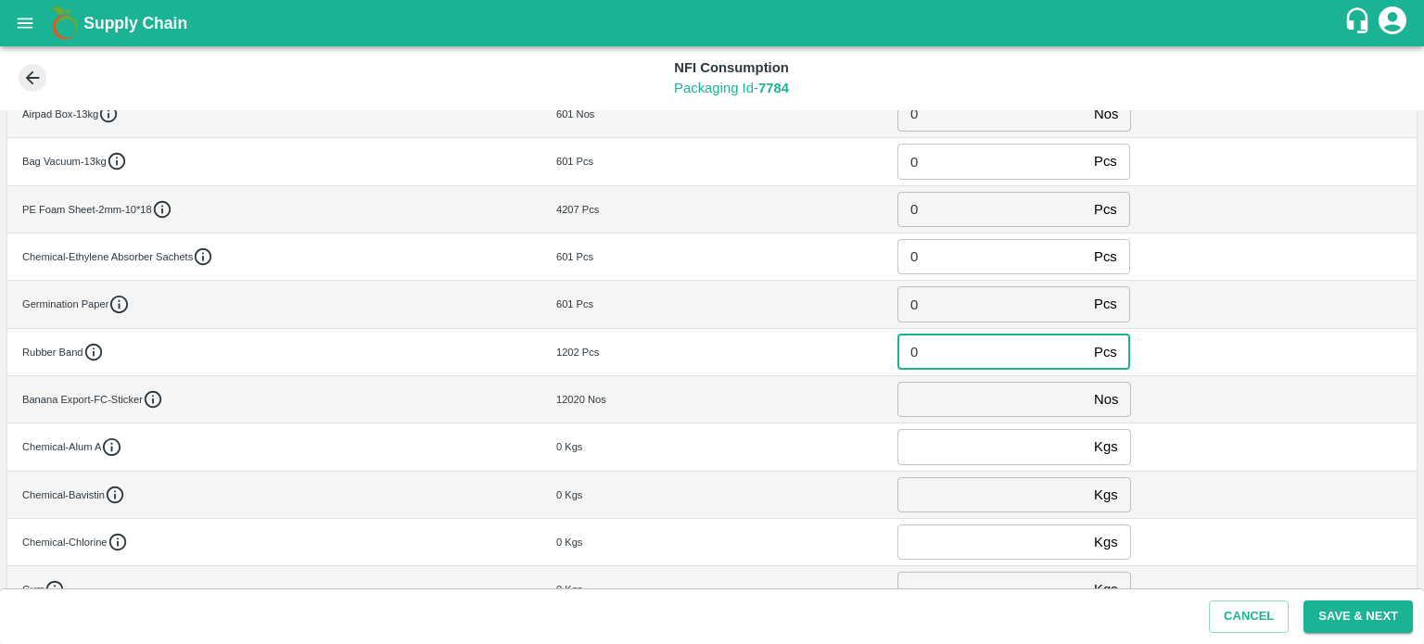
type input "0"
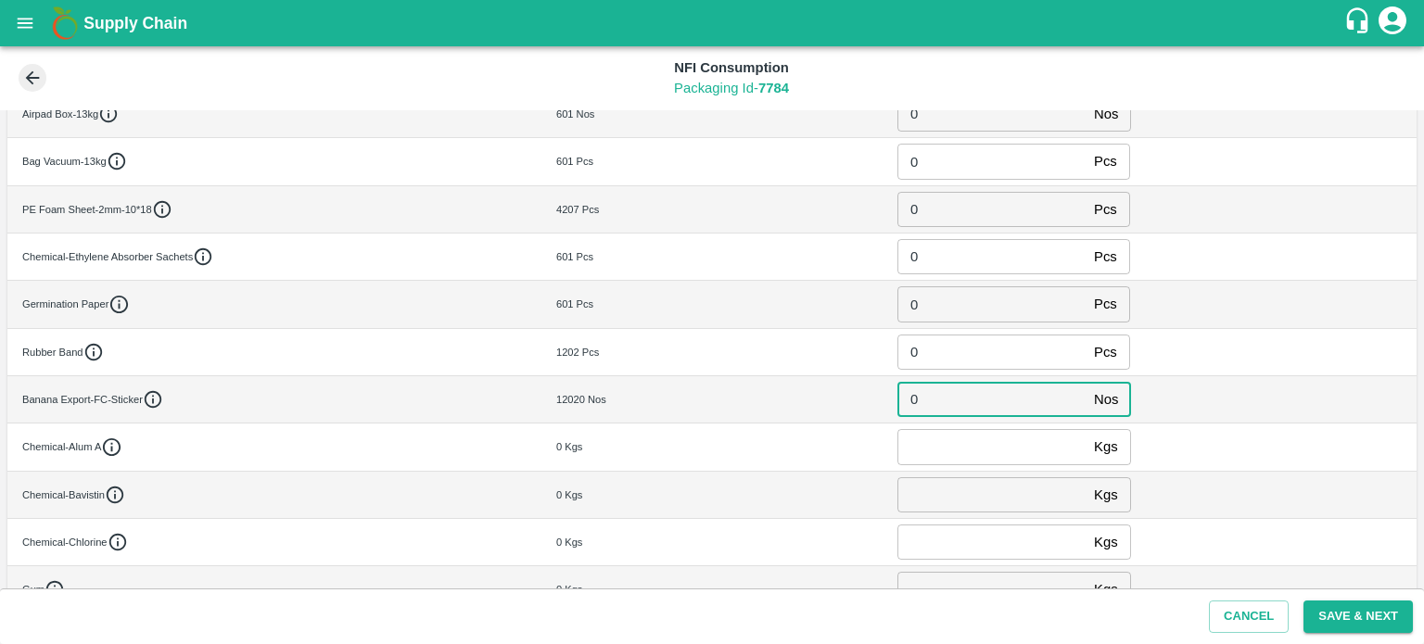
type input "0"
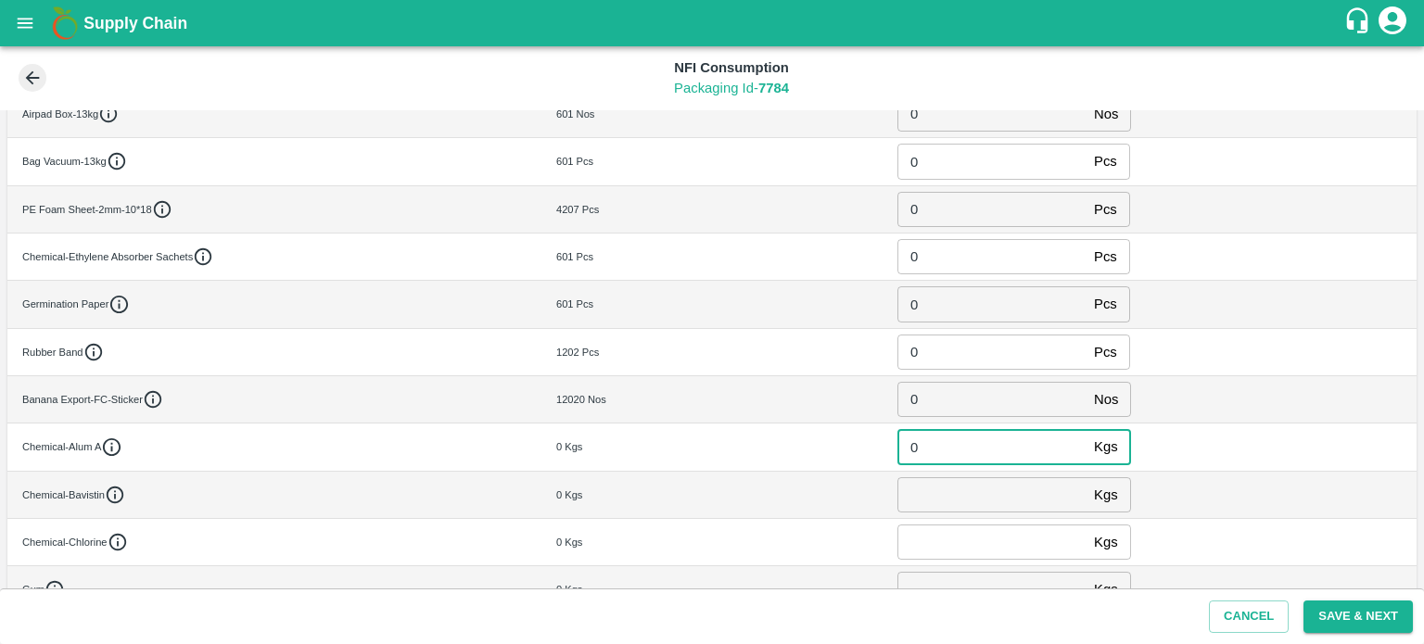
type input "0"
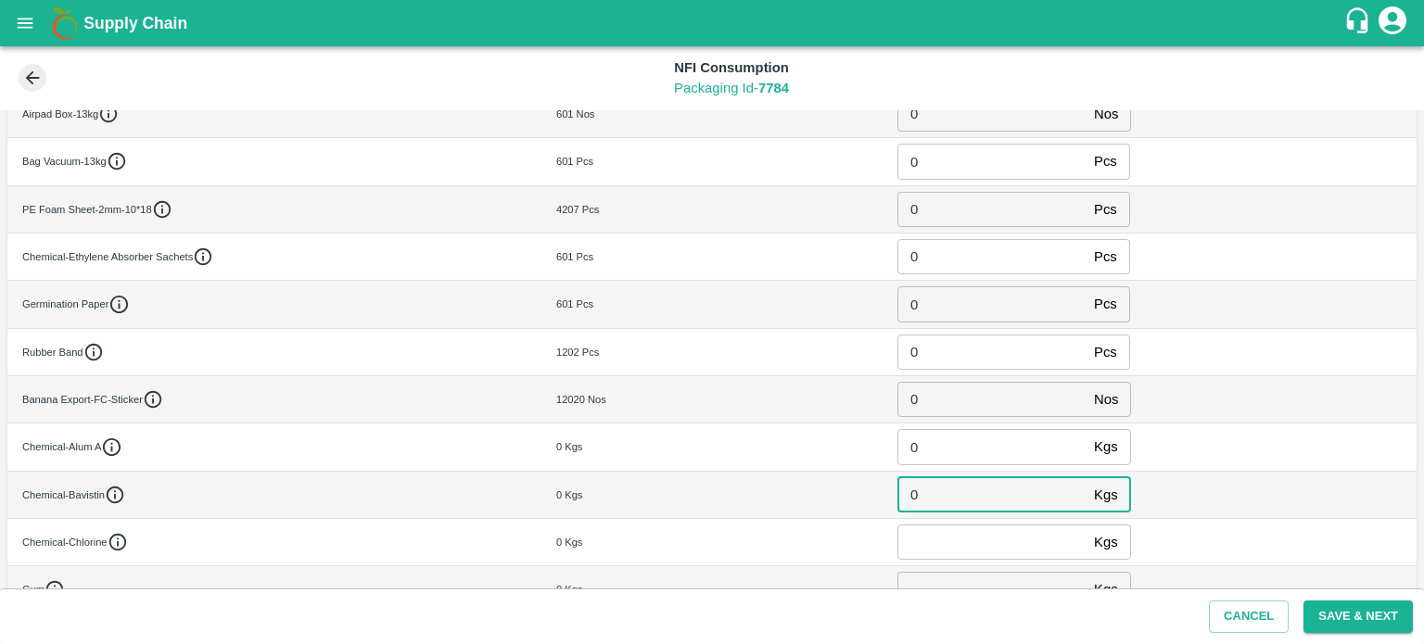
type input "0"
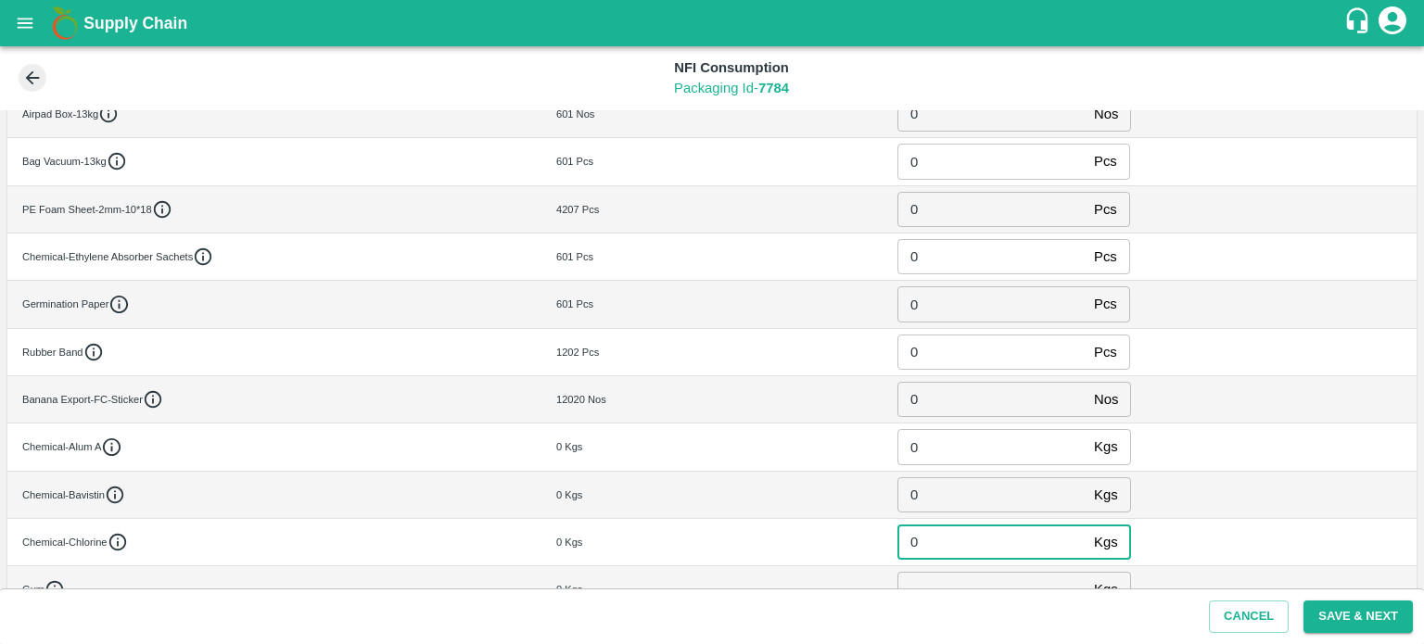
type input "0"
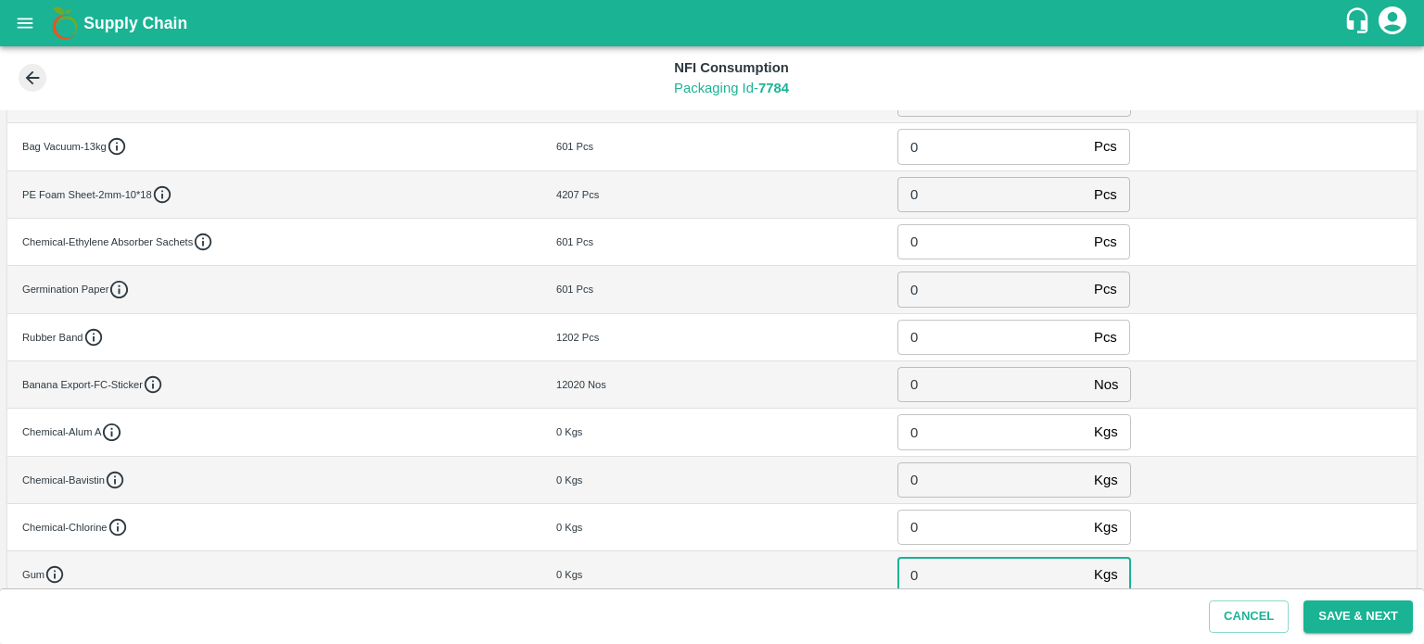
type input "0"
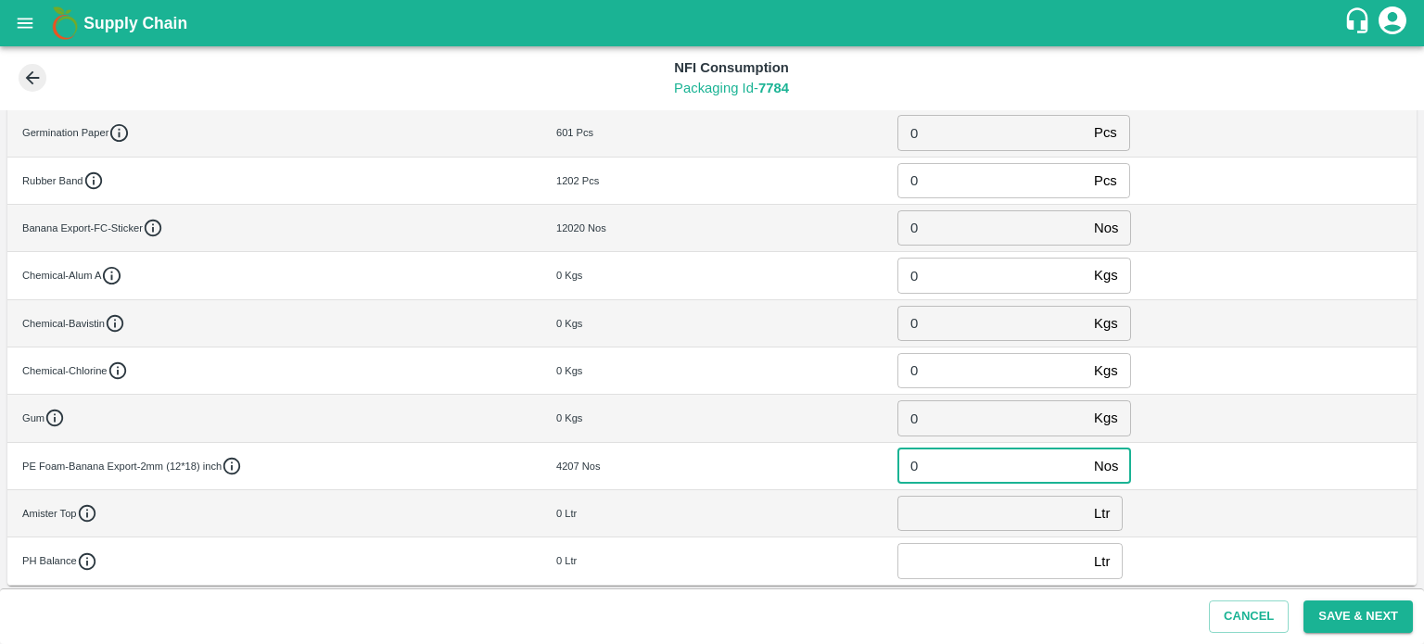
type input "0"
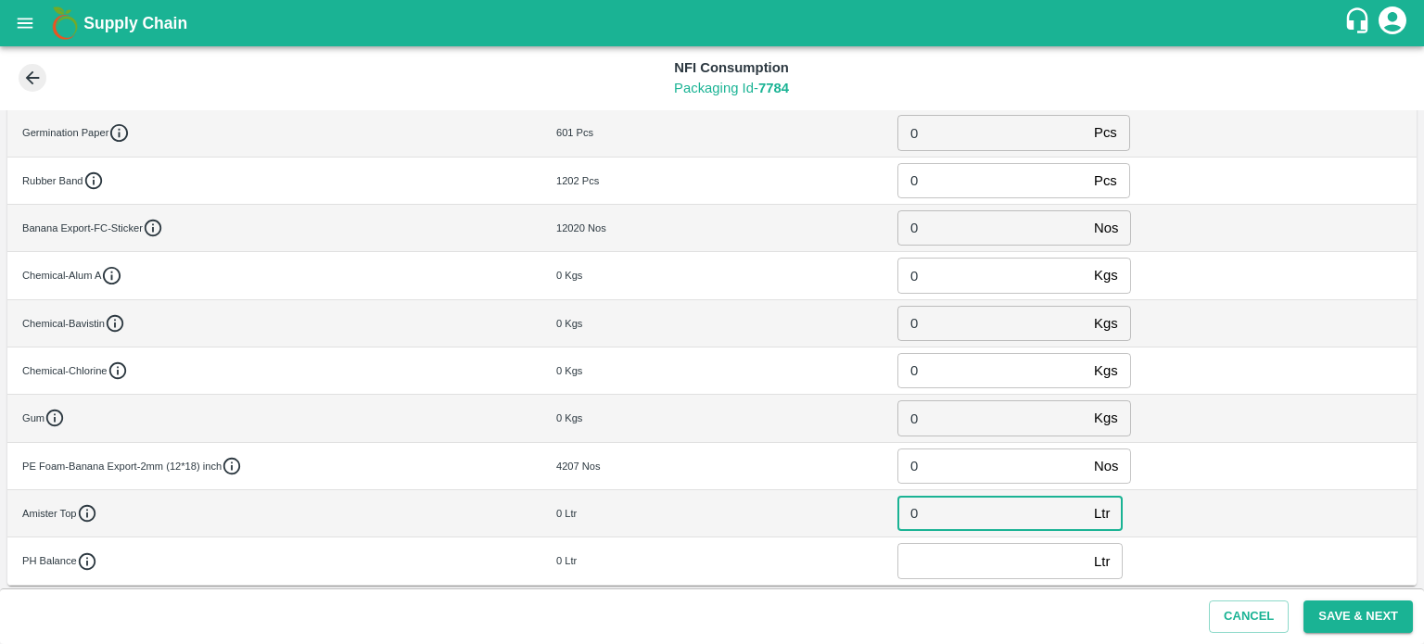
type input "0"
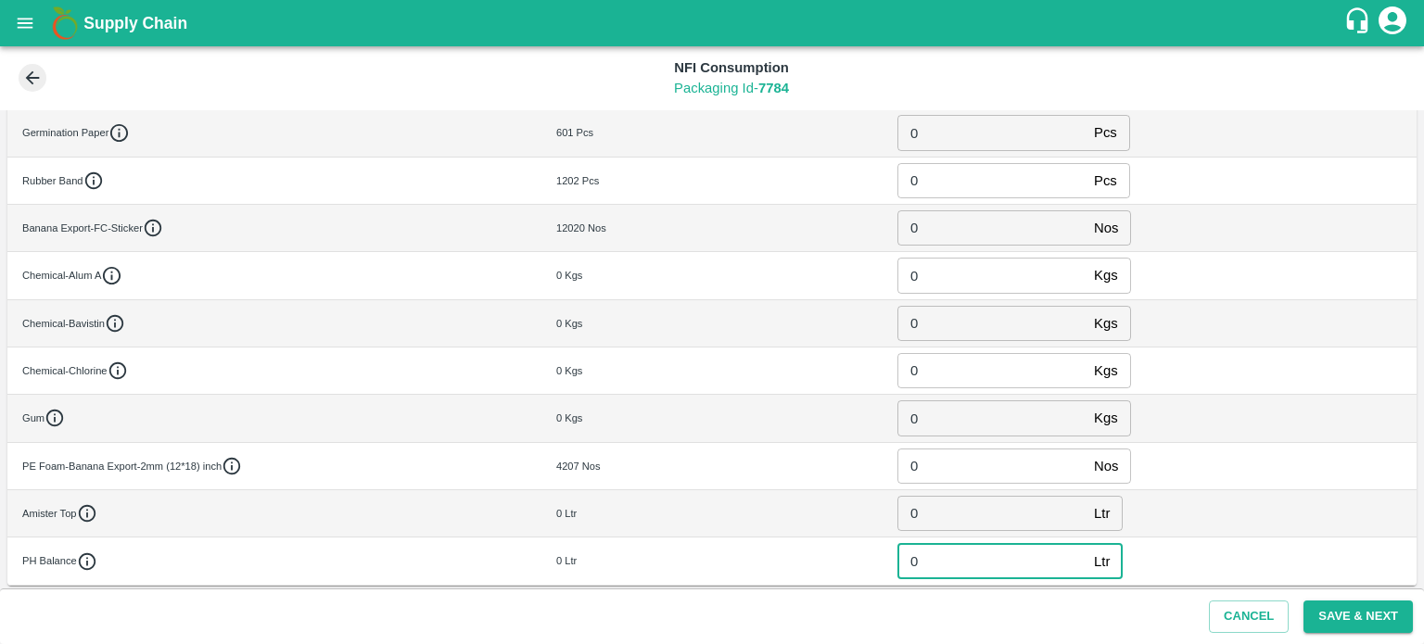
type input "0"
click at [1360, 618] on button "Save & Next" at bounding box center [1357, 617] width 109 height 32
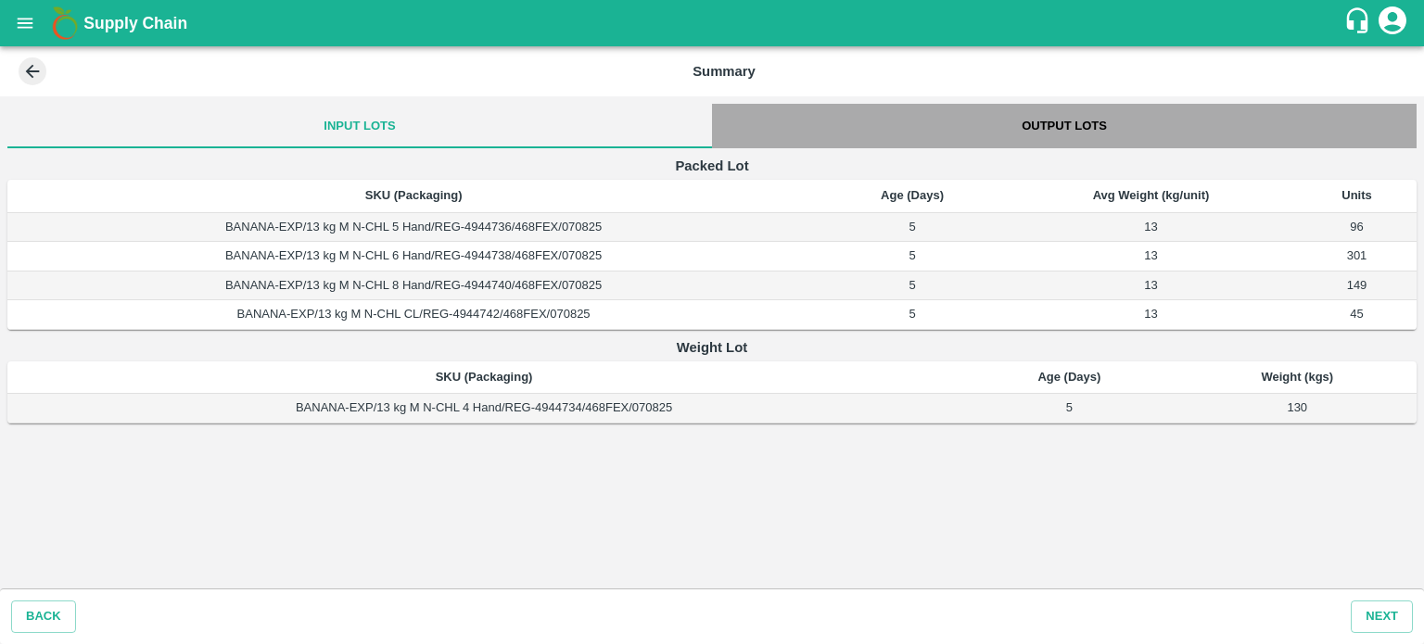
click at [1084, 133] on button "Output Lots" at bounding box center [1064, 126] width 705 height 44
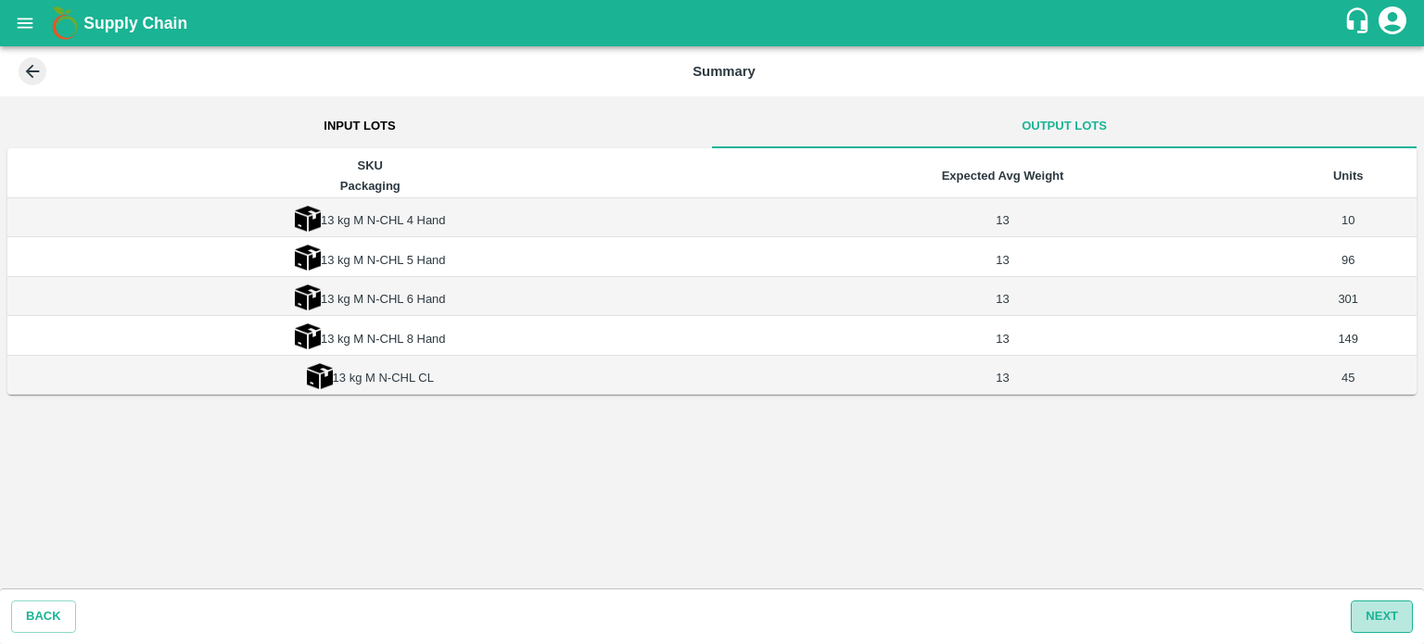
click at [1374, 611] on button "Next" at bounding box center [1382, 617] width 62 height 32
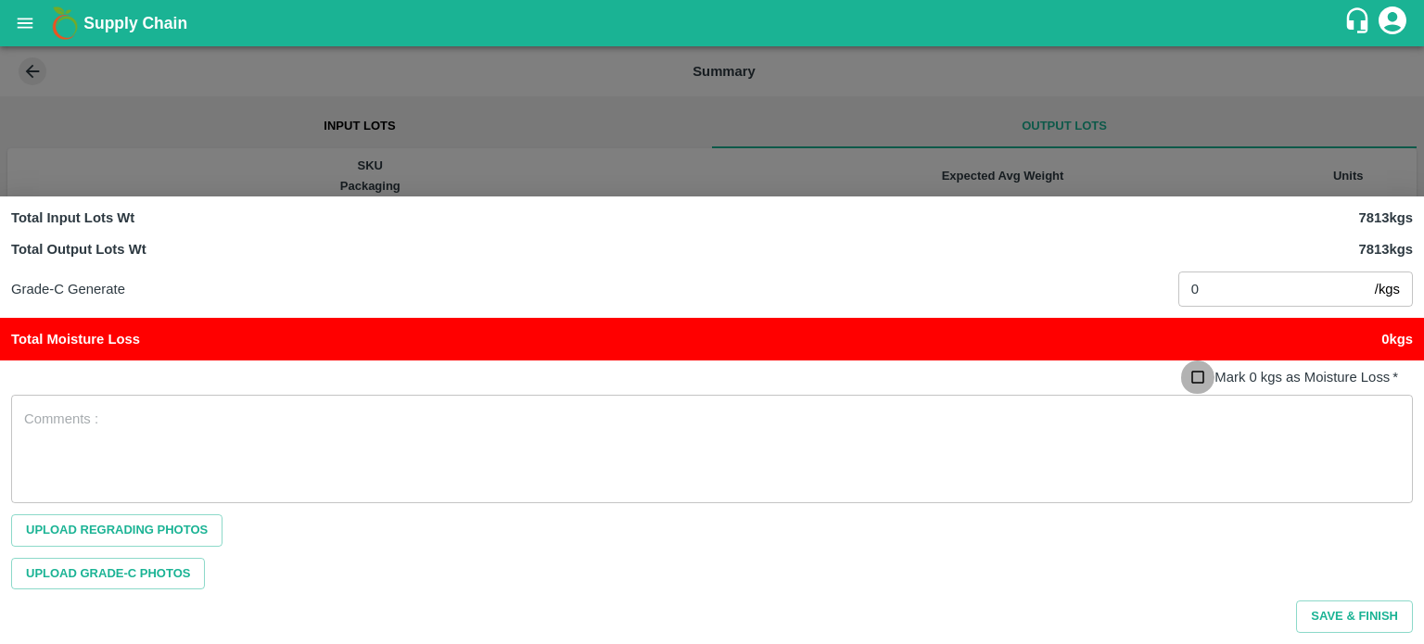
click at [1195, 381] on input "Mark 0 kgs as Moisture Loss   *" at bounding box center [1198, 378] width 34 height 34
checkbox input "true"
click at [1359, 616] on button "Save & Finish" at bounding box center [1354, 617] width 117 height 32
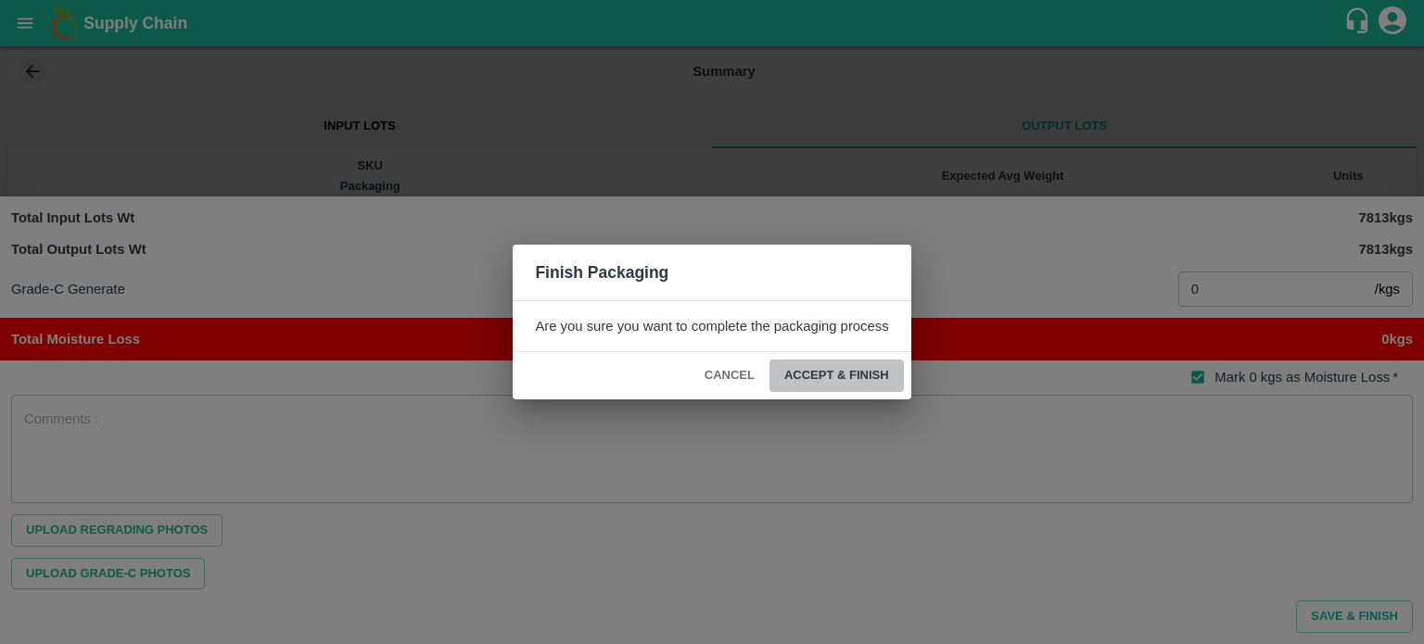
click at [832, 378] on button "ACCEPT & FINISH" at bounding box center [836, 376] width 134 height 32
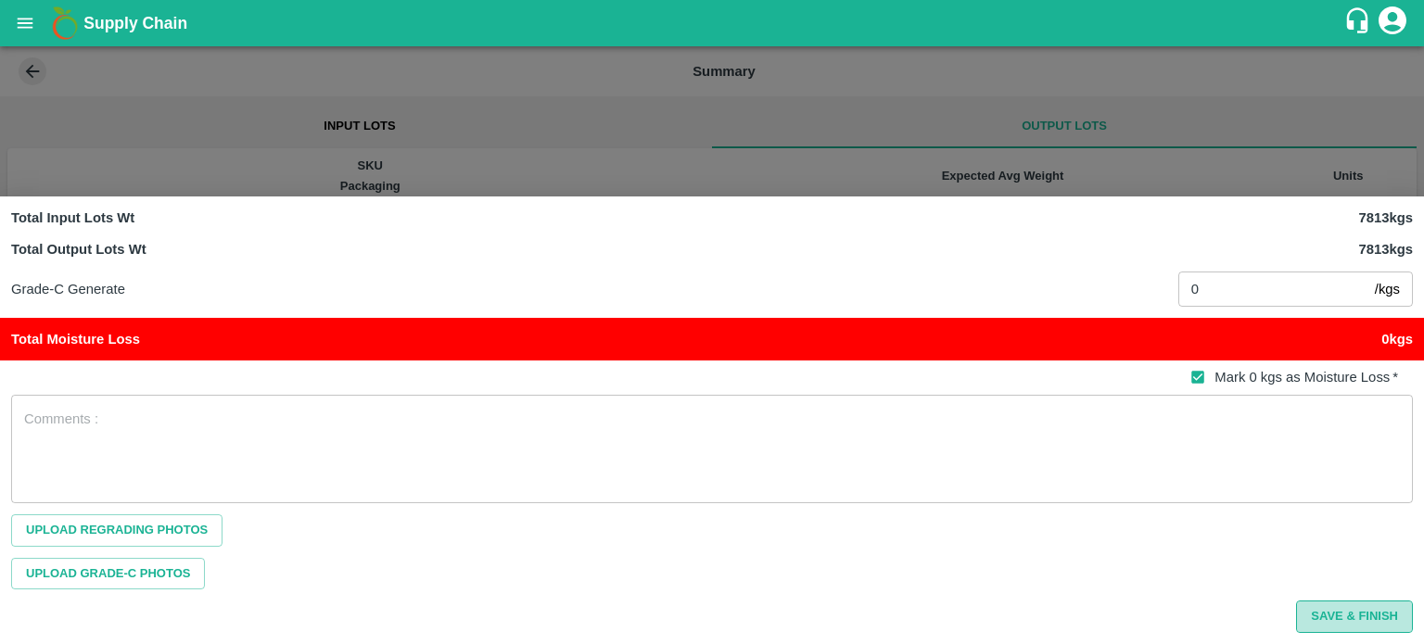
click at [1341, 617] on button "Save & Finish" at bounding box center [1354, 617] width 117 height 32
click at [1353, 619] on button "Save & Finish" at bounding box center [1354, 617] width 117 height 32
click at [1268, 112] on div at bounding box center [712, 322] width 1424 height 644
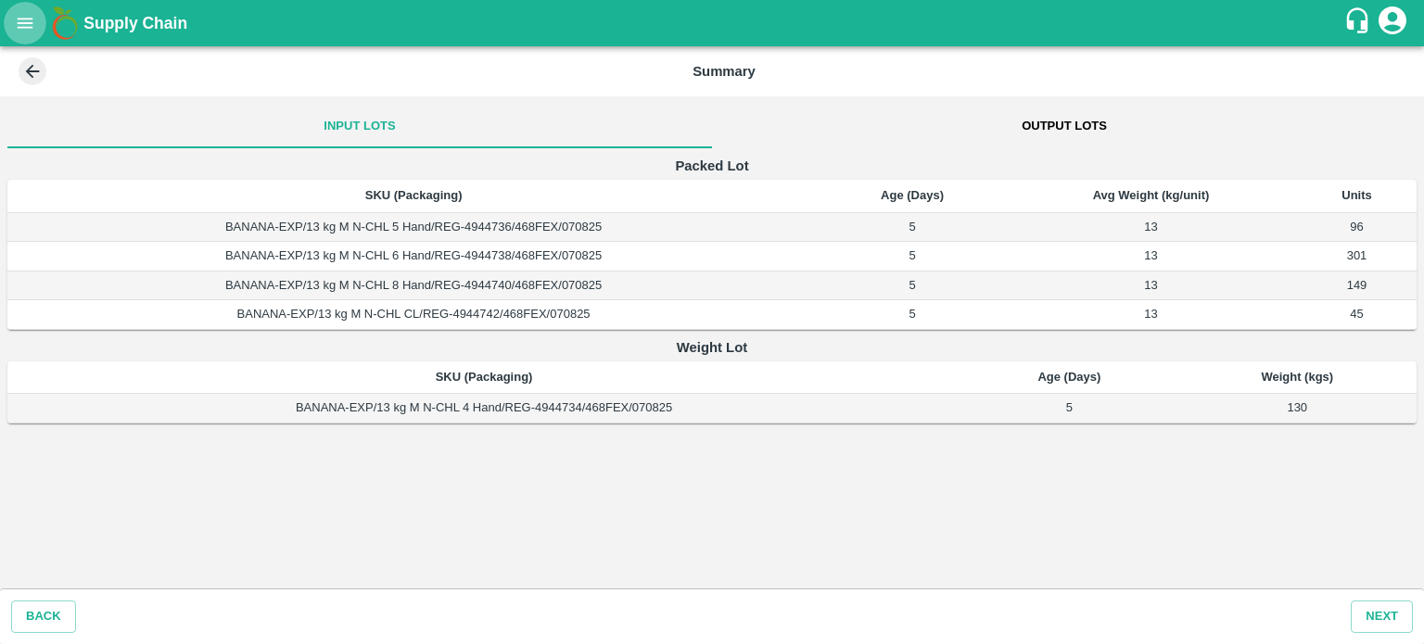
click at [26, 20] on icon "open drawer" at bounding box center [25, 23] width 20 height 20
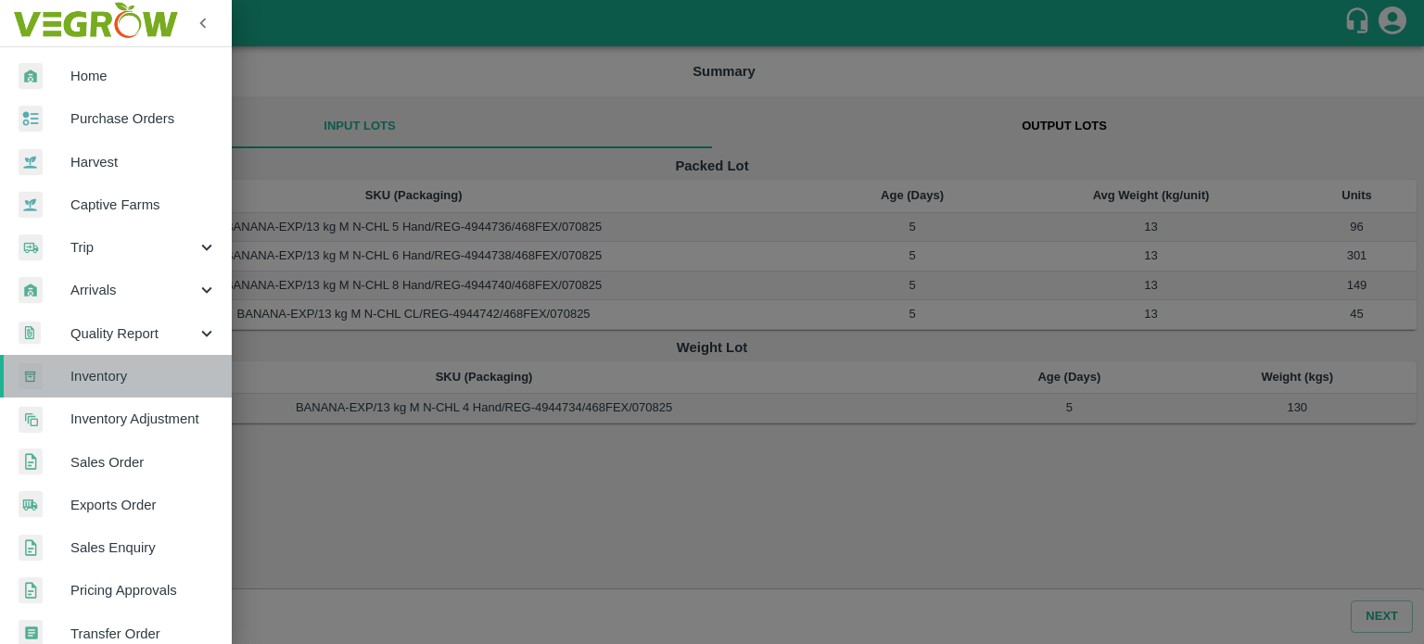
click at [136, 379] on span "Inventory" at bounding box center [143, 376] width 146 height 20
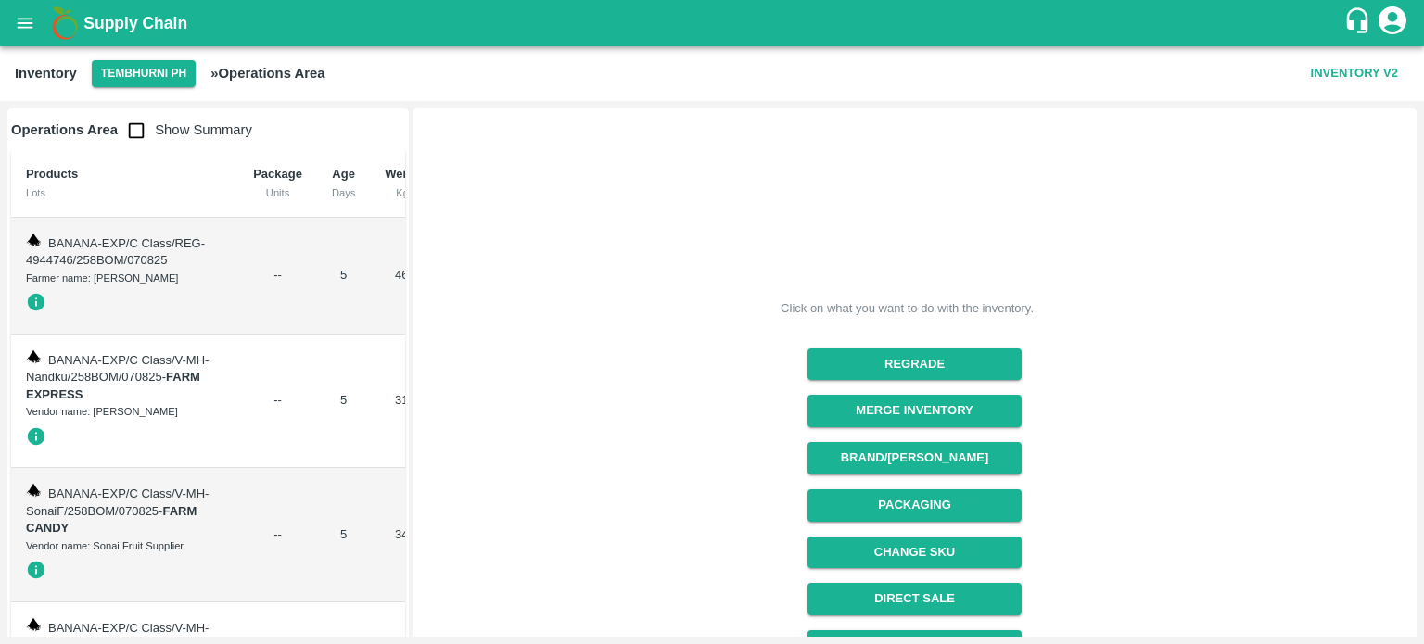
click at [135, 133] on input "checkbox" at bounding box center [136, 130] width 37 height 37
checkbox input "true"
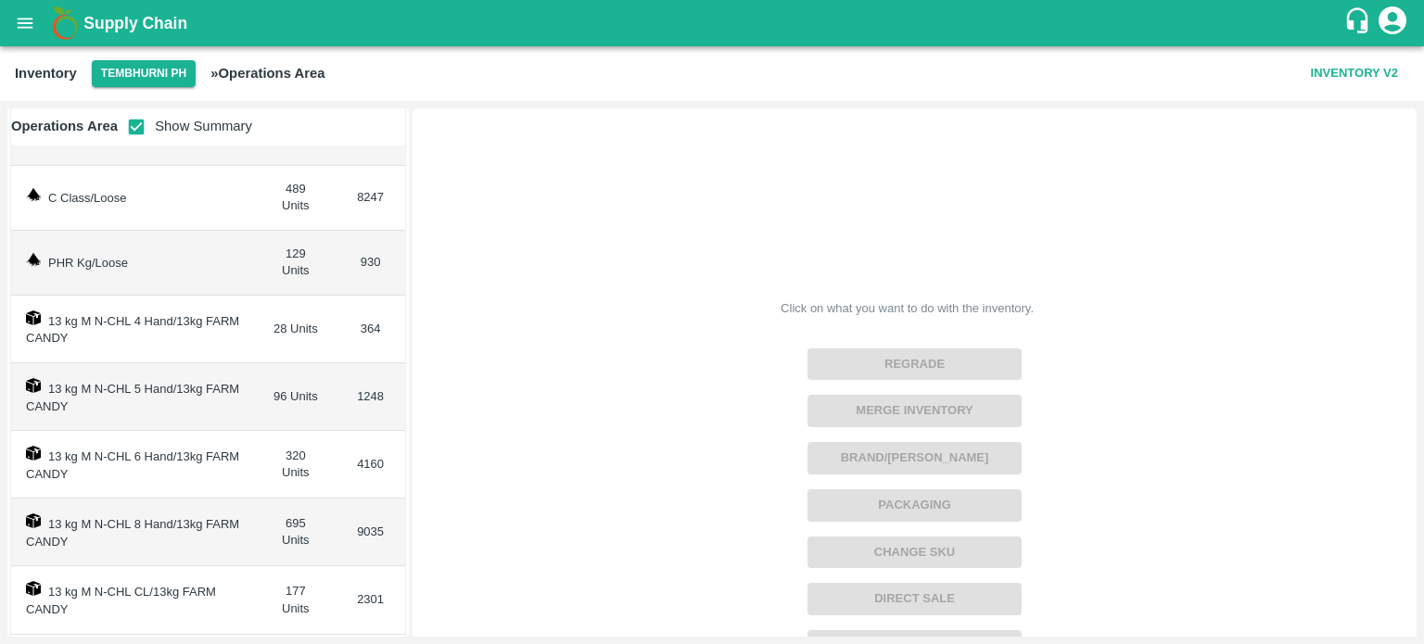
scroll to position [133, 0]
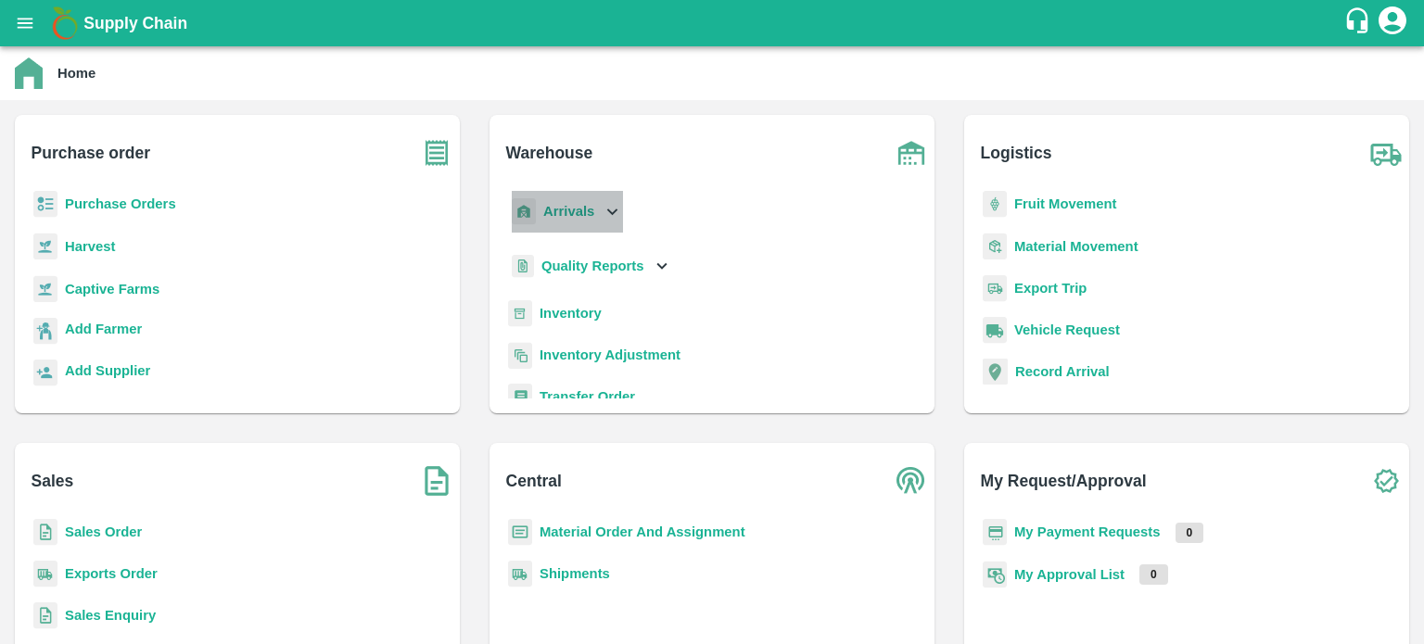
click at [604, 218] on icon at bounding box center [612, 211] width 20 height 20
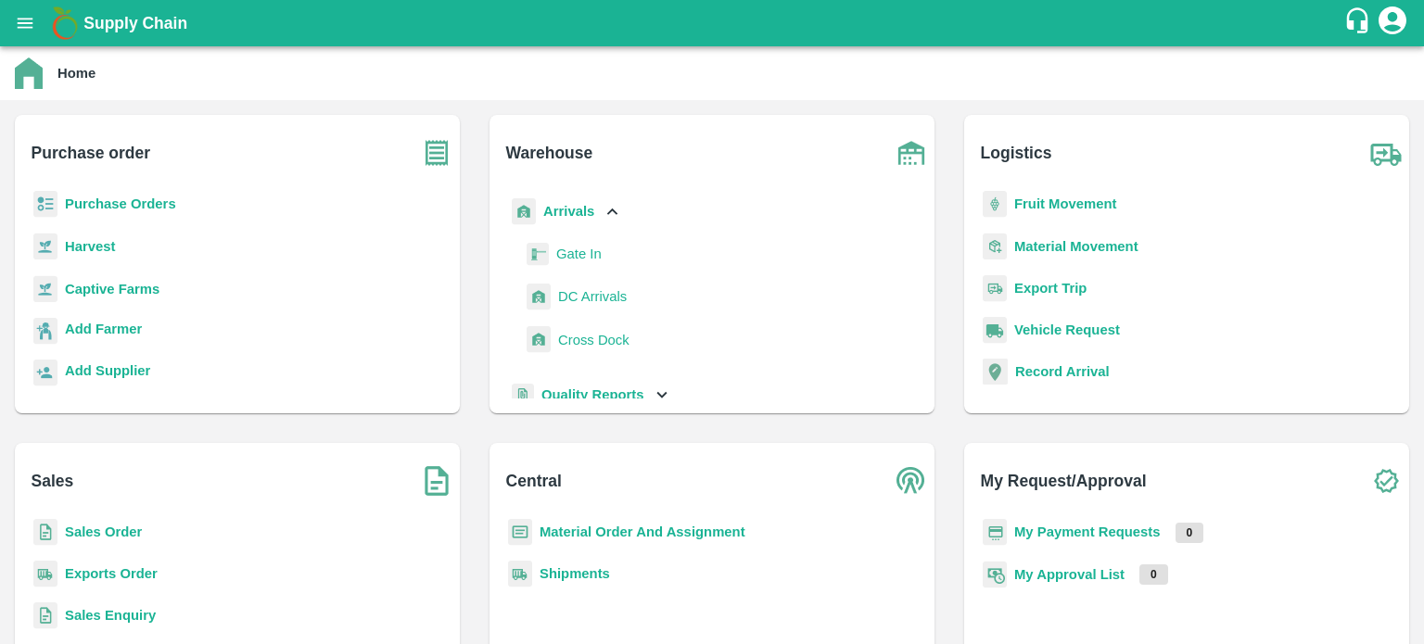
click at [612, 296] on span "DC Arrivals" at bounding box center [592, 296] width 69 height 20
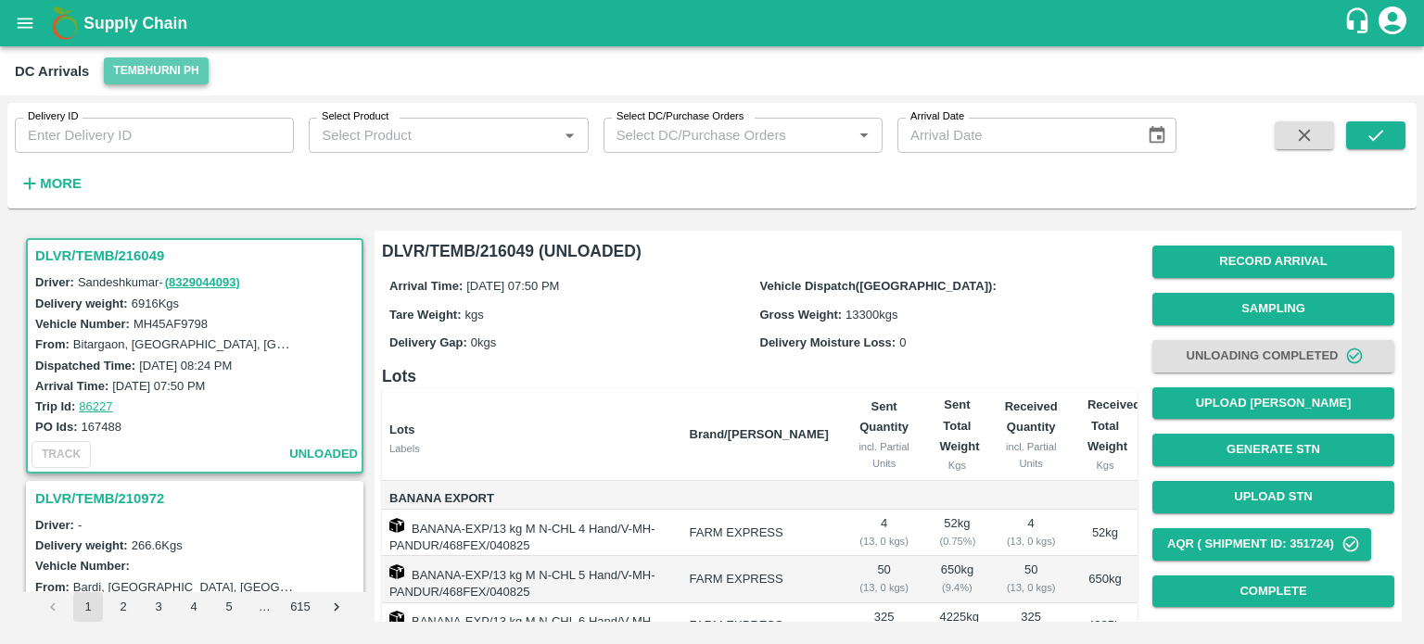
click at [159, 65] on button "Tembhurni PH" at bounding box center [156, 70] width 104 height 27
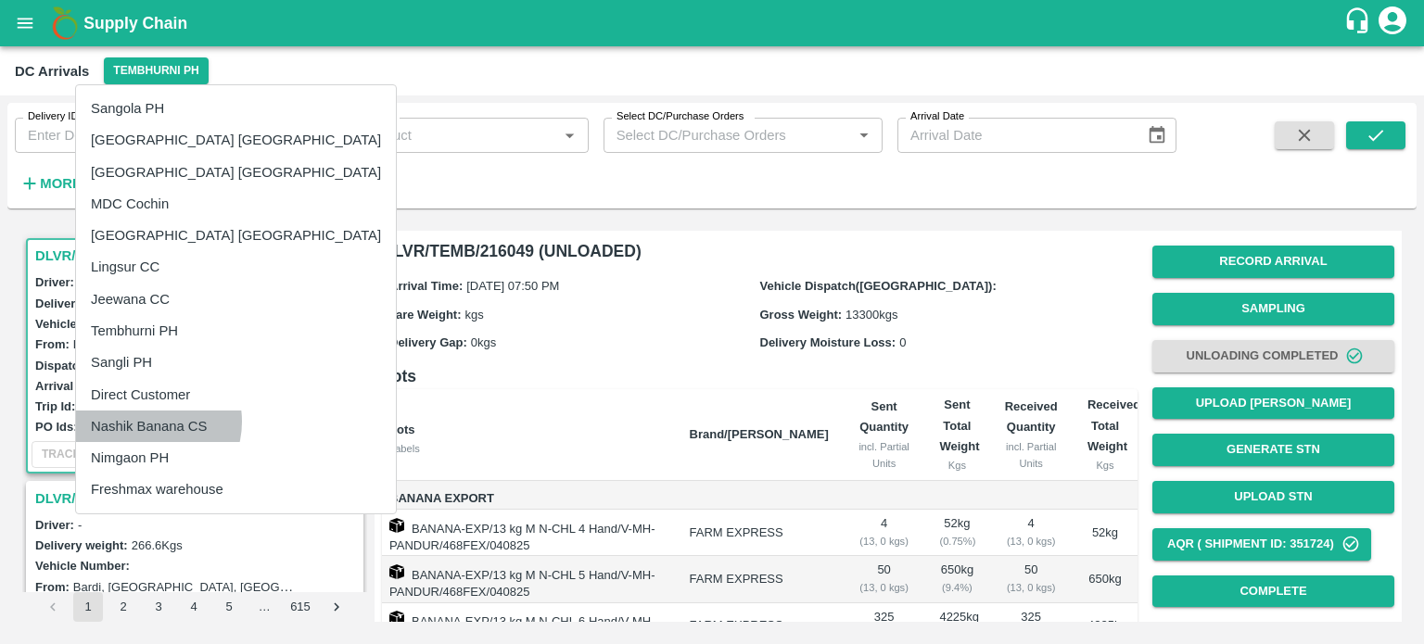
click at [149, 422] on li "Nashik Banana CS" at bounding box center [236, 427] width 320 height 32
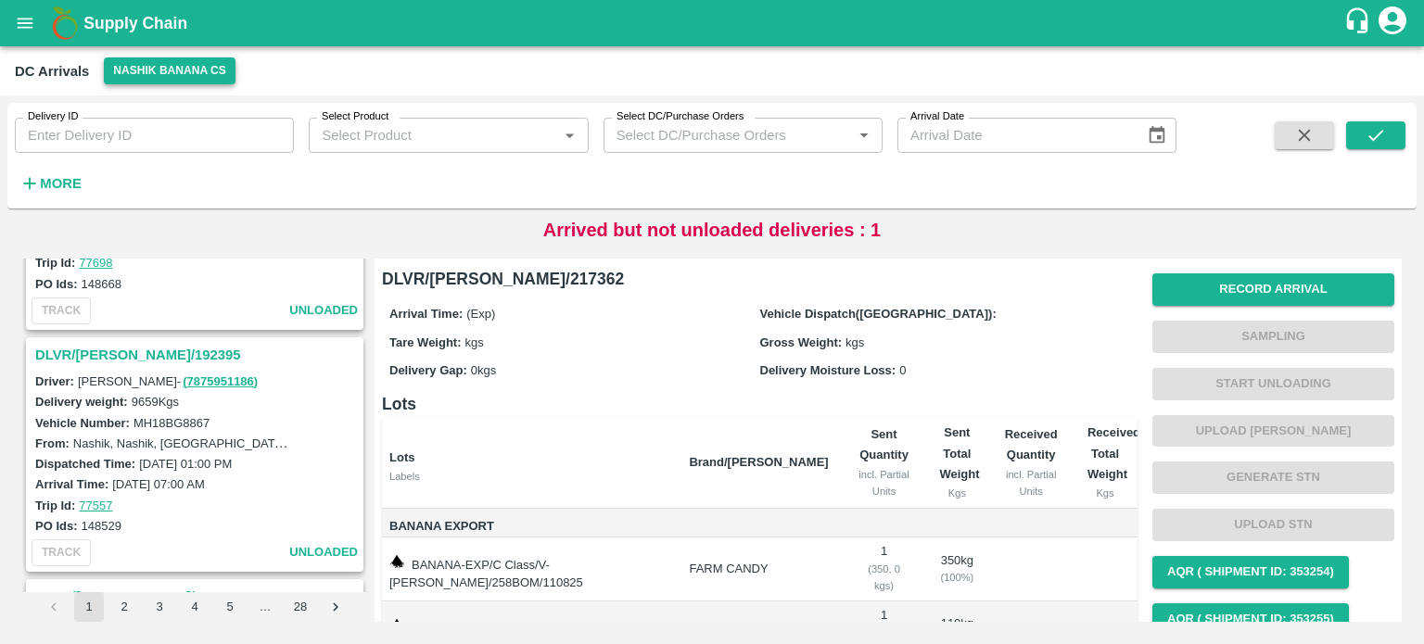
scroll to position [4776, 0]
